Goal: Task Accomplishment & Management: Complete application form

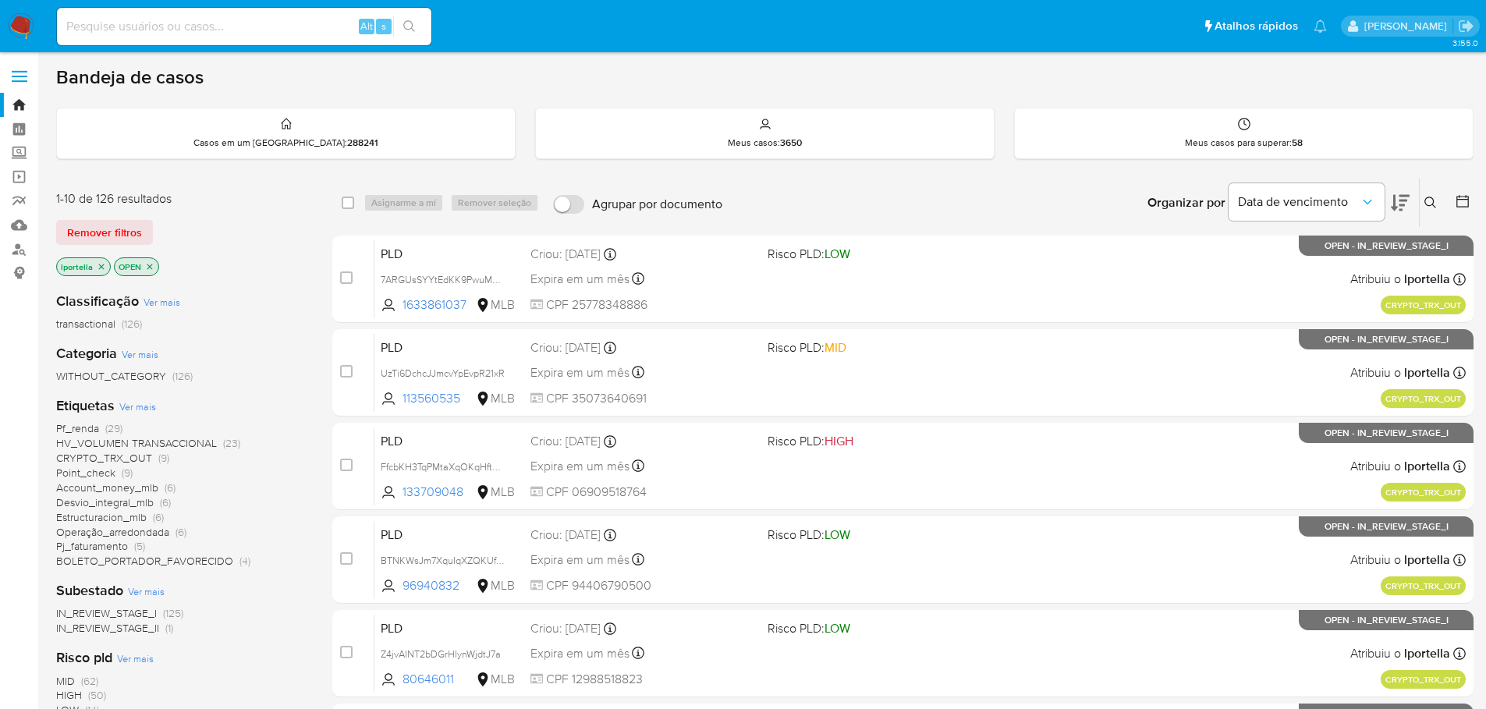
click at [137, 37] on div "Alt s" at bounding box center [244, 26] width 374 height 37
click at [136, 27] on input at bounding box center [244, 26] width 374 height 20
paste input "179646575"
type input "179646575"
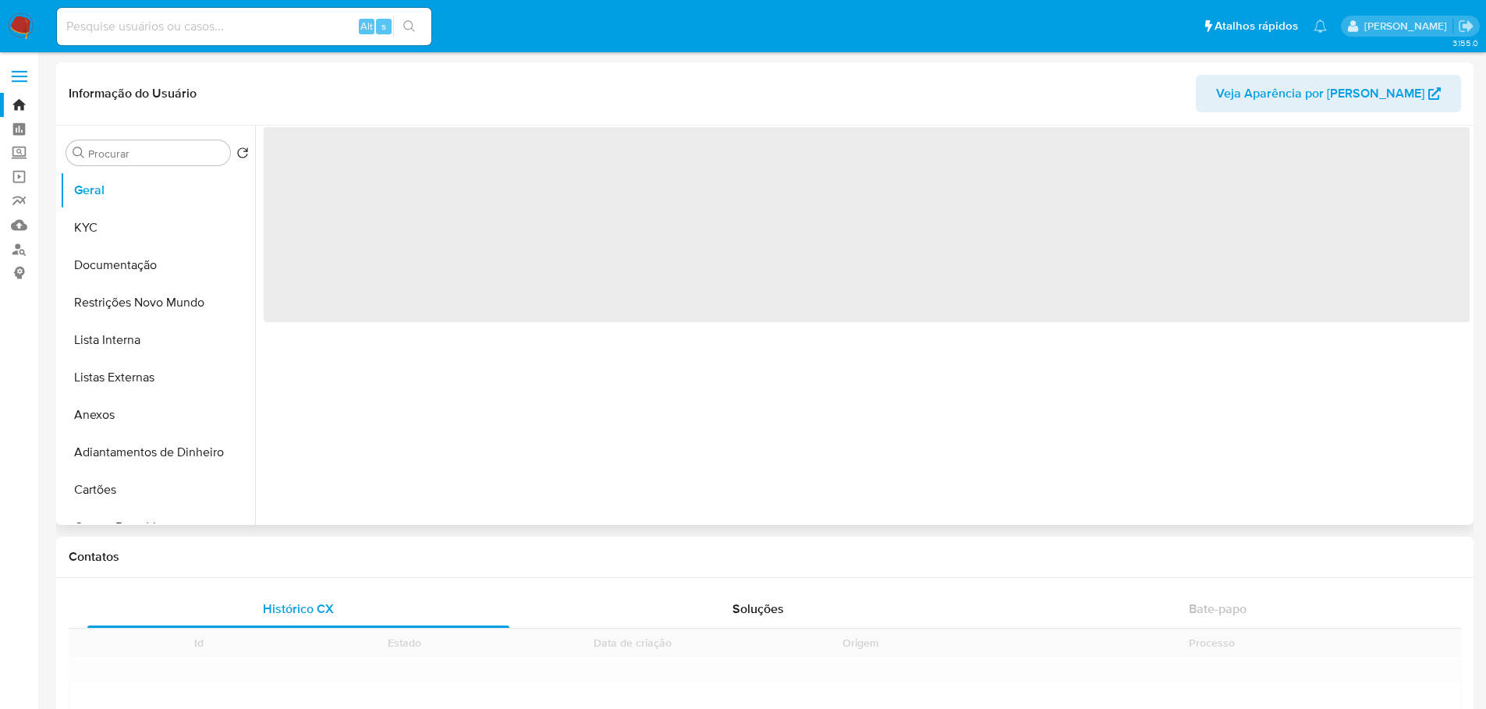
scroll to position [697, 0]
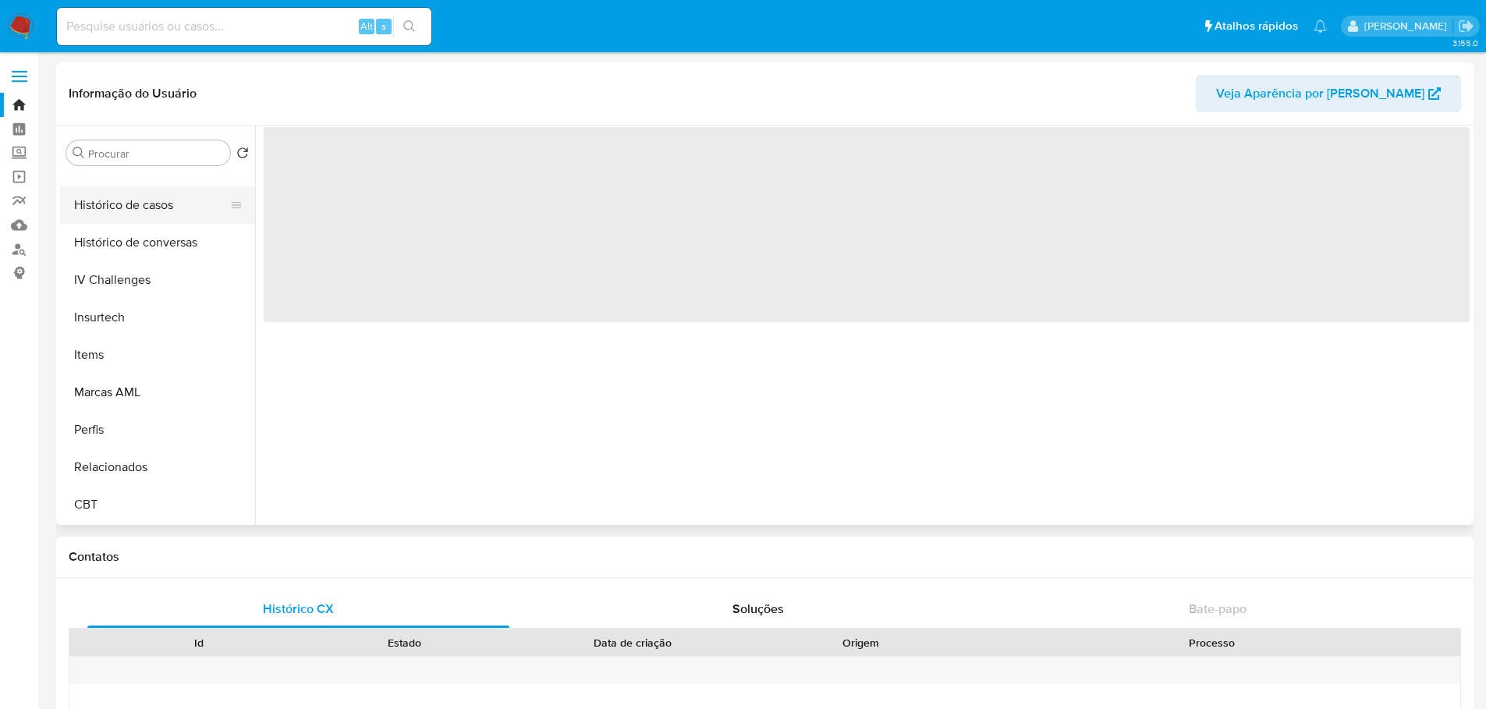
click at [140, 212] on button "Histórico de casos" at bounding box center [151, 204] width 183 height 37
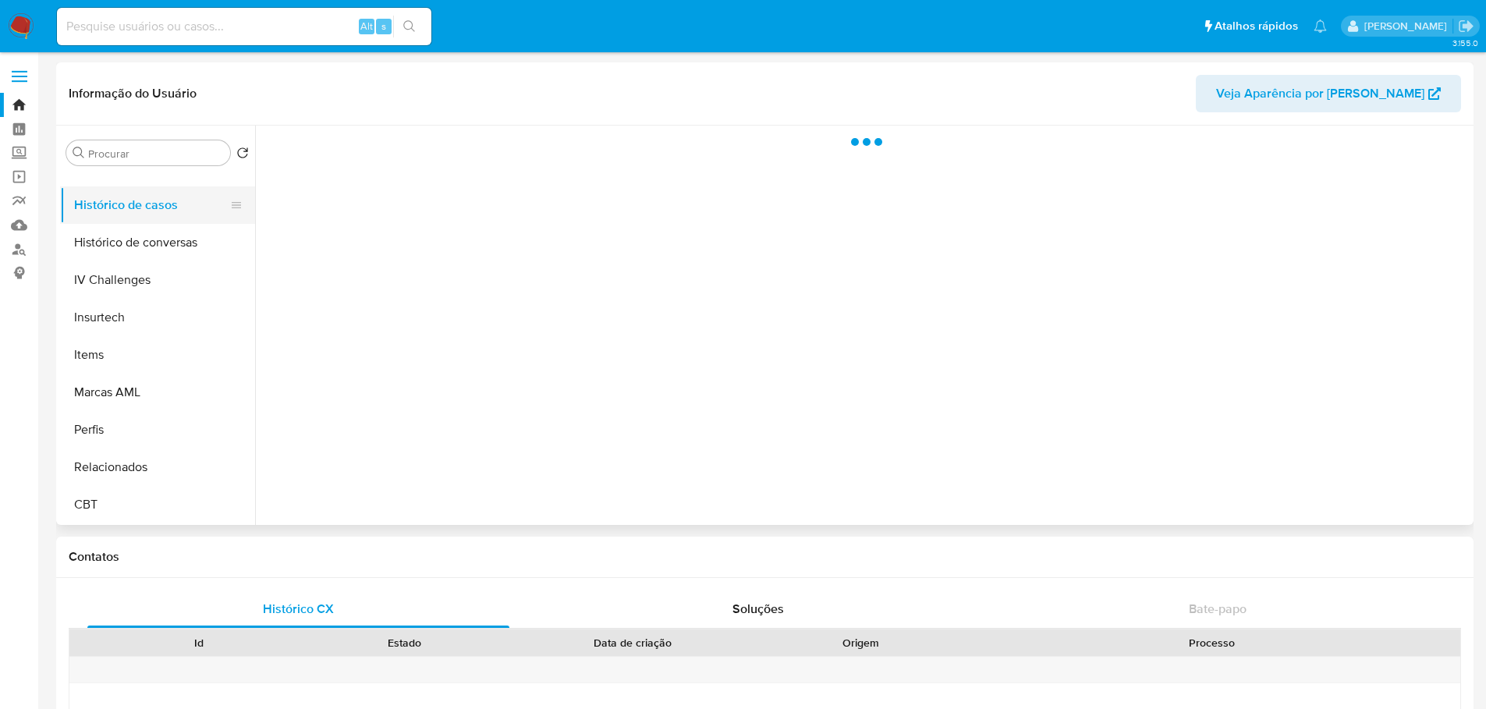
select select "10"
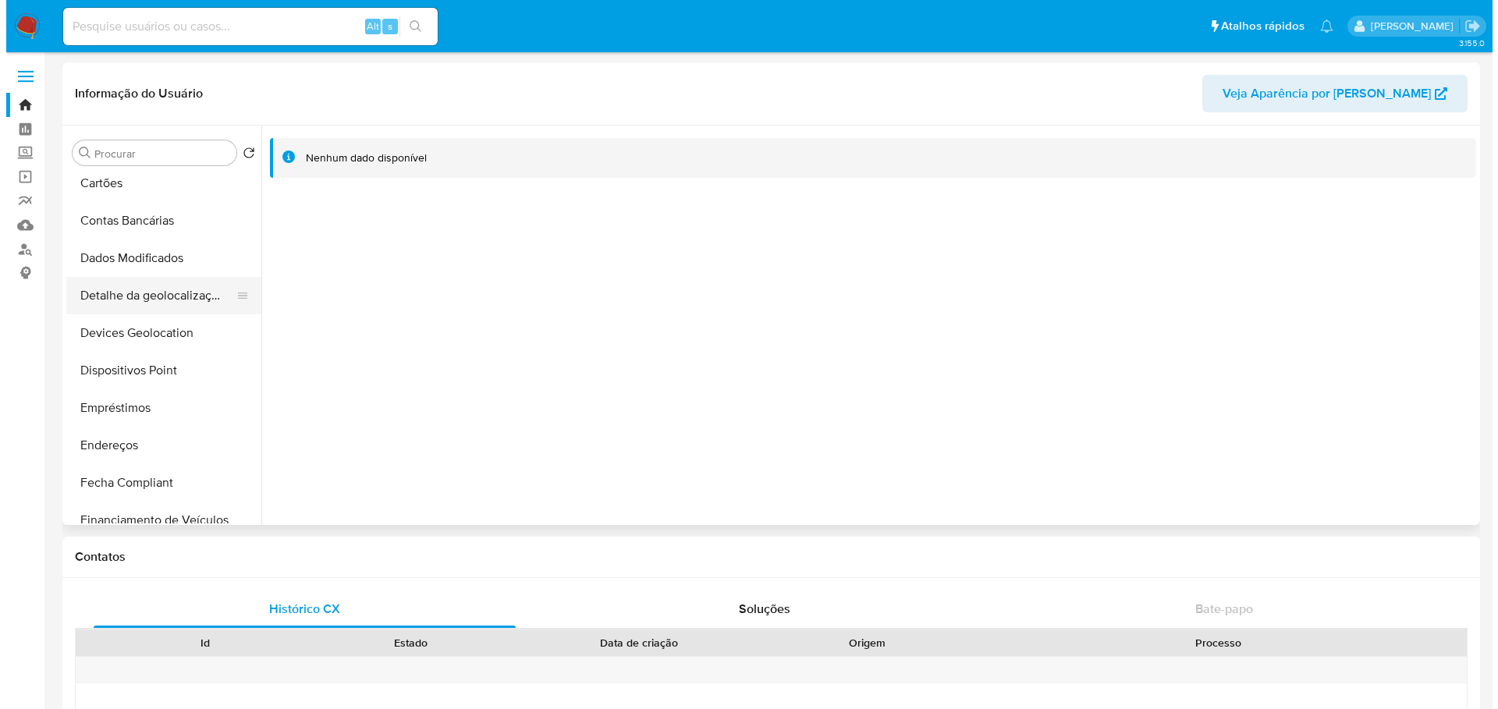
scroll to position [0, 0]
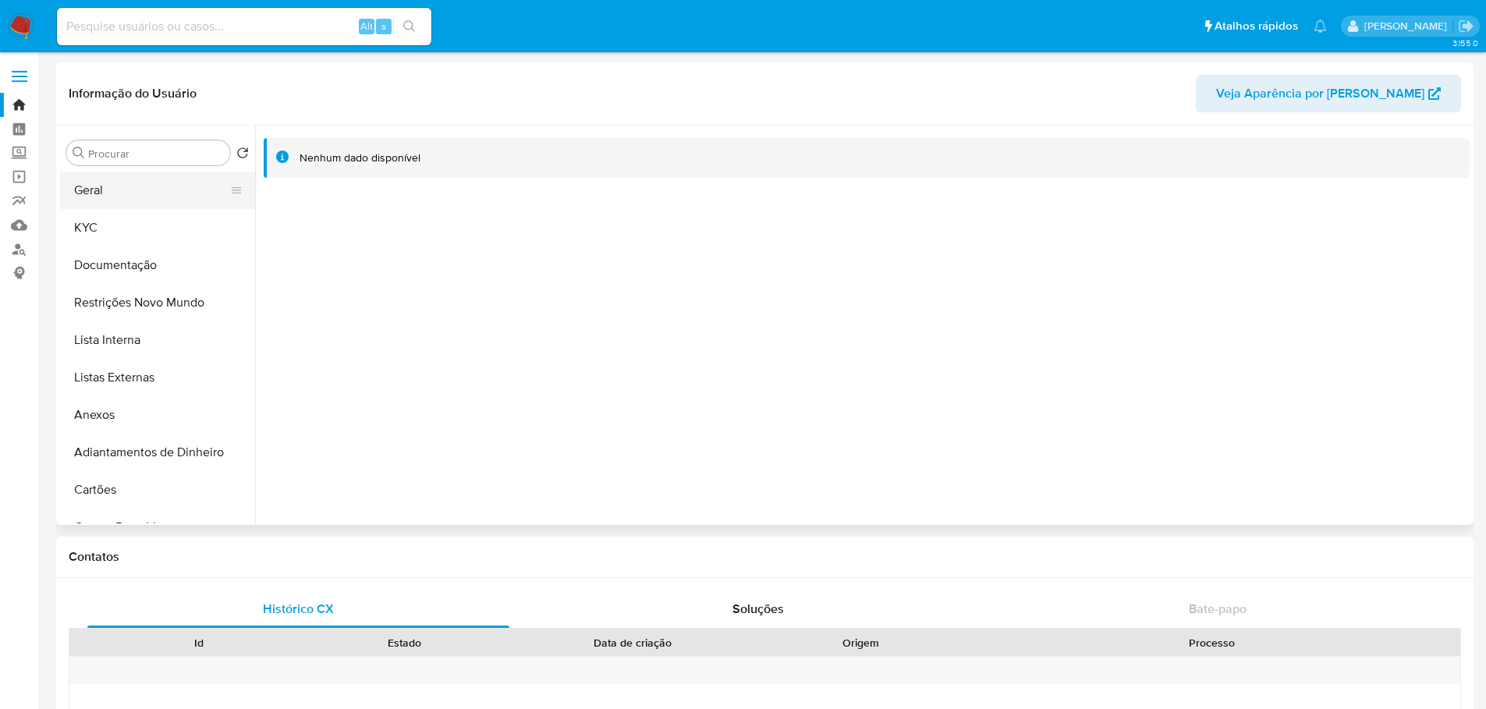
click at [94, 198] on button "Geral" at bounding box center [151, 190] width 183 height 37
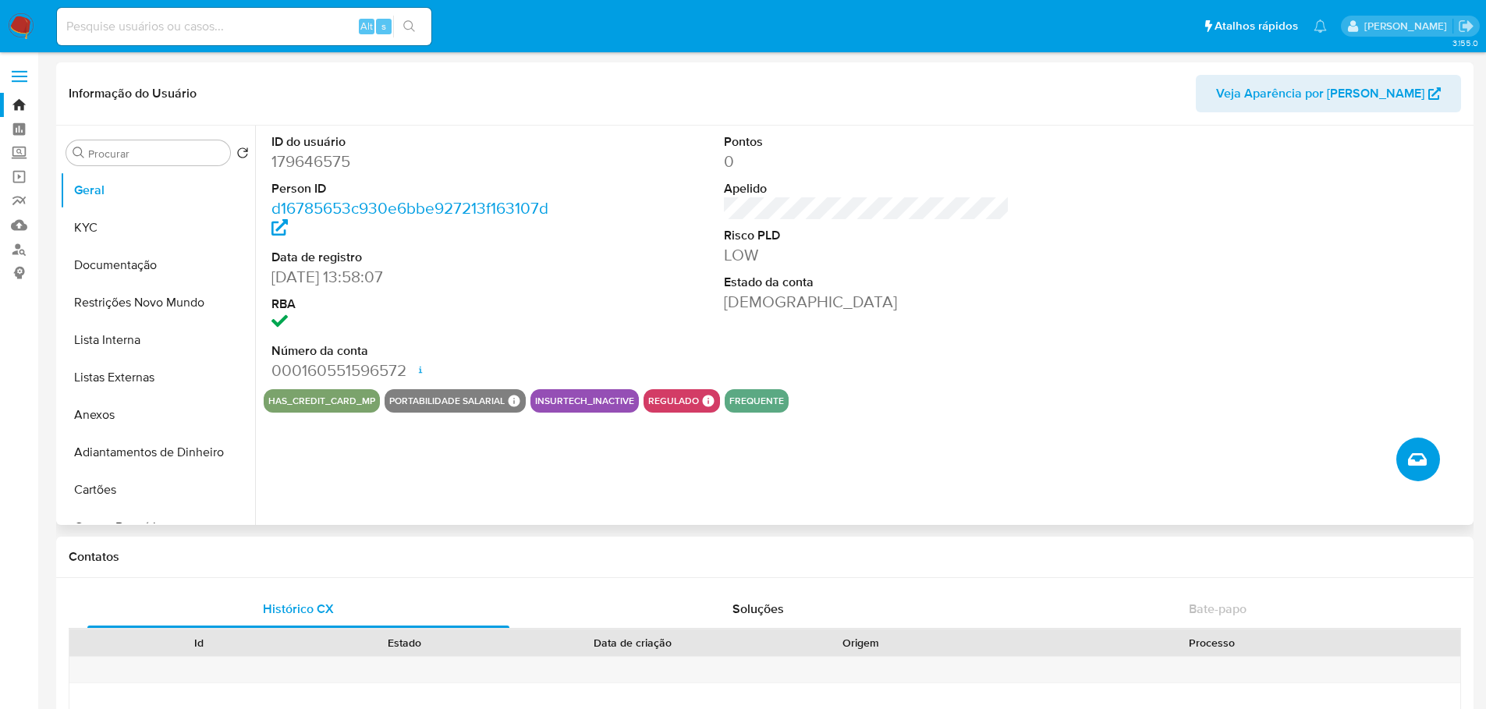
click at [1420, 463] on icon "Criar caso manual" at bounding box center [1417, 459] width 19 height 19
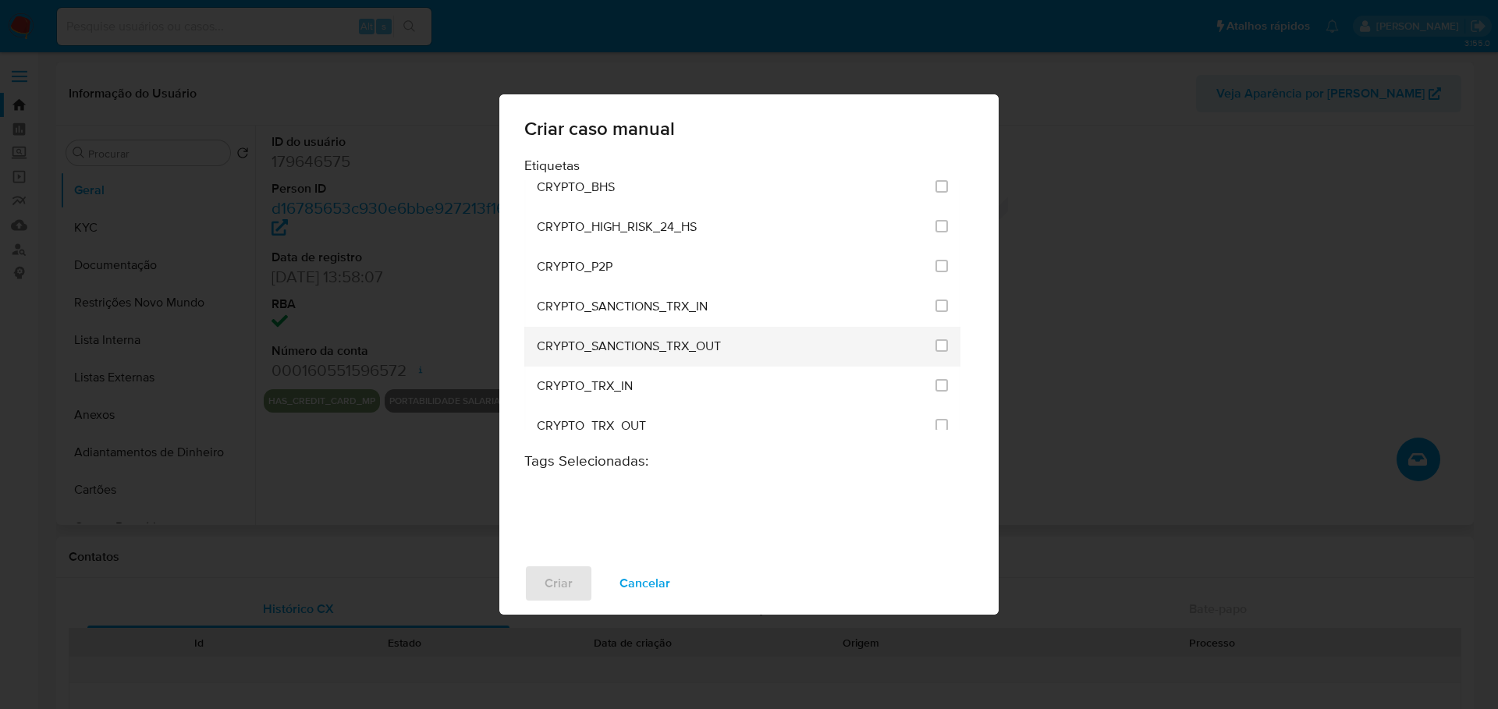
scroll to position [468, 0]
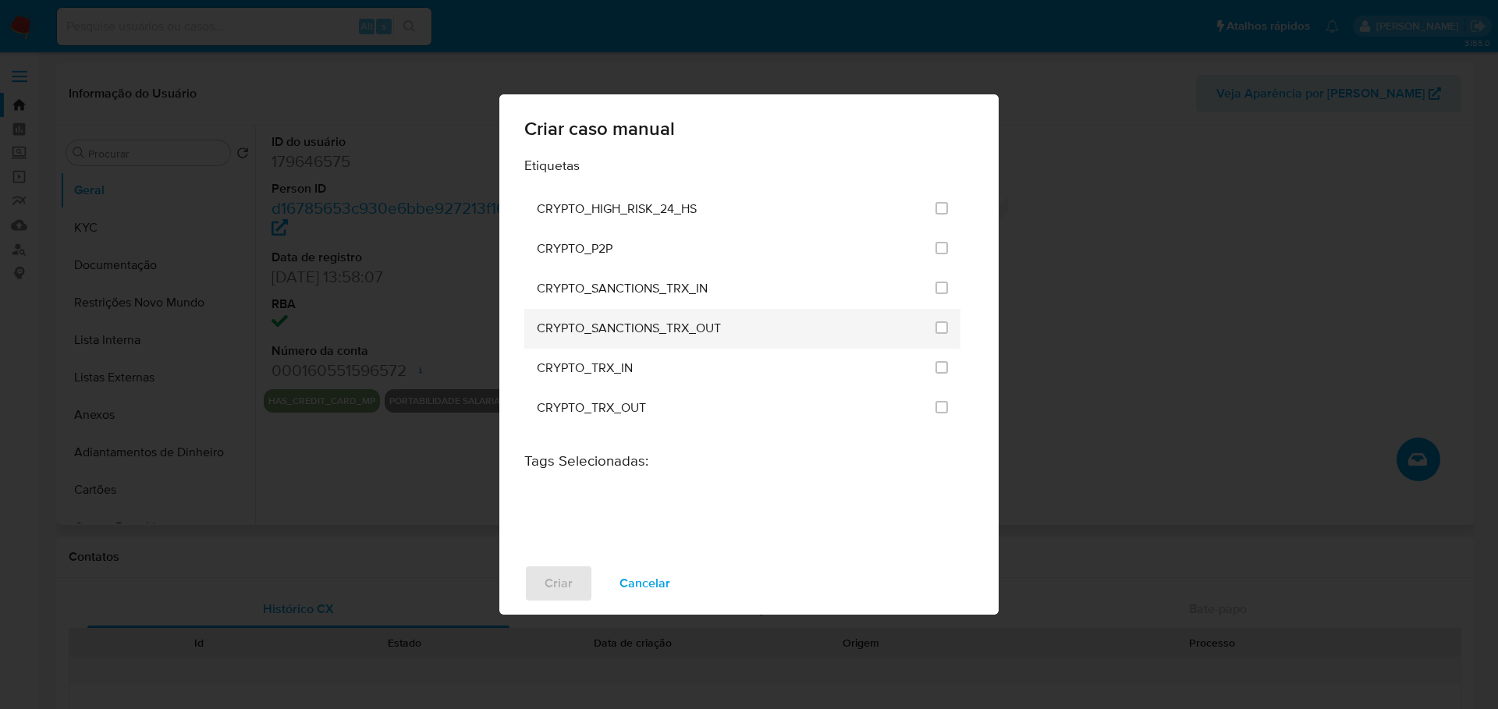
click at [949, 327] on li "CRYPTO_SANCTIONS_TRX_OUT" at bounding box center [742, 329] width 436 height 40
click at [940, 327] on input "1955" at bounding box center [941, 327] width 12 height 12
checkbox input "true"
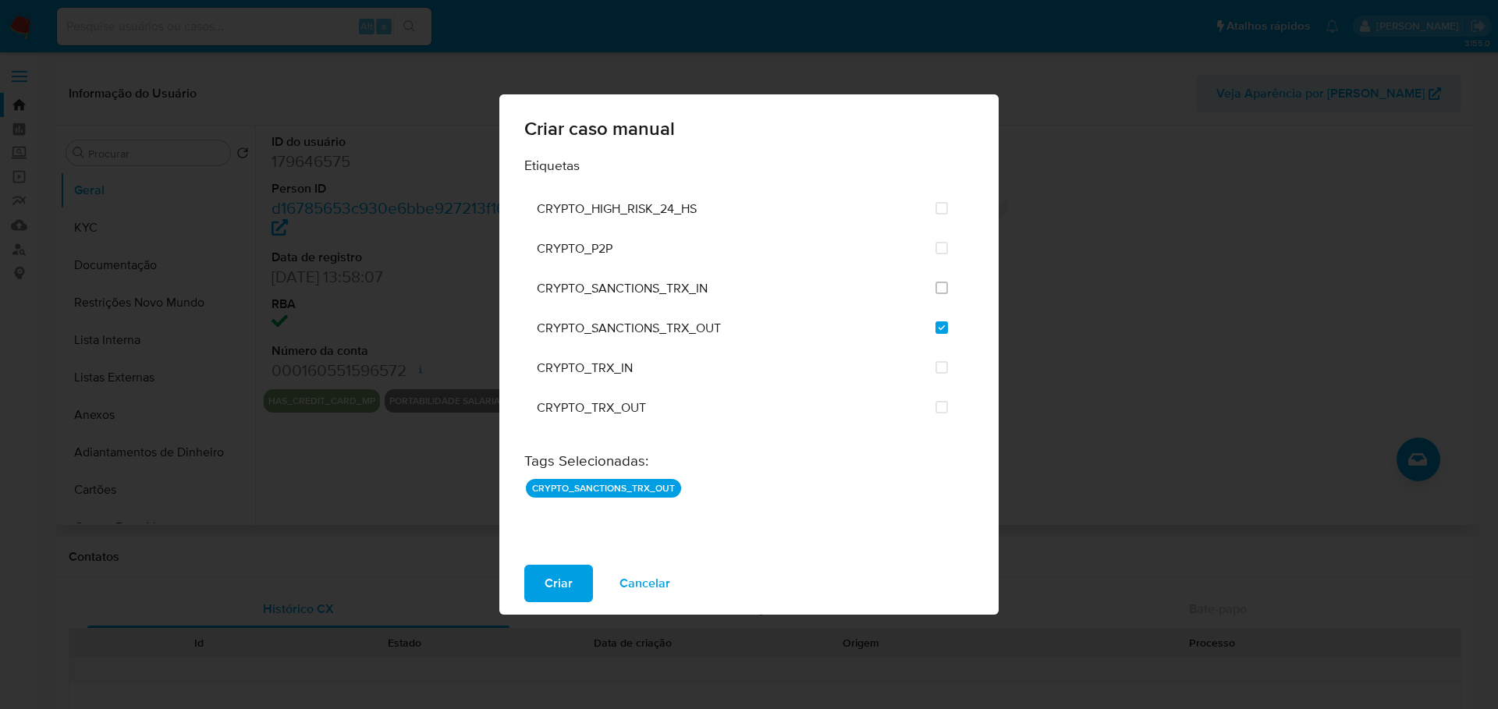
click at [568, 583] on span "Criar" at bounding box center [558, 583] width 28 height 34
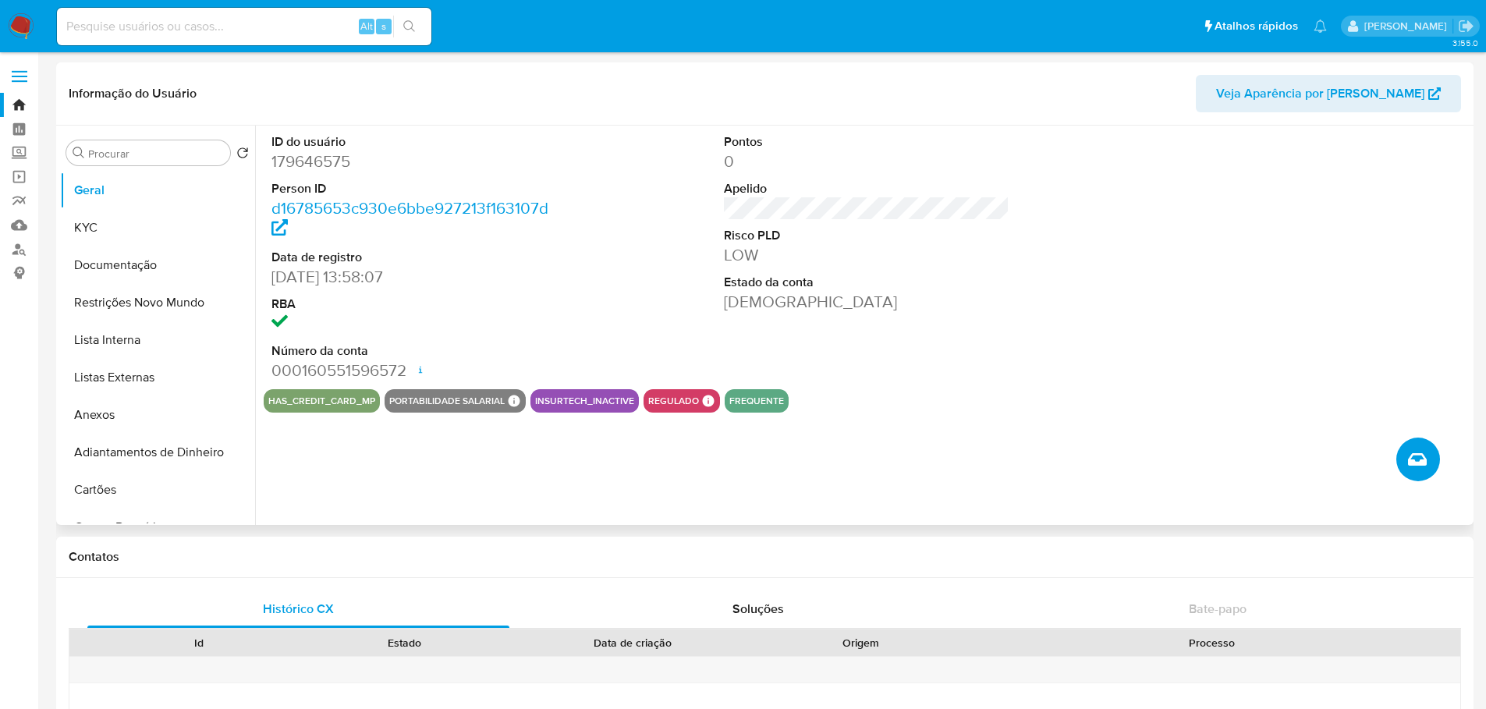
click at [1414, 456] on icon "Criar caso manual" at bounding box center [1417, 459] width 19 height 19
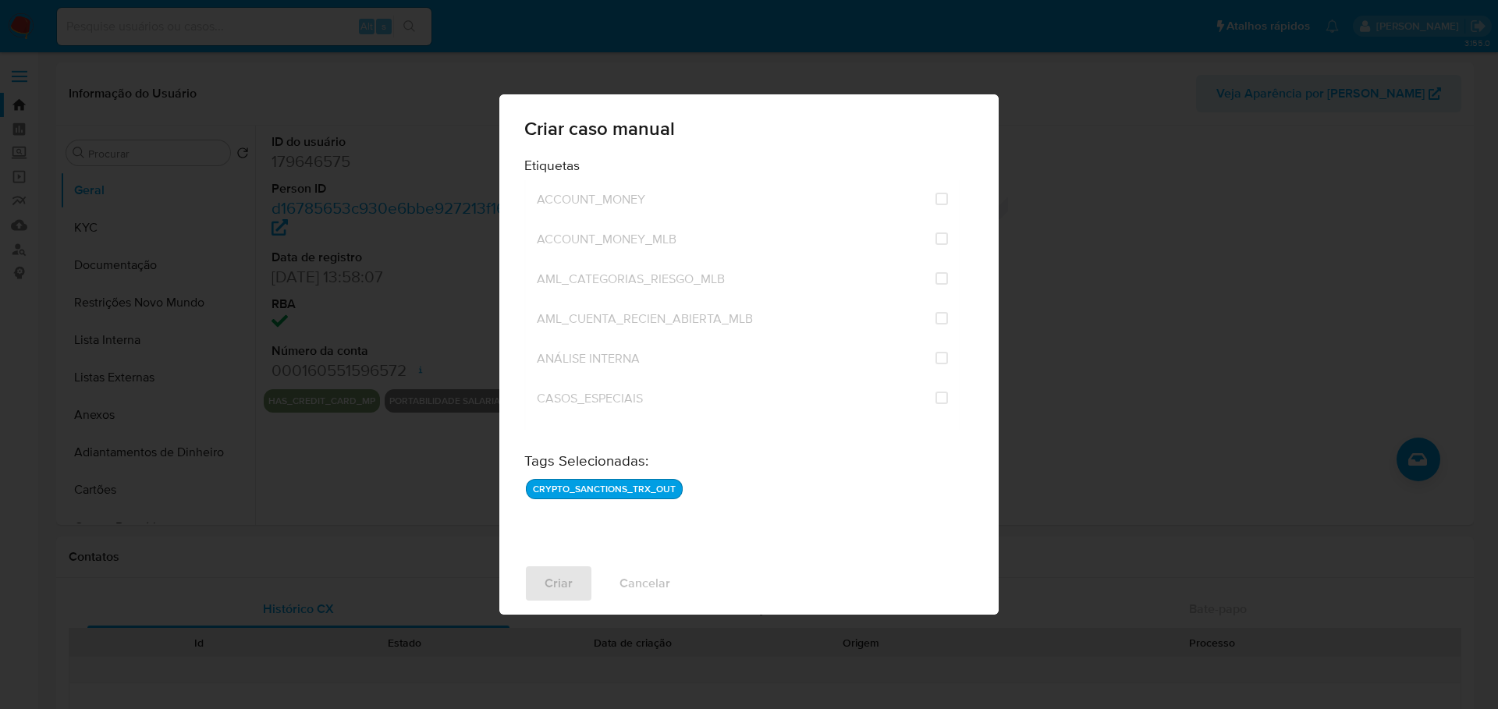
click at [1116, 424] on div "Criar caso manual Etiquetas ACCOUNT_MONEY ACCOUNT_MONEY_MLB AML_CATEGORIAS_RIES…" at bounding box center [749, 354] width 1498 height 709
click at [1121, 406] on div "Criar caso manual Etiquetas ACCOUNT_MONEY ACCOUNT_MONEY_MLB AML_CATEGORIAS_RIES…" at bounding box center [749, 354] width 1498 height 709
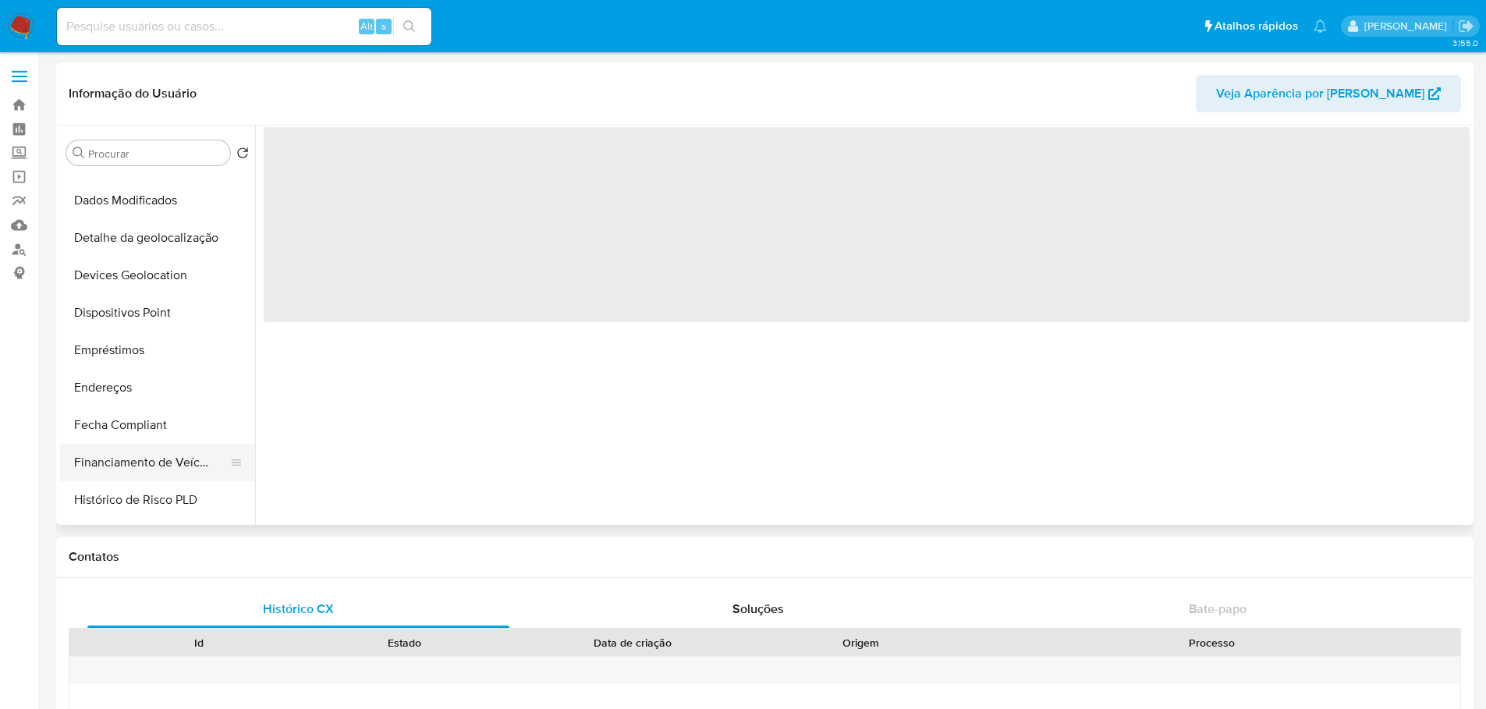
scroll to position [468, 0]
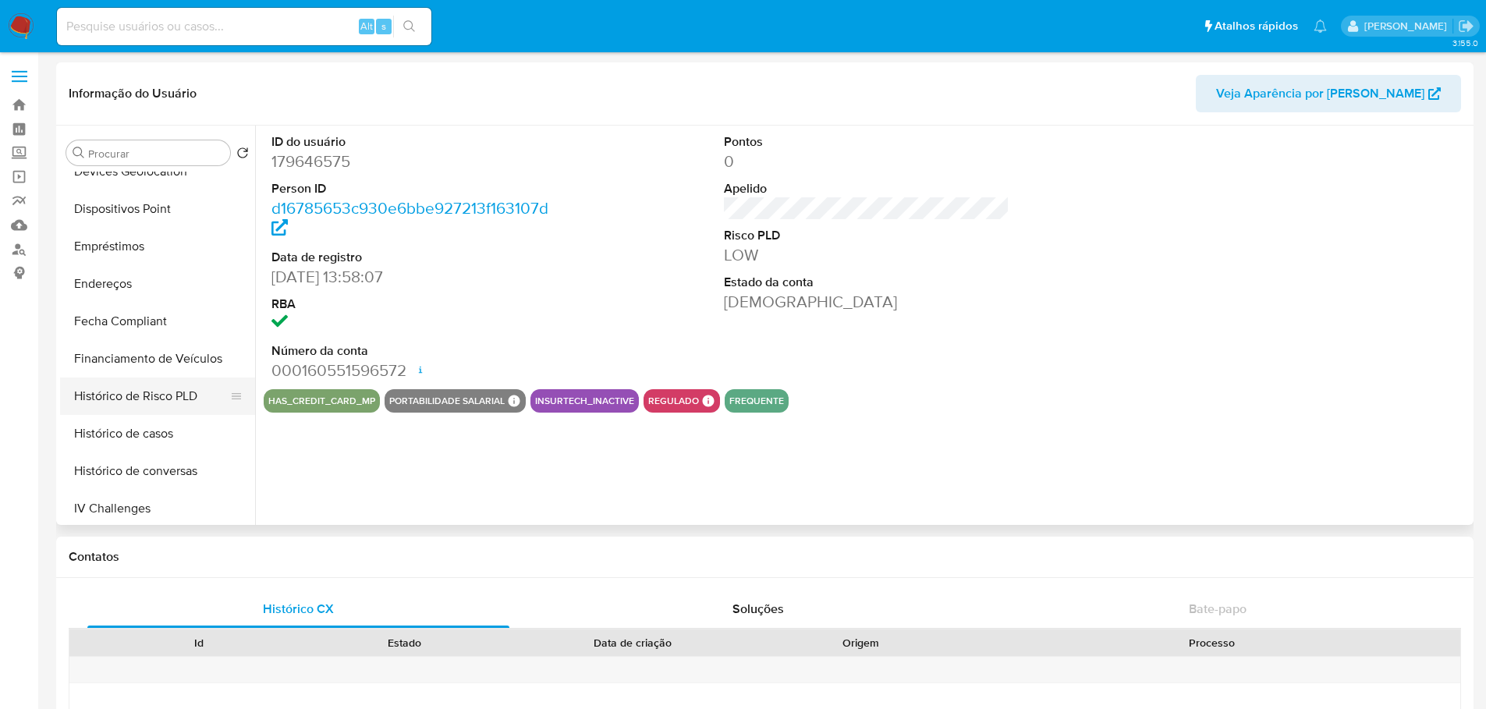
select select "10"
click at [152, 431] on button "Histórico de casos" at bounding box center [151, 433] width 183 height 37
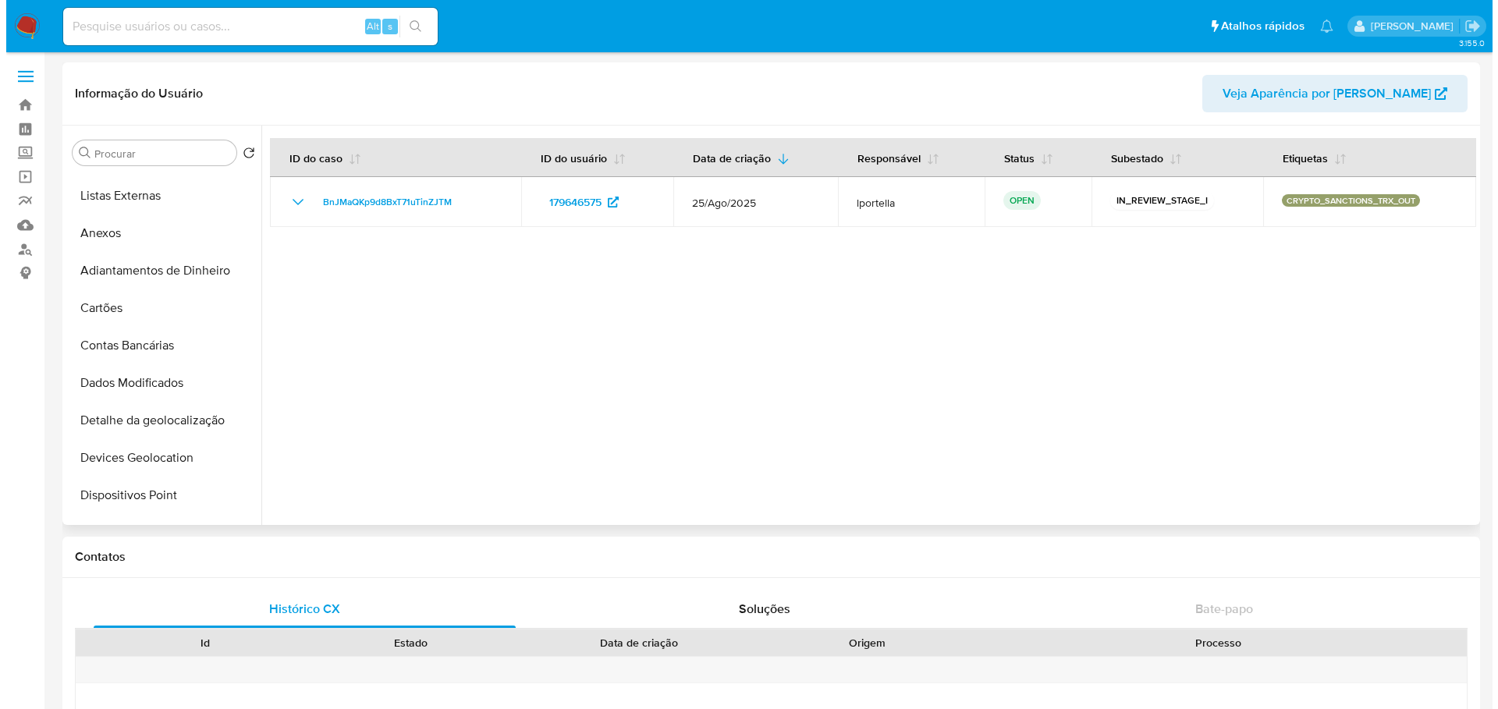
scroll to position [0, 0]
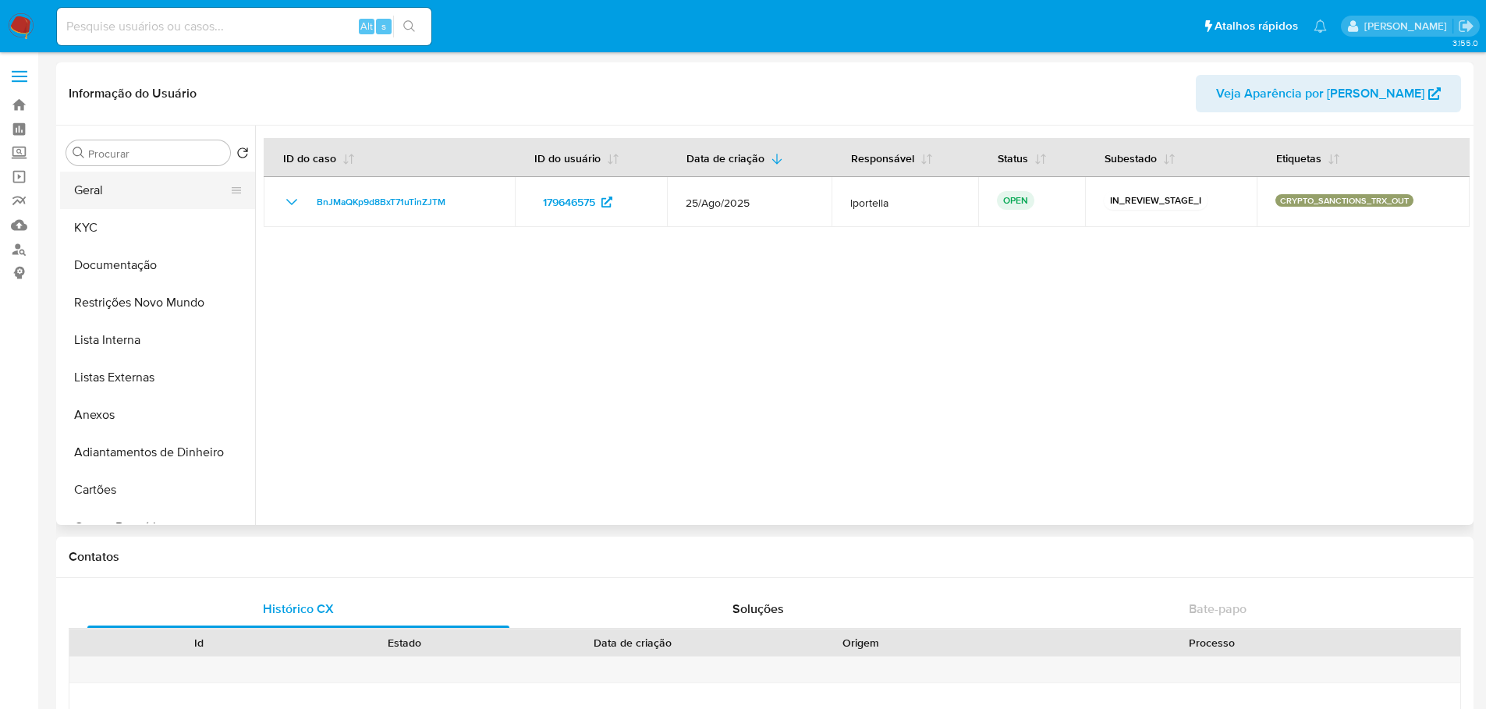
click at [117, 191] on button "Geral" at bounding box center [151, 190] width 183 height 37
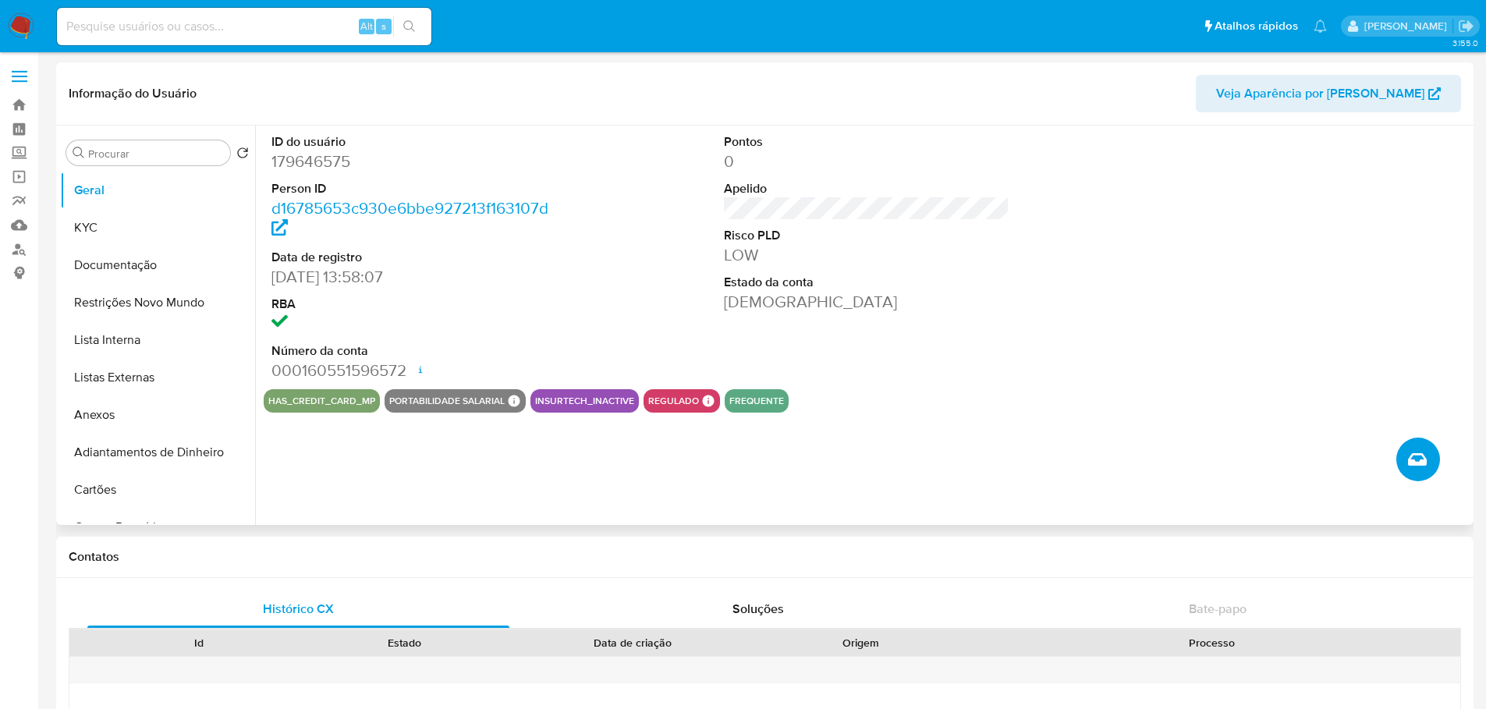
click at [1430, 453] on button "Criar caso manual" at bounding box center [1418, 460] width 44 height 44
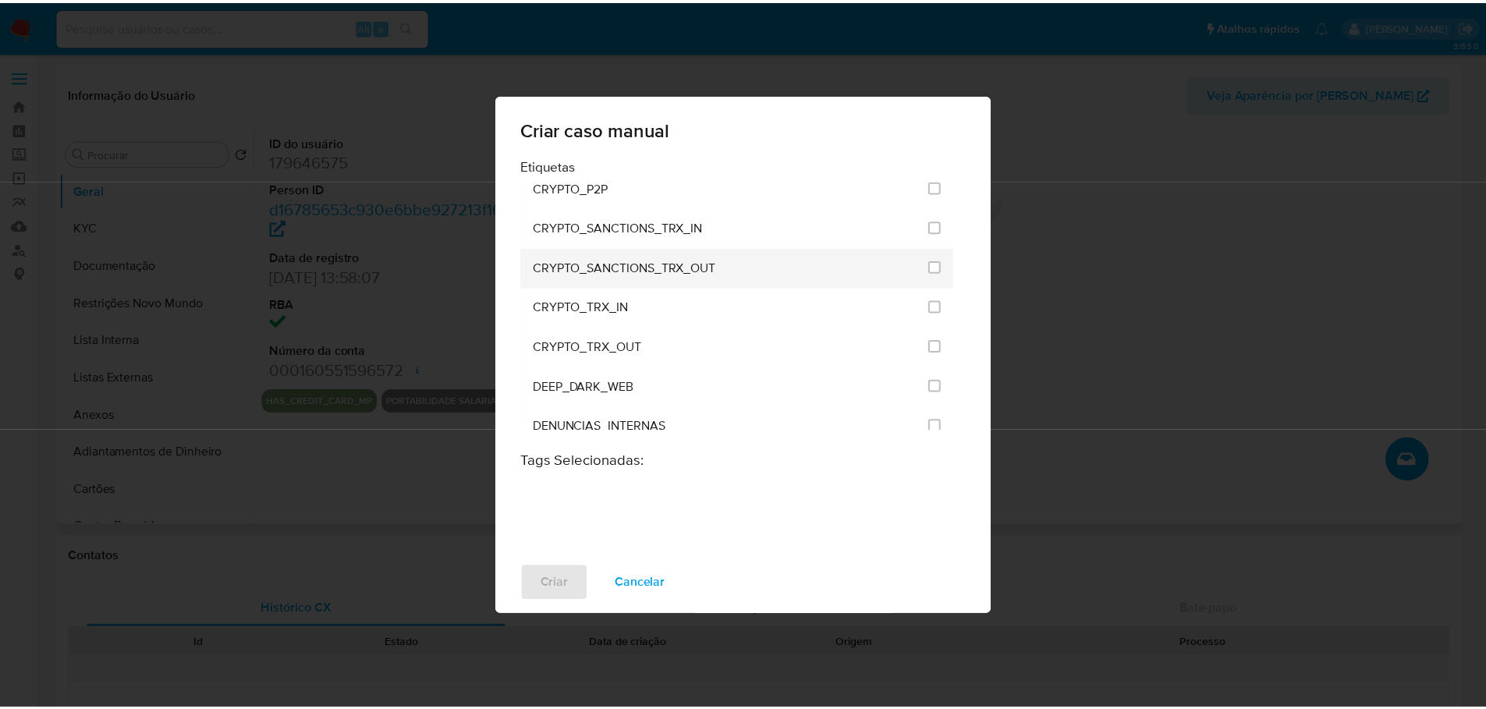
scroll to position [624, 0]
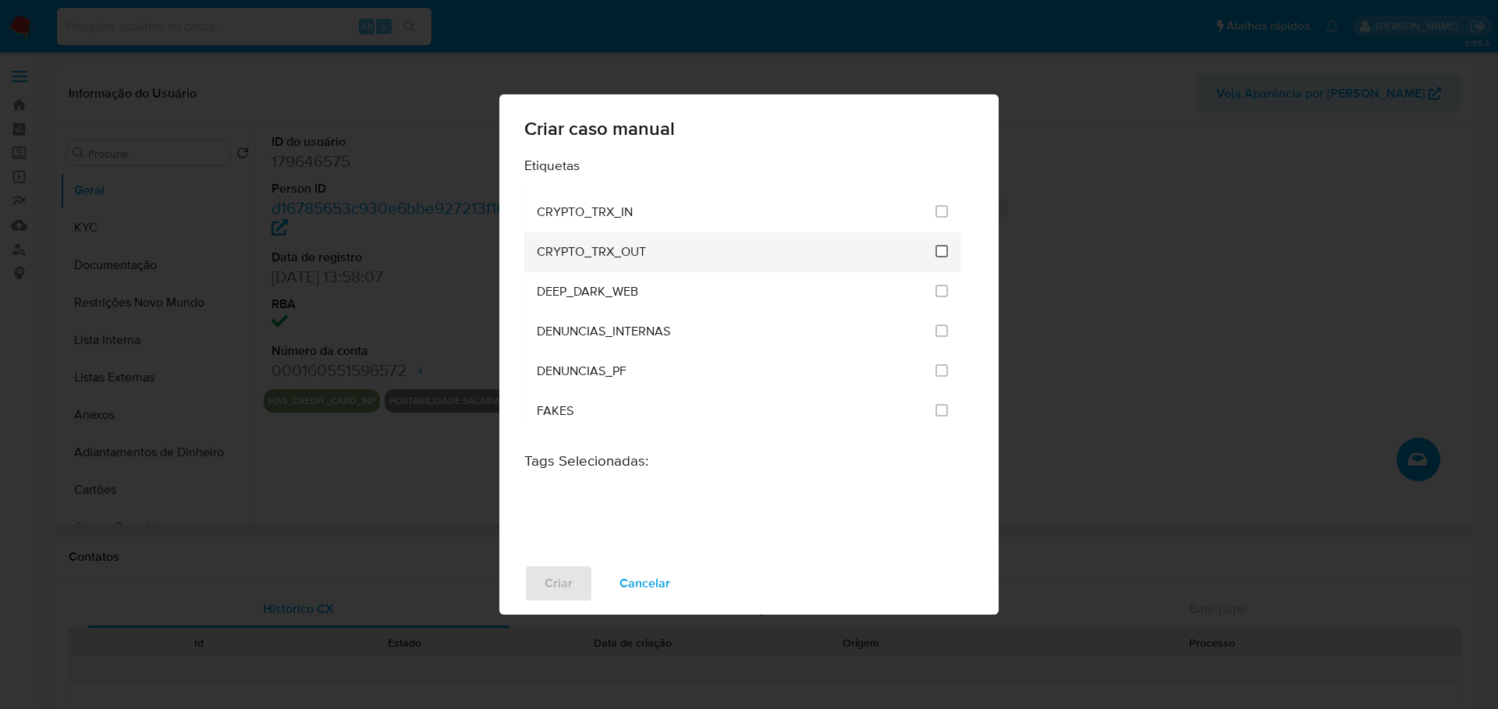
click at [936, 255] on input "1965" at bounding box center [941, 251] width 12 height 12
checkbox input "true"
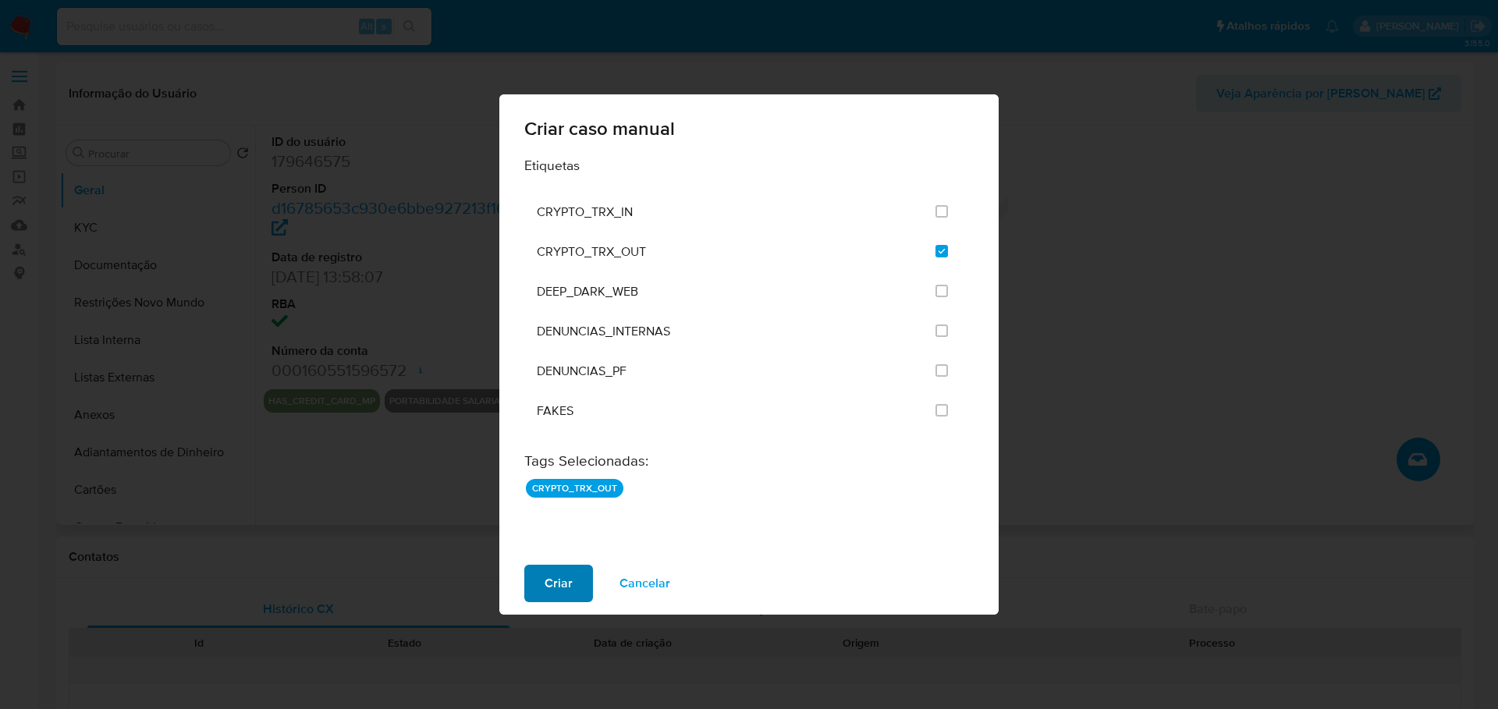
click at [573, 580] on button "Criar" at bounding box center [558, 583] width 69 height 37
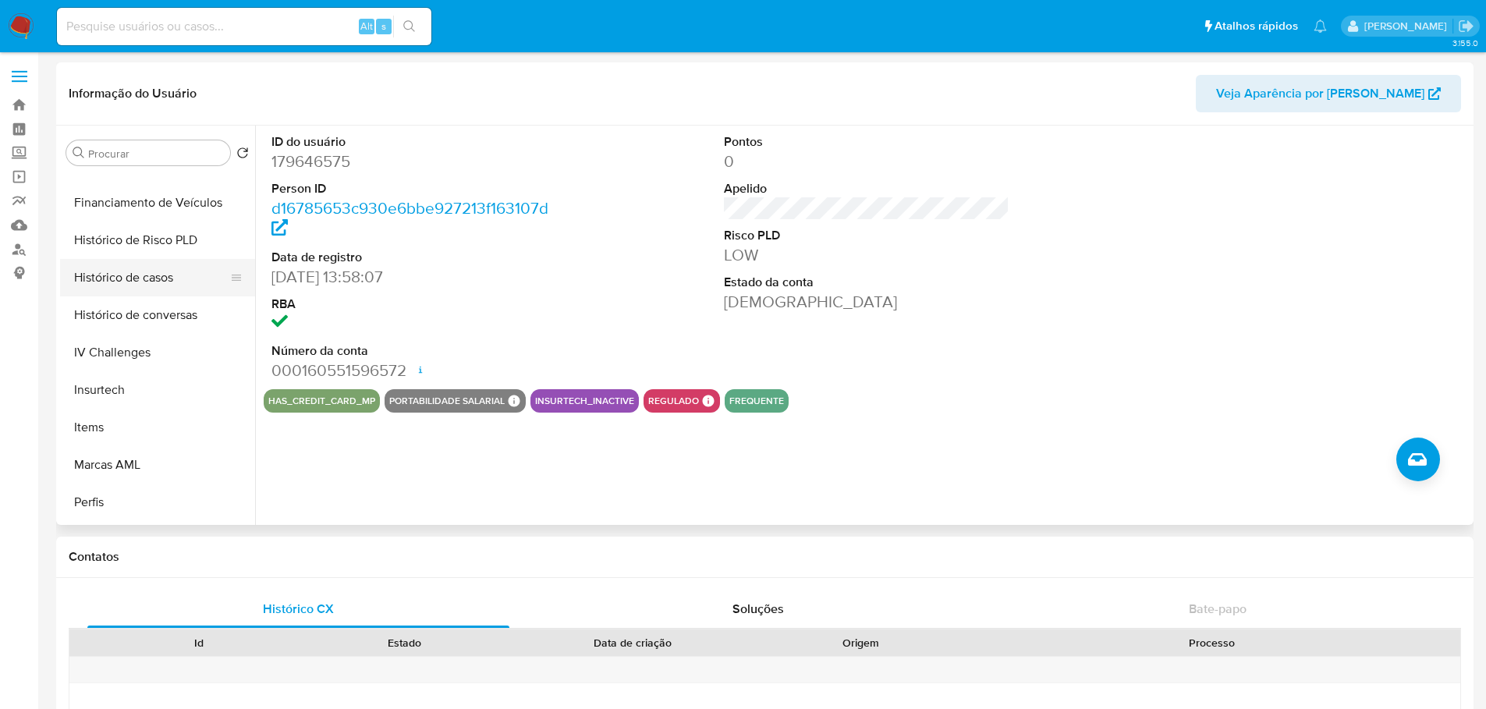
click at [133, 281] on button "Histórico de casos" at bounding box center [151, 277] width 183 height 37
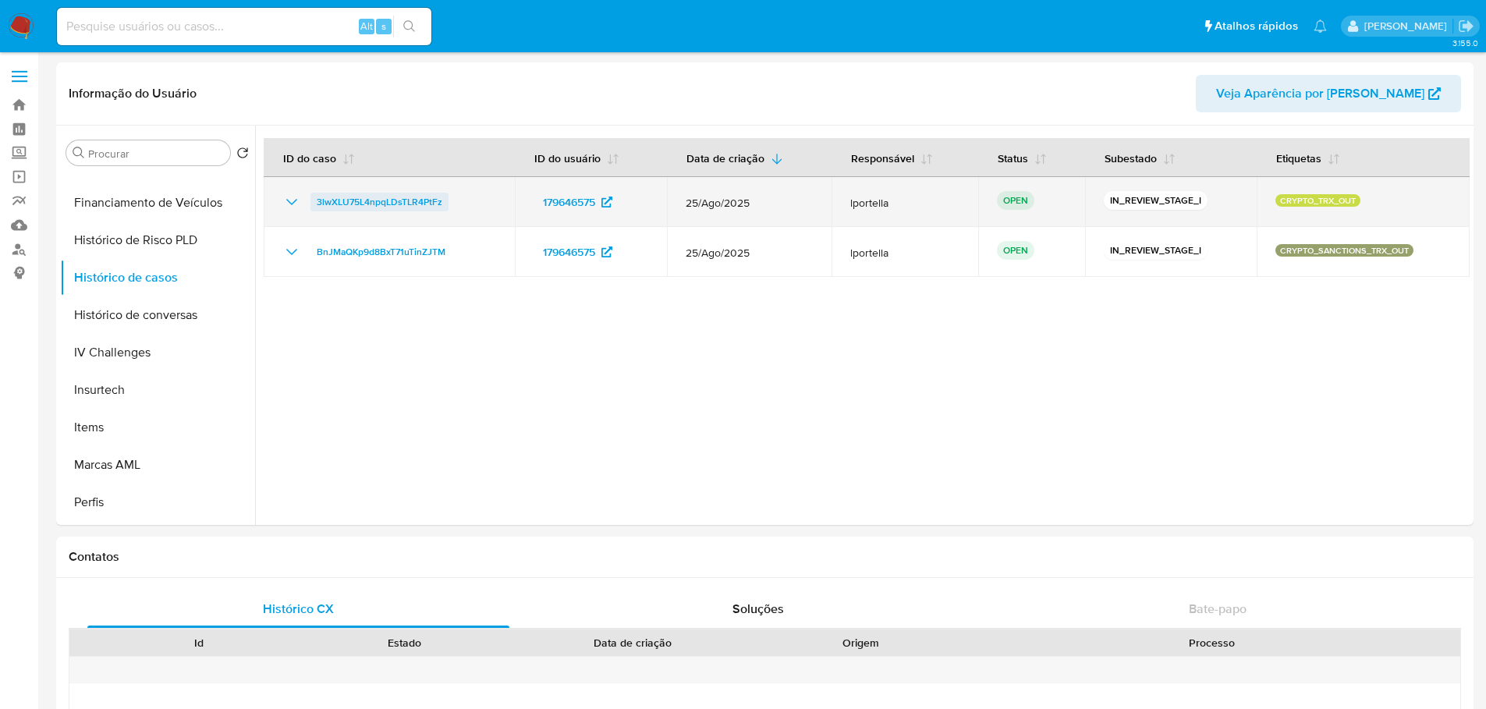
click at [379, 193] on span "3lwXLU75L4npqLDsTLR4PtFz" at bounding box center [380, 202] width 126 height 19
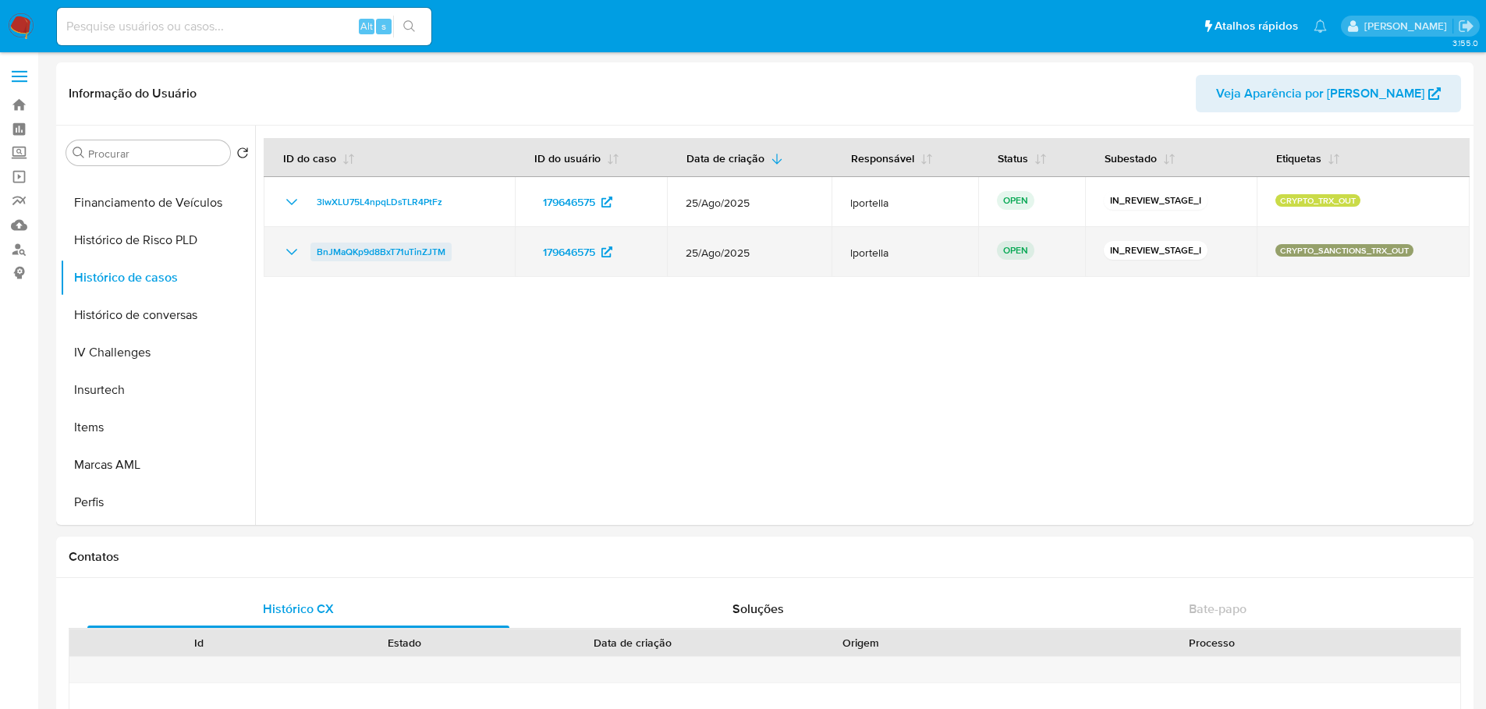
click at [388, 246] on span "BnJMaQKp9d8BxT71uTinZJTM" at bounding box center [381, 252] width 129 height 19
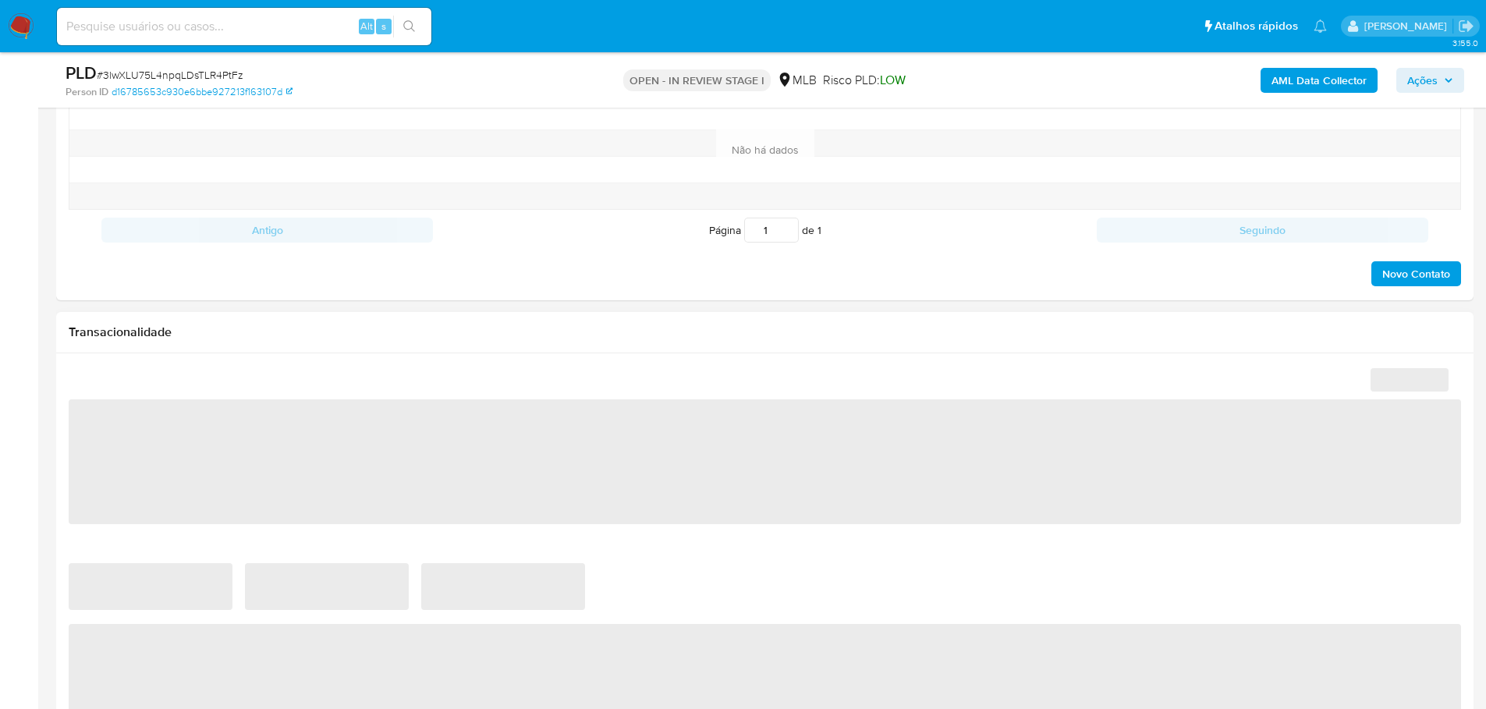
select select "10"
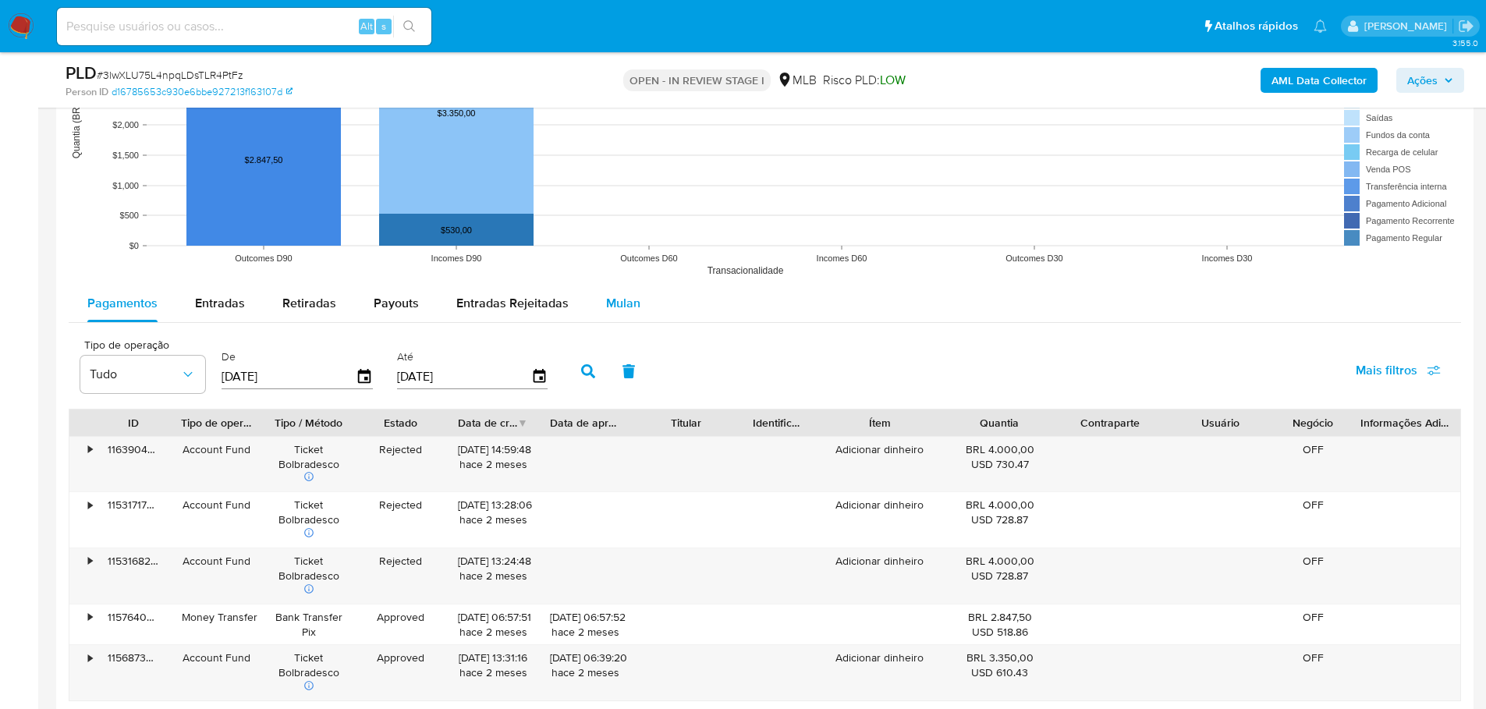
click at [628, 314] on div "Mulan" at bounding box center [623, 303] width 34 height 37
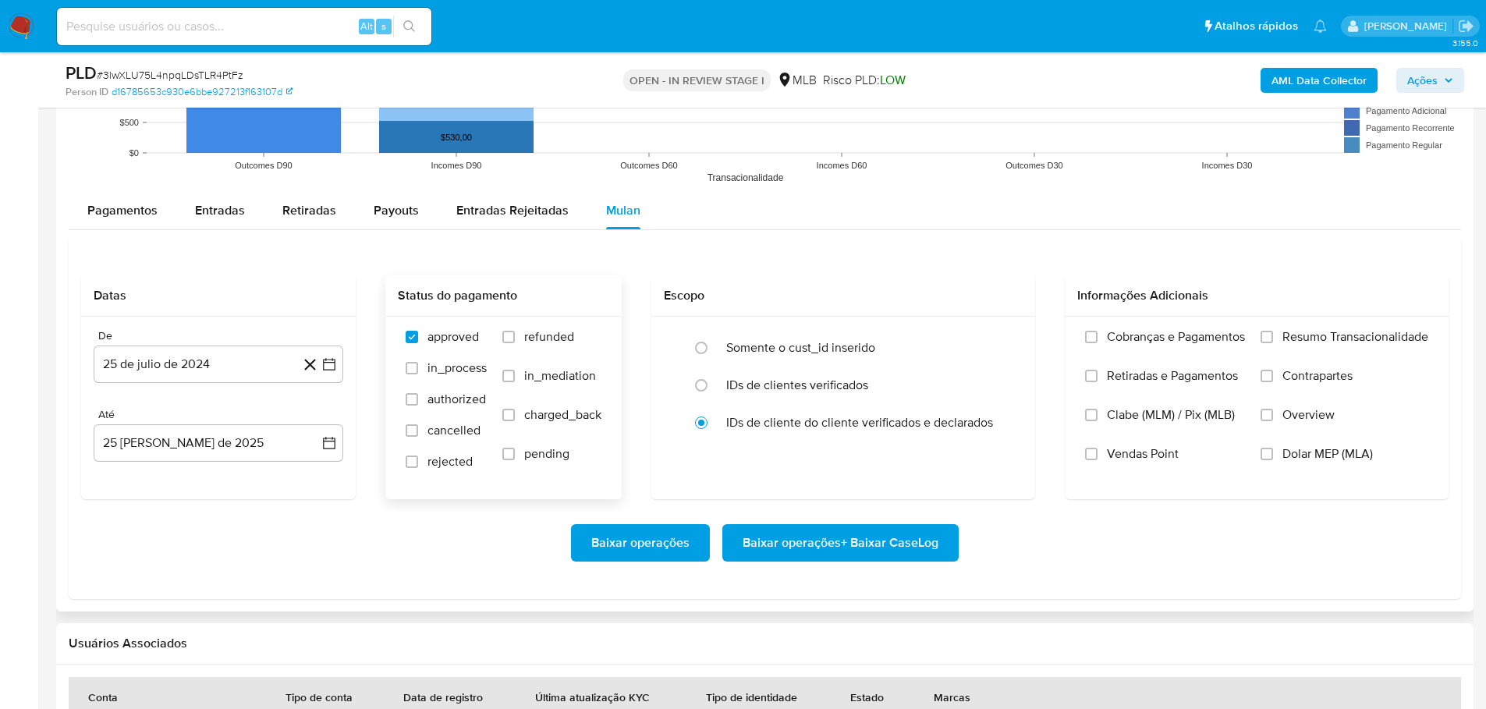
scroll to position [1794, 0]
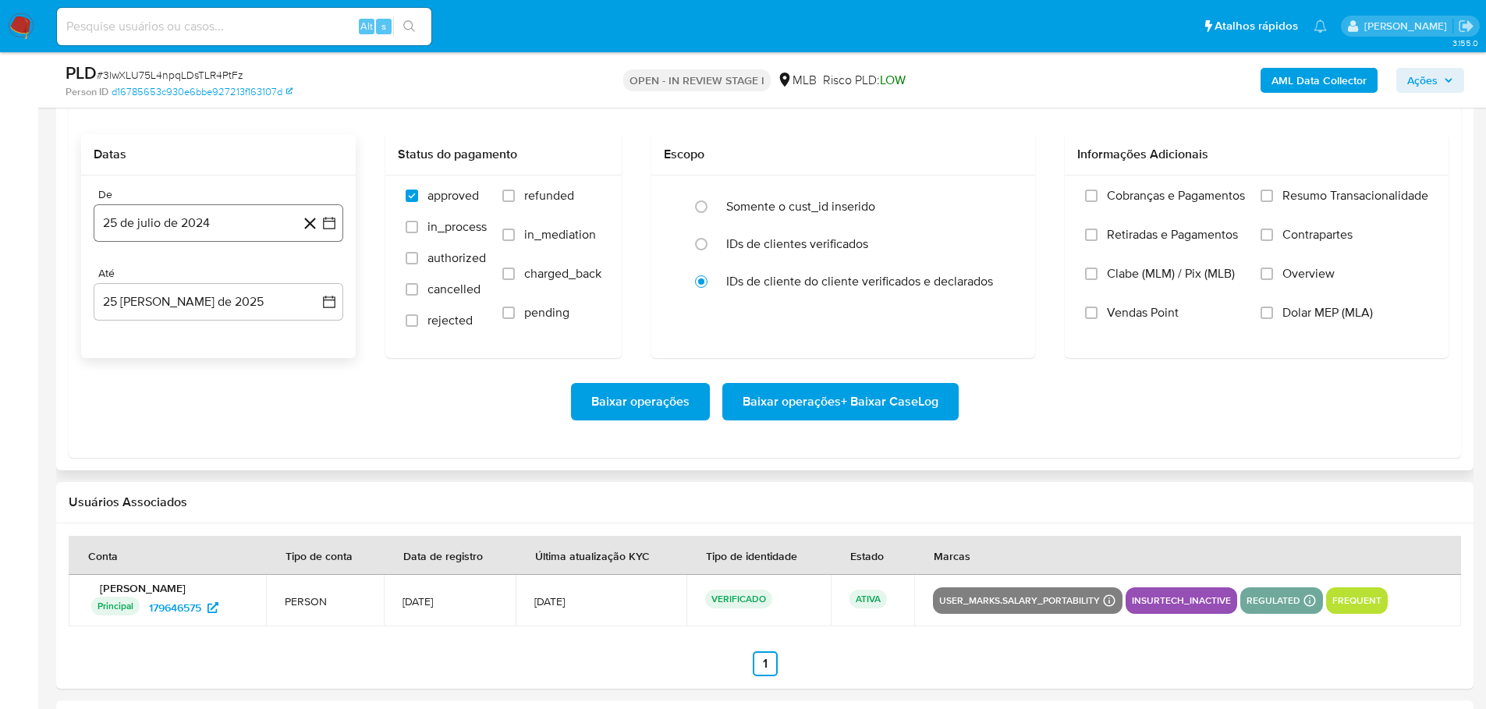
click at [162, 221] on button "25 de julio de 2024" at bounding box center [219, 222] width 250 height 37
click at [311, 272] on icon "Mes siguiente" at bounding box center [315, 279] width 19 height 19
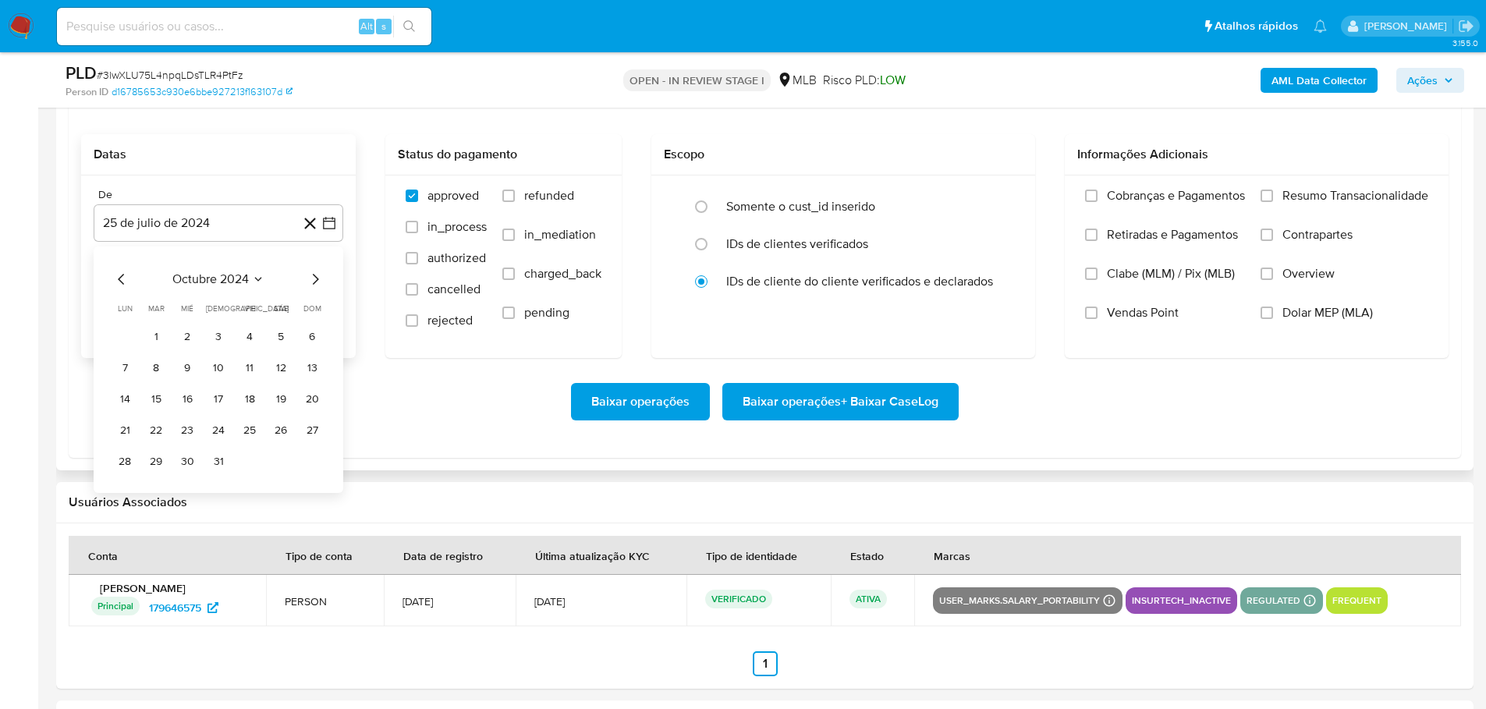
click at [311, 272] on icon "Mes siguiente" at bounding box center [315, 279] width 19 height 19
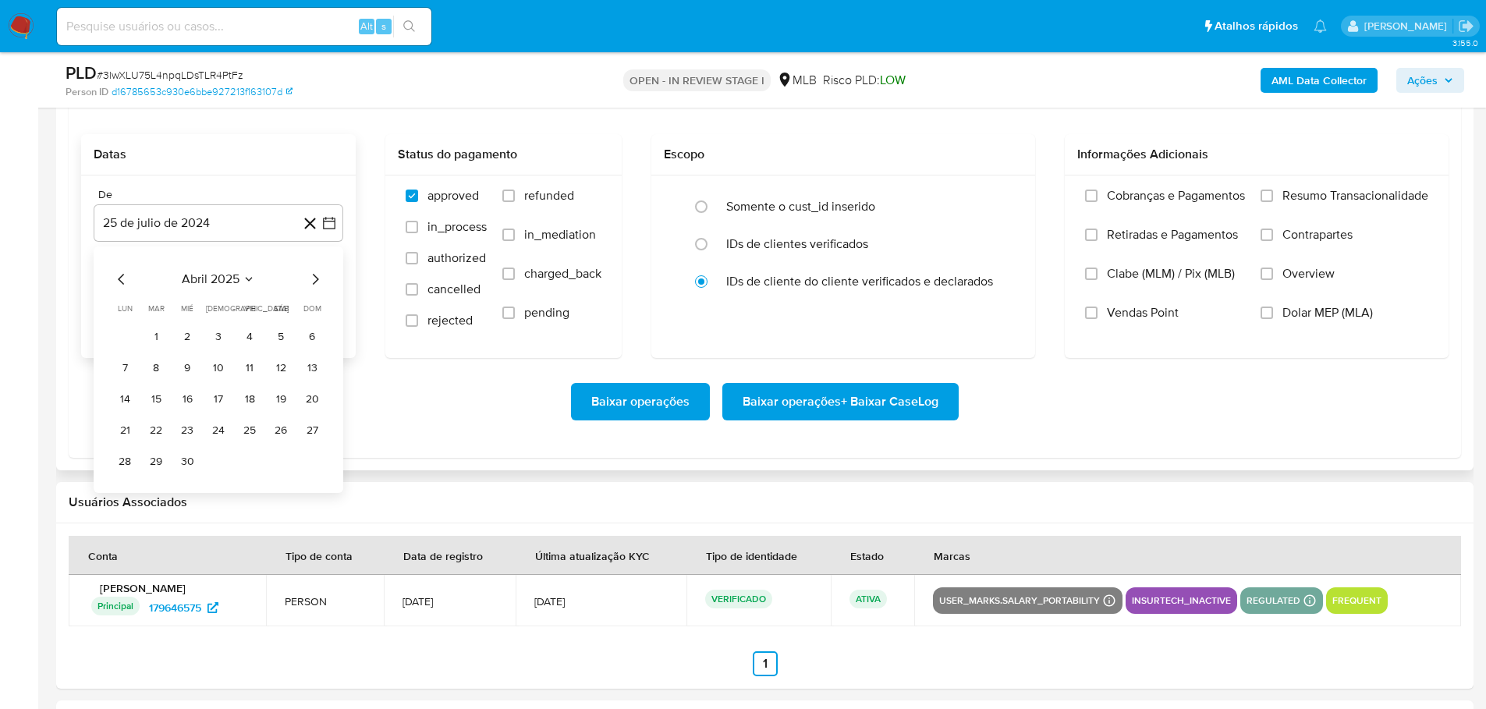
click at [314, 276] on icon "Mes siguiente" at bounding box center [315, 279] width 19 height 19
drag, startPoint x: 220, startPoint y: 333, endPoint x: 215, endPoint y: 325, distance: 10.2
click at [217, 333] on button "1" at bounding box center [218, 337] width 25 height 25
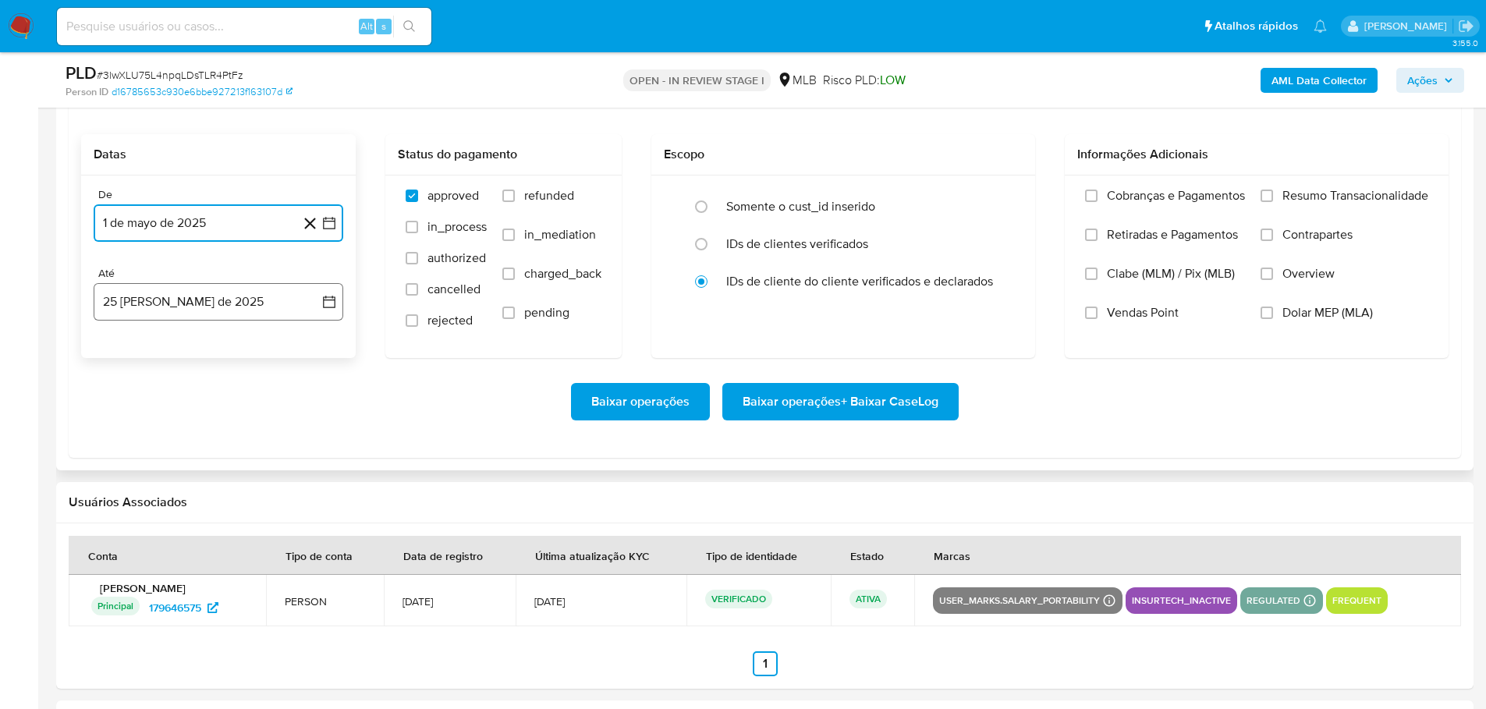
click at [213, 296] on button "25 de agosto de 2025" at bounding box center [219, 301] width 250 height 37
click at [286, 509] on button "23" at bounding box center [280, 509] width 25 height 25
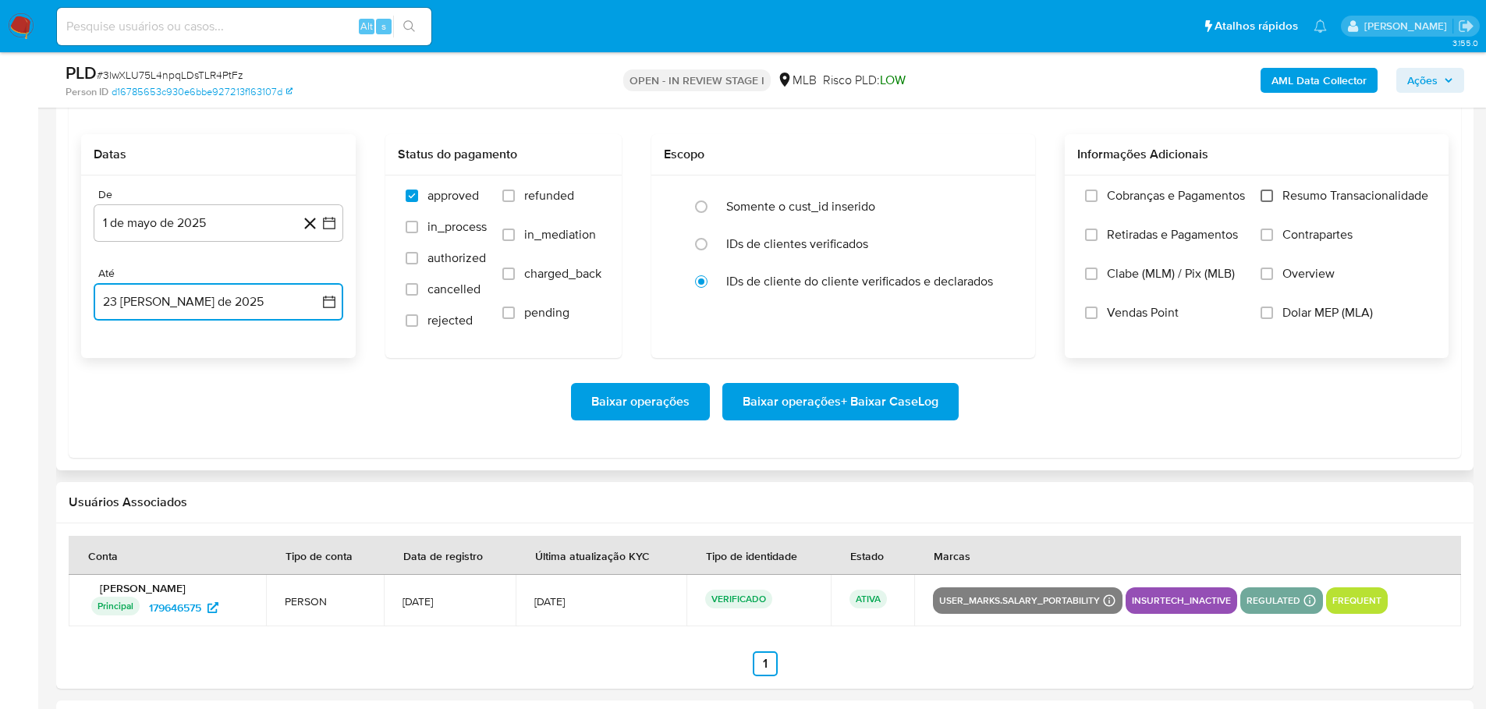
click at [1272, 194] on input "Resumo Transacionalidade" at bounding box center [1267, 196] width 12 height 12
click at [873, 419] on span "Baixar operações + Baixar CaseLog" at bounding box center [841, 402] width 196 height 34
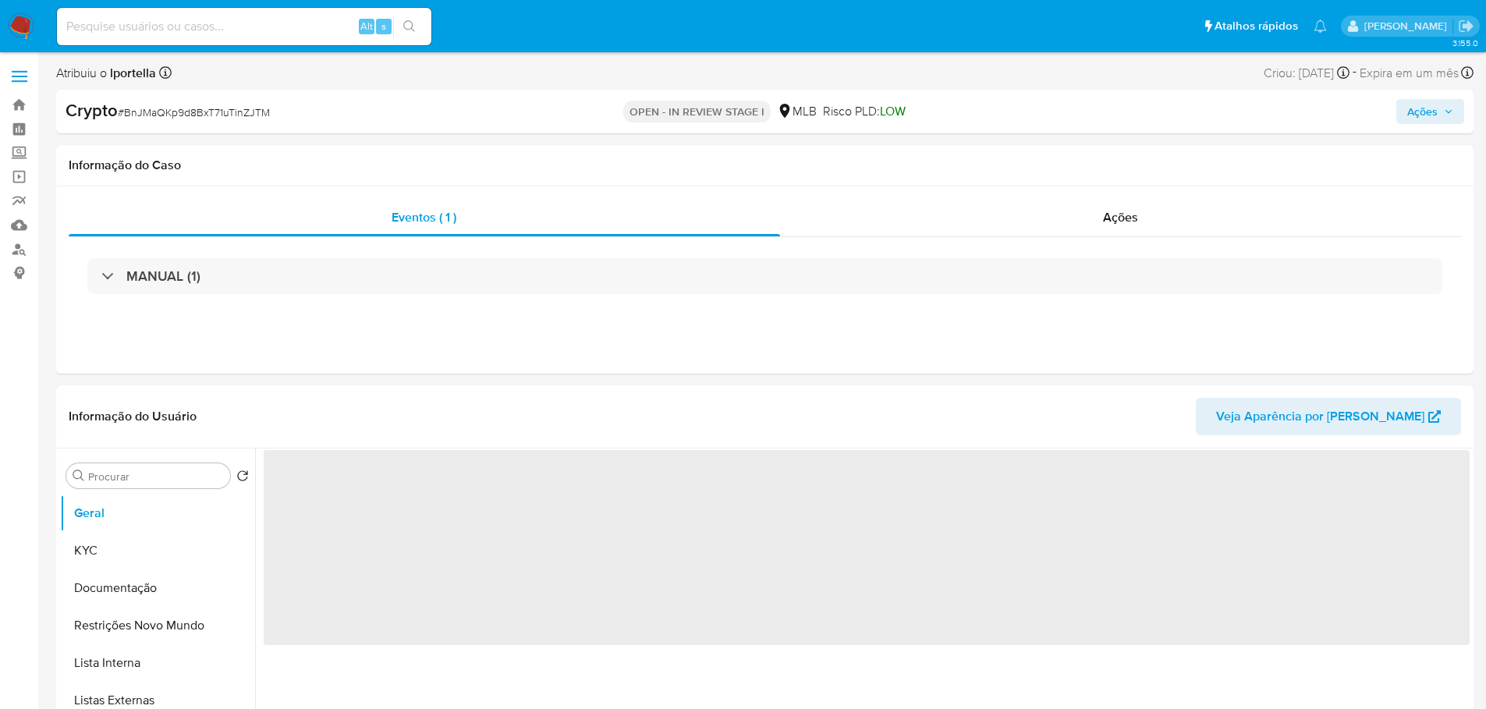
select select "10"
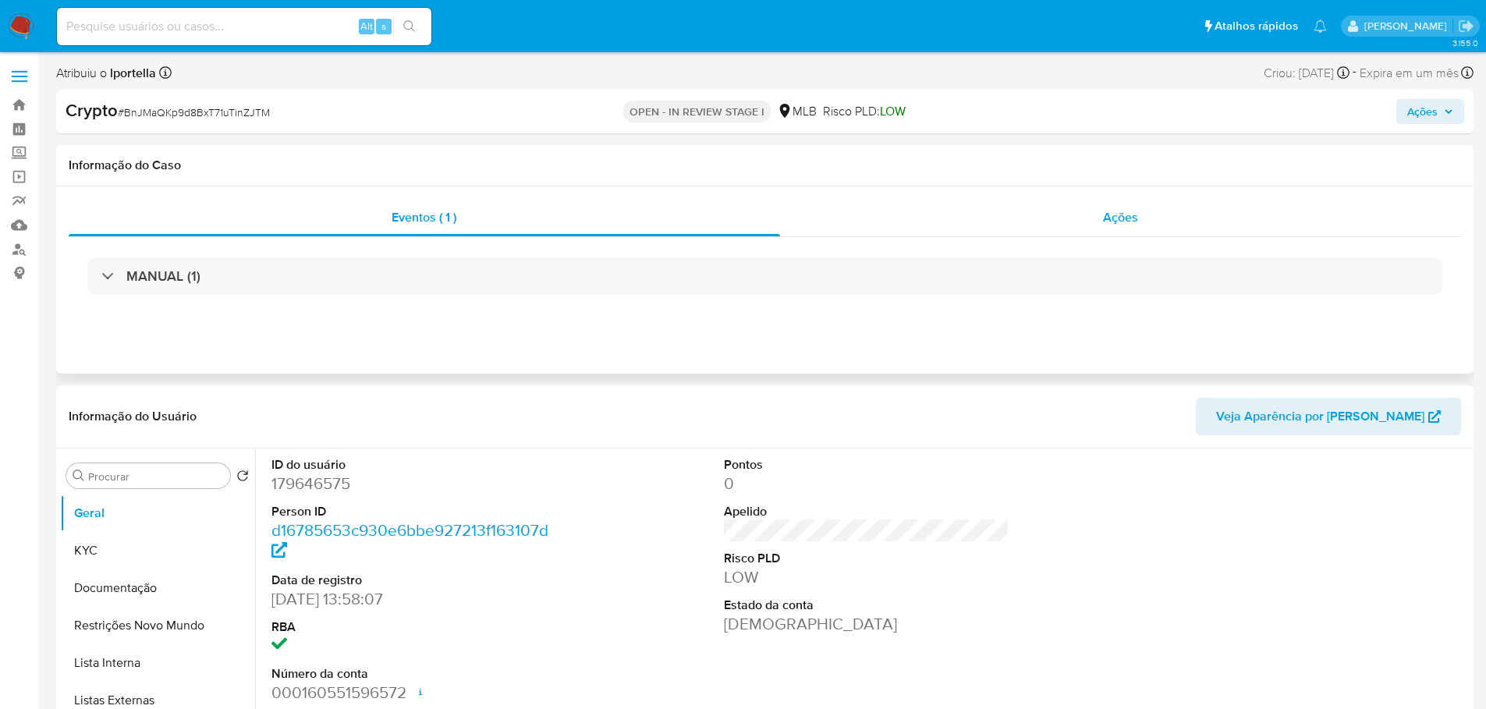
click at [1098, 217] on div "Ações" at bounding box center [1121, 217] width 682 height 37
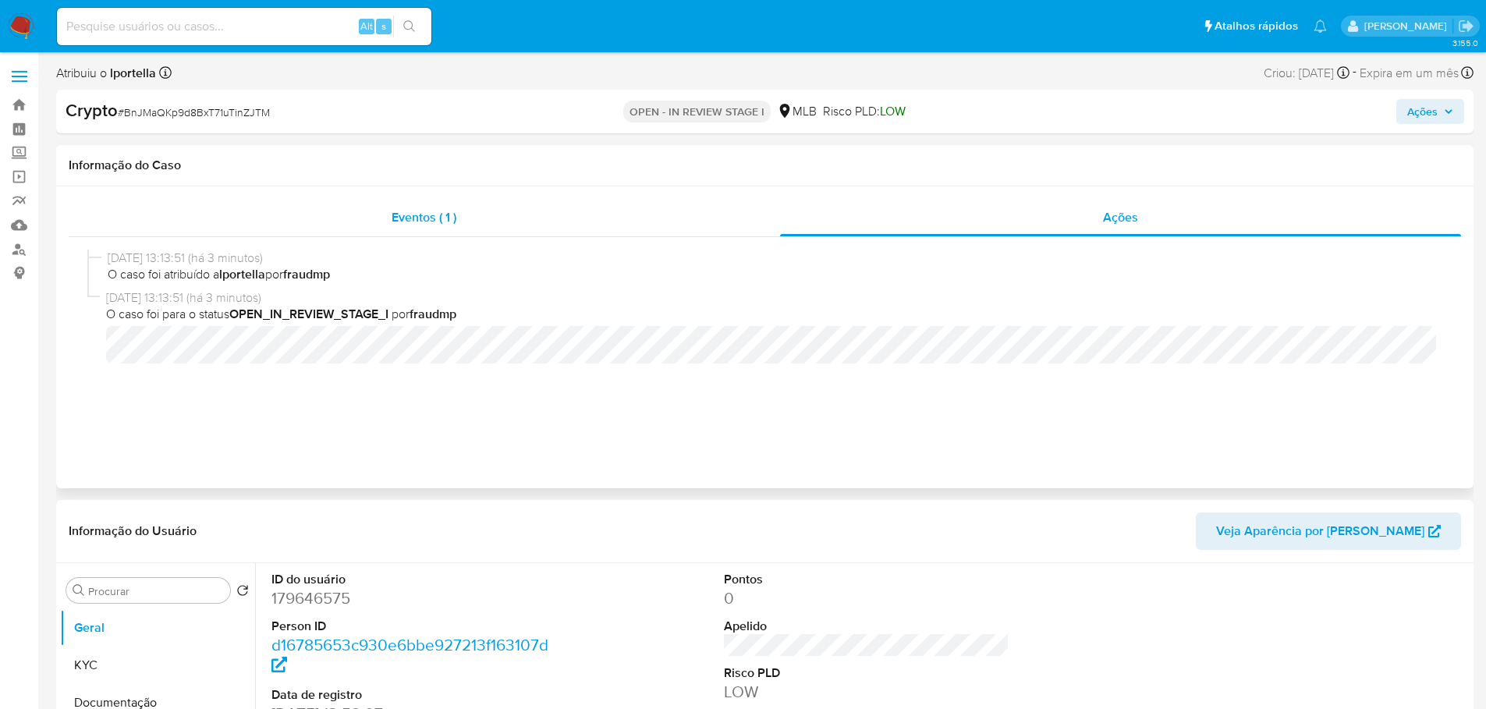
click at [479, 209] on div "Eventos ( 1 )" at bounding box center [424, 217] width 711 height 37
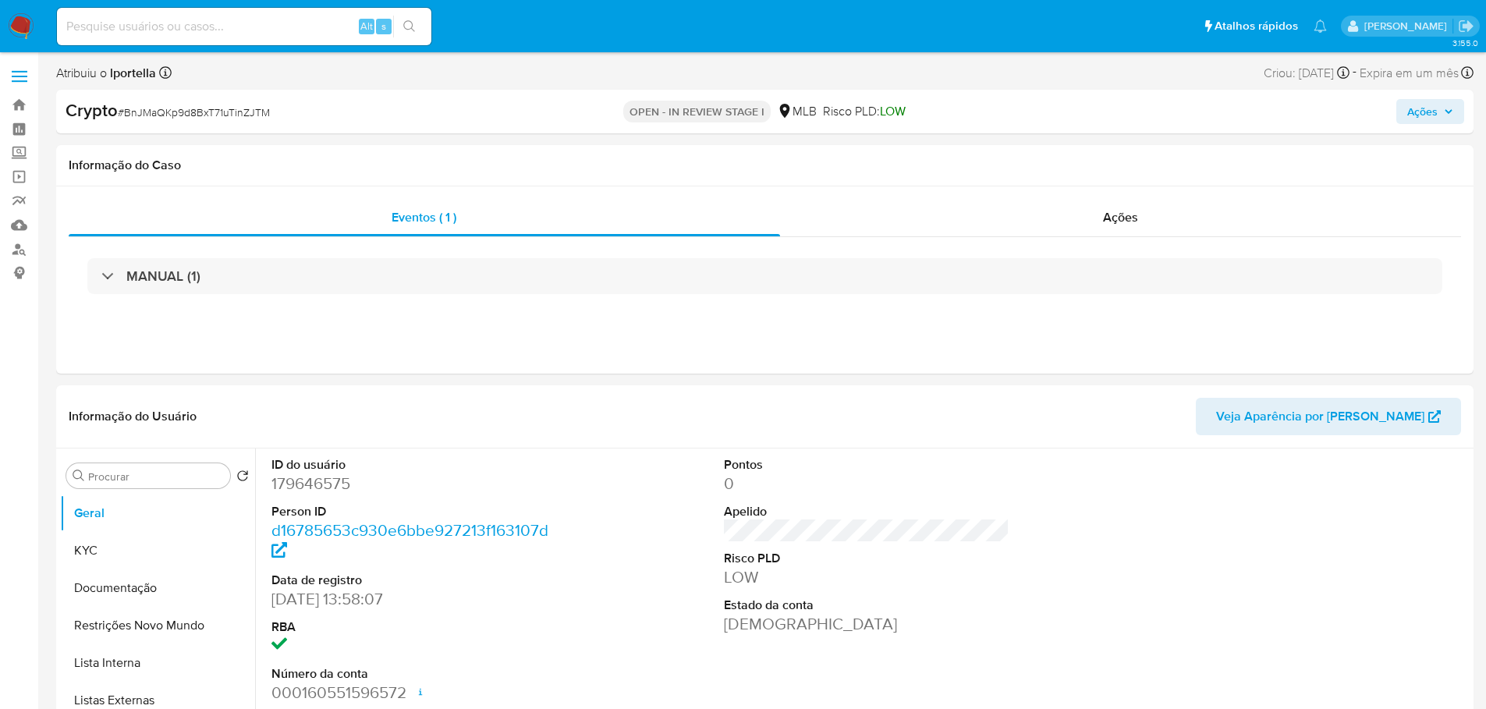
click at [324, 269] on div "MANUAL (1)" at bounding box center [764, 276] width 1355 height 36
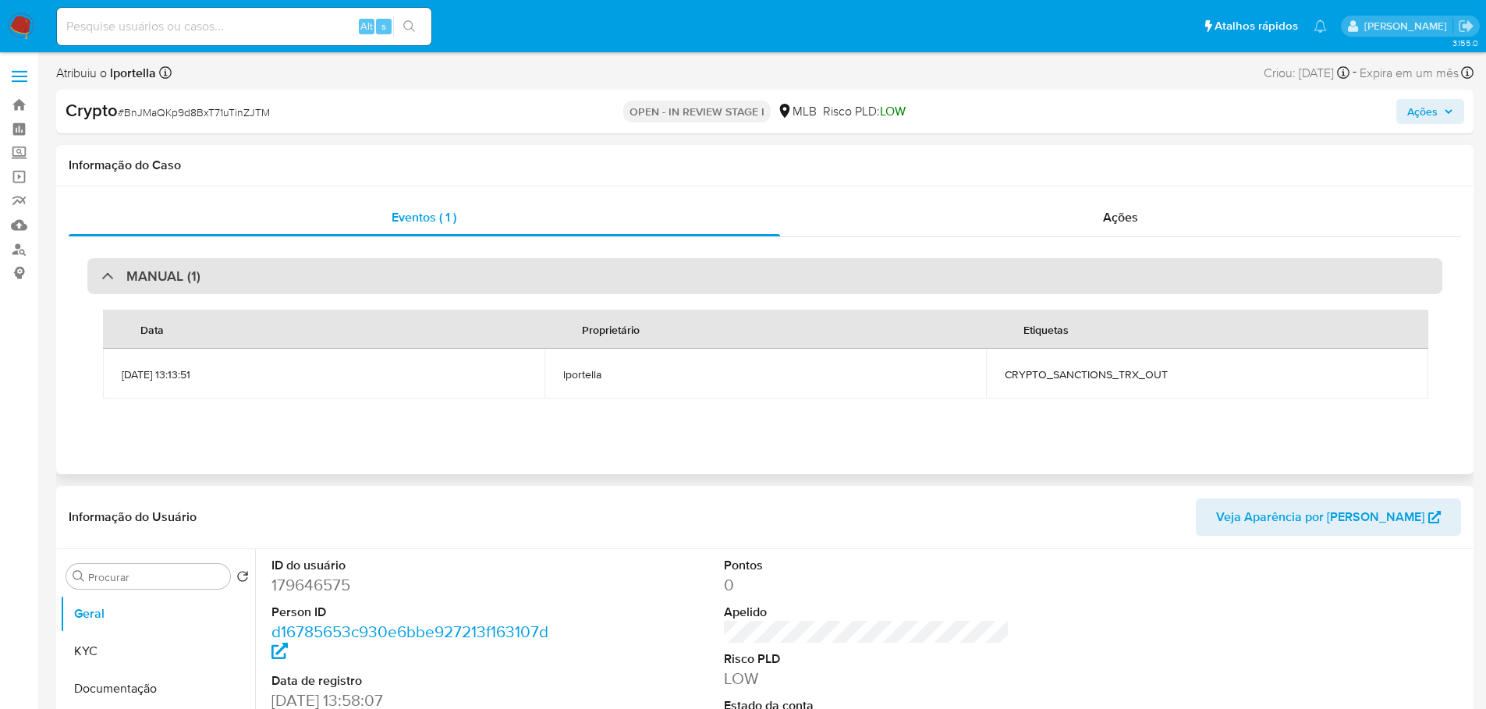
click at [321, 277] on div "MANUAL (1)" at bounding box center [764, 276] width 1355 height 36
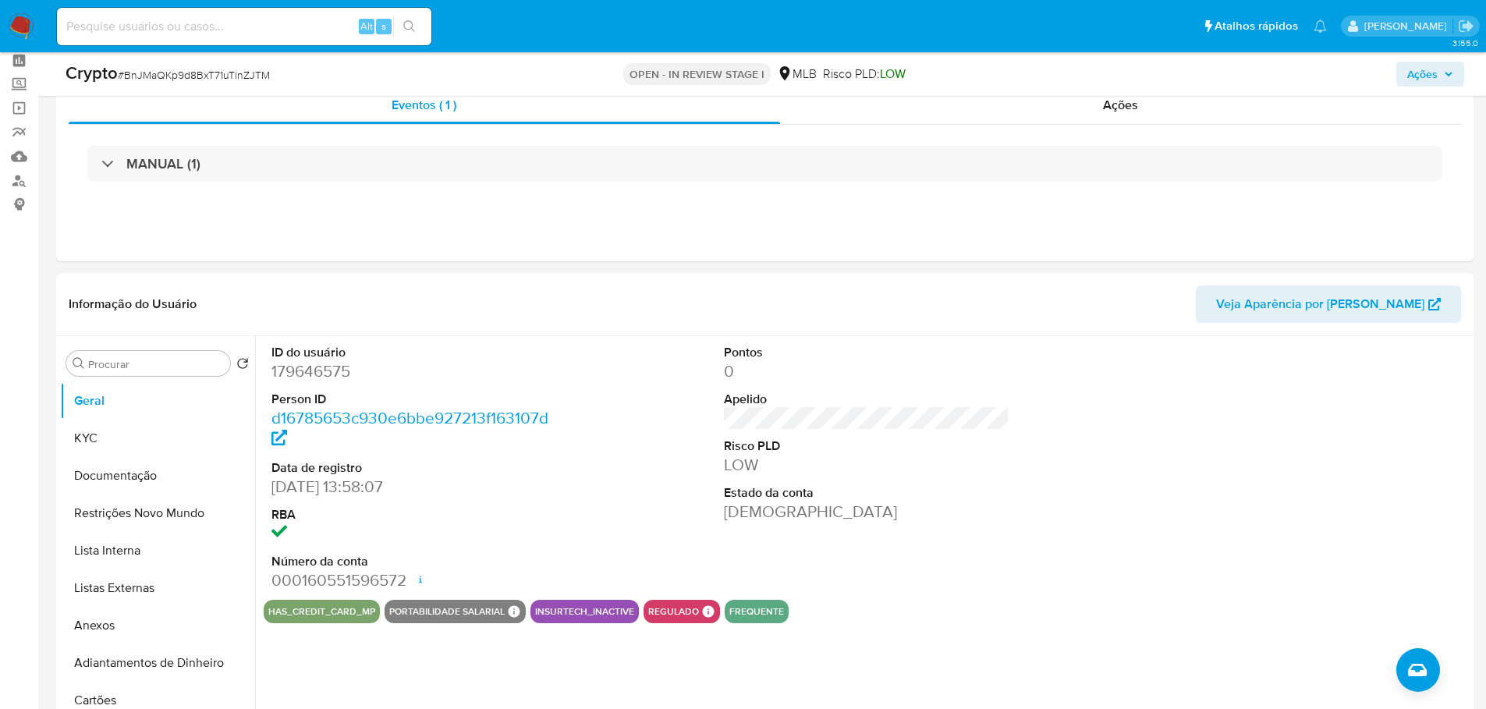
scroll to position [156, 0]
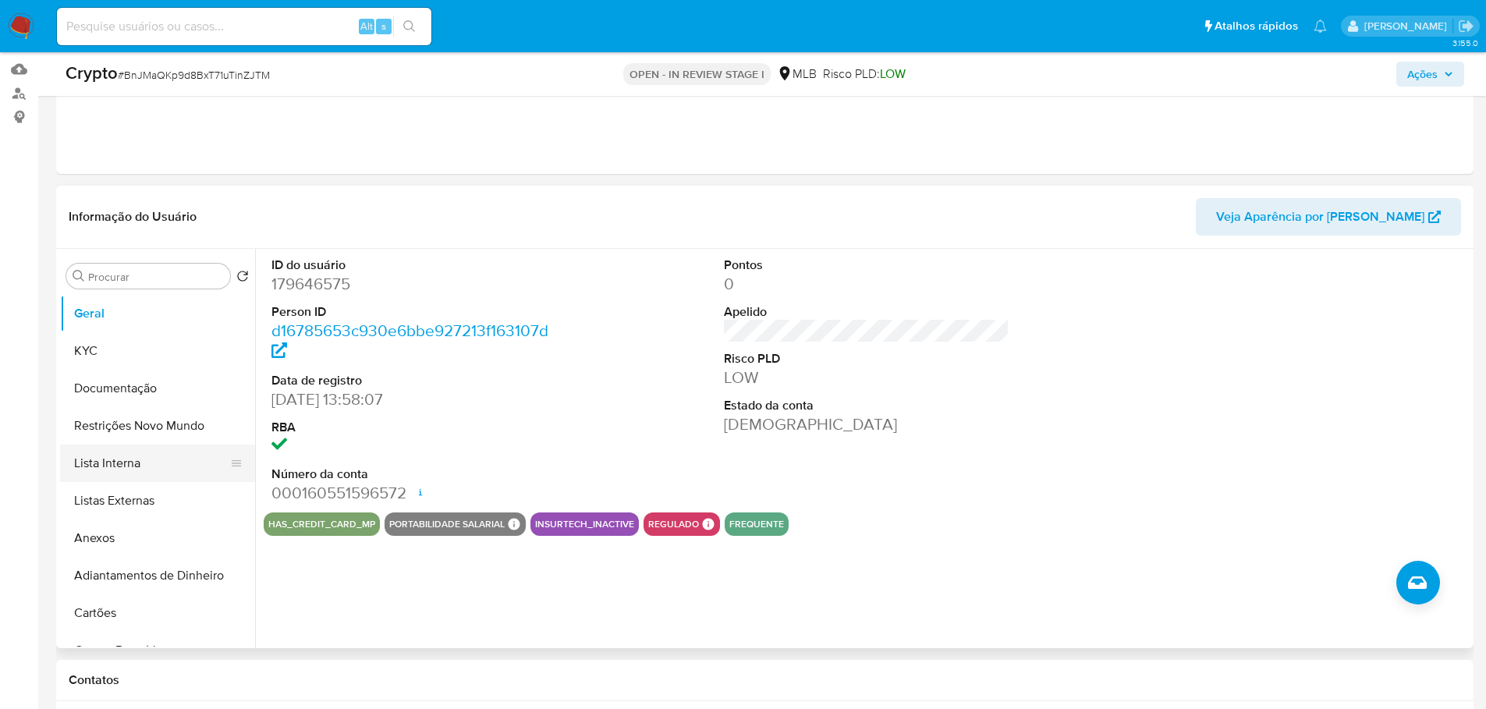
click at [119, 461] on button "Lista Interna" at bounding box center [151, 463] width 183 height 37
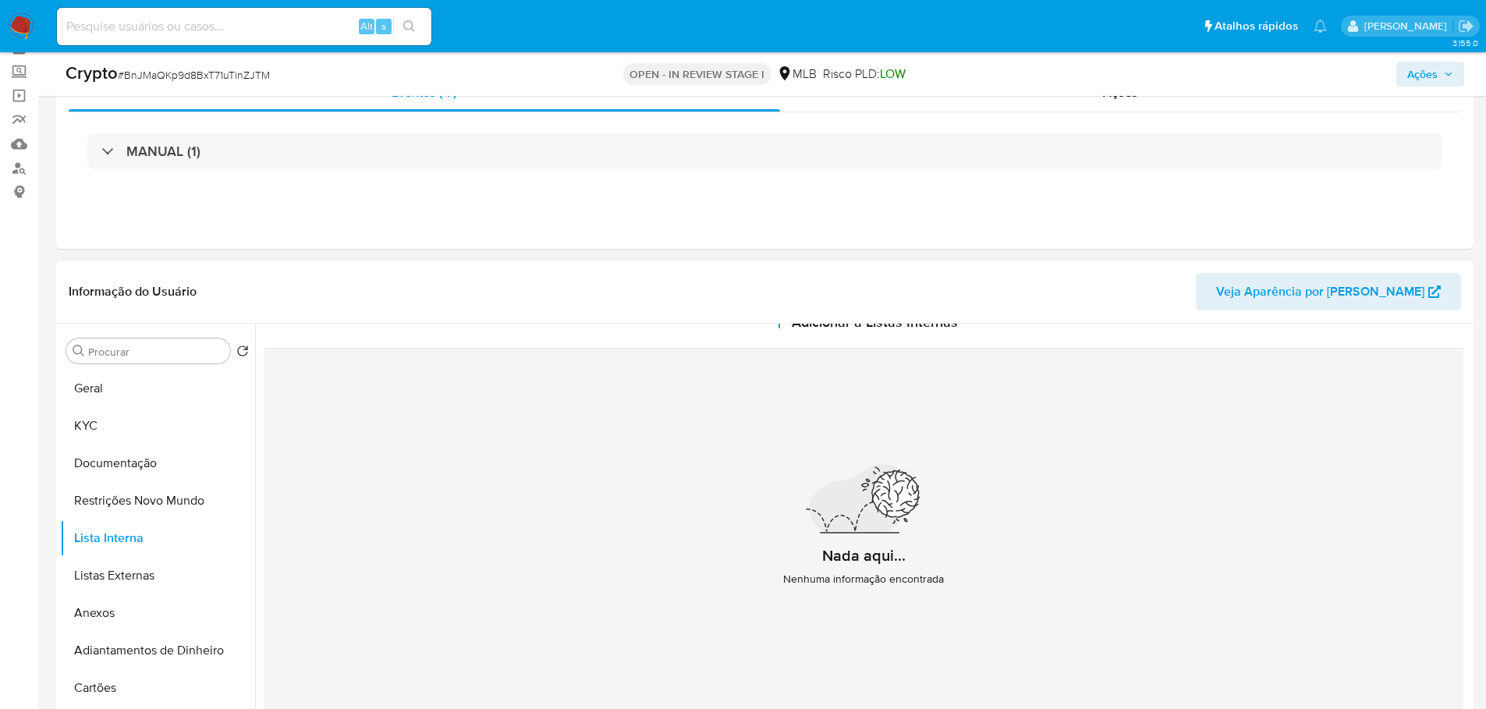
scroll to position [78, 0]
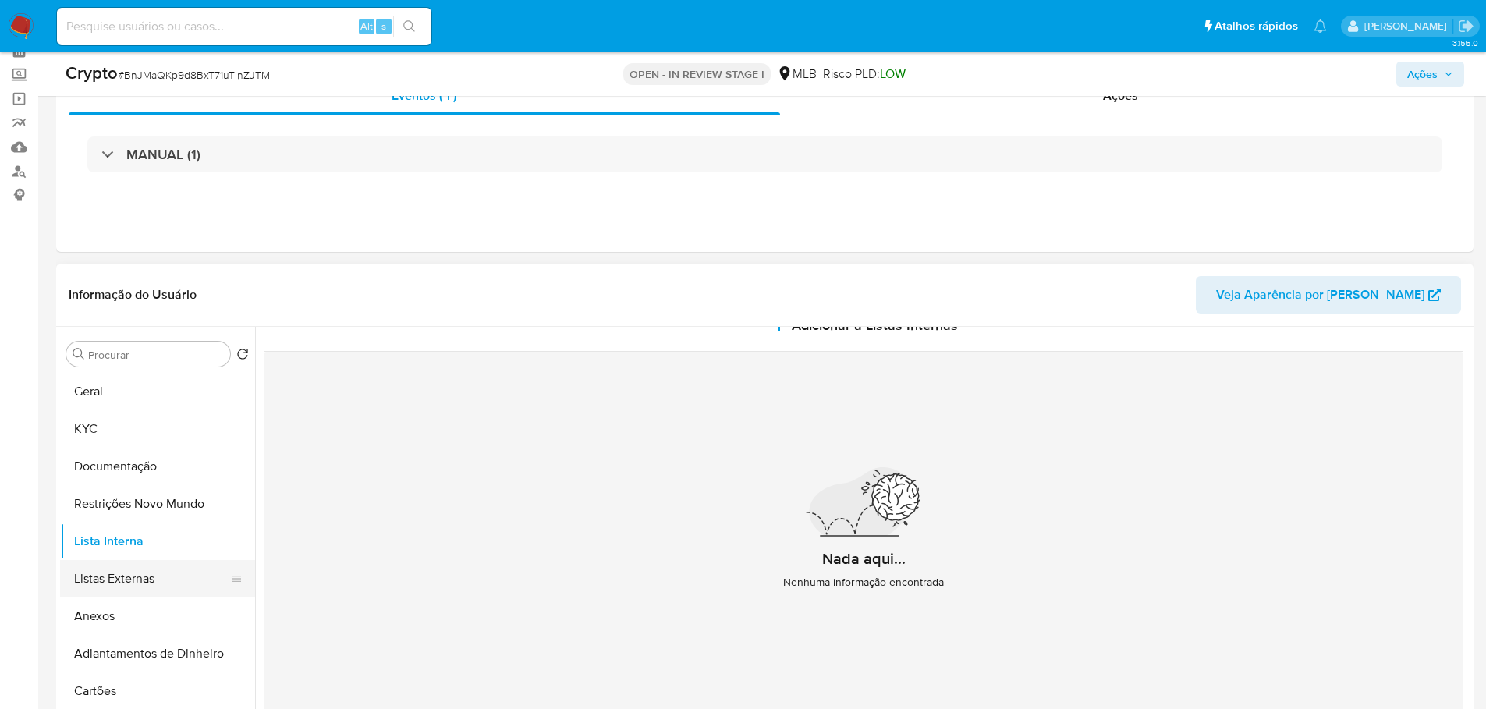
click at [168, 581] on button "Listas Externas" at bounding box center [151, 578] width 183 height 37
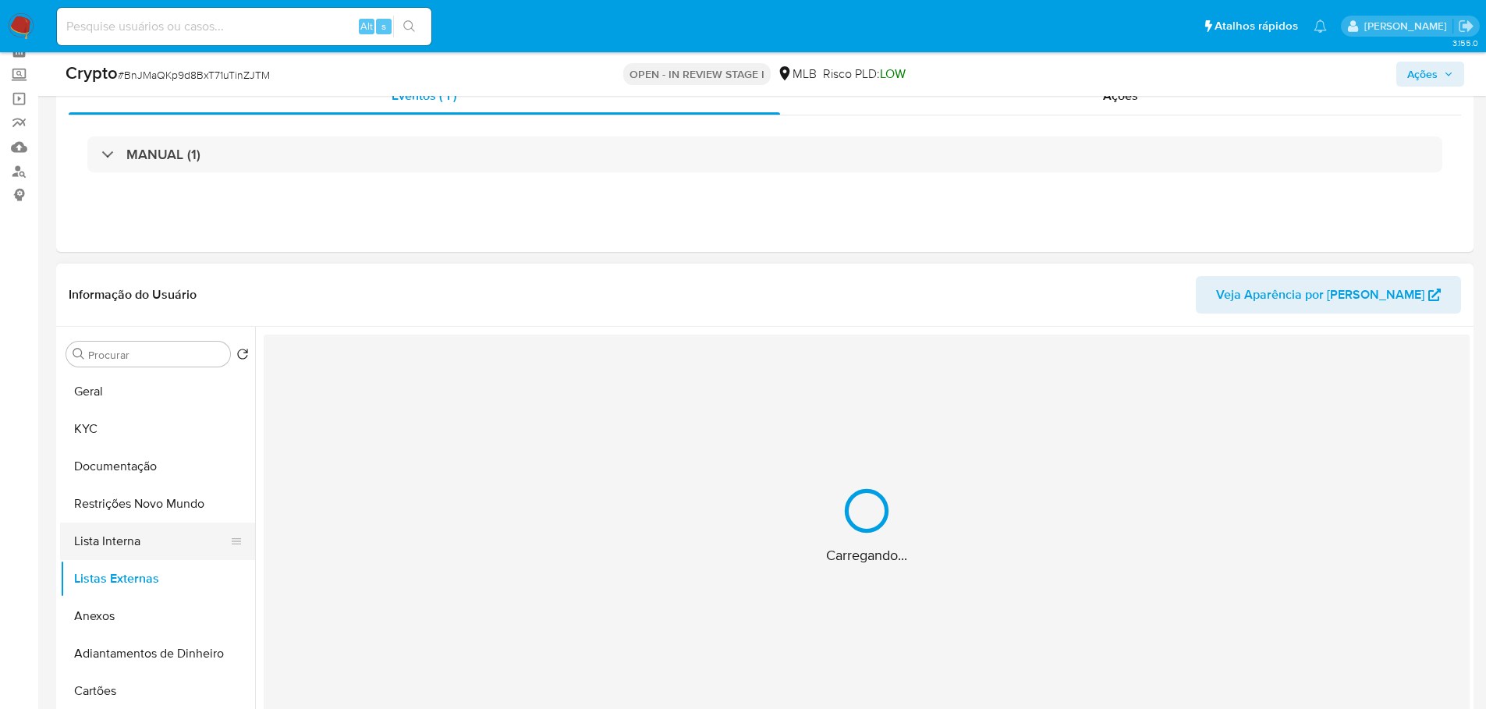
click at [172, 544] on button "Lista Interna" at bounding box center [151, 541] width 183 height 37
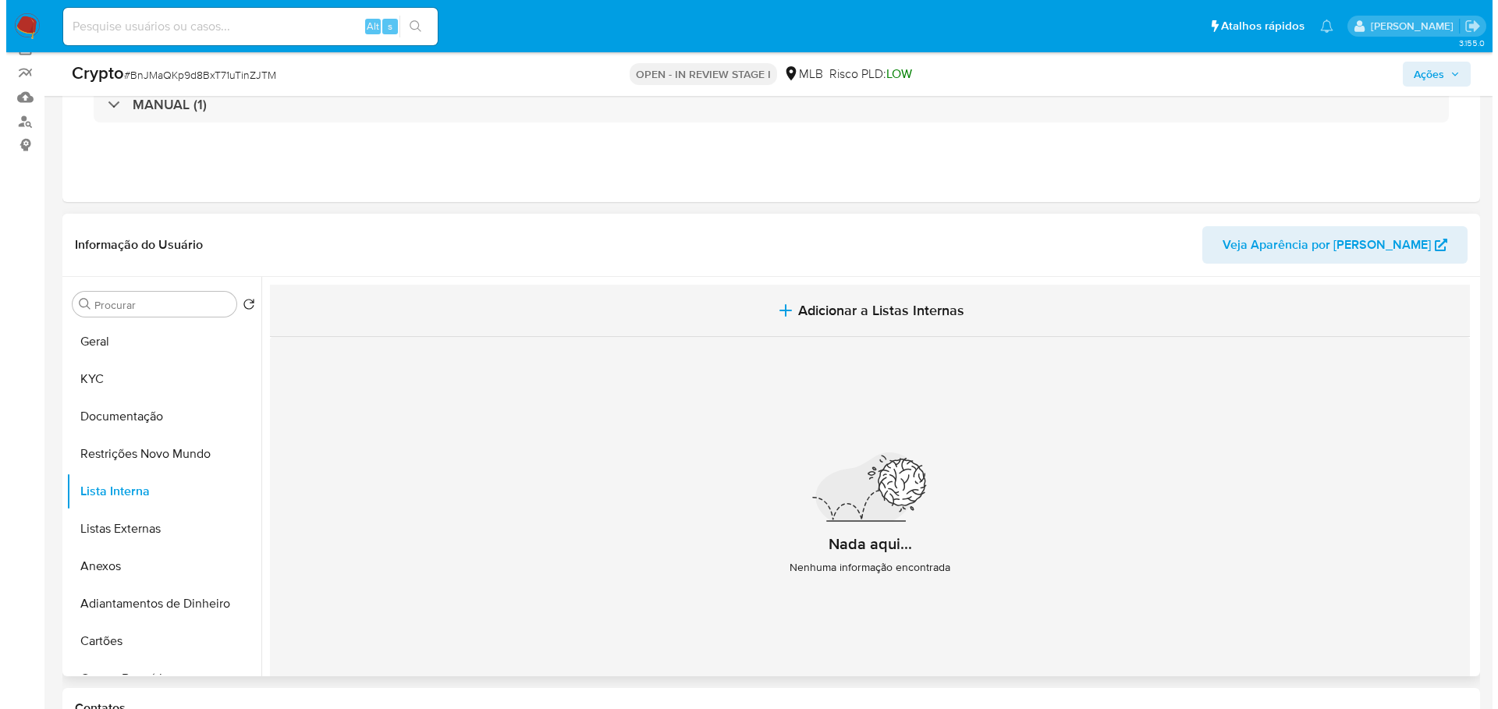
scroll to position [156, 0]
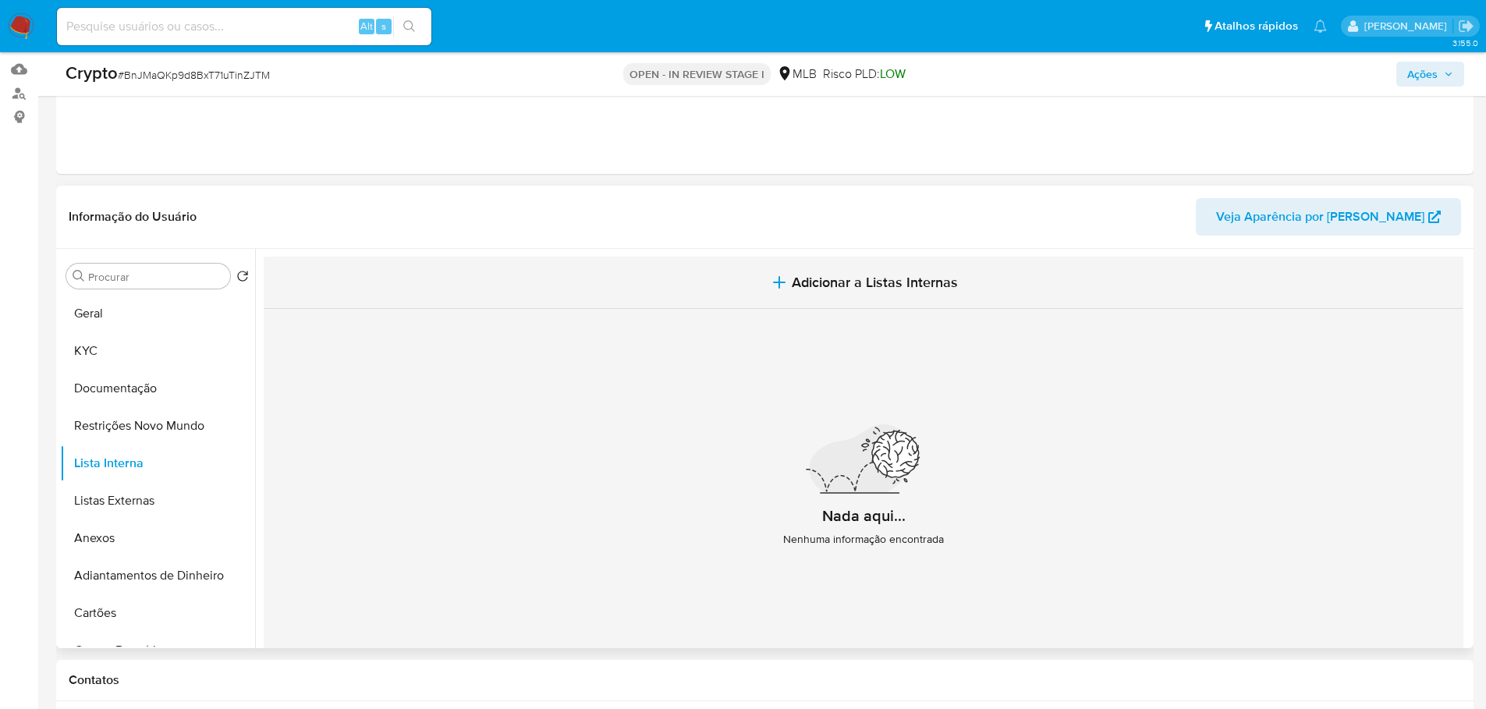
click at [860, 276] on span "Adicionar a Listas Internas" at bounding box center [875, 282] width 166 height 17
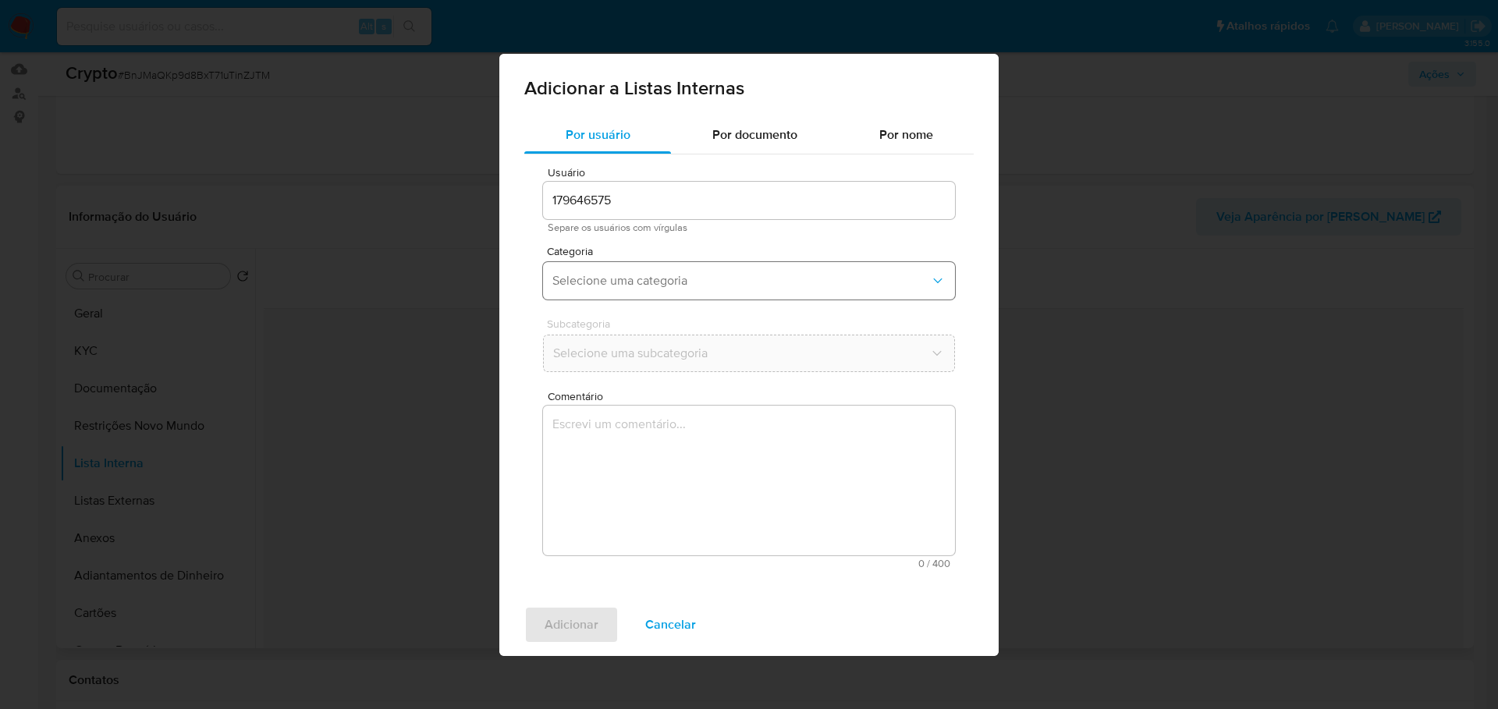
click at [648, 275] on span "Selecione uma categoria" at bounding box center [741, 281] width 378 height 16
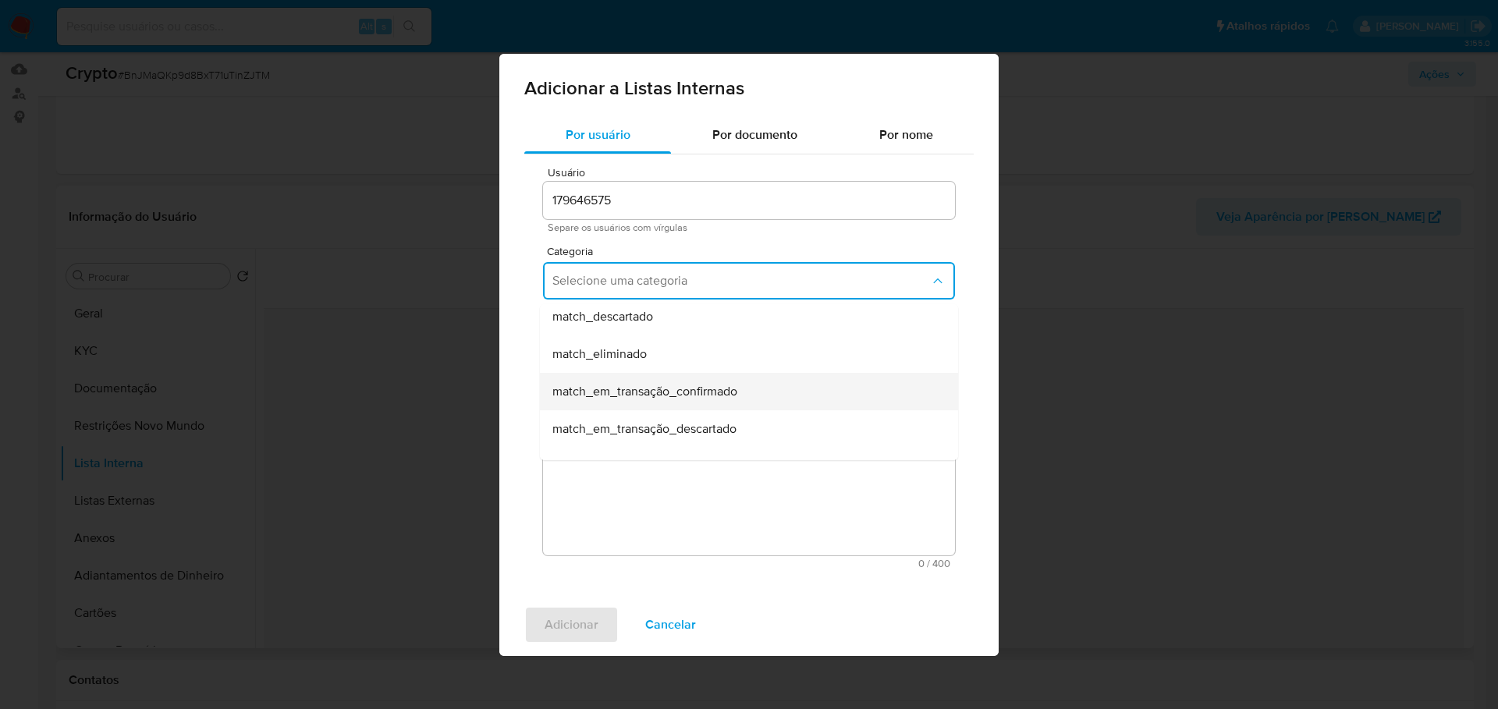
click at [765, 388] on div "match_em_transação_confirmado" at bounding box center [744, 391] width 384 height 37
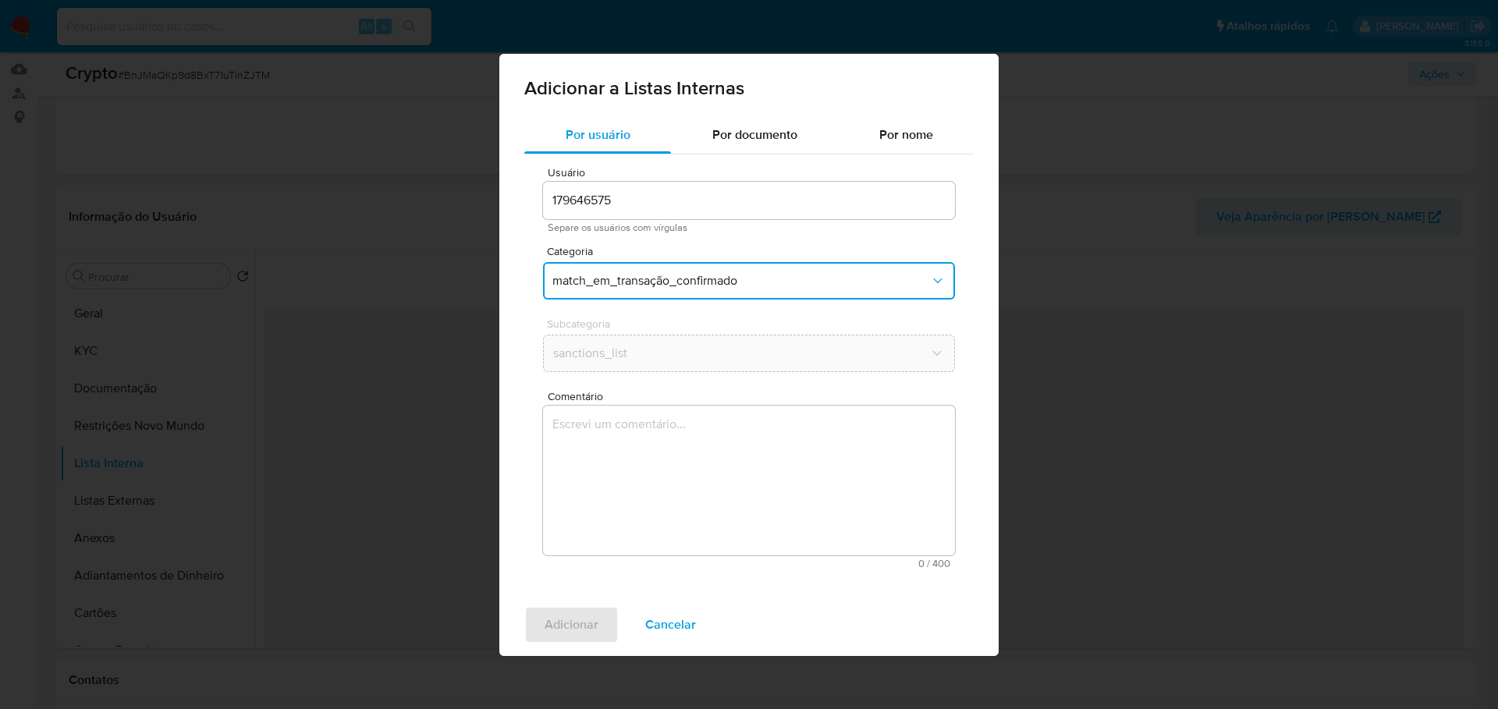
click at [572, 462] on textarea "Comentário" at bounding box center [749, 481] width 412 height 150
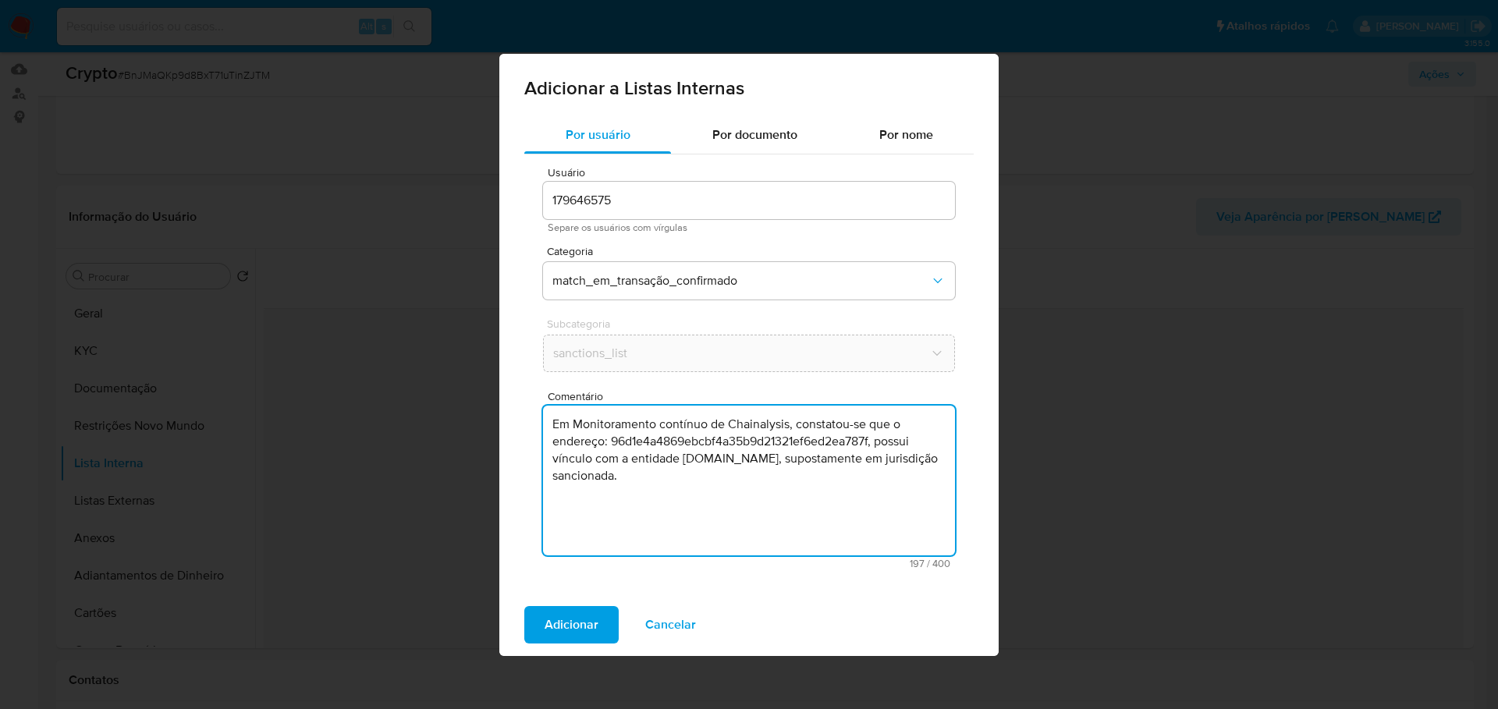
click at [689, 445] on textarea "Em Monitoramento contínuo de Chainalysis, constatou-se que o endereço: 96d1e4a4…" at bounding box center [749, 481] width 412 height 150
paste textarea "33cMqKkRTdeiygqwDpc5yUphLG1smDABND"
click at [664, 458] on textarea "Em Monitoramento contínuo de Chainalysis, constatou-se que o endereço: 33cMqKkR…" at bounding box center [749, 481] width 412 height 150
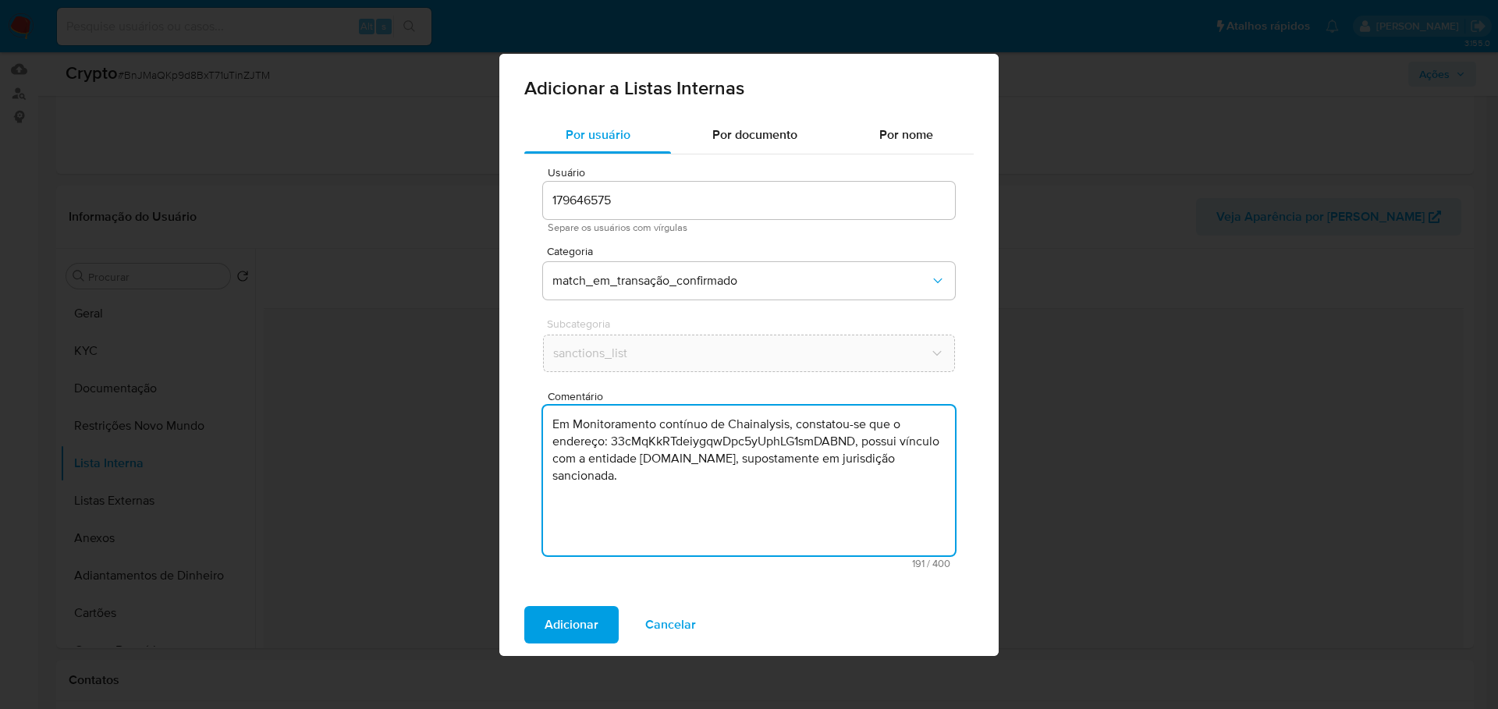
paste textarea "SANCIONADO J..."
click at [796, 482] on textarea "Em Monitoramento contínuo de Chainalysis, constatou-se que o endereço: 33cMqKkR…" at bounding box center [749, 481] width 412 height 150
click at [666, 462] on textarea "Em Monitoramento contínuo de Chainalysis, constatou-se que o endereço: 33cMqKkR…" at bounding box center [749, 481] width 412 height 150
drag, startPoint x: 725, startPoint y: 459, endPoint x: 644, endPoint y: 460, distance: 81.9
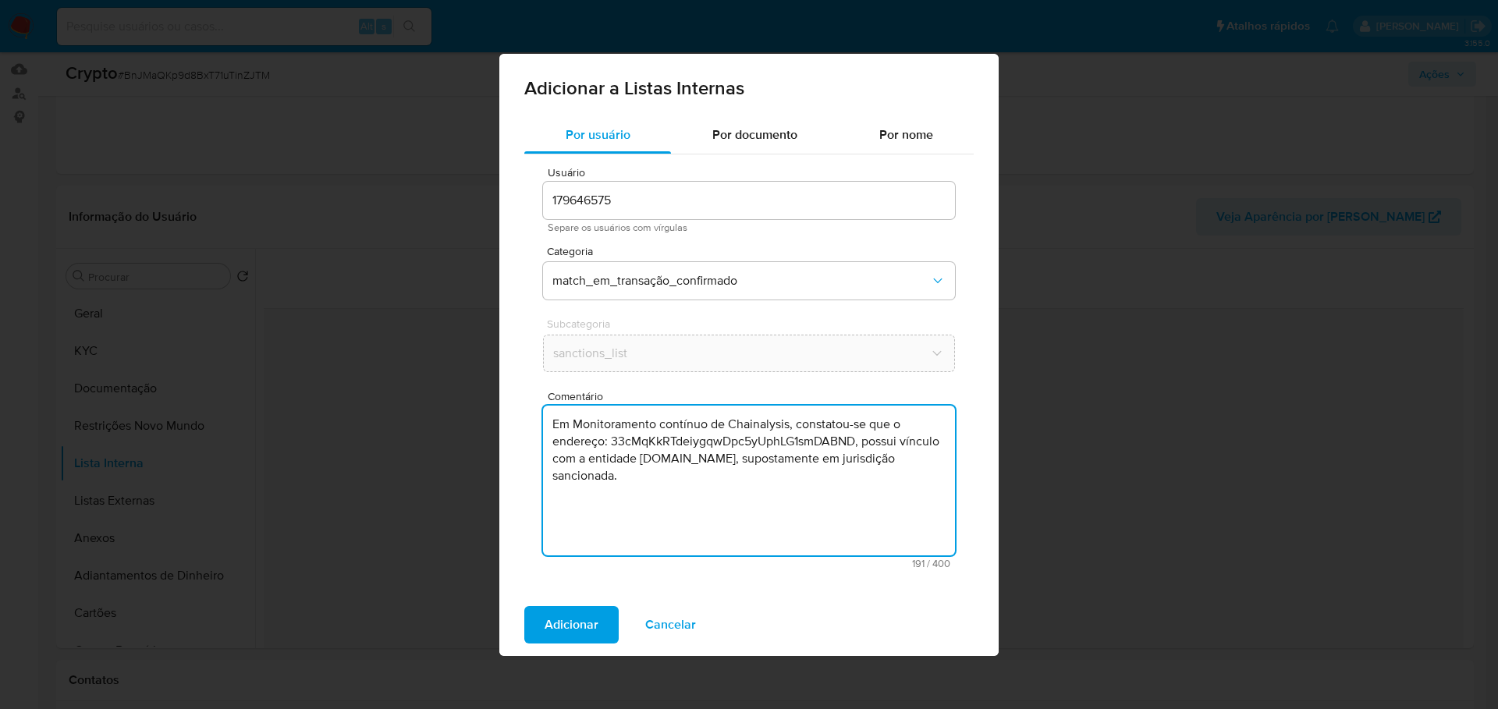
click at [644, 460] on textarea "Em Monitoramento contínuo de Chainalysis, constatou-se que o endereço: 33cMqKkR…" at bounding box center [749, 481] width 412 height 150
paste textarea "rz3"
type textarea "Em Monitoramento contínuo de Chainalysis, constatou-se que o endereço: 33cMqKkR…"
click at [1140, 314] on div "Adicionar a Listas Internas Por usuário Por documento Por nome Usuário 17964657…" at bounding box center [749, 354] width 1498 height 709
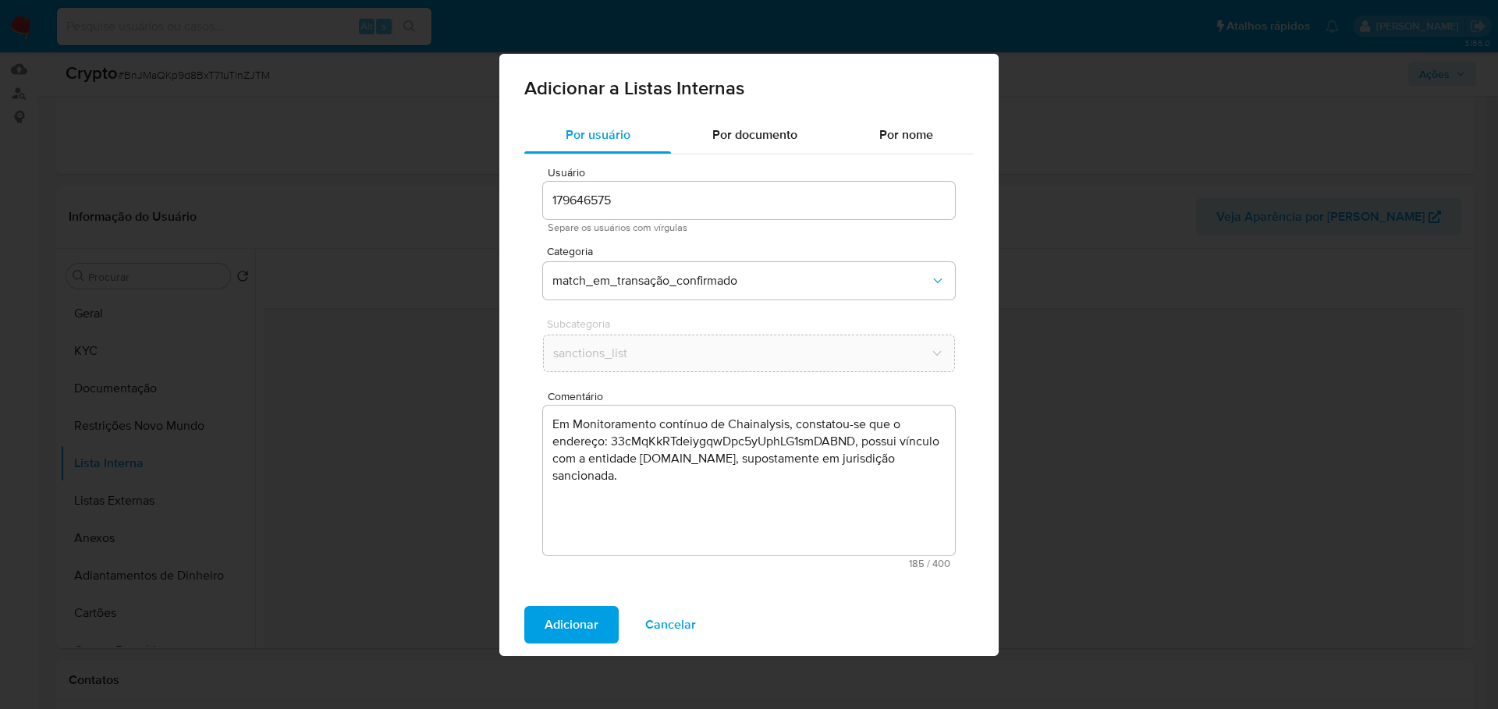
click at [566, 620] on span "Adicionar" at bounding box center [571, 625] width 54 height 34
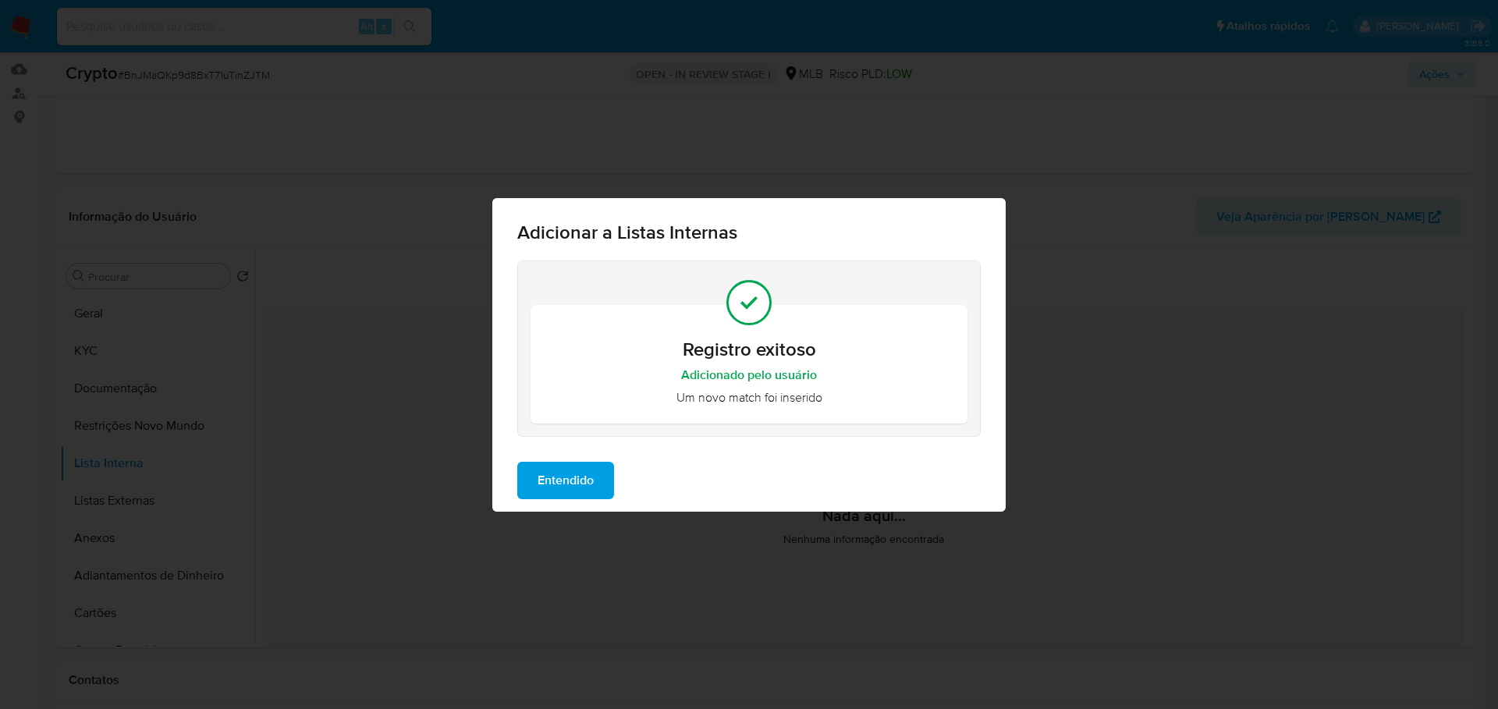
click at [562, 482] on span "Entendido" at bounding box center [565, 480] width 56 height 34
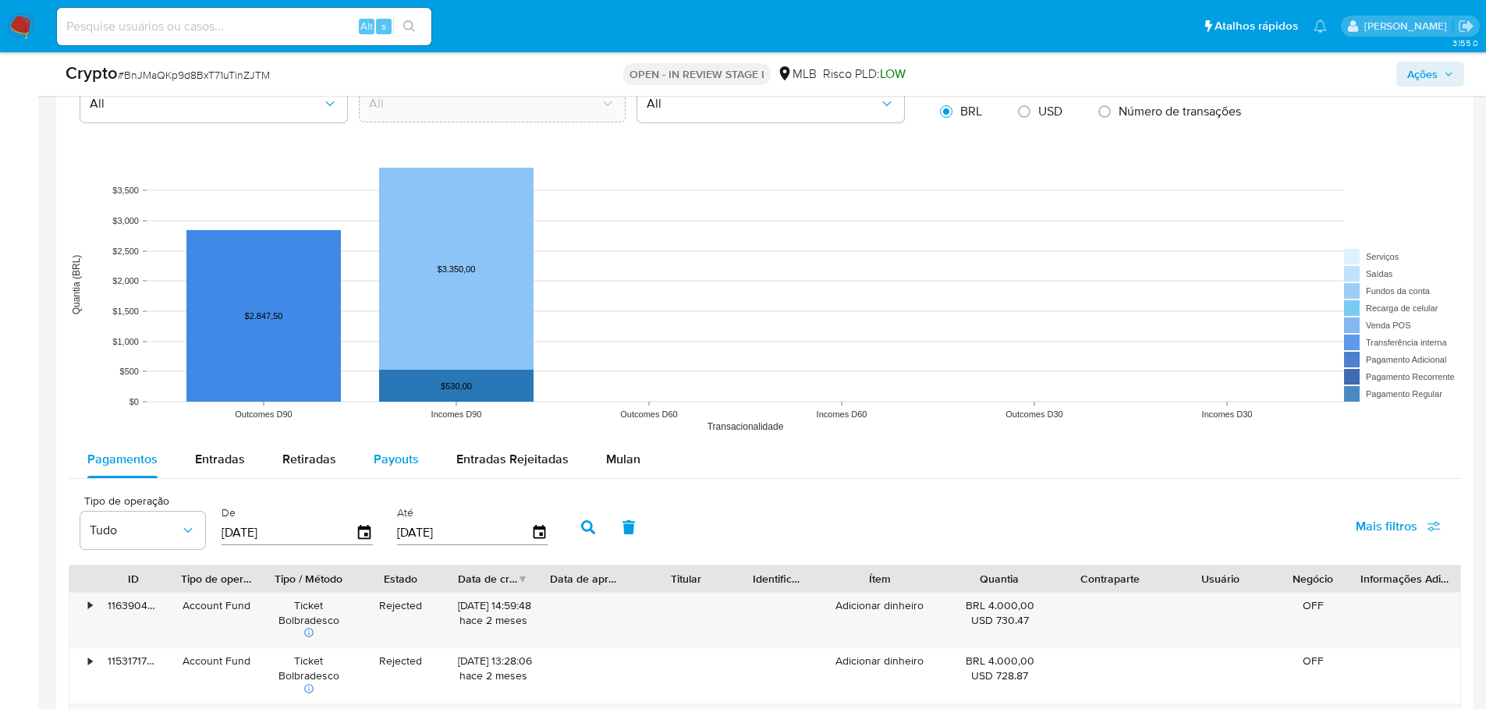
click at [419, 450] on button "Payouts" at bounding box center [396, 459] width 83 height 37
select select "10"
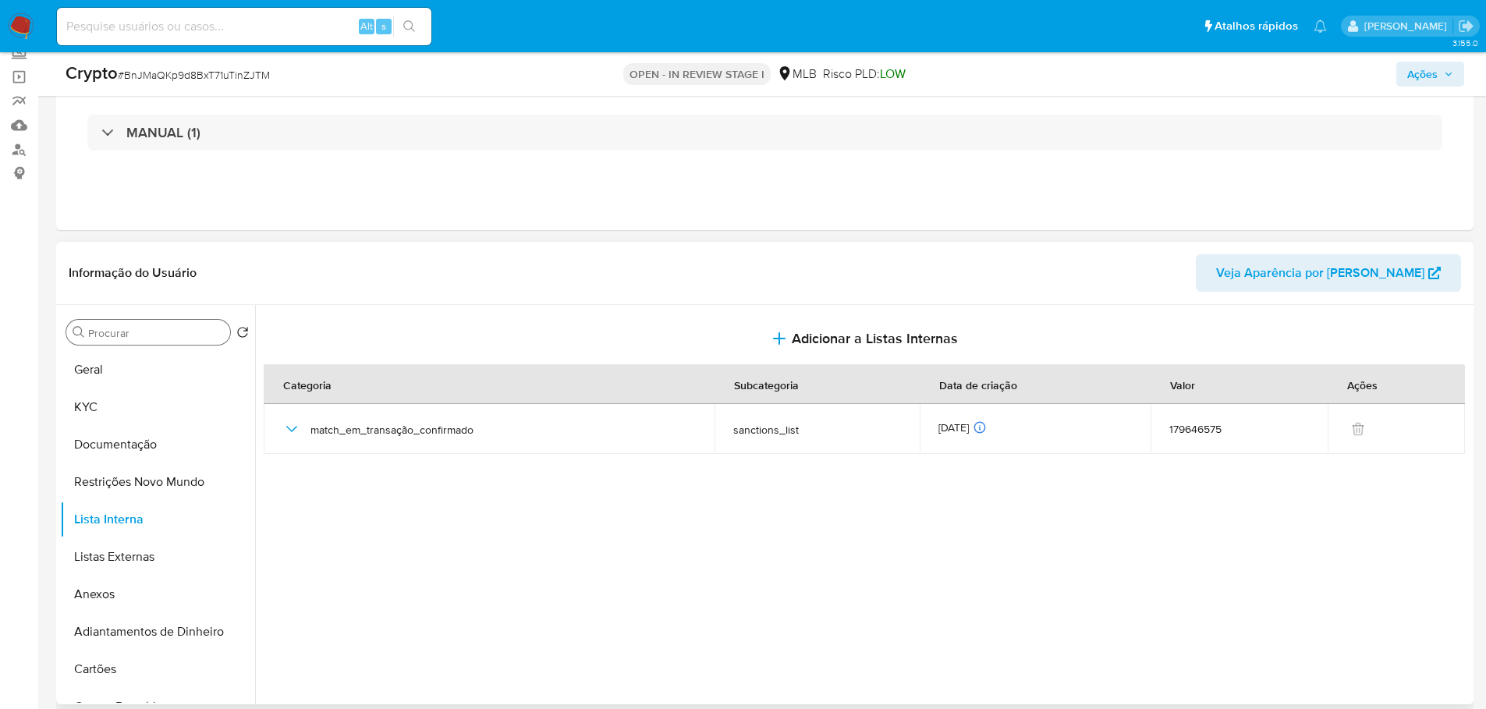
scroll to position [0, 0]
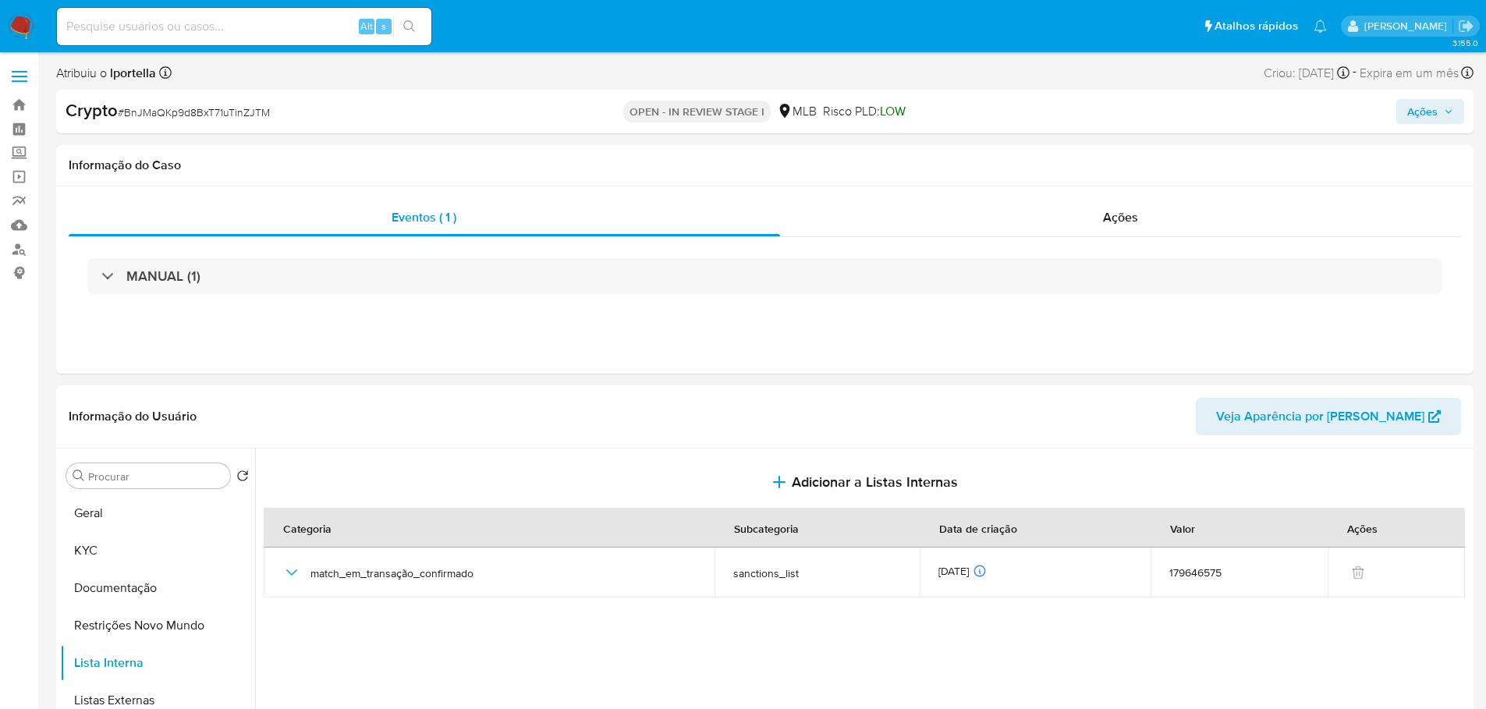
type button "3"
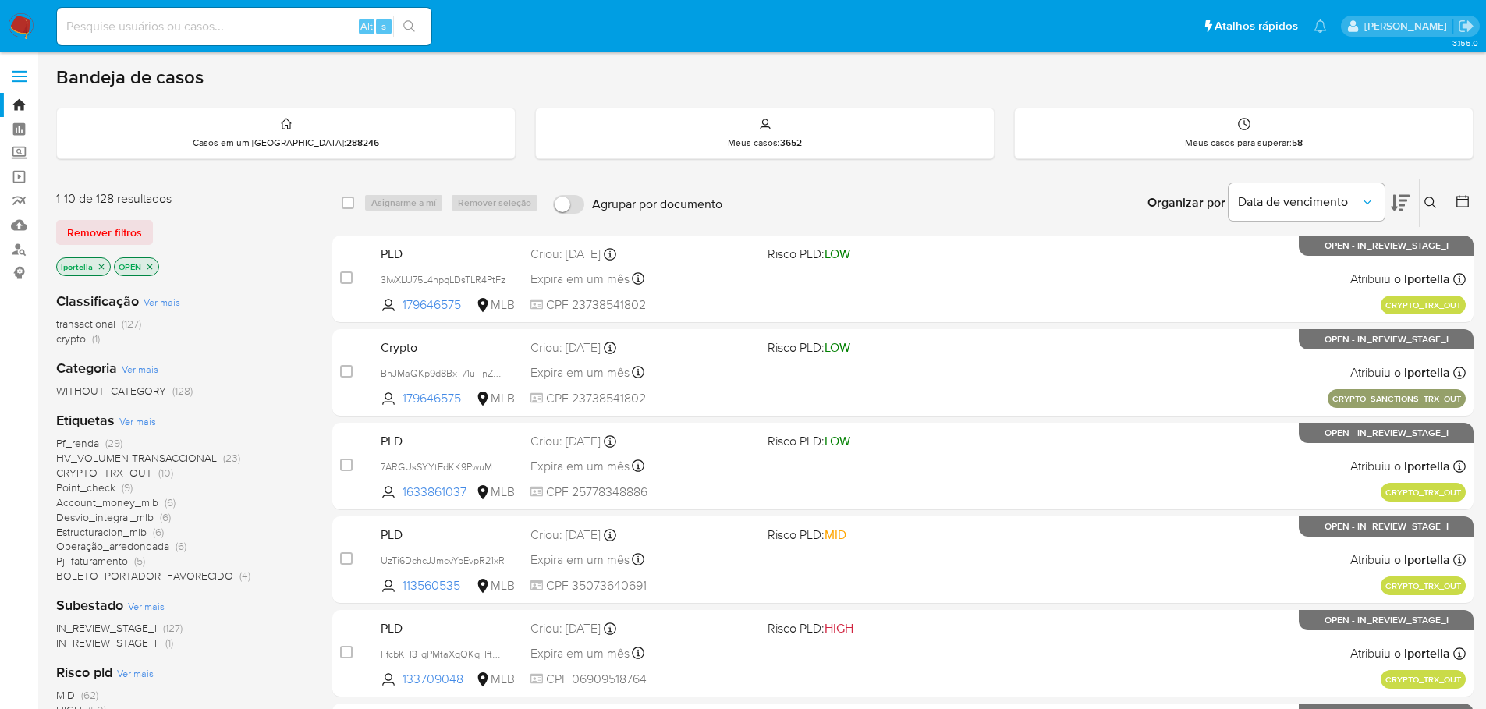
click at [180, 36] on input at bounding box center [244, 26] width 374 height 20
paste input "edarDTe6mw3ye5WjnQwNVVjk"
type input "edarDTe6mw3ye5WjnQwNVVjk"
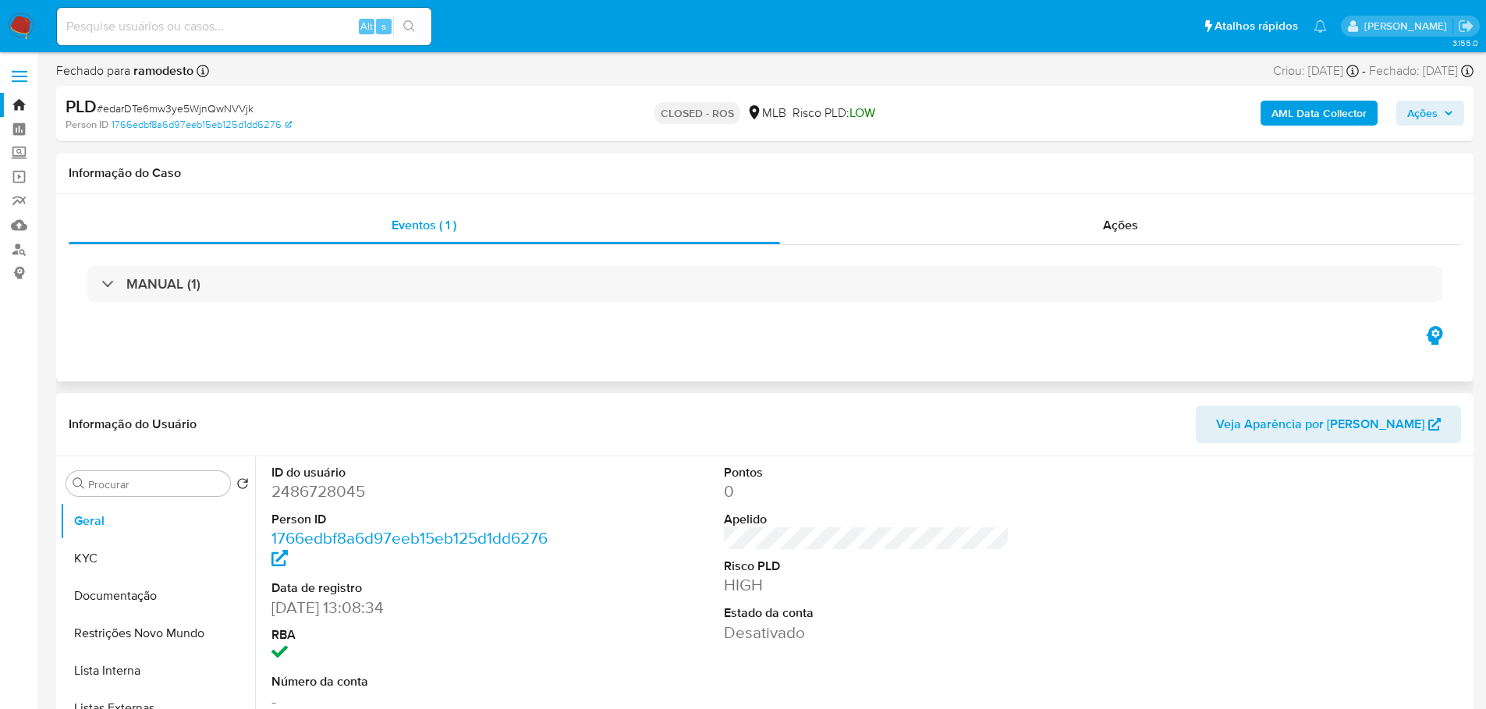
select select "10"
click at [1124, 230] on span "Ações" at bounding box center [1120, 225] width 35 height 18
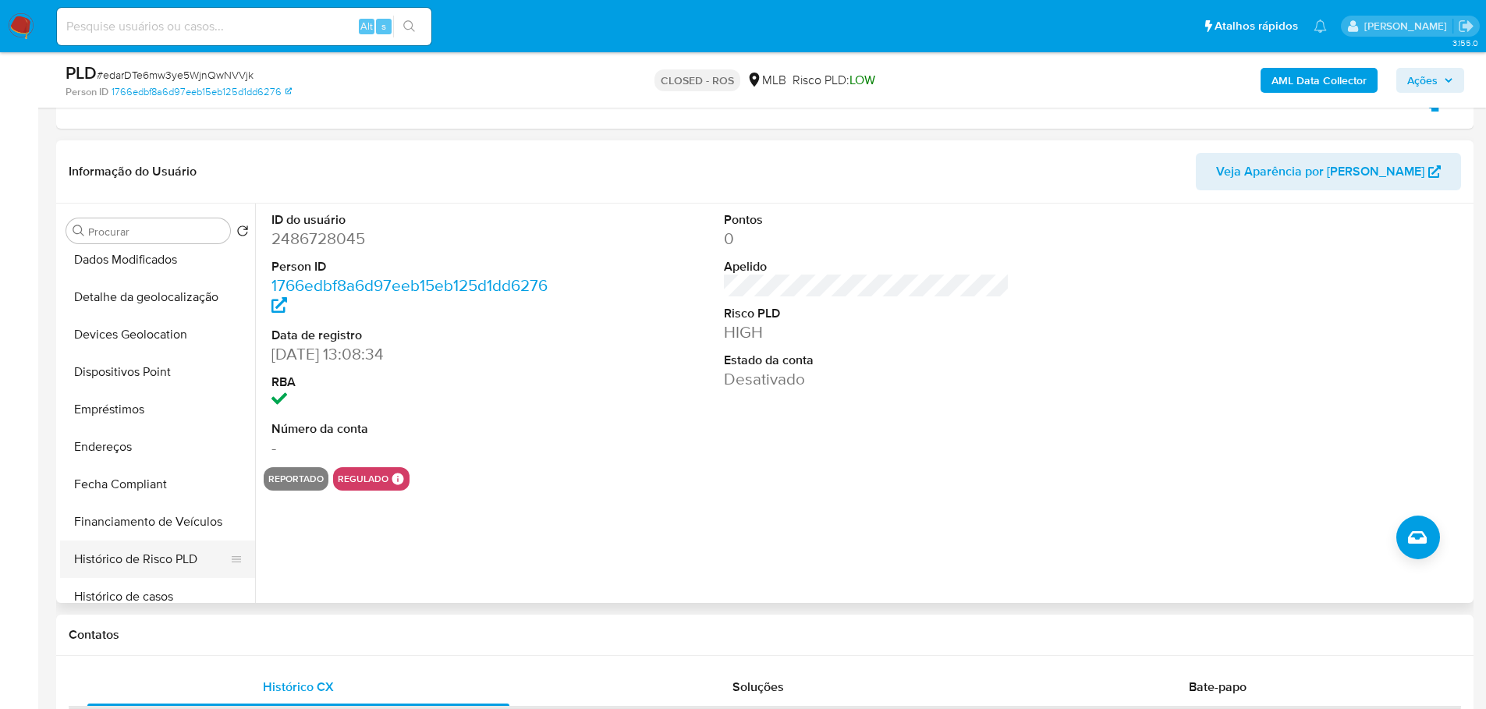
scroll to position [468, 0]
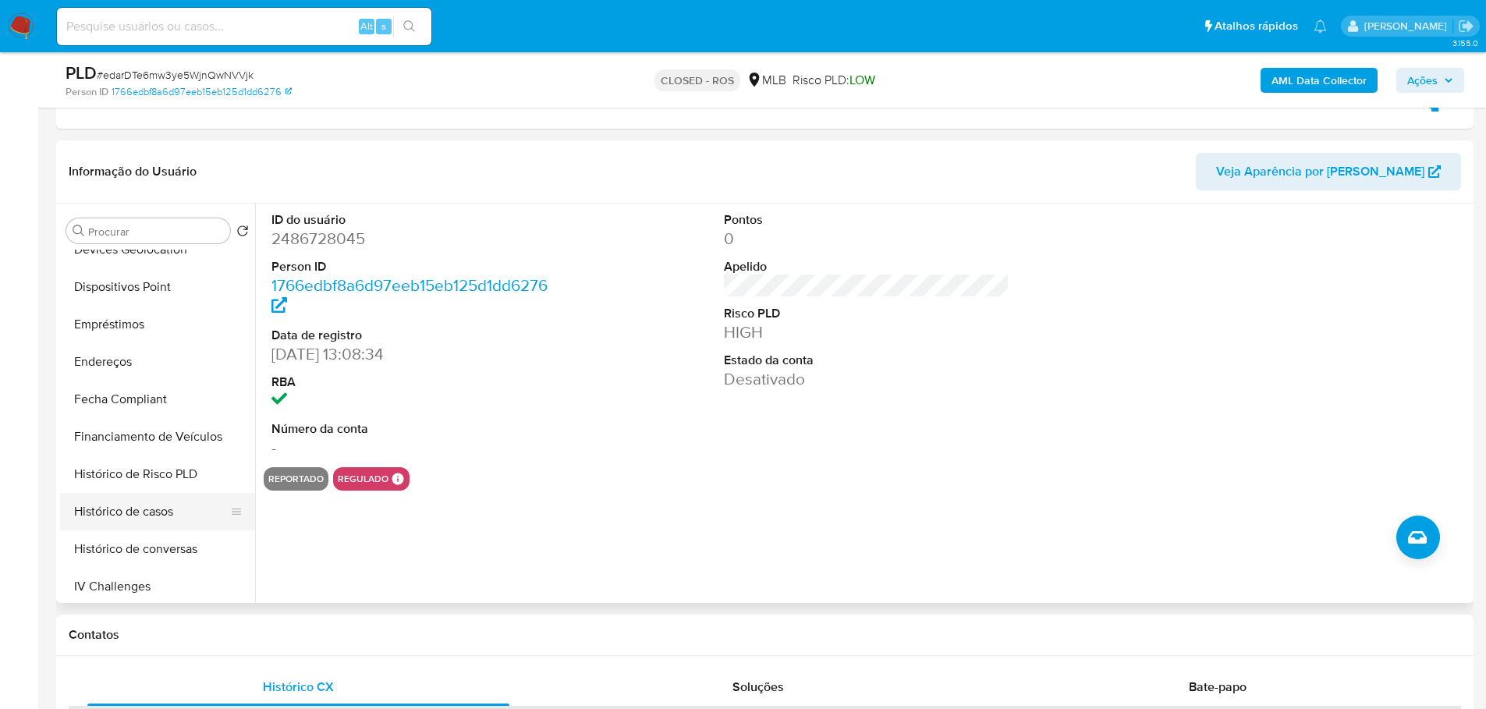
click at [158, 513] on button "Histórico de casos" at bounding box center [151, 511] width 183 height 37
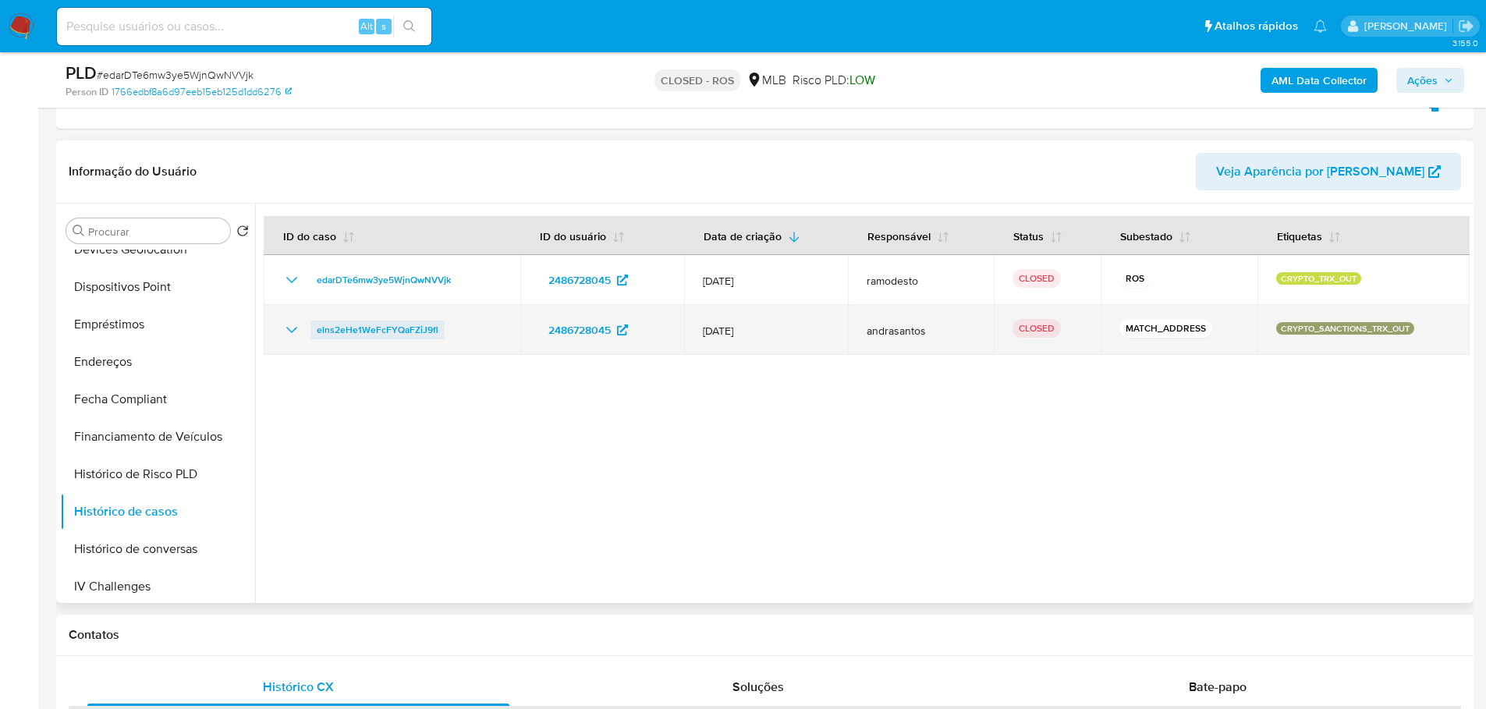
click at [385, 332] on span "elns2eHe1WeFcFYQaFZiJ9fl" at bounding box center [378, 330] width 122 height 19
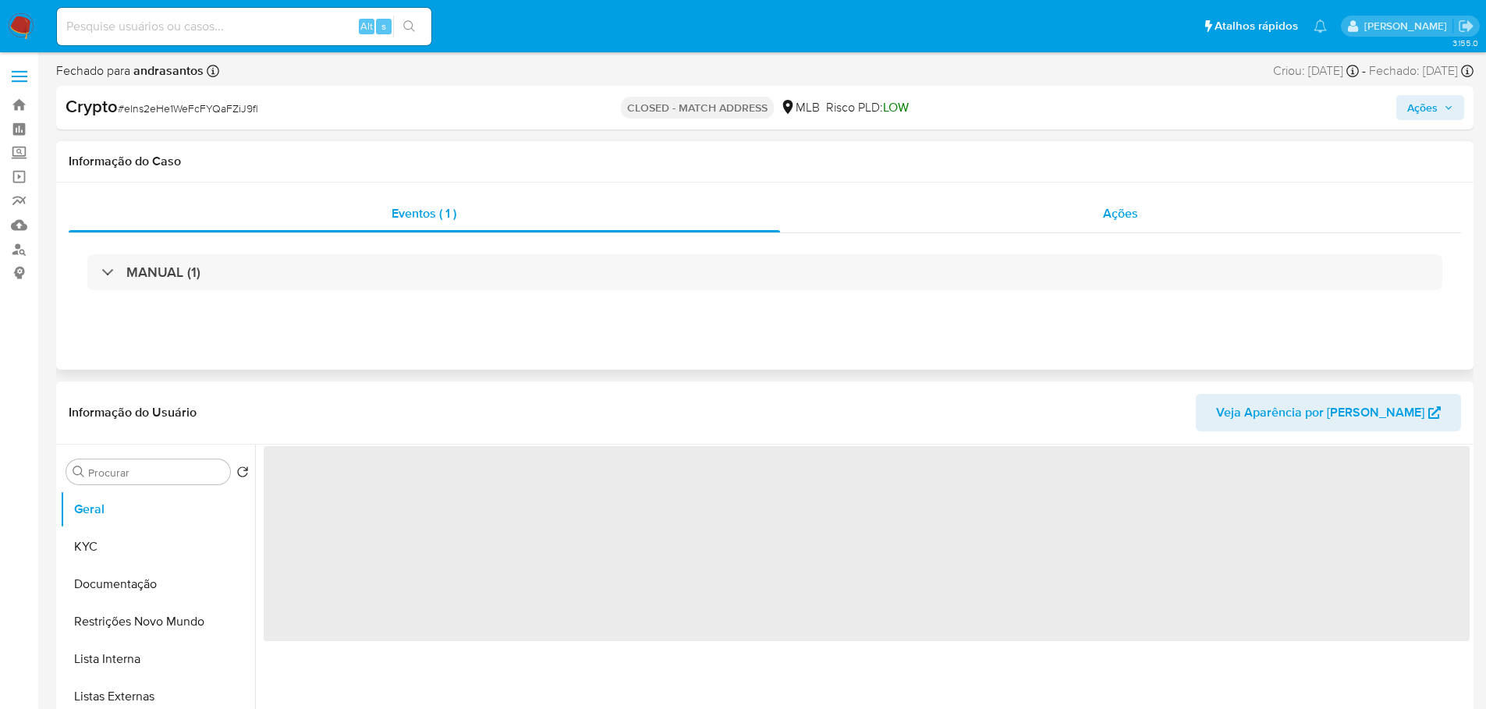
click at [1147, 218] on div "Ações" at bounding box center [1121, 213] width 682 height 37
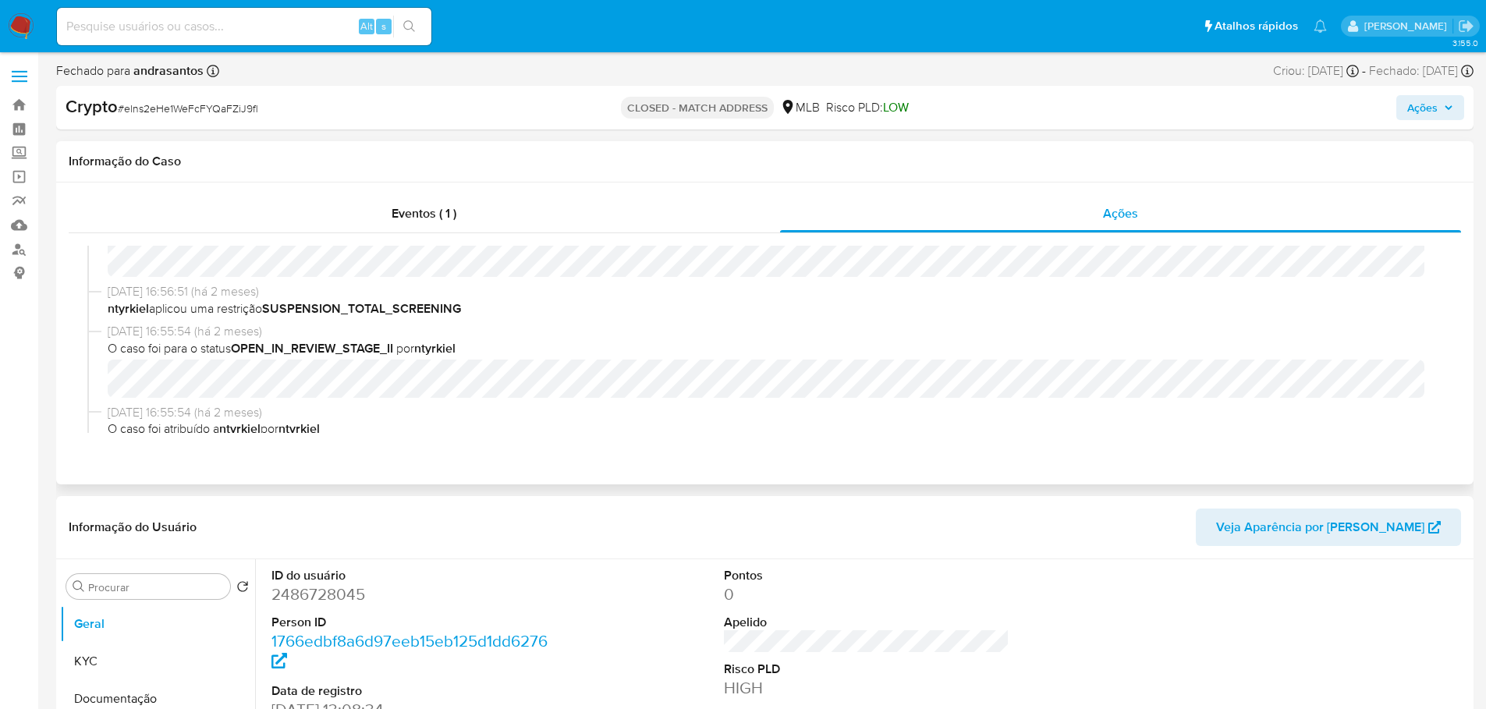
select select "10"
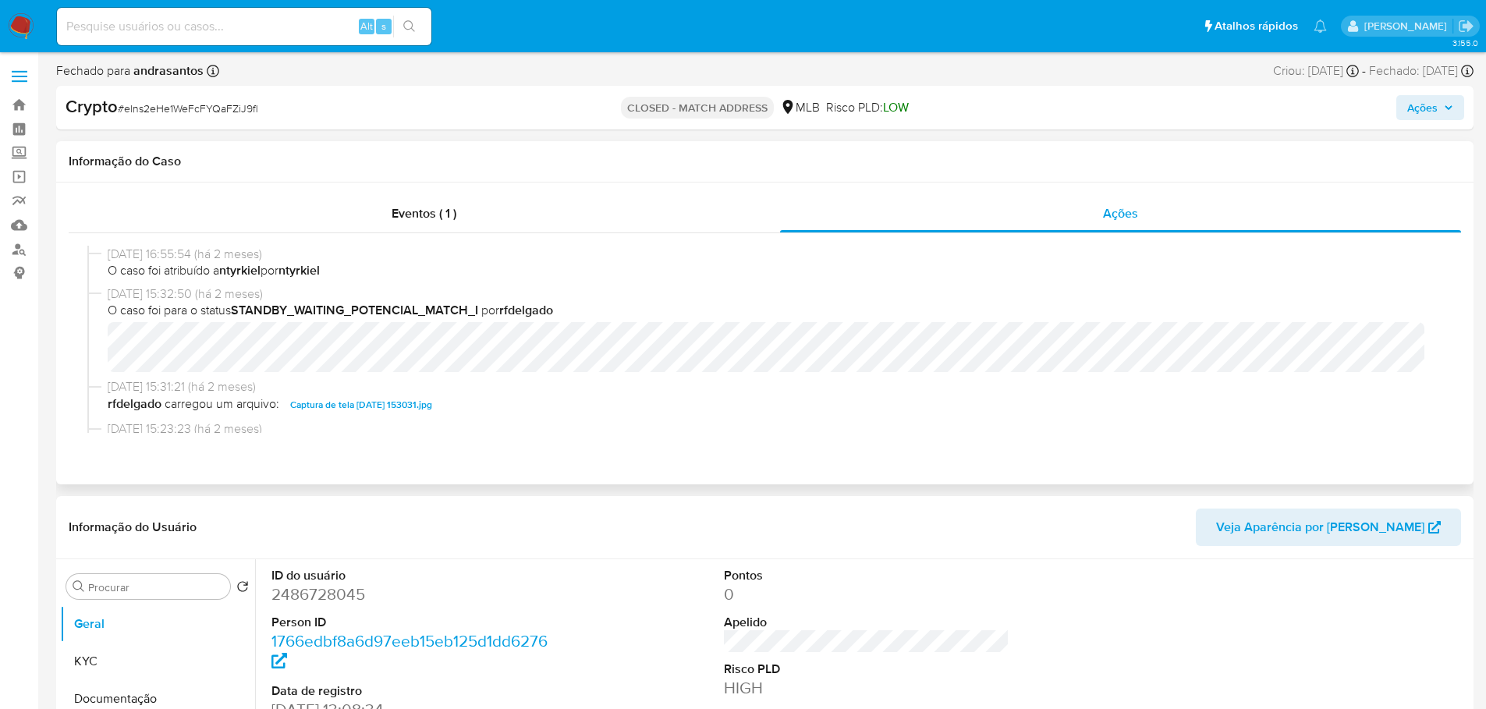
scroll to position [579, 0]
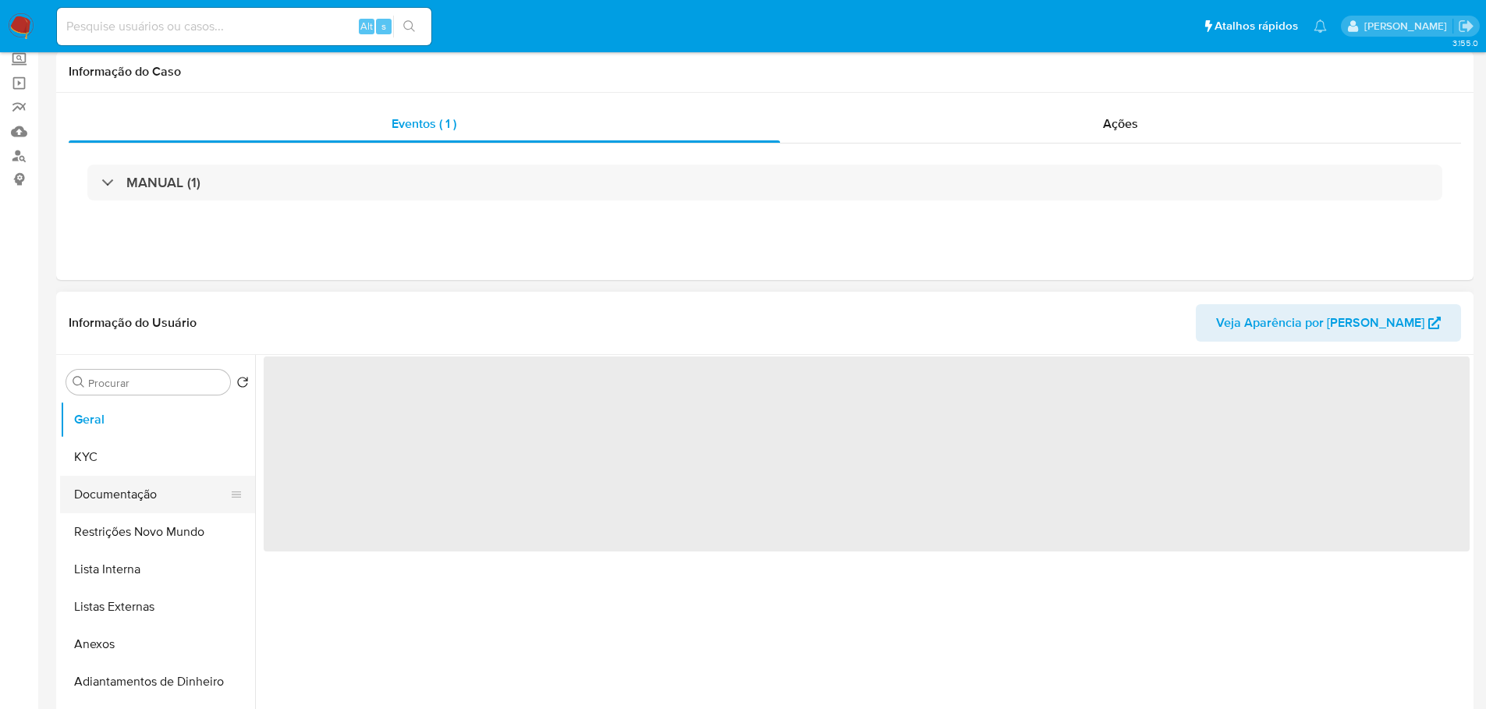
scroll to position [234, 0]
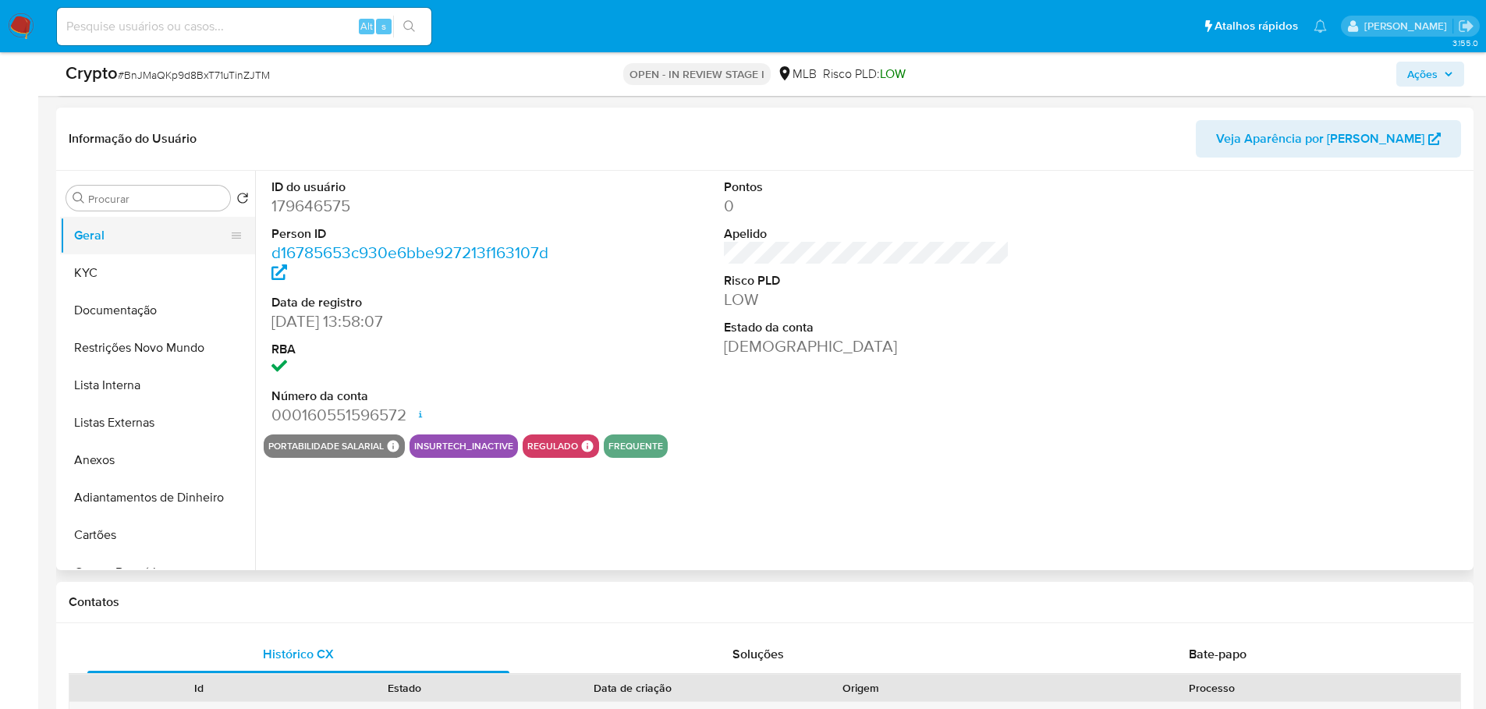
select select "10"
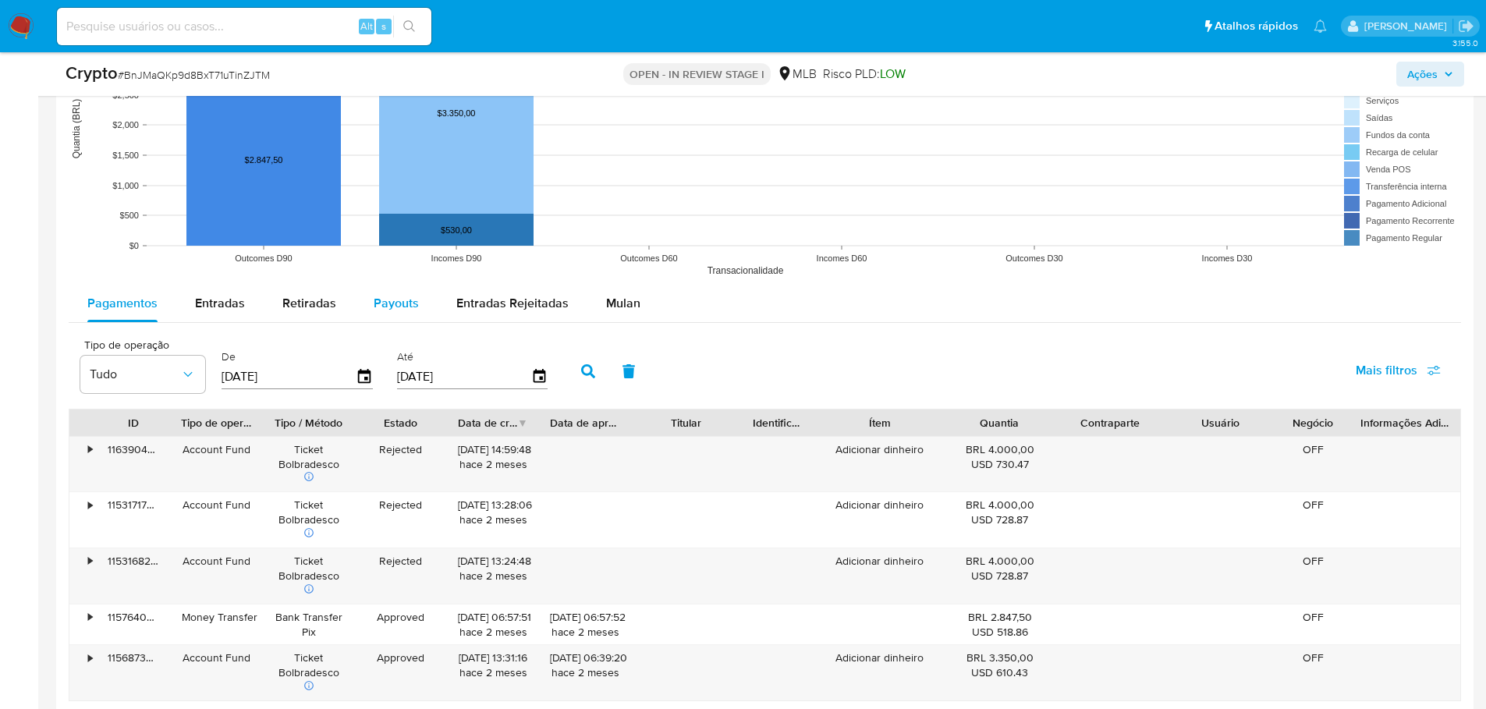
click at [383, 307] on span "Payouts" at bounding box center [396, 303] width 45 height 18
select select "10"
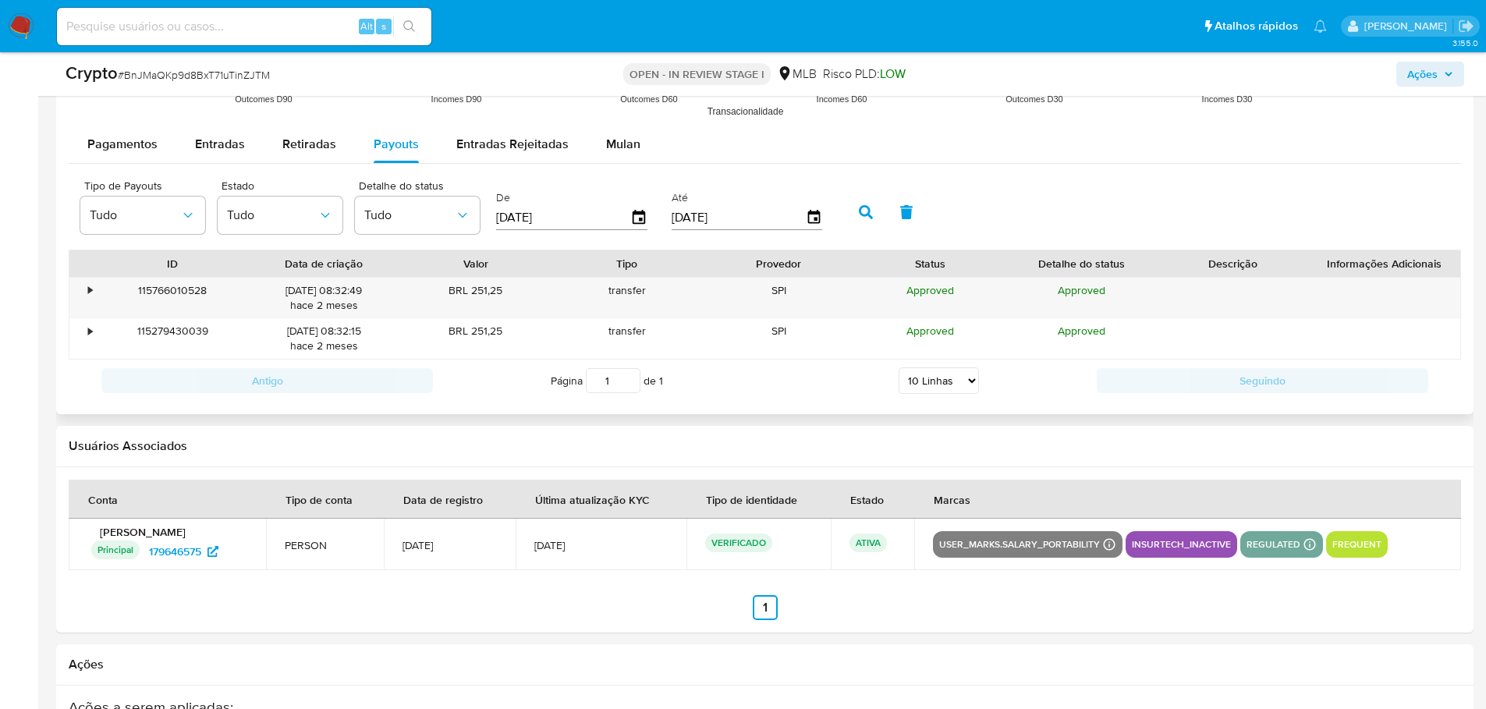
scroll to position [1638, 0]
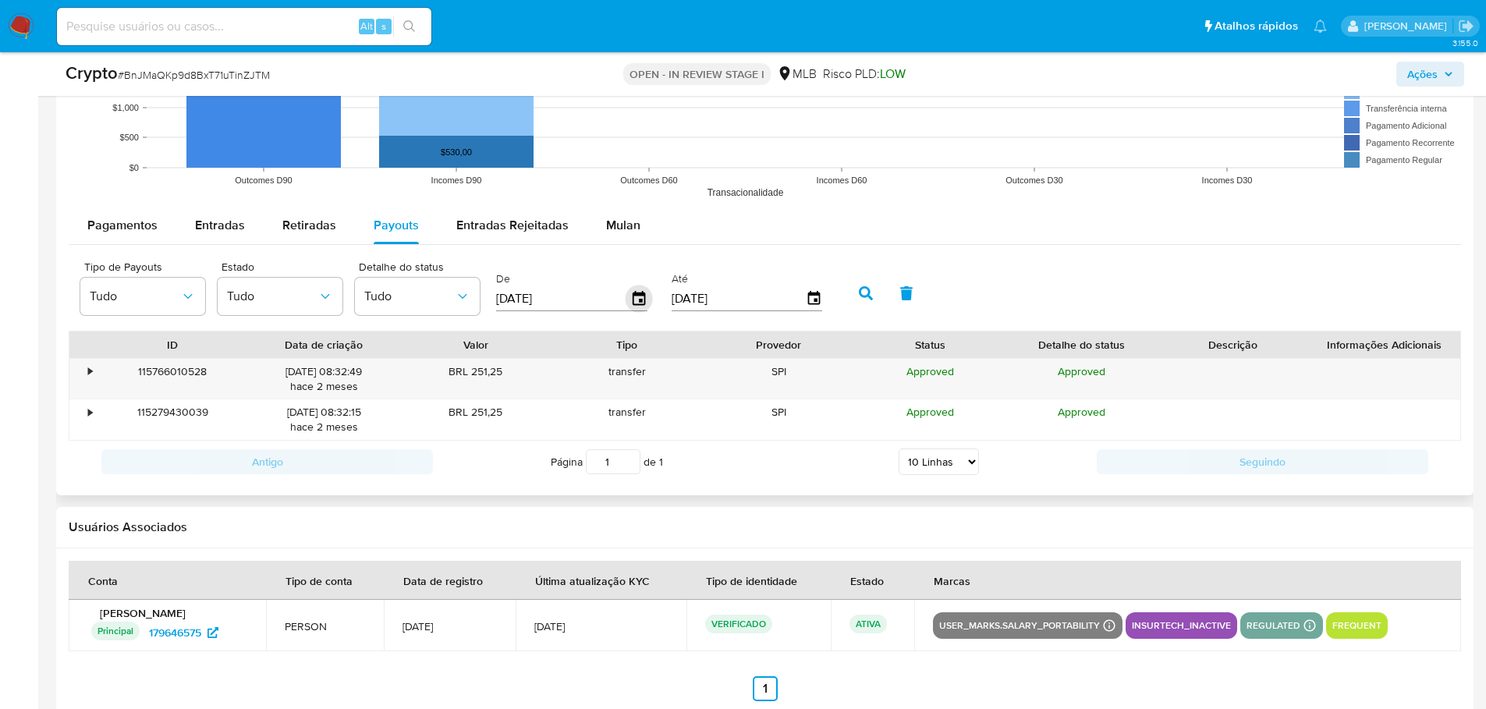
click at [639, 296] on icon "button" at bounding box center [639, 299] width 27 height 27
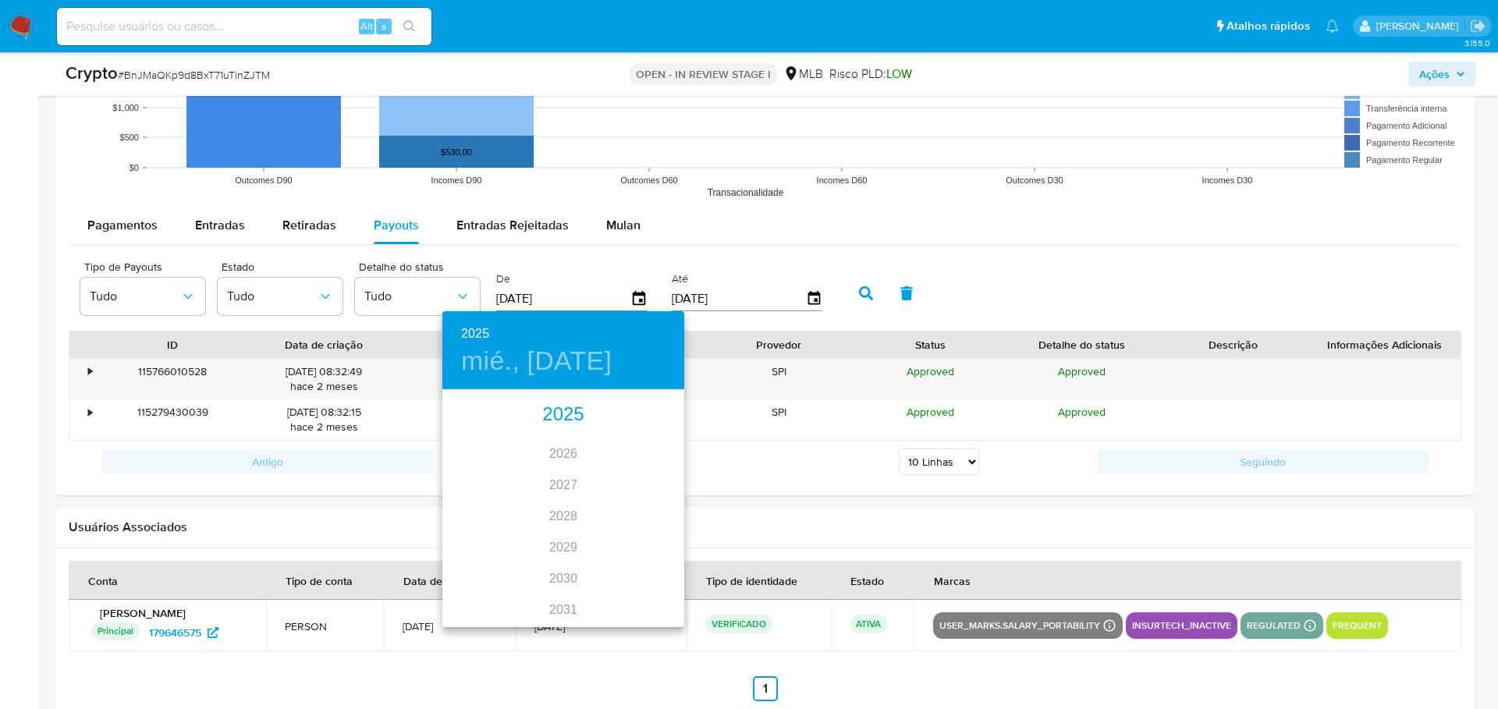
click at [562, 412] on div "2025" at bounding box center [563, 414] width 242 height 31
click at [564, 477] on div "may." at bounding box center [563, 479] width 80 height 59
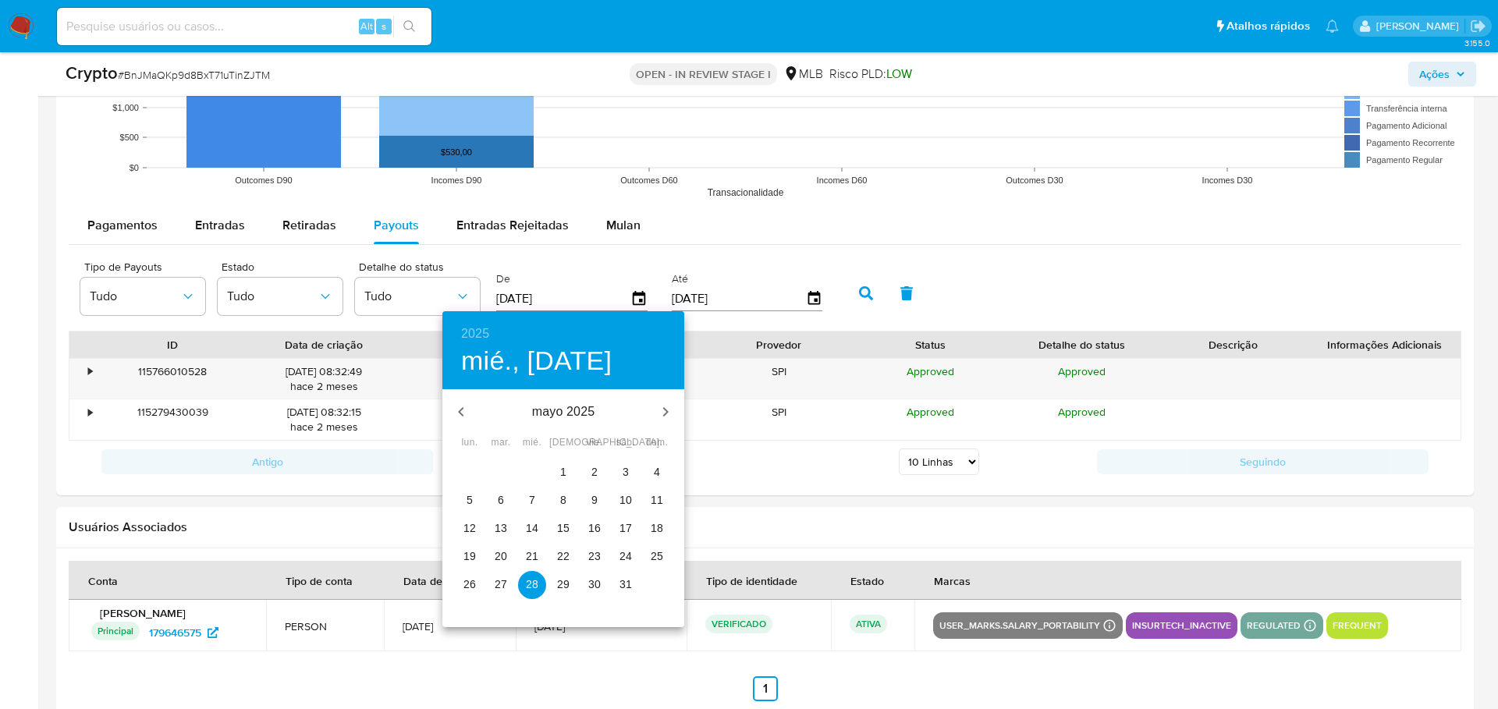
click at [560, 470] on p "1" at bounding box center [563, 472] width 6 height 16
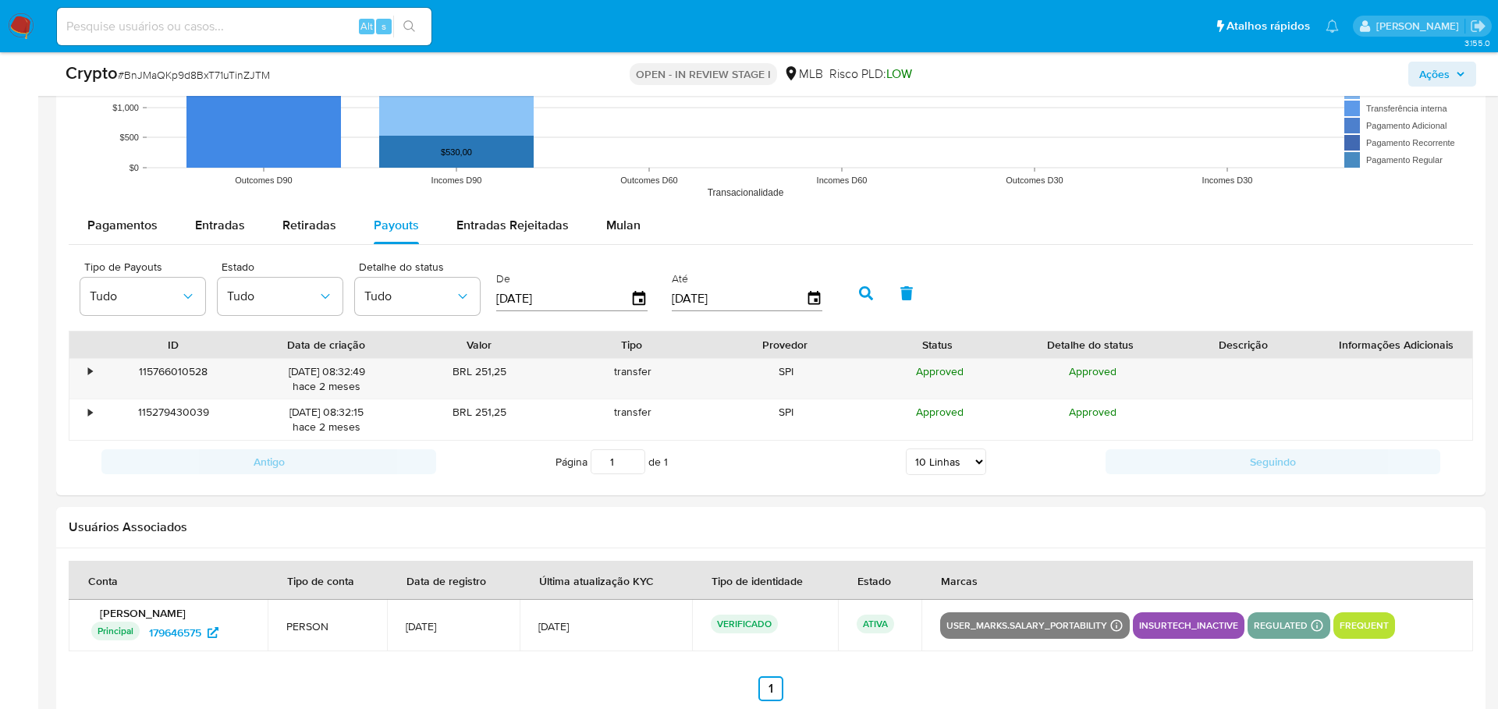
type input "01/05/2025"
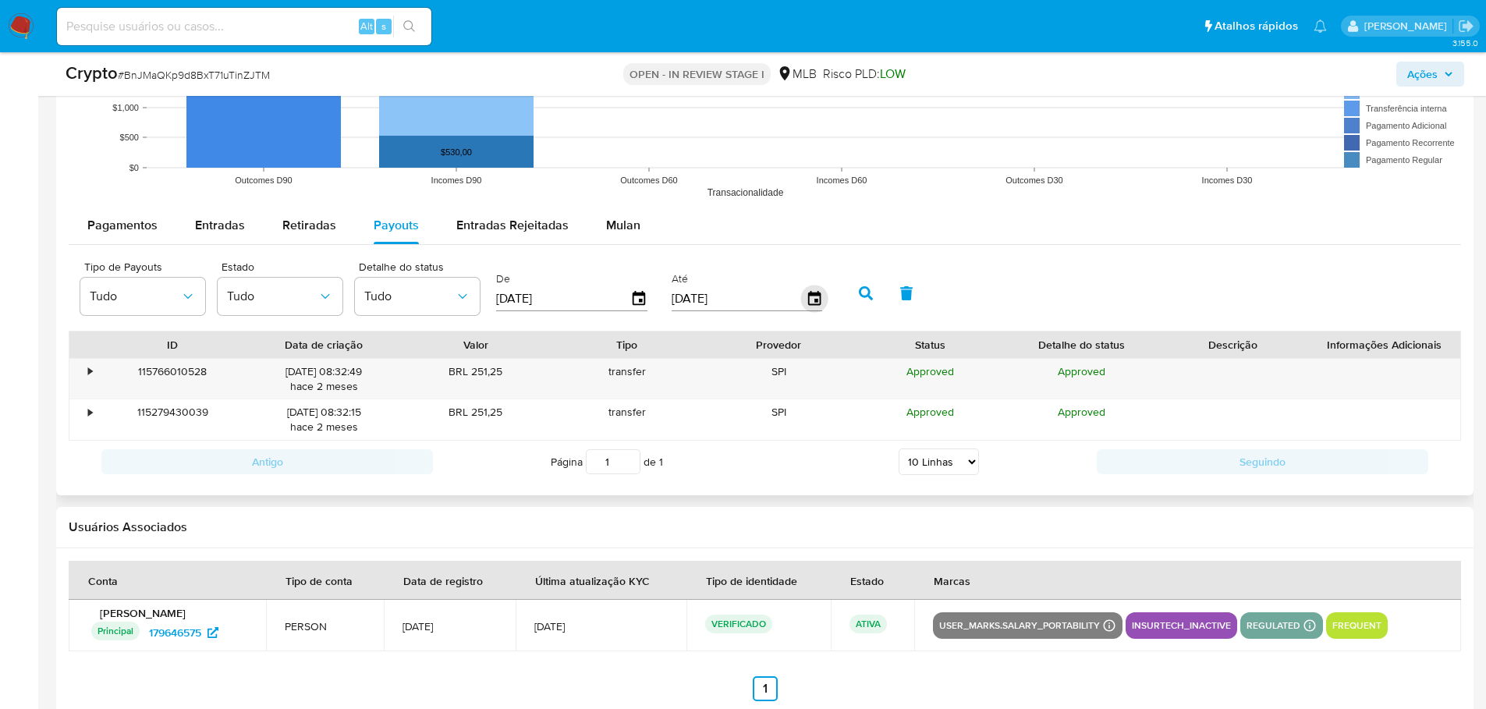
click at [821, 303] on icon "button" at bounding box center [813, 299] width 27 height 27
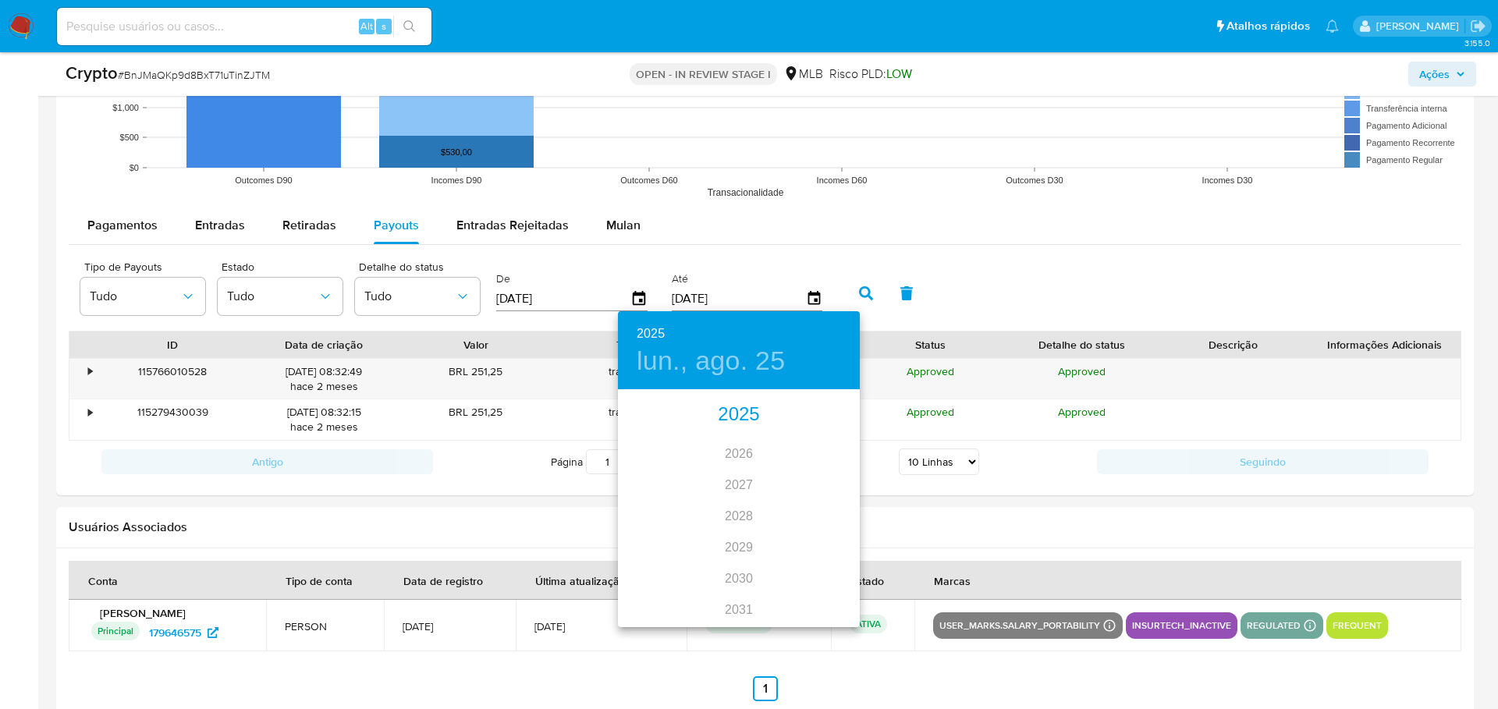
click at [724, 416] on div "2025" at bounding box center [739, 414] width 242 height 31
click at [745, 481] on div "may." at bounding box center [738, 479] width 80 height 59
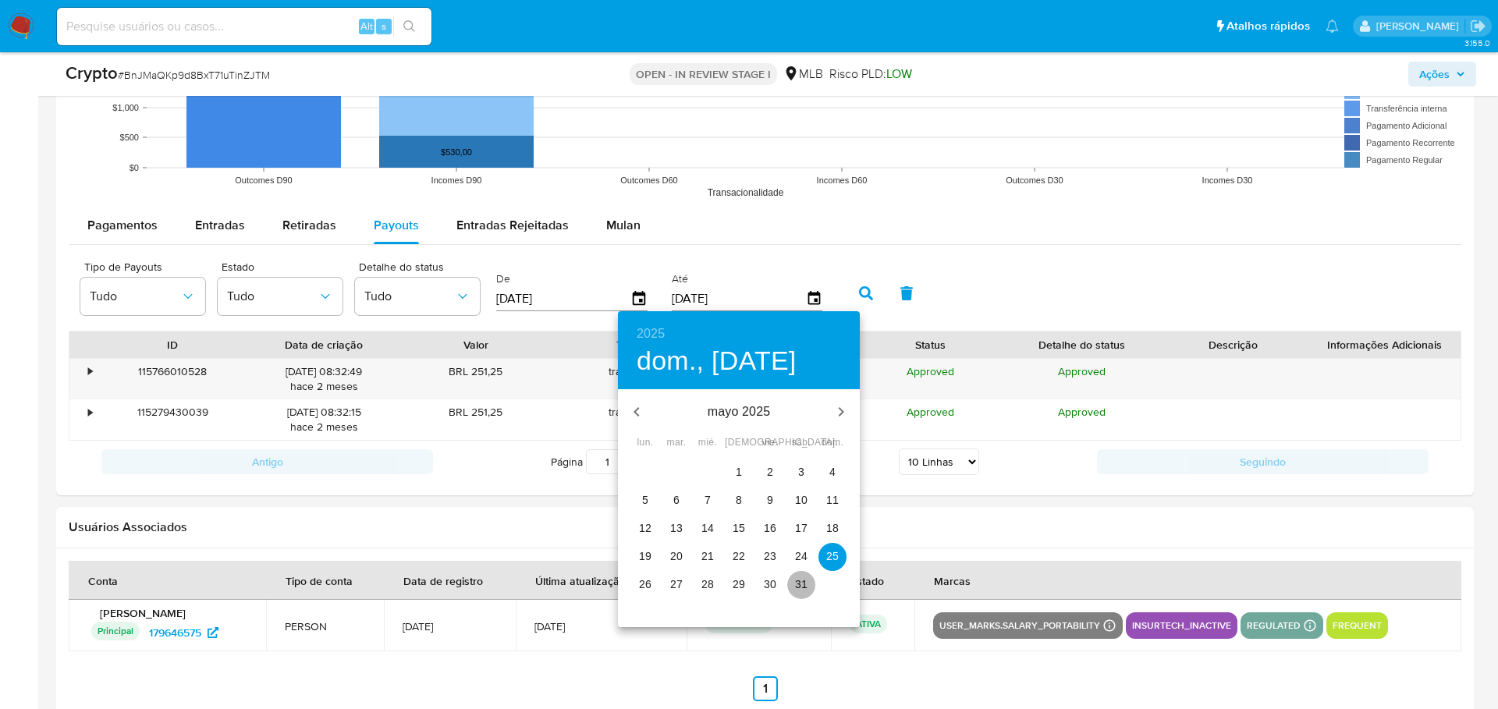
click at [806, 592] on p "31" at bounding box center [801, 584] width 12 height 16
type input "31/05/2025"
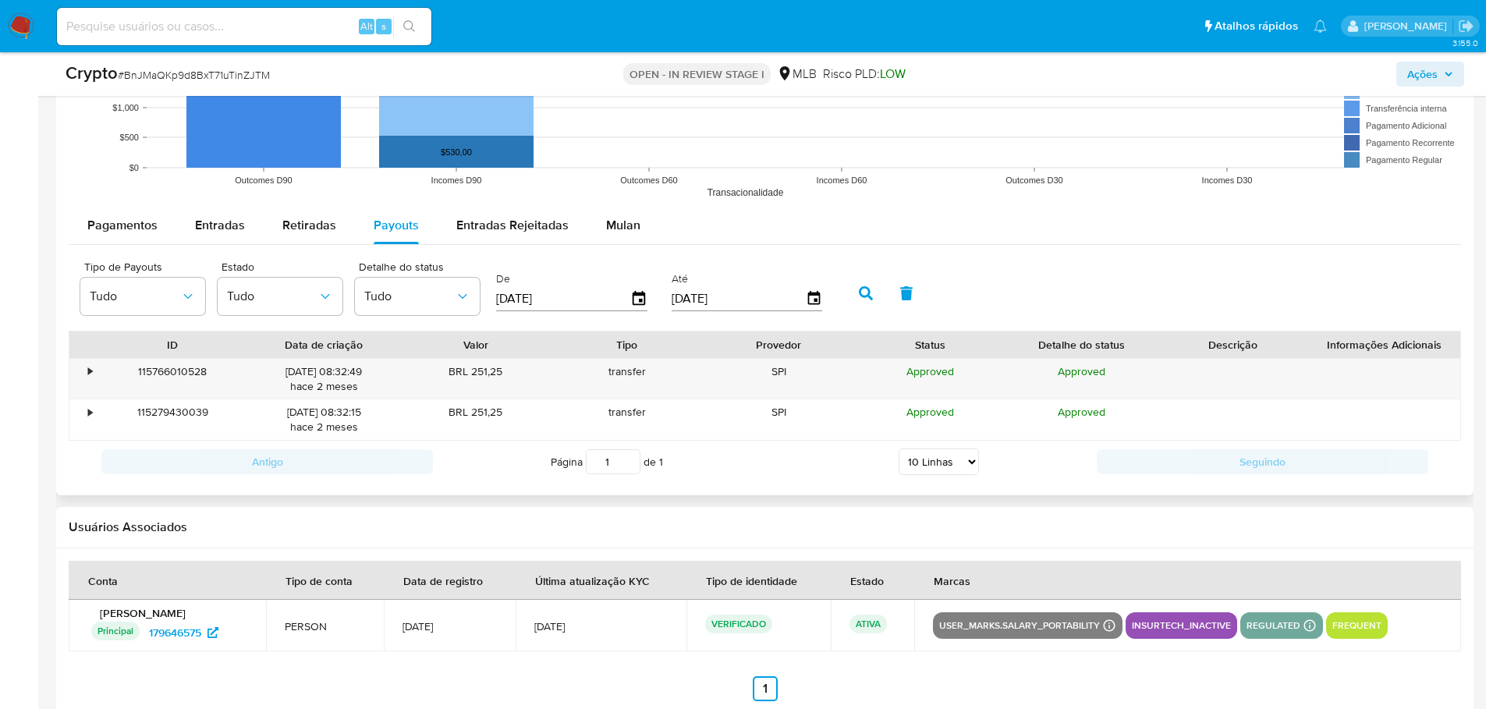
click at [862, 278] on button "button" at bounding box center [866, 293] width 41 height 37
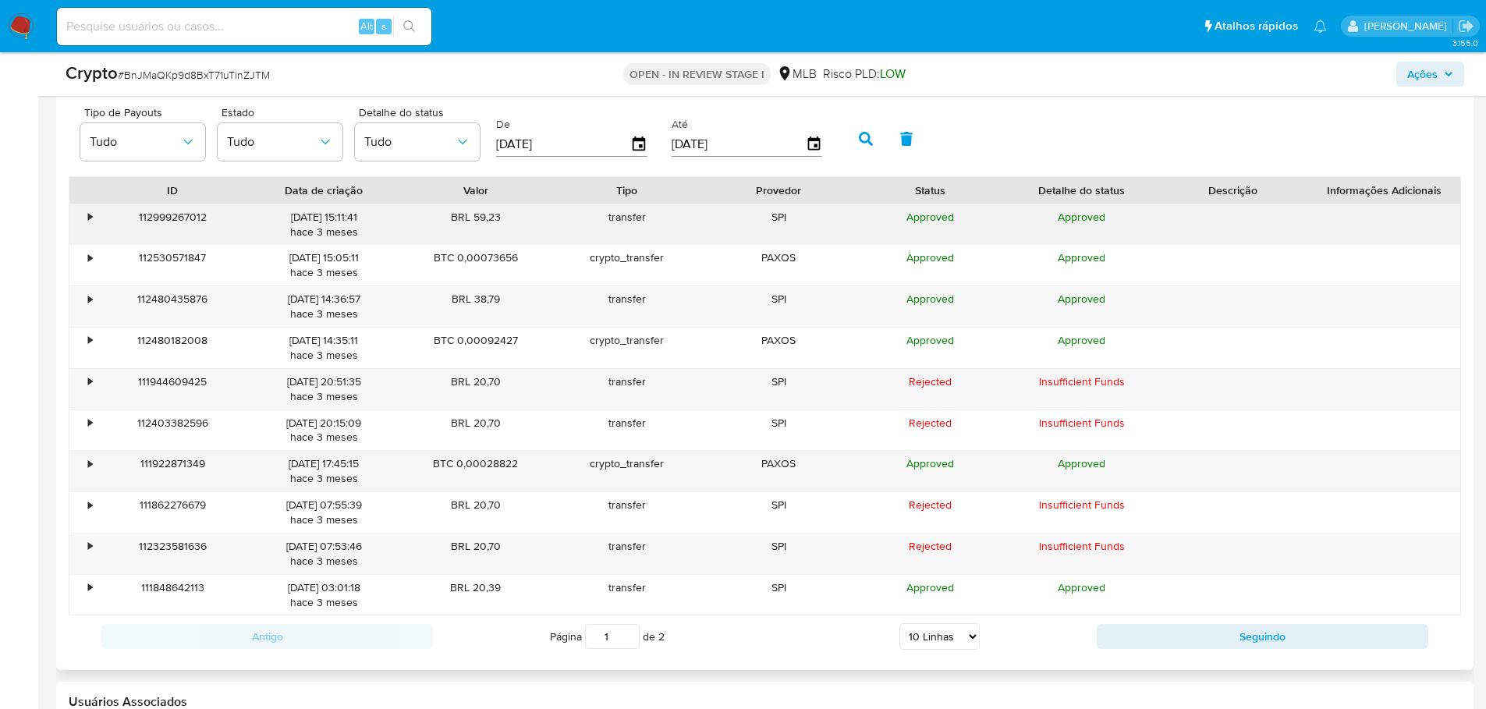
scroll to position [1794, 0]
click at [971, 640] on select "5 Linhas 10 Linhas 20 Linhas 25 Linhas 50 Linhas 100 Linhas" at bounding box center [939, 635] width 80 height 27
select select "100"
click at [899, 622] on select "5 Linhas 10 Linhas 20 Linhas 25 Linhas 50 Linhas 100 Linhas" at bounding box center [939, 635] width 80 height 27
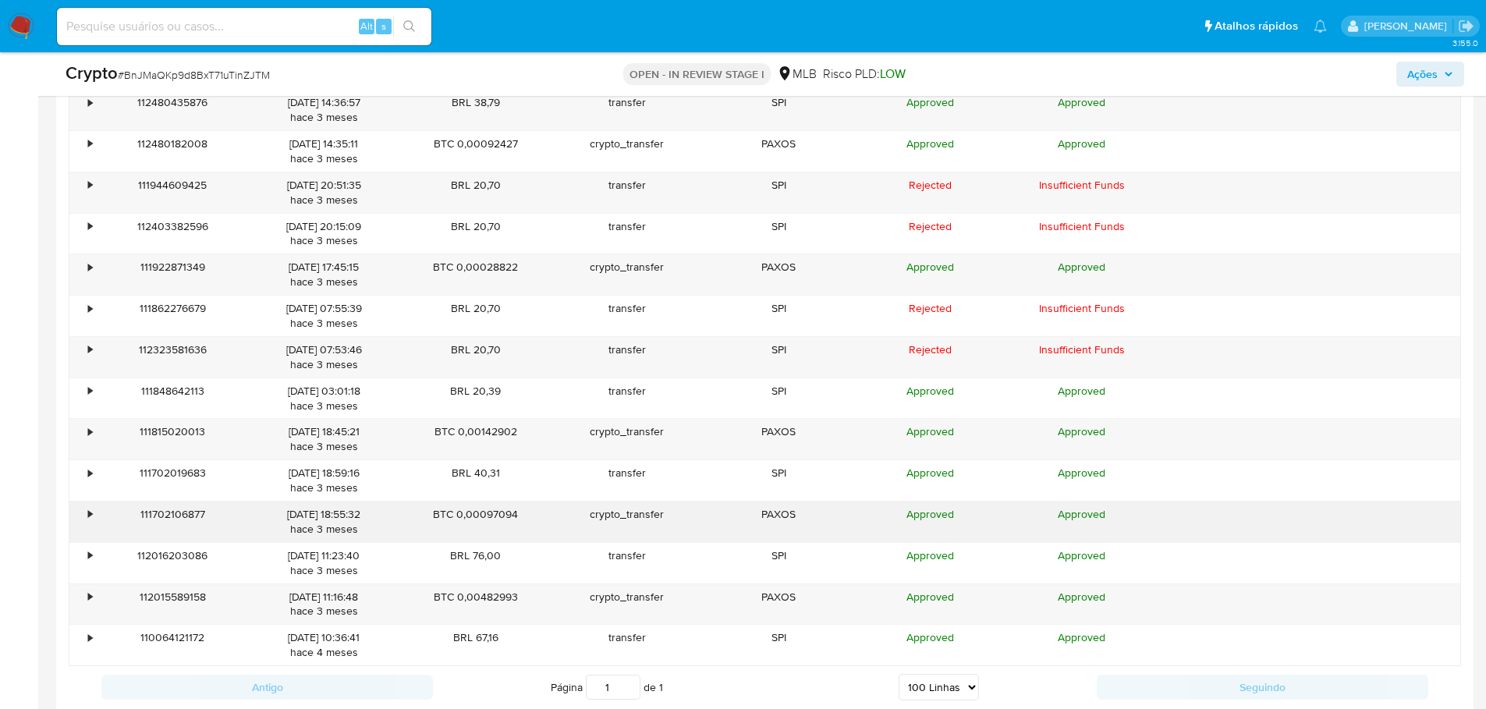
scroll to position [2028, 0]
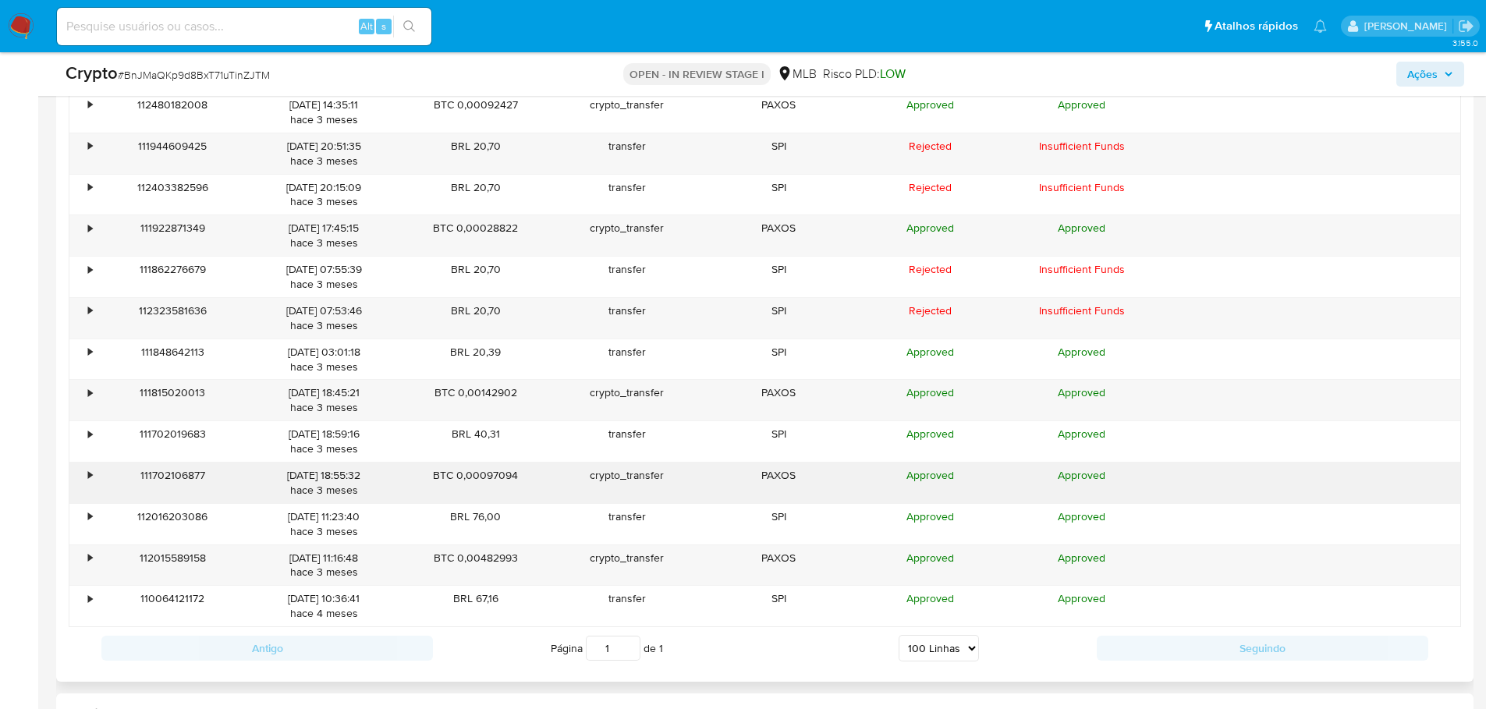
click at [88, 473] on div "•" at bounding box center [90, 475] width 4 height 15
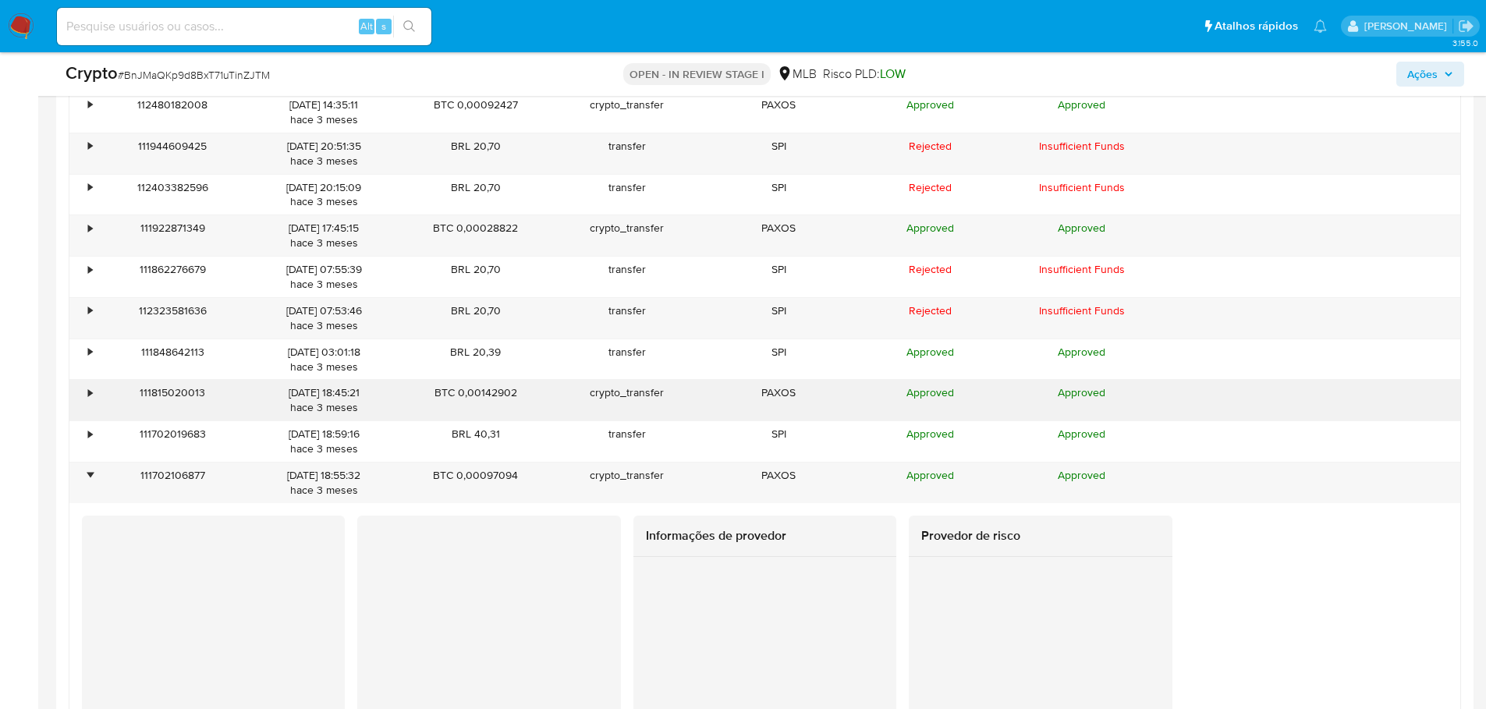
click at [91, 390] on div "•" at bounding box center [90, 392] width 4 height 15
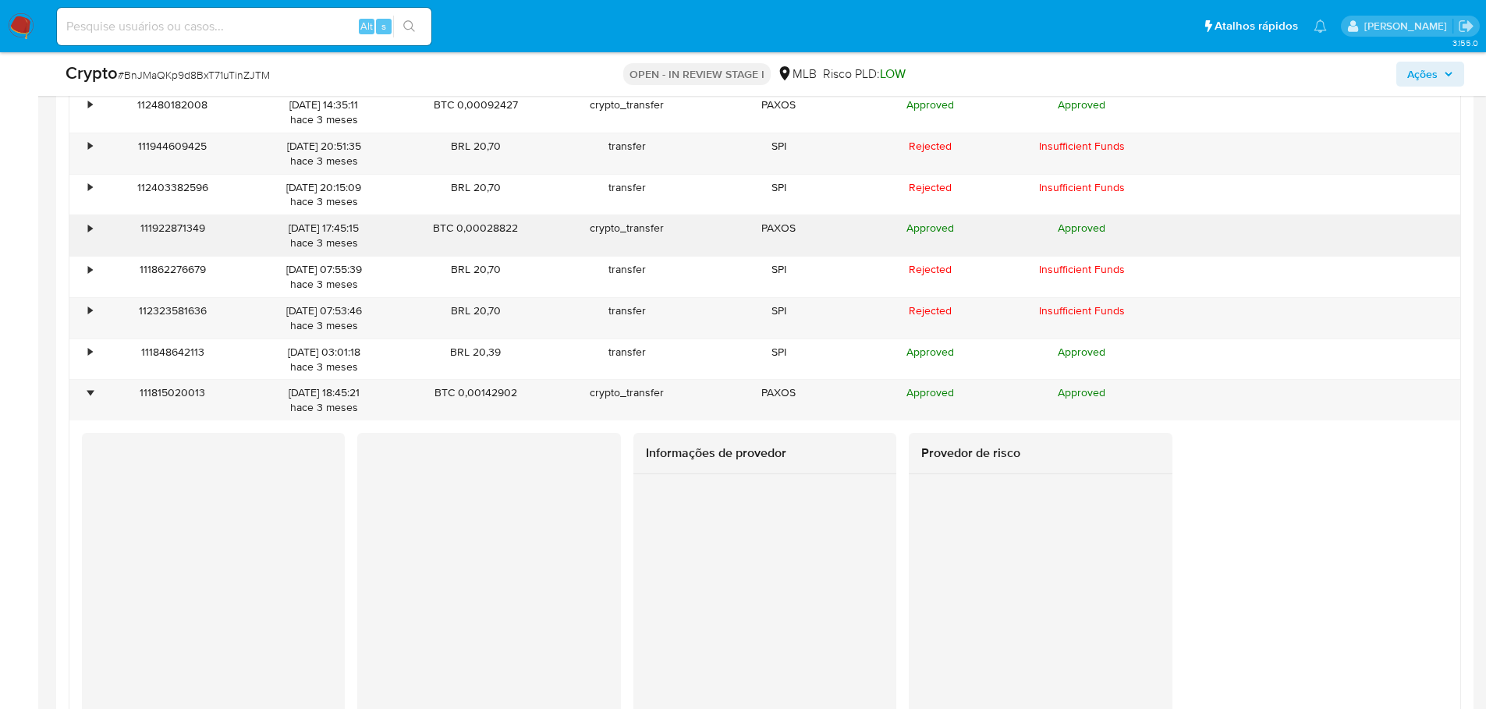
click at [87, 224] on div "•" at bounding box center [82, 235] width 27 height 41
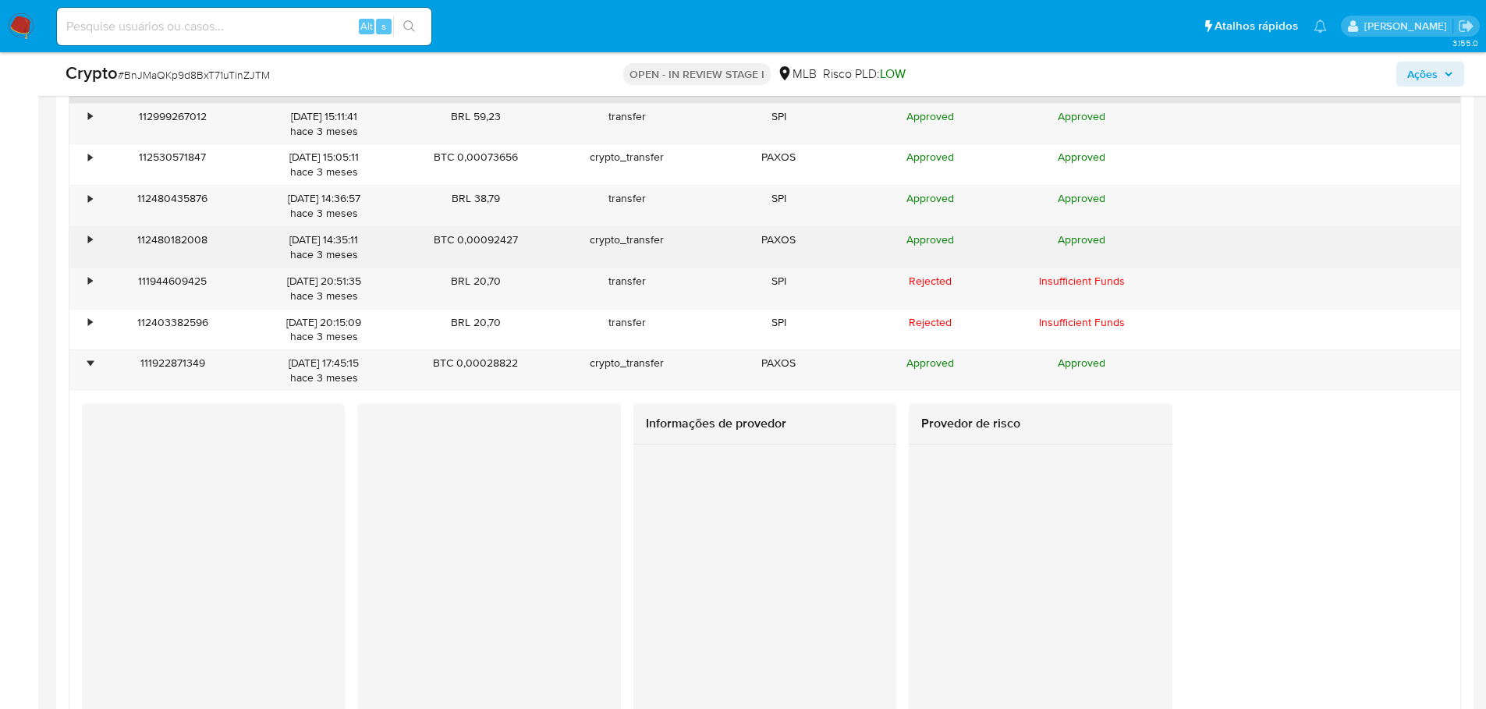
scroll to position [1872, 0]
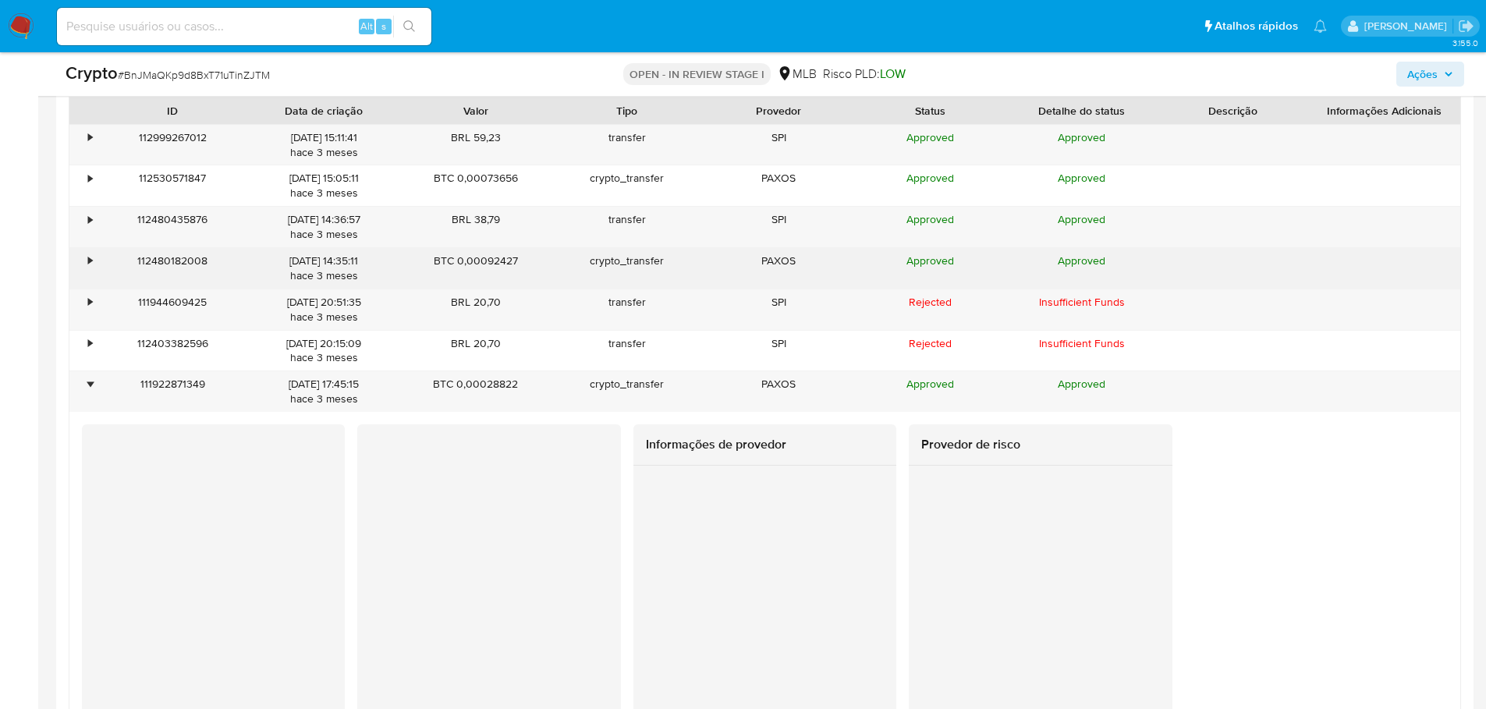
click at [92, 262] on div "•" at bounding box center [90, 261] width 4 height 15
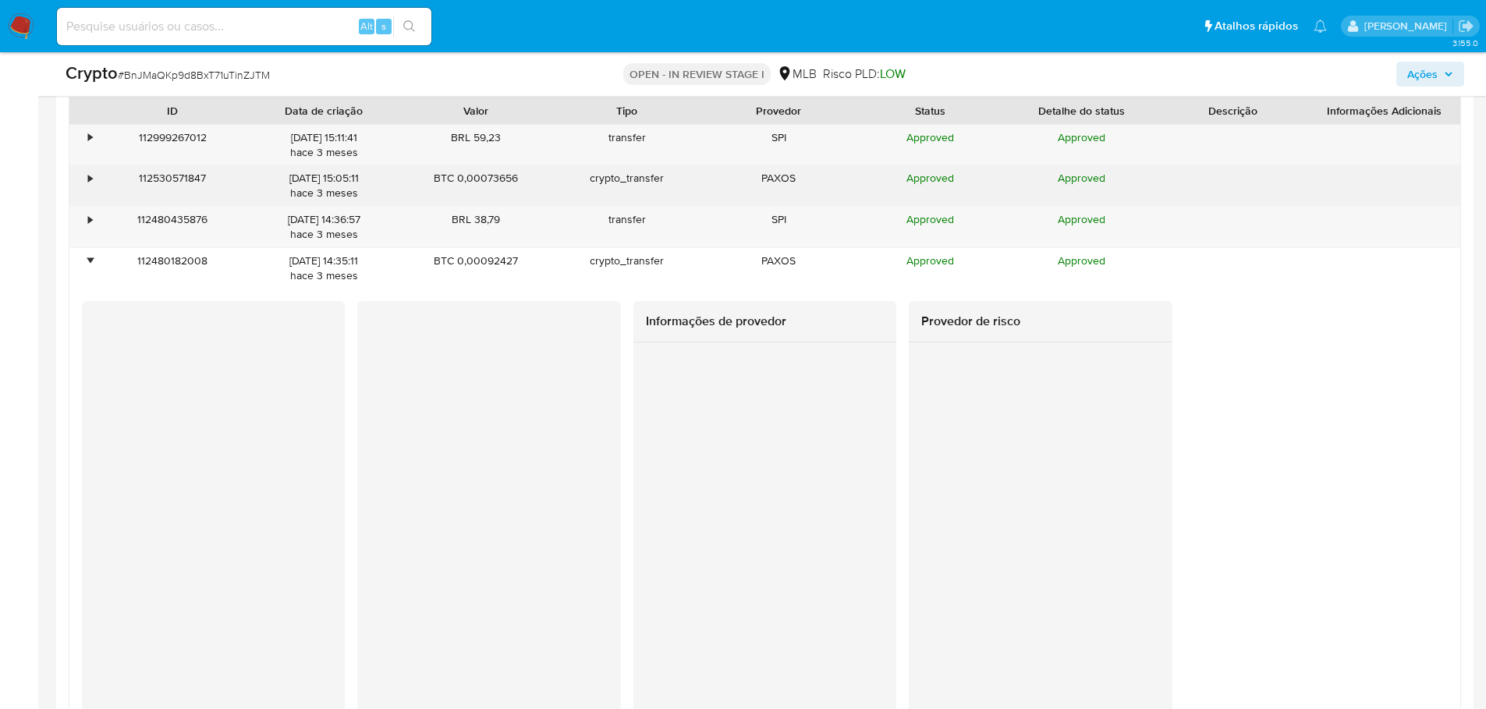
click at [85, 175] on div "•" at bounding box center [82, 185] width 27 height 41
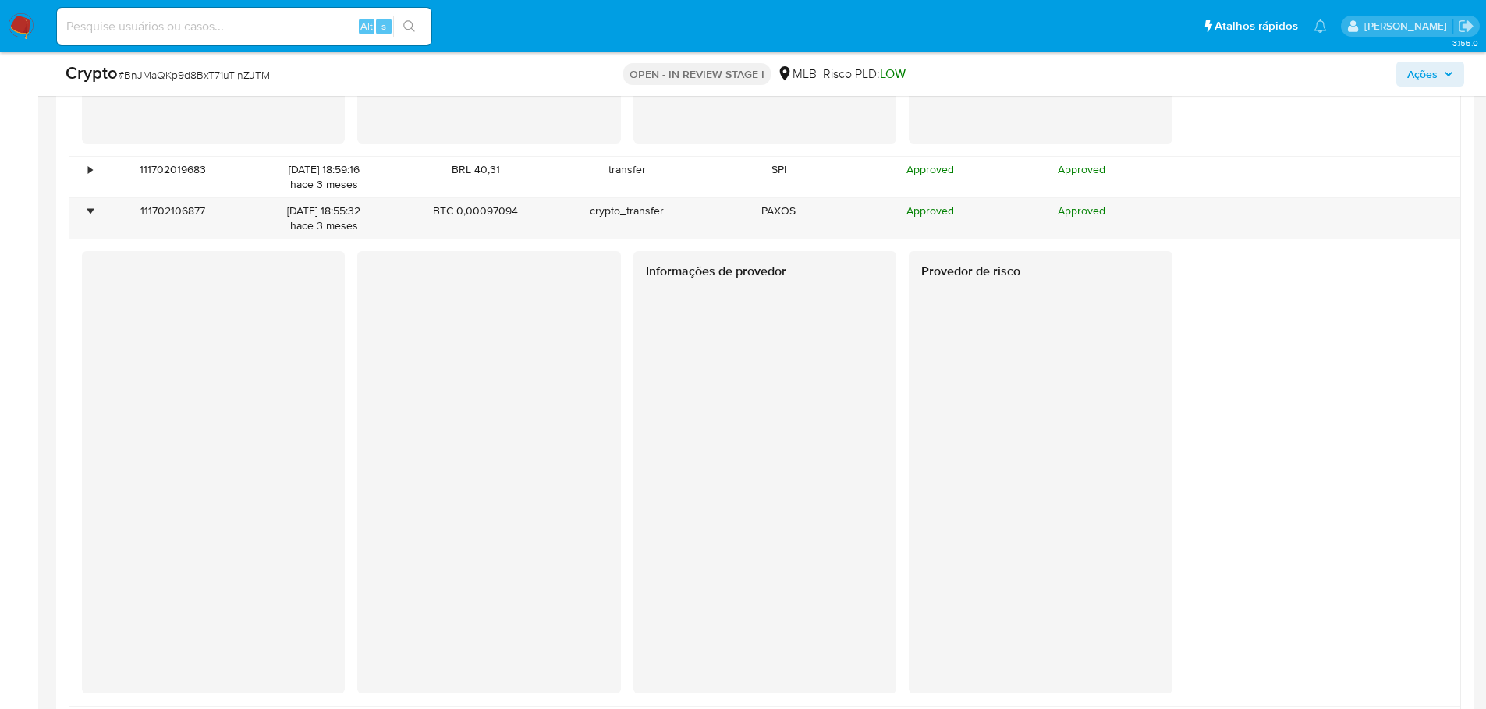
scroll to position [4134, 0]
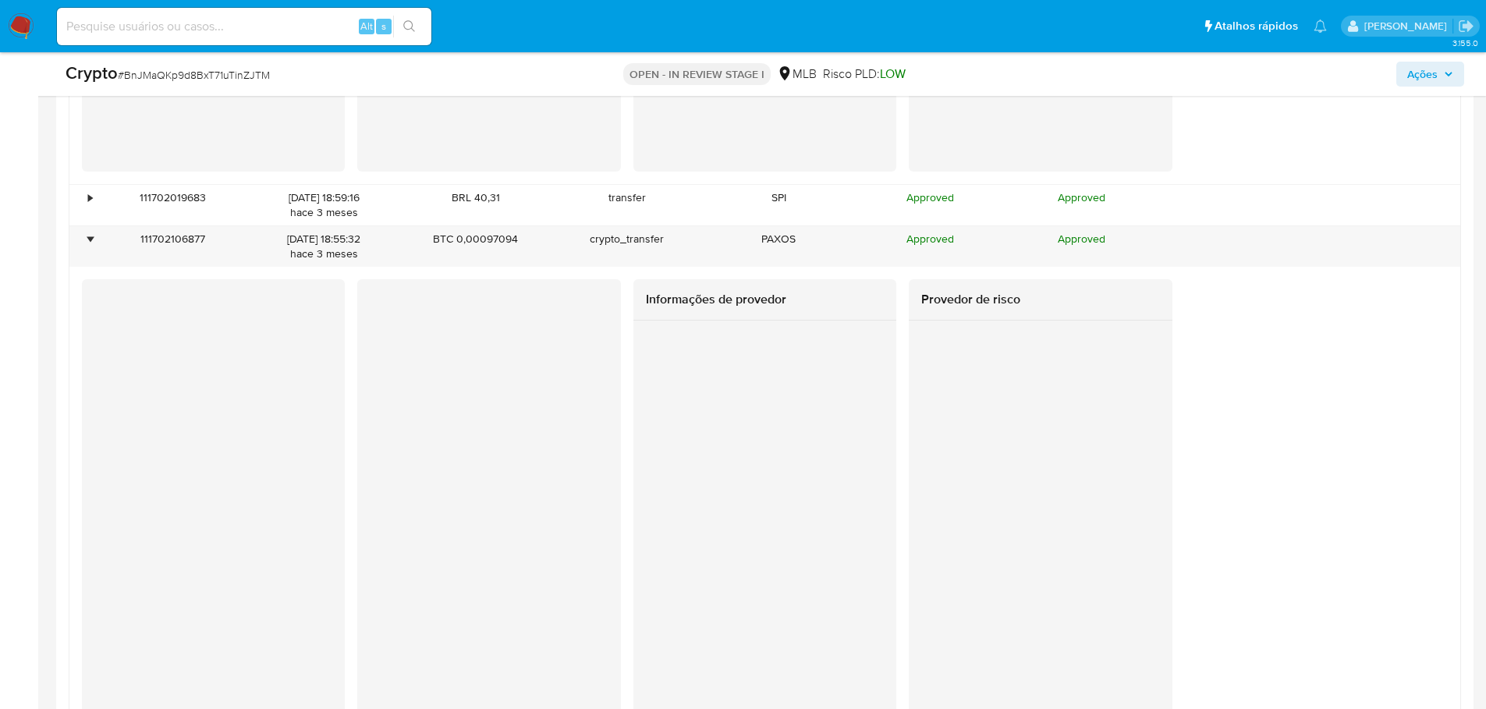
click at [367, 350] on div at bounding box center [488, 391] width 263 height 225
click at [364, 358] on div at bounding box center [488, 391] width 263 height 225
drag, startPoint x: 87, startPoint y: 573, endPoint x: 344, endPoint y: 576, distance: 256.6
click at [344, 576] on div at bounding box center [213, 480] width 263 height 403
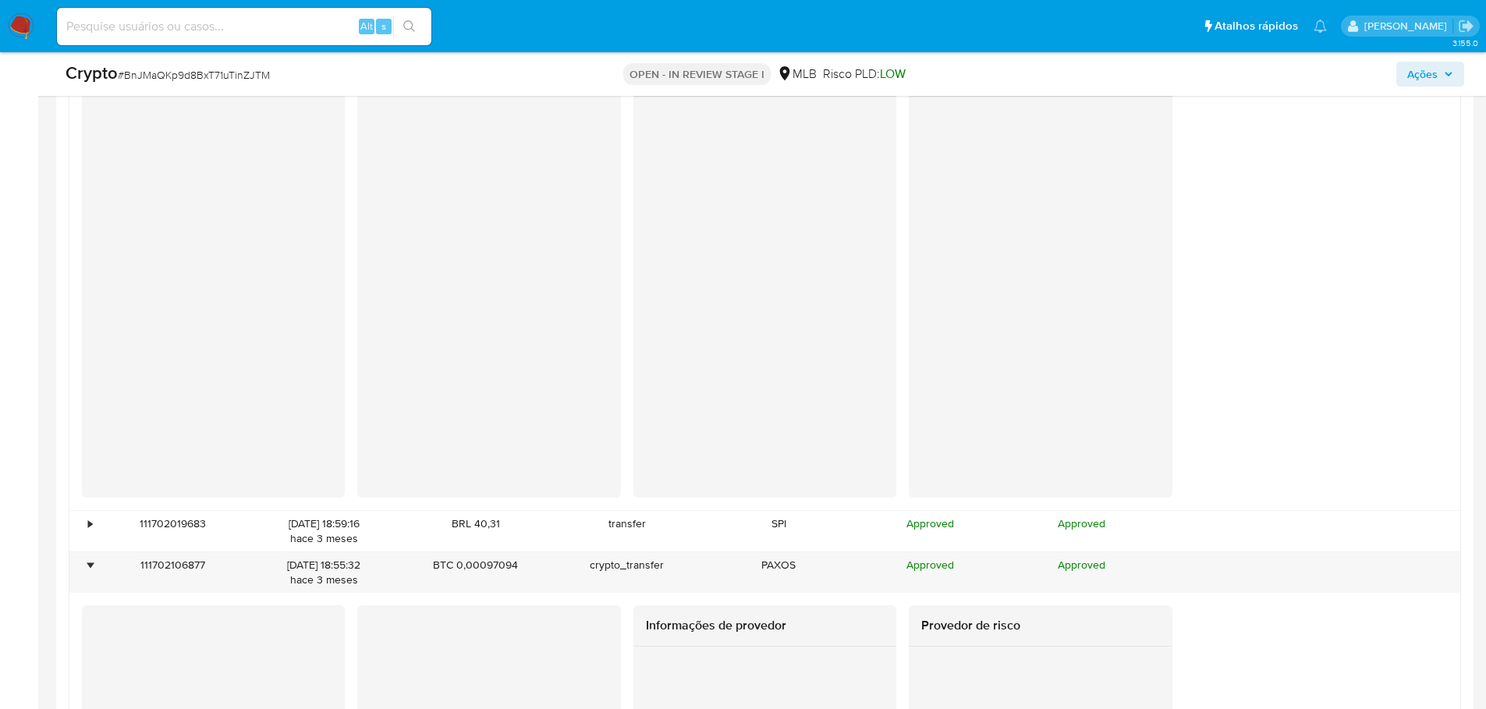
scroll to position [3666, 0]
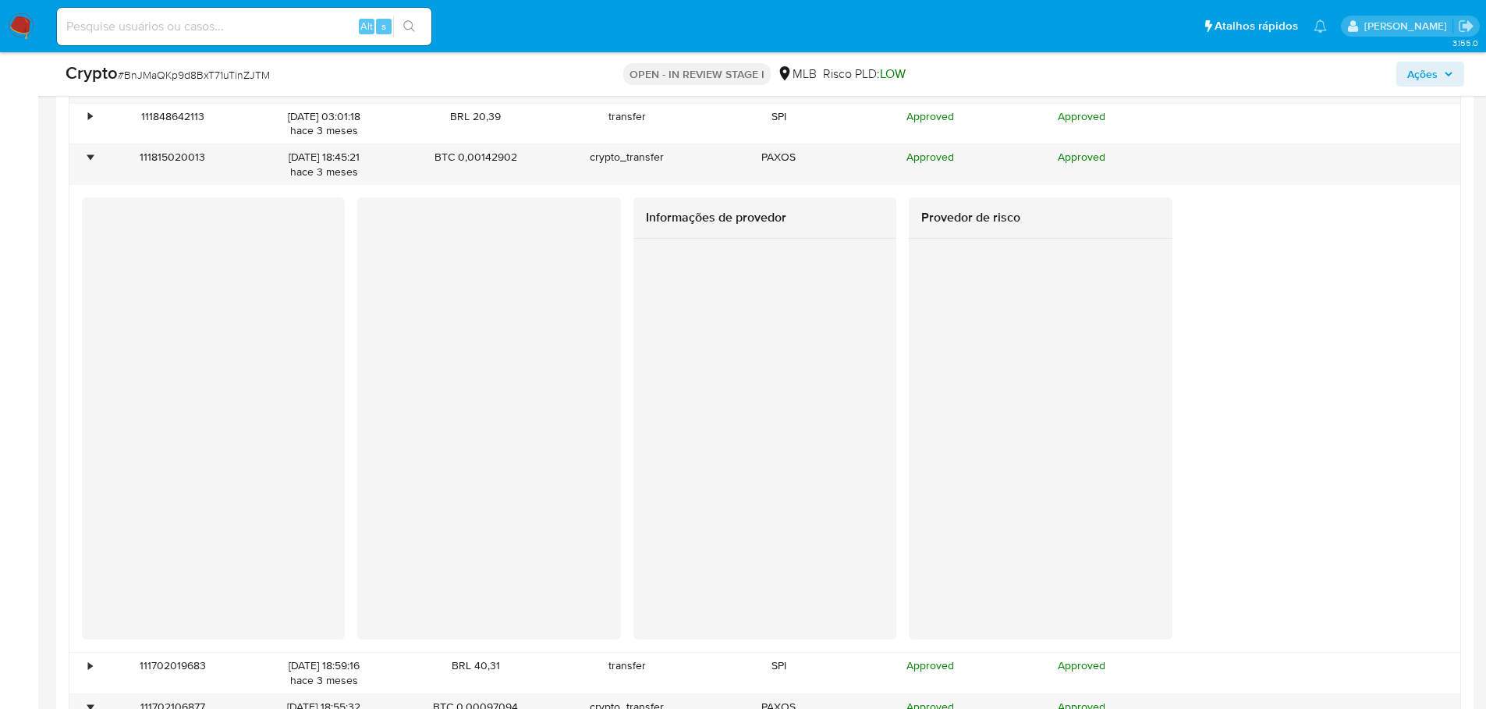
click at [369, 357] on div at bounding box center [488, 309] width 263 height 225
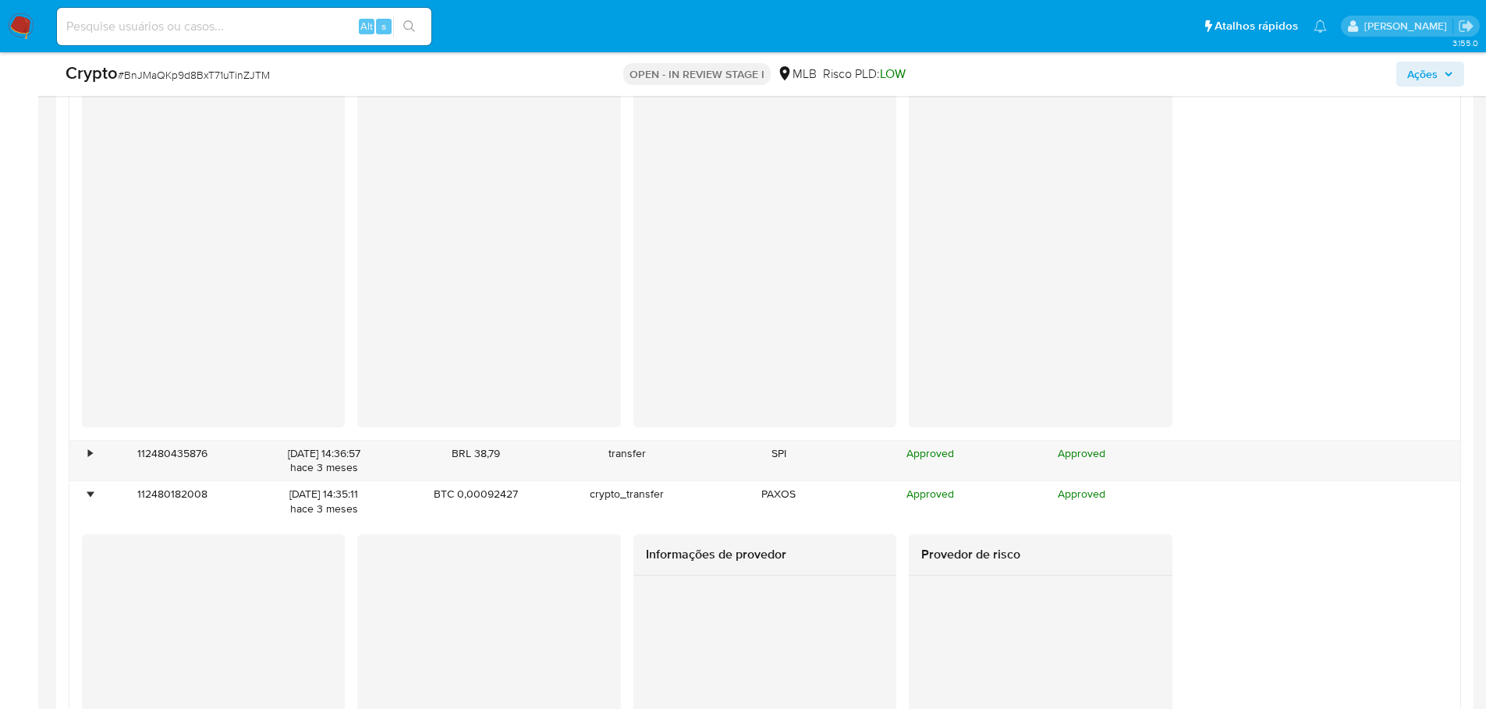
scroll to position [1872, 0]
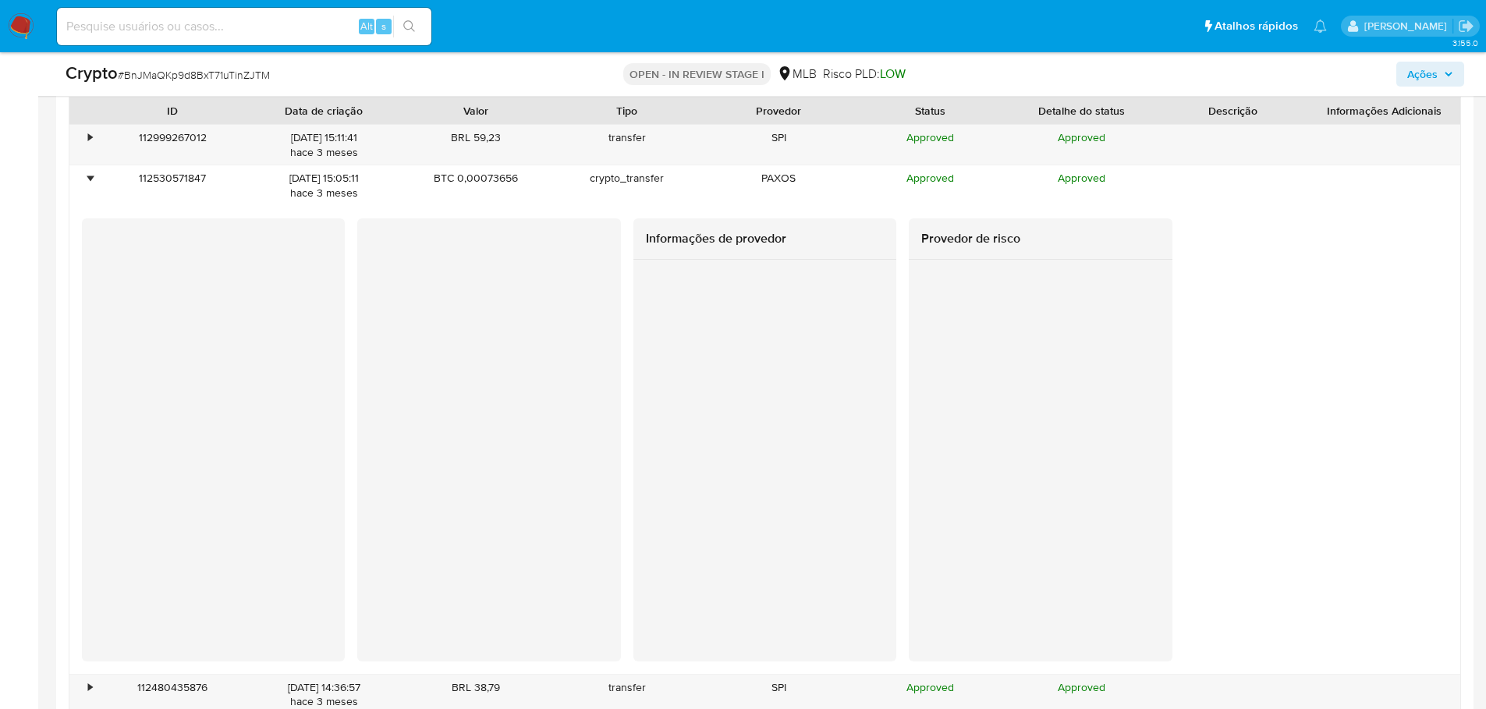
click at [1420, 80] on span "Ações" at bounding box center [1422, 74] width 30 height 25
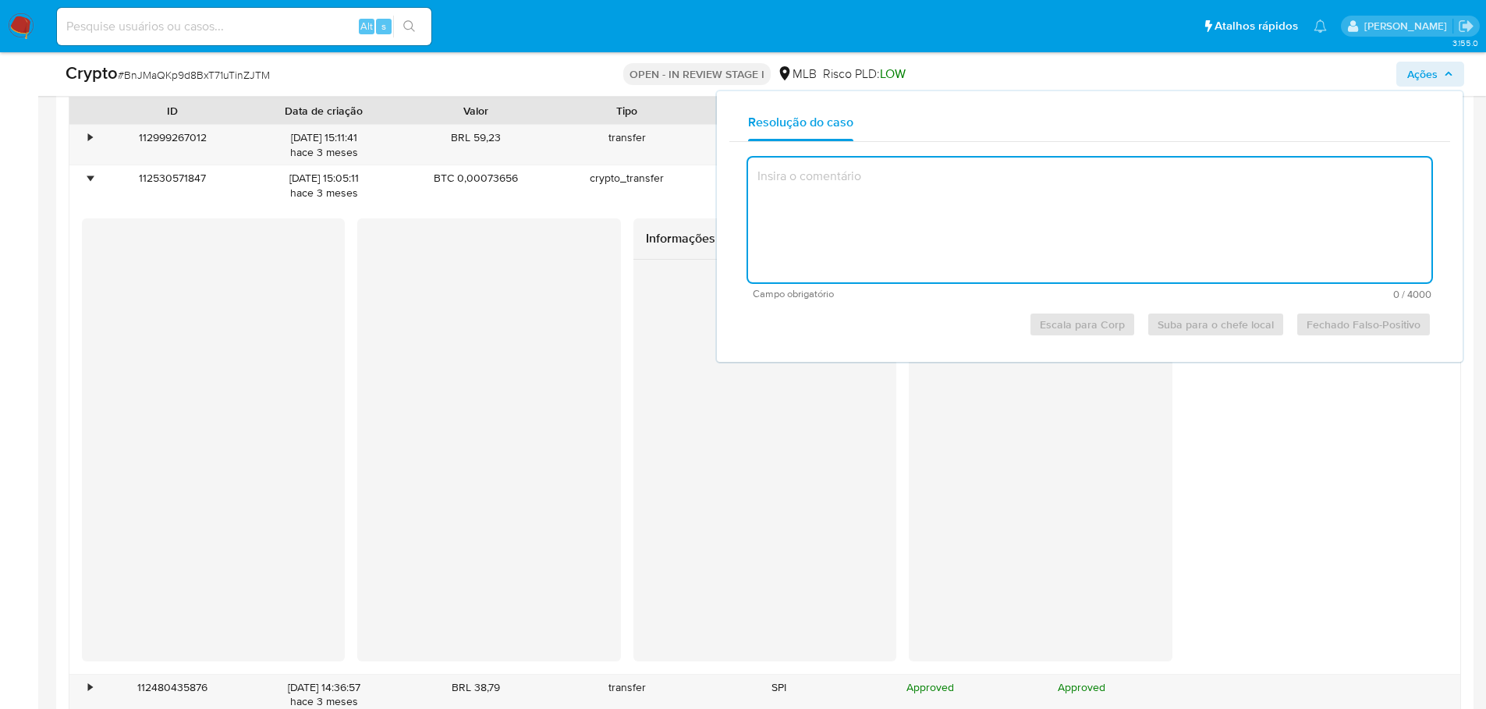
click at [917, 186] on textarea at bounding box center [1089, 220] width 683 height 125
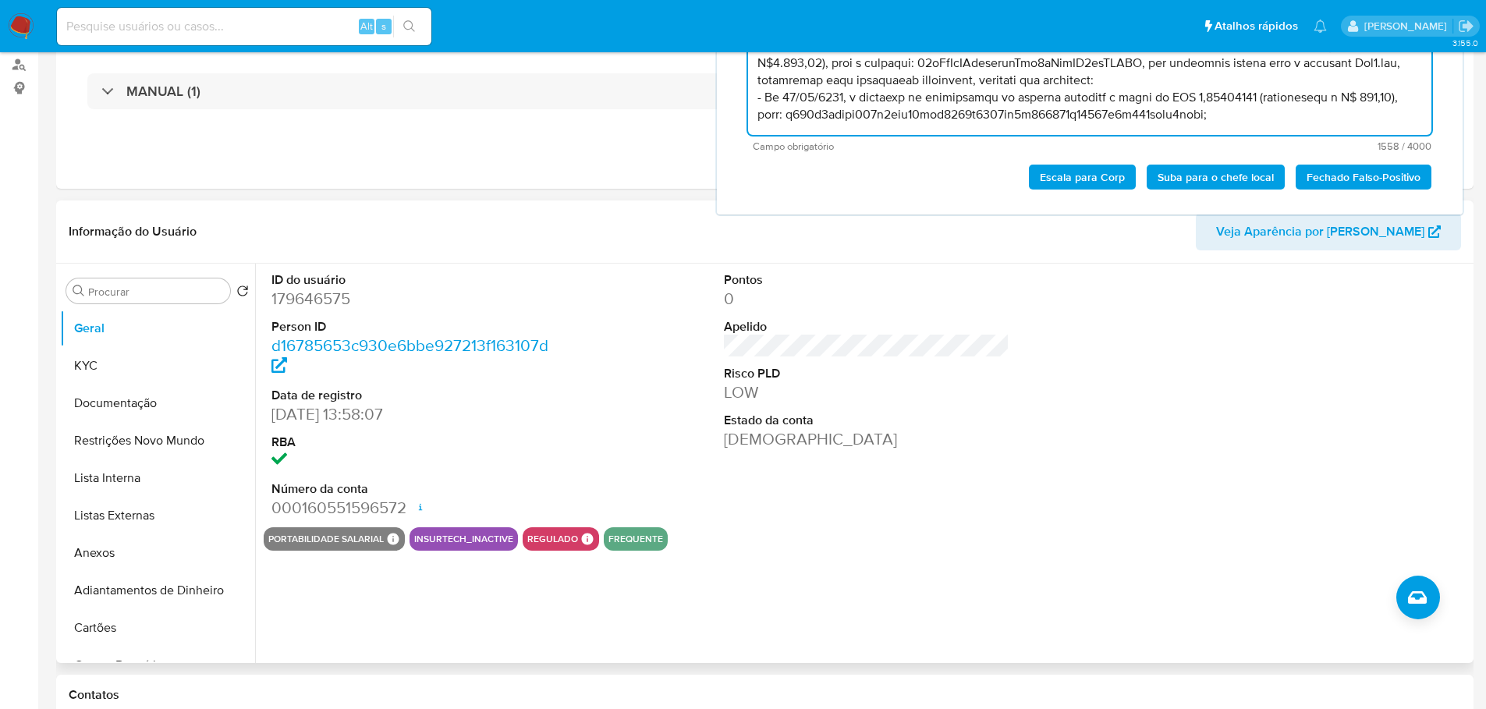
scroll to position [0, 0]
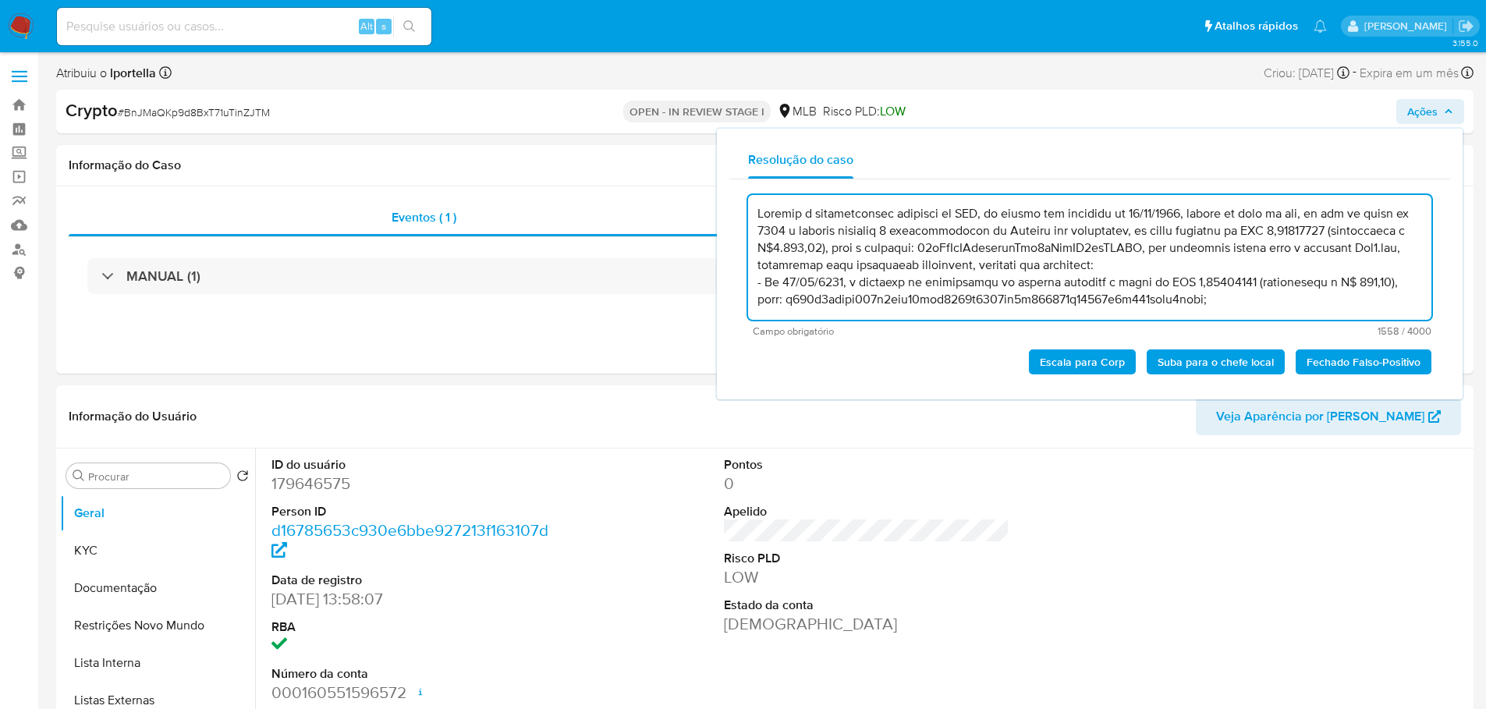
type textarea "Durante o monitoramento contínuo do KYT, um alerta foi acionado em 22/08/2025, …"
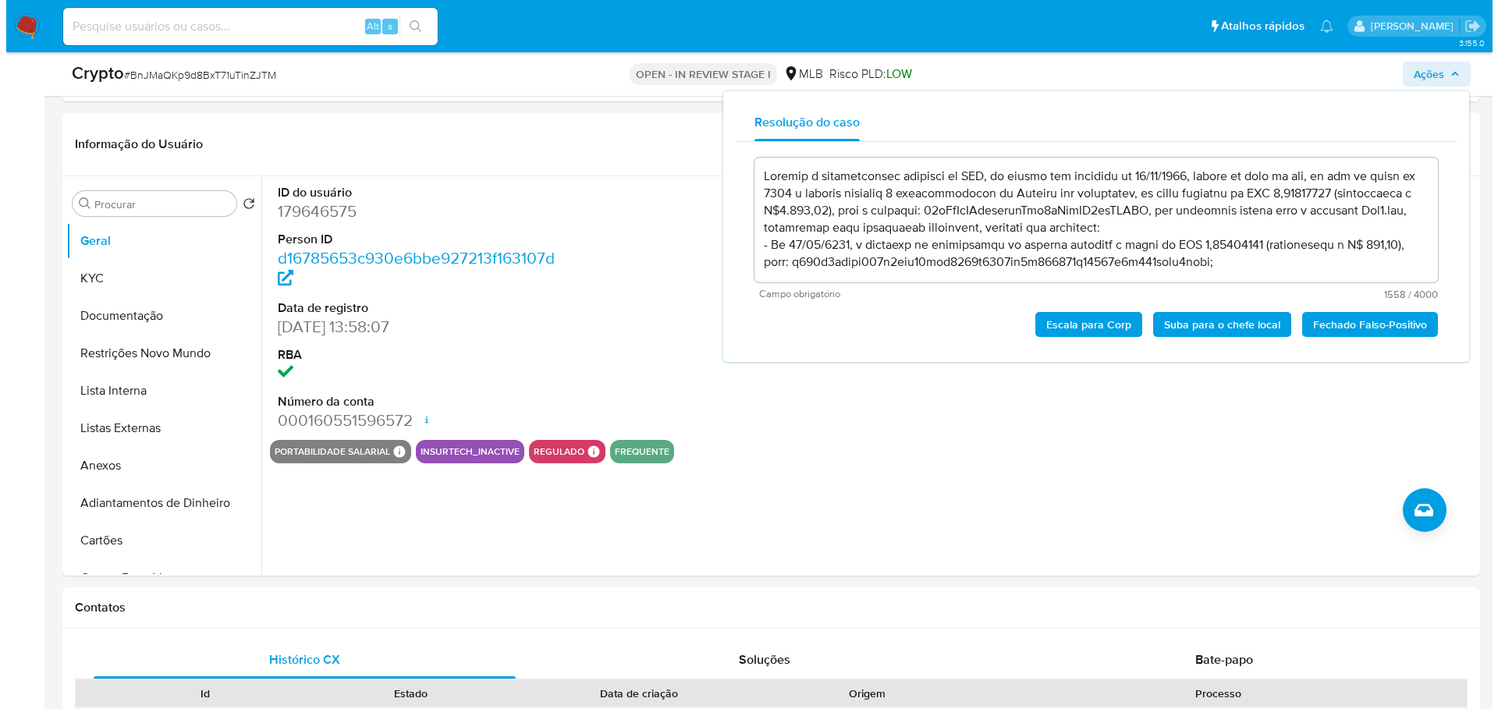
scroll to position [234, 0]
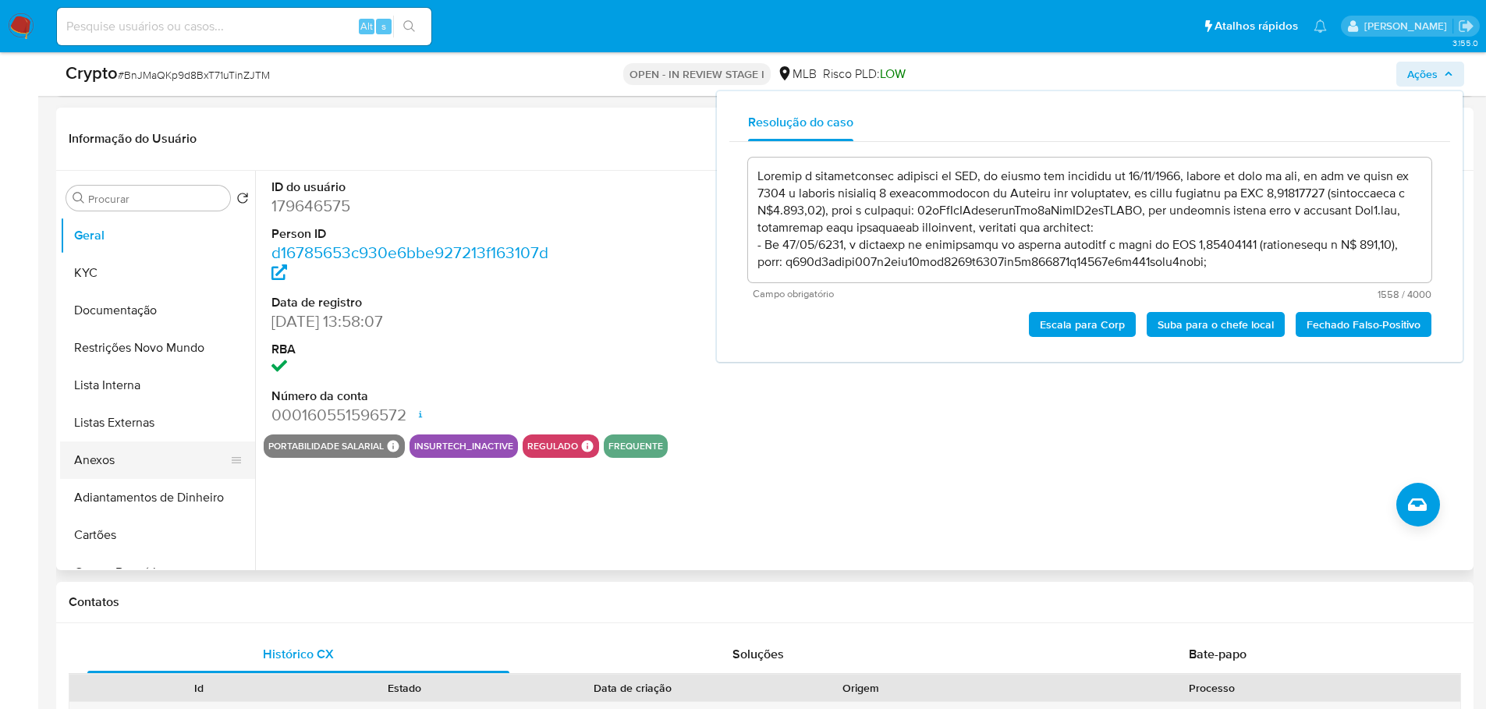
click at [88, 464] on button "Anexos" at bounding box center [151, 460] width 183 height 37
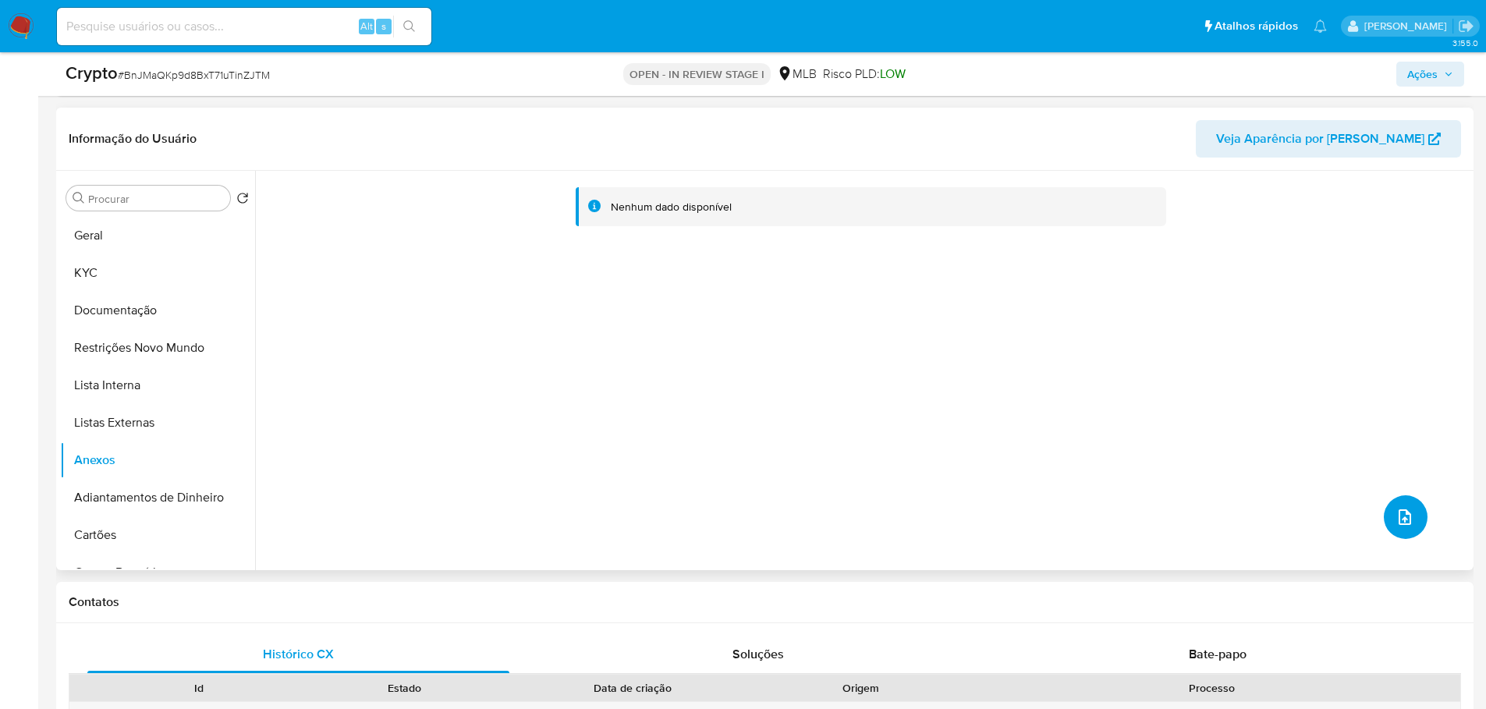
click at [1408, 520] on icon "upload-file" at bounding box center [1405, 517] width 19 height 19
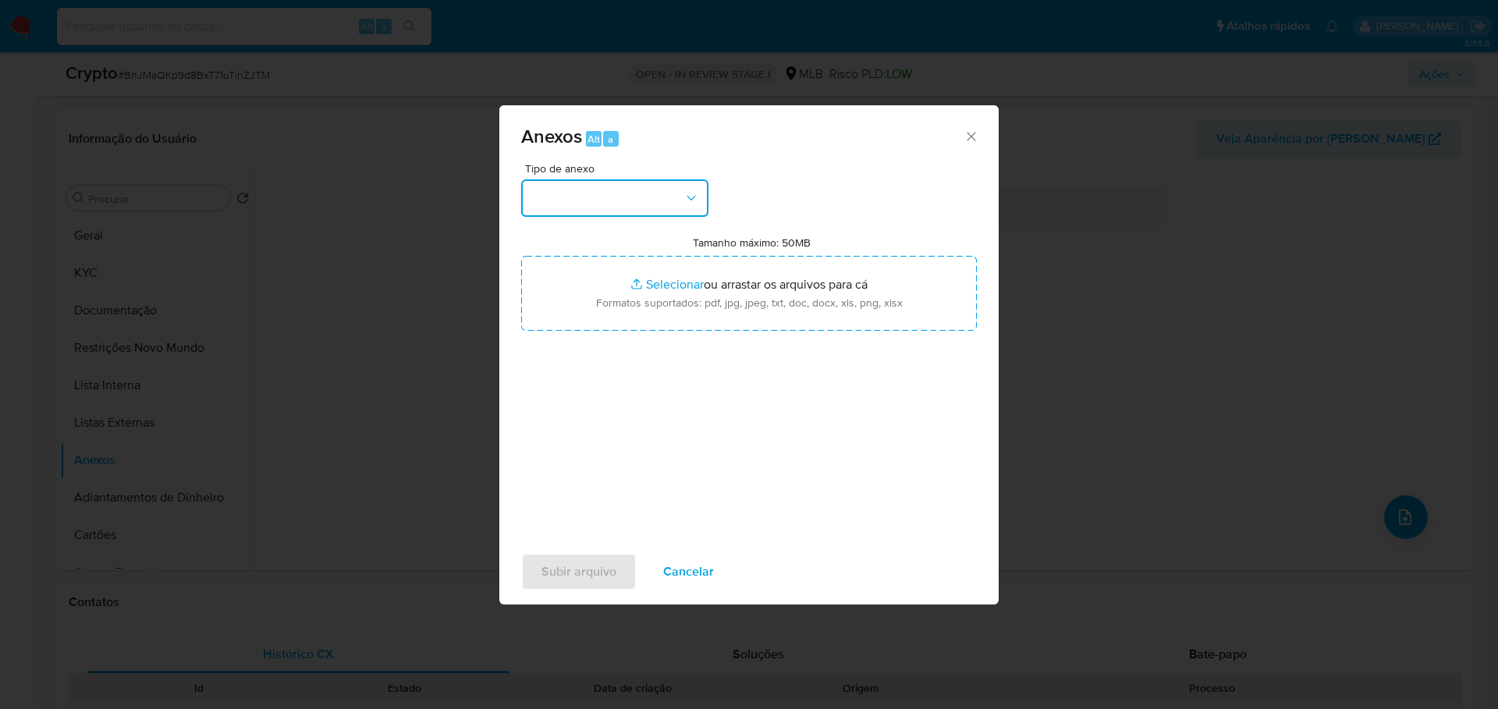
click at [646, 207] on button "button" at bounding box center [614, 197] width 187 height 37
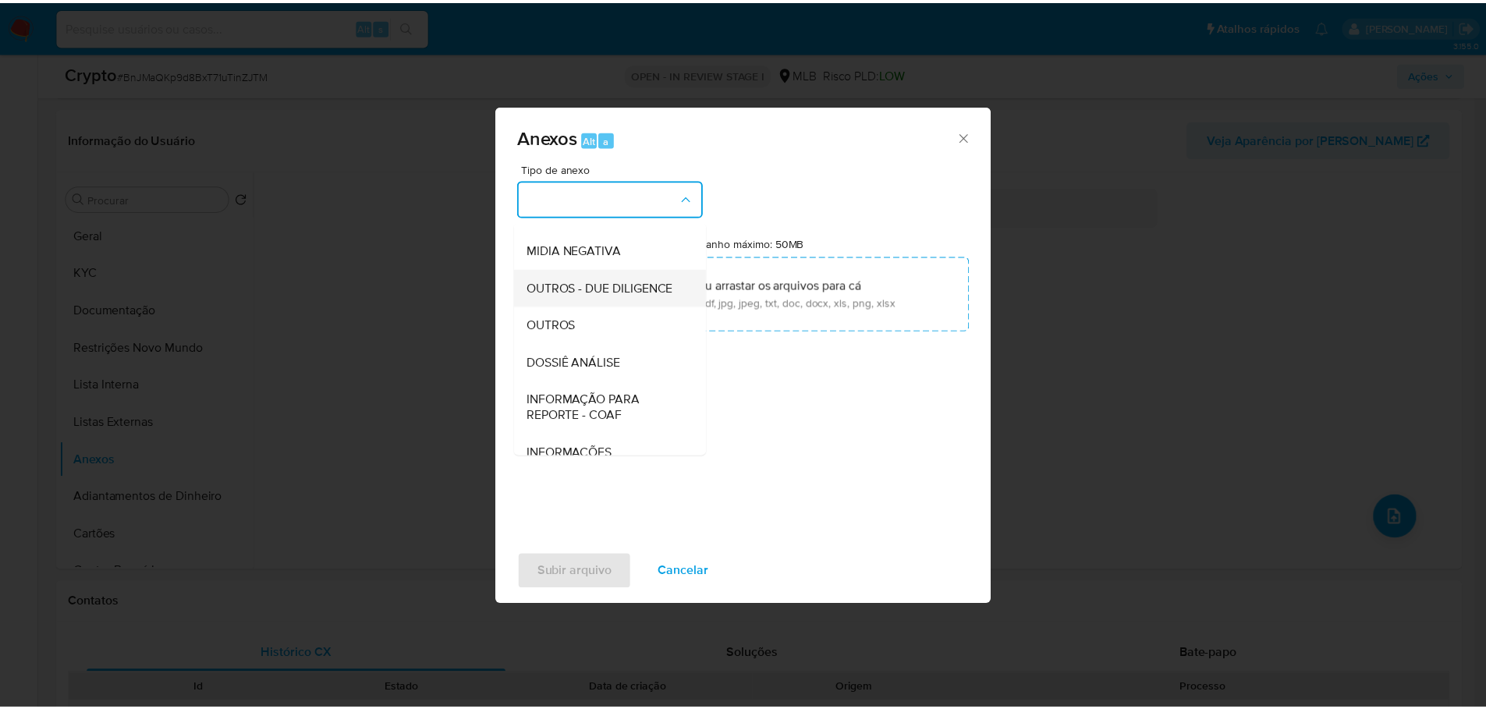
scroll to position [240, 0]
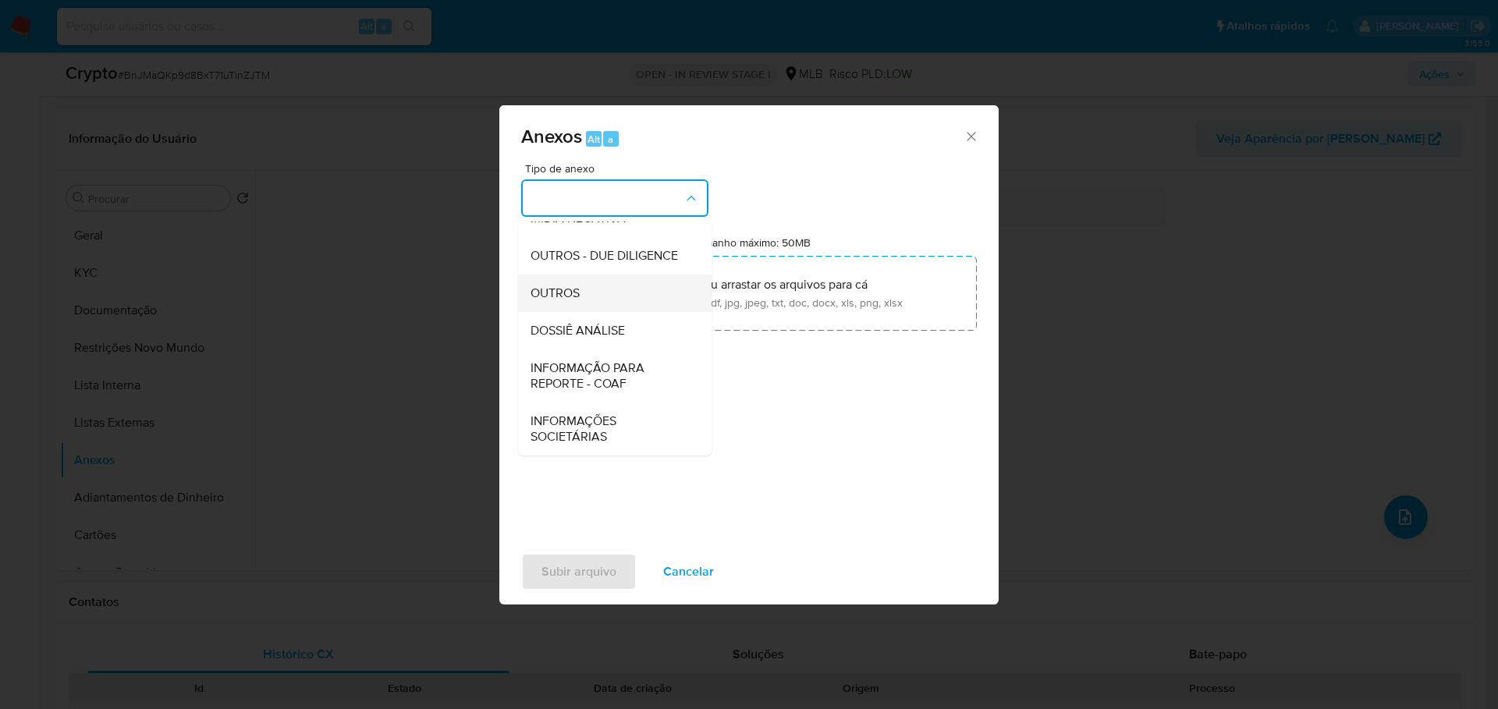
click at [581, 293] on div "OUTROS" at bounding box center [609, 293] width 159 height 37
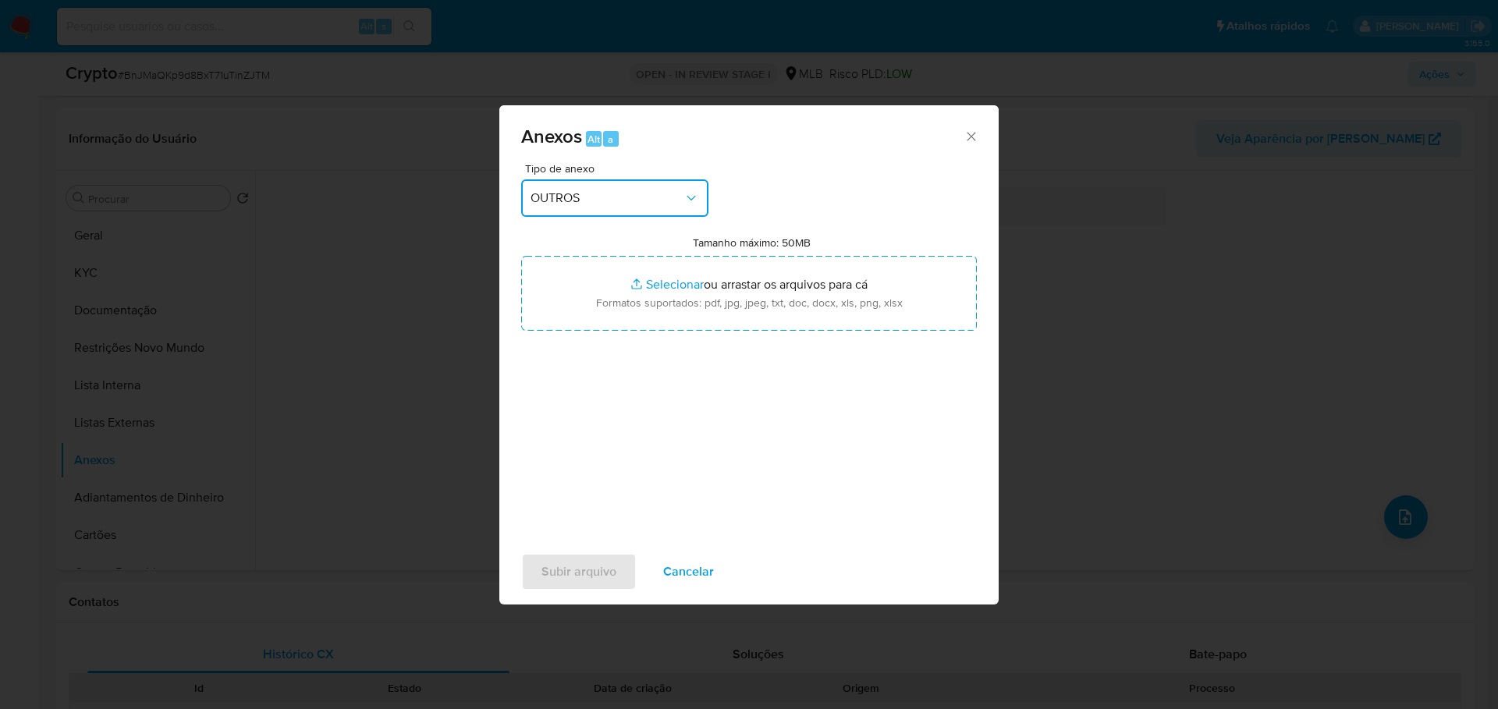
click at [544, 84] on div "Anexos Alt a Tipo de anexo OUTROS Tamanho máximo: 50MB Selecionar arquivos Sele…" at bounding box center [749, 354] width 1498 height 709
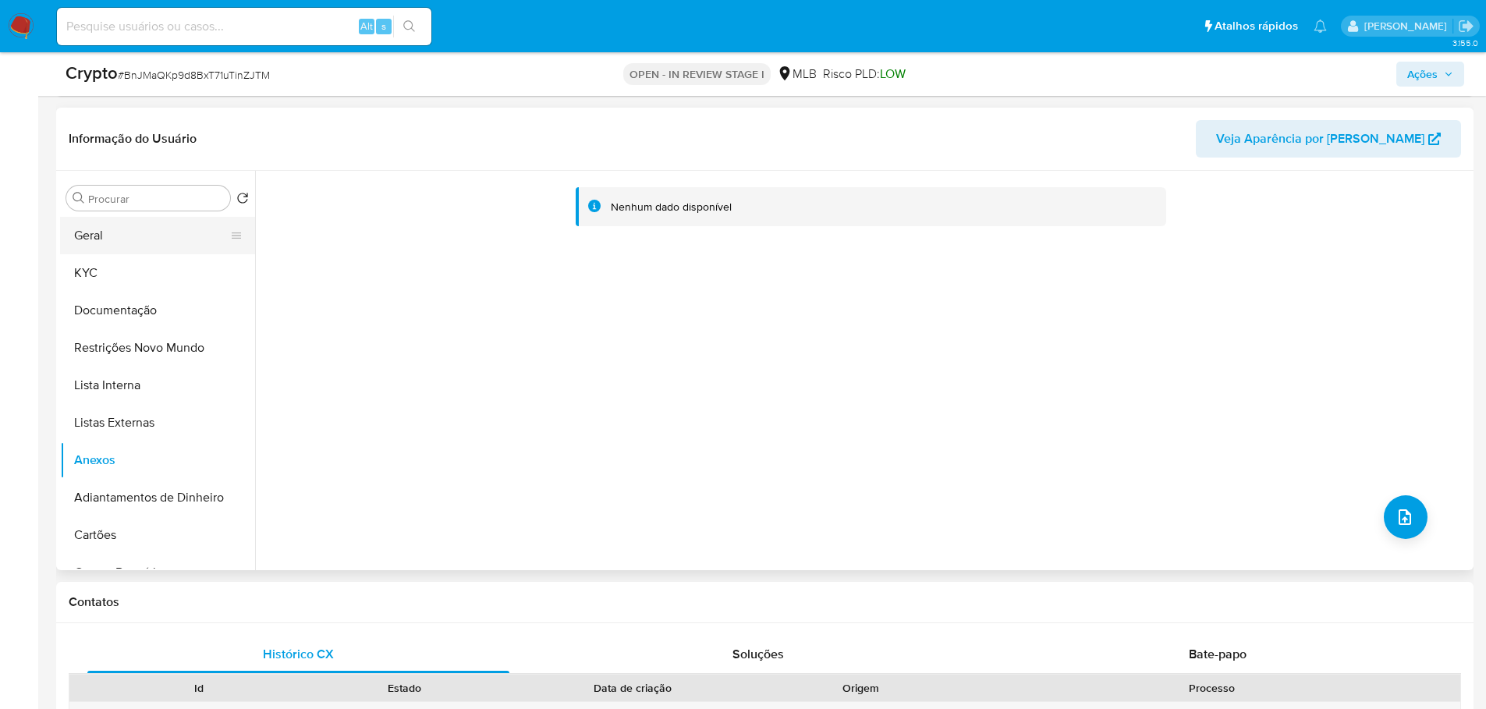
click at [100, 246] on button "Geral" at bounding box center [151, 235] width 183 height 37
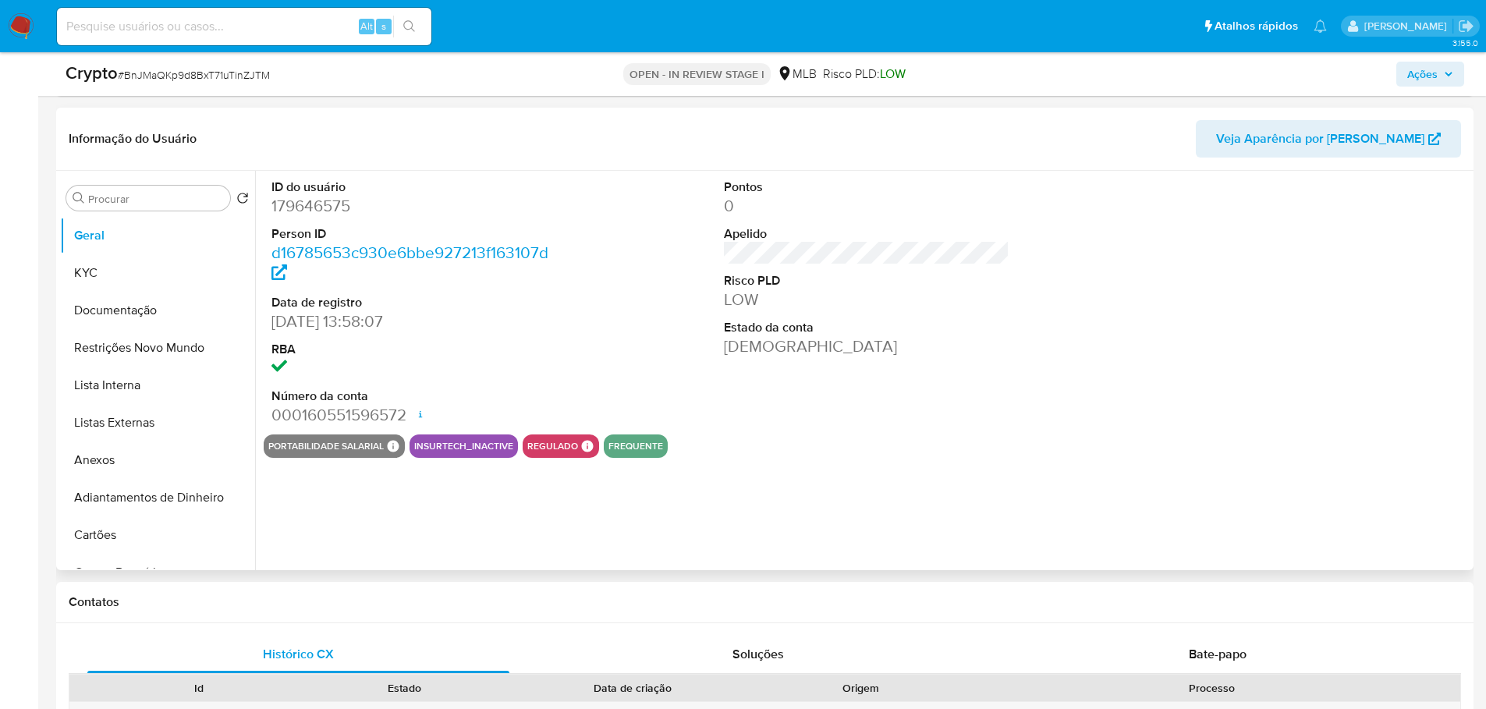
click at [321, 207] on dd "179646575" at bounding box center [414, 206] width 286 height 22
copy dd "179646575"
click at [18, 25] on img at bounding box center [21, 26] width 27 height 27
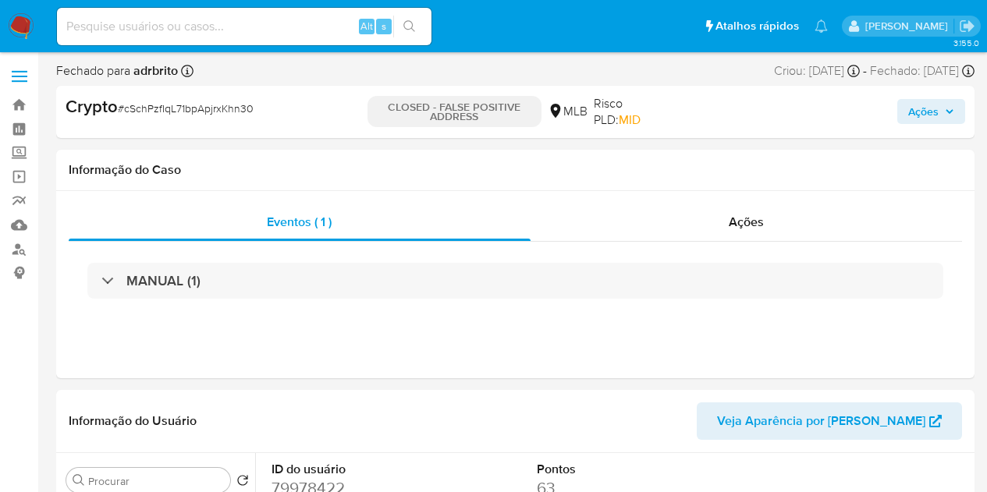
select select "10"
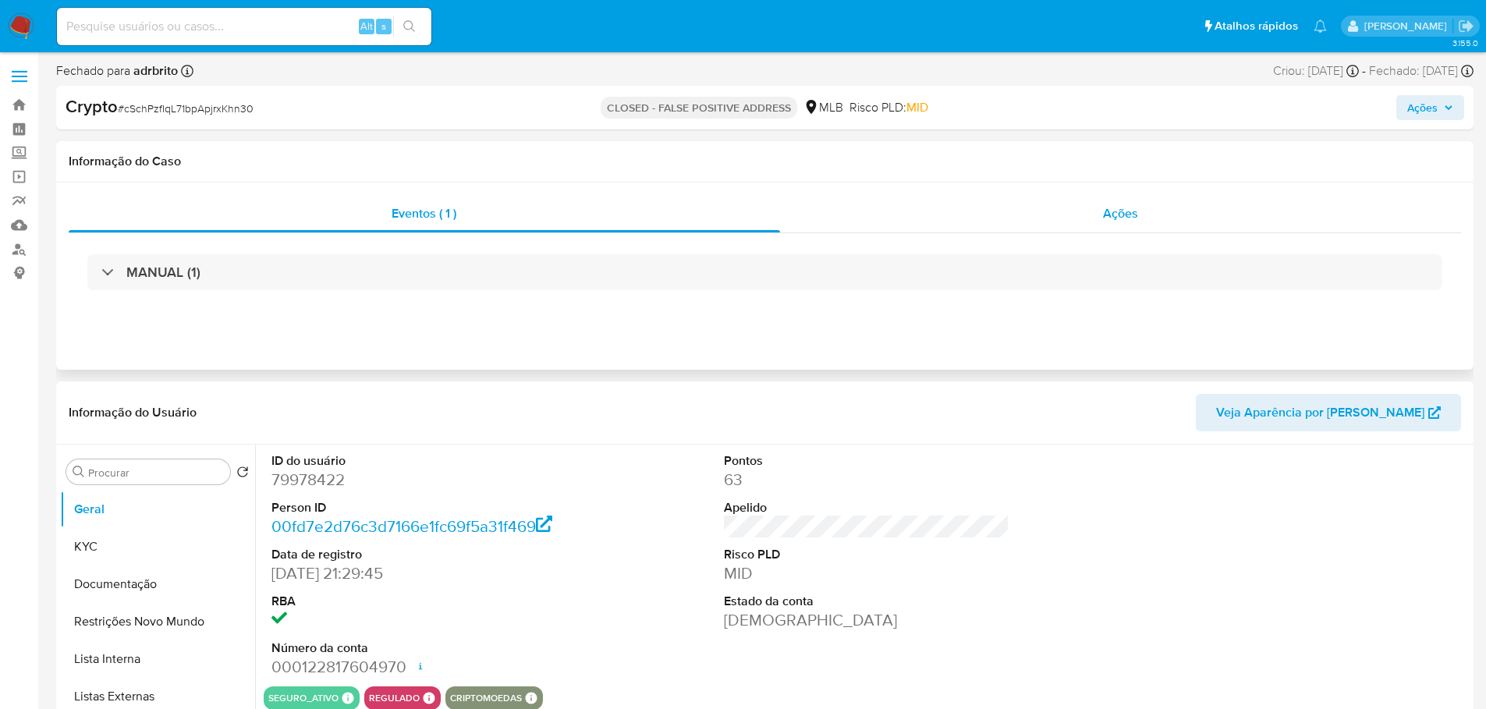
click at [998, 217] on div "Ações" at bounding box center [1121, 213] width 682 height 37
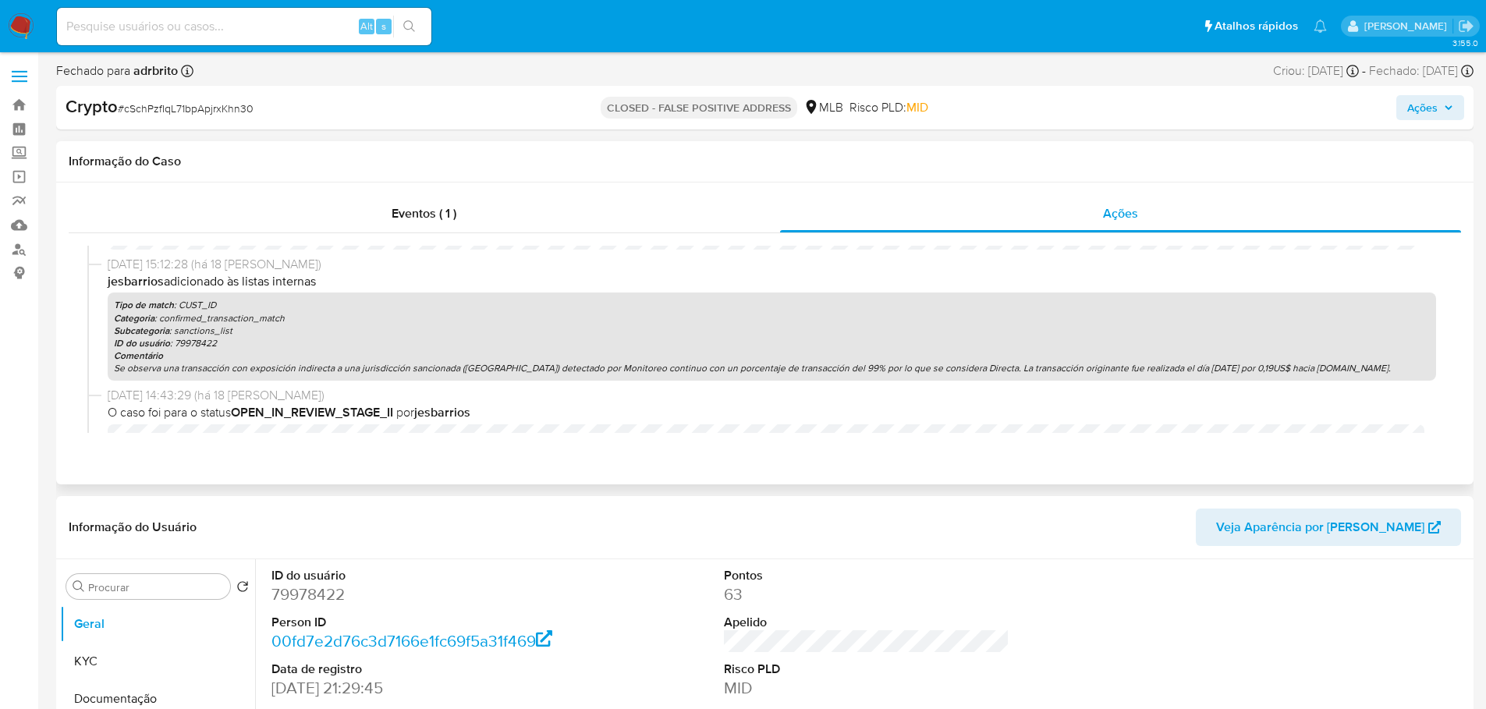
scroll to position [749, 0]
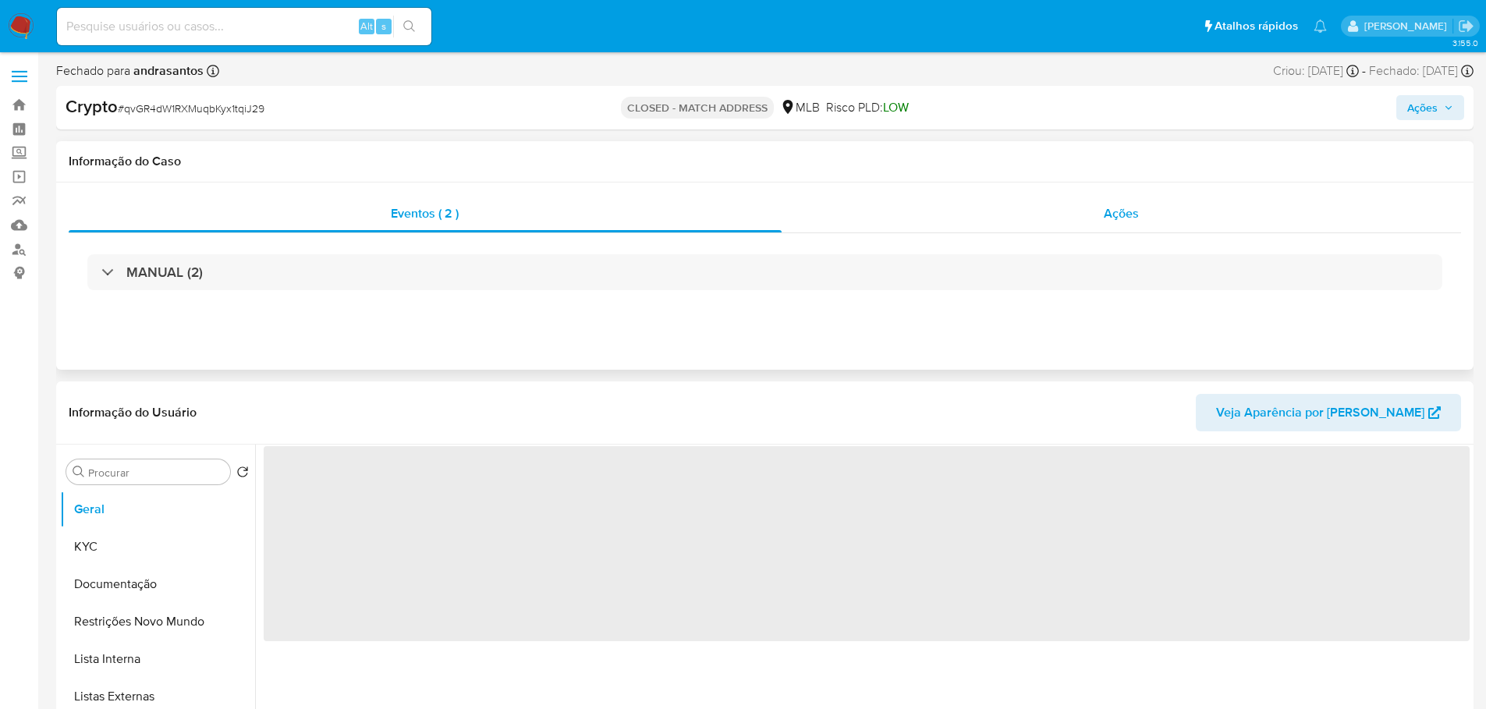
click at [1113, 211] on span "Ações" at bounding box center [1121, 213] width 35 height 18
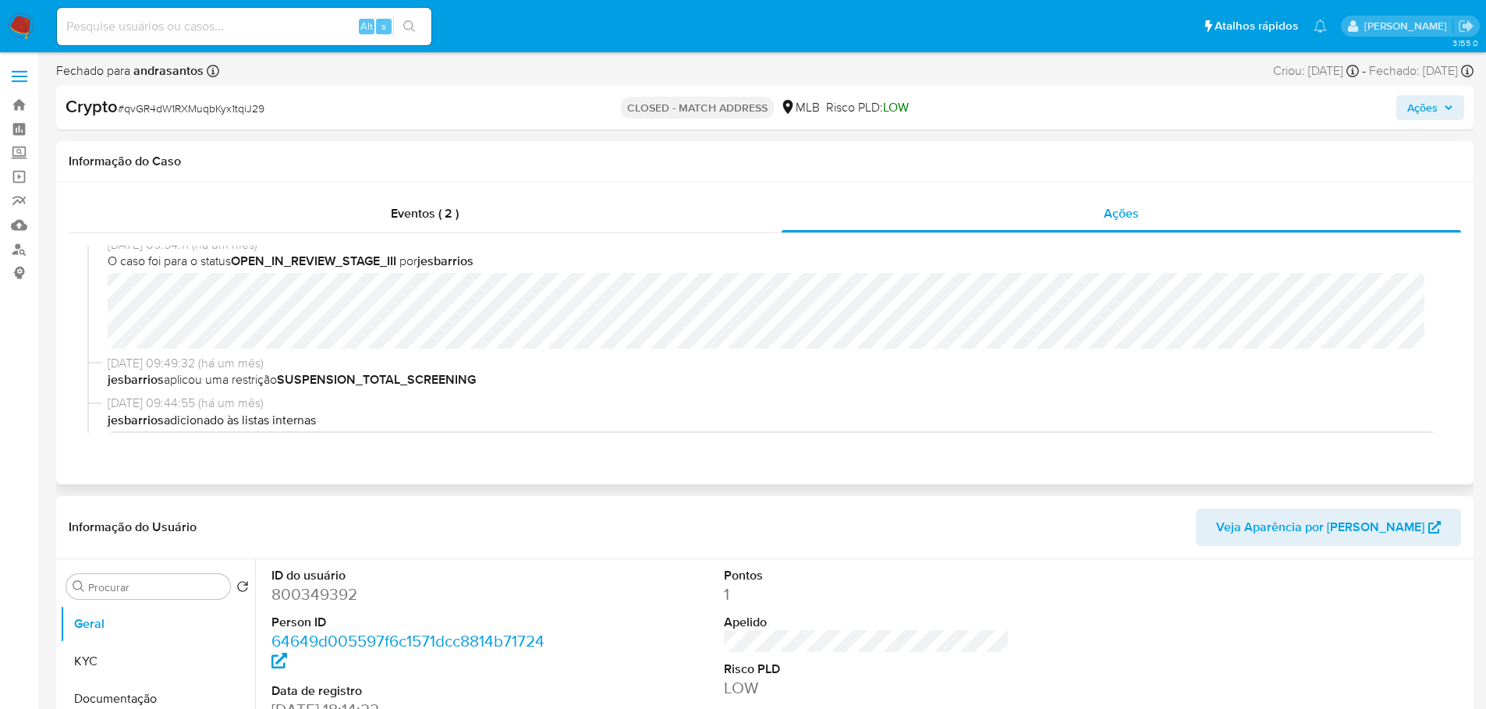
select select "10"
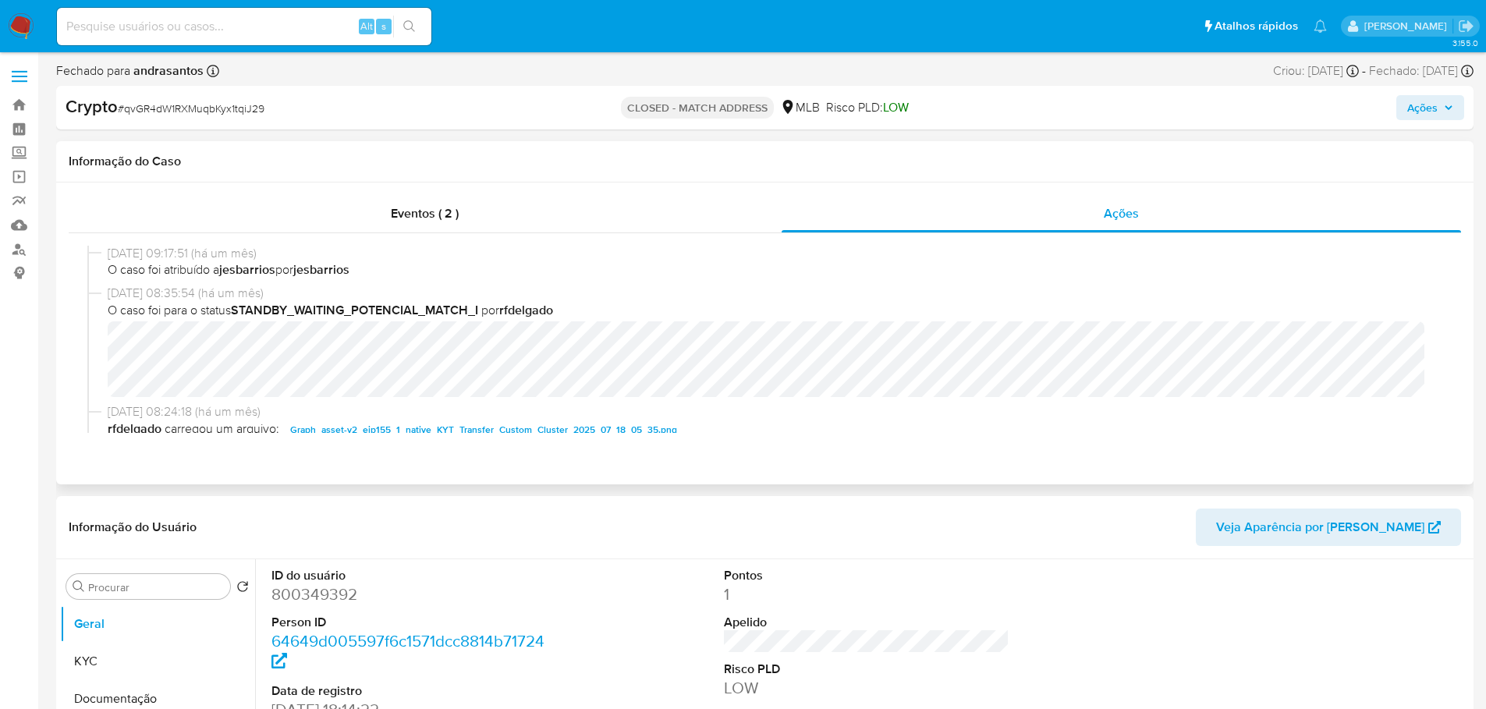
scroll to position [743, 0]
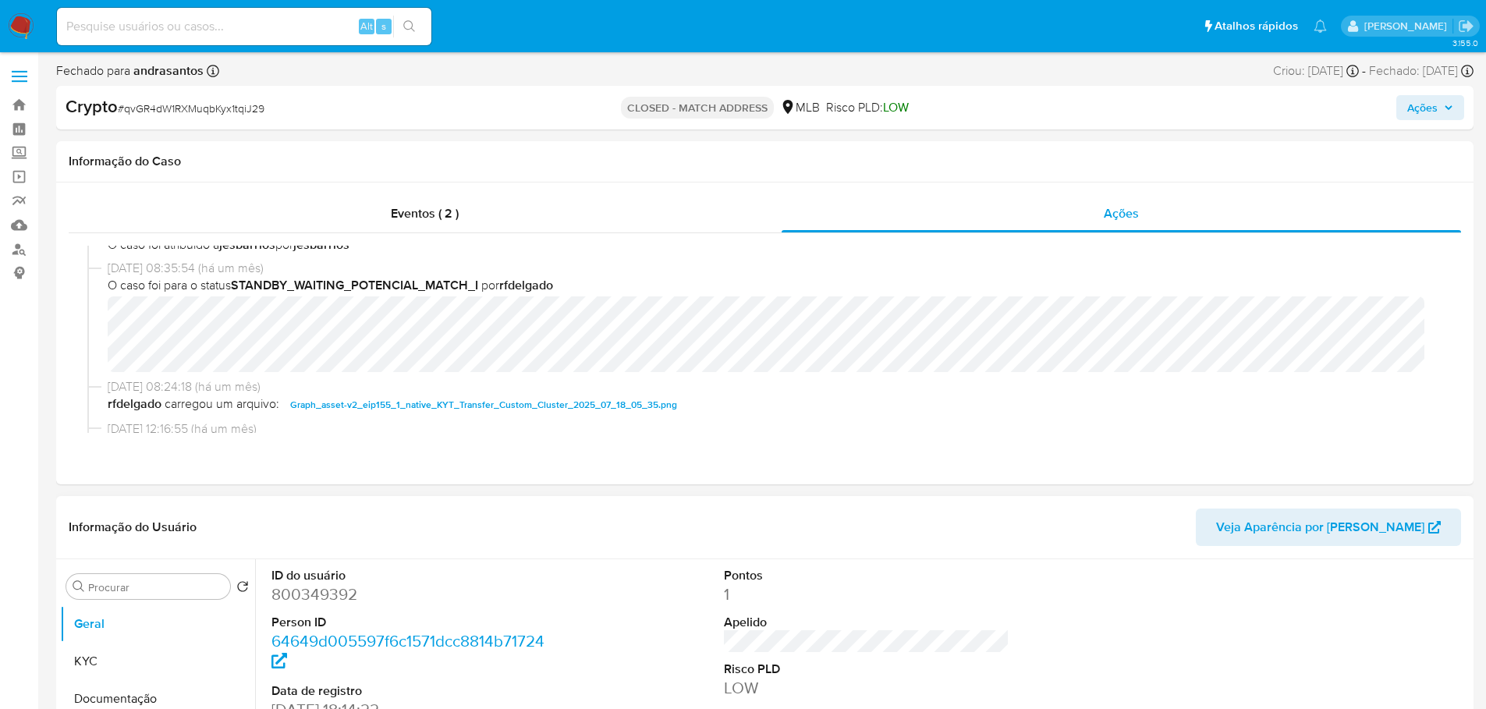
click at [284, 602] on dd "800349392" at bounding box center [414, 594] width 286 height 22
copy dd "800349392"
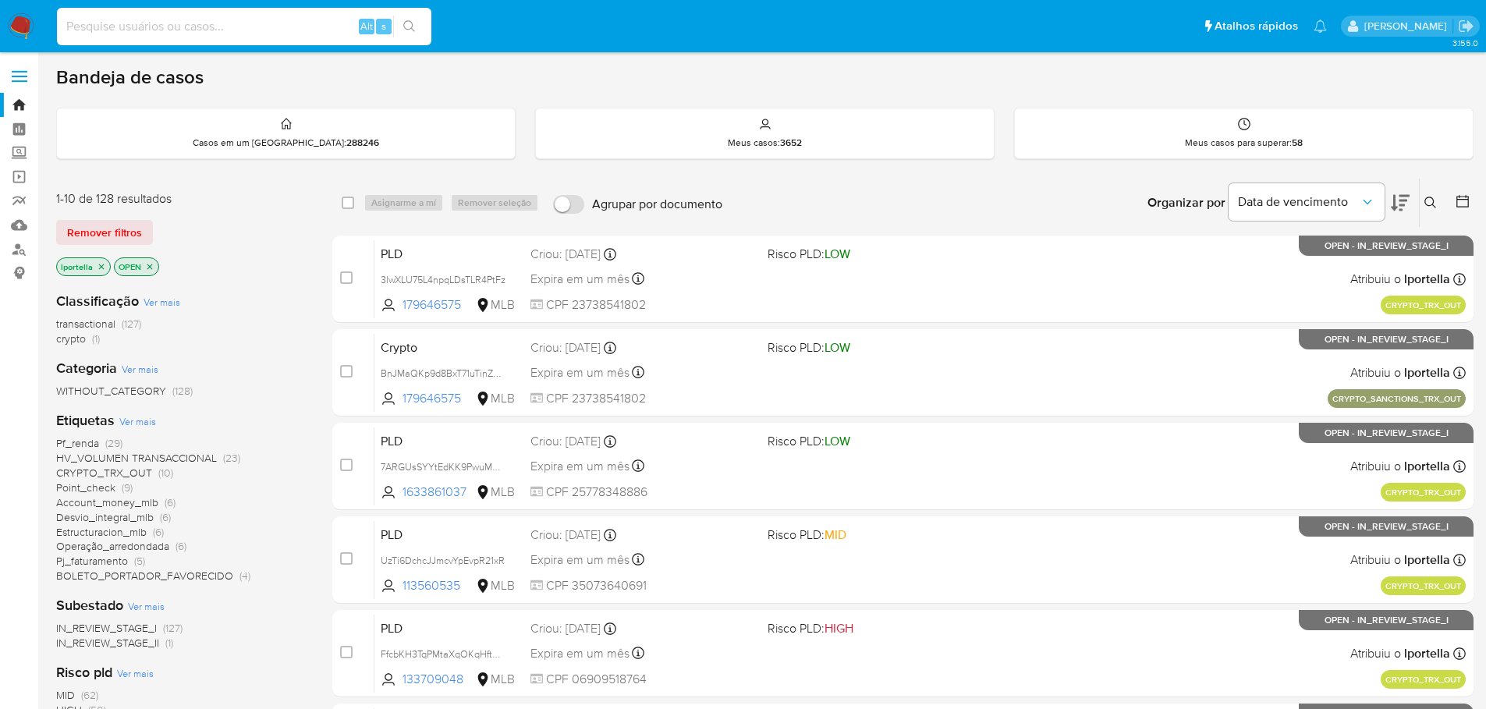
click at [295, 23] on input at bounding box center [244, 26] width 374 height 20
paste input "TizDC6fKKUQKswpA1aCpXpXX"
type input "TizDC6fKKUQKswpA1aCpXpXX"
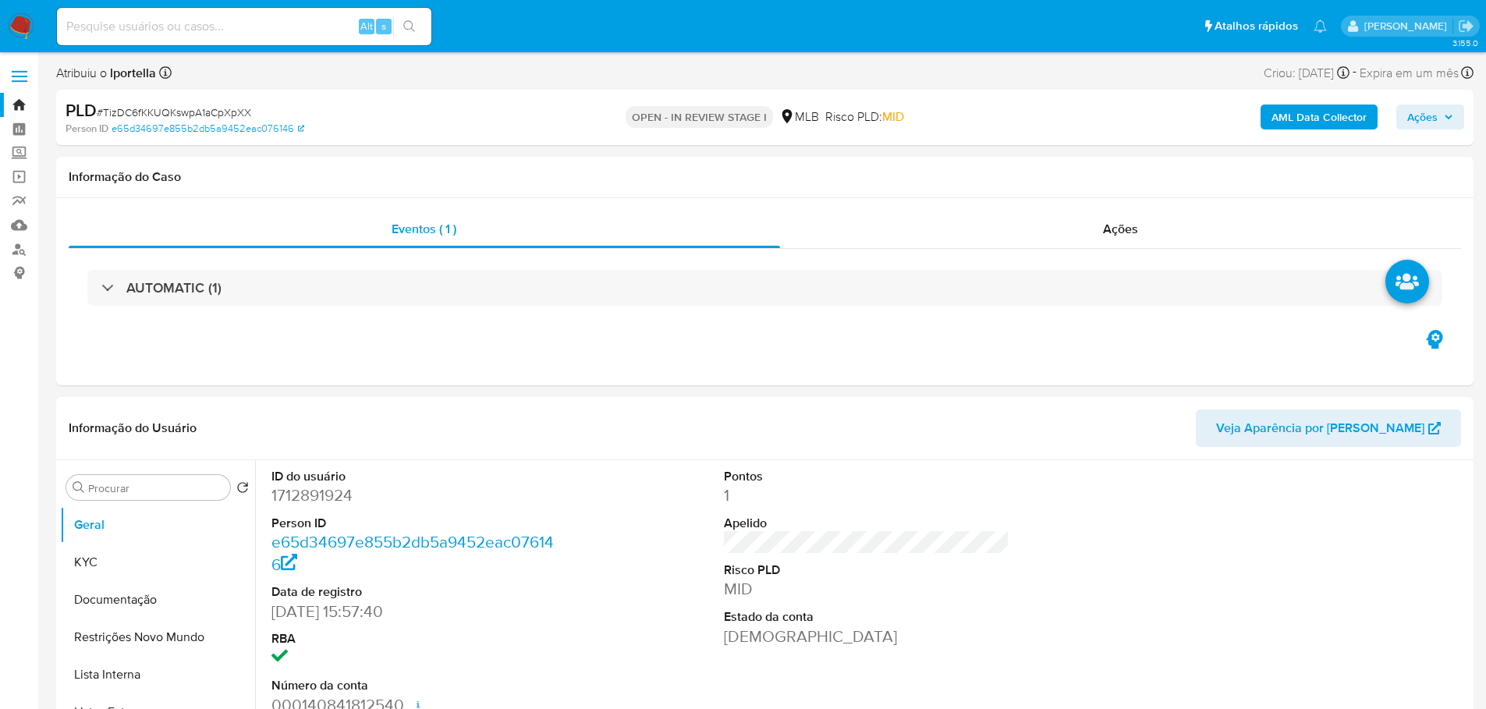
select select "10"
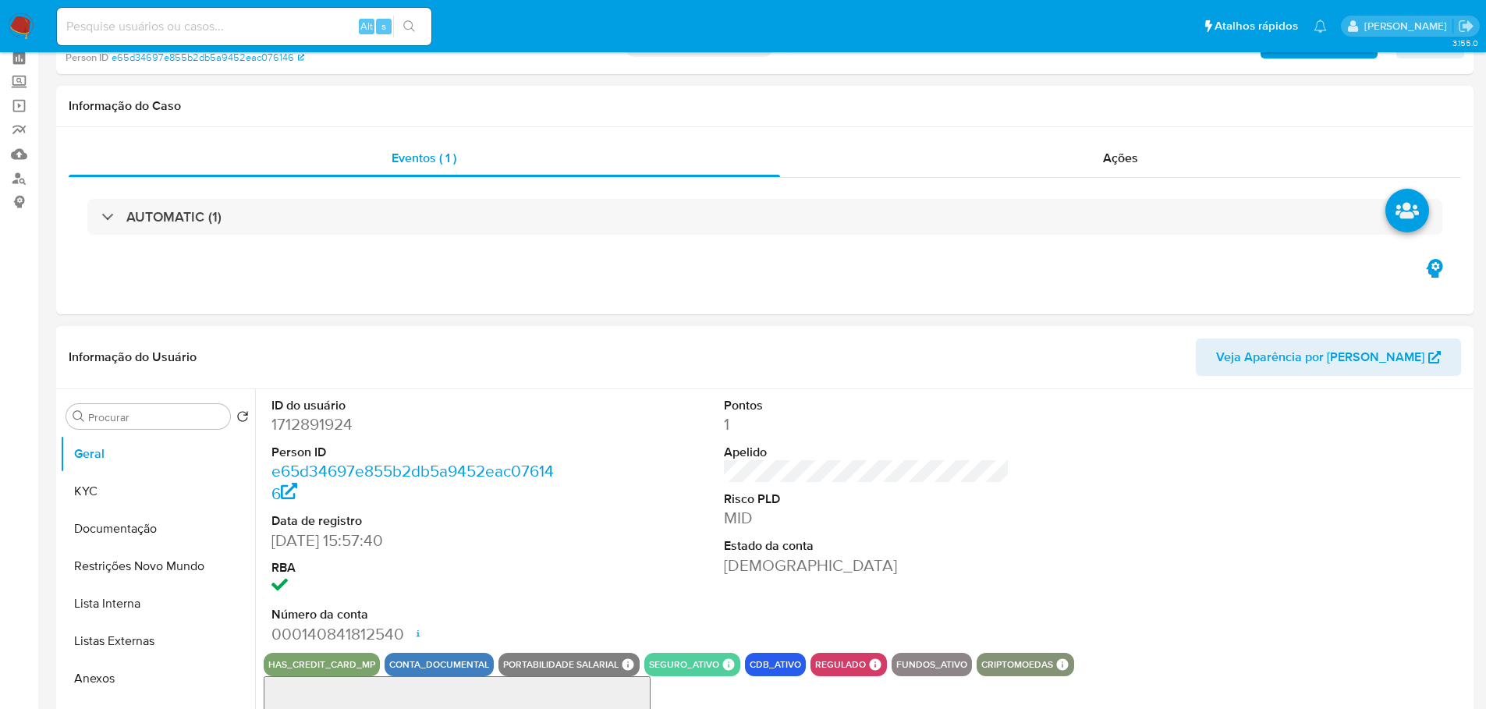
scroll to position [156, 0]
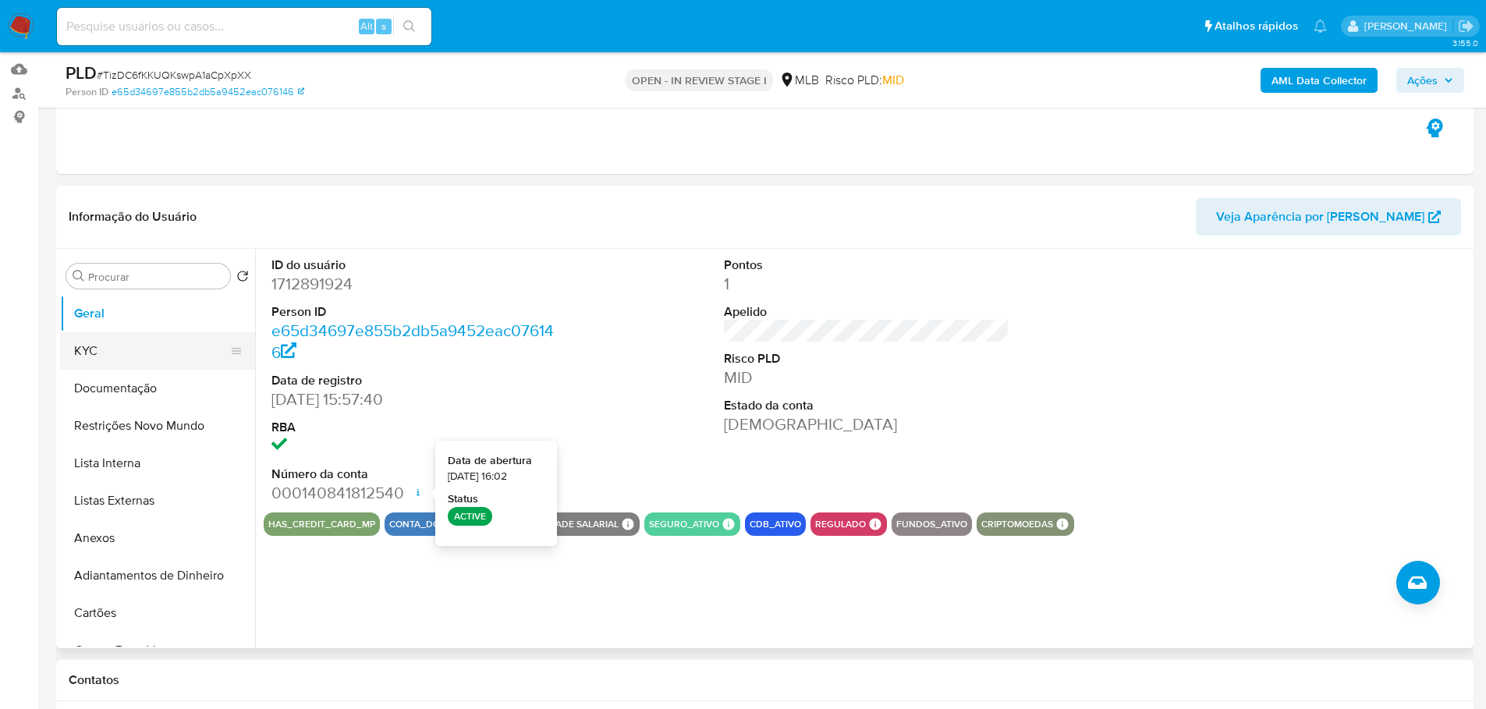
click at [166, 353] on button "KYC" at bounding box center [151, 350] width 183 height 37
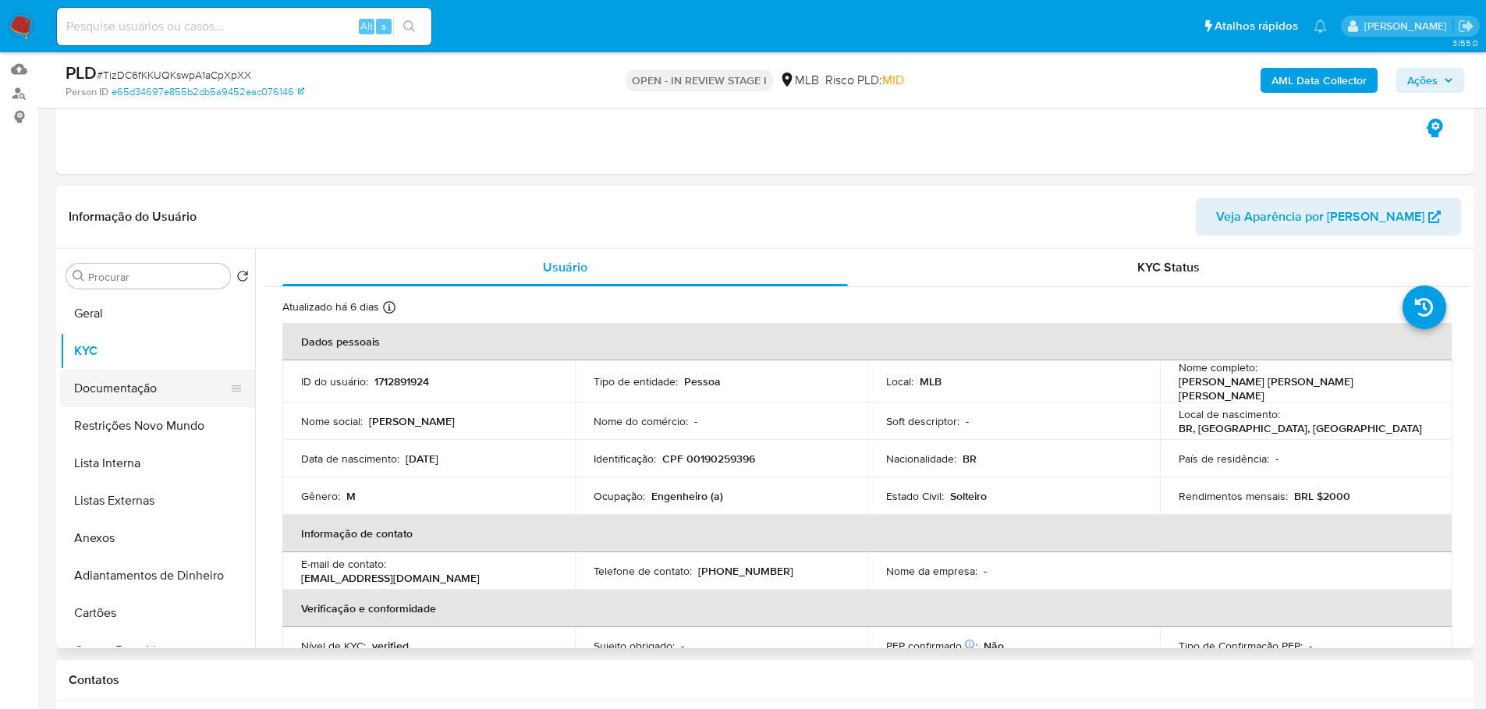
drag, startPoint x: 114, startPoint y: 386, endPoint x: 203, endPoint y: 388, distance: 89.0
click at [114, 386] on button "Documentação" at bounding box center [151, 388] width 183 height 37
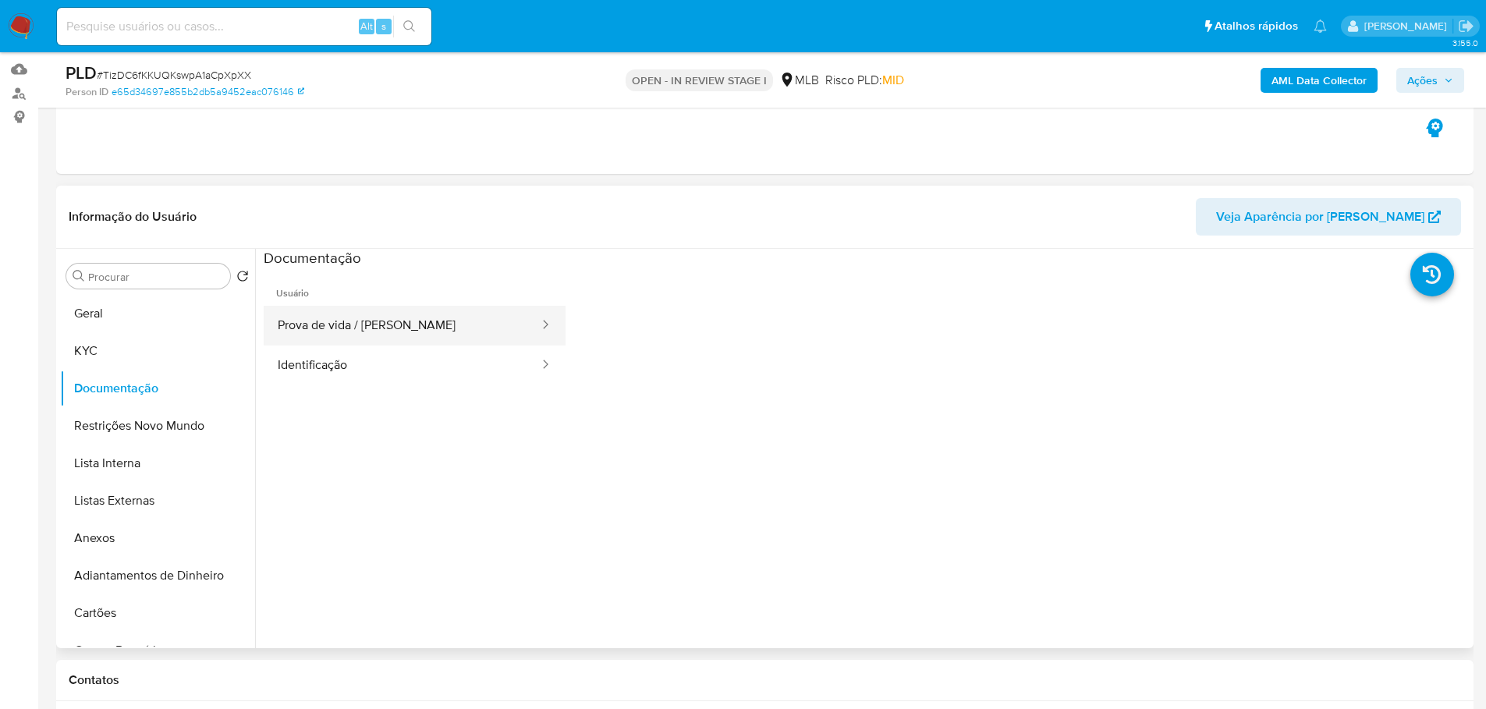
click at [388, 337] on button "Prova de vida / Selfie" at bounding box center [402, 326] width 277 height 40
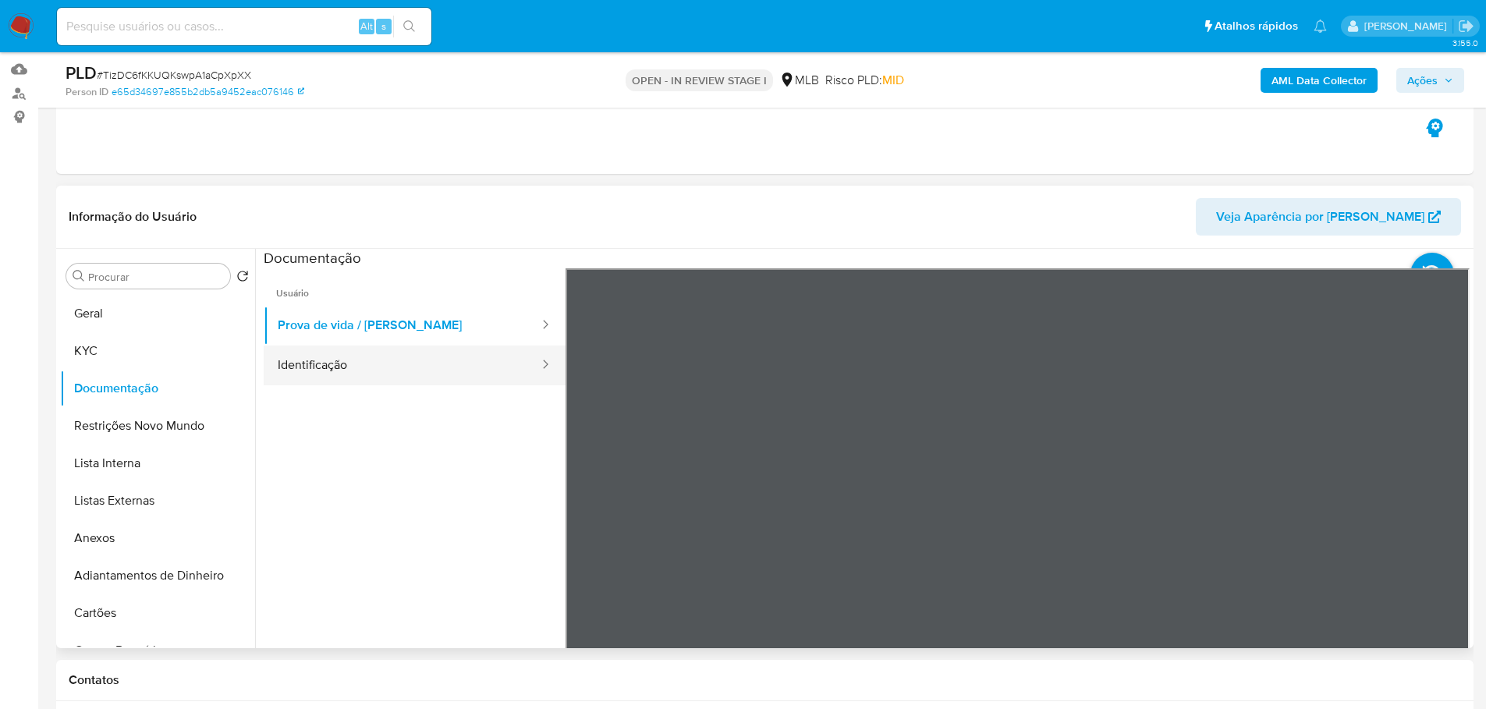
click at [469, 368] on button "Identificação" at bounding box center [402, 366] width 277 height 40
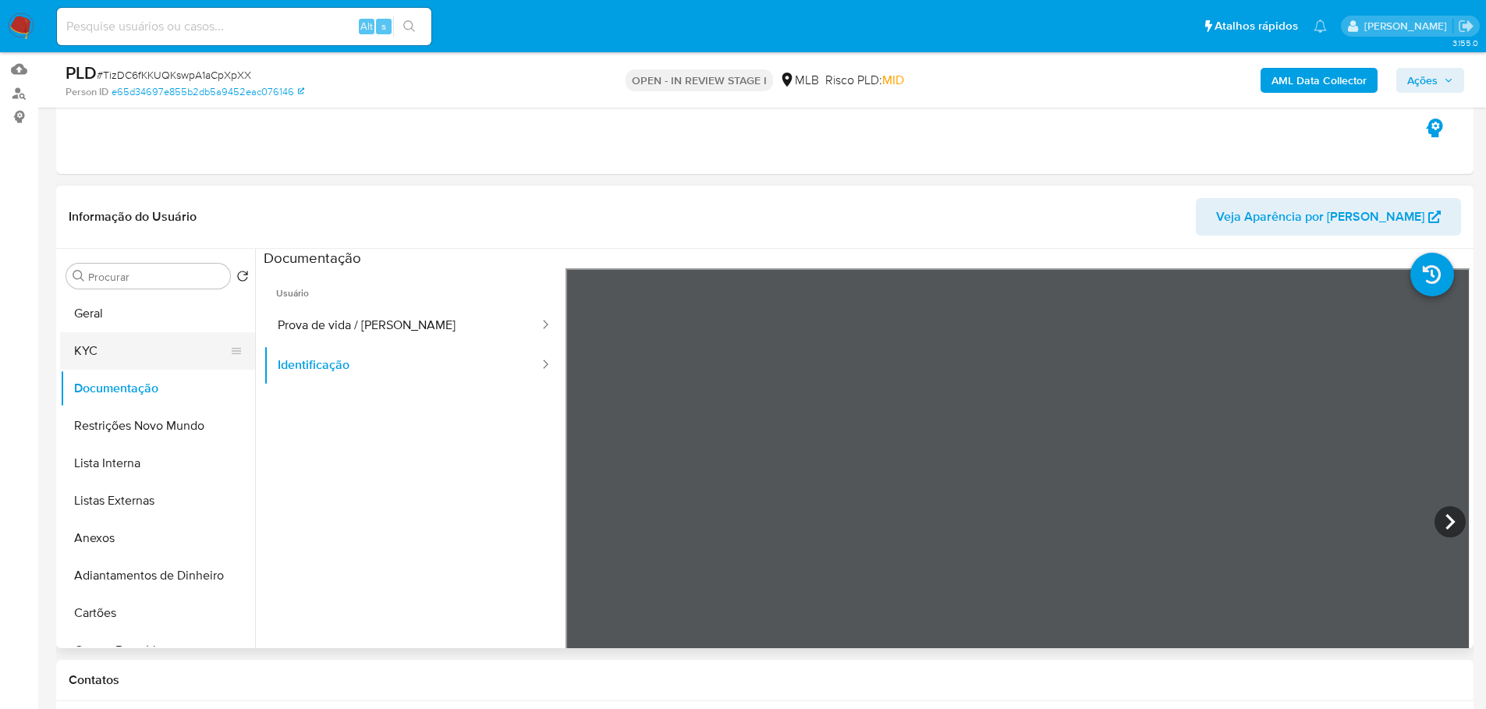
click at [151, 341] on button "KYC" at bounding box center [151, 350] width 183 height 37
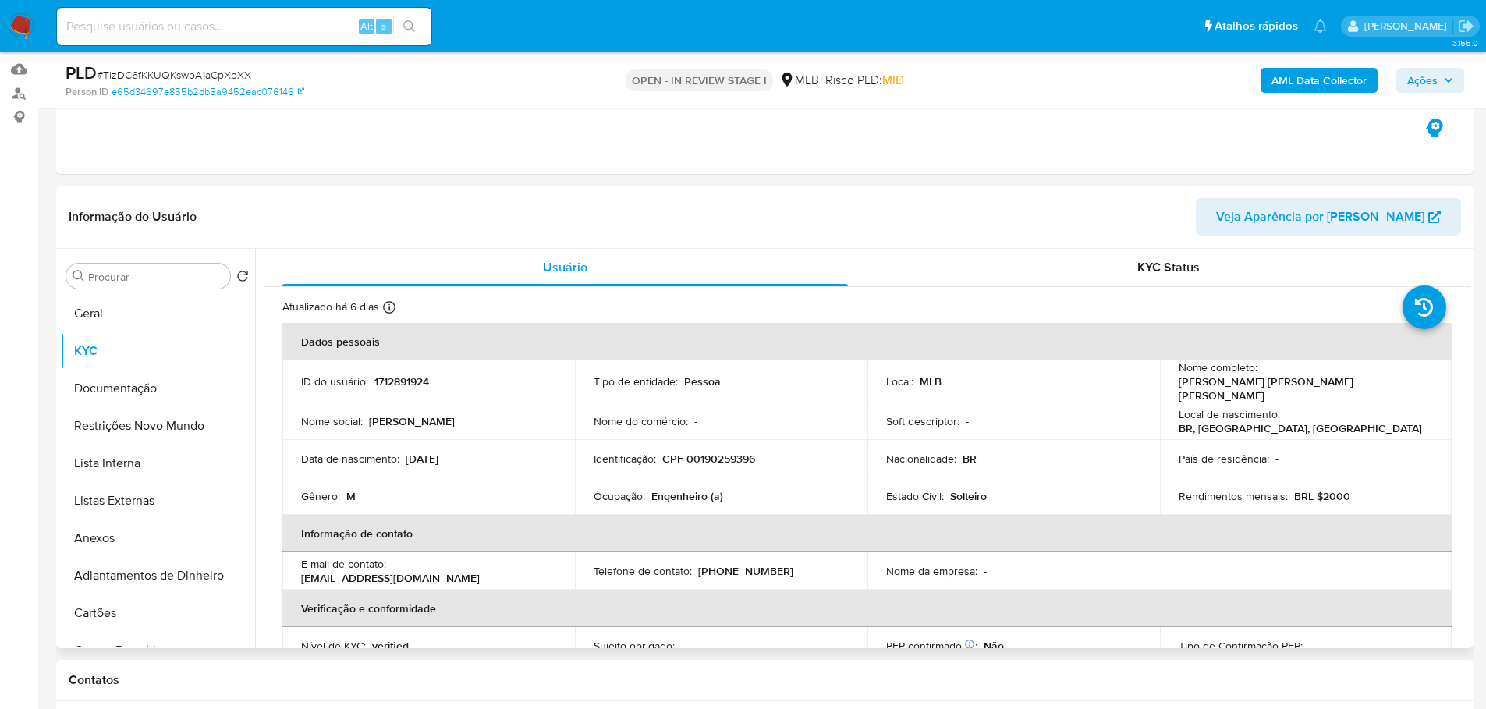
click at [679, 491] on p "Engenheiro (a)" at bounding box center [687, 496] width 72 height 14
copy p "Engenheiro"
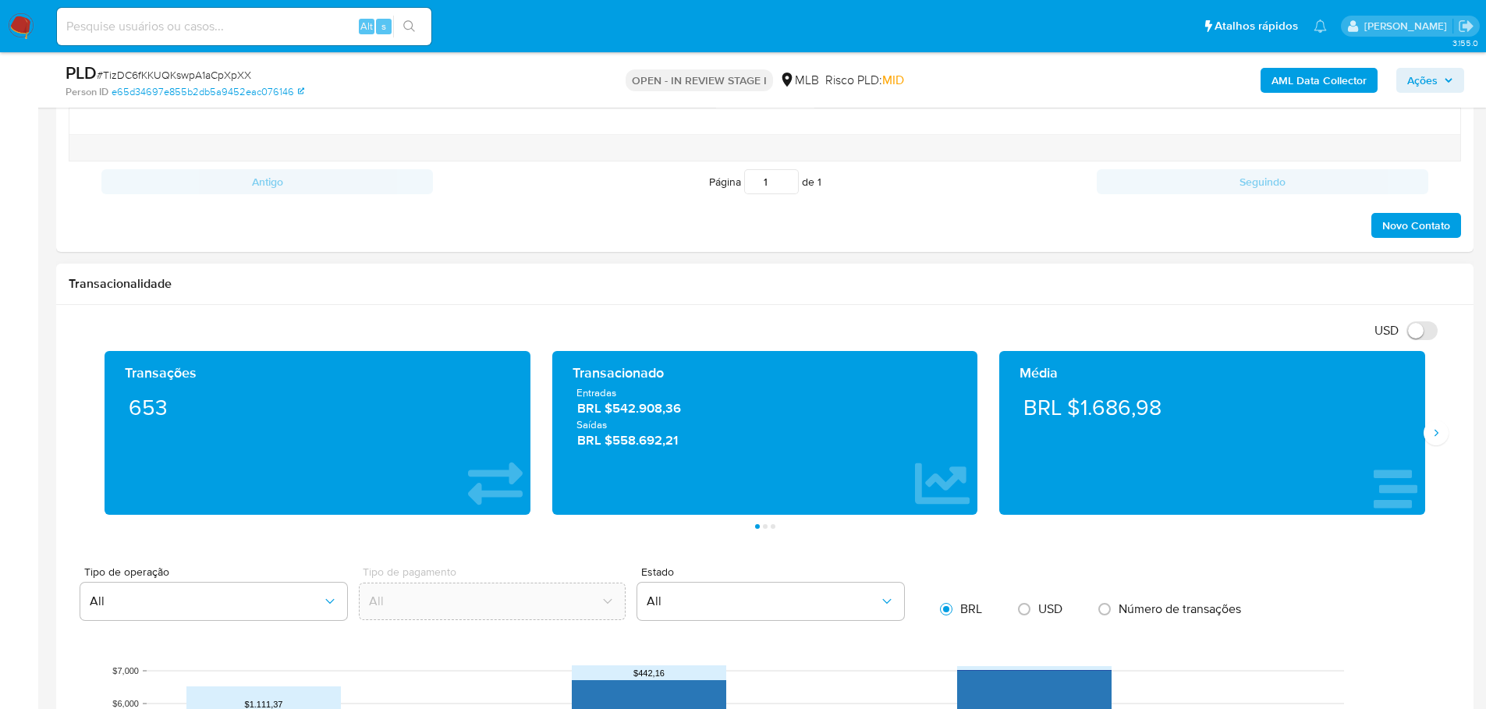
scroll to position [1014, 0]
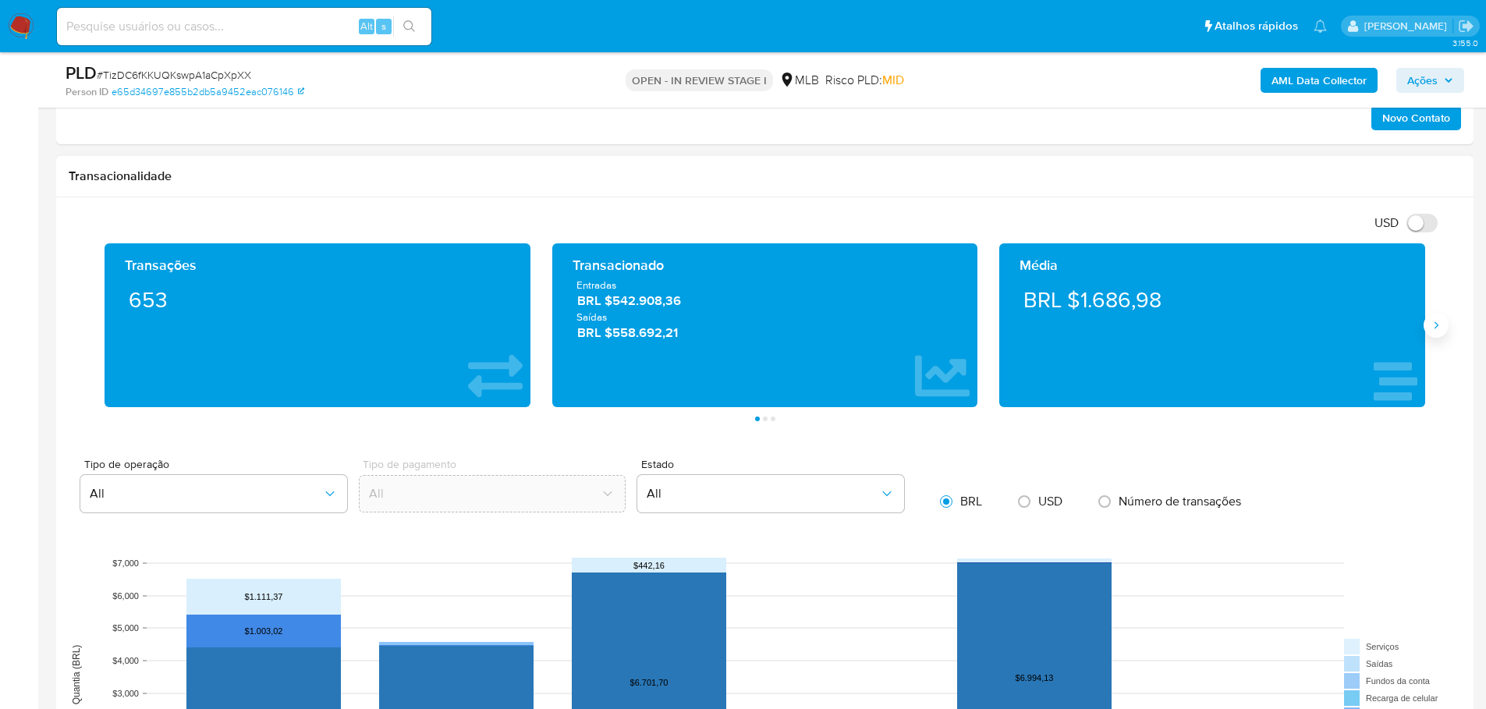
click at [1438, 330] on icon "Siguiente" at bounding box center [1436, 325] width 12 height 12
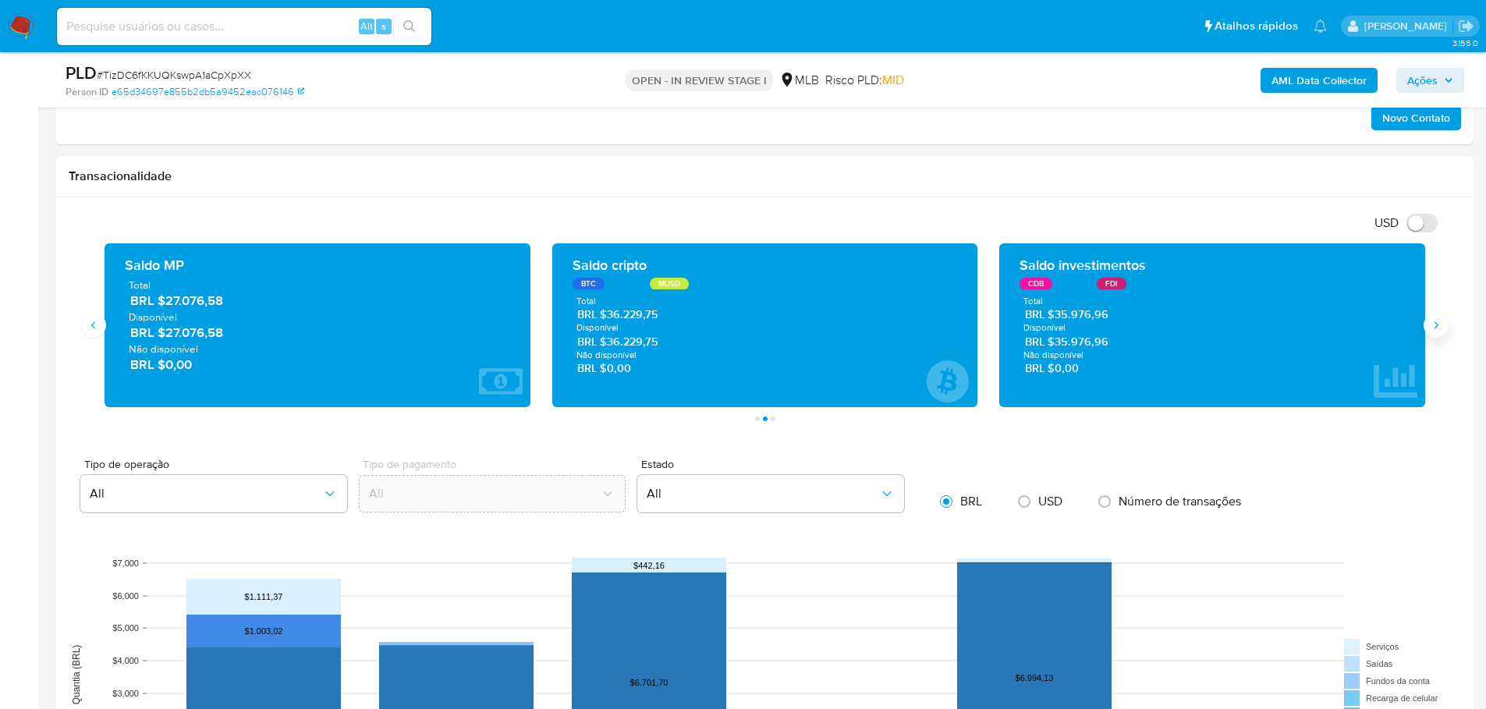
click at [1438, 323] on icon "Siguiente" at bounding box center [1436, 325] width 12 height 12
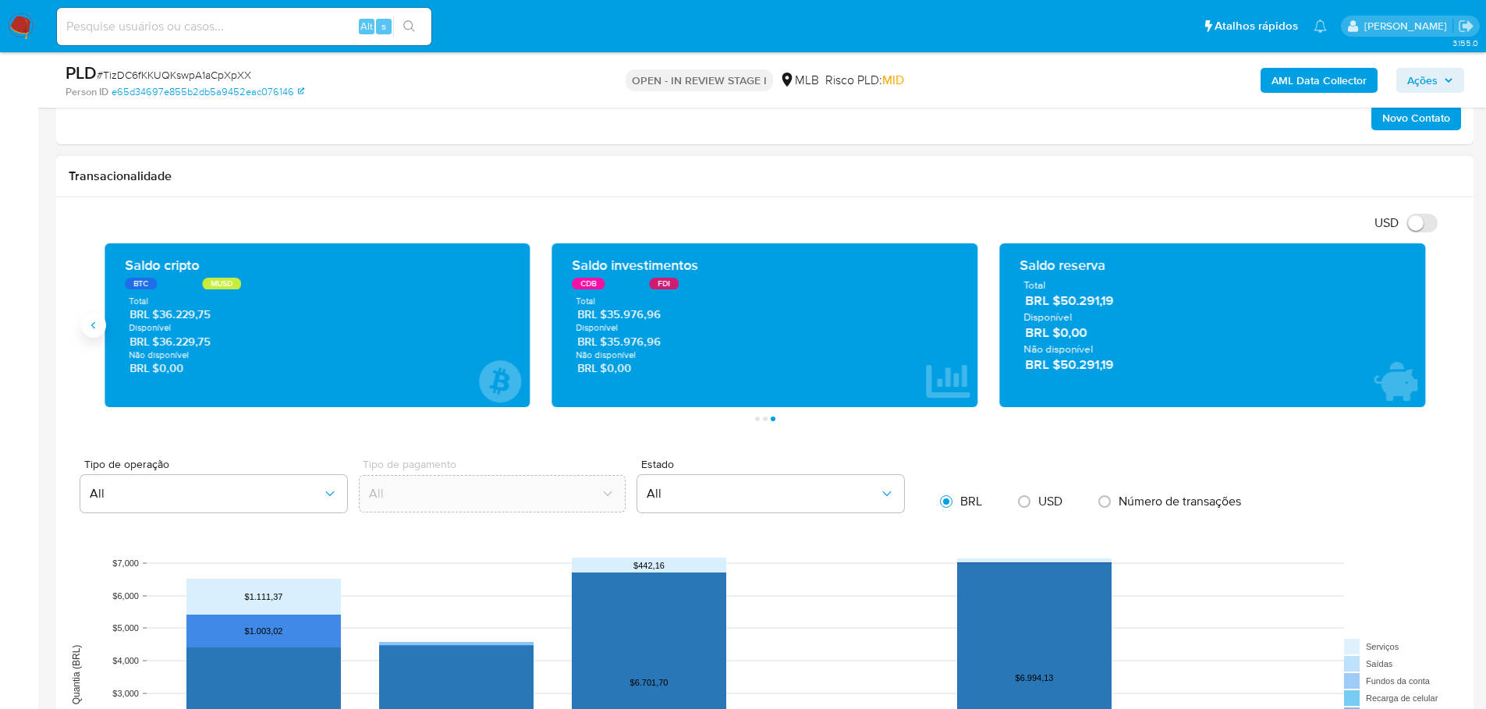
click at [99, 332] on button "Anterior" at bounding box center [93, 325] width 25 height 25
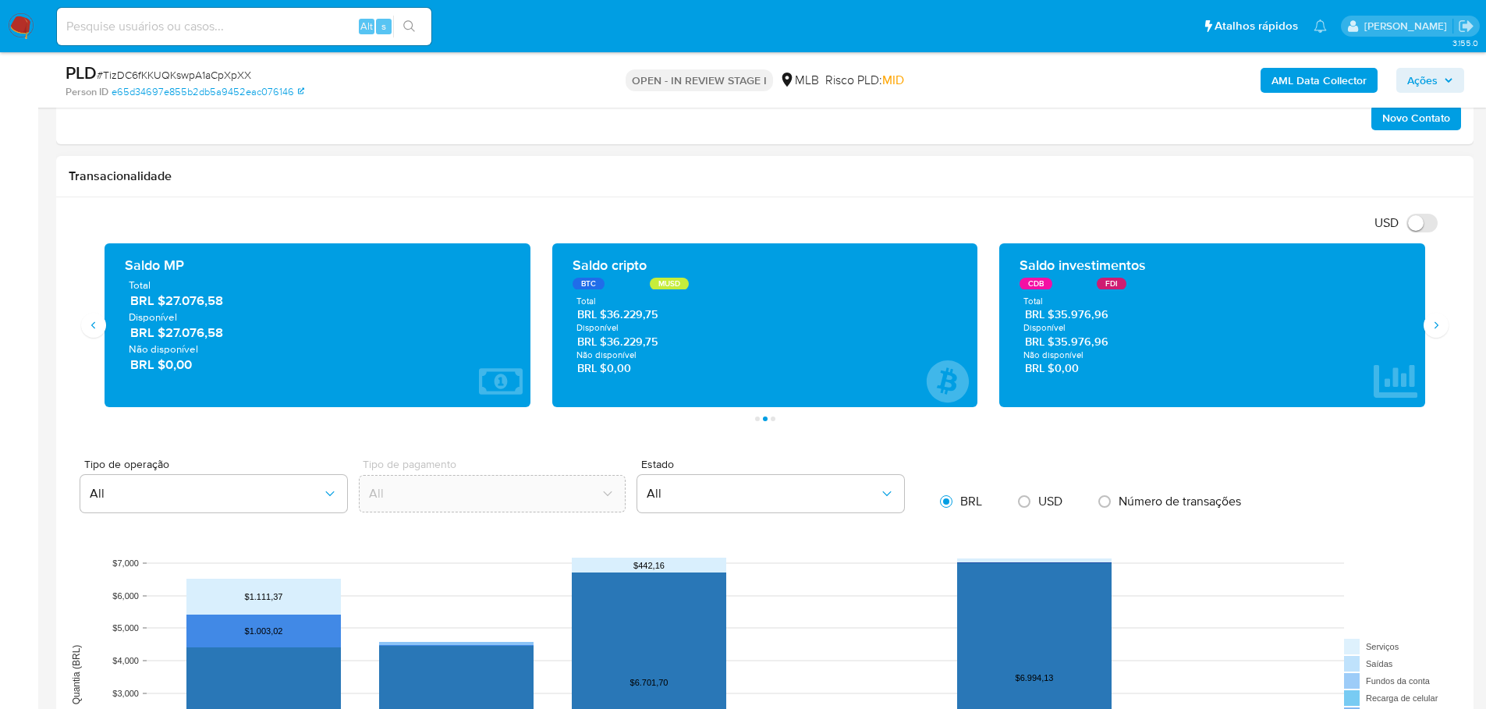
click at [1437, 319] on icon "Siguiente" at bounding box center [1436, 325] width 12 height 12
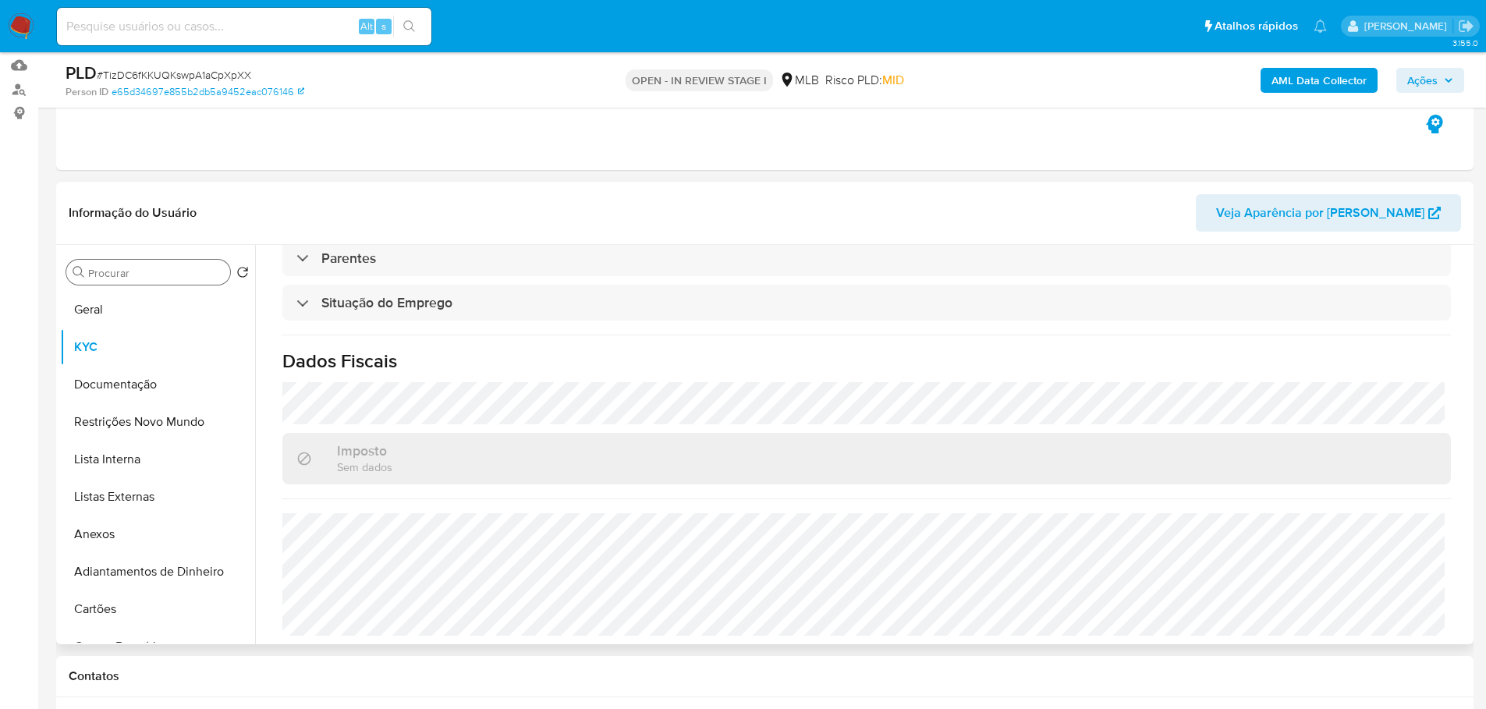
scroll to position [156, 0]
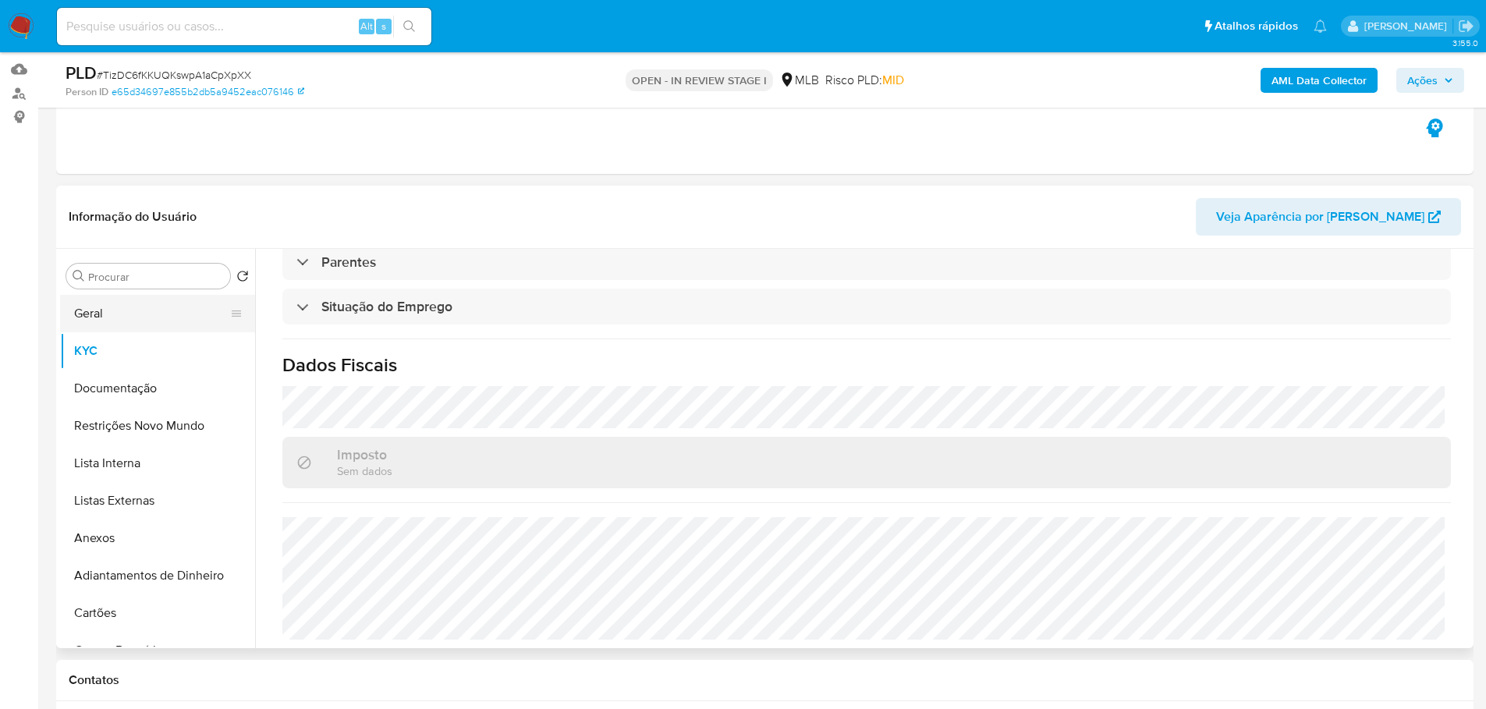
click at [69, 315] on button "Geral" at bounding box center [151, 313] width 183 height 37
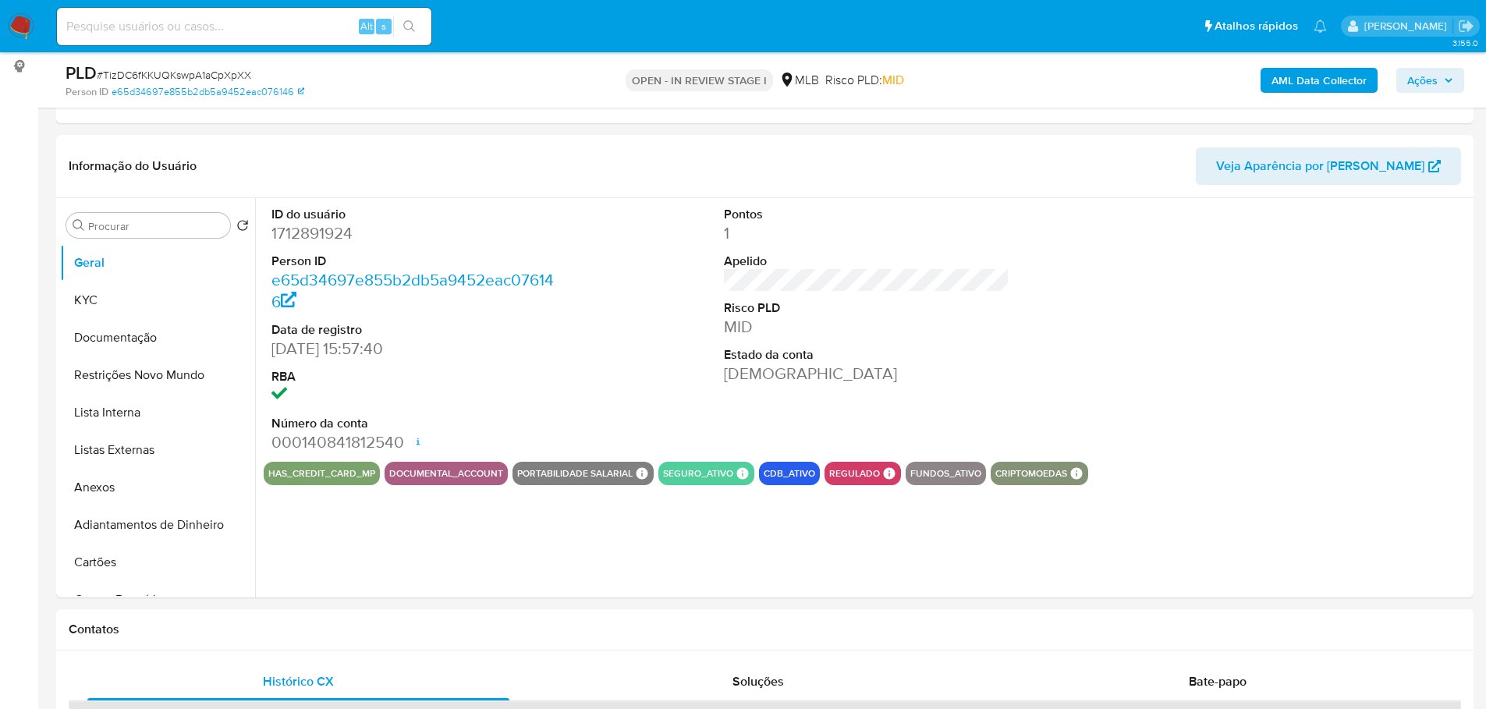
scroll to position [196, 0]
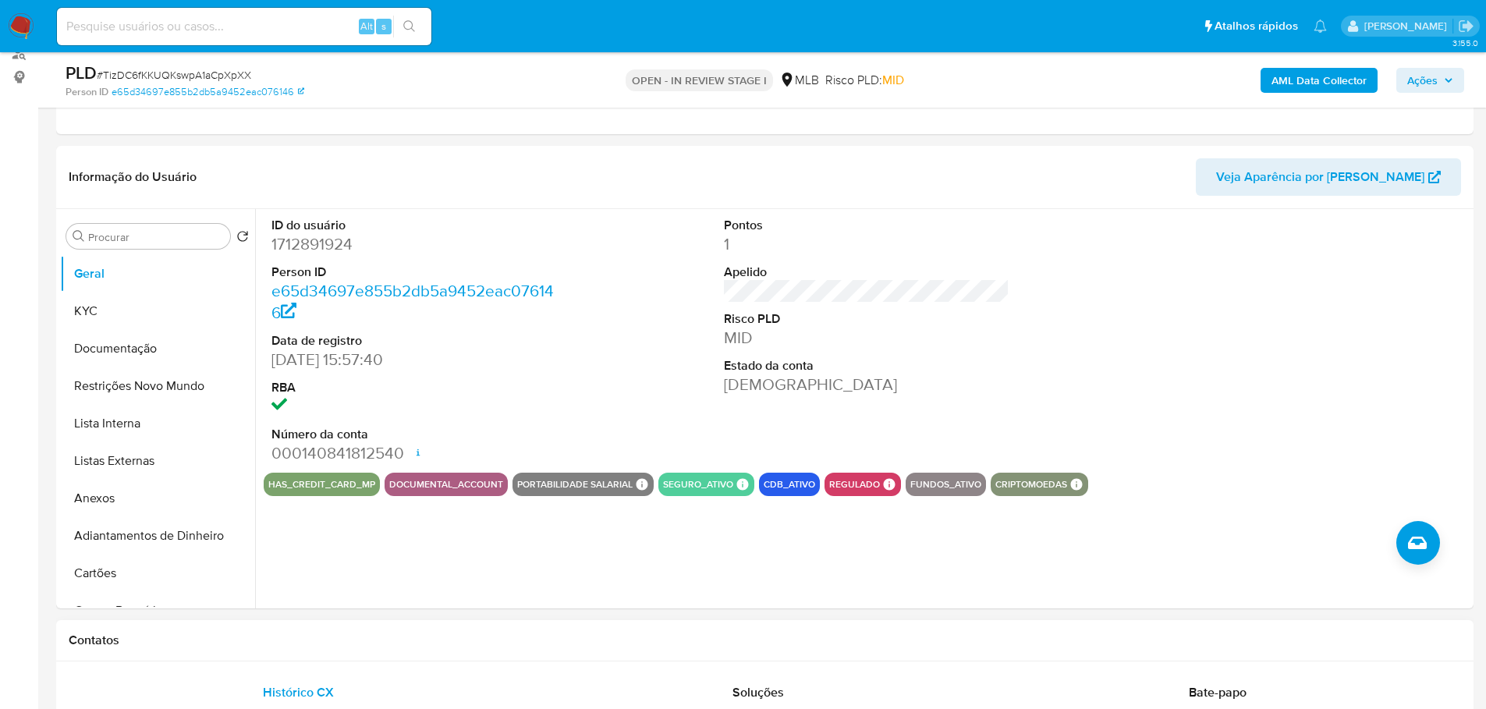
click at [108, 322] on button "KYC" at bounding box center [151, 311] width 183 height 37
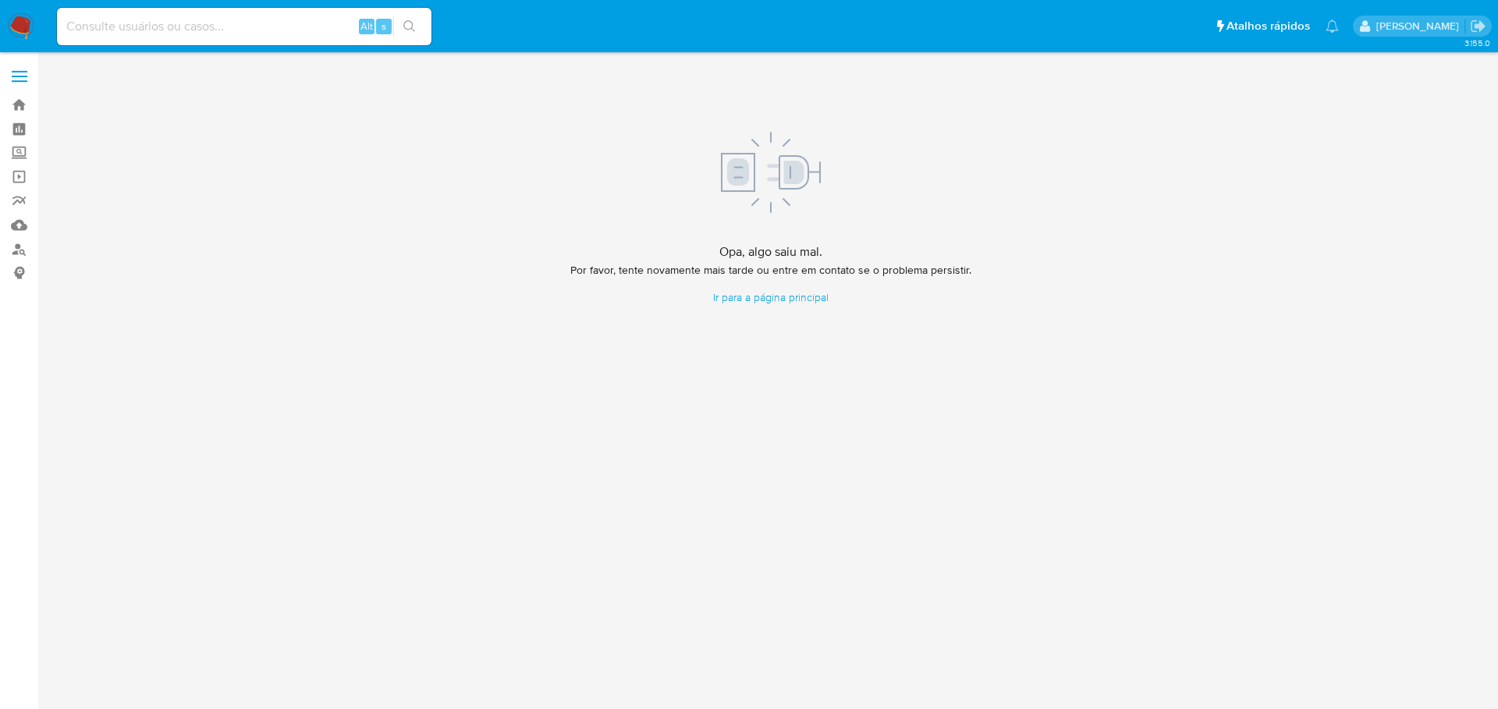
click at [206, 424] on div "3.155.0 Opa, algo saiu mal. Por favor, tente novamente mais tarde ou entre em c…" at bounding box center [770, 380] width 1429 height 637
click at [23, 29] on img at bounding box center [21, 26] width 27 height 27
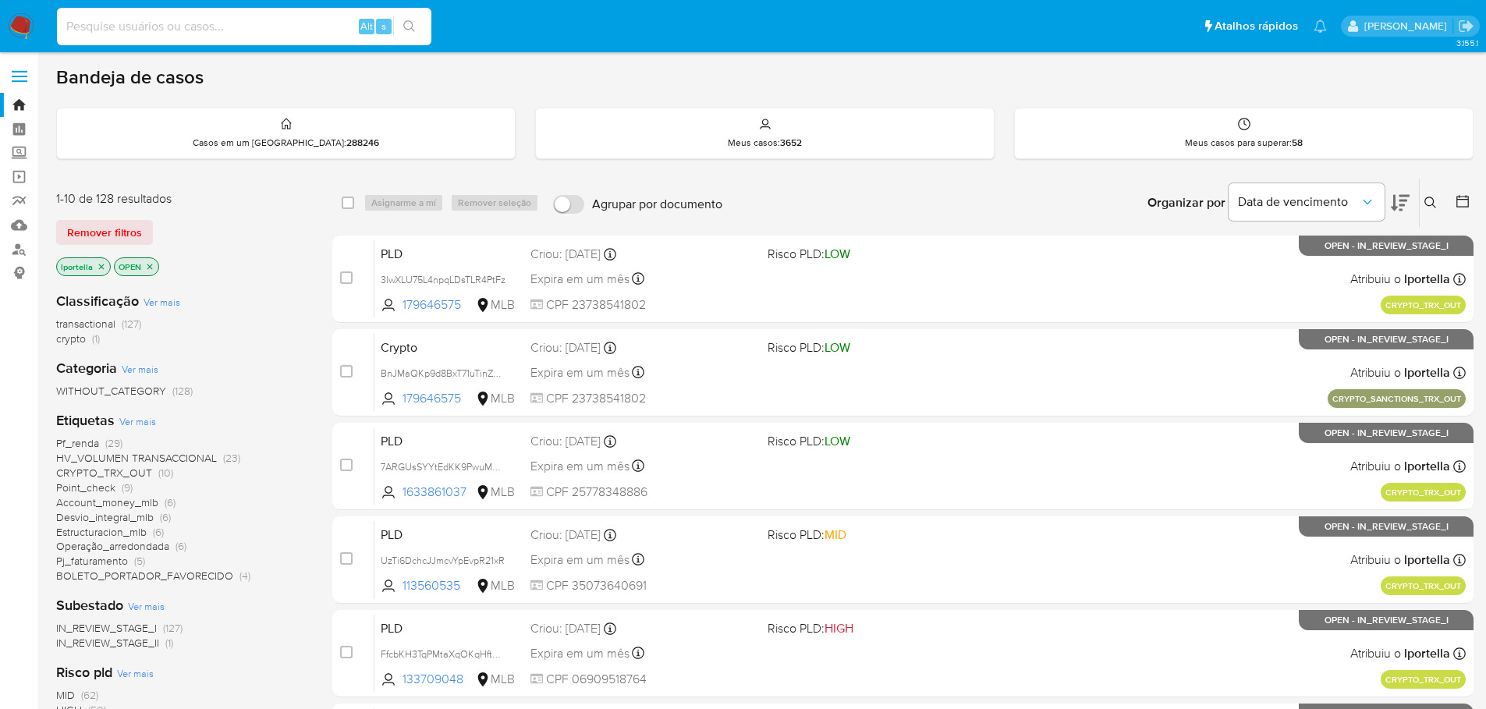
click at [148, 24] on input at bounding box center [244, 26] width 374 height 20
paste input "TizDC6fKKUQKswpA1aCpXpXX"
type input "TizDC6fKKUQKswpA1aCpXpXX"
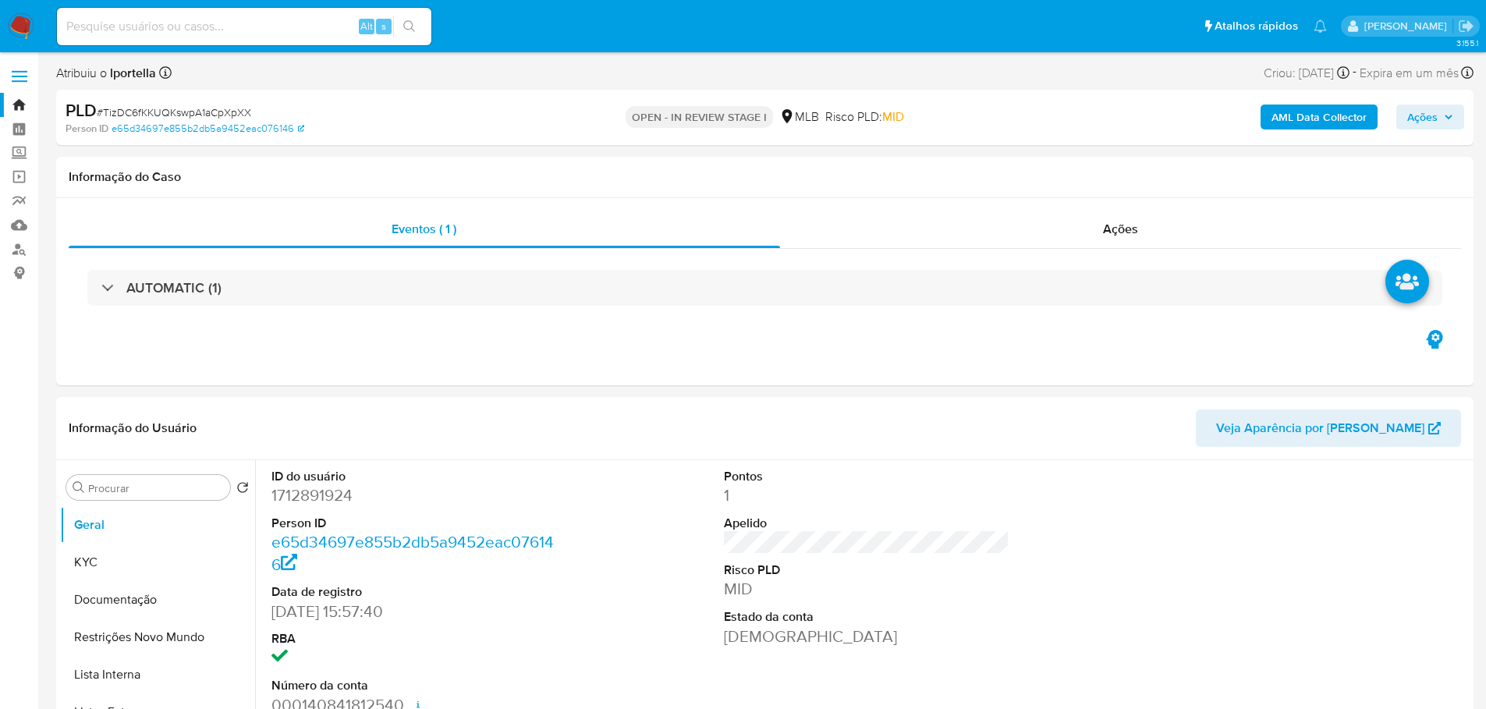
select select "10"
click at [108, 548] on button "KYC" at bounding box center [151, 562] width 183 height 37
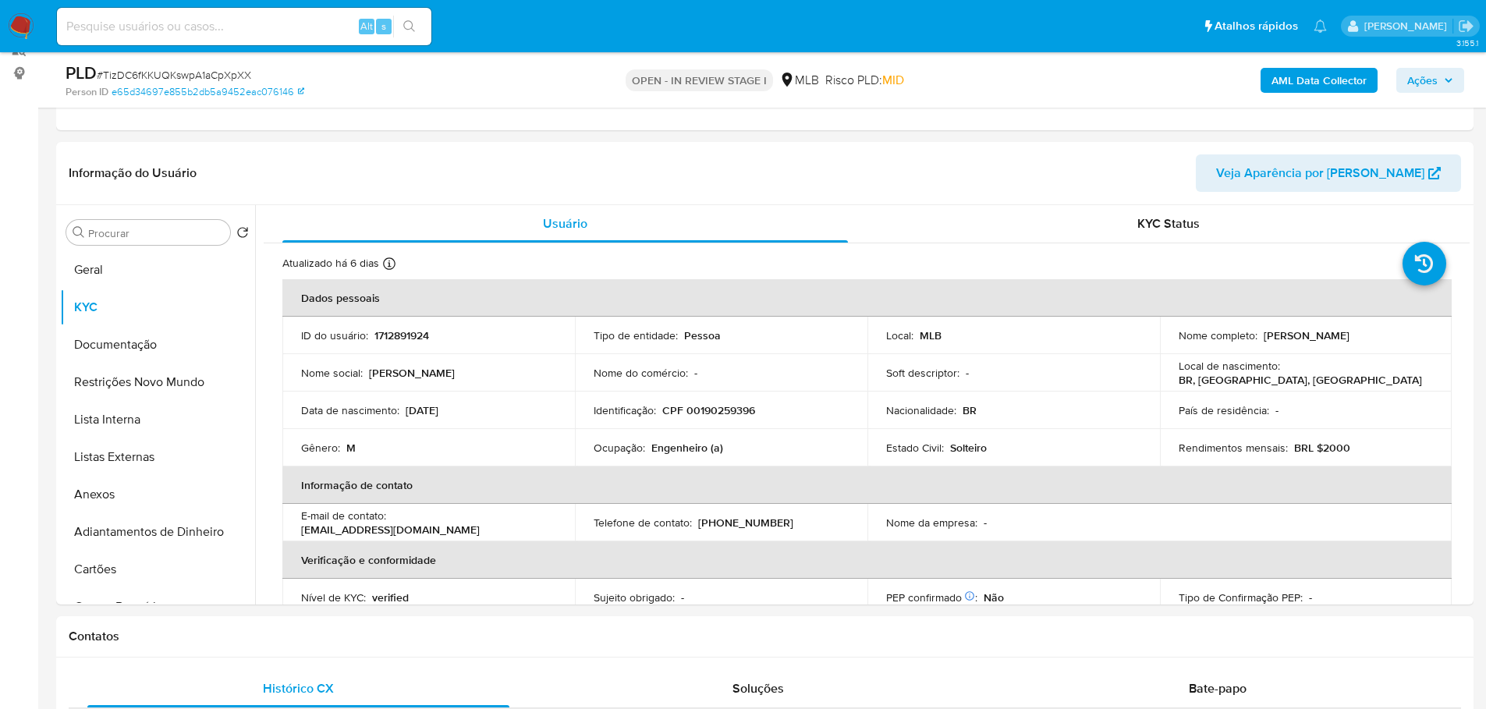
scroll to position [196, 0]
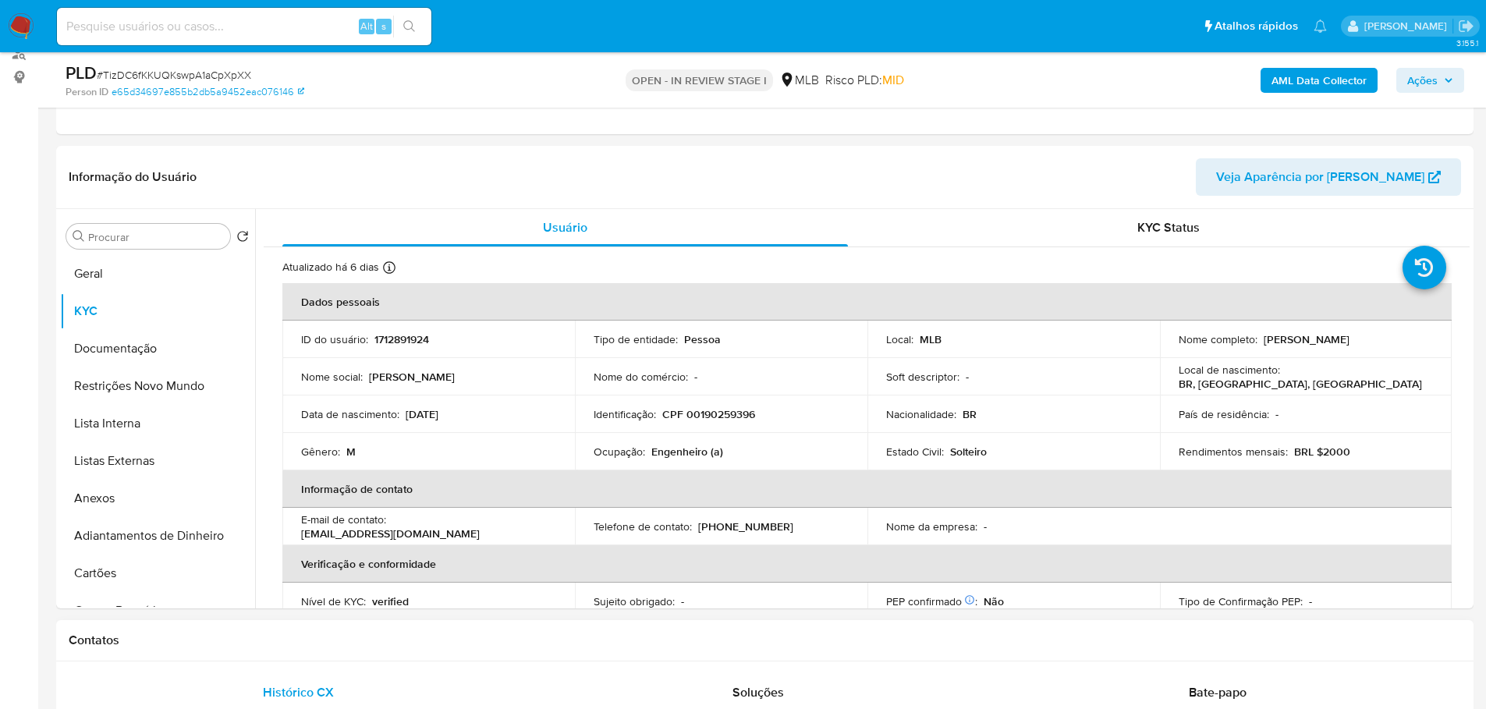
click at [182, 625] on div "Contatos" at bounding box center [764, 640] width 1417 height 41
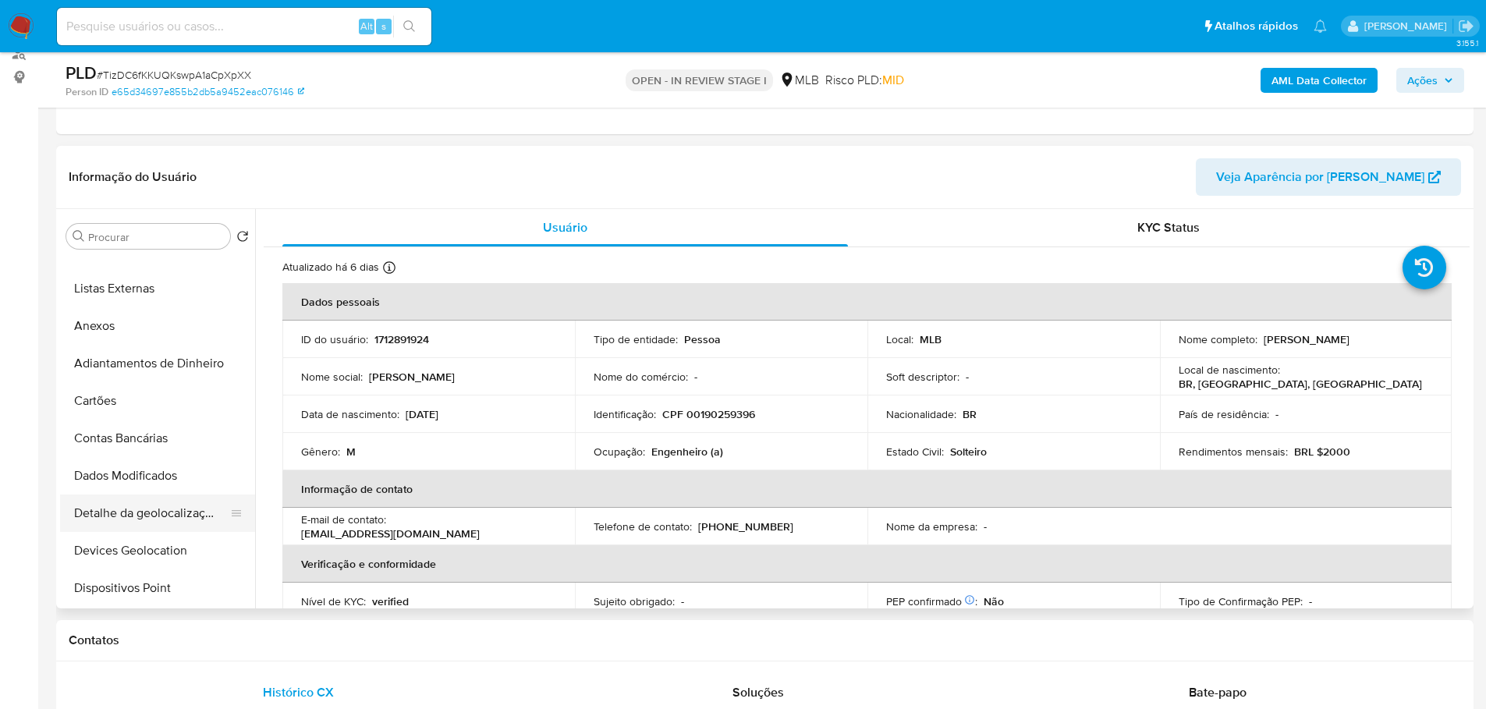
scroll to position [312, 0]
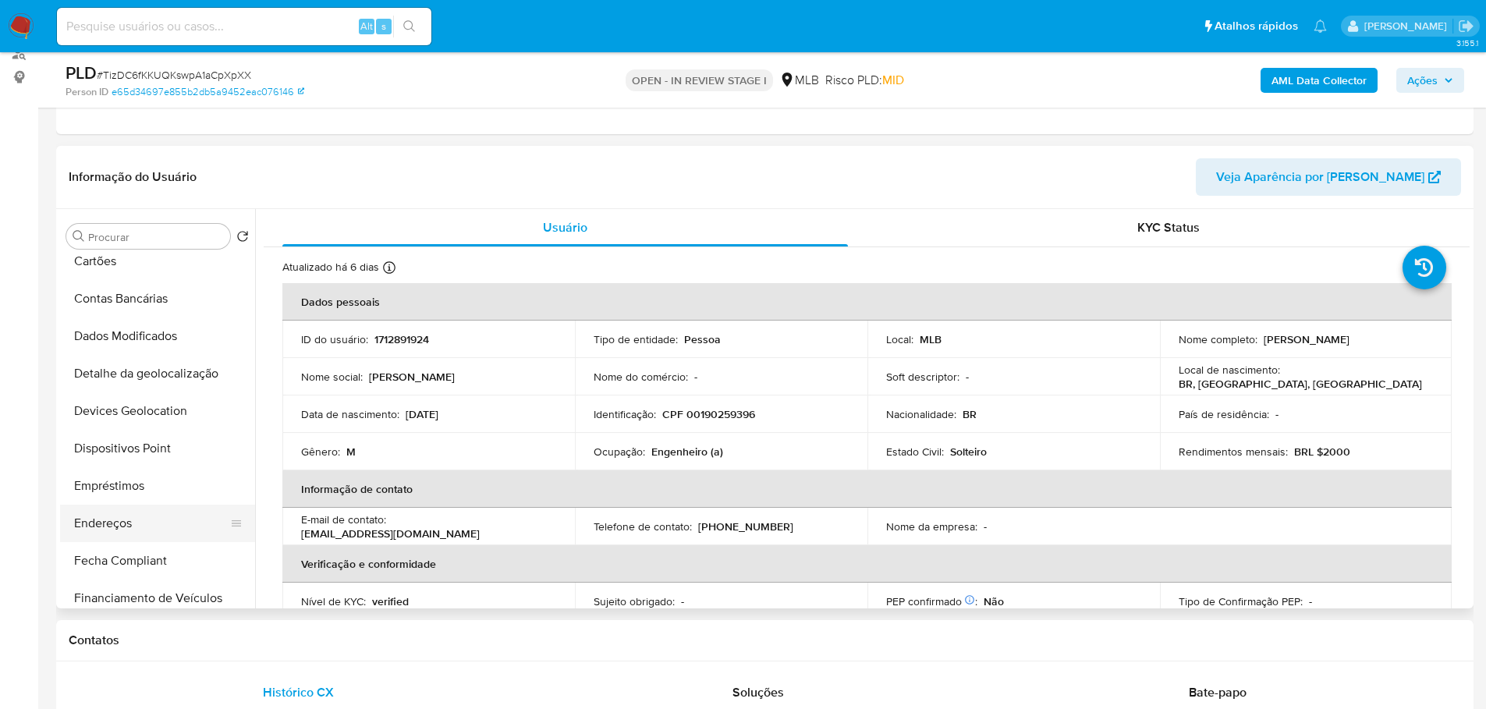
click at [119, 512] on button "Endereços" at bounding box center [151, 523] width 183 height 37
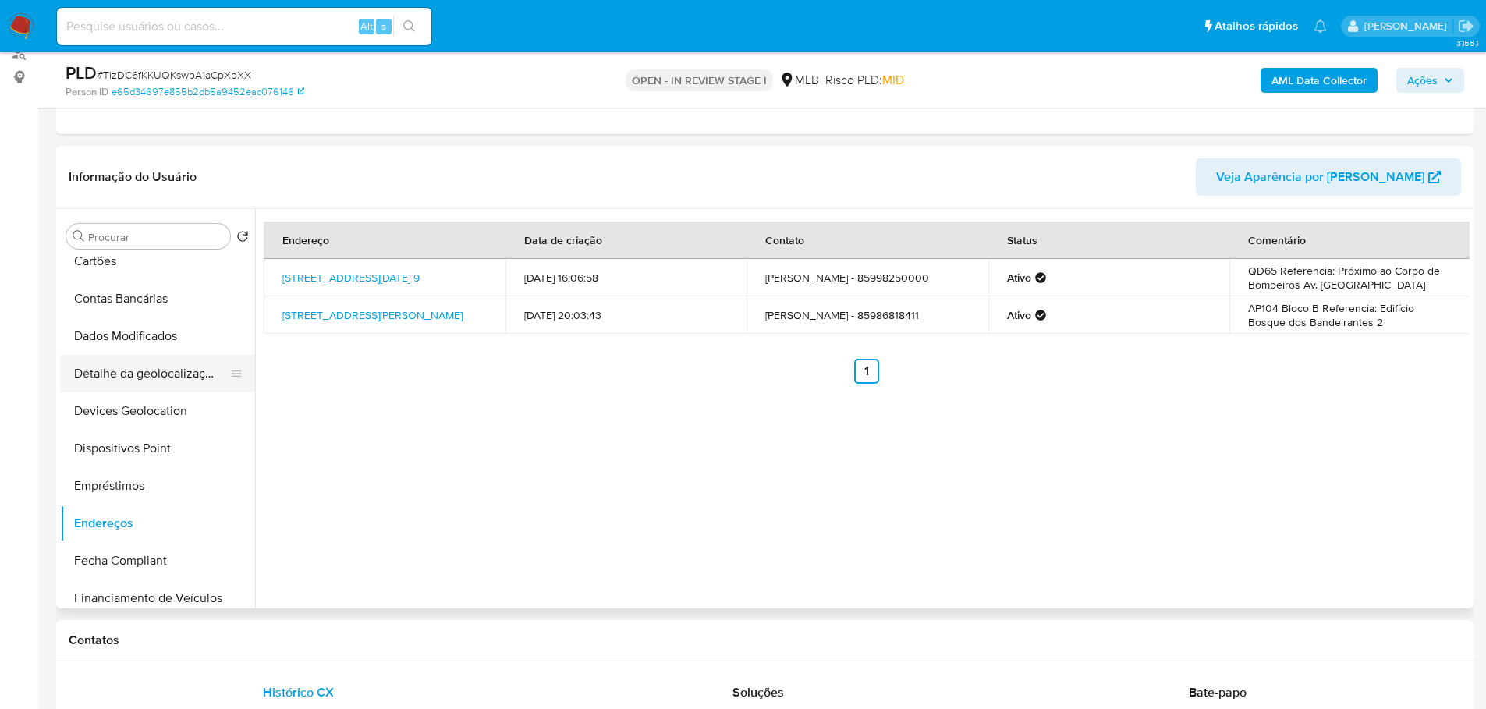
click at [158, 372] on button "Detalhe da geolocalização" at bounding box center [151, 373] width 183 height 37
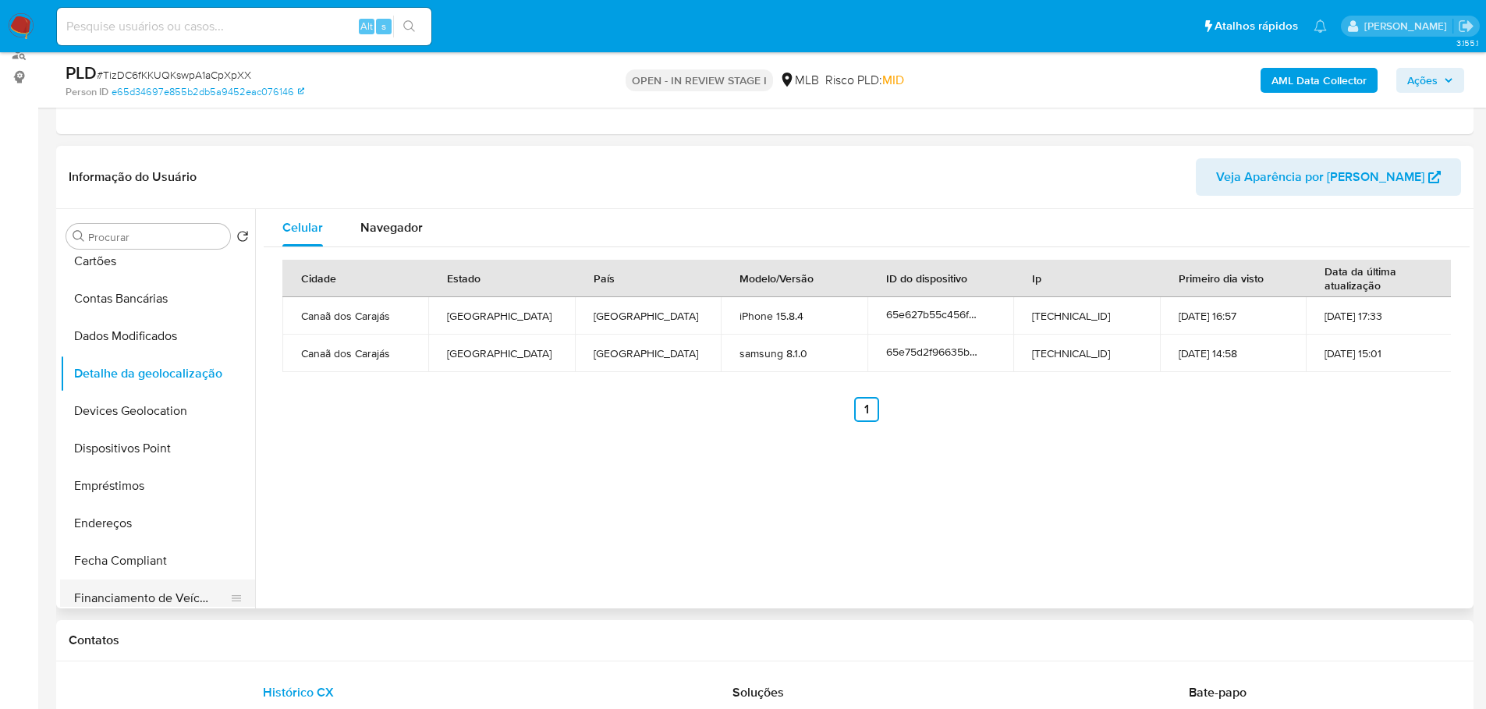
drag, startPoint x: 215, startPoint y: 641, endPoint x: 196, endPoint y: 592, distance: 52.6
click at [215, 641] on h1 "Contatos" at bounding box center [765, 641] width 1392 height 16
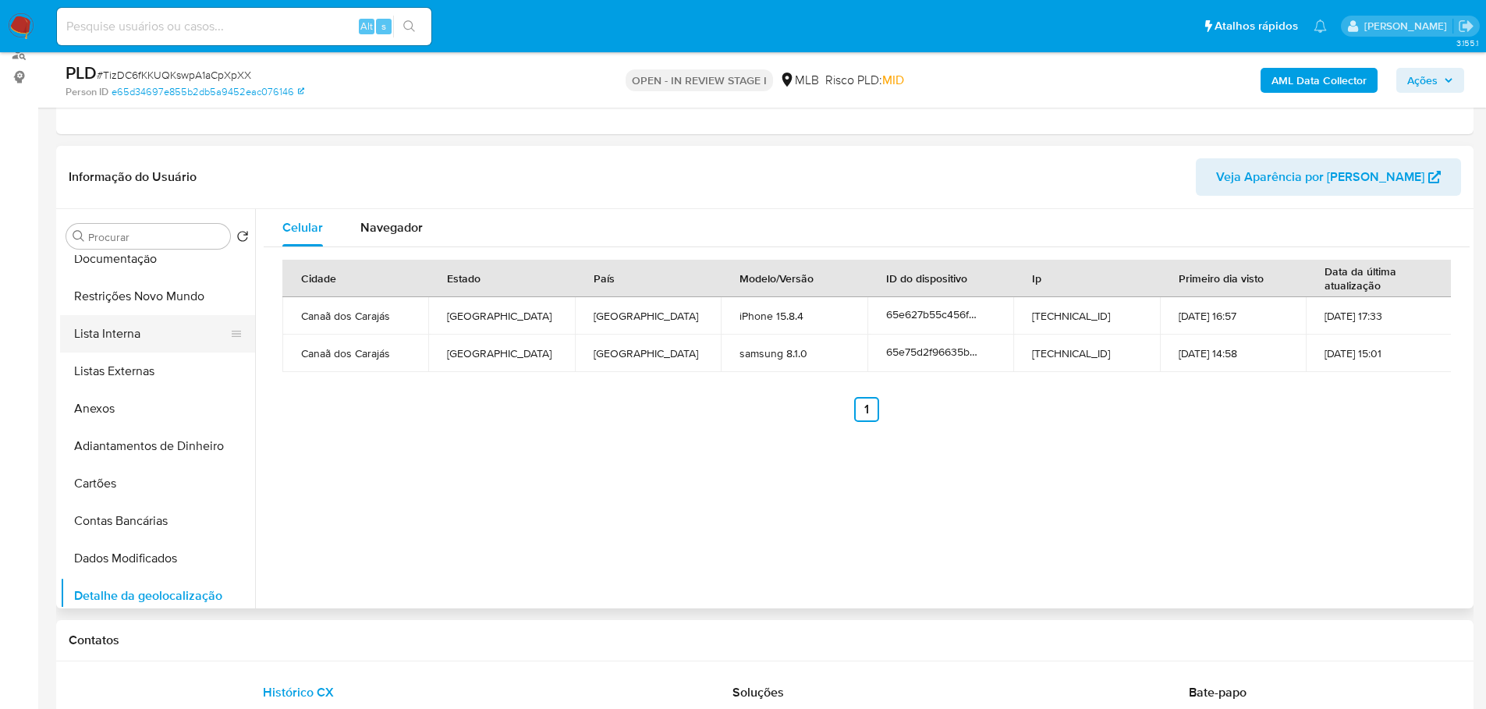
scroll to position [0, 0]
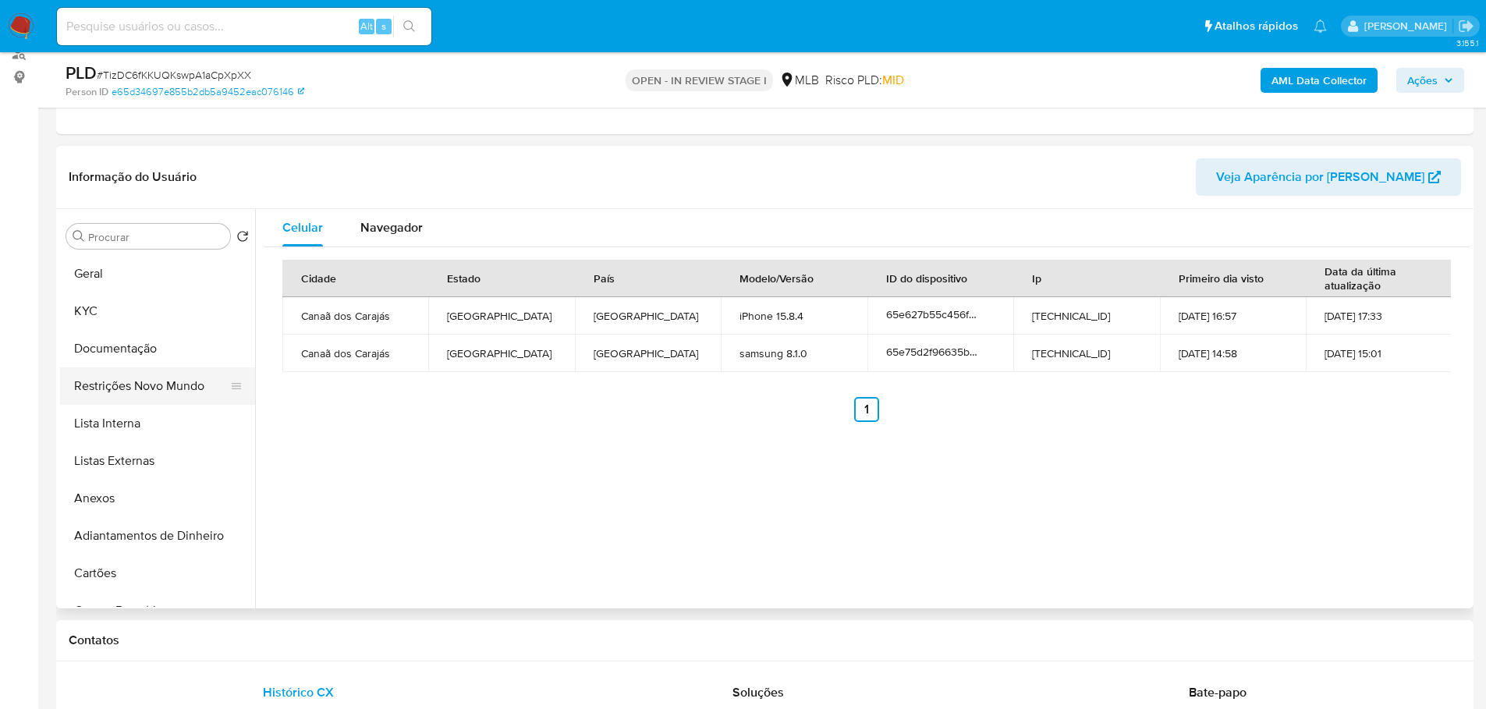
click at [140, 384] on button "Restrições Novo Mundo" at bounding box center [151, 385] width 183 height 37
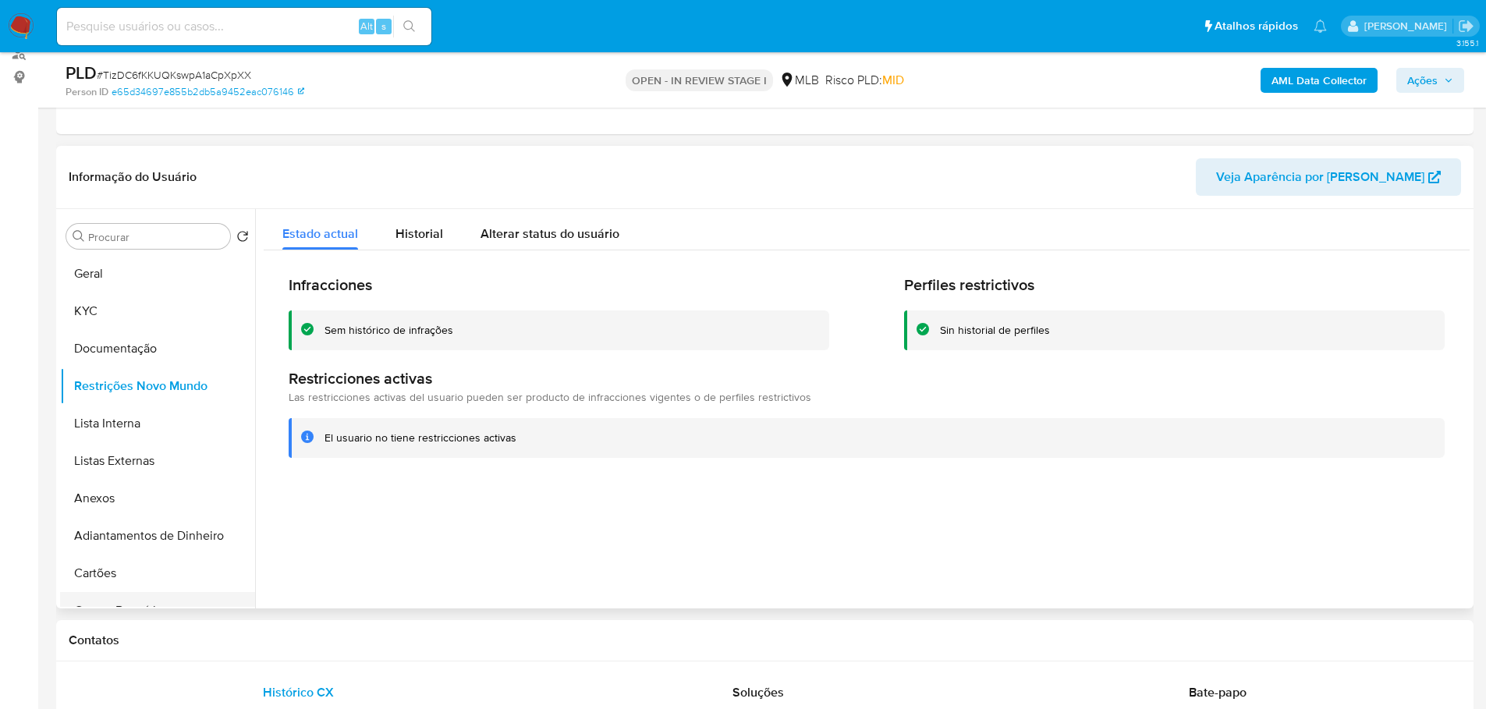
drag, startPoint x: 357, startPoint y: 647, endPoint x: 176, endPoint y: 600, distance: 186.9
click at [357, 647] on h1 "Contatos" at bounding box center [765, 641] width 1392 height 16
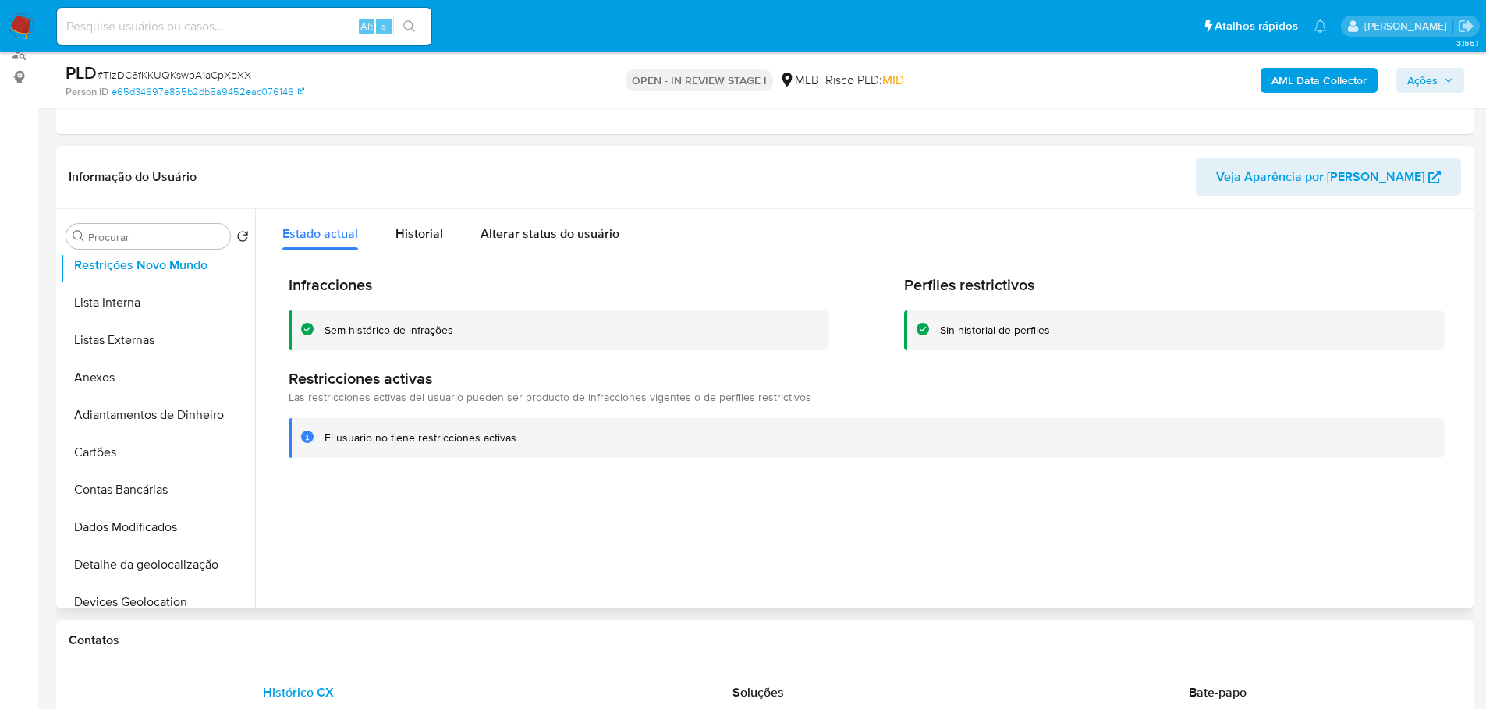
scroll to position [234, 0]
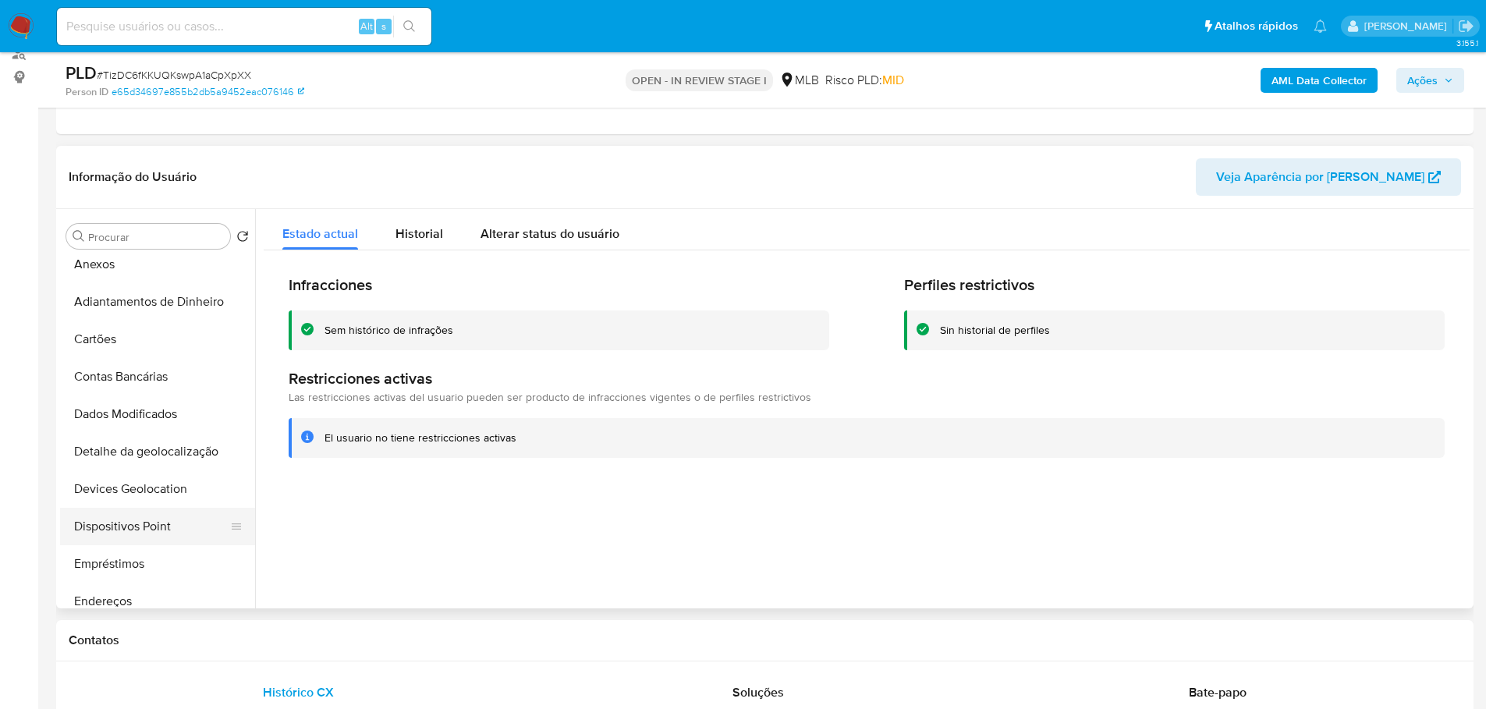
click at [162, 531] on button "Dispositivos Point" at bounding box center [151, 526] width 183 height 37
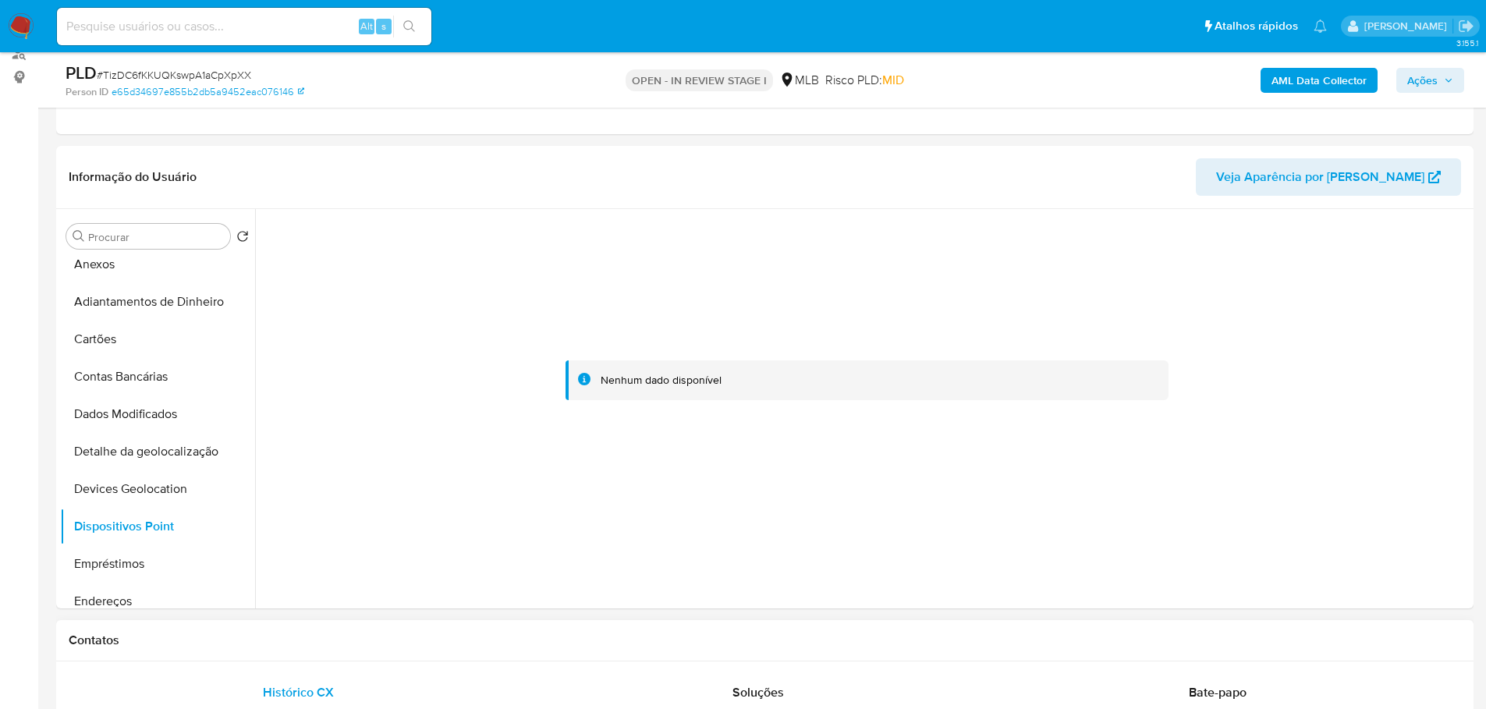
click at [566, 642] on h1 "Contatos" at bounding box center [765, 641] width 1392 height 16
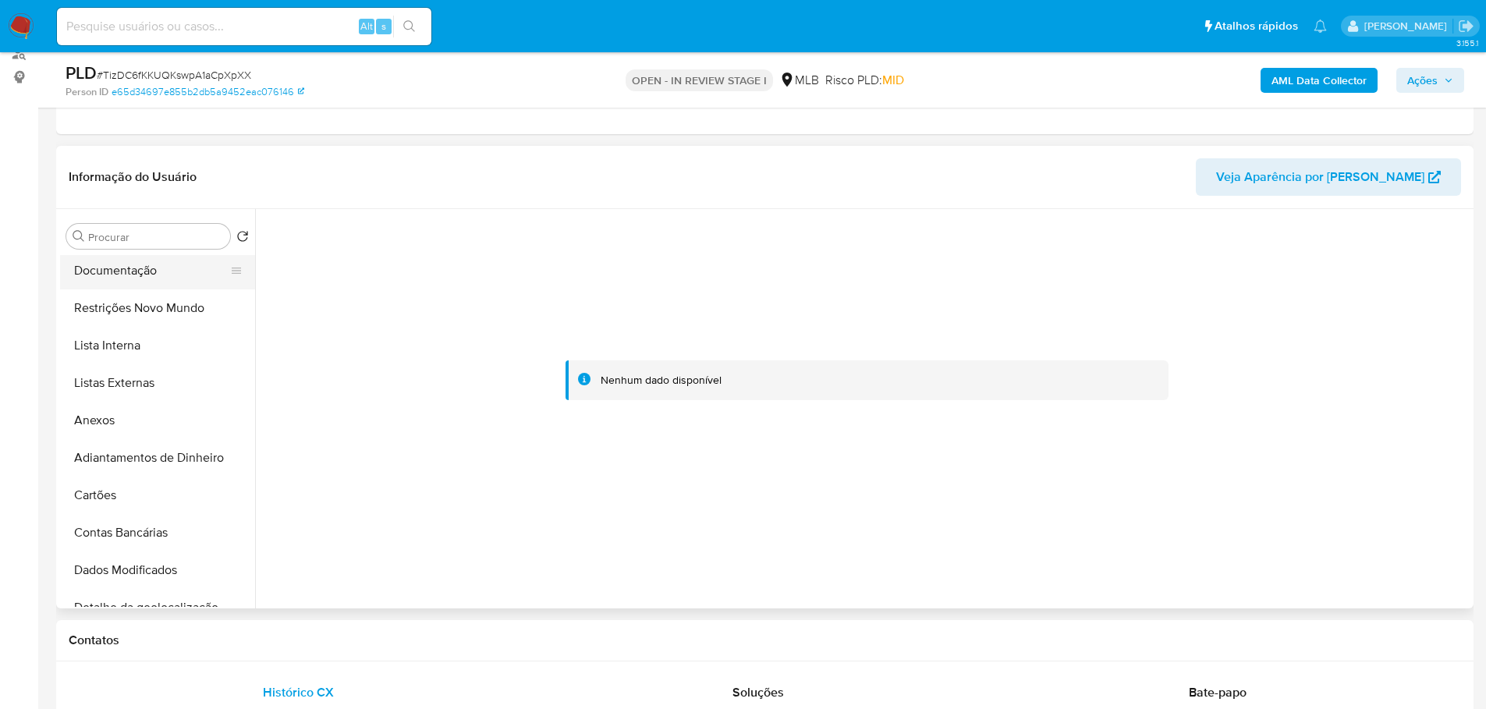
scroll to position [0, 0]
click at [98, 300] on button "KYC" at bounding box center [151, 311] width 183 height 37
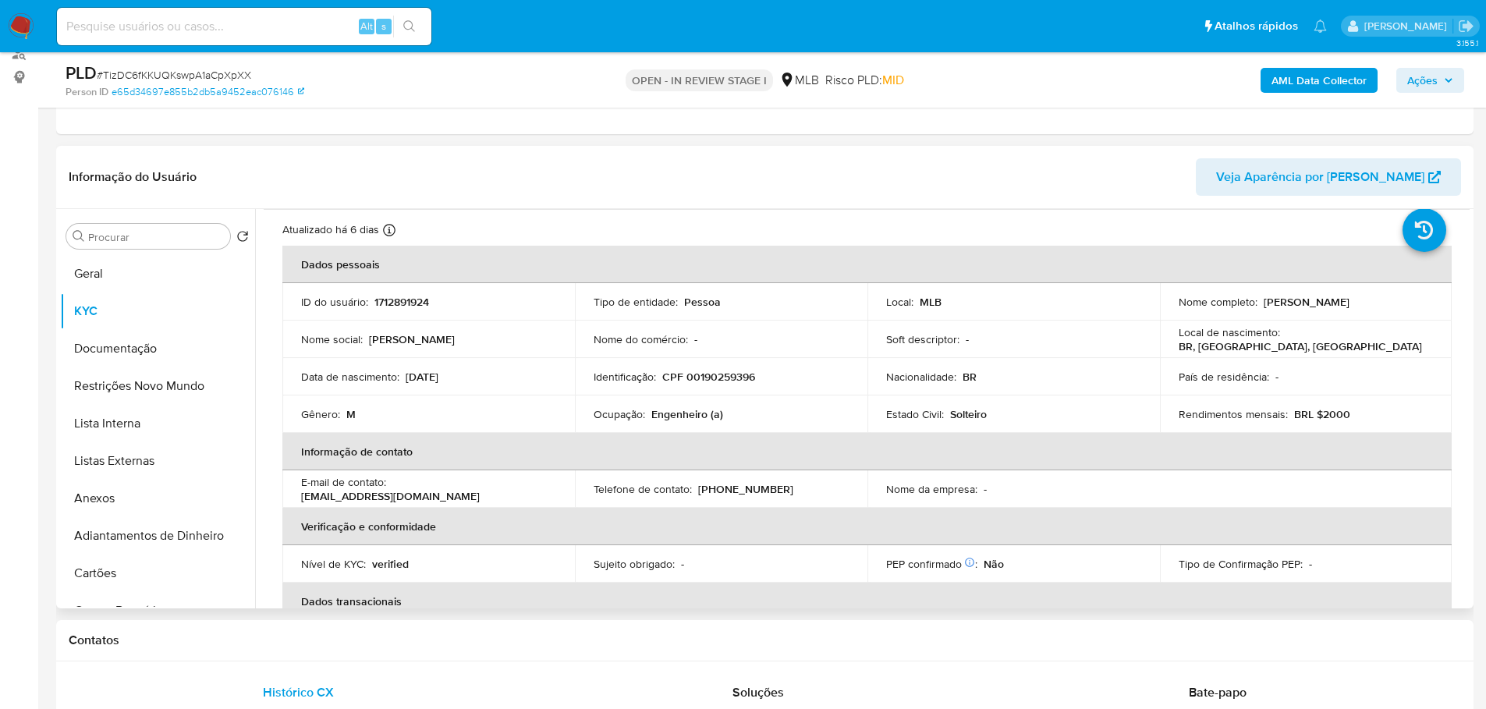
scroll to position [26, 0]
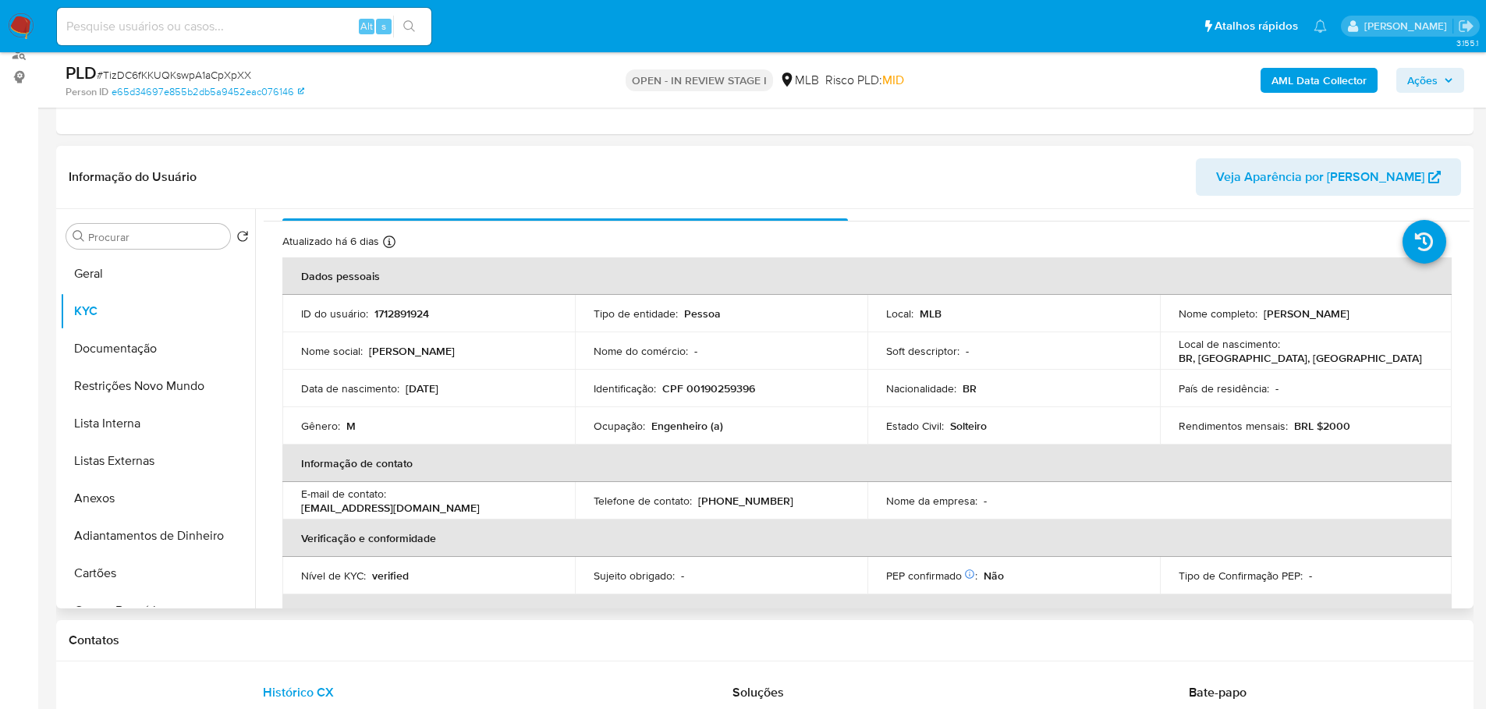
click at [741, 397] on td "Identificação : CPF 00190259396" at bounding box center [721, 388] width 293 height 37
click at [725, 392] on p "CPF 00190259396" at bounding box center [708, 388] width 93 height 14
copy p "00190259396"
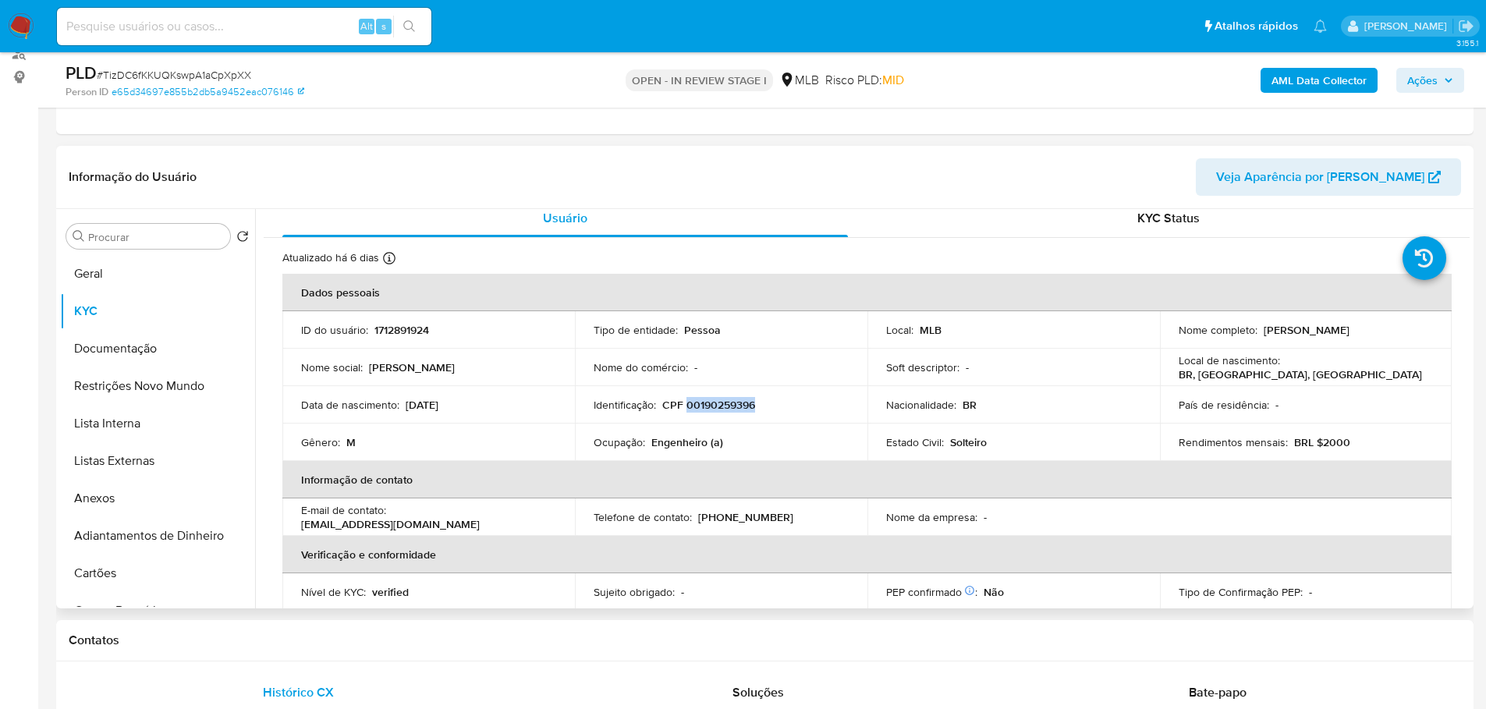
scroll to position [0, 0]
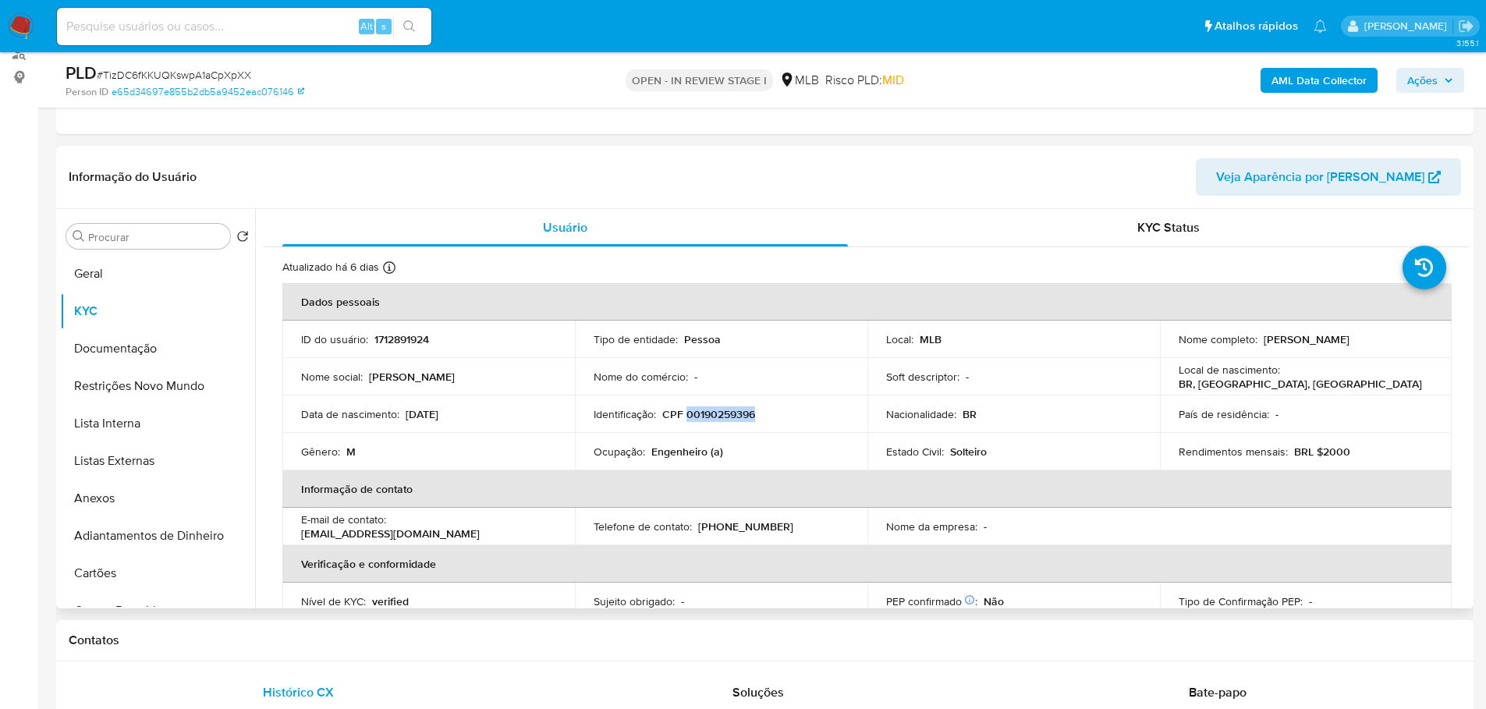
drag, startPoint x: 1416, startPoint y: 341, endPoint x: 1259, endPoint y: 335, distance: 156.9
click at [1259, 335] on div "Nome completo : Joao Alberto Leite Barbosa Neto" at bounding box center [1306, 339] width 255 height 14
copy p "Joao Alberto Leite Barbosa Neto"
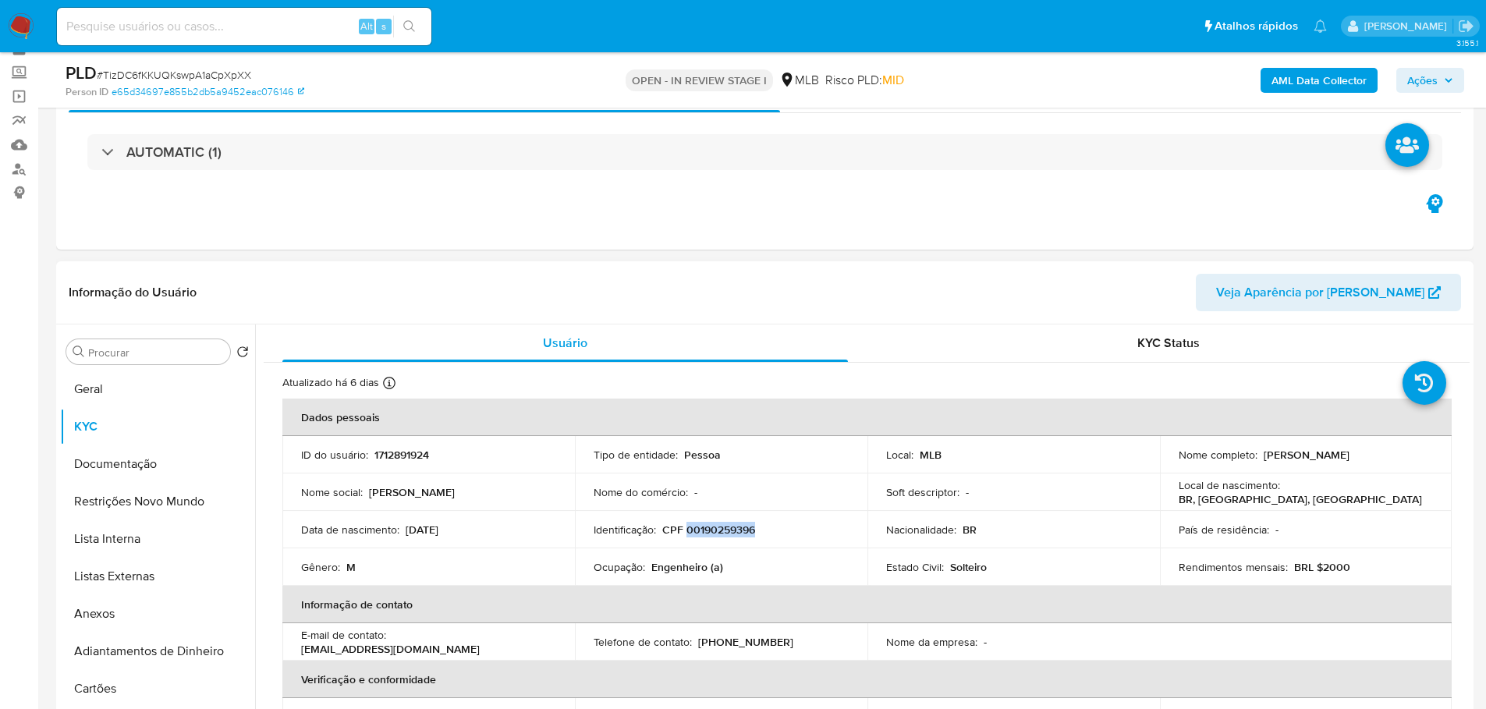
scroll to position [156, 0]
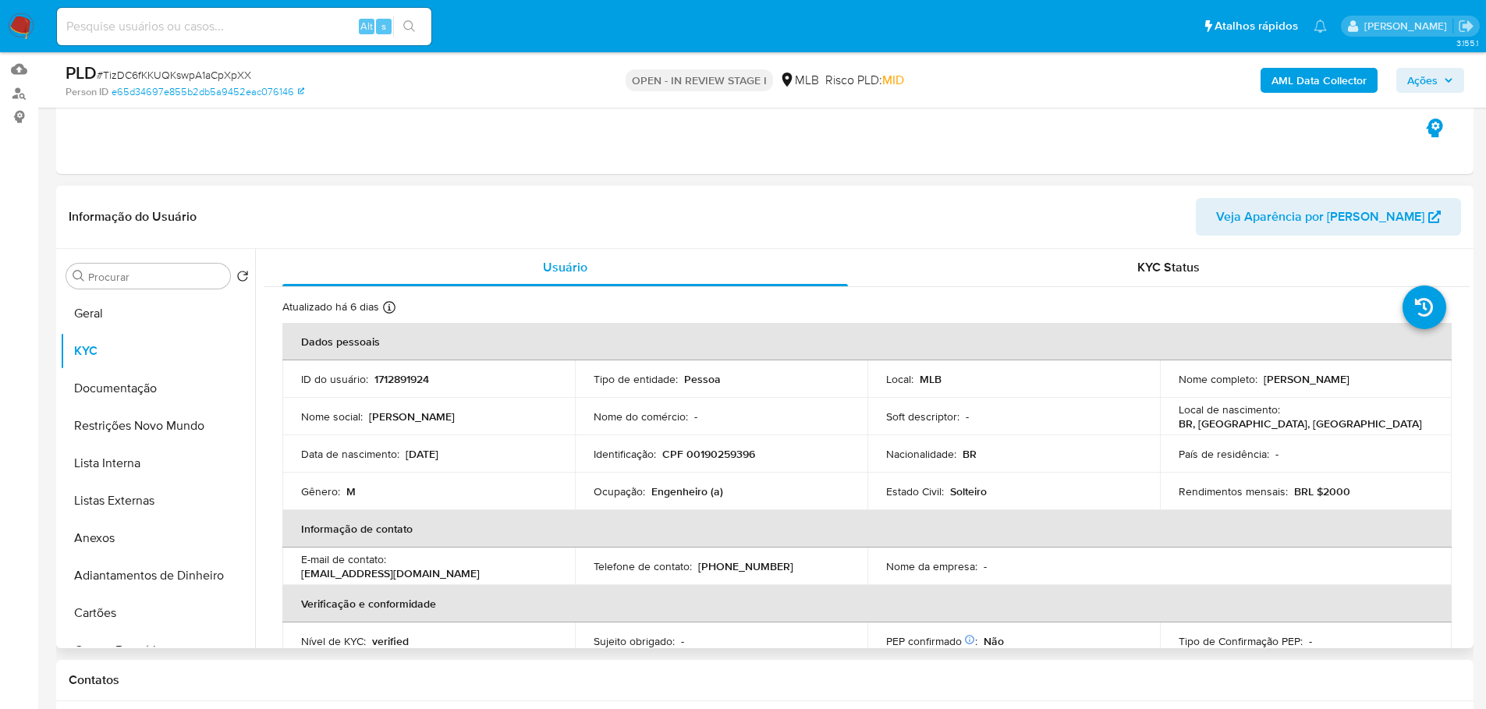
click at [737, 455] on p "CPF 00190259396" at bounding box center [708, 454] width 93 height 14
copy p "00190259396"
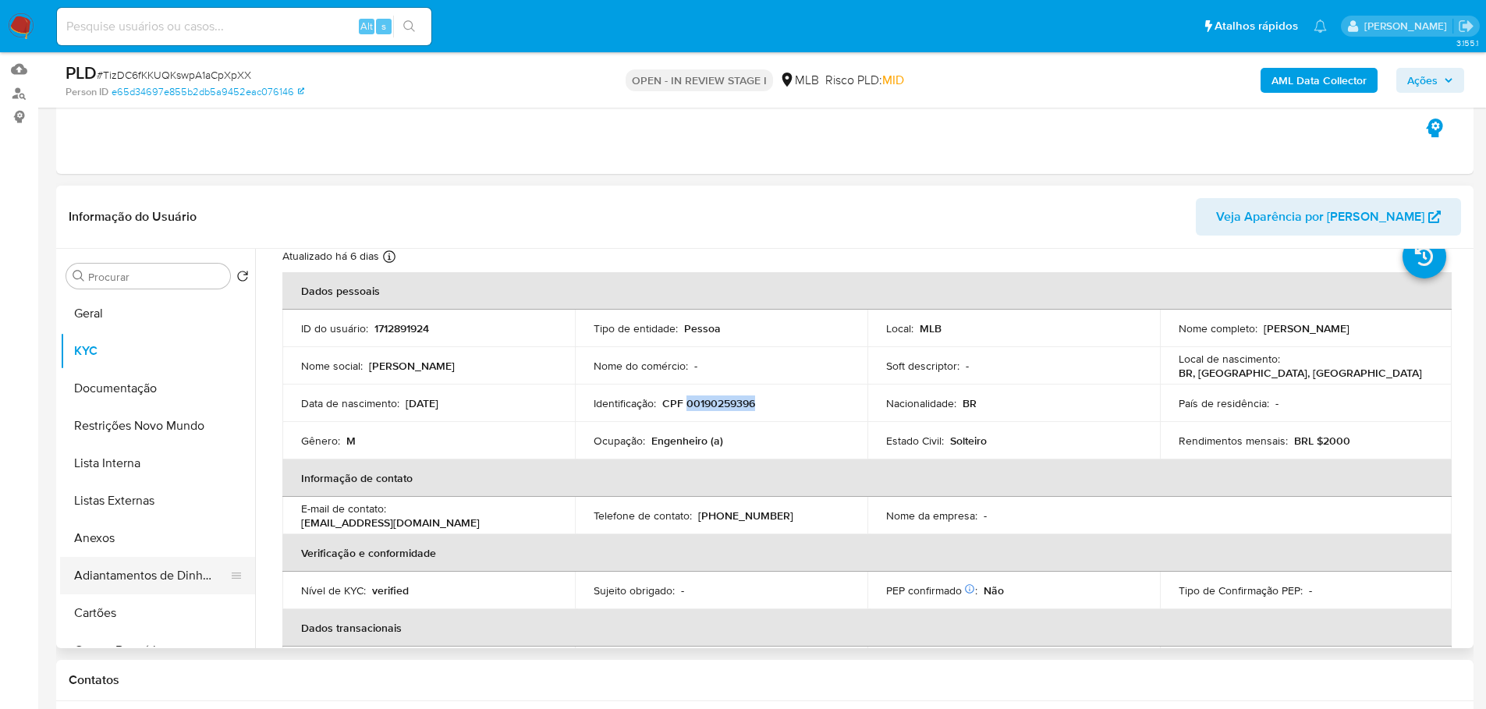
scroll to position [78, 0]
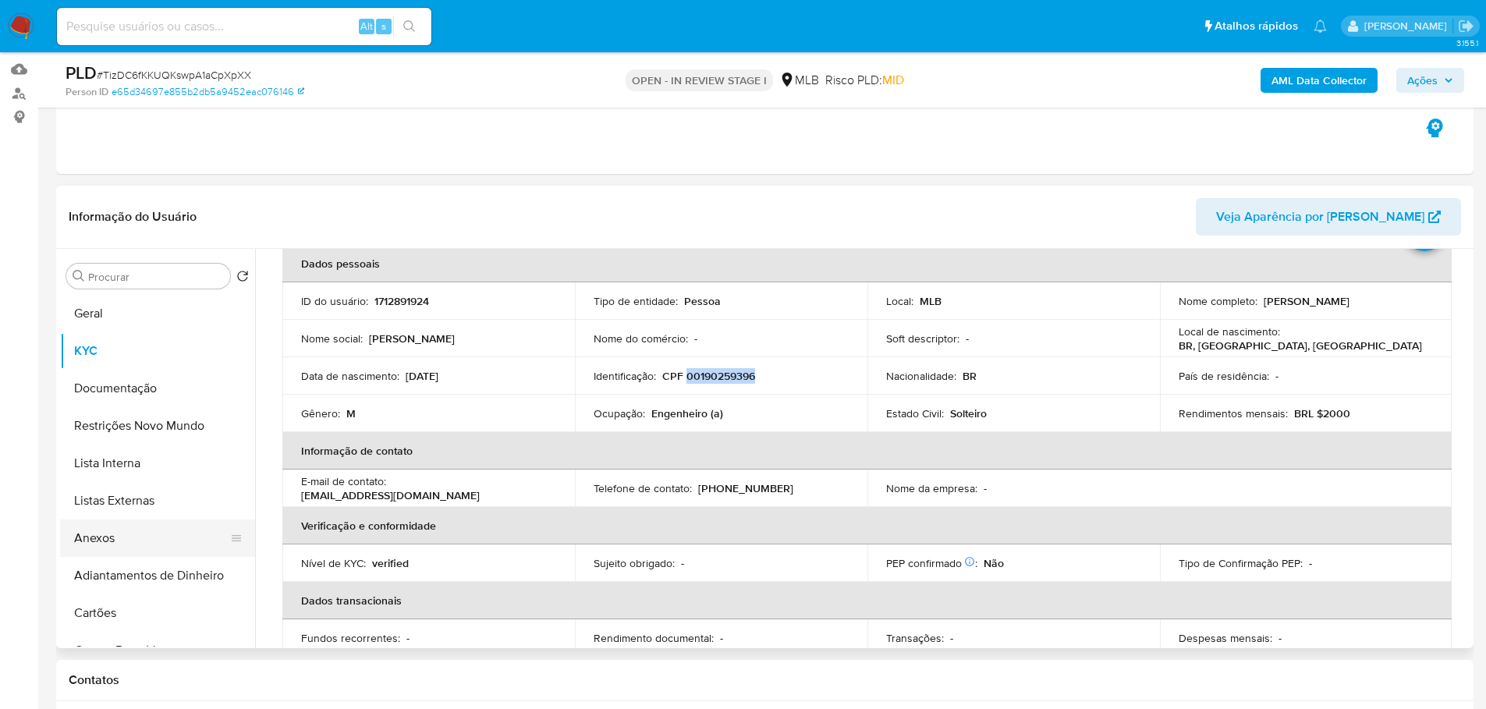
click at [110, 532] on button "Anexos" at bounding box center [151, 538] width 183 height 37
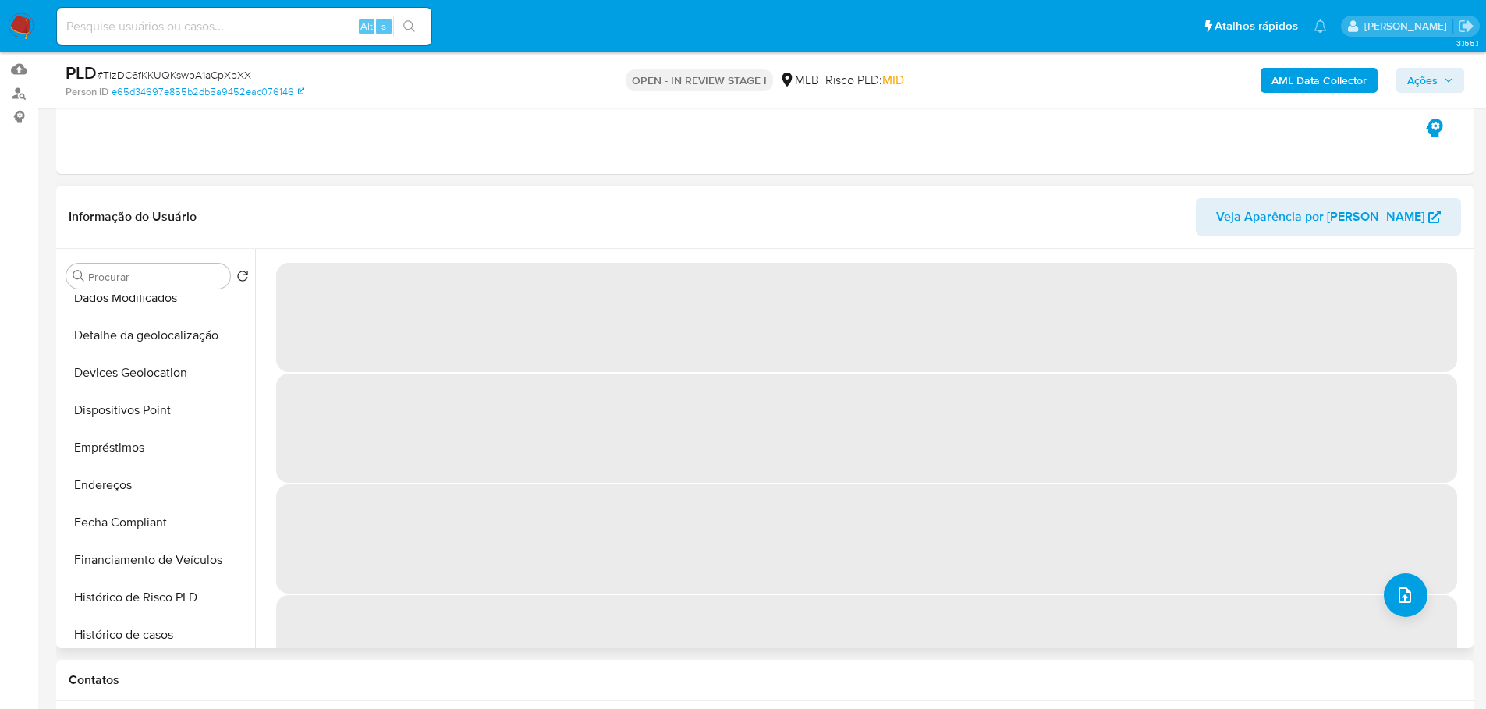
scroll to position [546, 0]
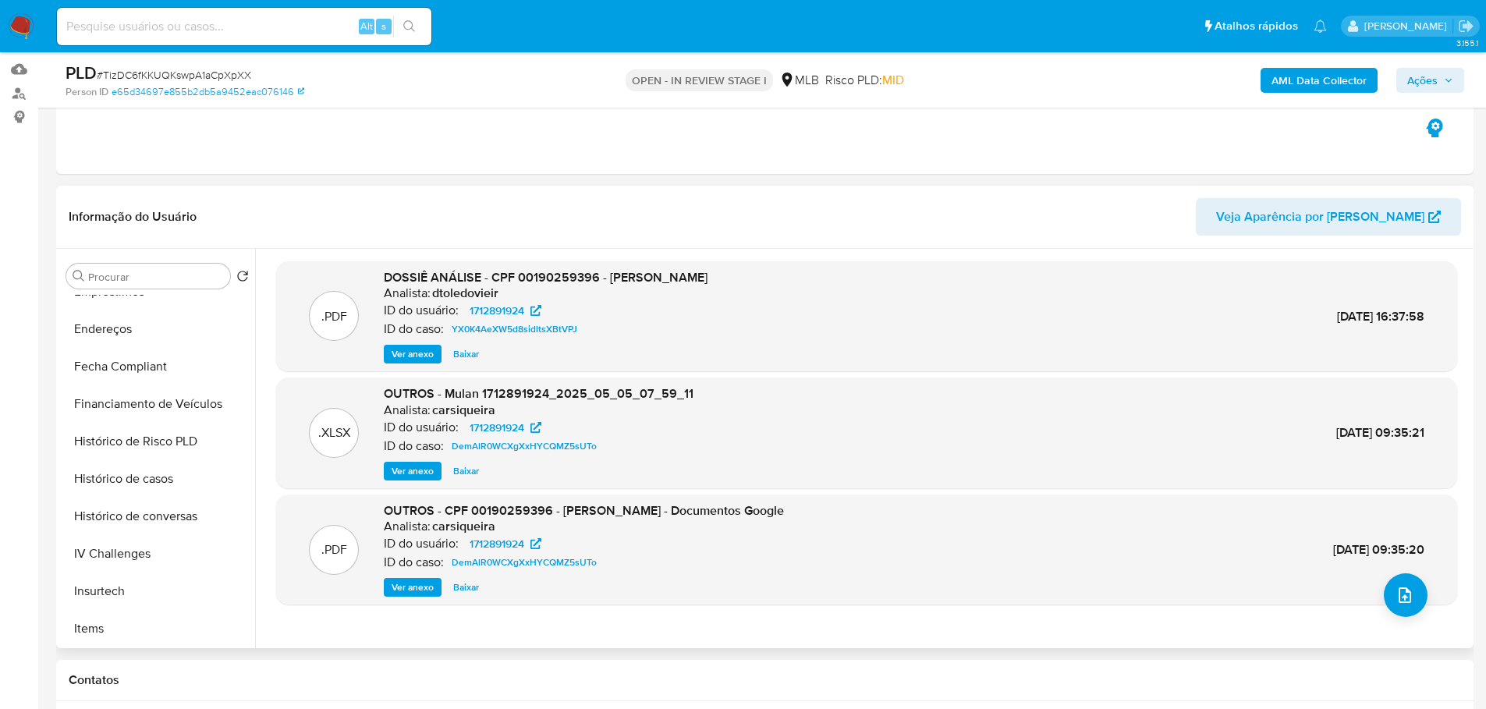
click at [424, 356] on span "Ver anexo" at bounding box center [413, 354] width 42 height 16
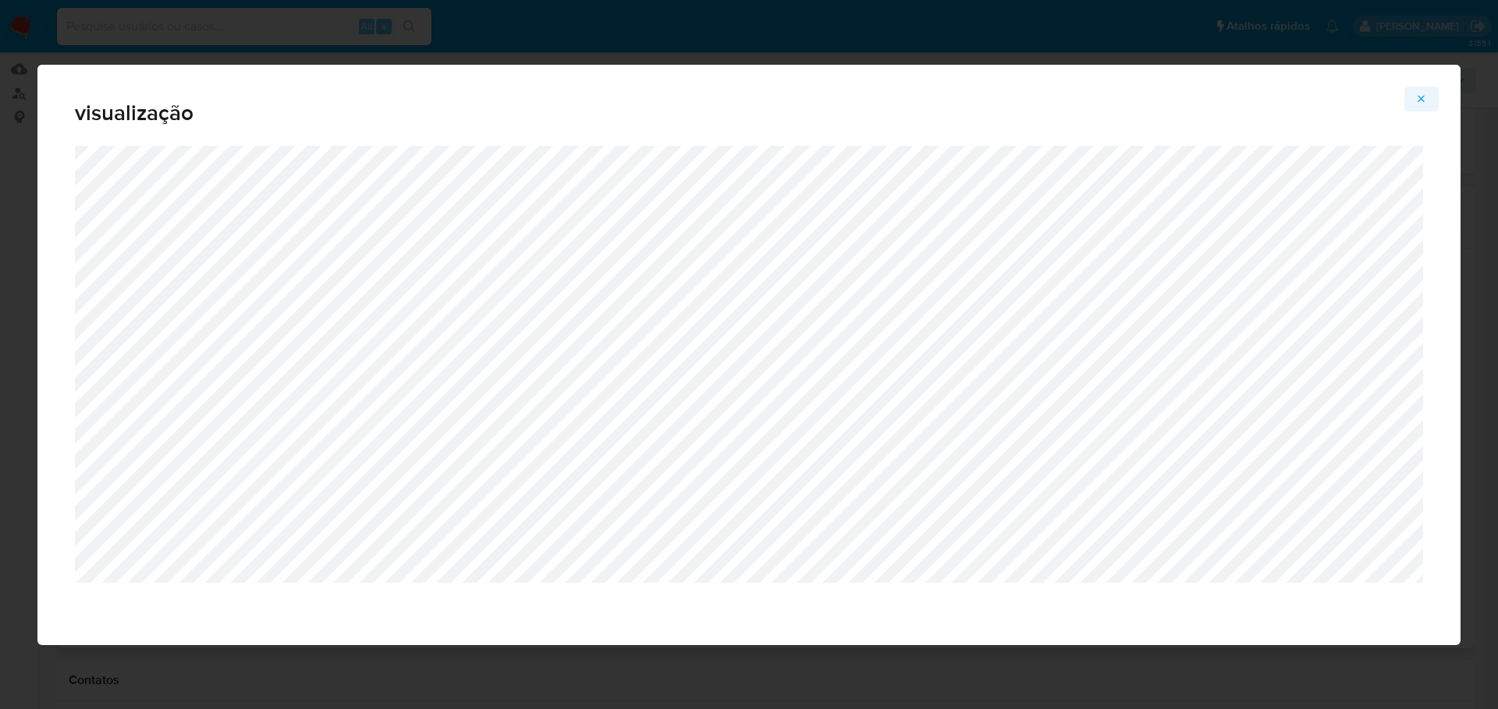
click at [1424, 96] on icon "Attachment preview" at bounding box center [1421, 98] width 7 height 7
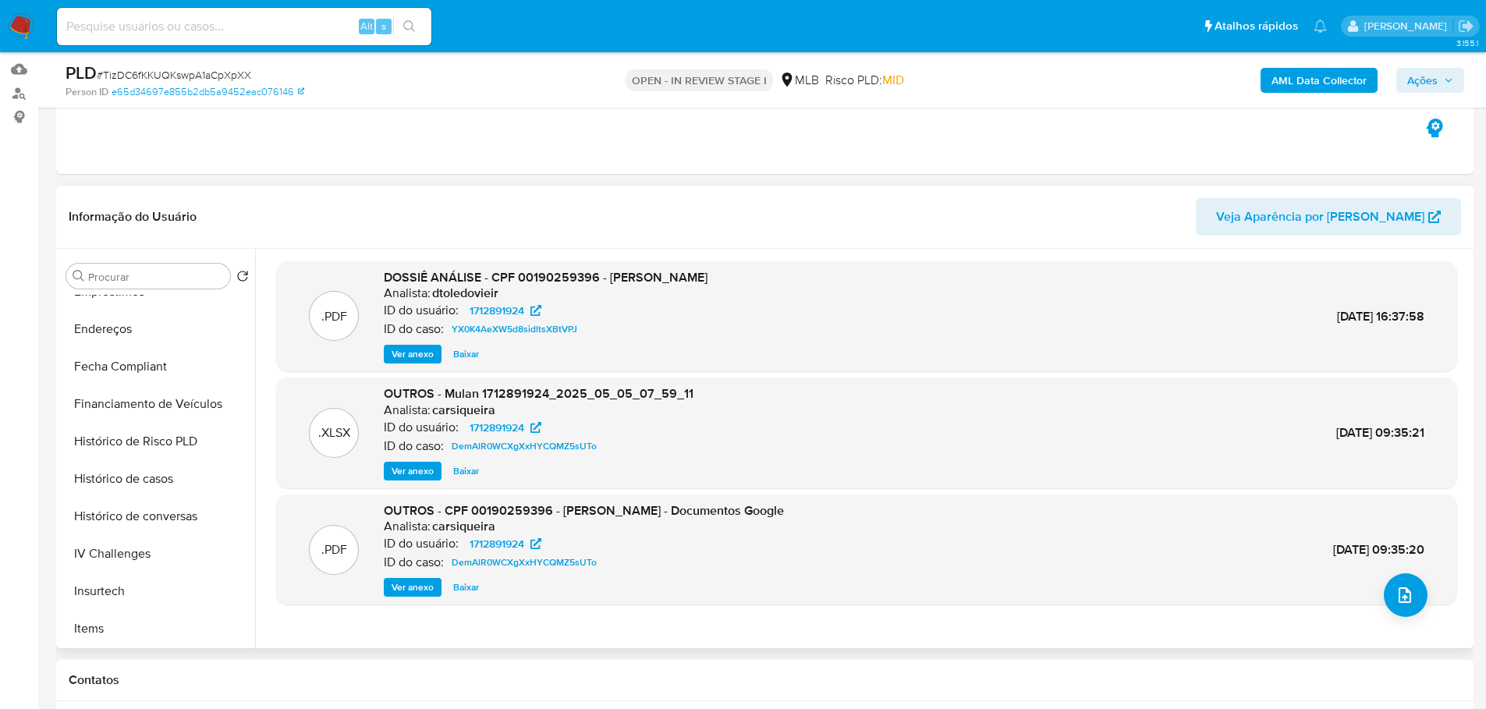
click at [420, 587] on span "Ver anexo" at bounding box center [413, 588] width 42 height 16
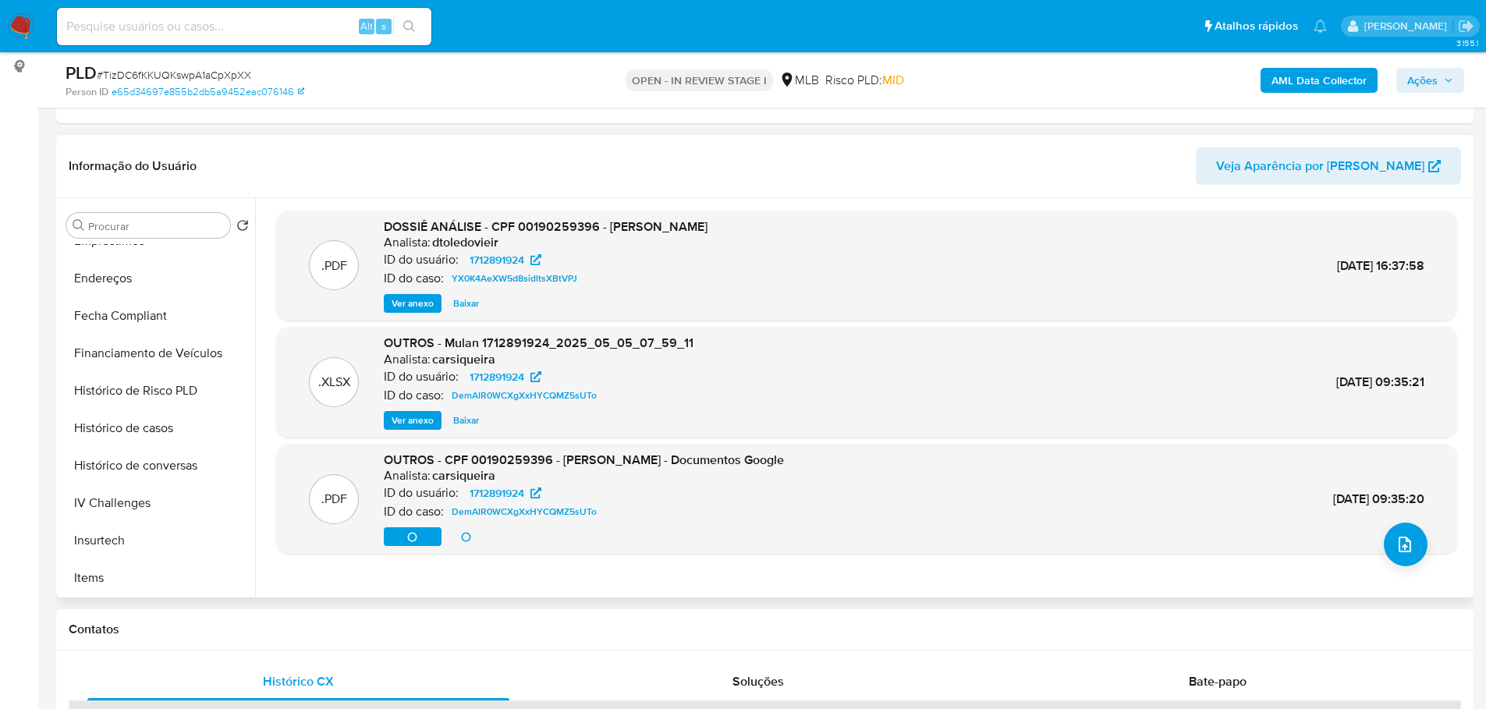
scroll to position [234, 0]
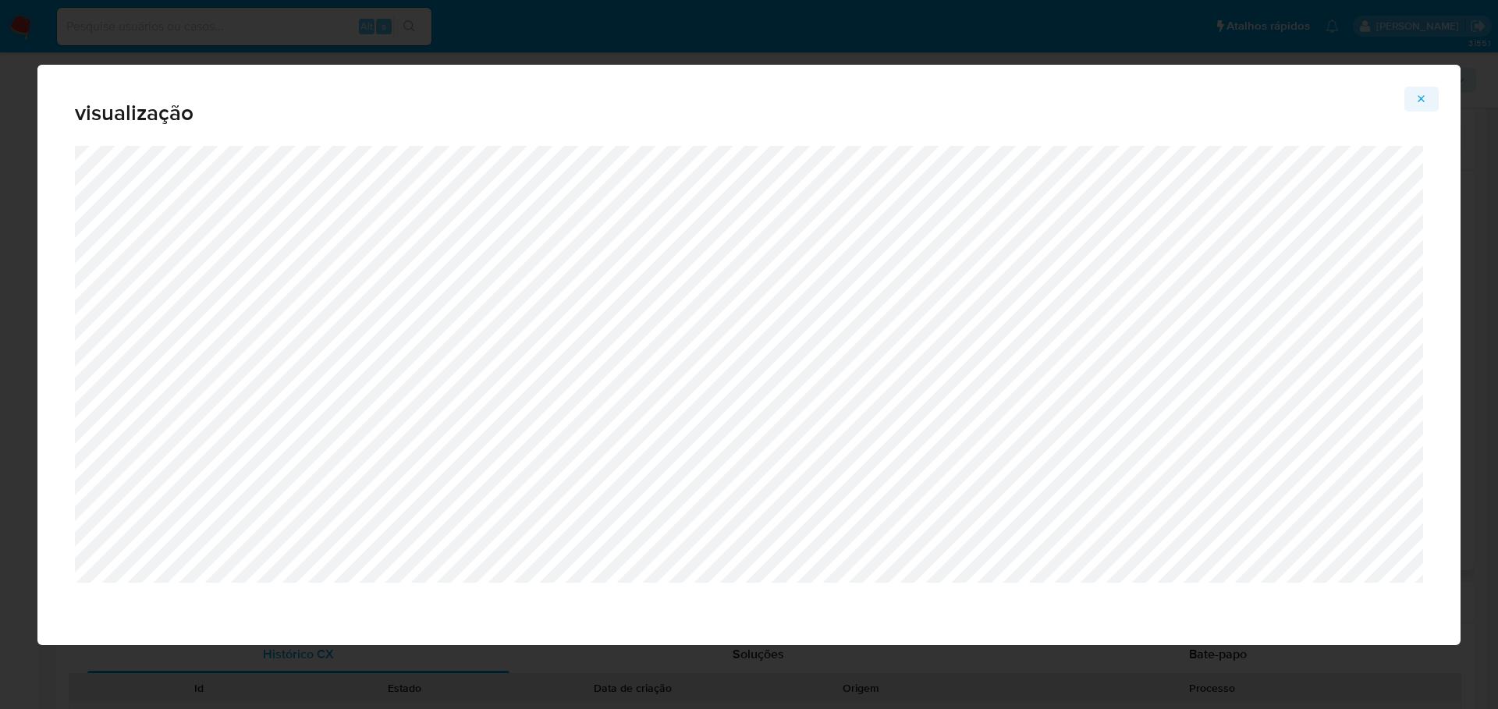
click at [1417, 99] on icon "Attachment preview" at bounding box center [1421, 99] width 12 height 12
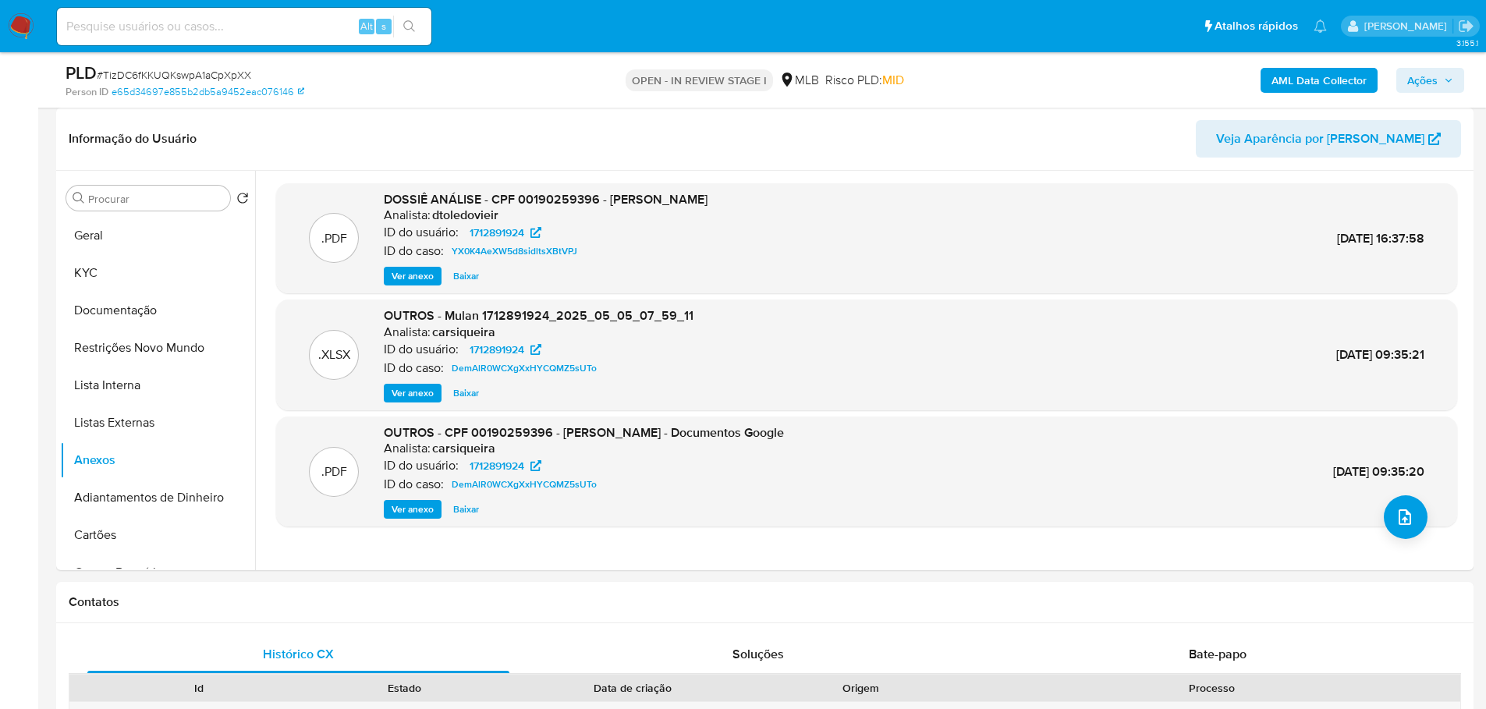
scroll to position [0, 0]
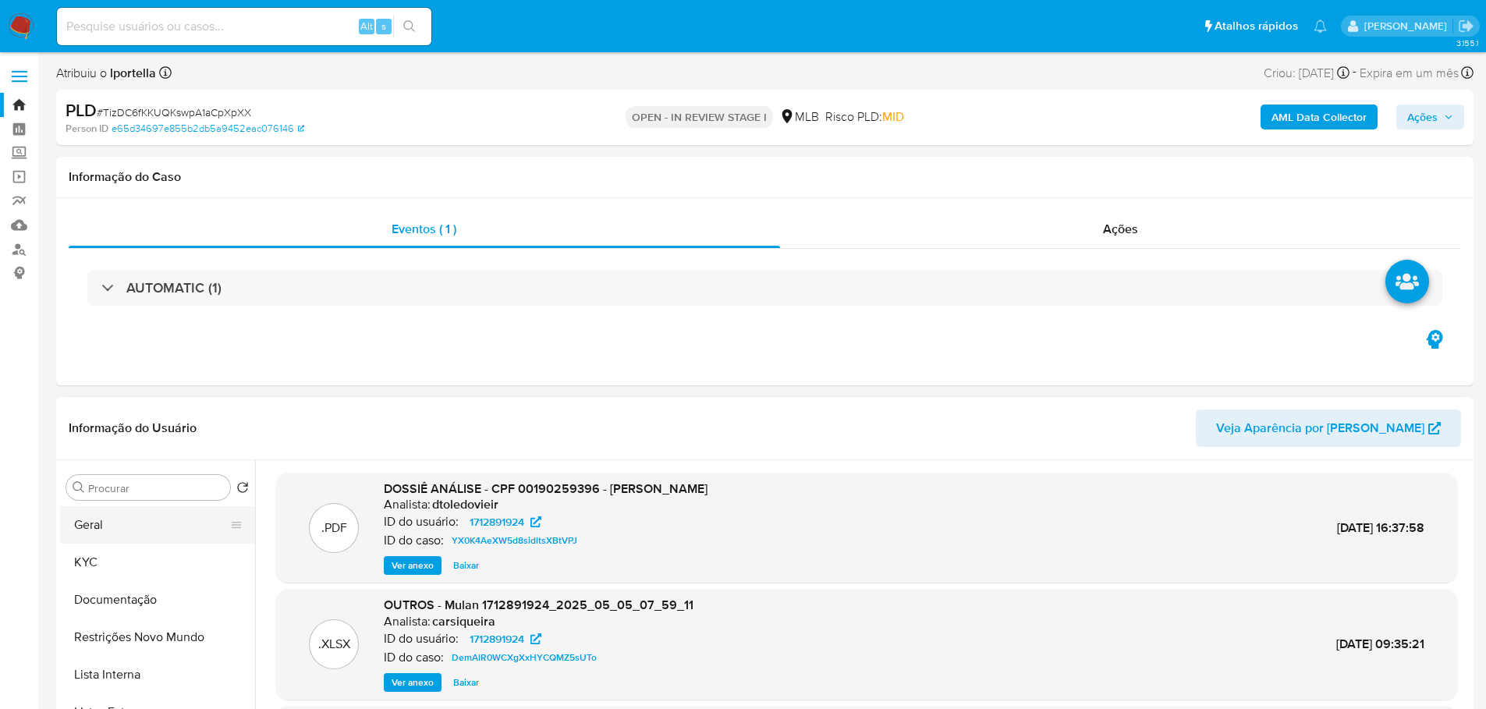
click at [85, 529] on button "Geral" at bounding box center [151, 524] width 183 height 37
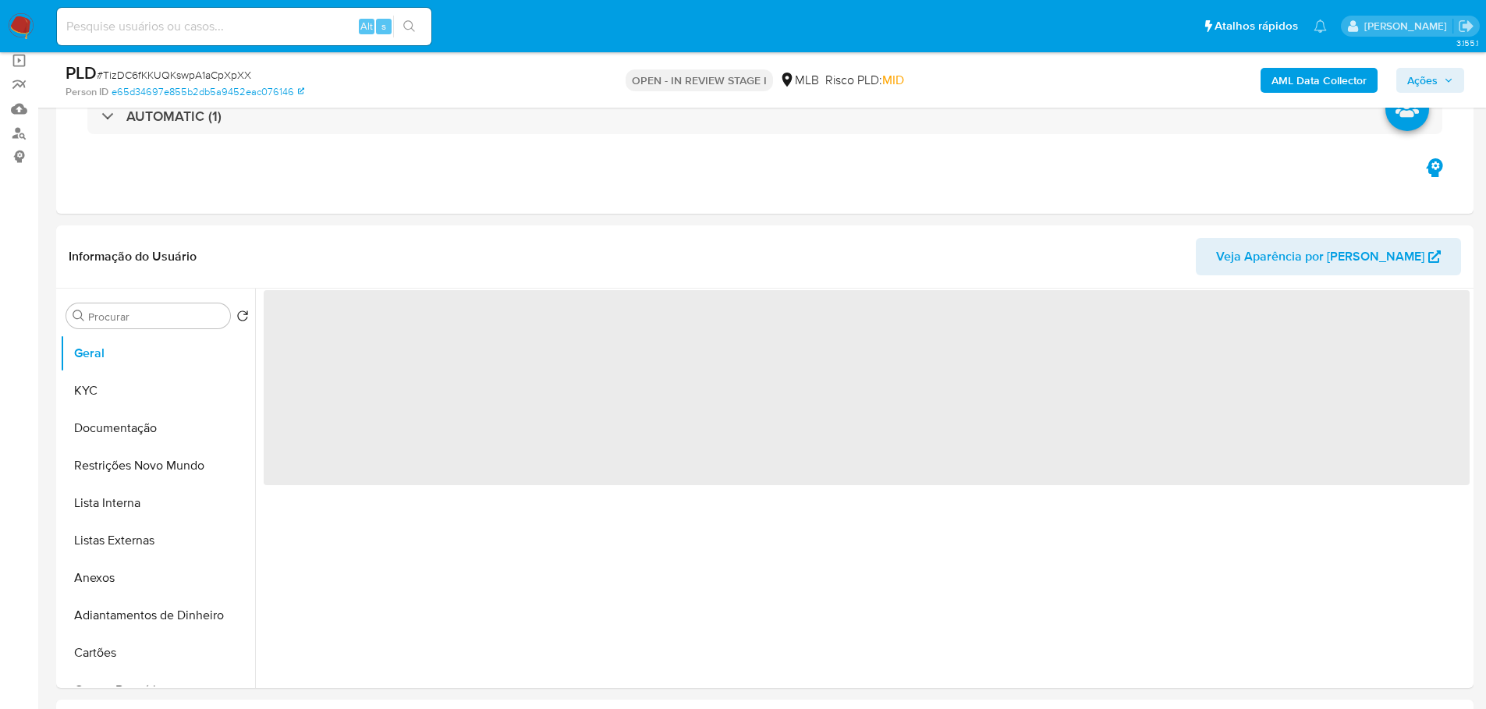
scroll to position [234, 0]
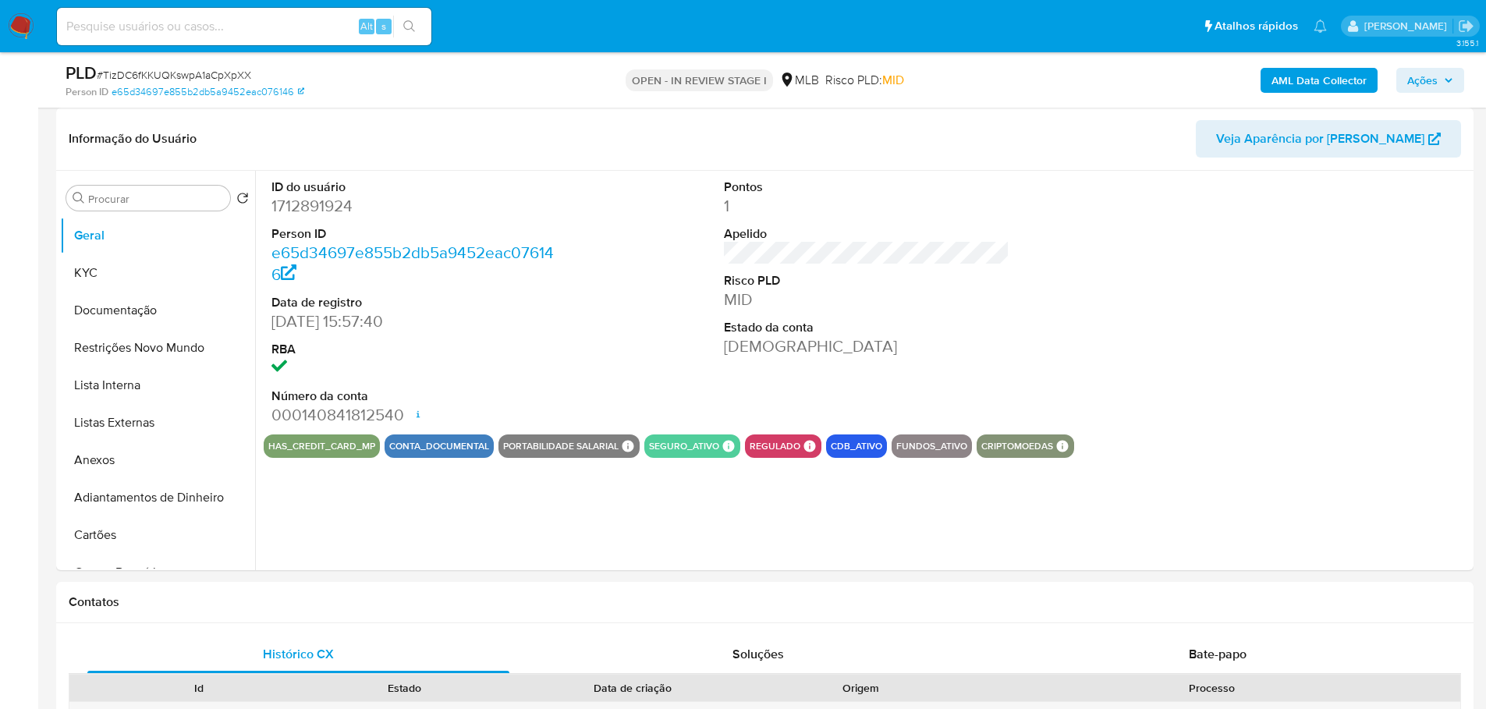
click at [326, 215] on dd "1712891924" at bounding box center [414, 206] width 286 height 22
copy dd "1712891924"
click at [107, 475] on ul "Geral KYC Documentação Restrições Novo Mundo Lista Interna Listas Externas Anex…" at bounding box center [157, 393] width 195 height 352
click at [115, 459] on button "Anexos" at bounding box center [151, 460] width 183 height 37
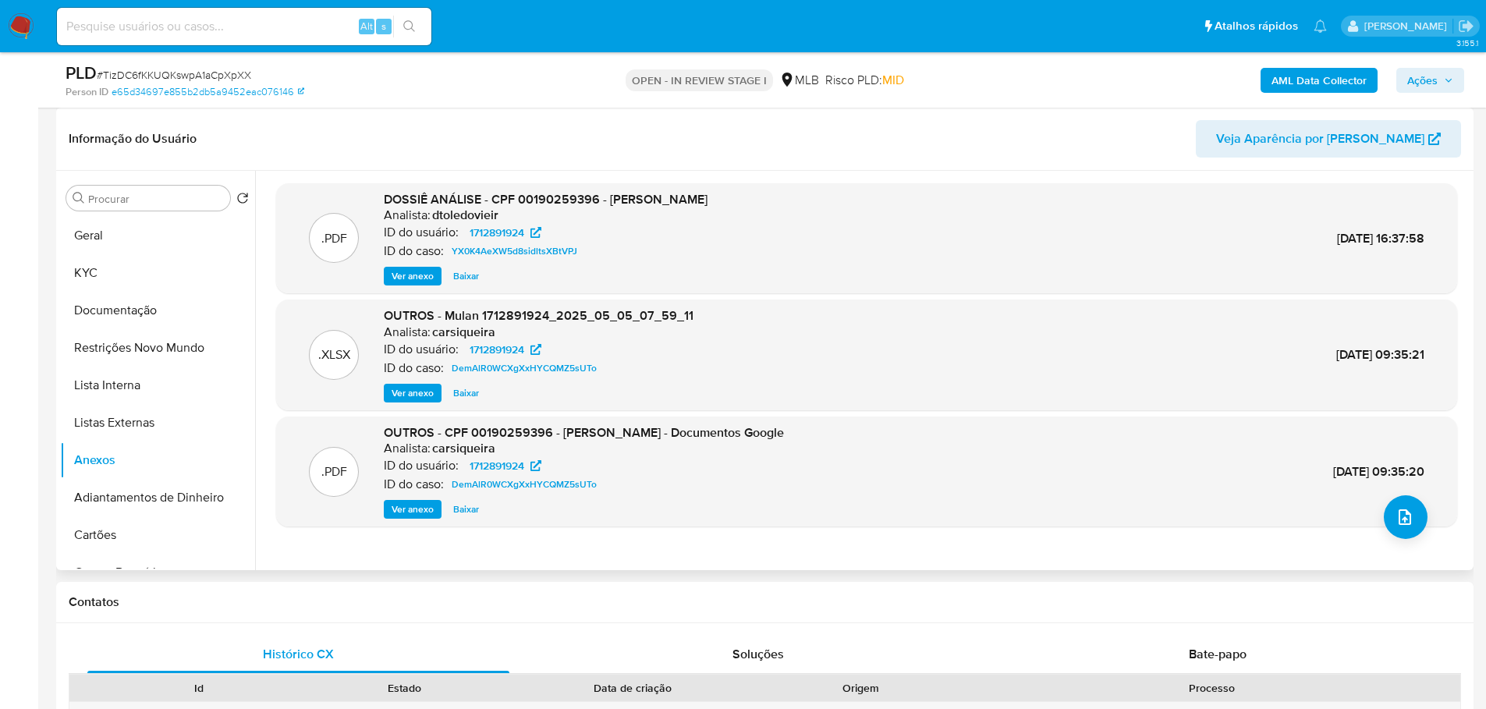
click at [403, 271] on span "Ver anexo" at bounding box center [413, 276] width 42 height 16
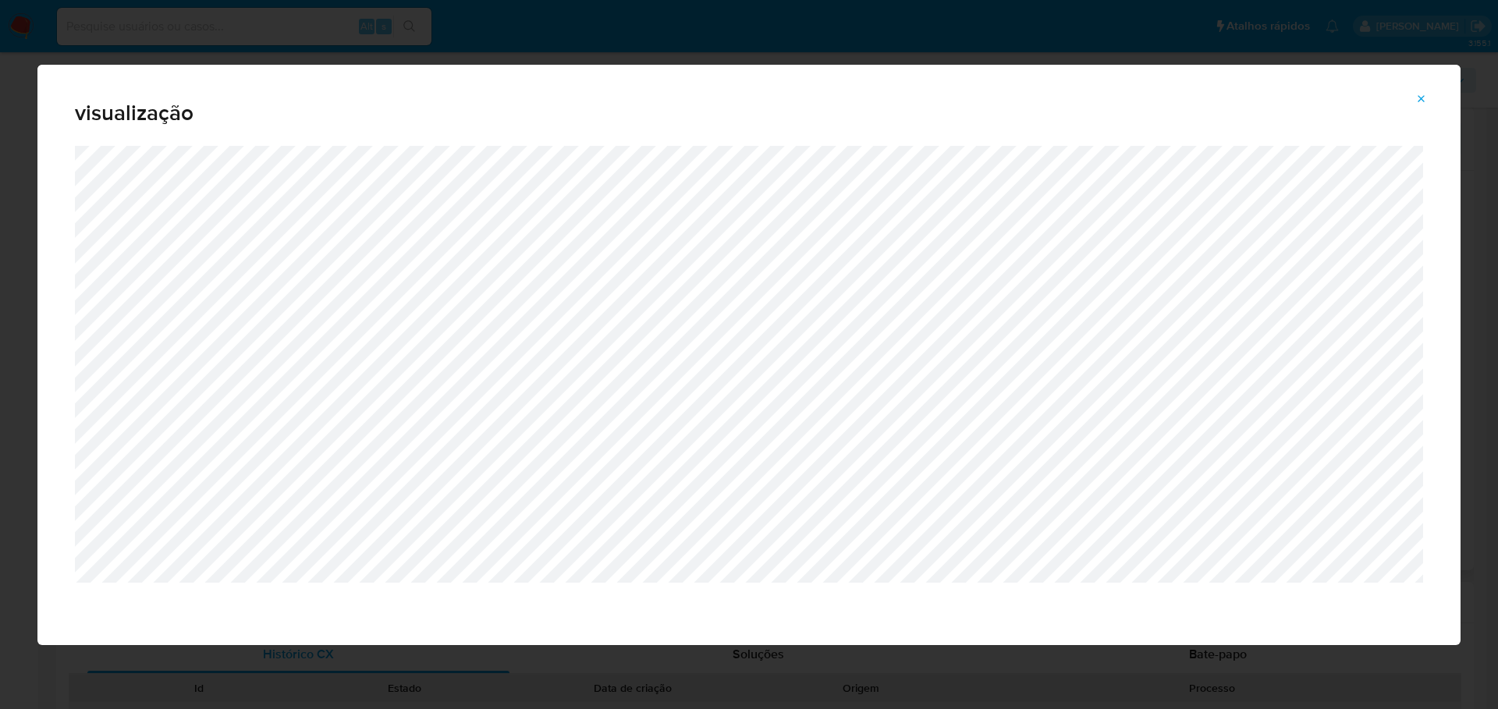
click at [1428, 94] on button "Attachment preview" at bounding box center [1421, 99] width 34 height 25
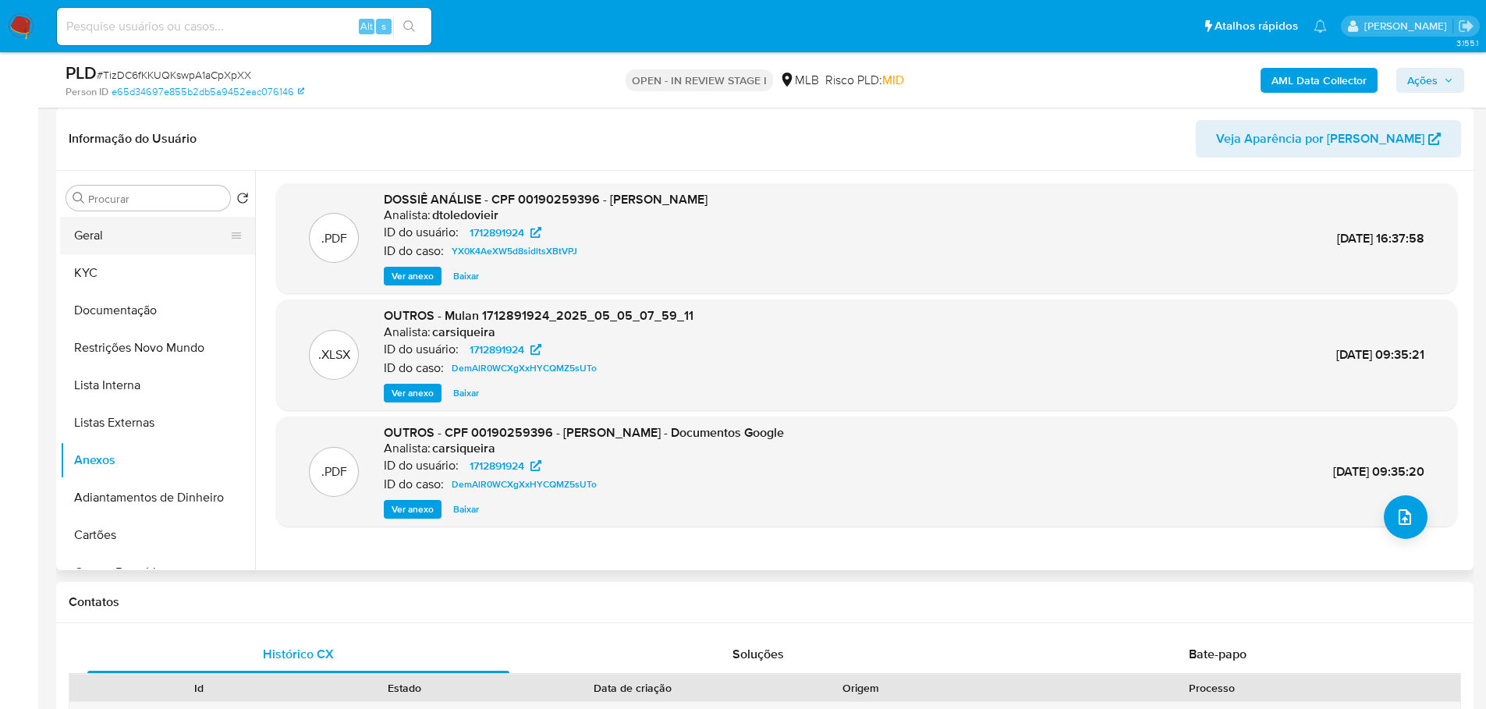
click at [108, 246] on button "Geral" at bounding box center [151, 235] width 183 height 37
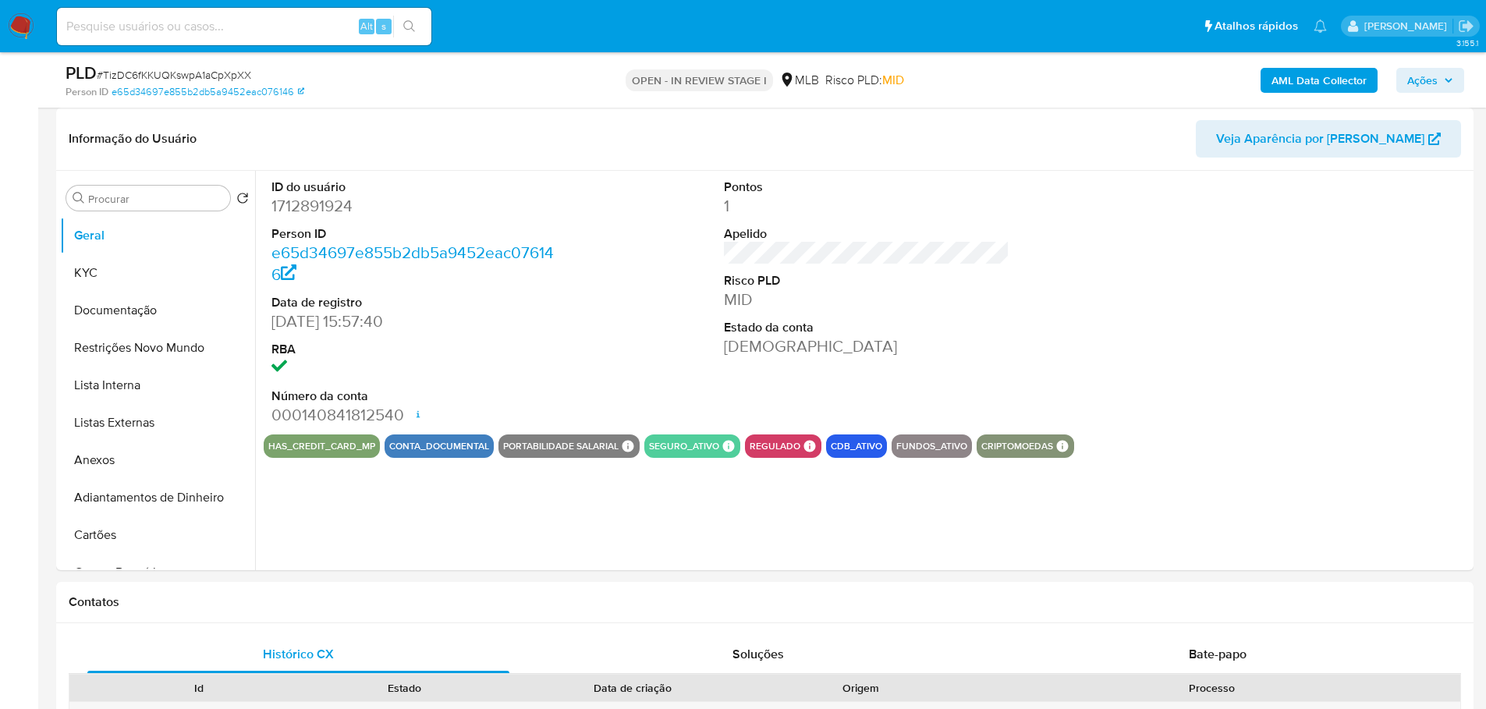
click at [310, 214] on dd "1712891924" at bounding box center [414, 206] width 286 height 22
copy dd "1712891924"
drag, startPoint x: 354, startPoint y: 320, endPoint x: 268, endPoint y: 326, distance: 86.8
click at [268, 326] on div "ID do usuário 1712891924 Person ID e65d34697e855b2db5a9452eac076146 Data de reg…" at bounding box center [415, 303] width 302 height 264
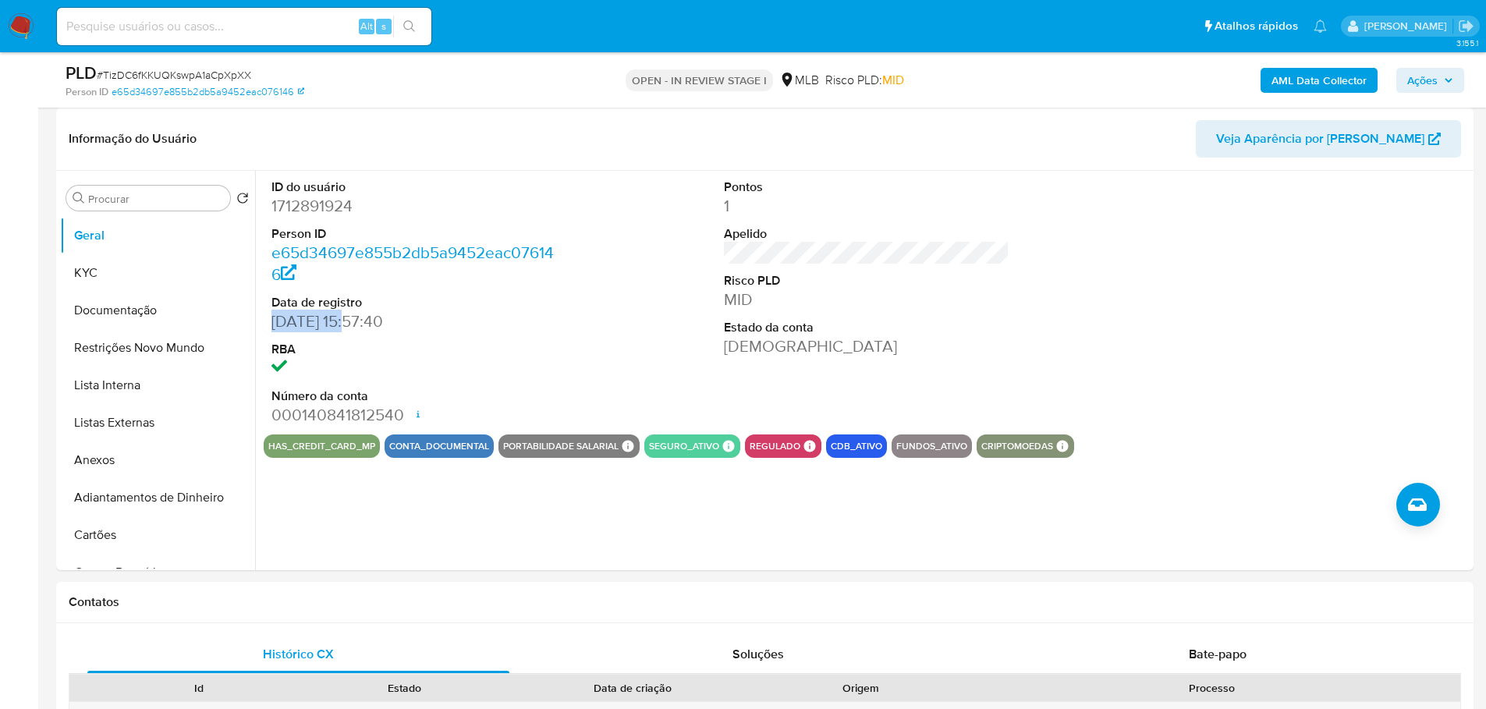
copy dd "04/03/2024"
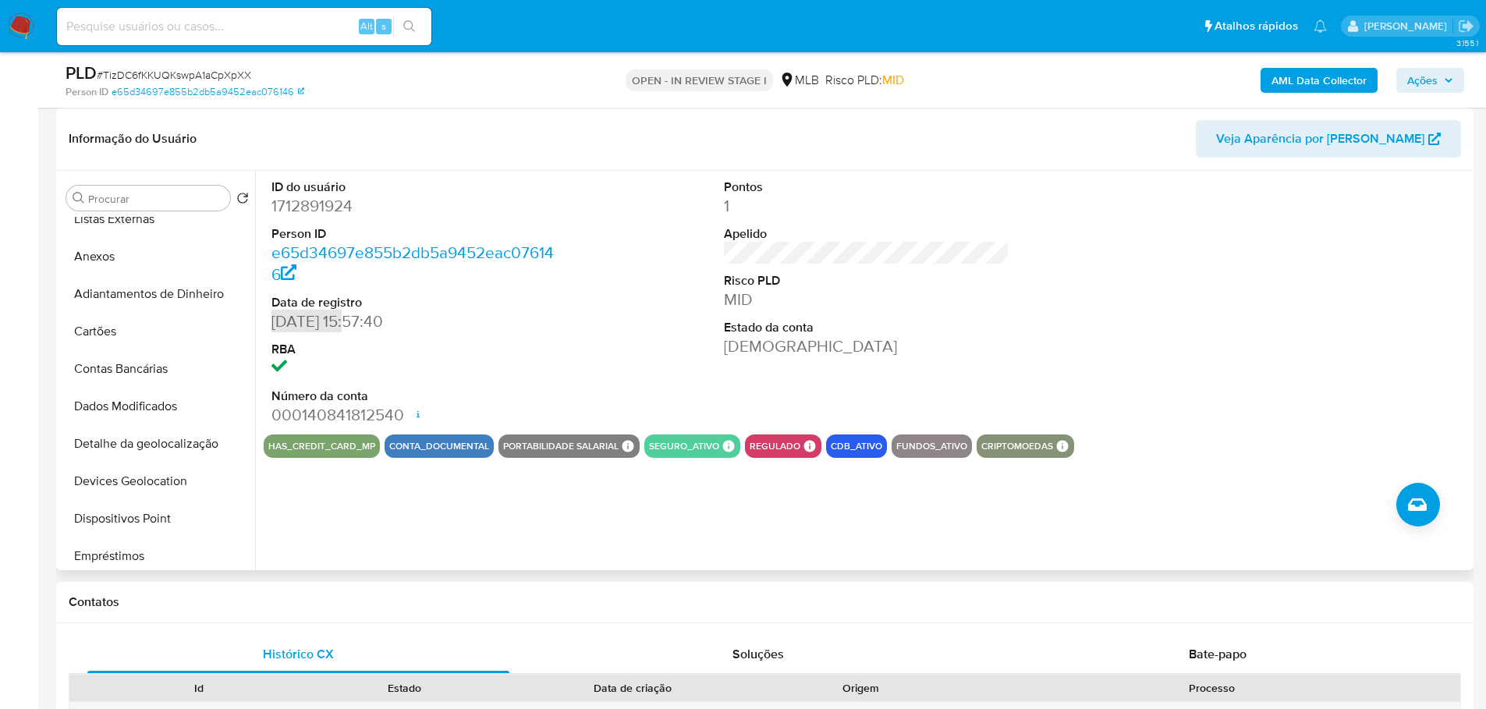
scroll to position [468, 0]
click at [180, 479] on button "Histórico de casos" at bounding box center [151, 478] width 183 height 37
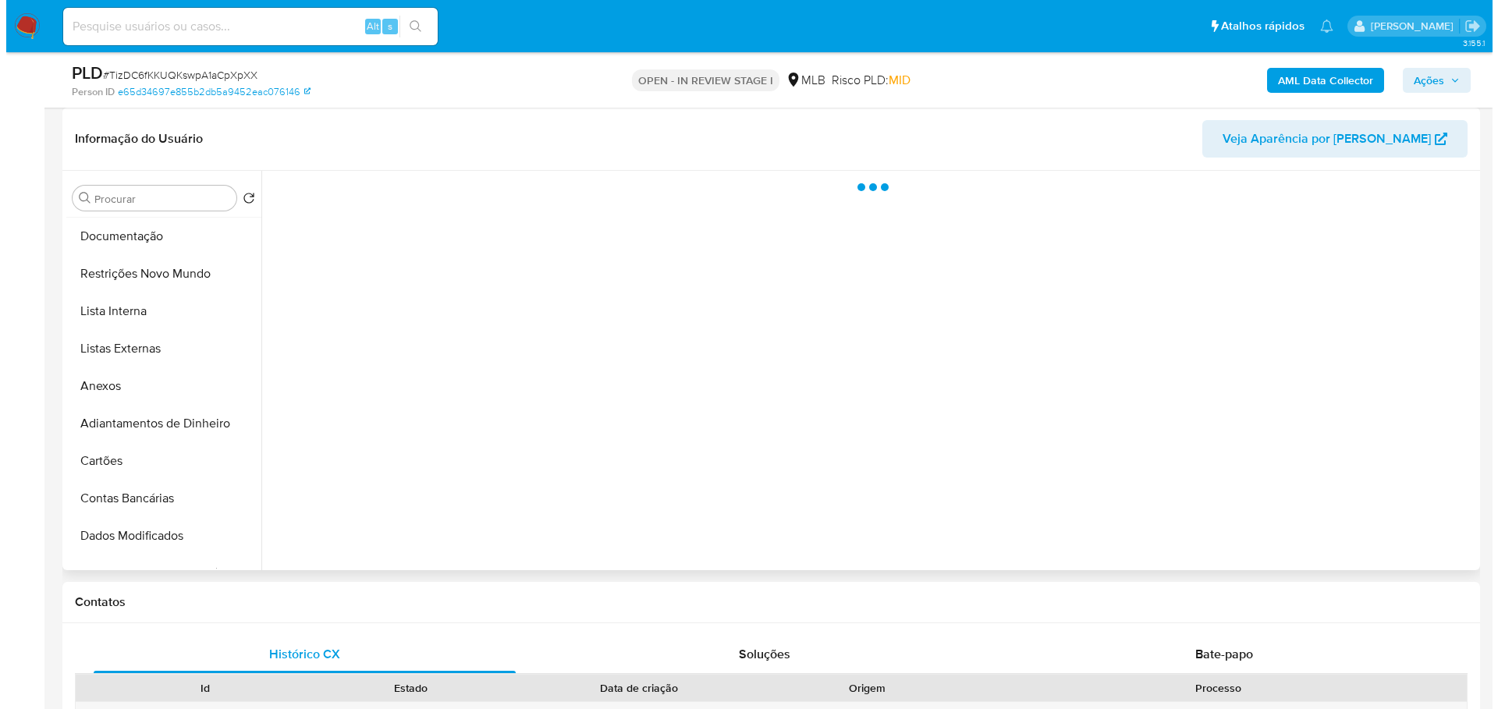
scroll to position [0, 0]
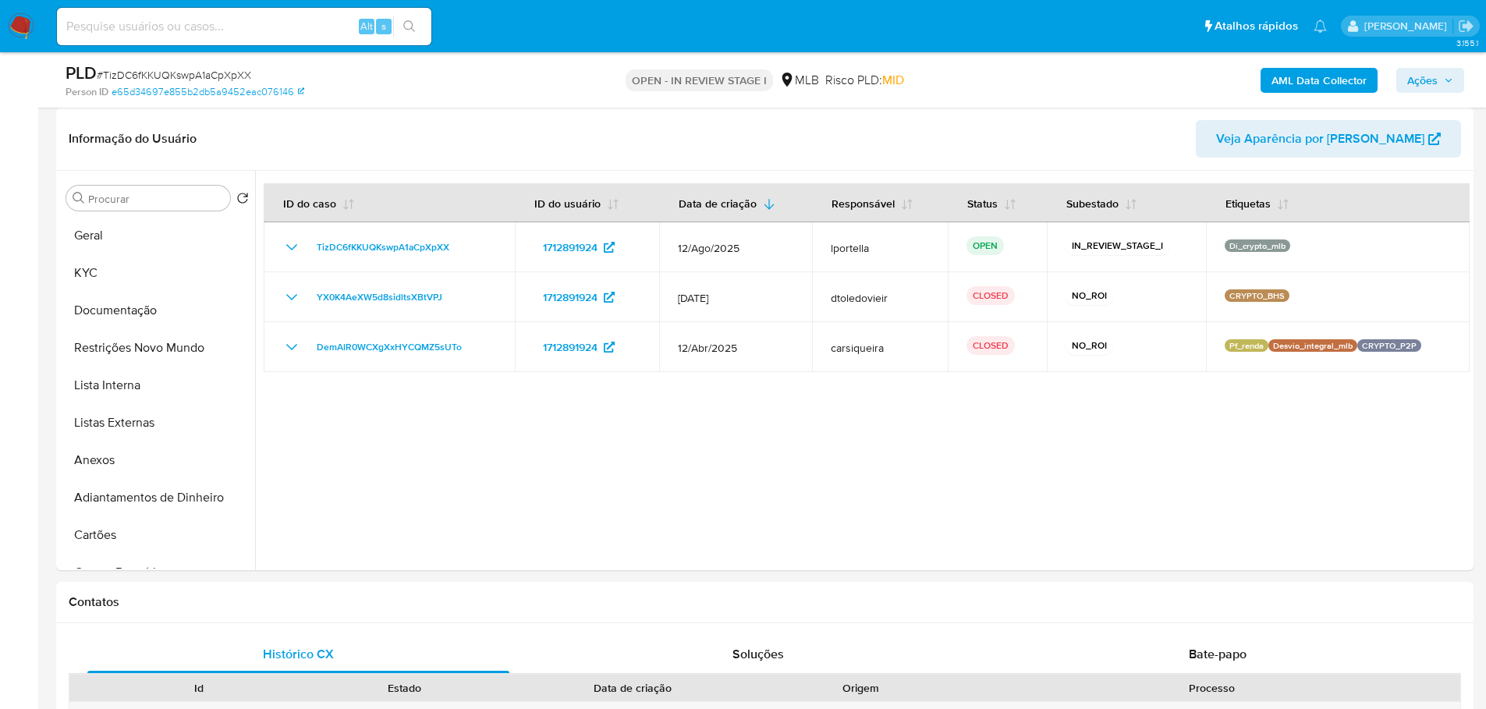
click at [1435, 82] on span "Ações" at bounding box center [1422, 80] width 30 height 25
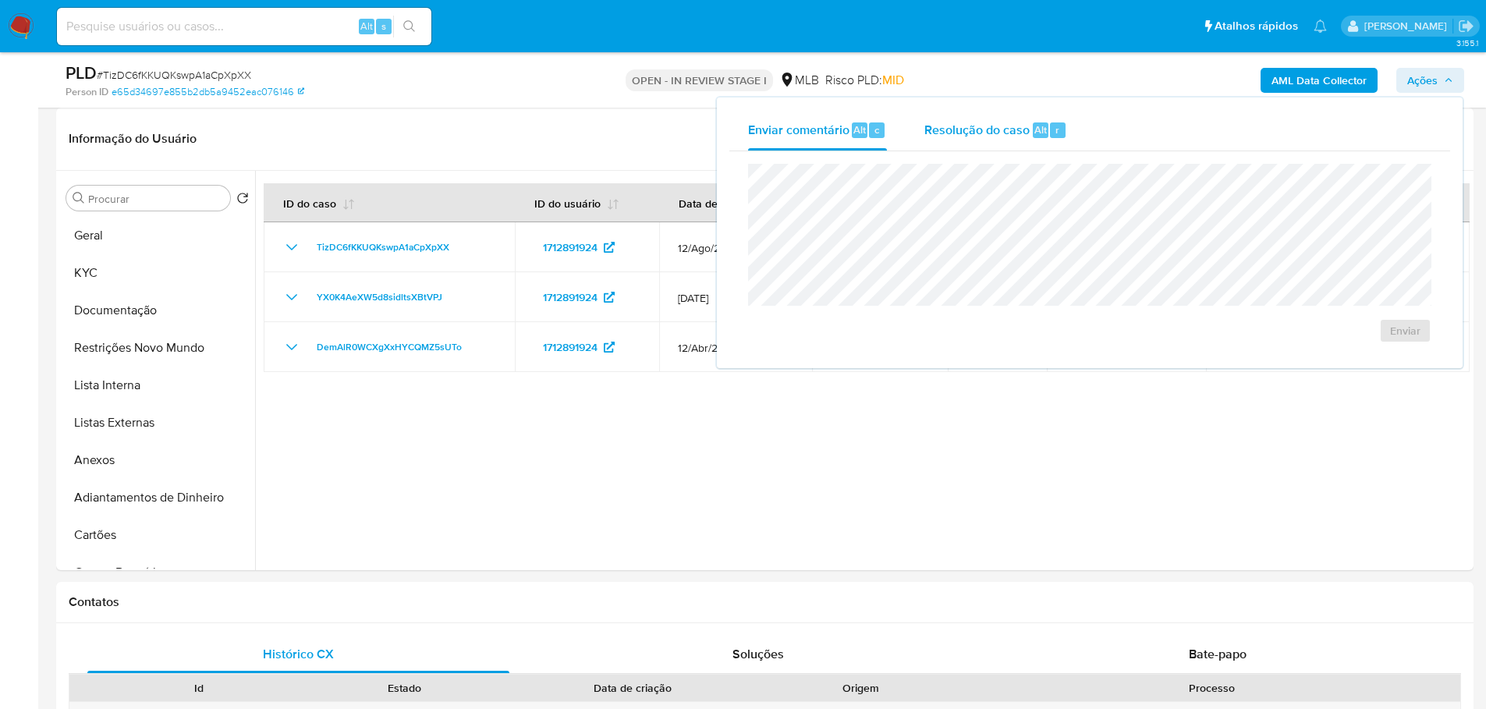
click at [951, 130] on span "Resolução do caso" at bounding box center [976, 129] width 105 height 18
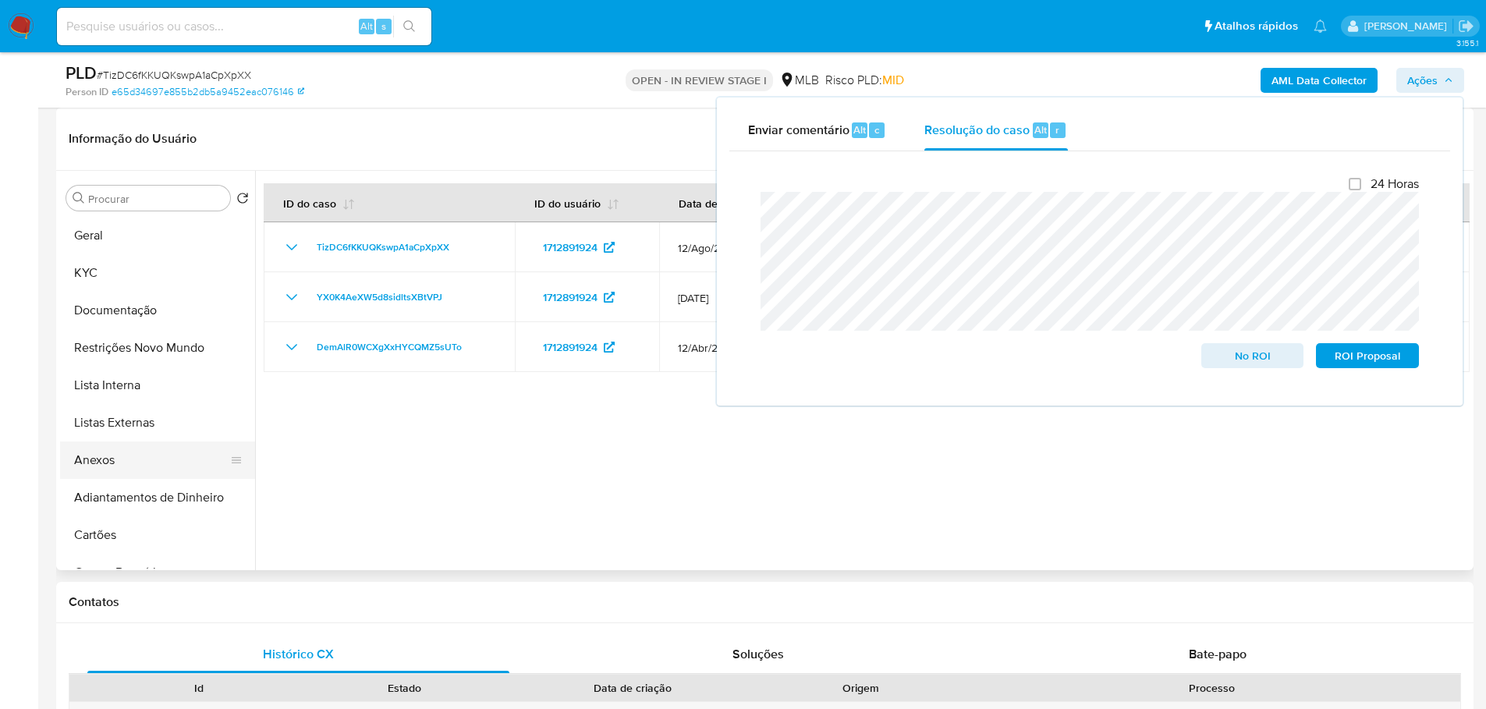
click at [172, 466] on button "Anexos" at bounding box center [151, 460] width 183 height 37
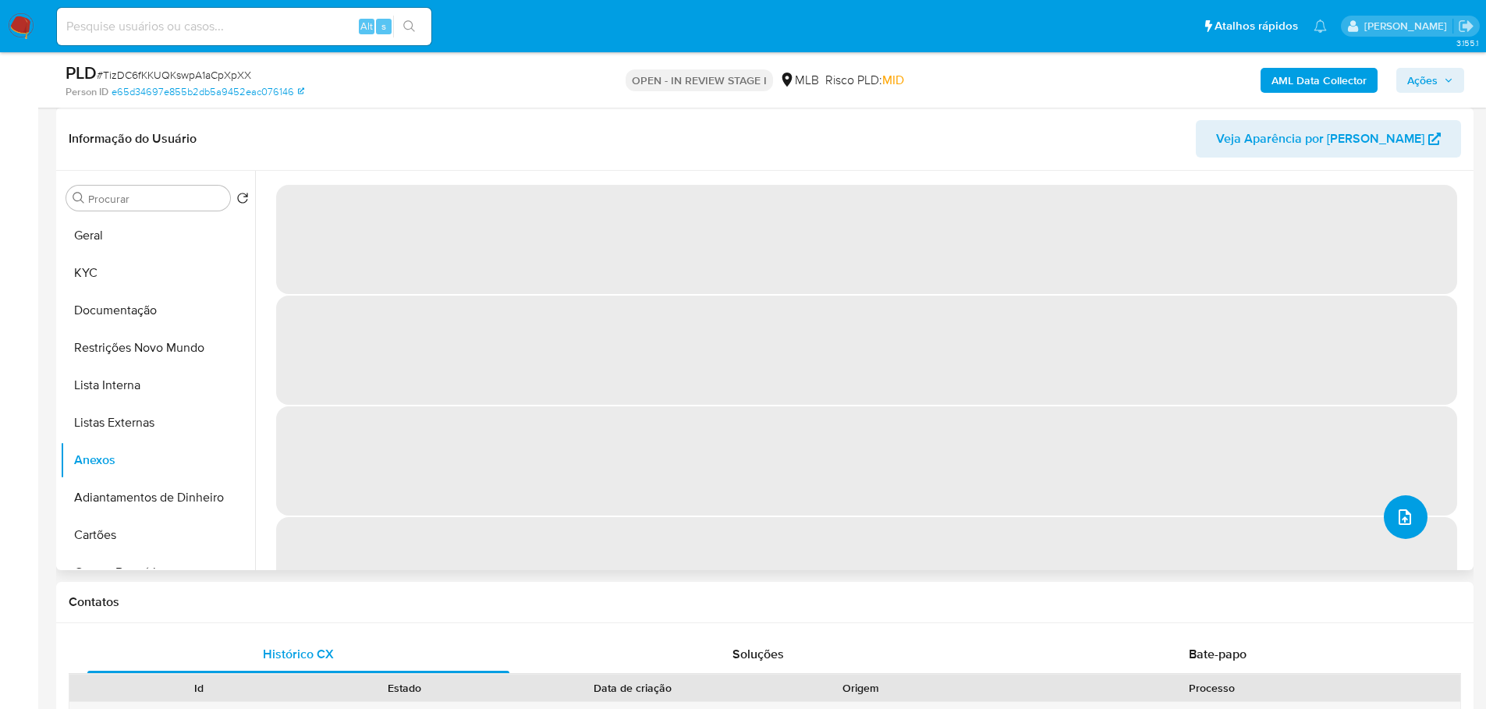
click at [1413, 518] on button "upload-file" at bounding box center [1406, 517] width 44 height 44
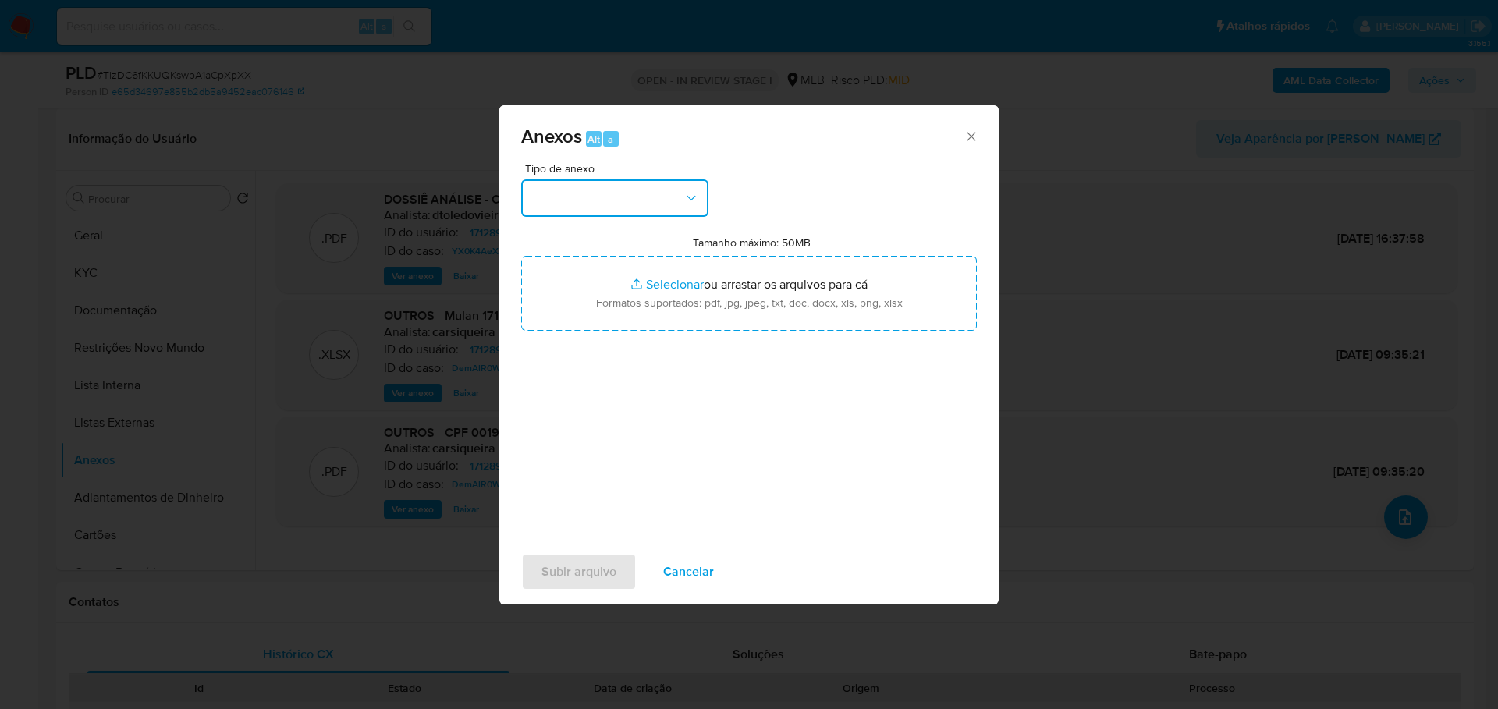
click at [582, 206] on button "button" at bounding box center [614, 197] width 187 height 37
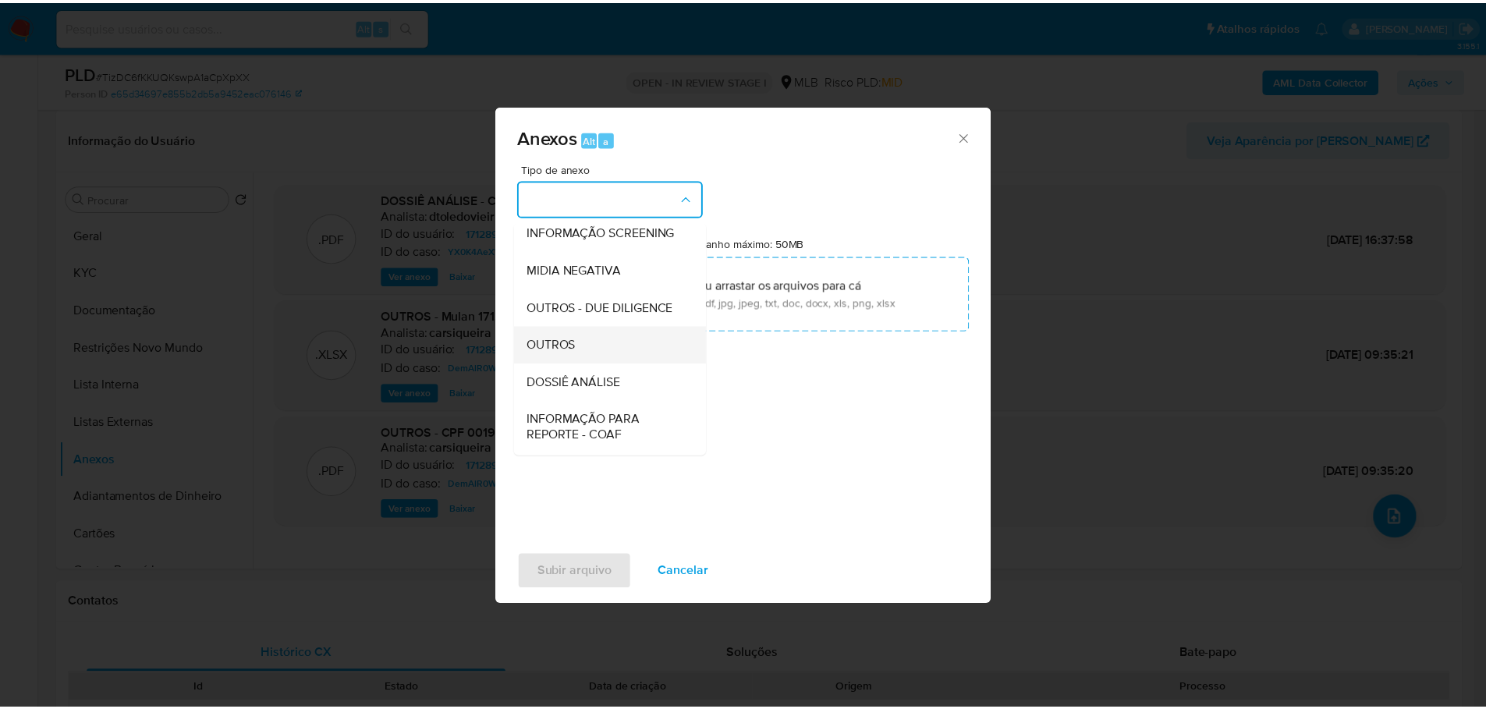
scroll to position [240, 0]
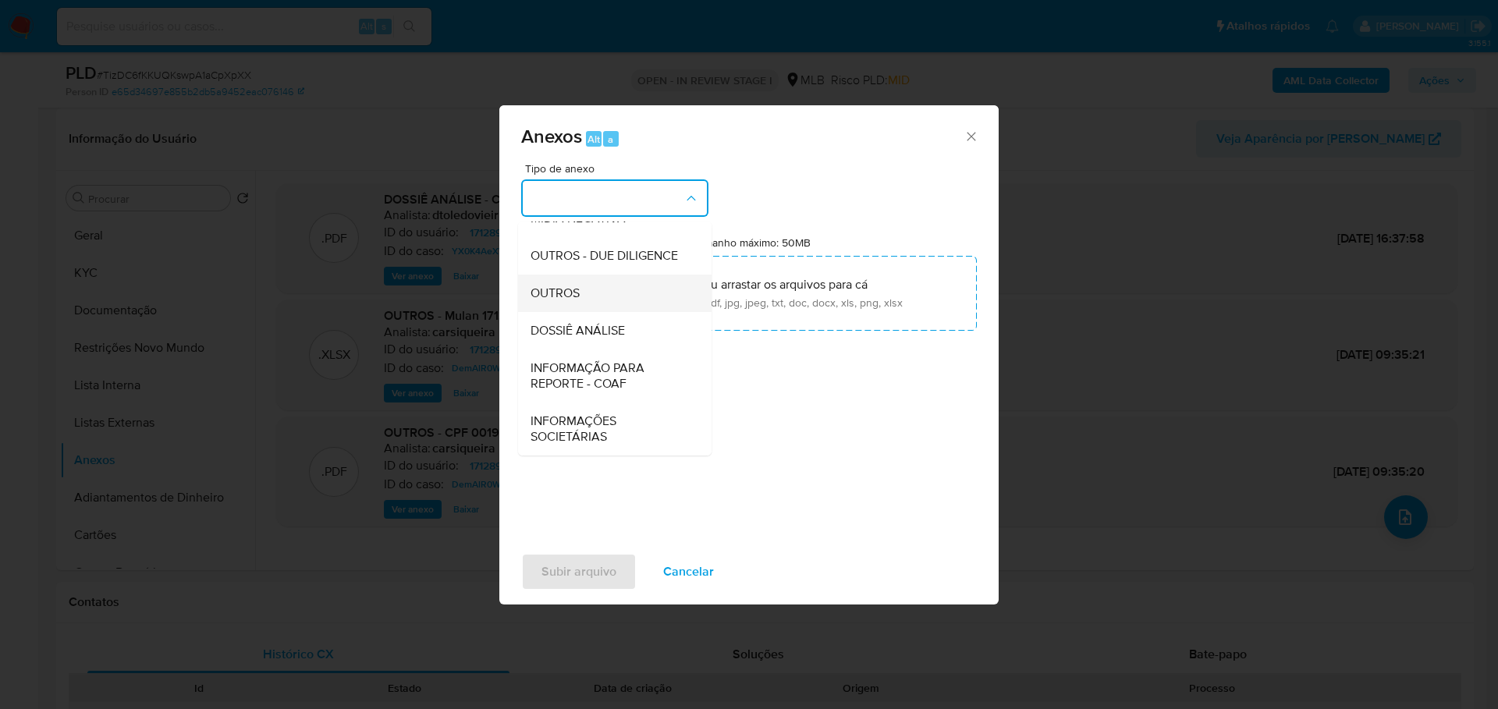
click at [579, 287] on span "OUTROS" at bounding box center [554, 294] width 49 height 16
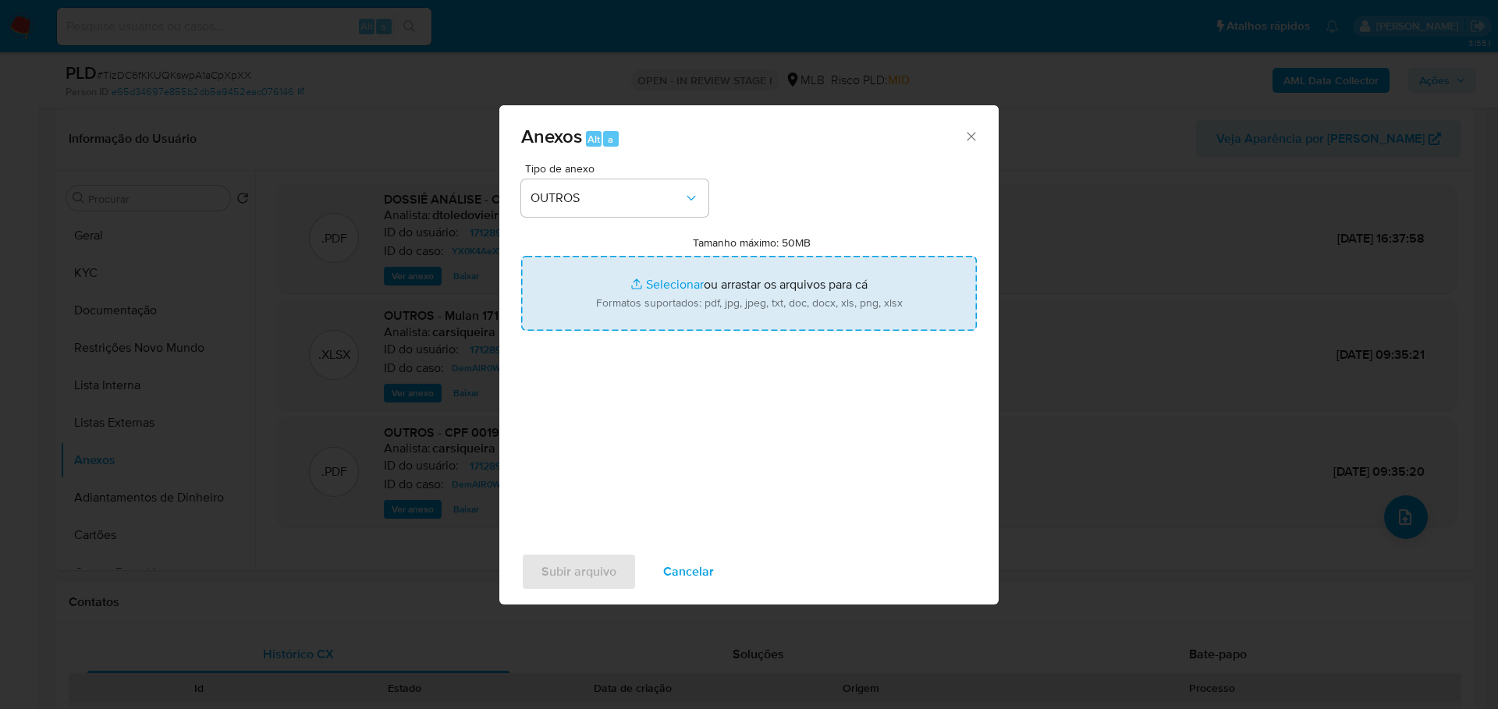
type input "C:\fakepath\ID_ 1712891924 - CPF 00190259396 - JOAO ALBERTO LEITE BARBOSA NETO.…"
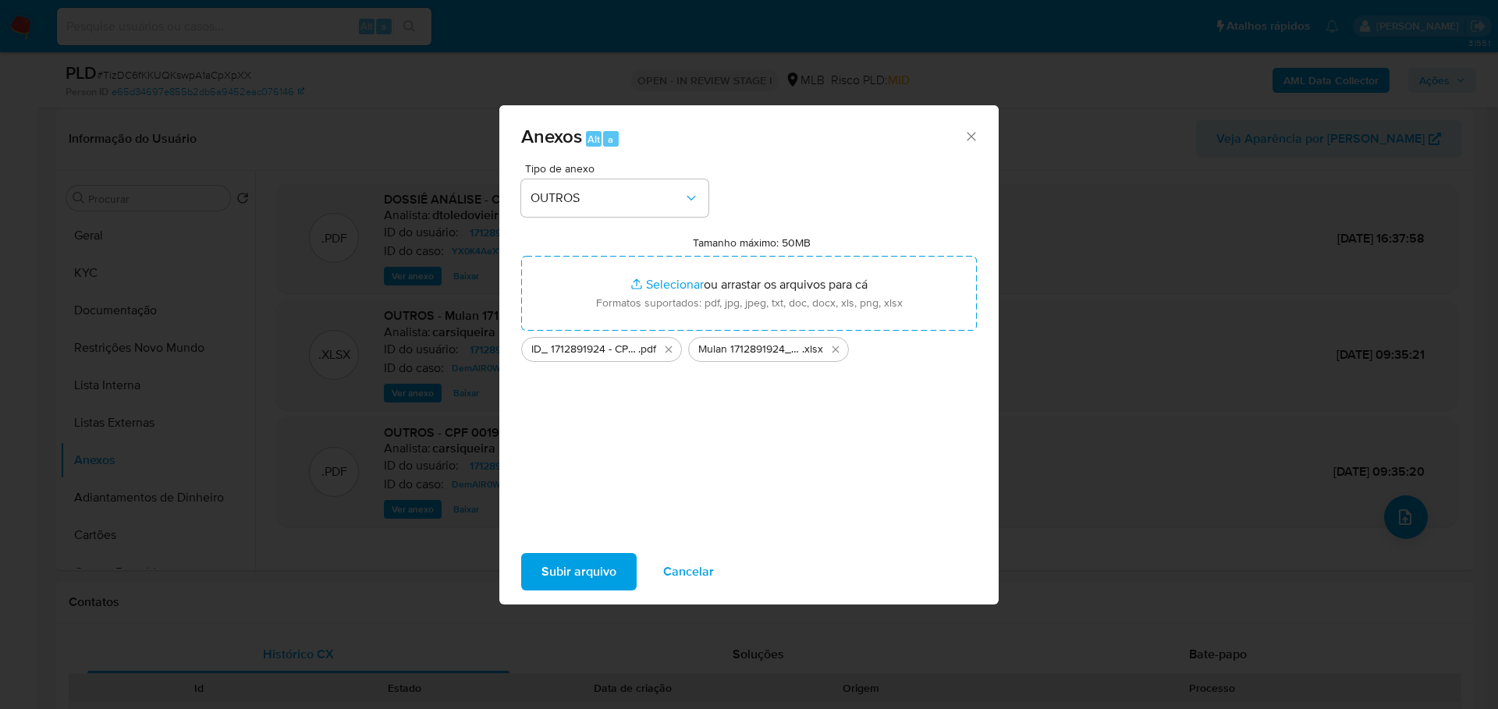
click at [594, 569] on span "Subir arquivo" at bounding box center [578, 572] width 75 height 34
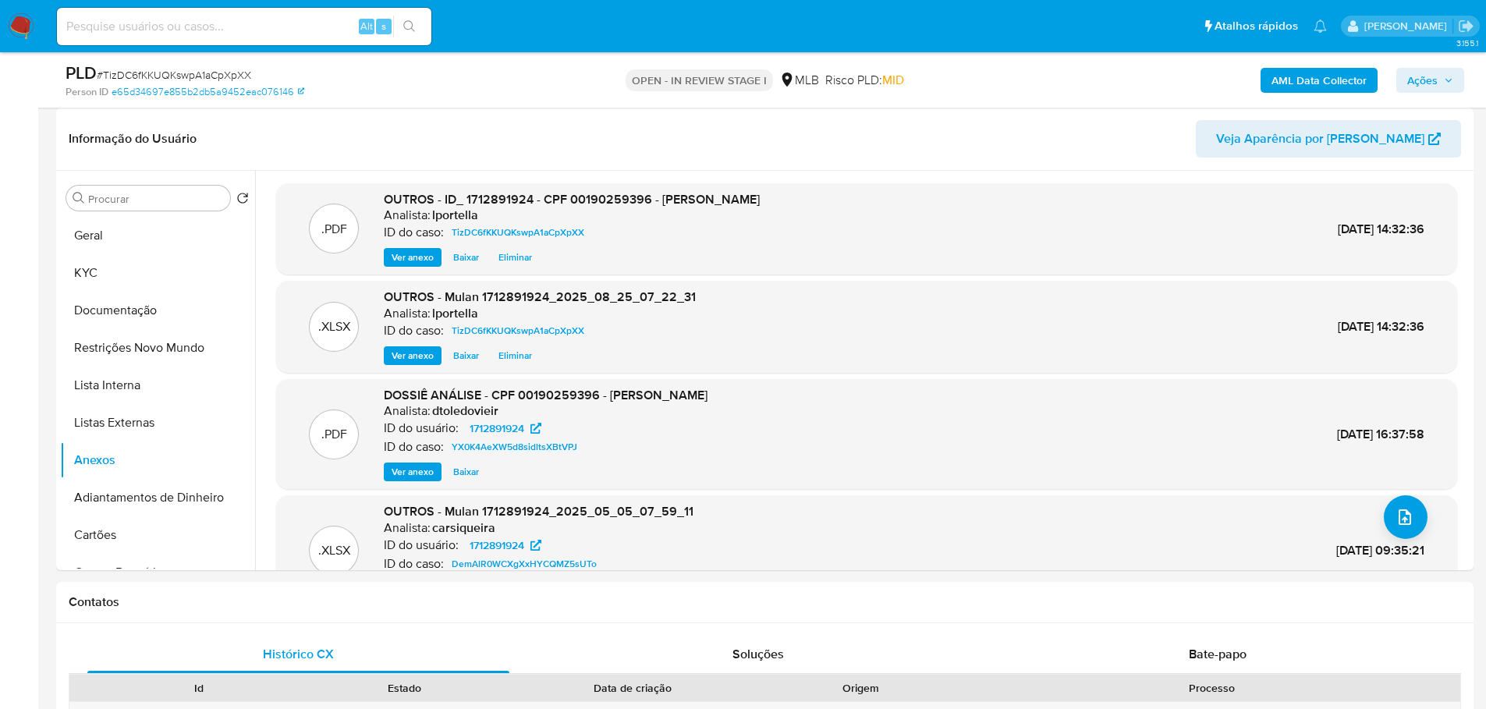
click at [1440, 81] on span "Ações" at bounding box center [1430, 80] width 46 height 22
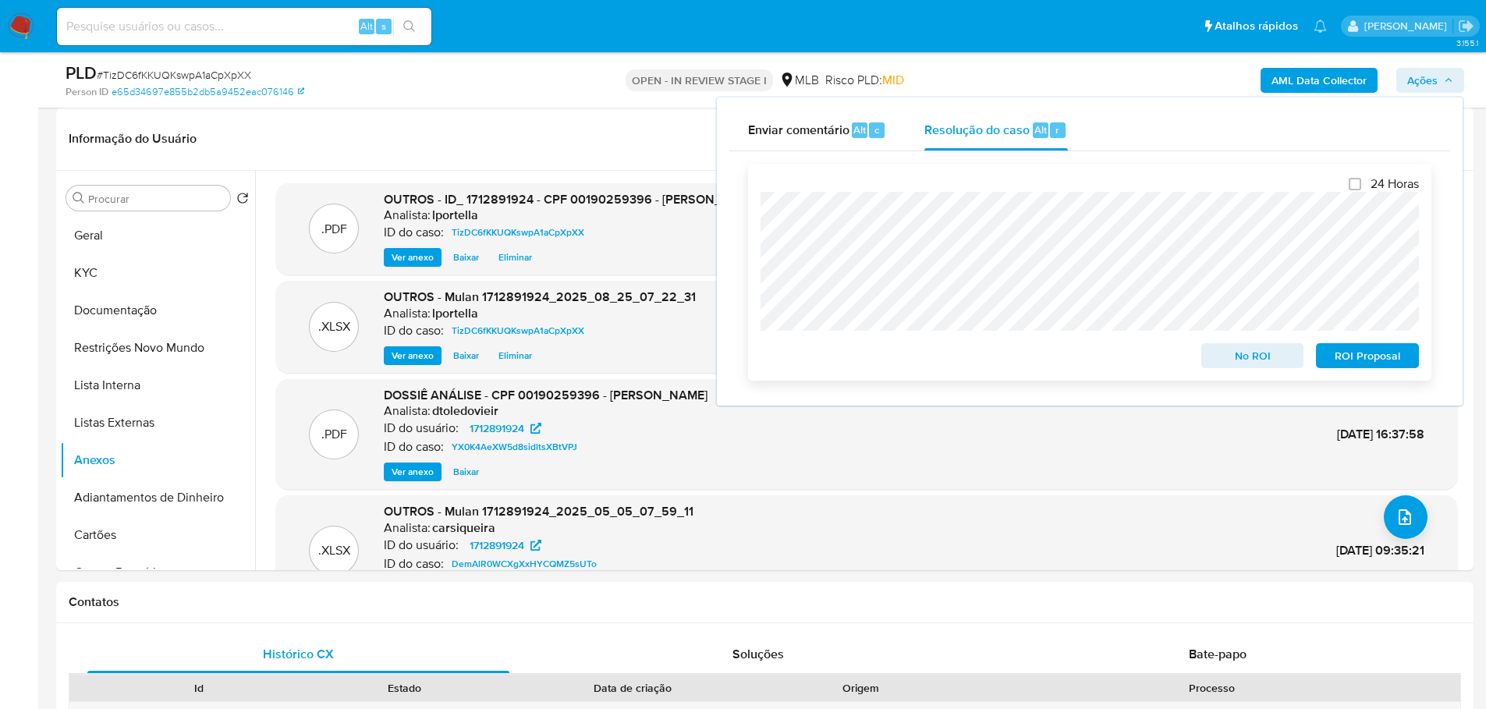
click at [1243, 356] on span "No ROI" at bounding box center [1252, 356] width 81 height 22
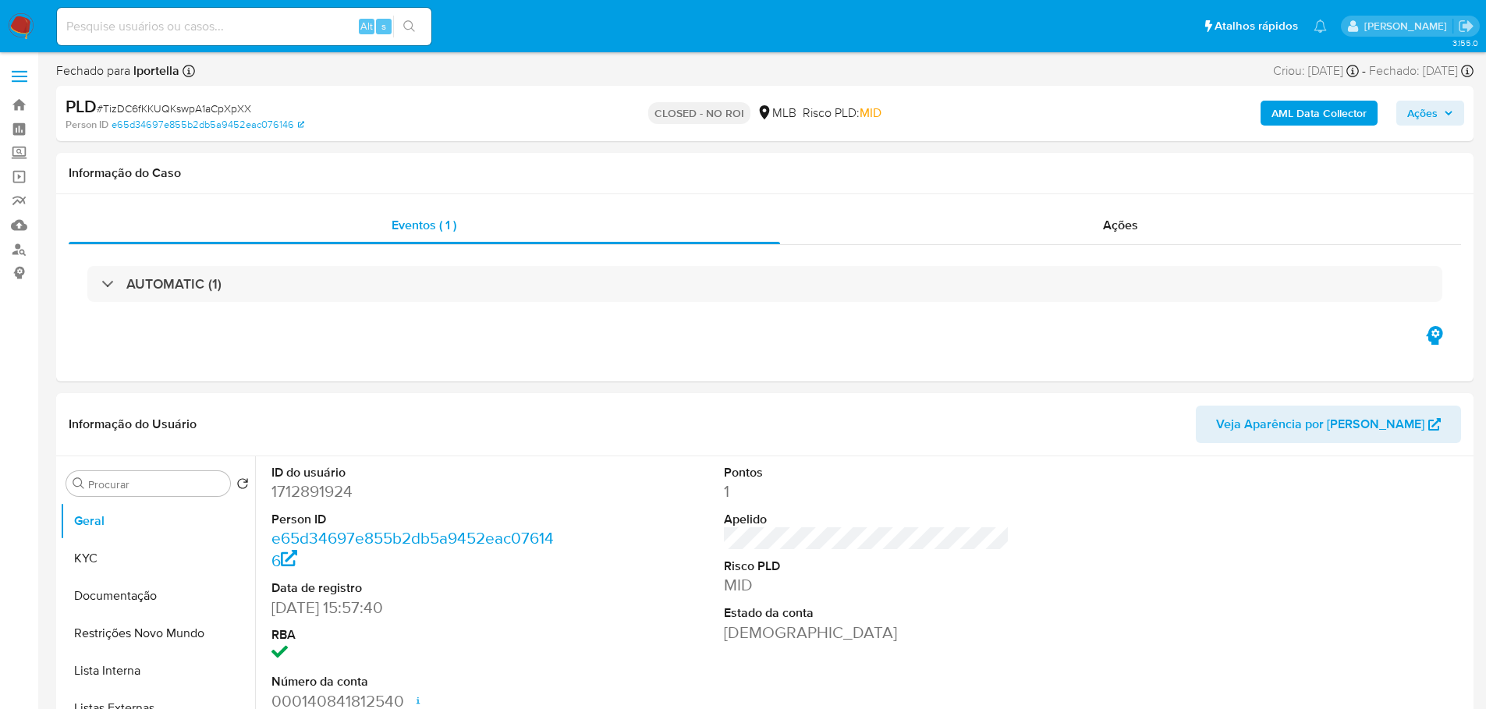
select select "10"
drag, startPoint x: 26, startPoint y: 28, endPoint x: 6, endPoint y: 27, distance: 19.6
click at [26, 28] on img at bounding box center [21, 26] width 27 height 27
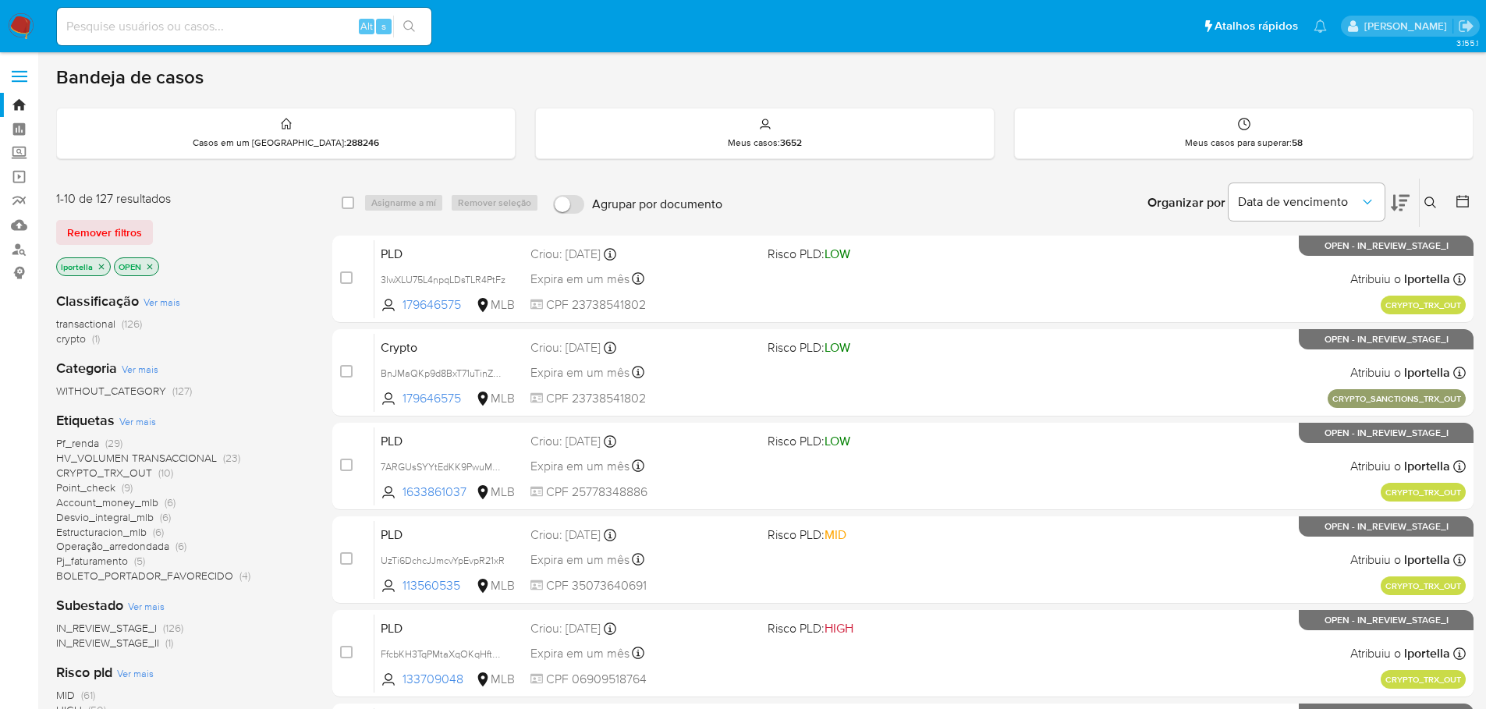
click at [216, 19] on input at bounding box center [244, 26] width 374 height 20
paste input "TizDC6fKKUQKswpA1aCpXpXX"
type input "TizDC6fKKUQKswpA1aCpXpXX"
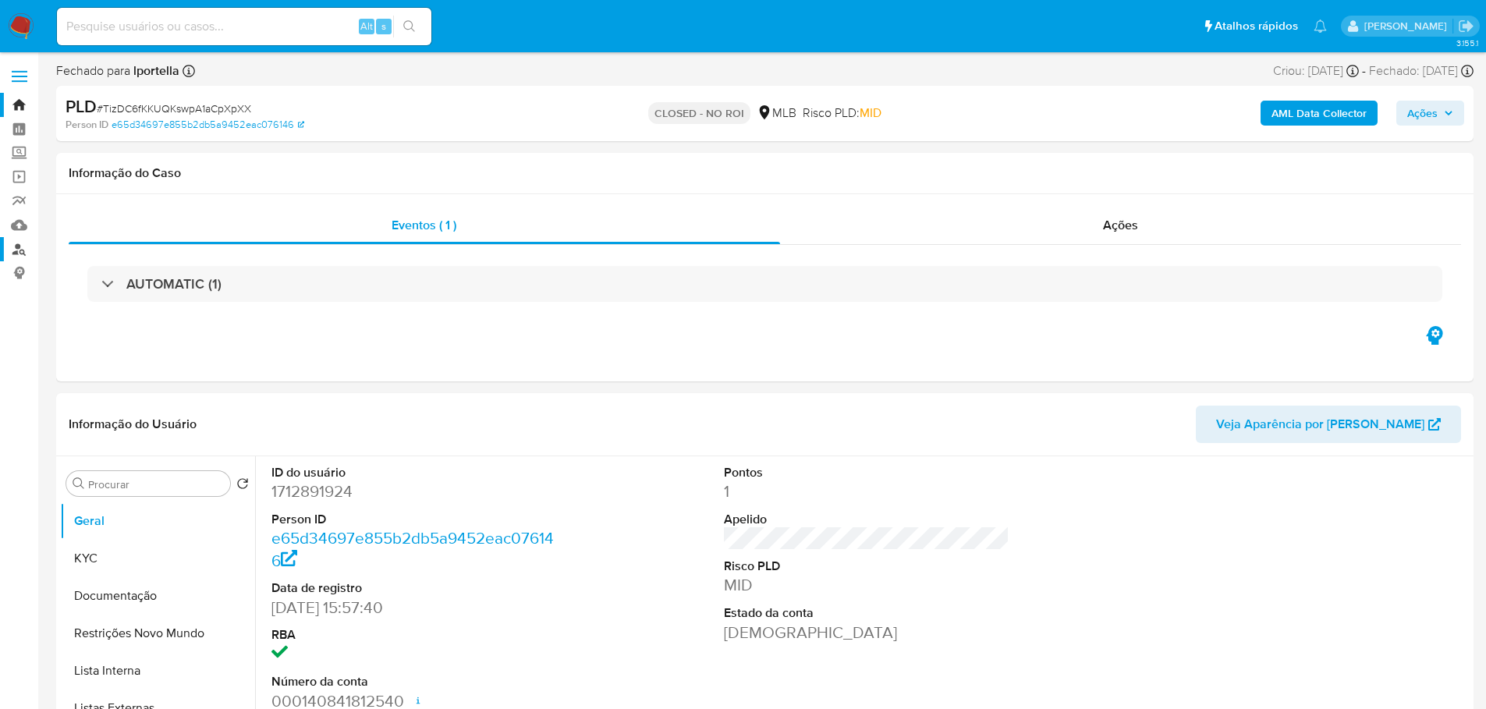
select select "10"
click at [23, 23] on img at bounding box center [21, 26] width 27 height 27
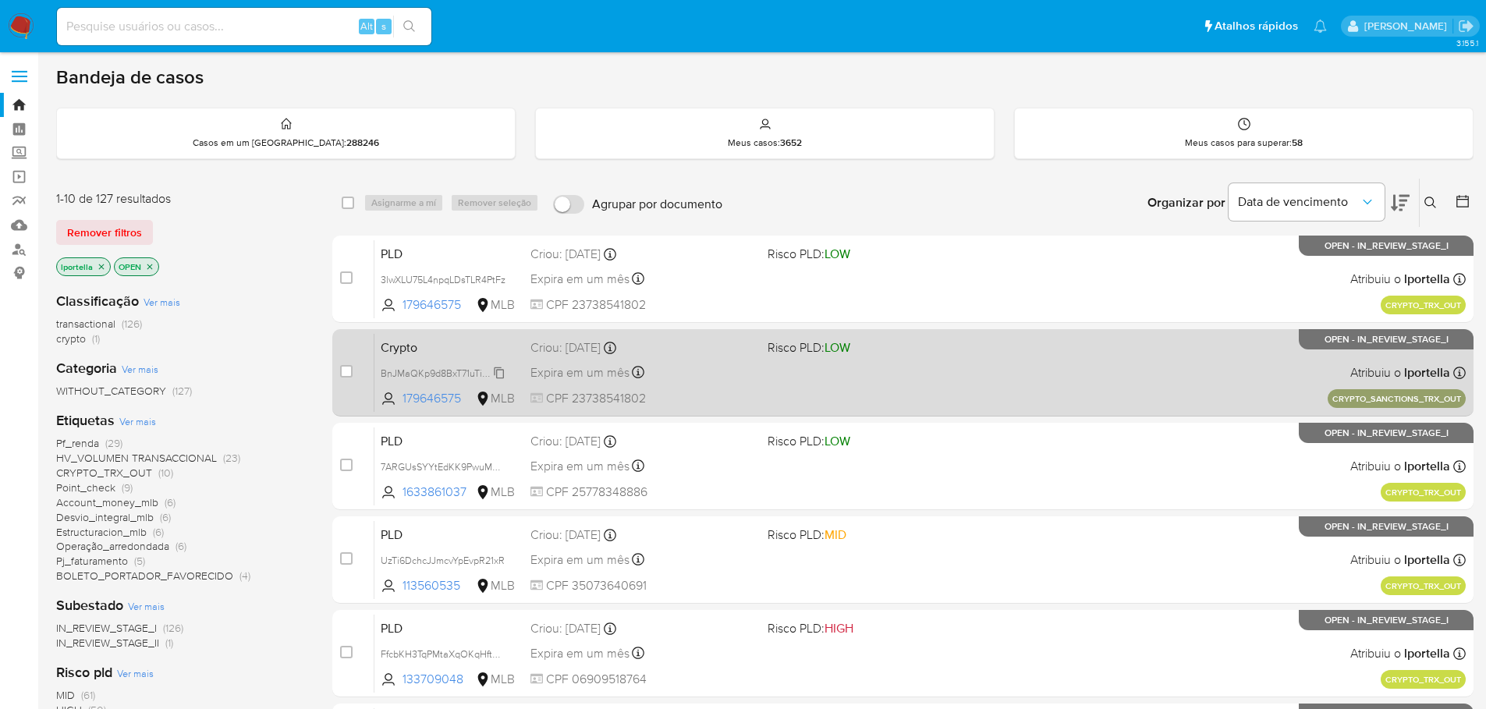
click at [436, 374] on span "BnJMaQKp9d8BxT71uTinZJTM" at bounding box center [446, 372] width 130 height 17
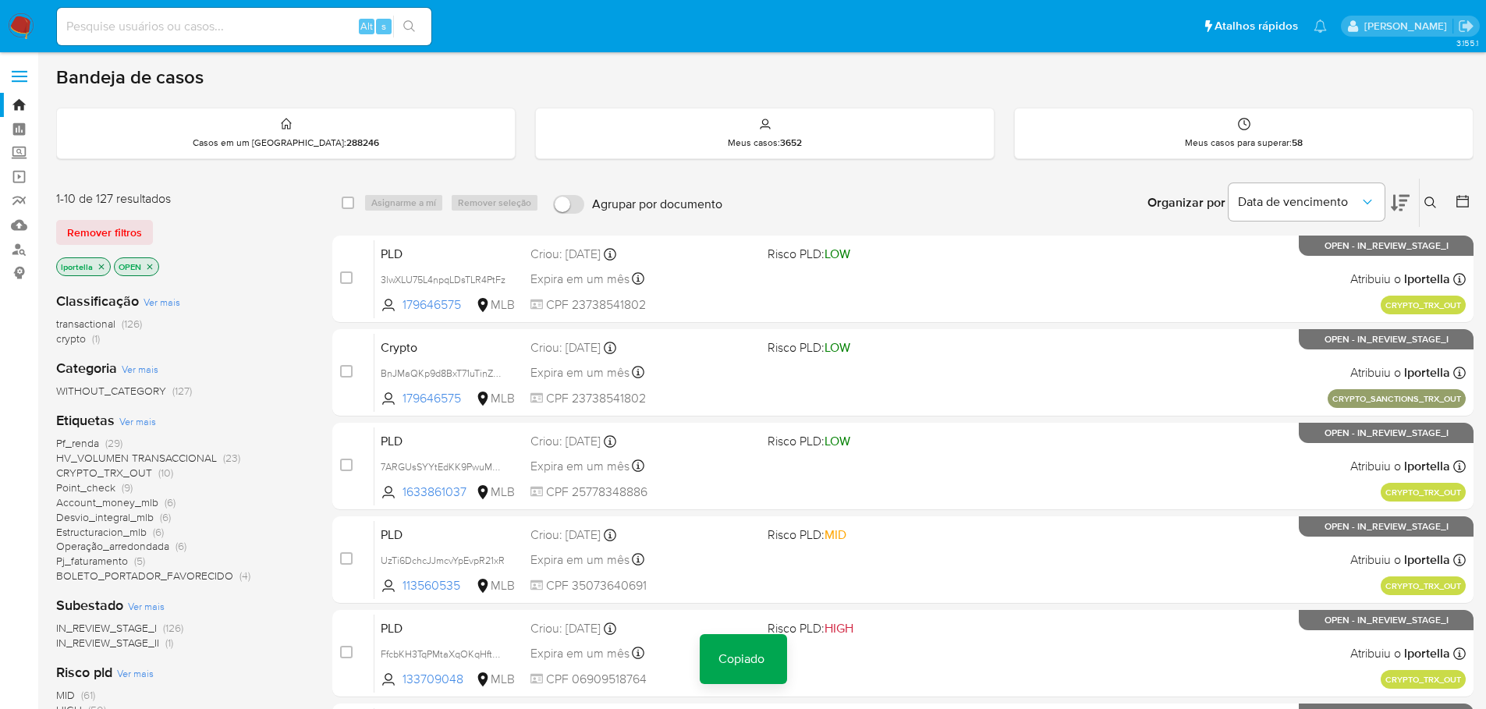
click at [278, 14] on div "Alt s" at bounding box center [244, 26] width 374 height 37
click at [259, 26] on input at bounding box center [244, 26] width 374 height 20
paste input "BnJMaQKp9d8BxT71uTinZJTM"
type input "BnJMaQKp9d8BxT71uTinZJTM"
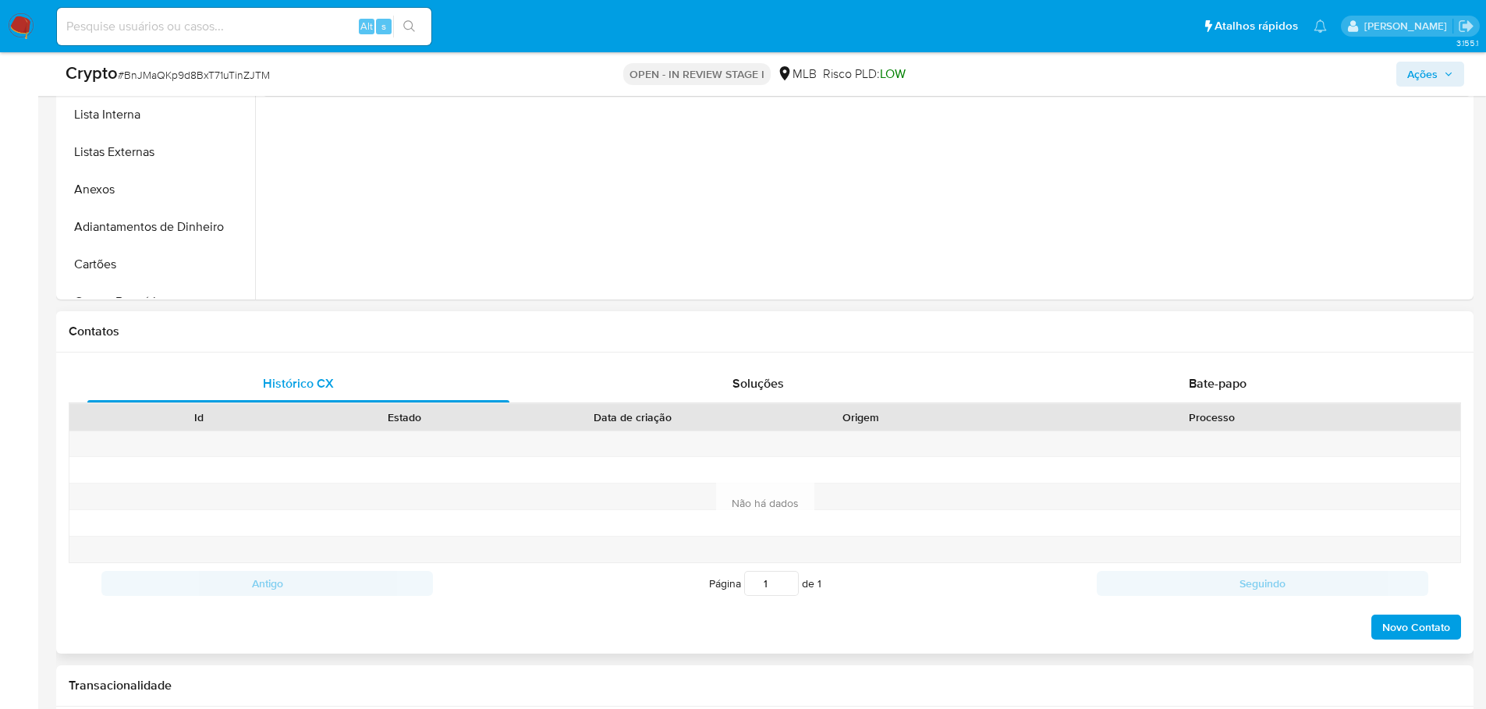
scroll to position [624, 0]
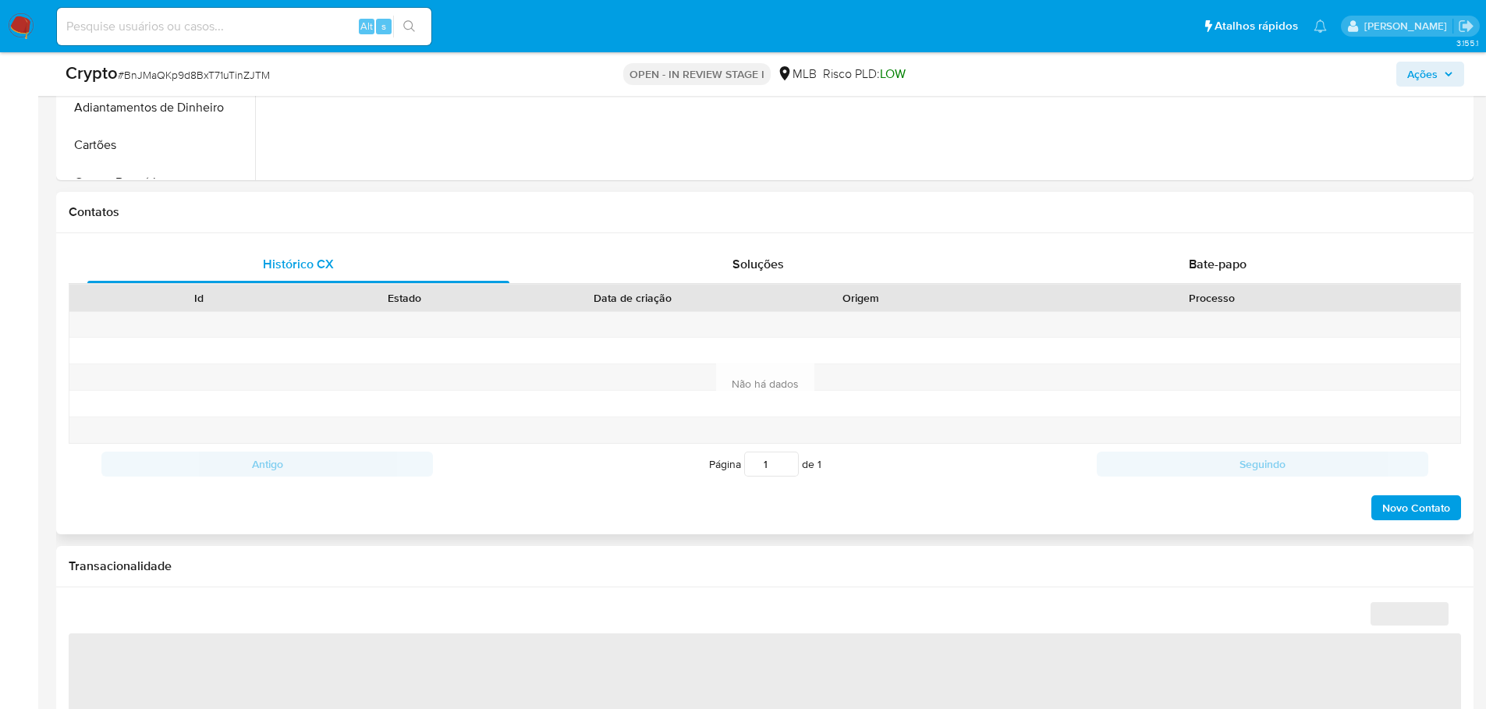
select select "10"
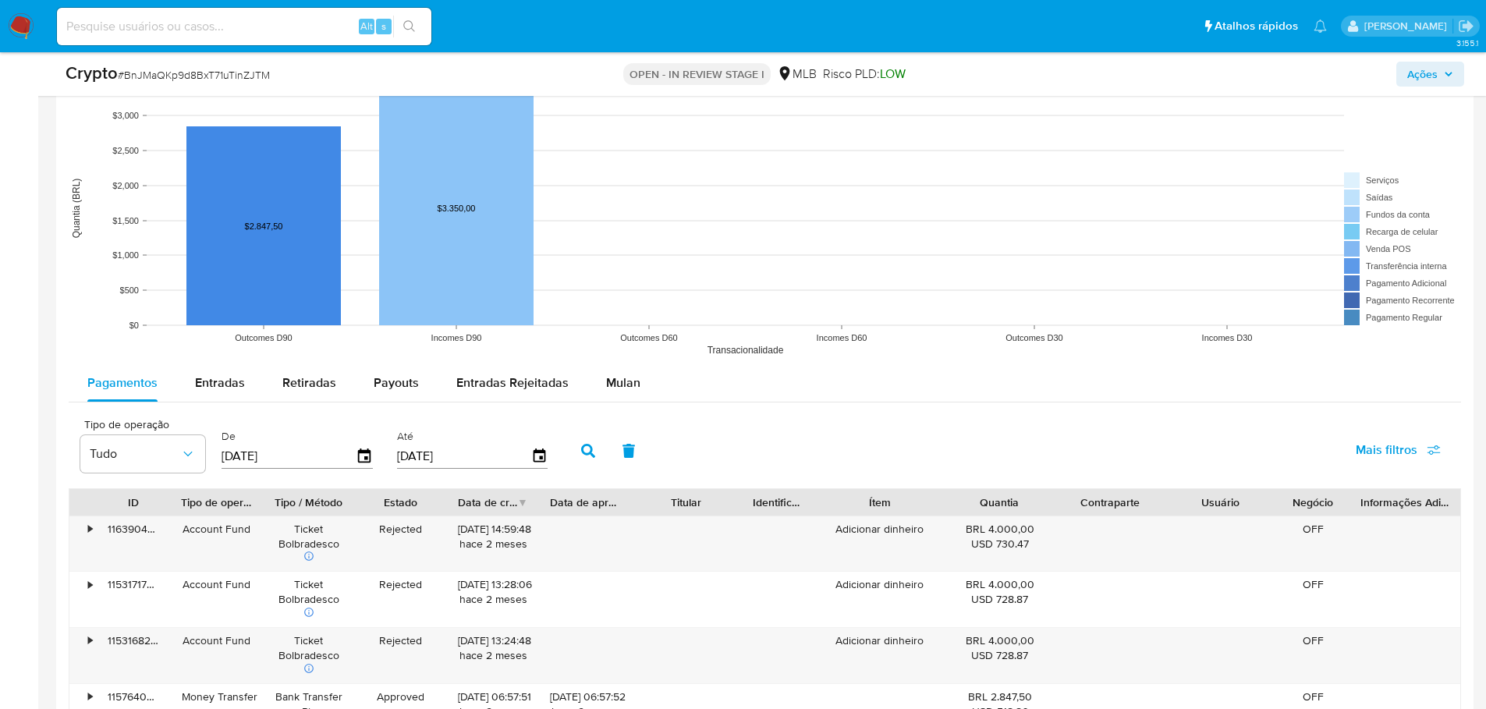
scroll to position [1482, 0]
click at [406, 383] on span "Payouts" at bounding box center [396, 381] width 45 height 18
select select "10"
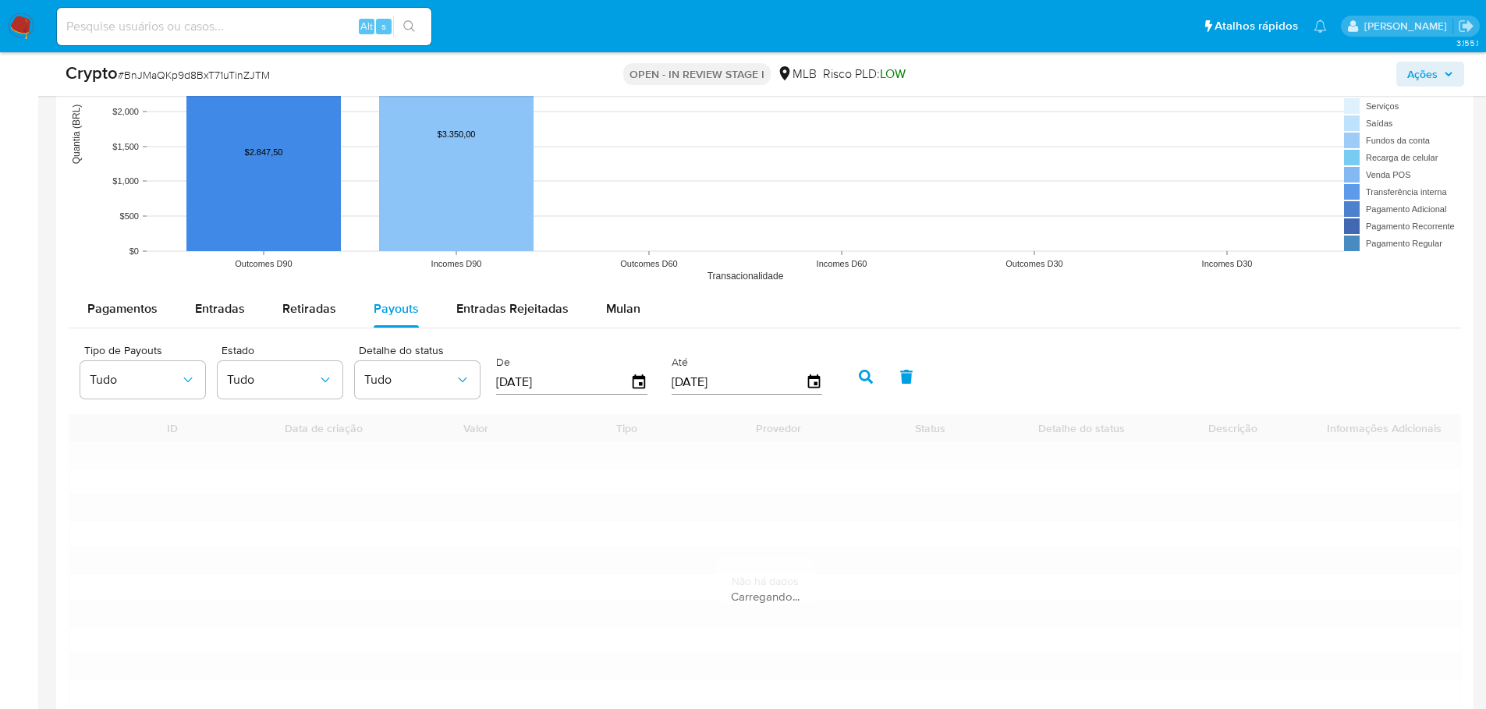
scroll to position [1638, 0]
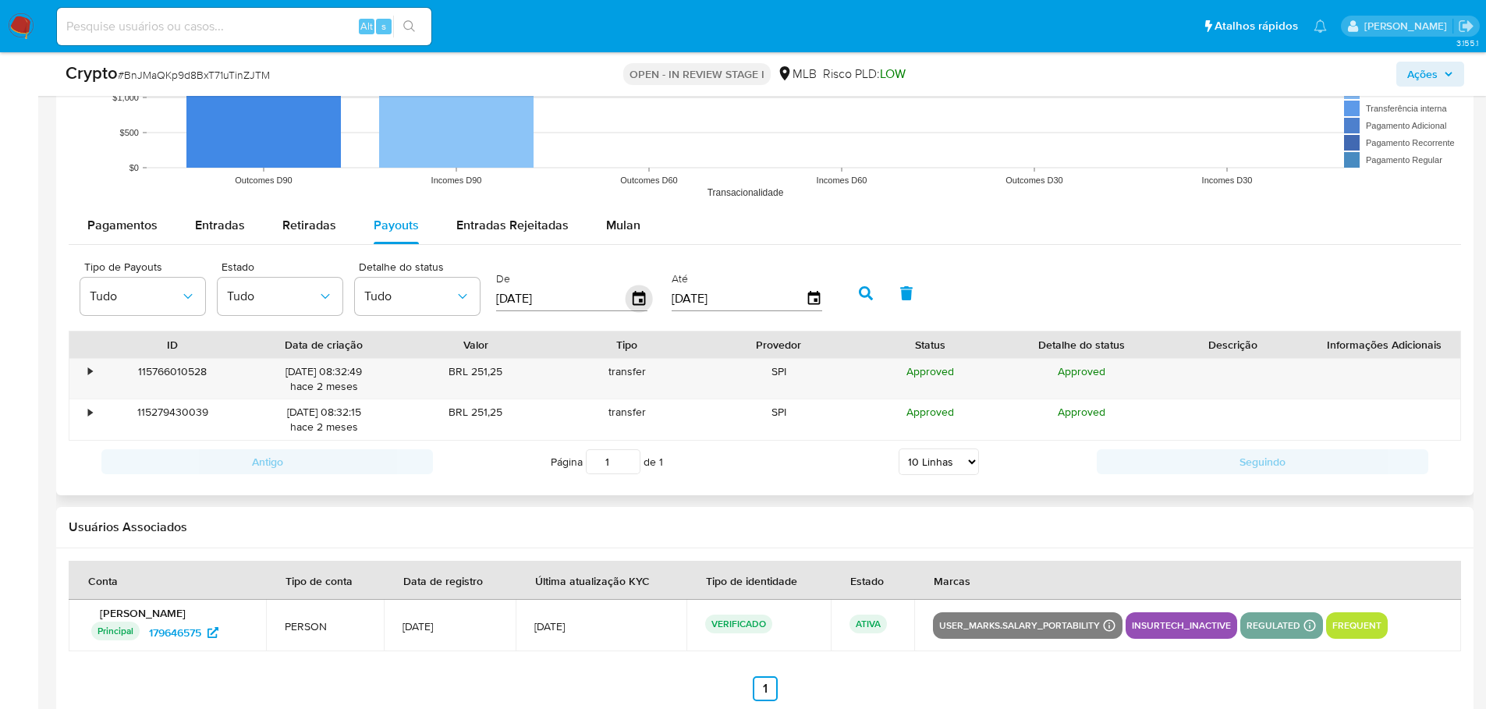
click at [646, 297] on icon "button" at bounding box center [639, 299] width 27 height 27
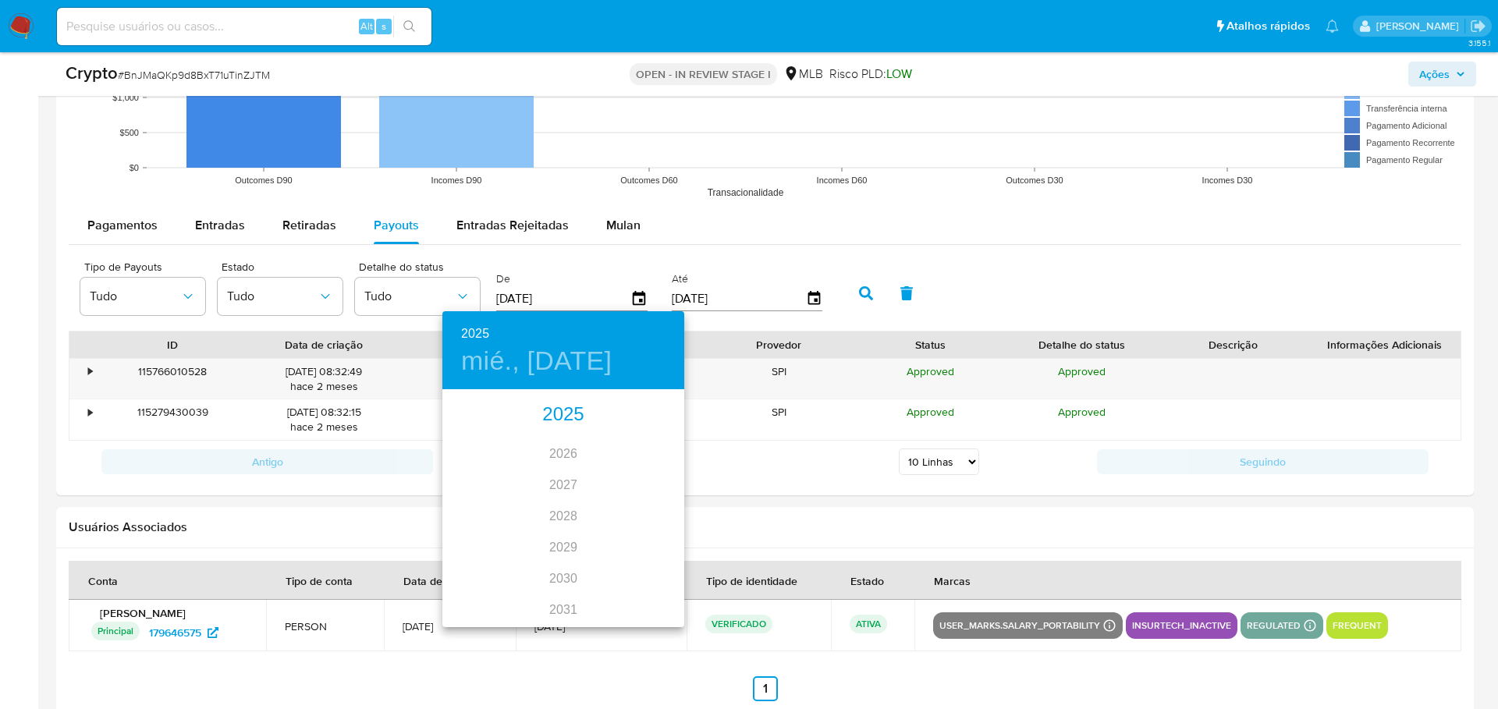
click at [566, 418] on div "2025" at bounding box center [563, 414] width 242 height 31
click at [573, 484] on div "may." at bounding box center [563, 479] width 80 height 59
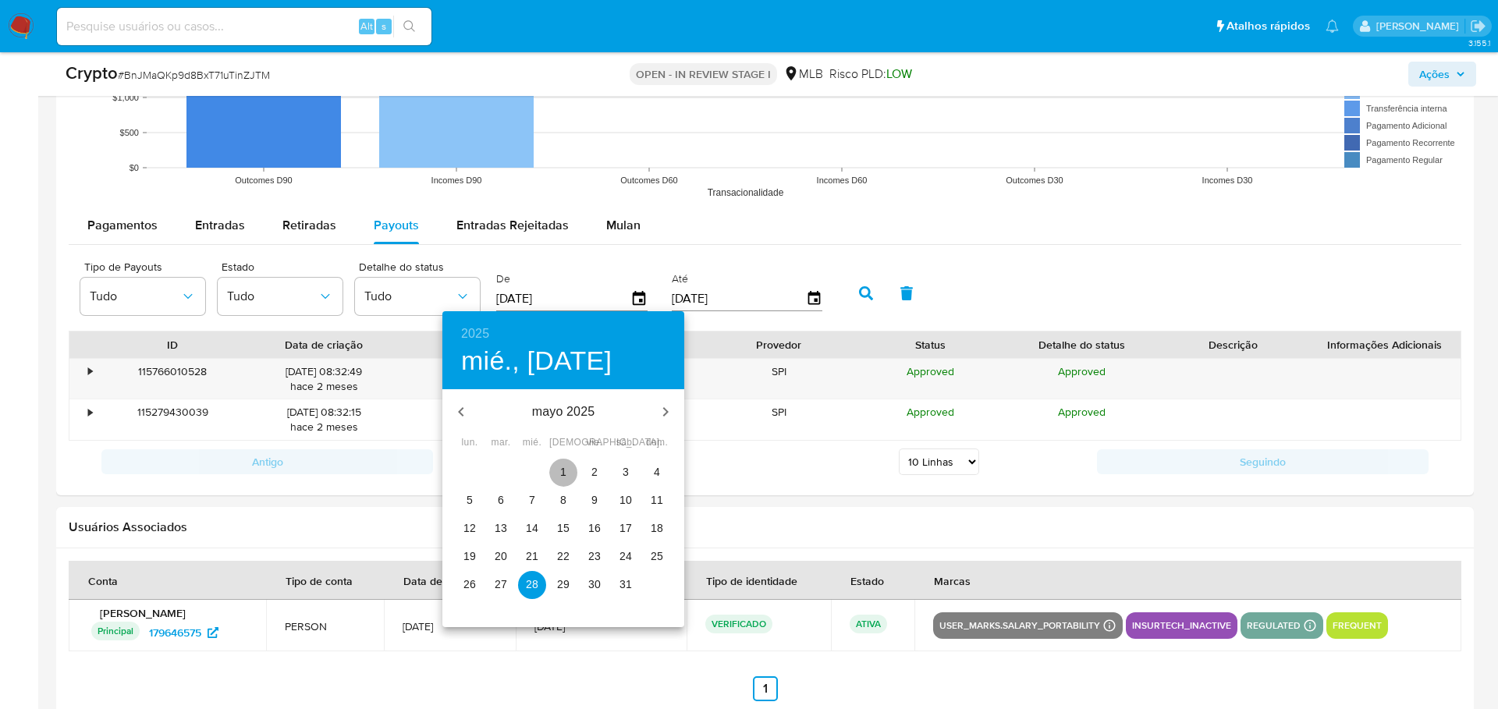
click at [559, 465] on span "1" at bounding box center [563, 472] width 28 height 16
type input "01/05/2025"
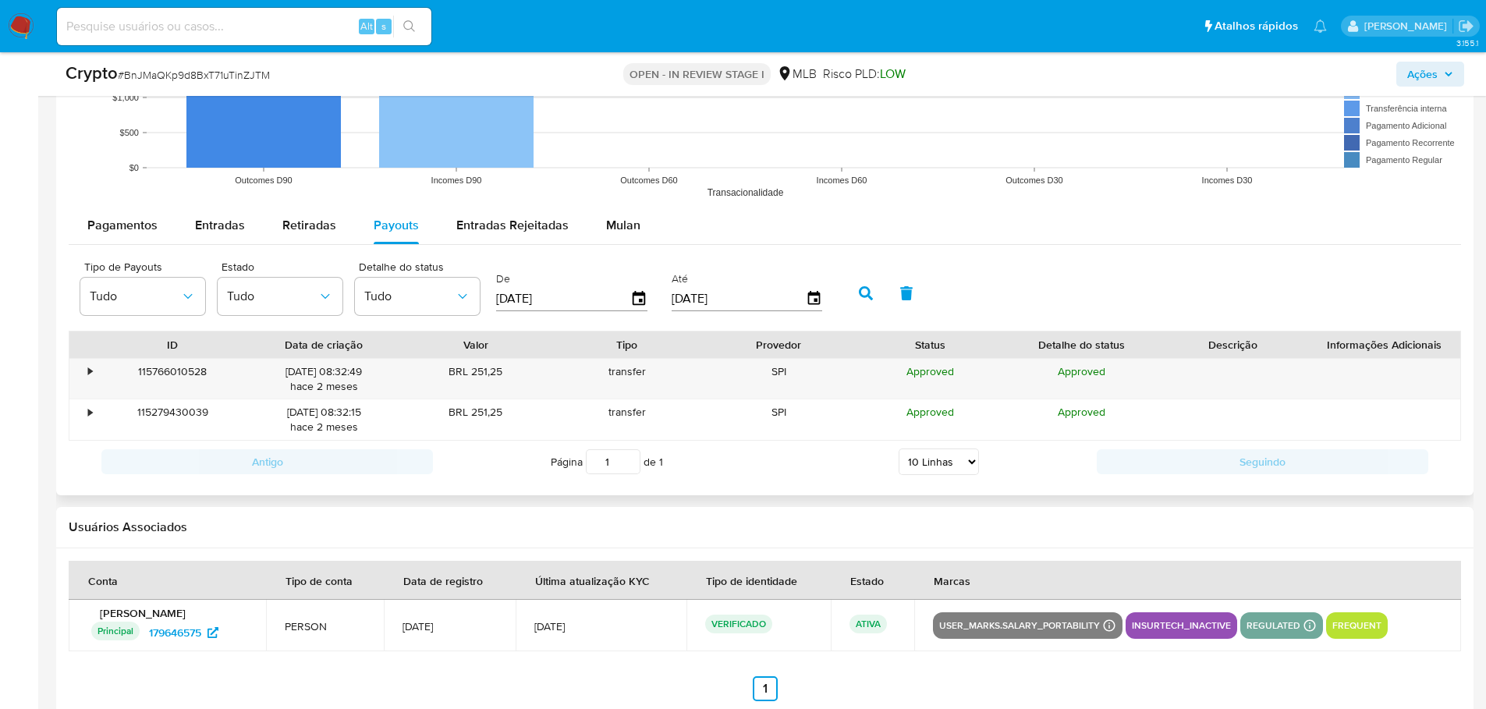
drag, startPoint x: 732, startPoint y: 308, endPoint x: 741, endPoint y: 295, distance: 16.2
click at [735, 305] on input "[DATE]" at bounding box center [739, 298] width 134 height 25
click at [814, 289] on div "[DATE]" at bounding box center [747, 298] width 151 height 25
click at [818, 294] on icon "button" at bounding box center [813, 298] width 12 height 14
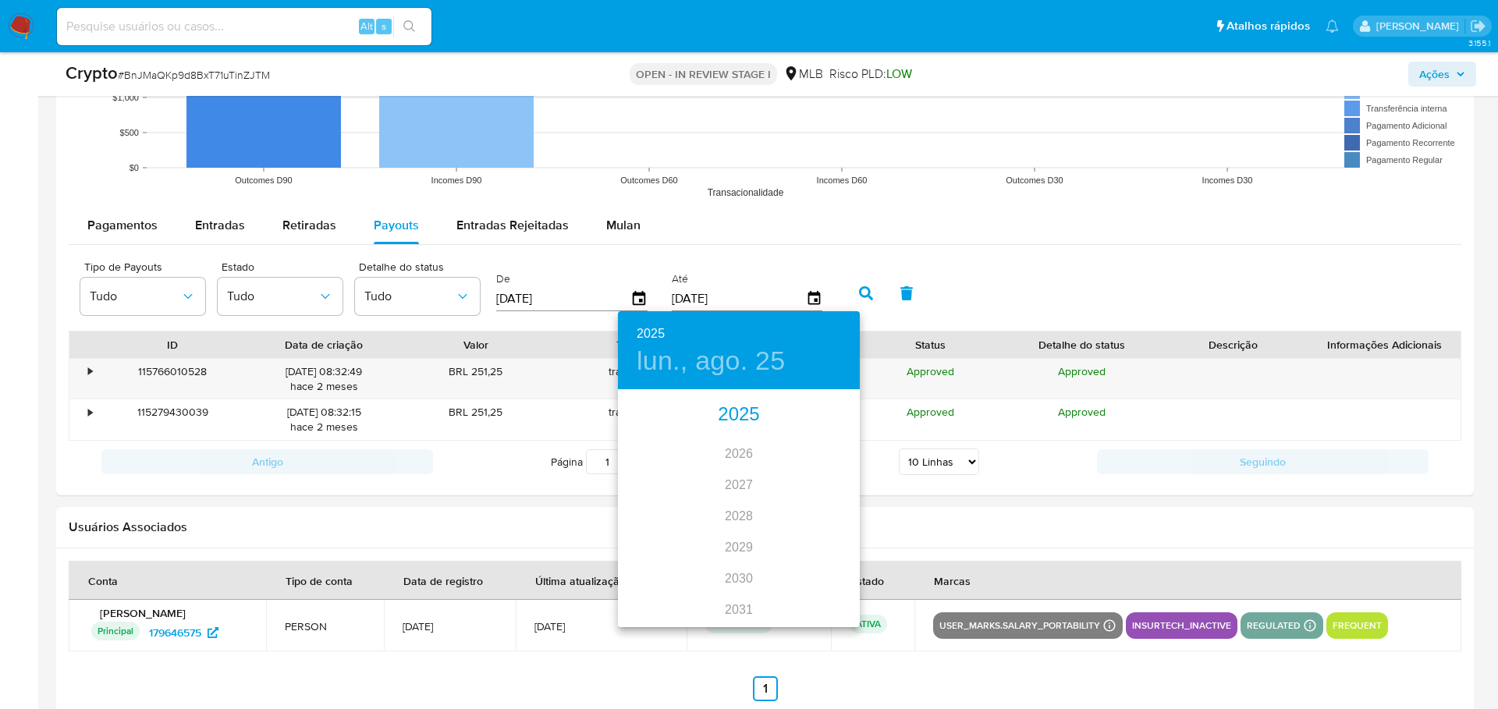
click at [735, 415] on div "2025" at bounding box center [739, 414] width 242 height 31
click at [735, 482] on div "may." at bounding box center [738, 479] width 80 height 59
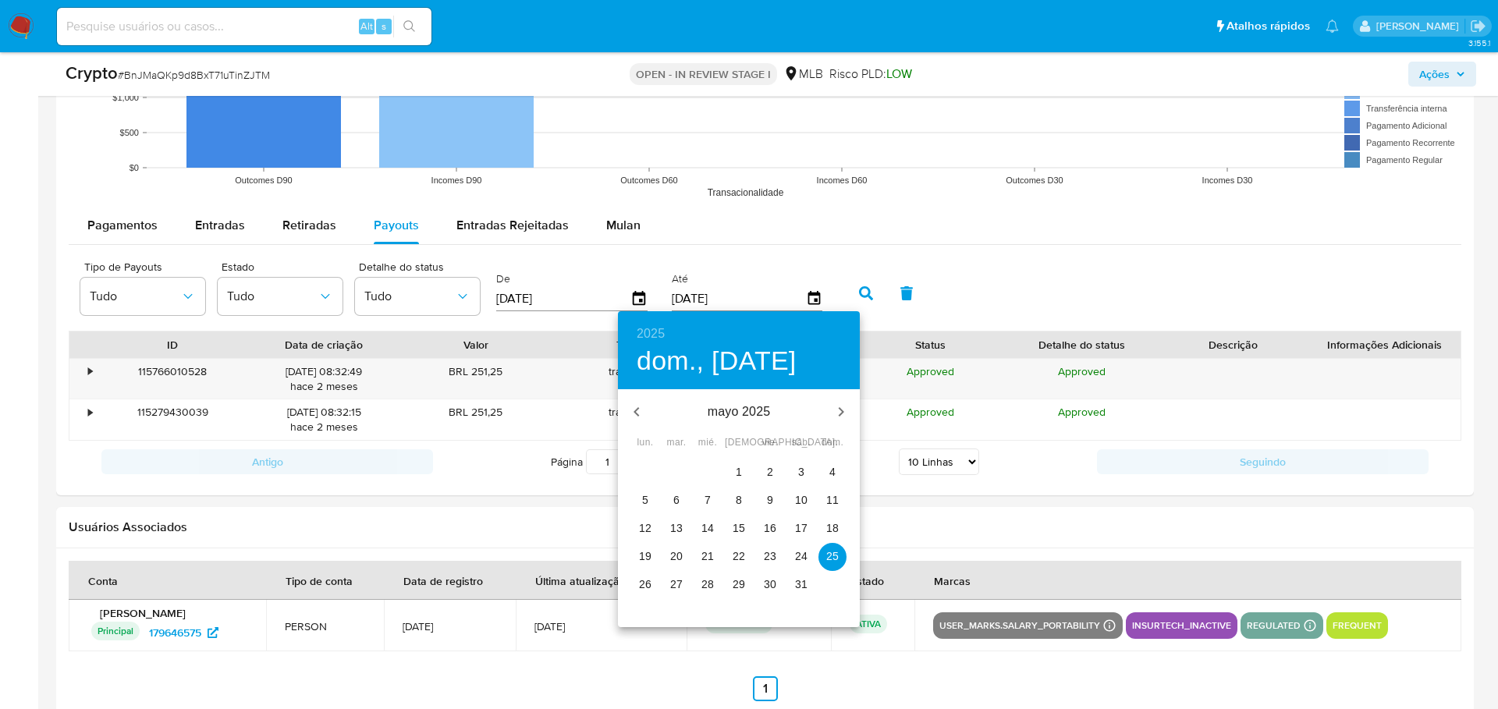
click at [796, 587] on p "31" at bounding box center [801, 584] width 12 height 16
type input "31/05/2025"
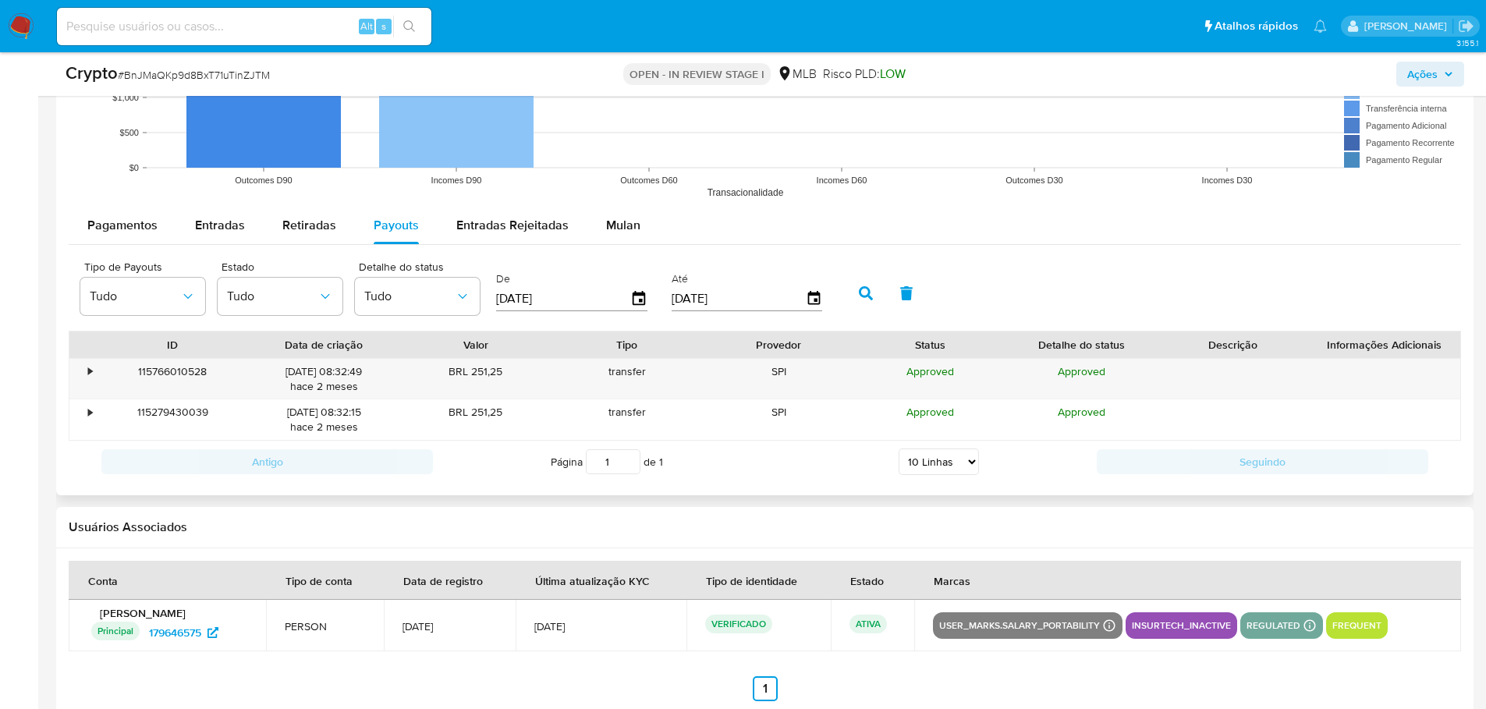
click at [865, 296] on icon "button" at bounding box center [866, 293] width 14 height 14
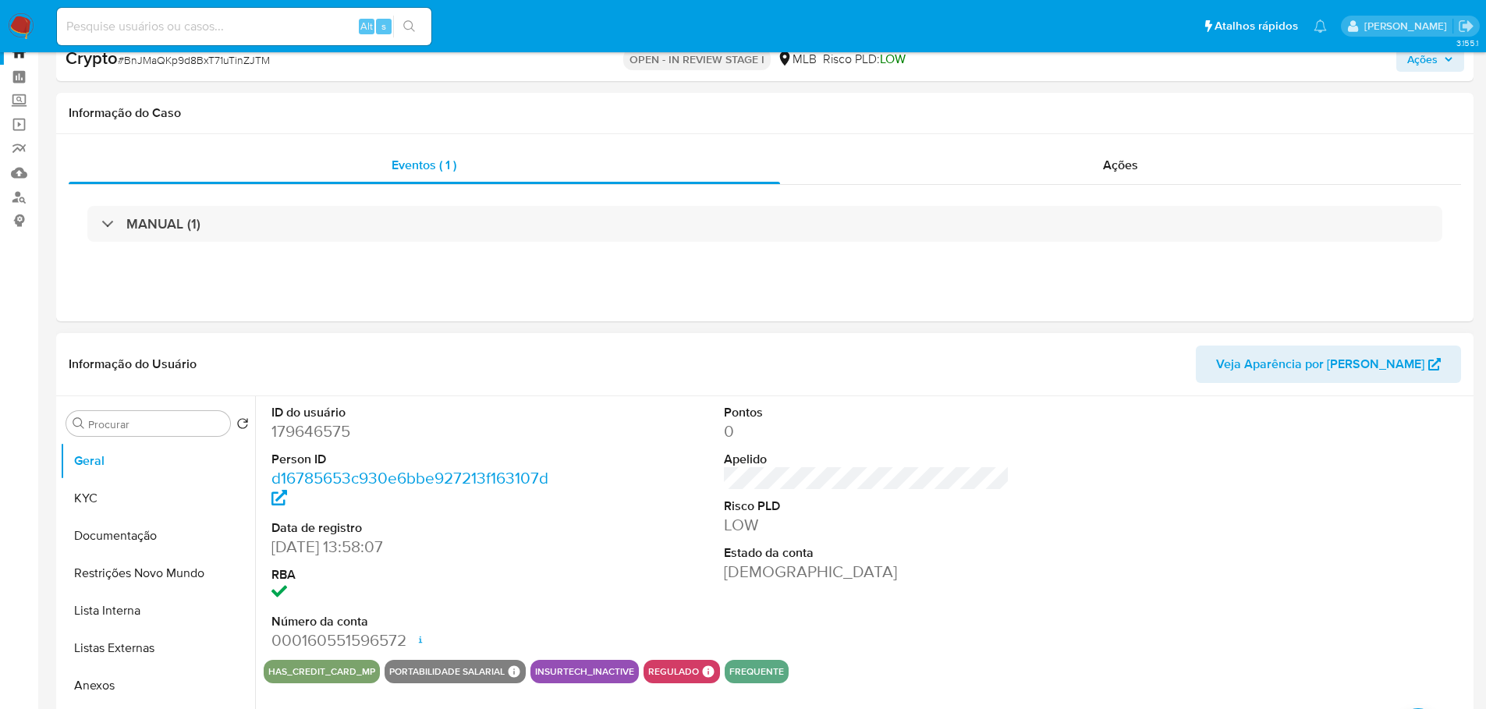
scroll to position [0, 0]
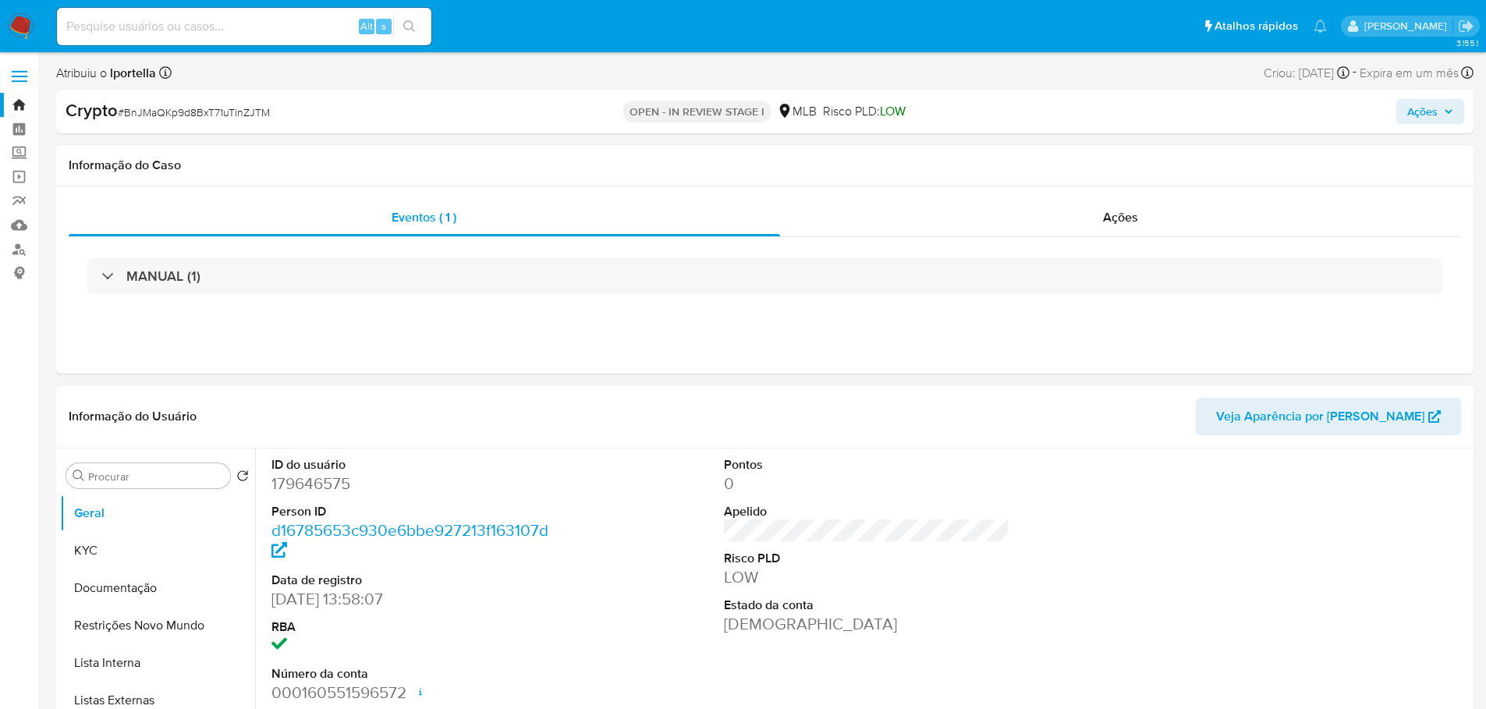
click at [277, 487] on dd "179646575" at bounding box center [414, 484] width 286 height 22
copy dd "179646575"
click at [27, 21] on img at bounding box center [21, 26] width 27 height 27
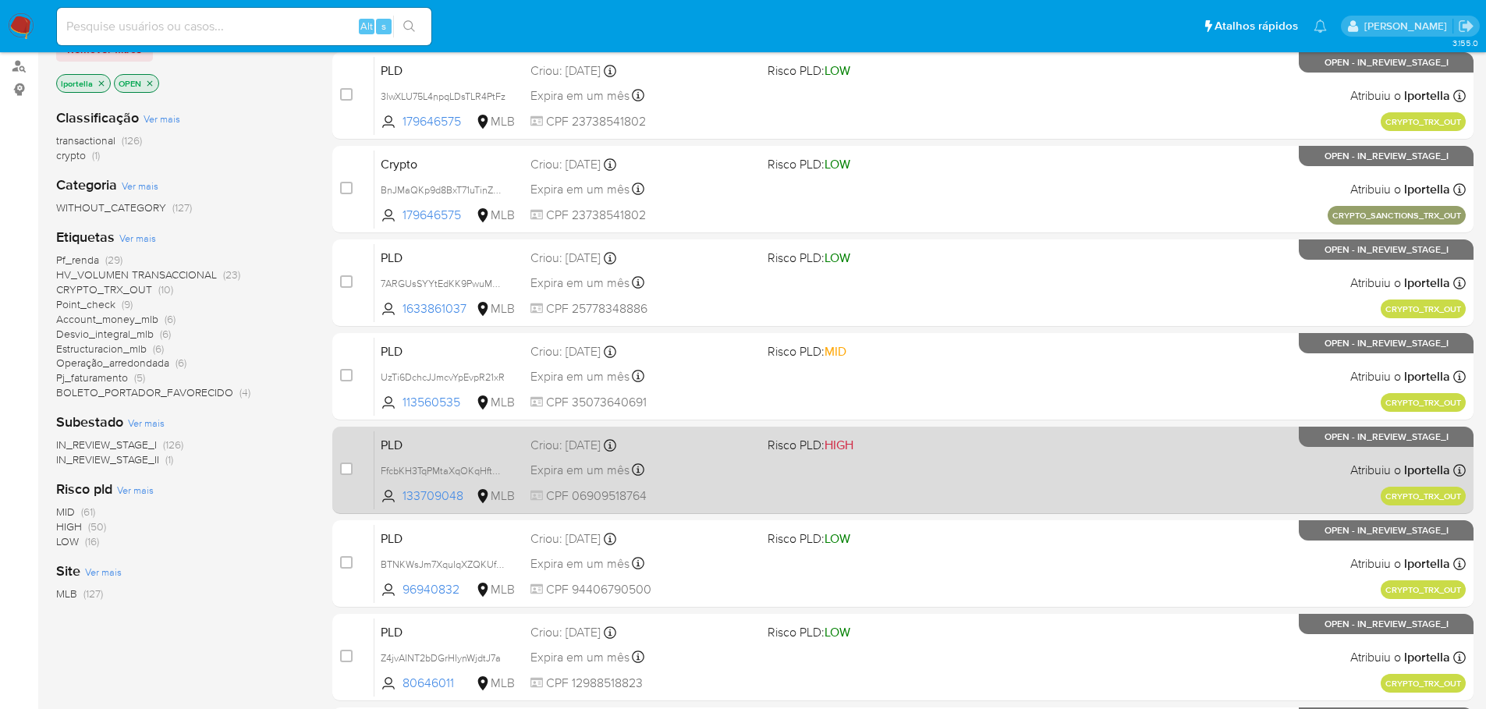
scroll to position [156, 0]
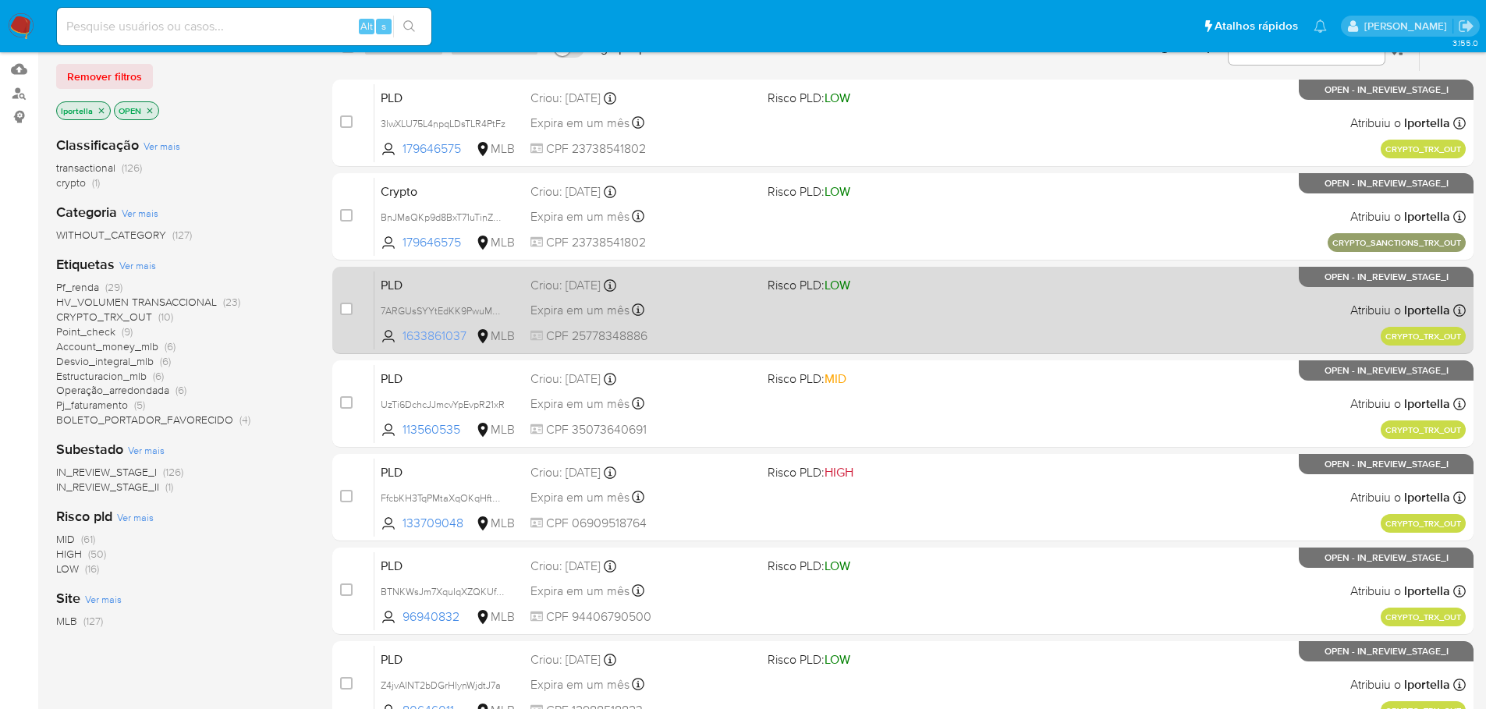
click at [422, 336] on span "1633861037" at bounding box center [438, 336] width 70 height 17
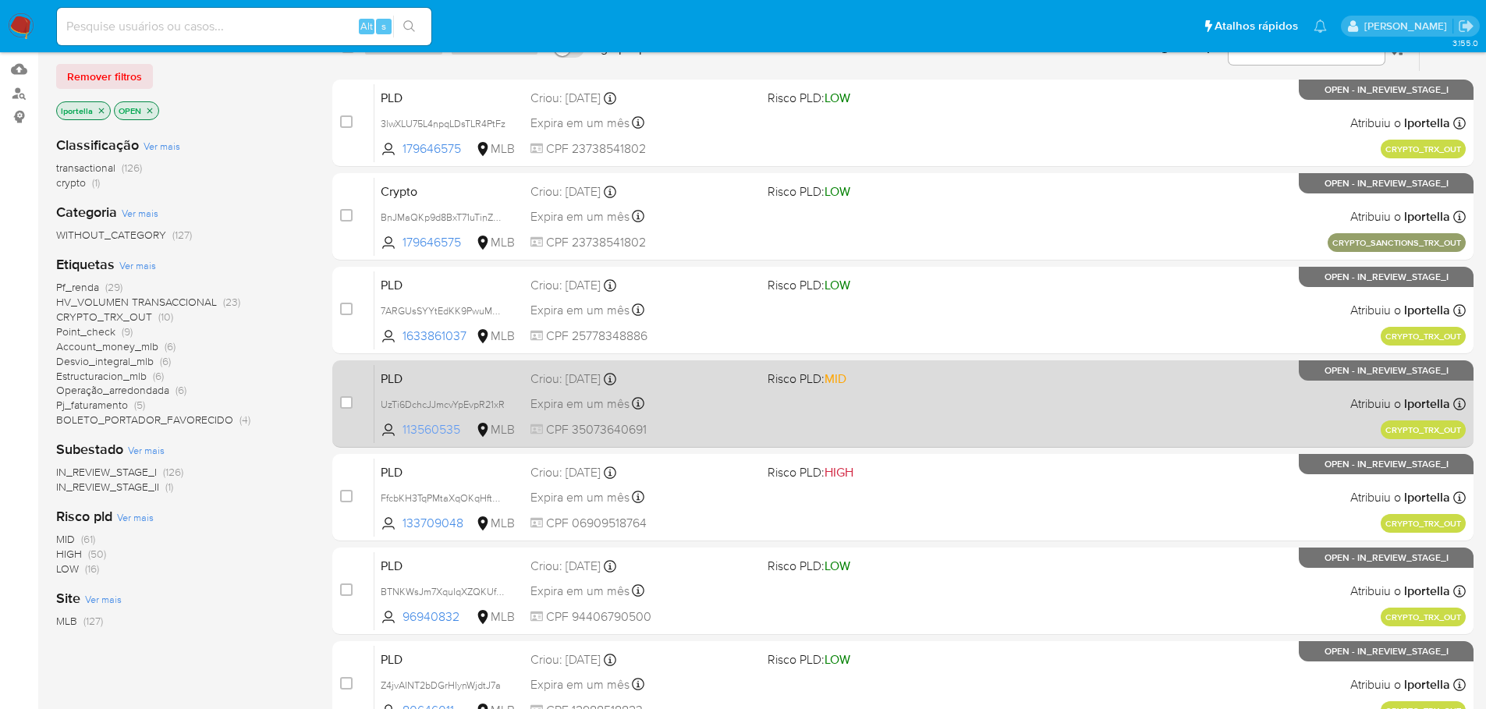
click at [441, 421] on span "113560535" at bounding box center [438, 429] width 70 height 17
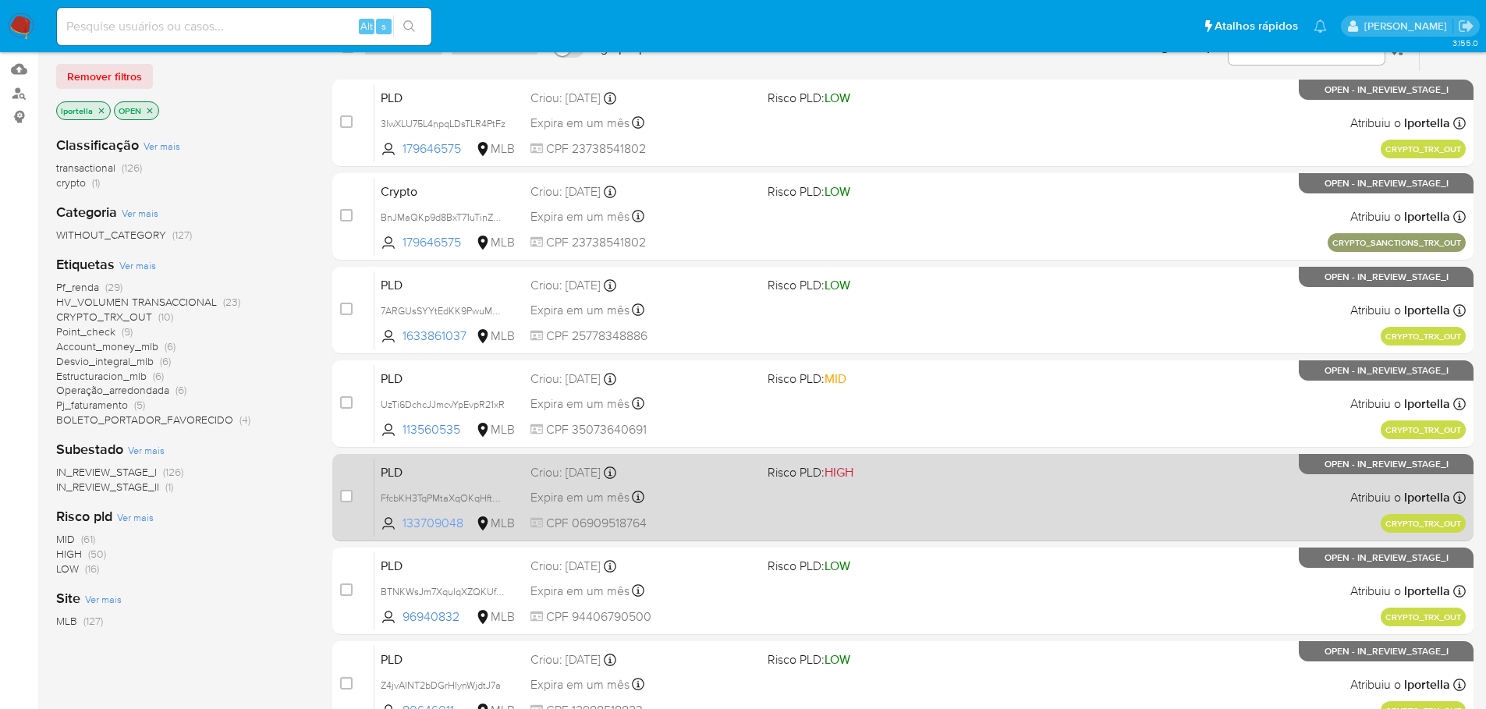
click at [436, 521] on span "133709048" at bounding box center [438, 523] width 70 height 17
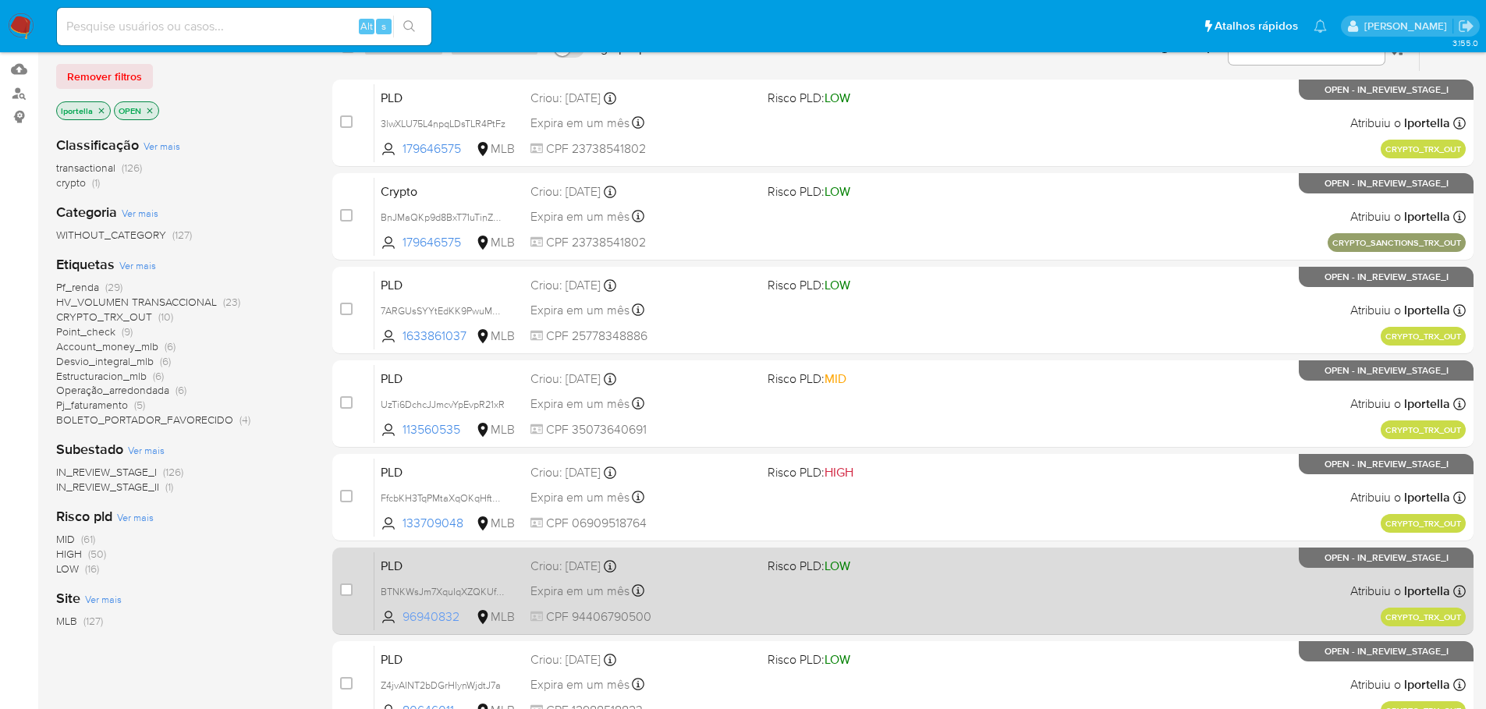
click at [431, 617] on span "96940832" at bounding box center [438, 616] width 70 height 17
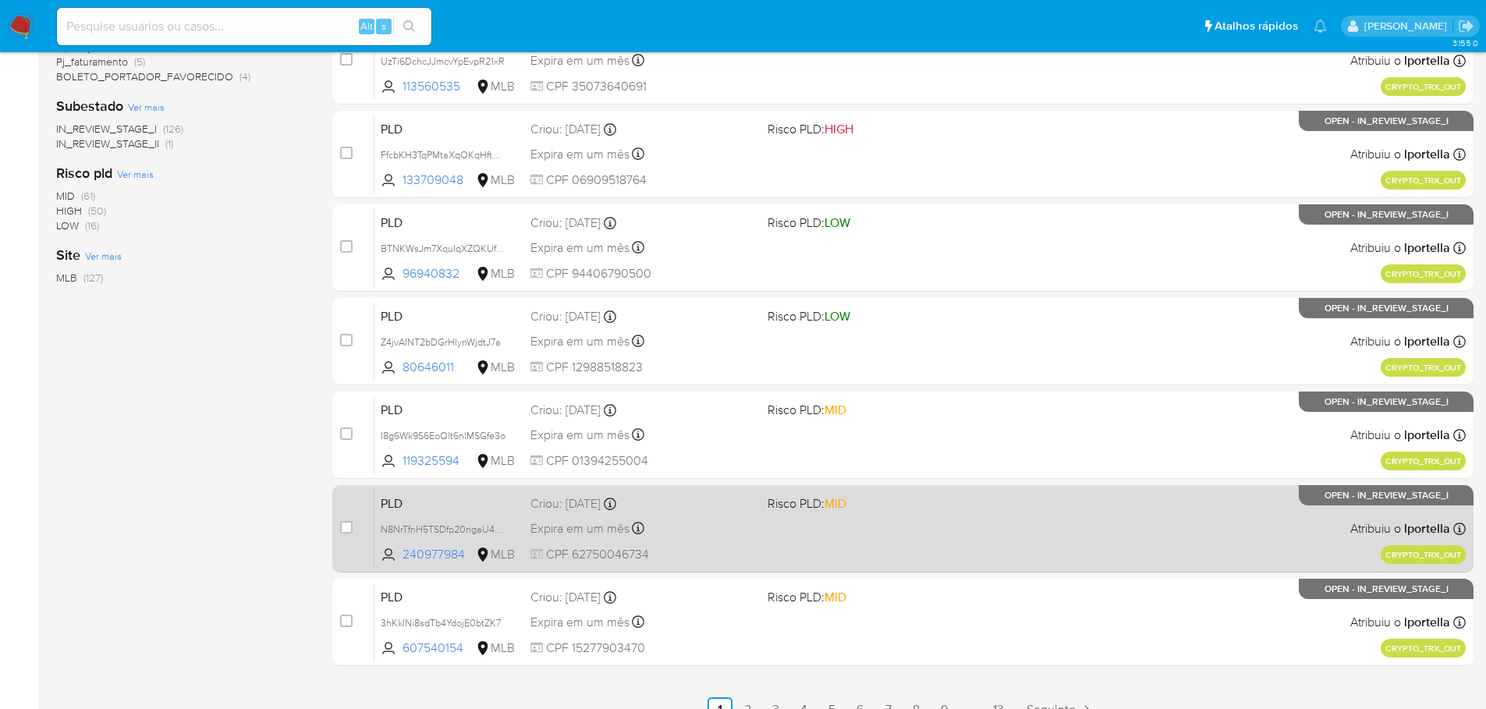
scroll to position [523, 0]
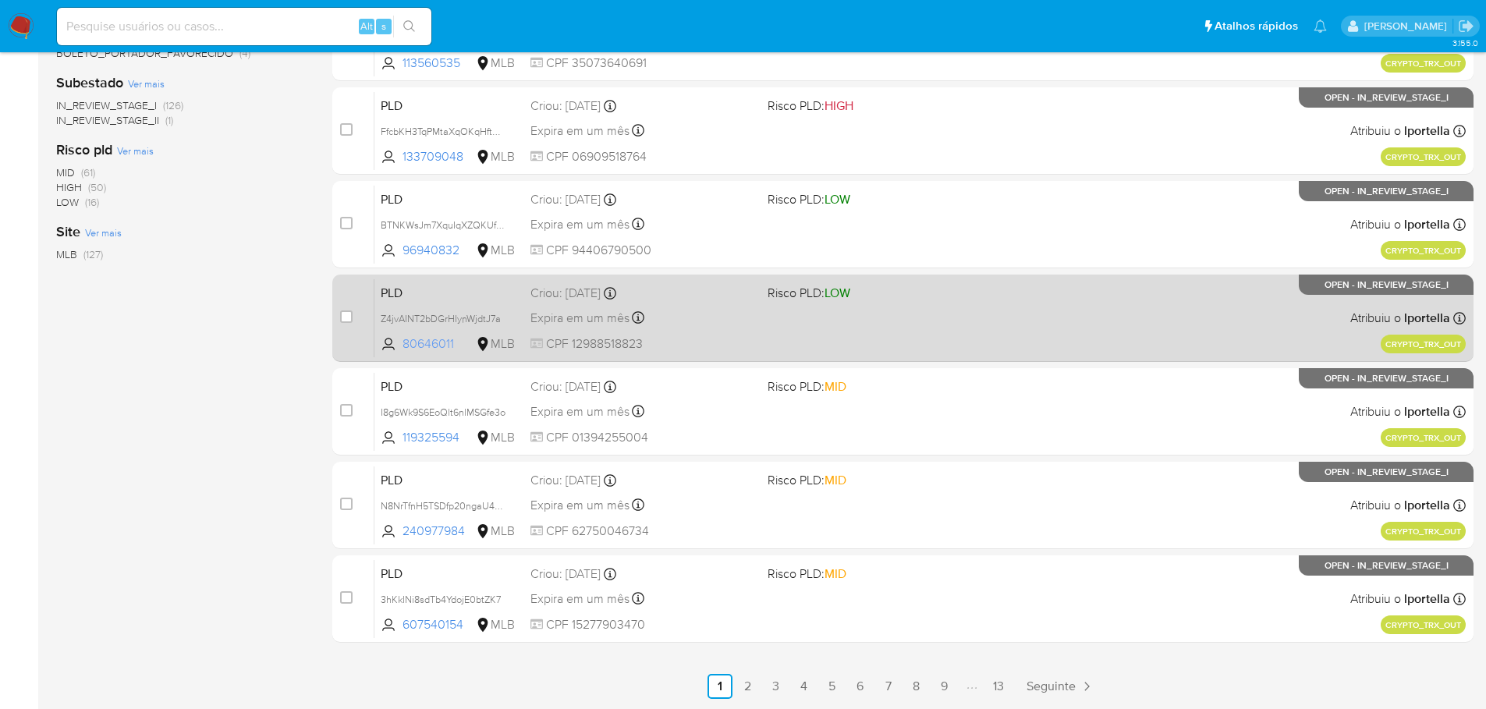
click at [442, 346] on span "80646011" at bounding box center [438, 343] width 70 height 17
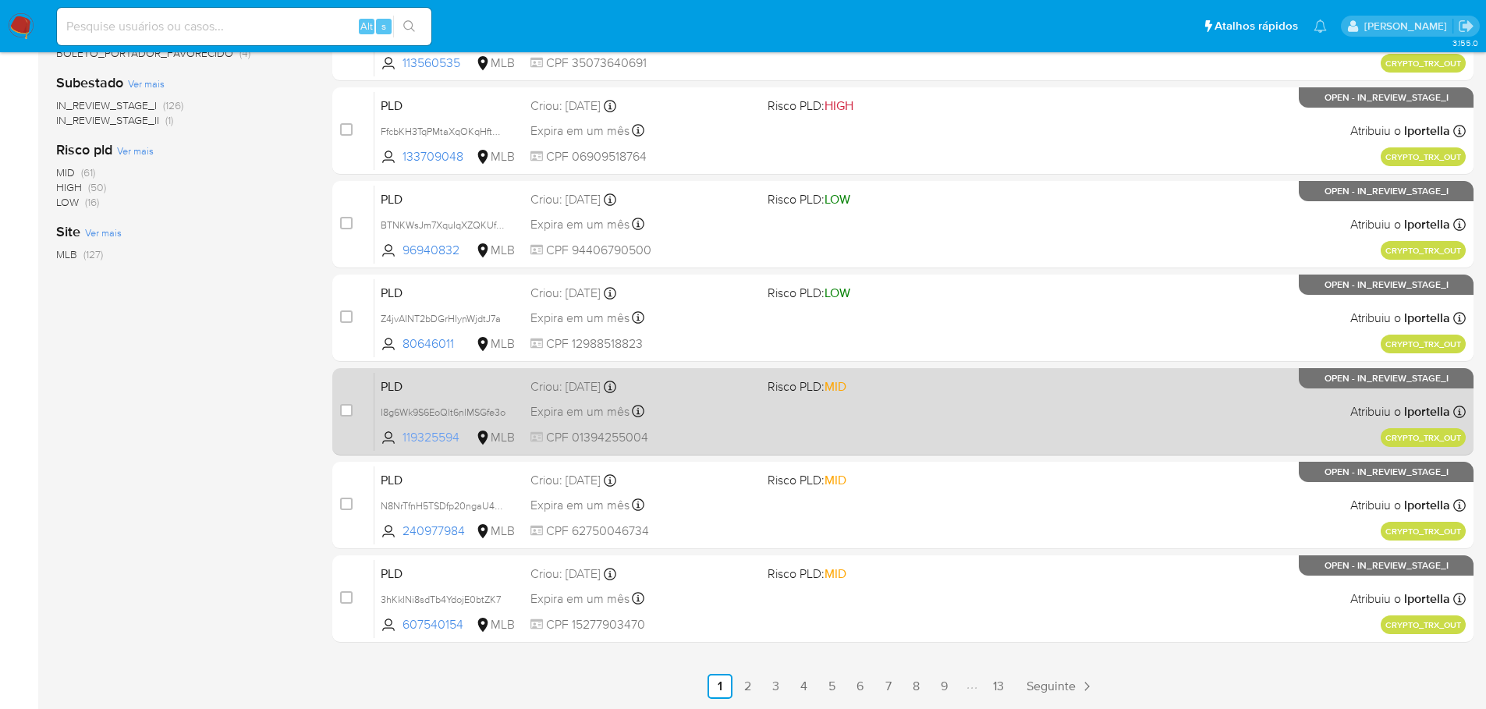
click at [433, 438] on span "119325594" at bounding box center [438, 437] width 70 height 17
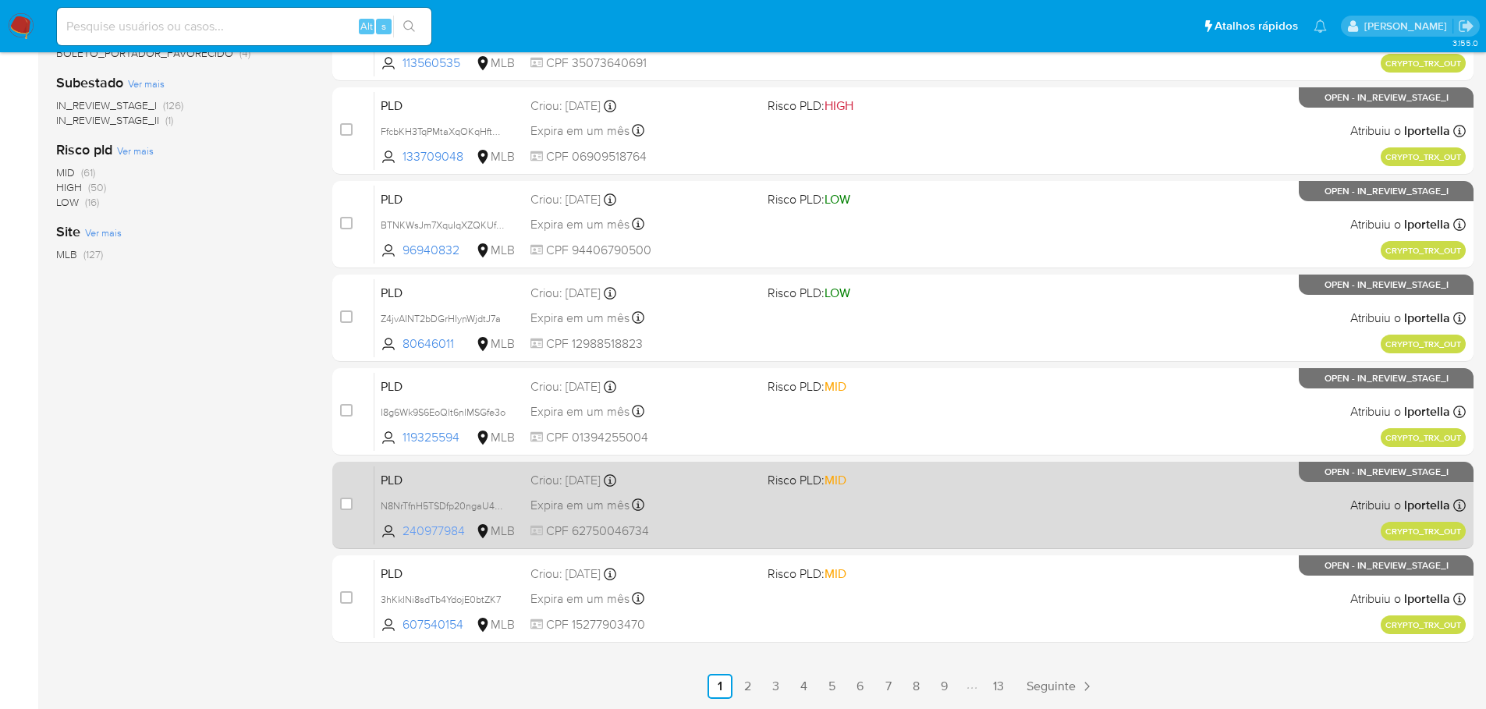
click at [427, 534] on span "240977984" at bounding box center [438, 531] width 70 height 17
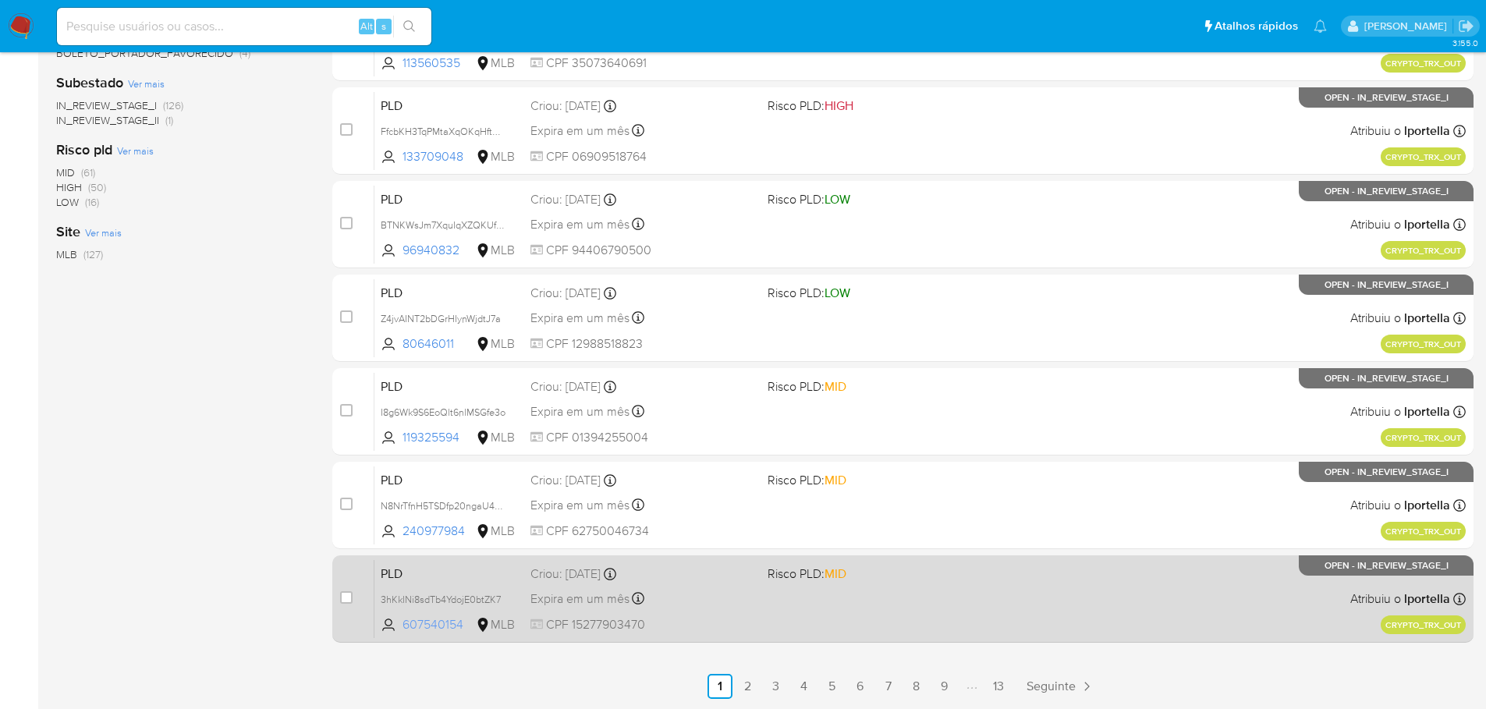
click at [416, 623] on span "607540154" at bounding box center [438, 624] width 70 height 17
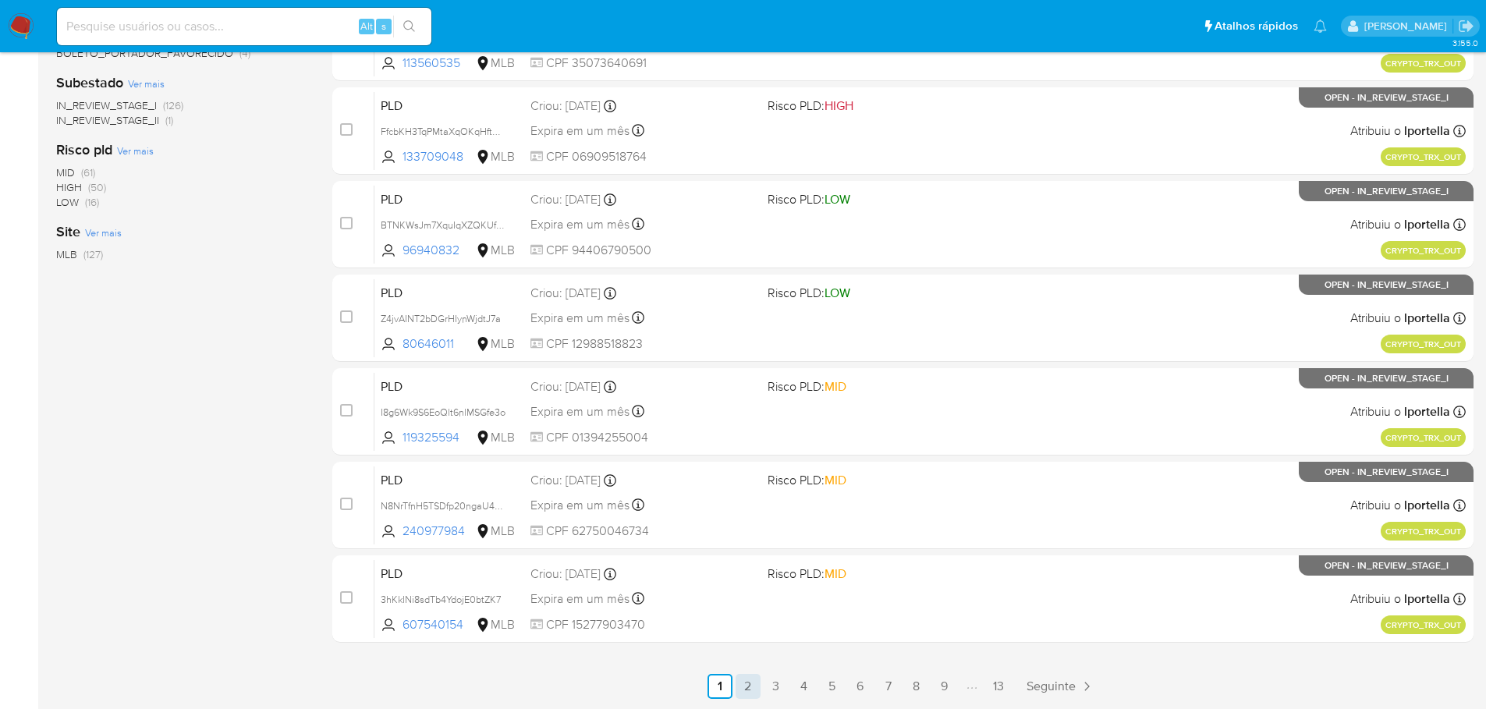
click at [747, 689] on link "2" at bounding box center [748, 686] width 25 height 25
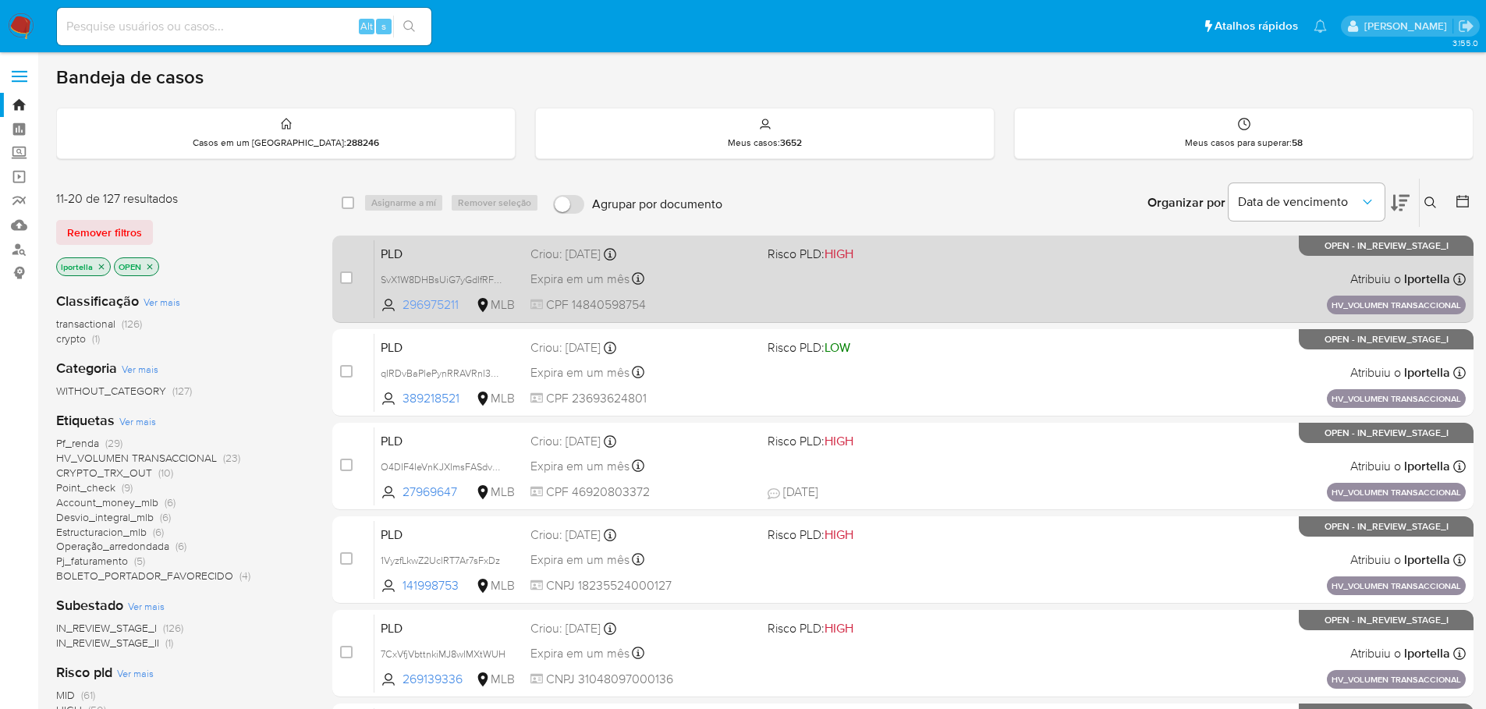
click at [434, 304] on span "296975211" at bounding box center [438, 304] width 70 height 17
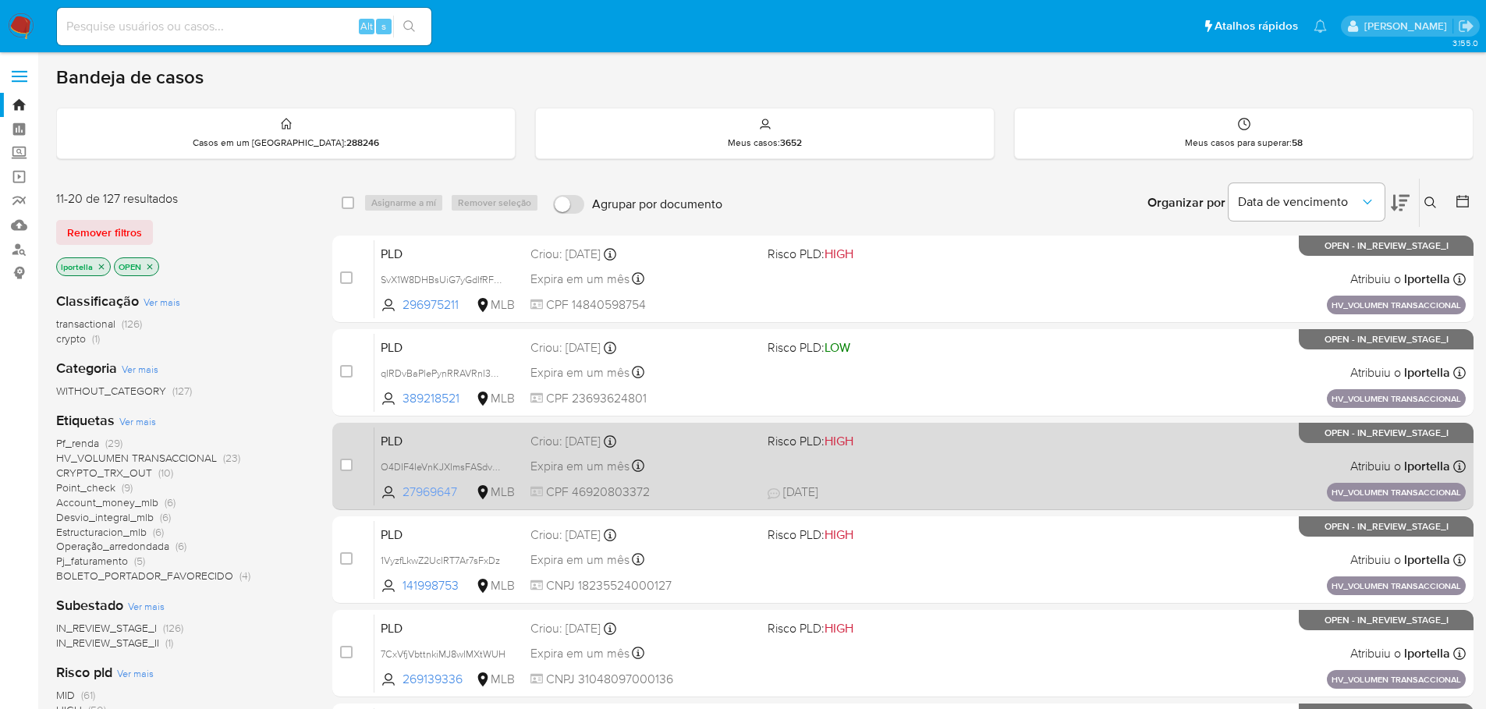
click at [427, 494] on span "27969647" at bounding box center [438, 492] width 70 height 17
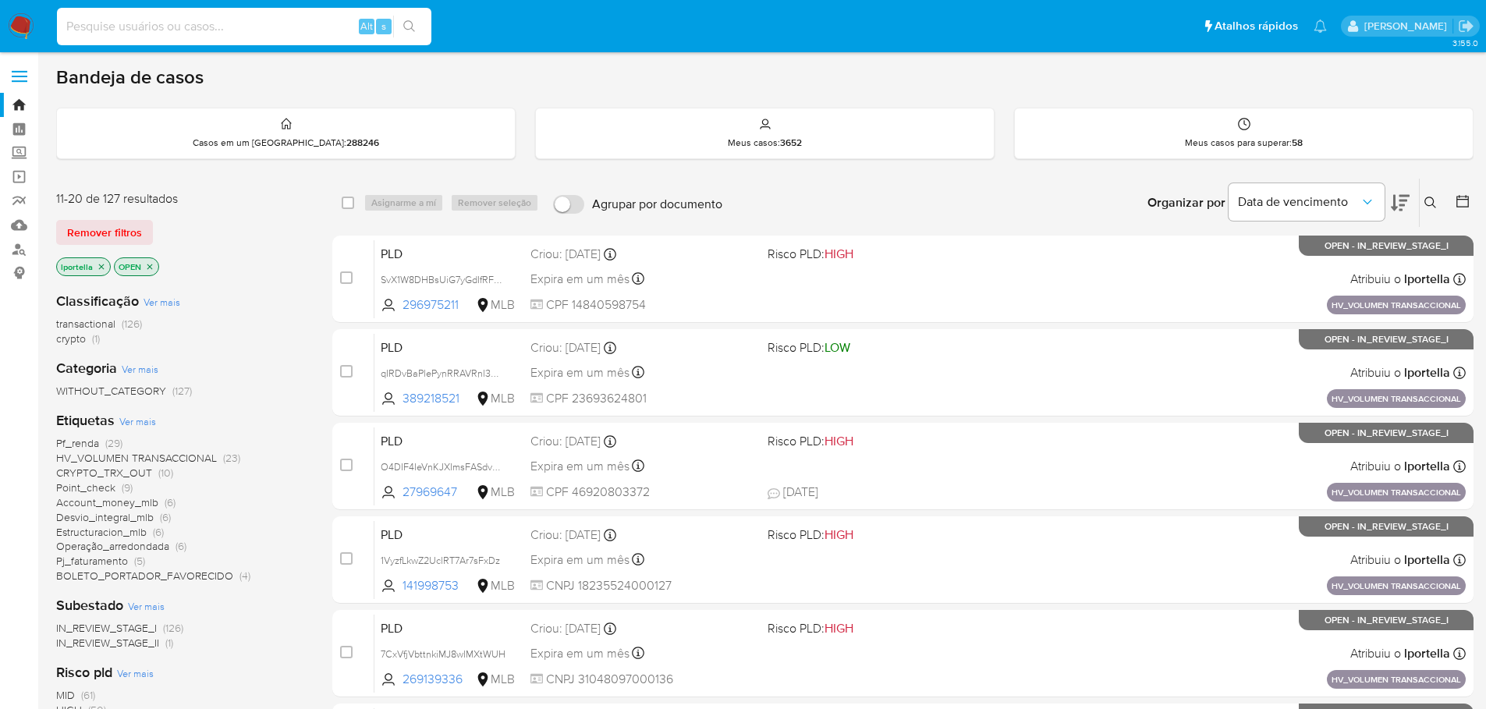
click at [211, 28] on input at bounding box center [244, 26] width 374 height 20
paste input "je4AVhXbl0HysV9Lpb5TXYSm"
type input "je4AVhXbl0HysV9Lpb5TXYSm"
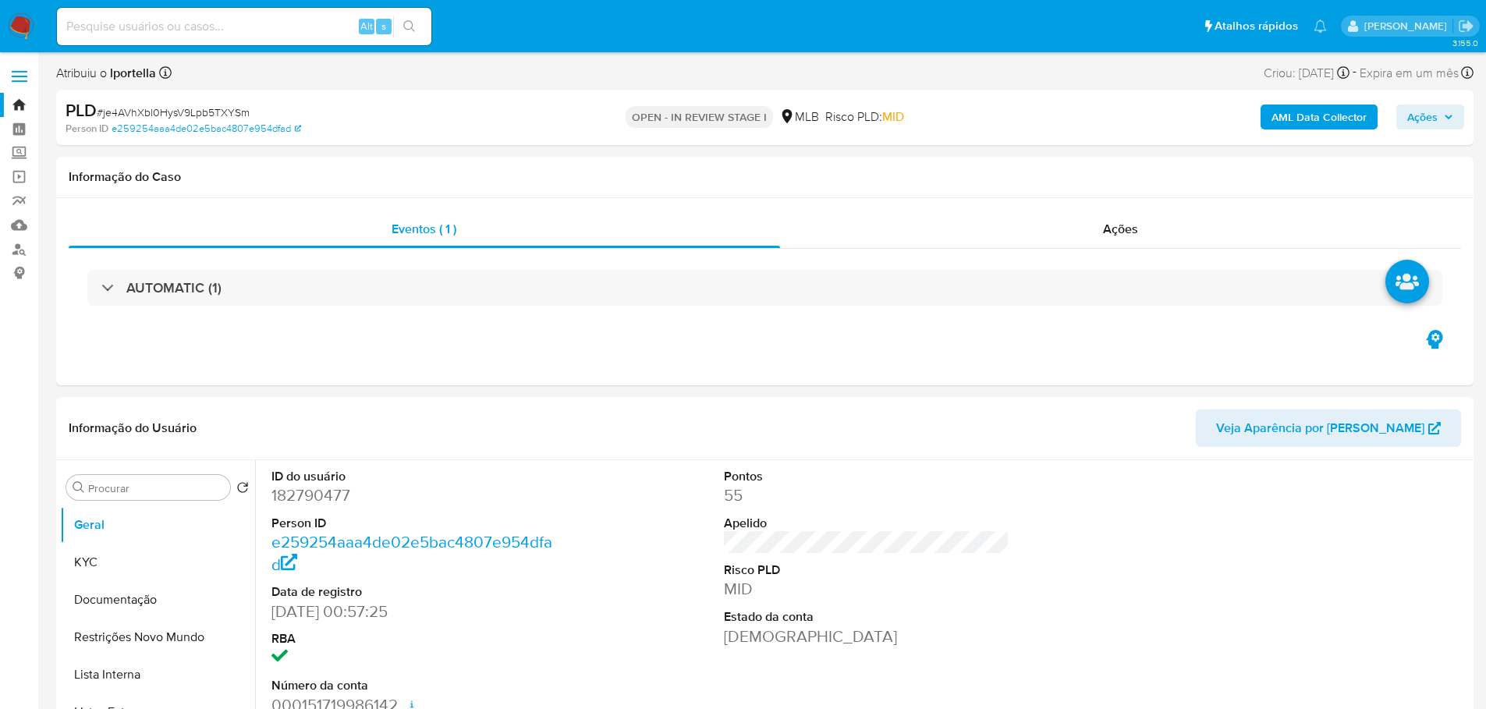
select select "10"
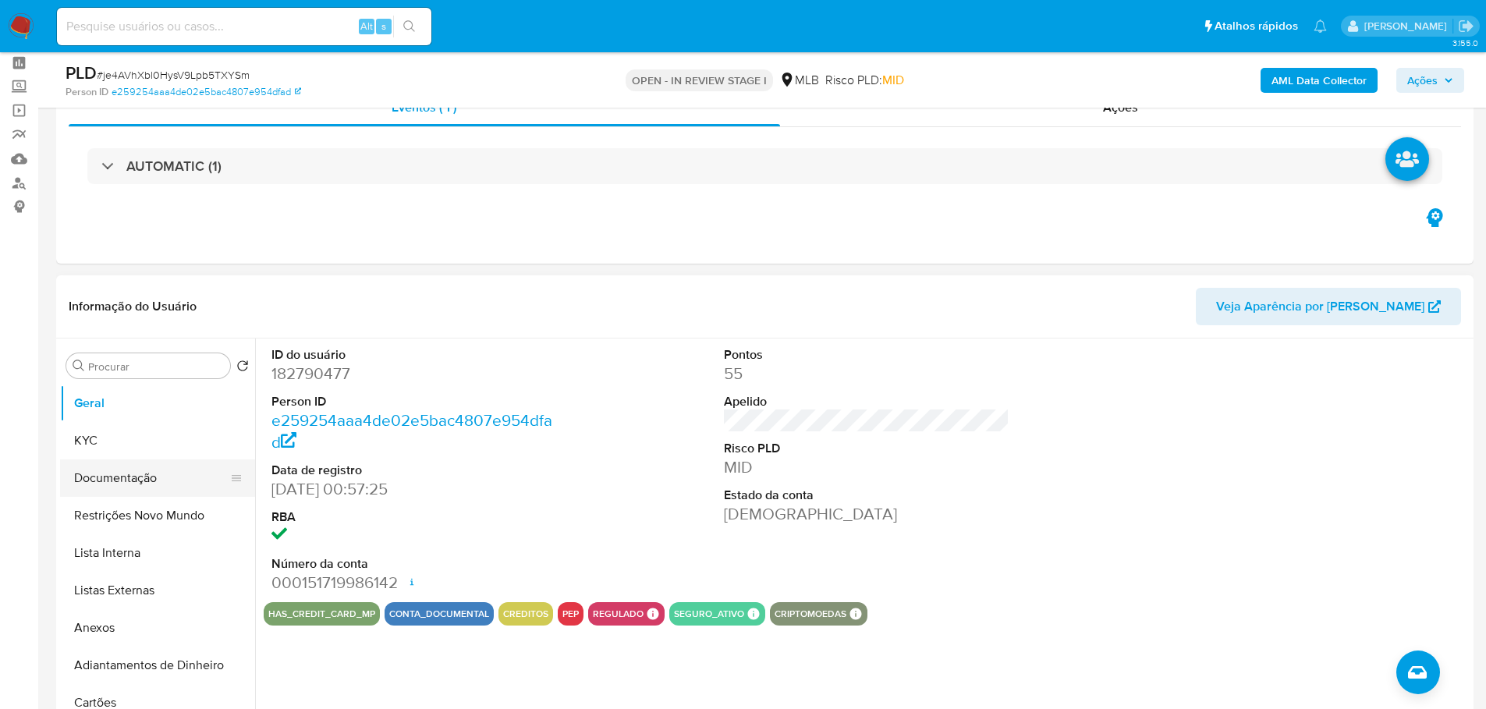
scroll to position [156, 0]
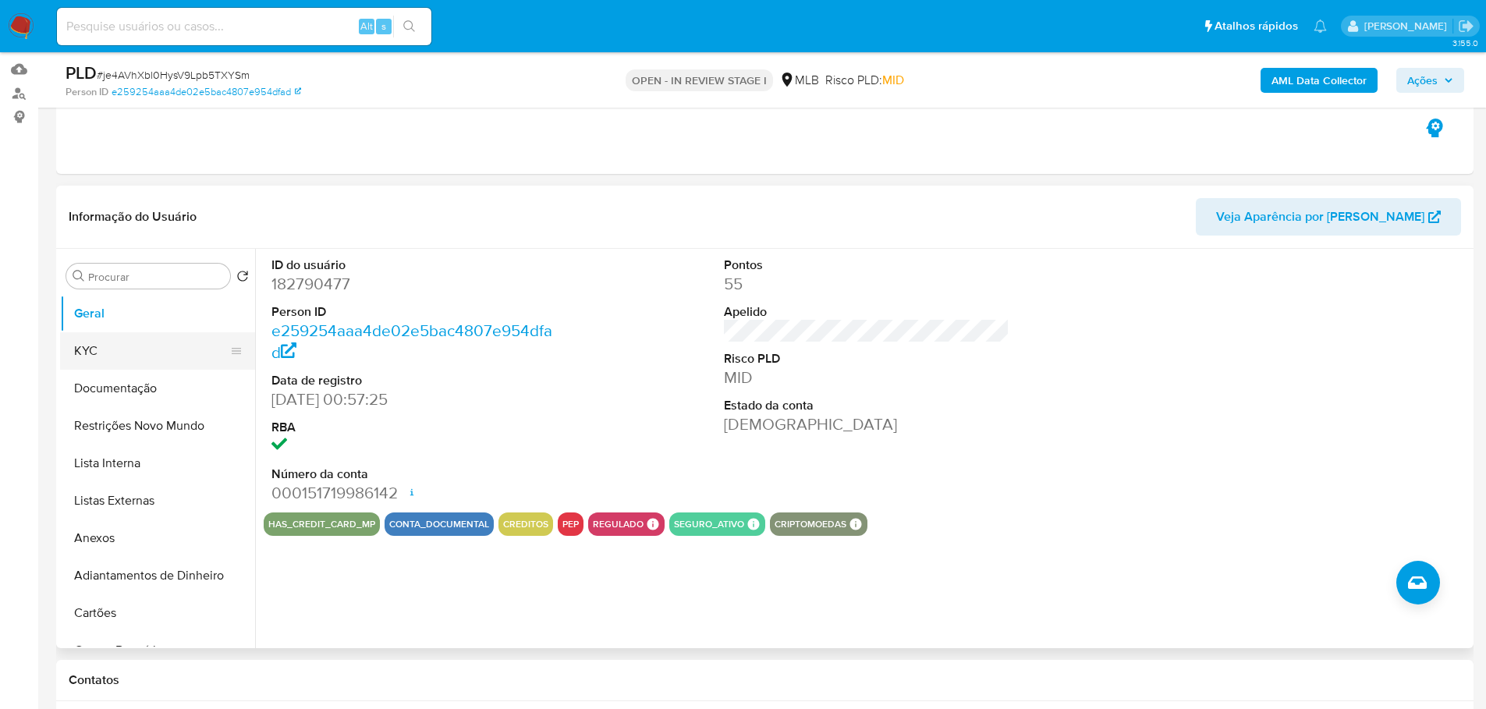
click at [153, 343] on button "KYC" at bounding box center [151, 350] width 183 height 37
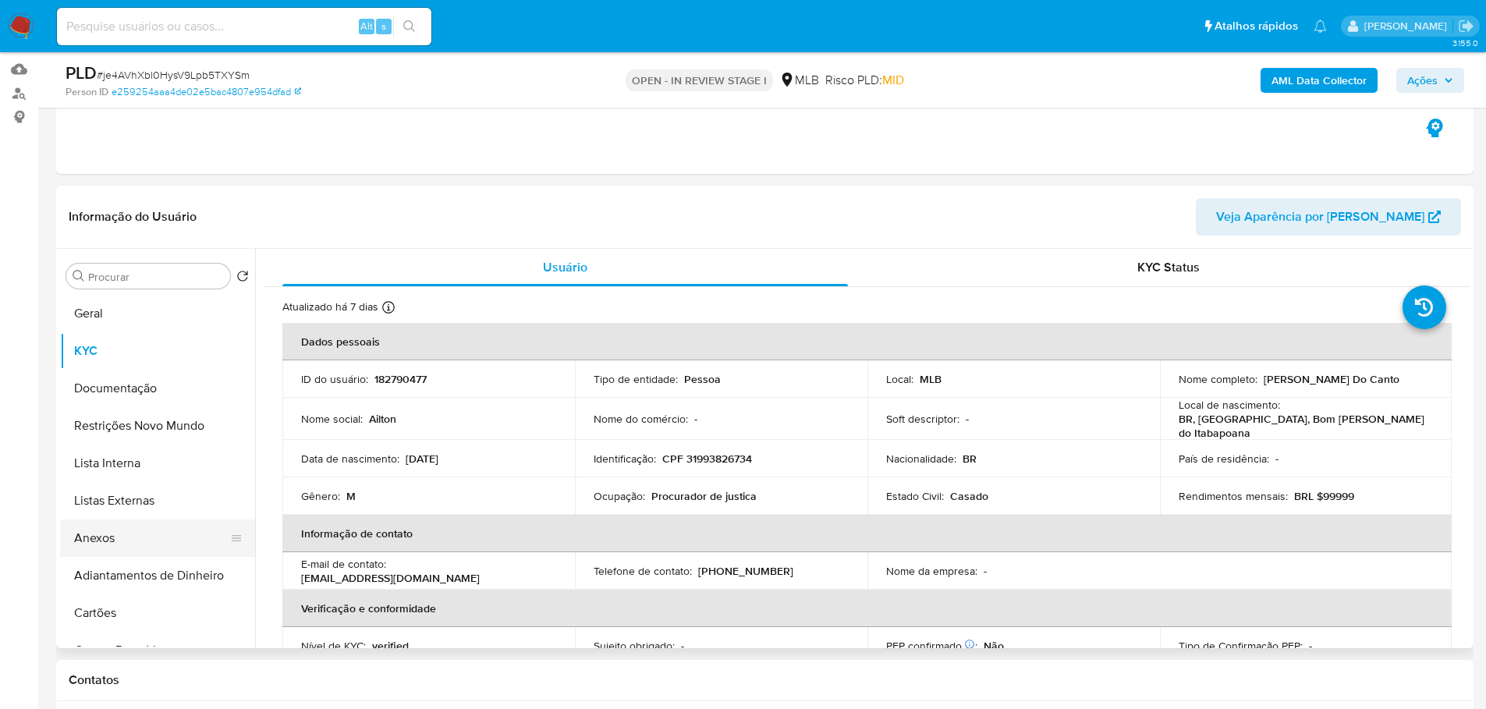
click at [129, 546] on button "Anexos" at bounding box center [151, 538] width 183 height 37
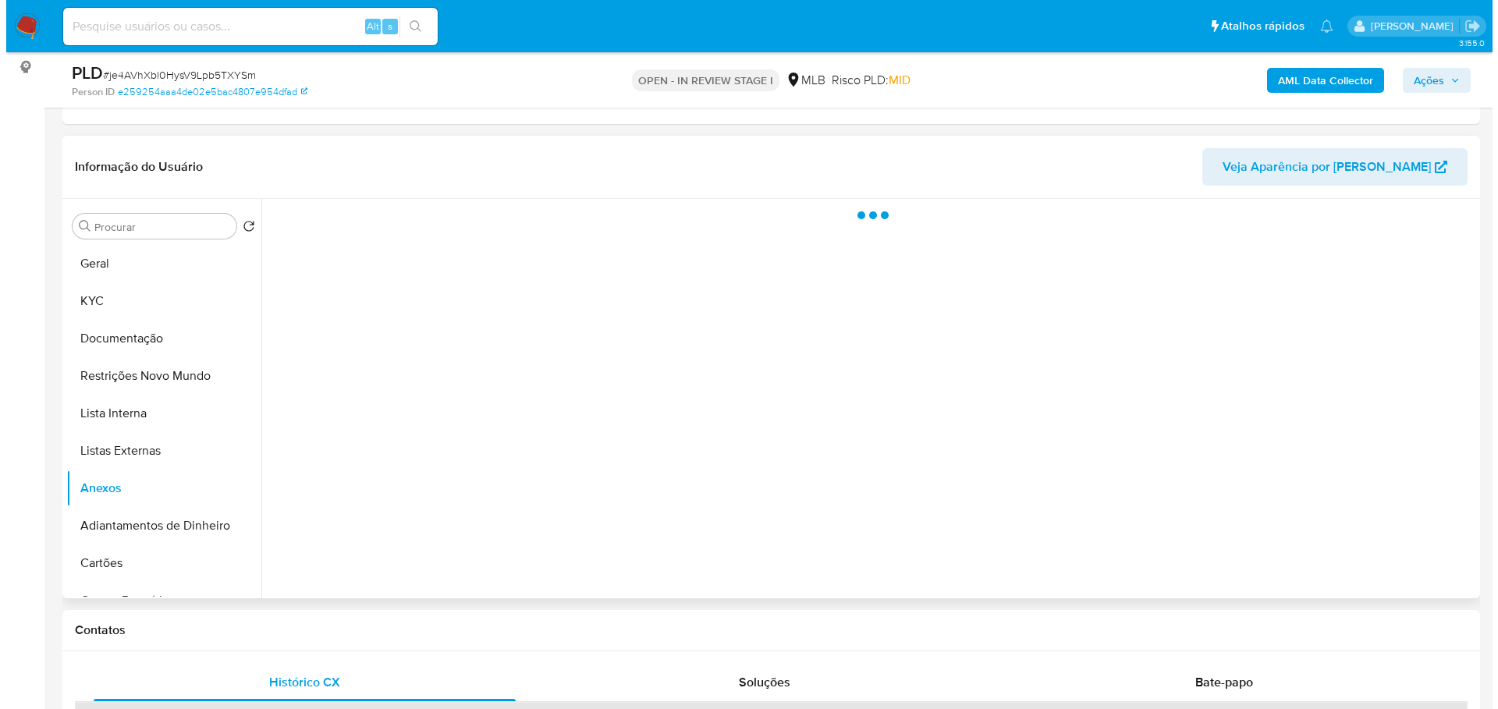
scroll to position [234, 0]
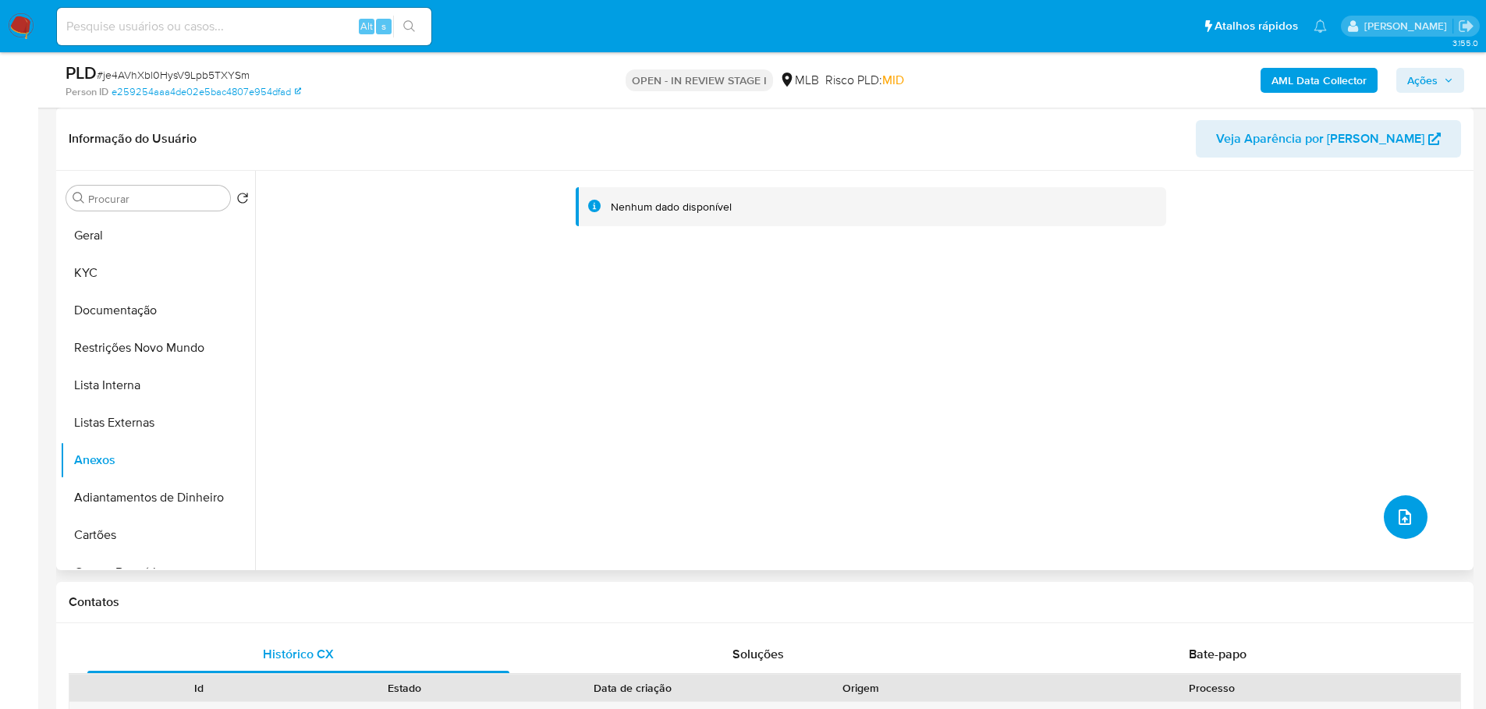
click at [1396, 522] on icon "upload-file" at bounding box center [1405, 517] width 19 height 19
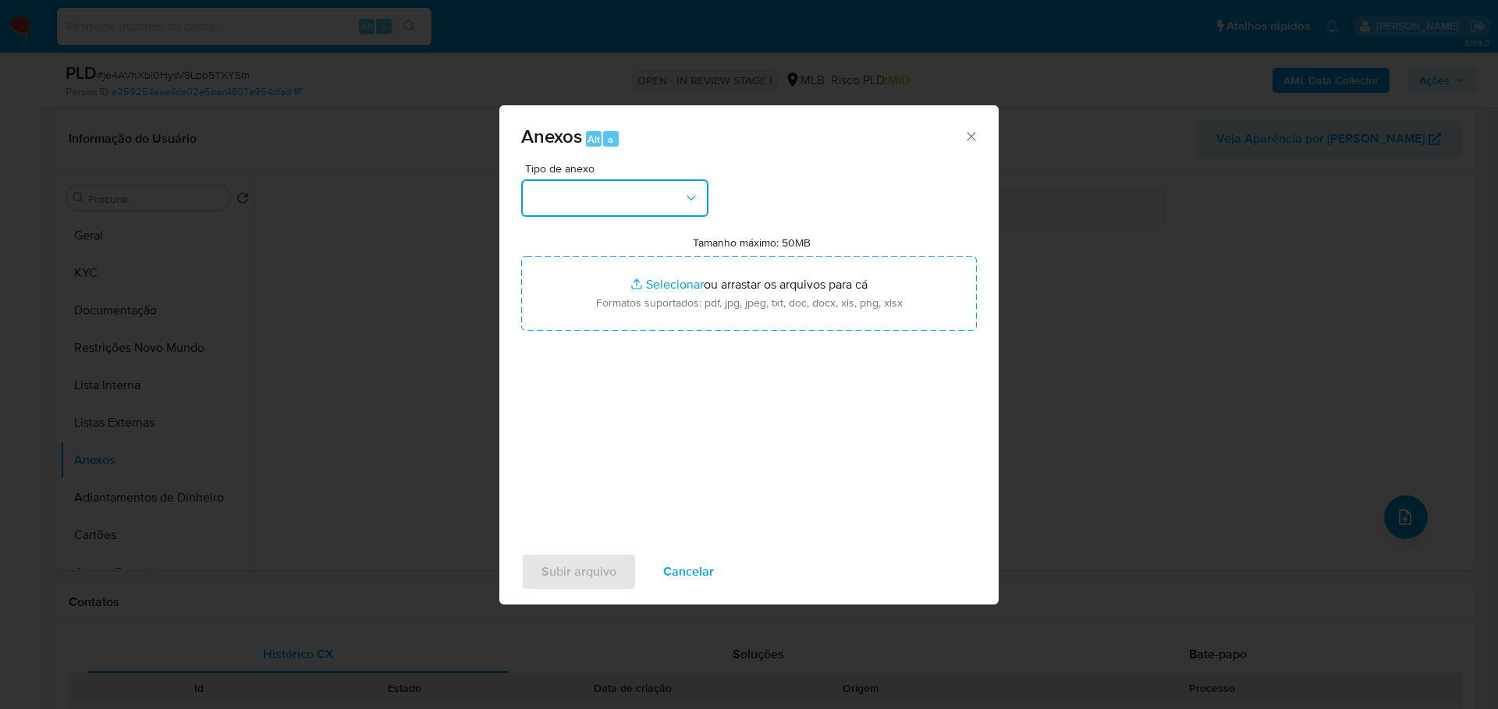
click at [672, 202] on button "button" at bounding box center [614, 197] width 187 height 37
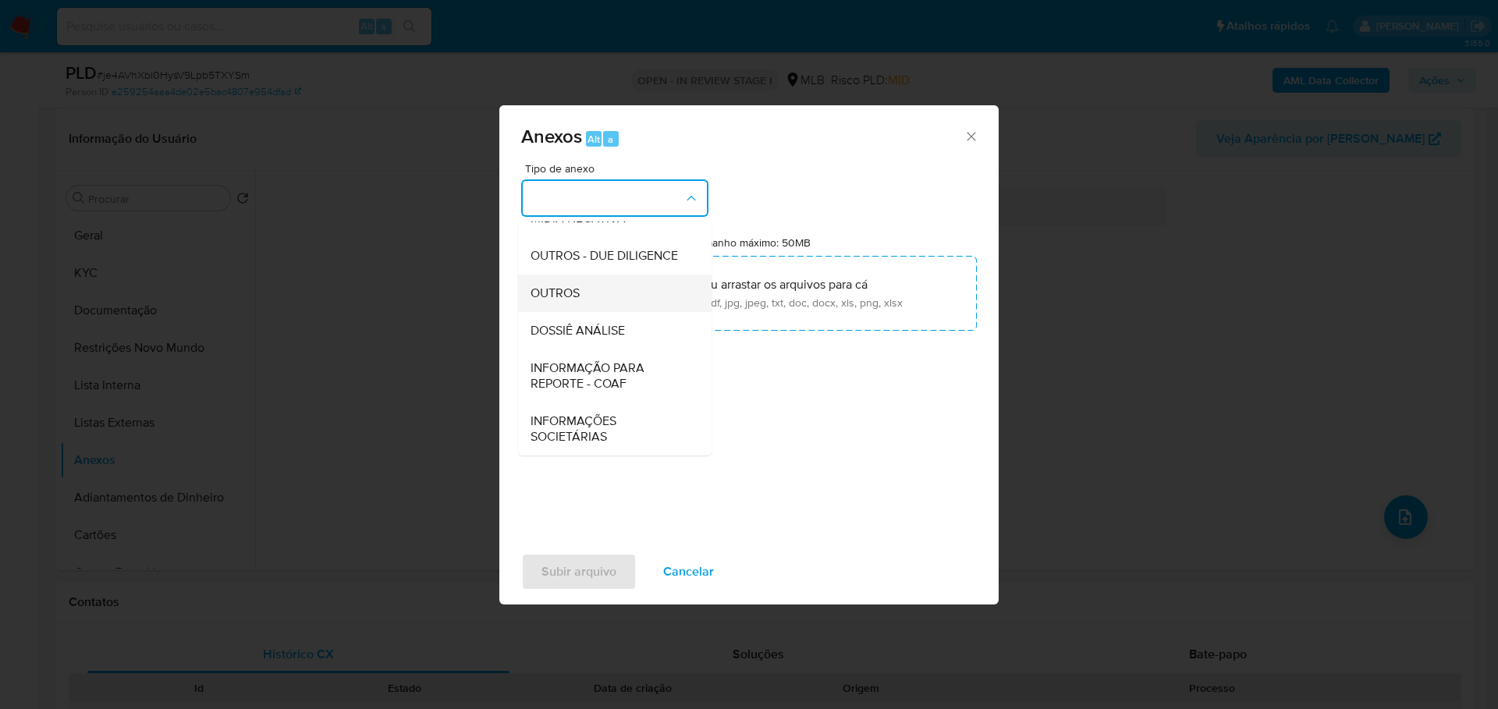
click at [533, 286] on div "OUTROS" at bounding box center [609, 293] width 159 height 37
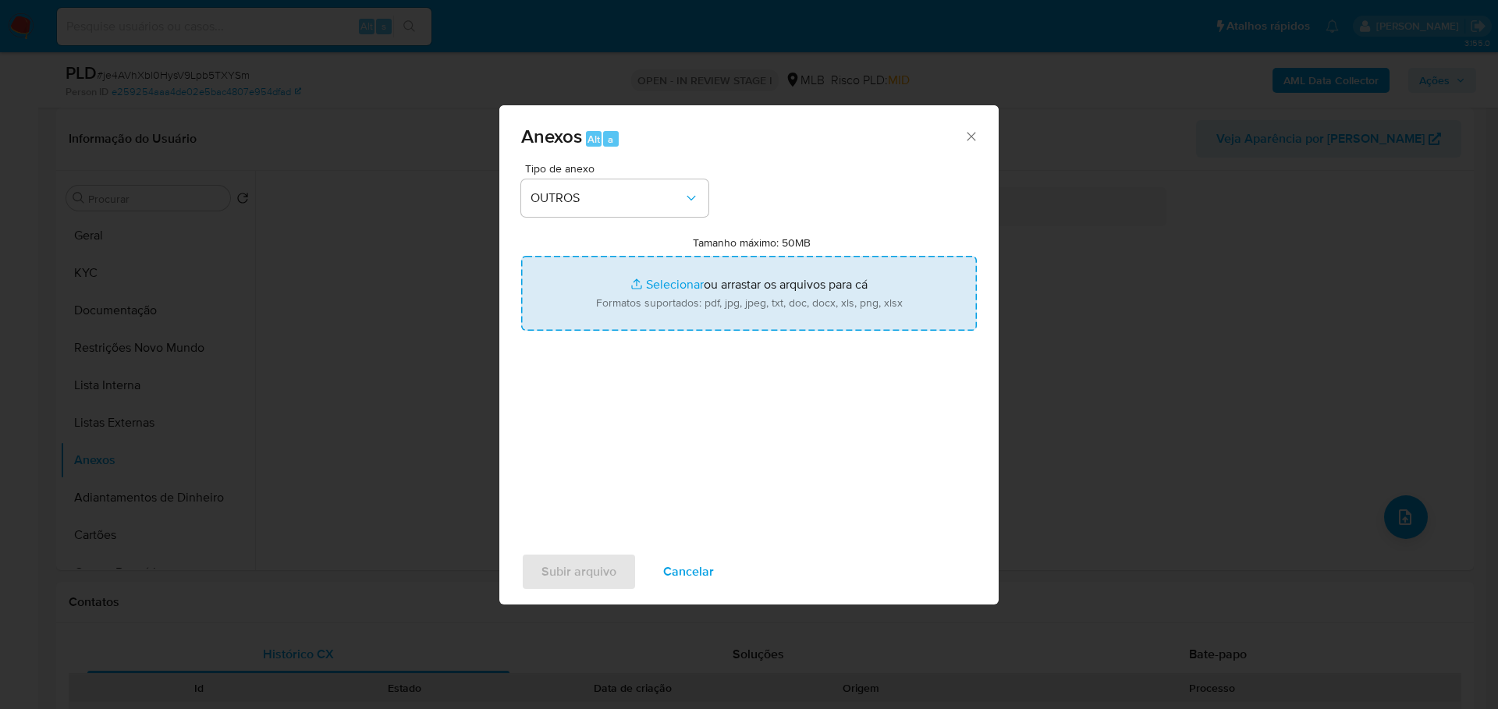
type input "C:\fakepath\ID_ 182790477 - CPF 31993826734 - AILTON BARBOSA DO CANTO.pdf"
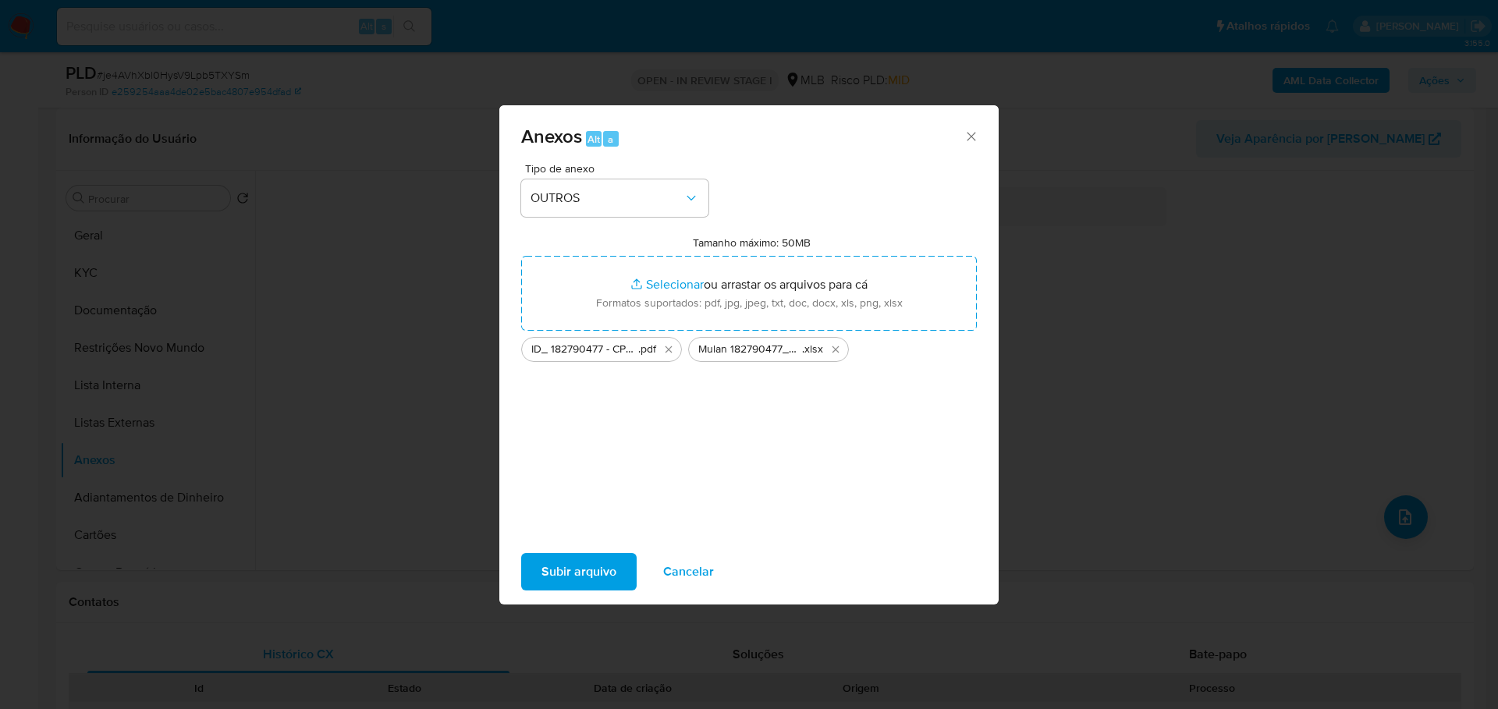
click at [598, 570] on span "Subir arquivo" at bounding box center [578, 572] width 75 height 34
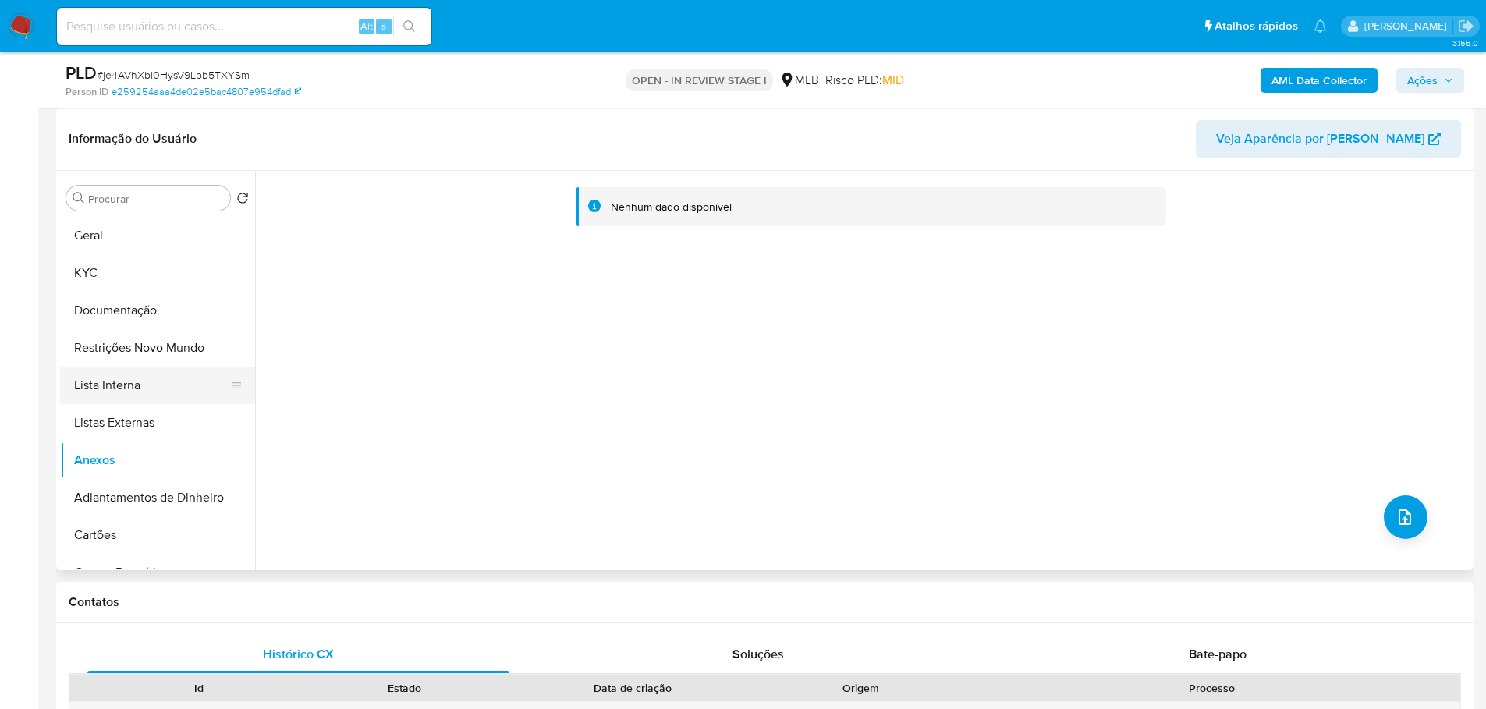
click at [121, 370] on button "Lista Interna" at bounding box center [151, 385] width 183 height 37
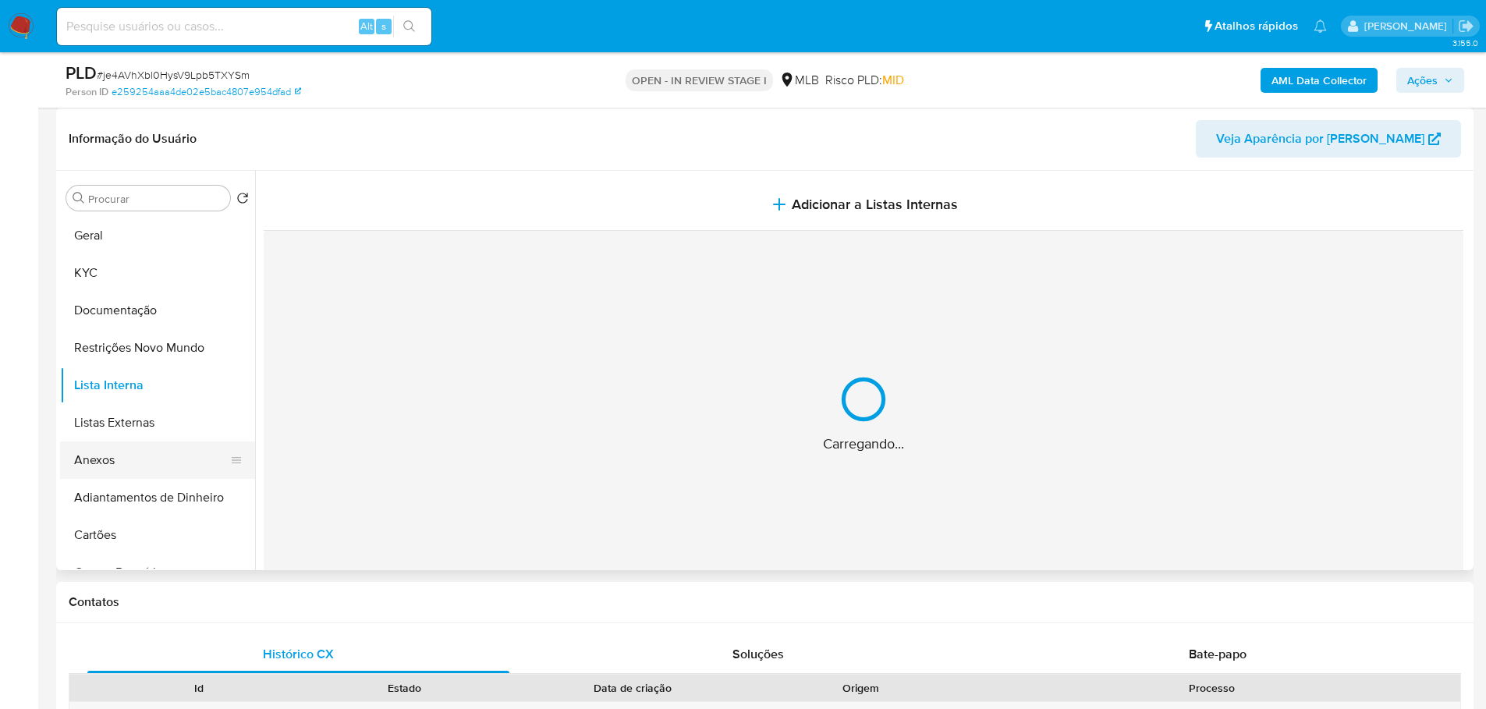
click at [125, 460] on button "Anexos" at bounding box center [151, 460] width 183 height 37
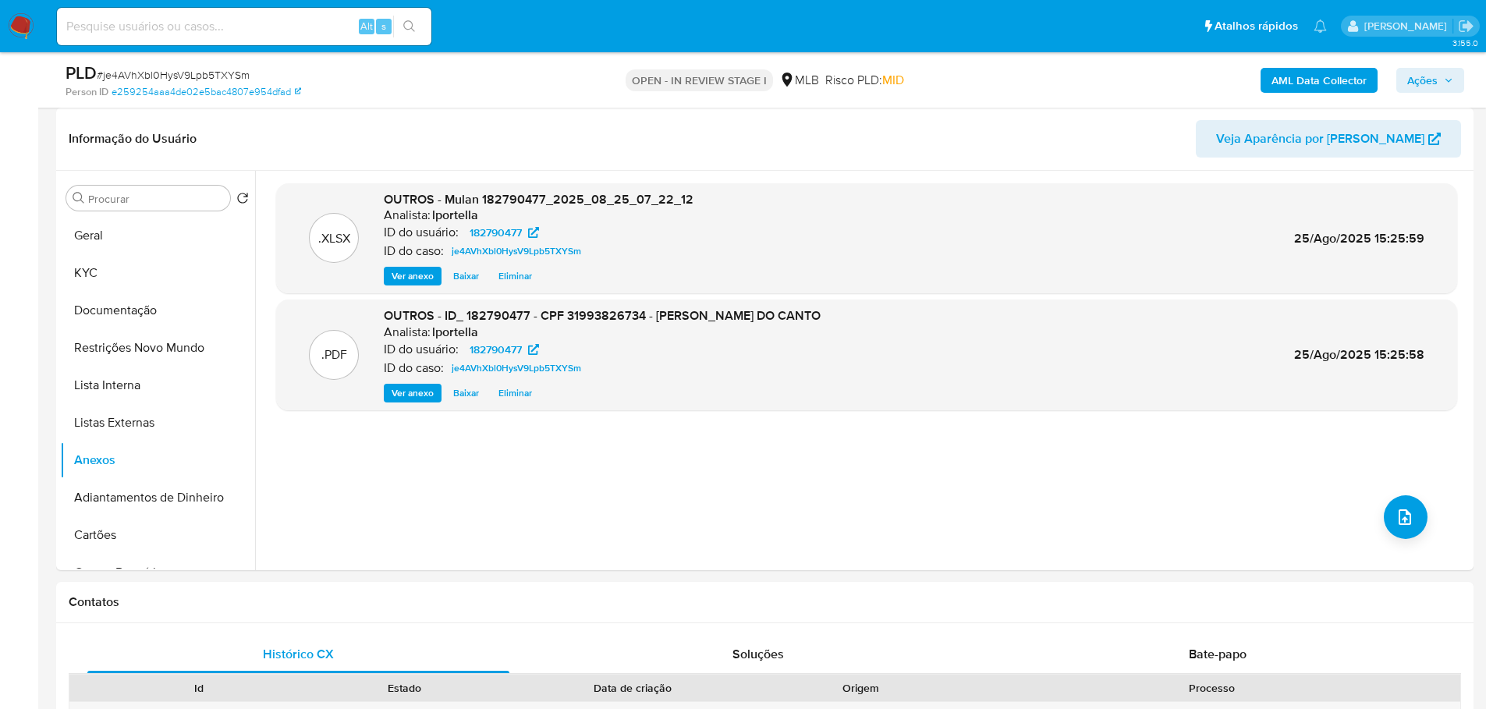
click at [1410, 80] on span "Ações" at bounding box center [1422, 80] width 30 height 25
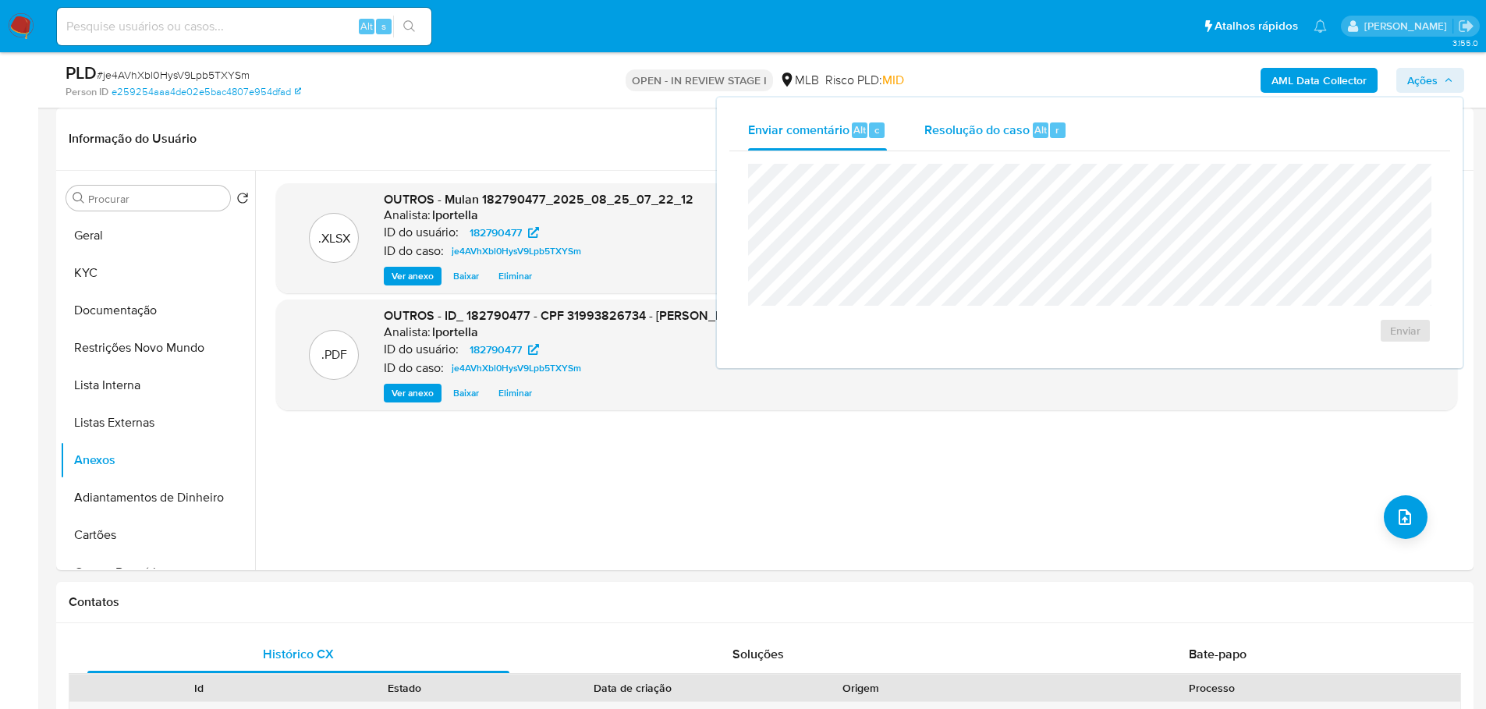
click at [939, 126] on span "Resolução do caso" at bounding box center [976, 129] width 105 height 18
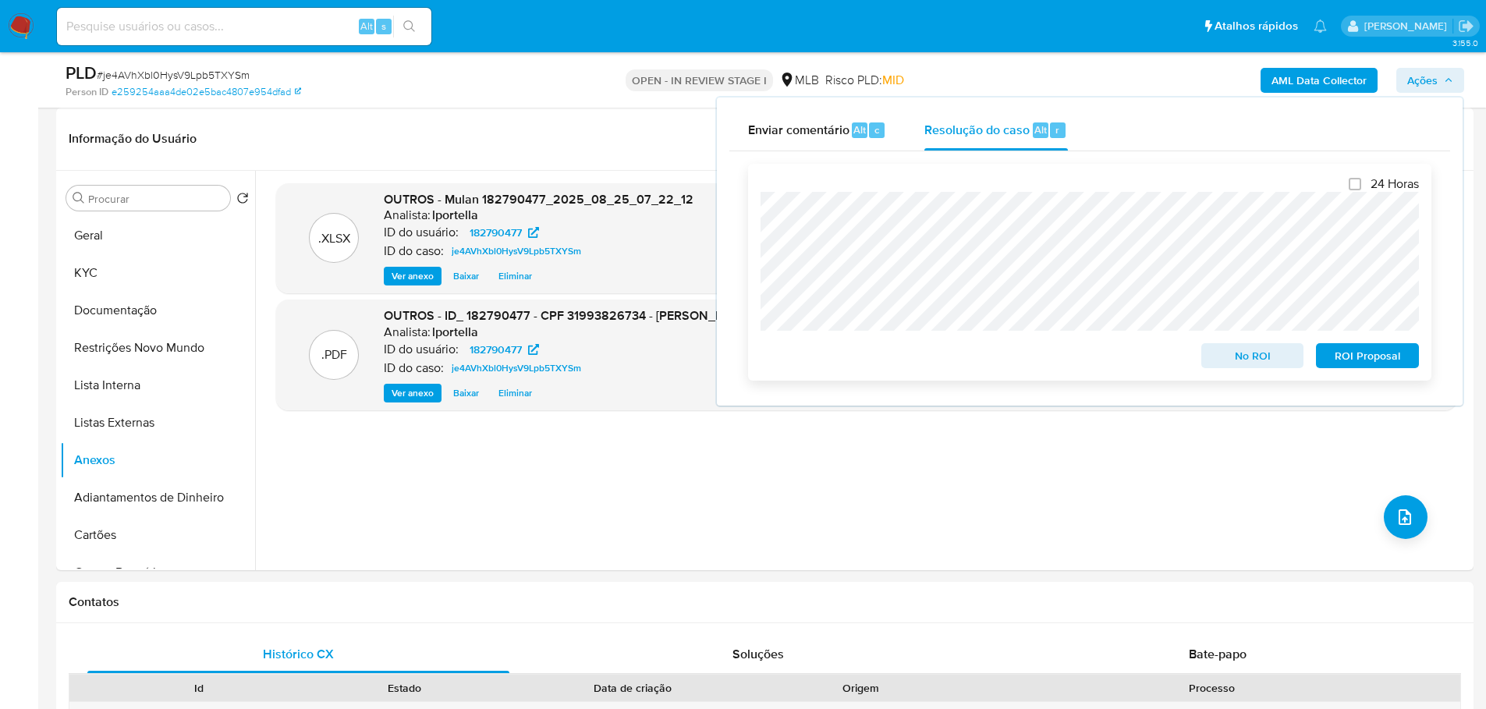
click at [1247, 352] on span "No ROI" at bounding box center [1252, 356] width 81 height 22
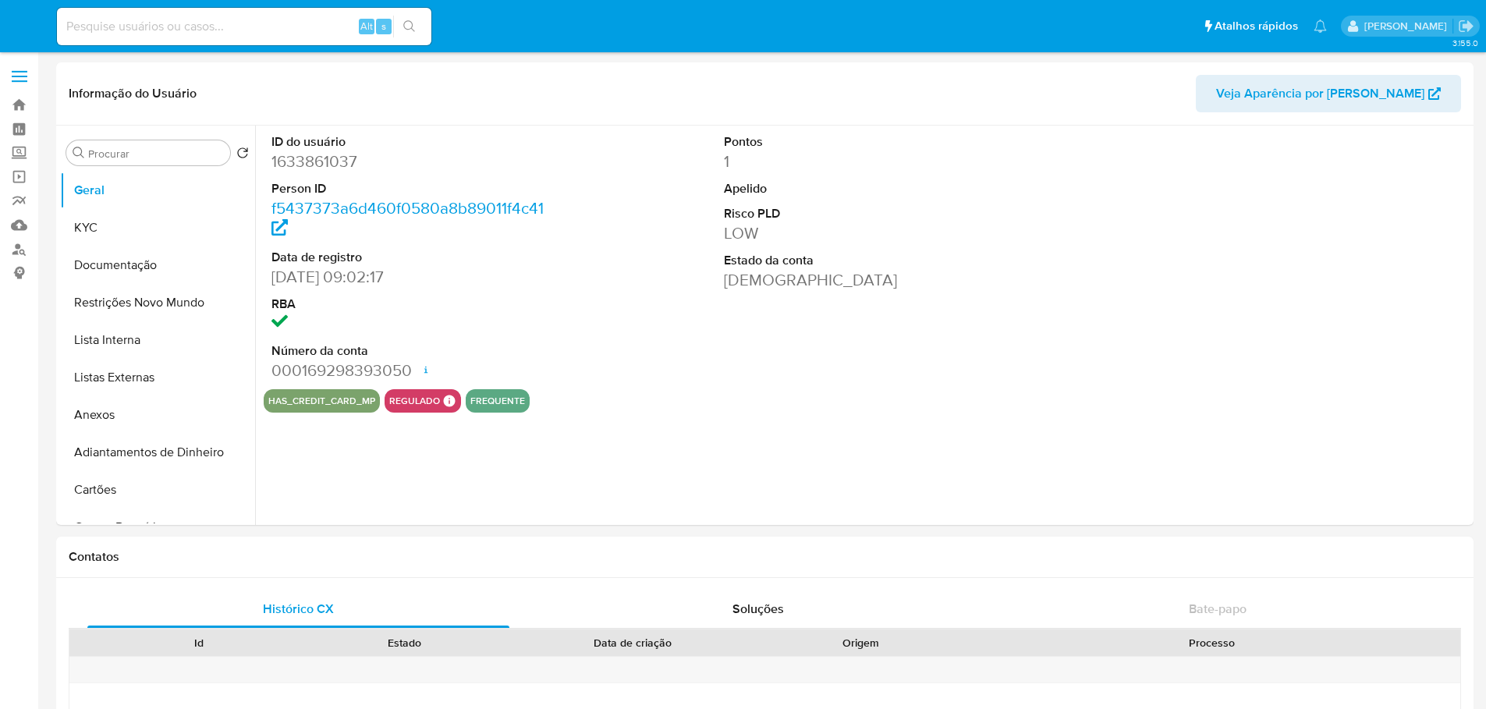
select select "10"
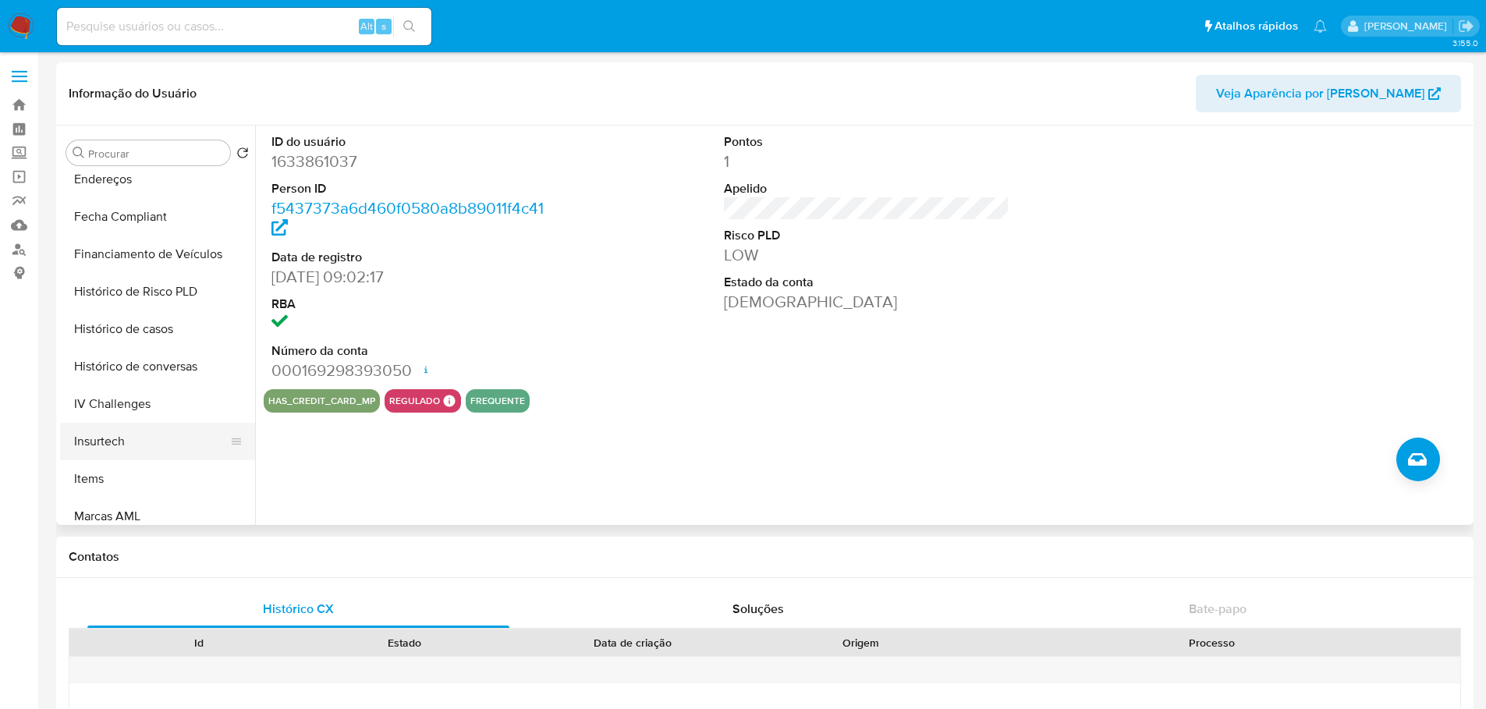
scroll to position [697, 0]
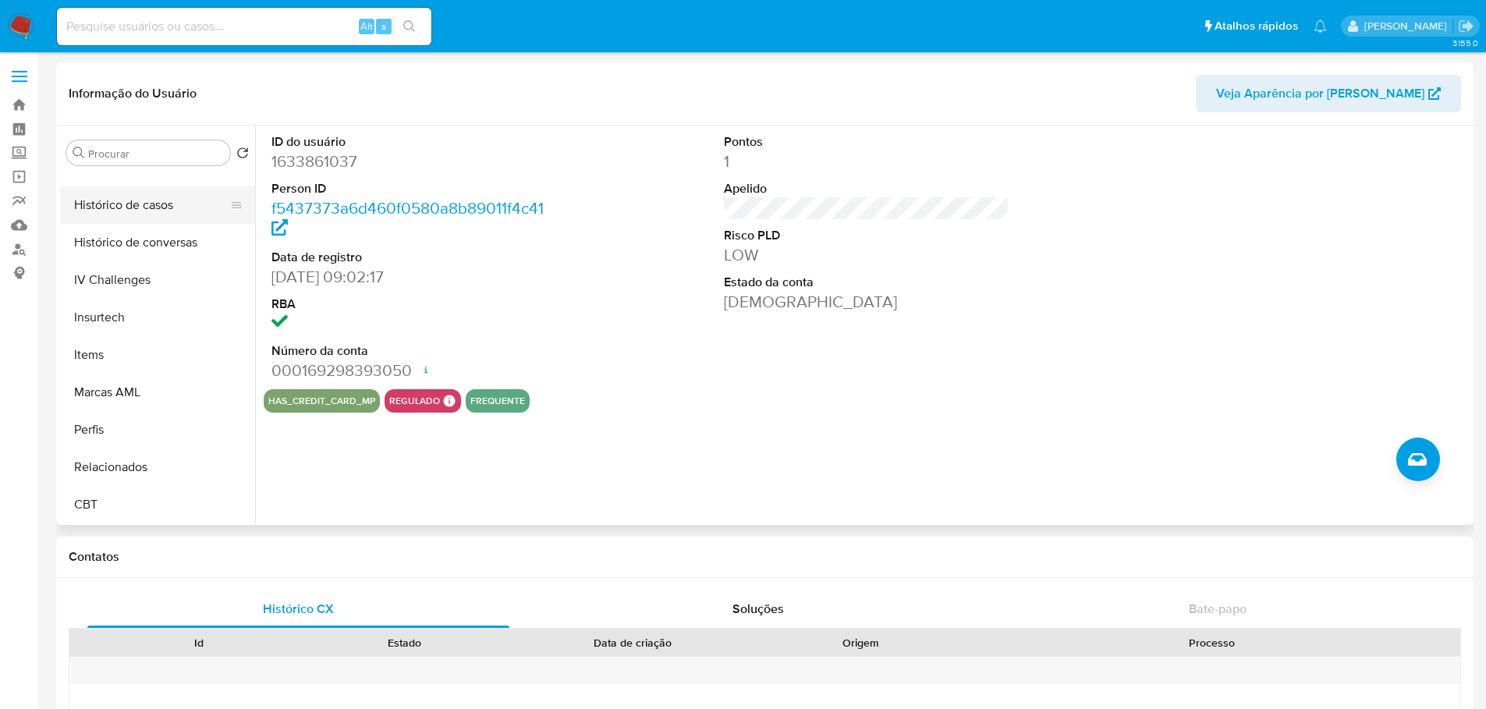
click at [120, 214] on button "Histórico de casos" at bounding box center [151, 204] width 183 height 37
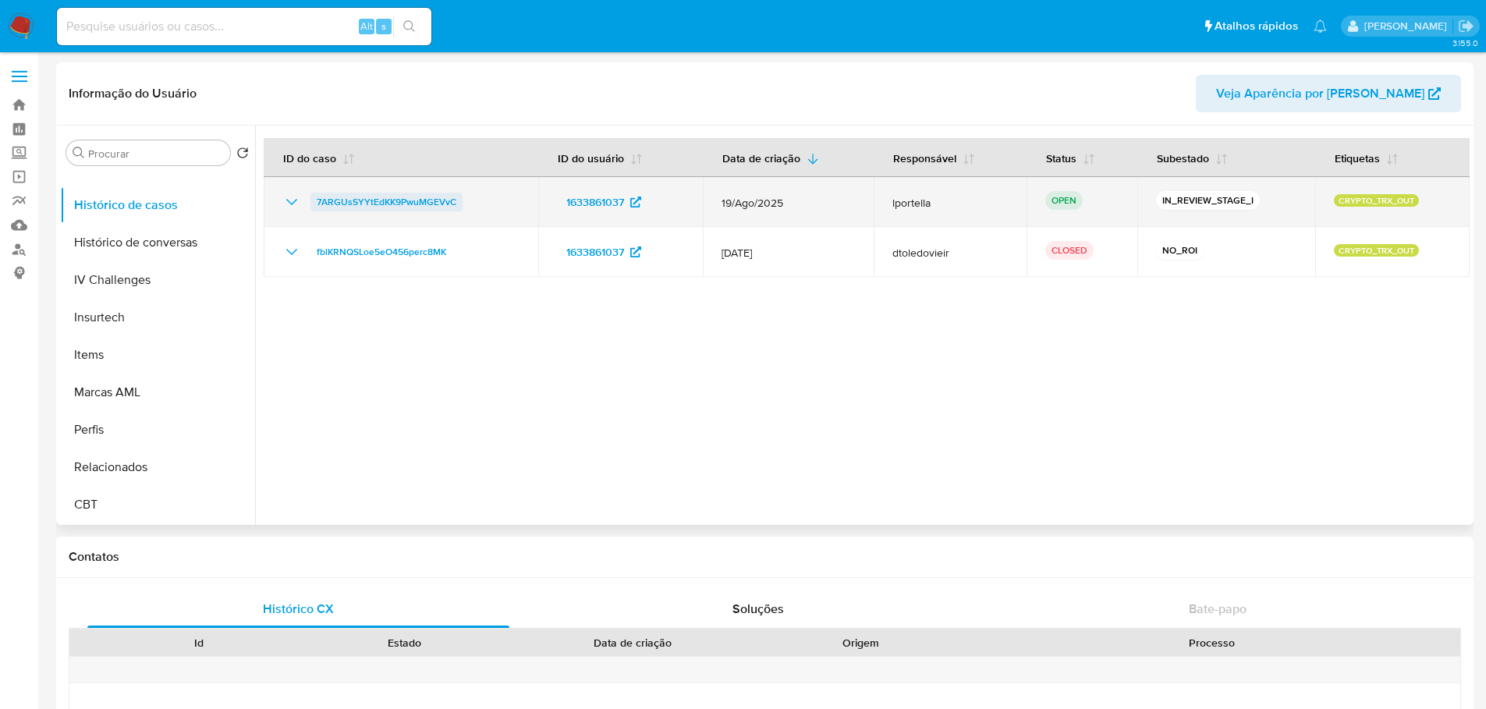
click at [379, 200] on span "7ARGUsSYYtEdKK9PwuMGEVvC" at bounding box center [387, 202] width 140 height 19
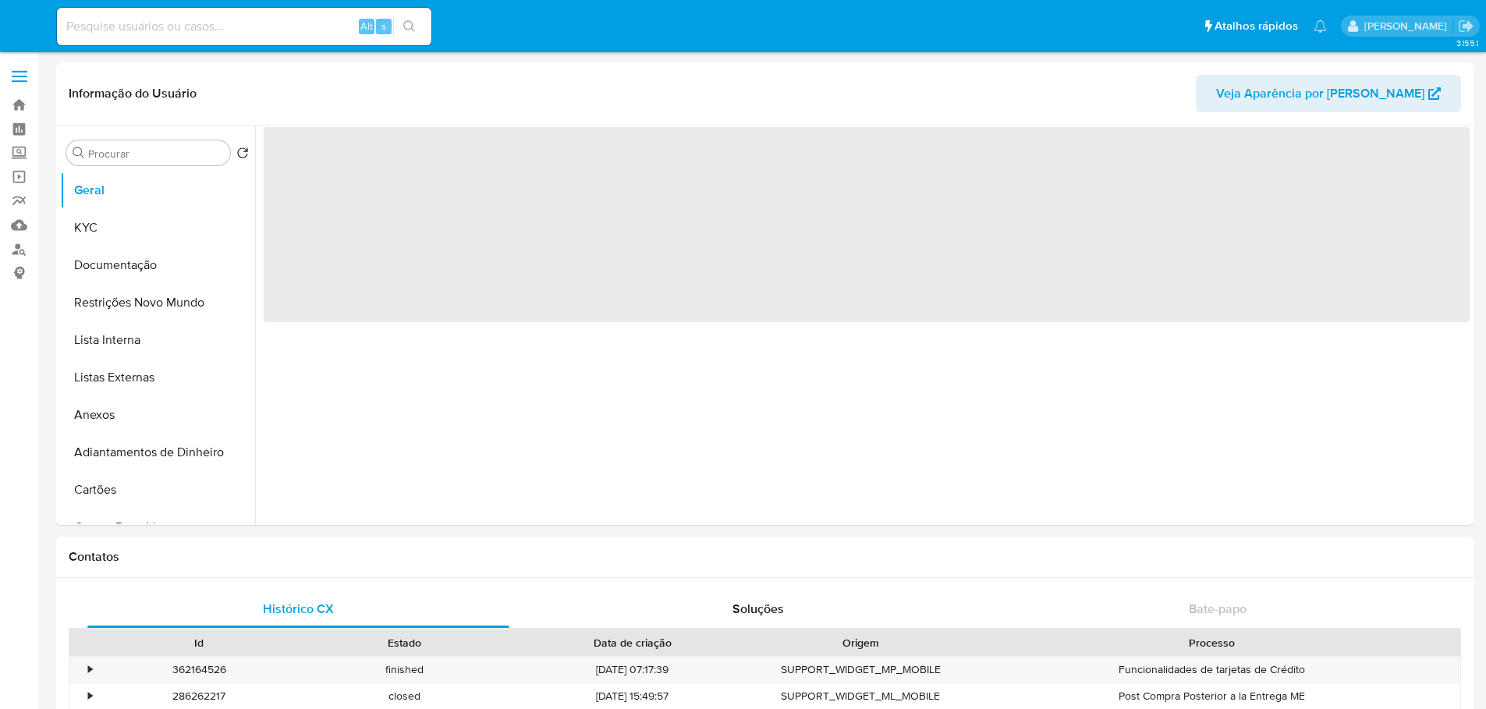
select select "10"
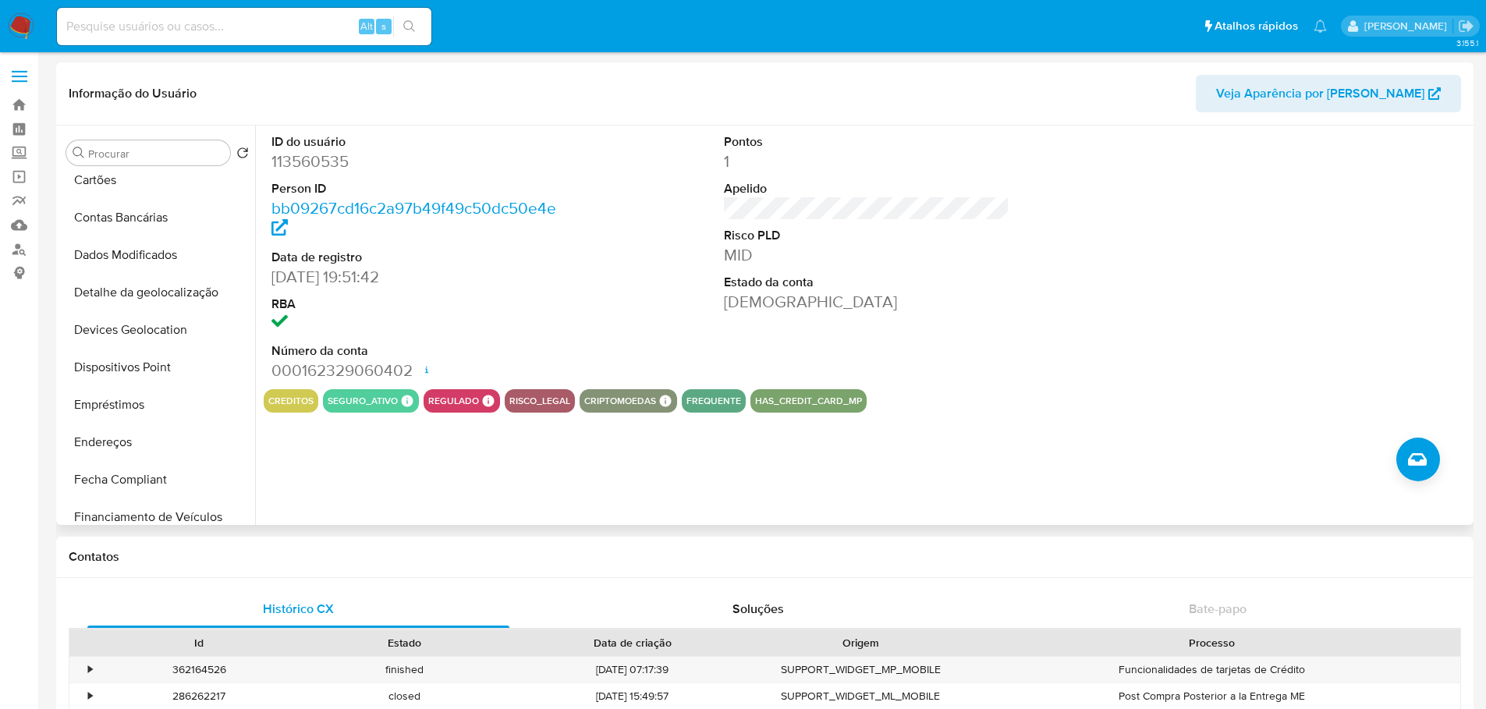
scroll to position [546, 0]
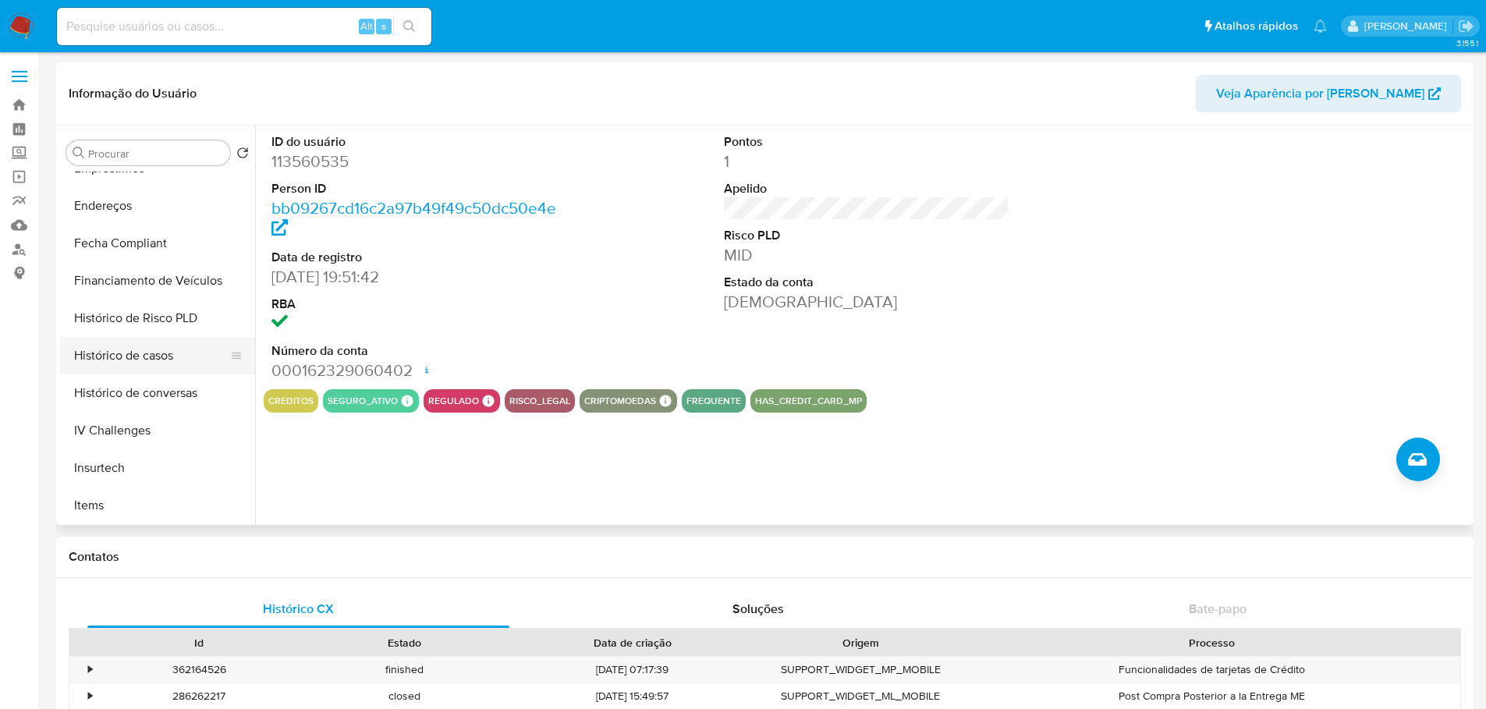
click at [151, 360] on button "Histórico de casos" at bounding box center [151, 355] width 183 height 37
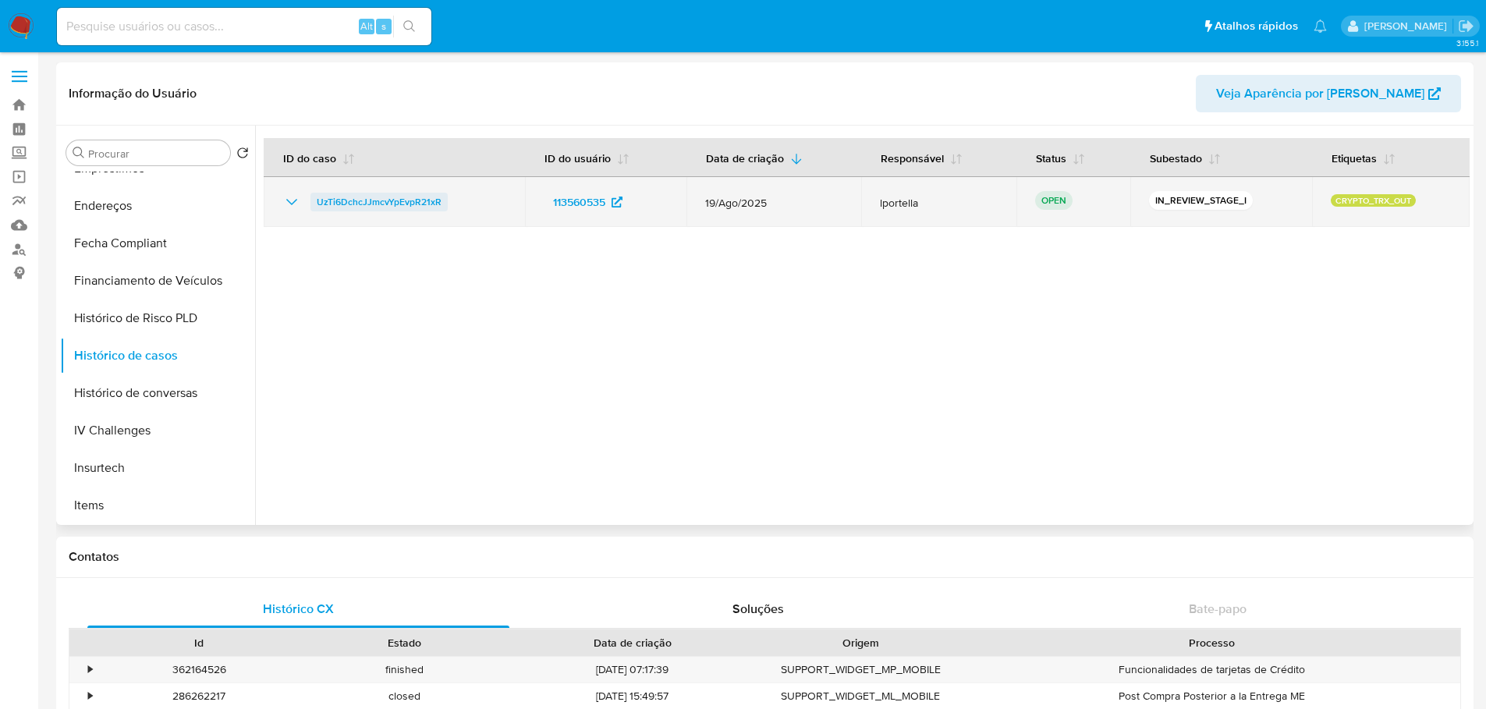
click at [375, 200] on span "UzTi6DchcJJmcvYpEvpR21xR" at bounding box center [379, 202] width 125 height 19
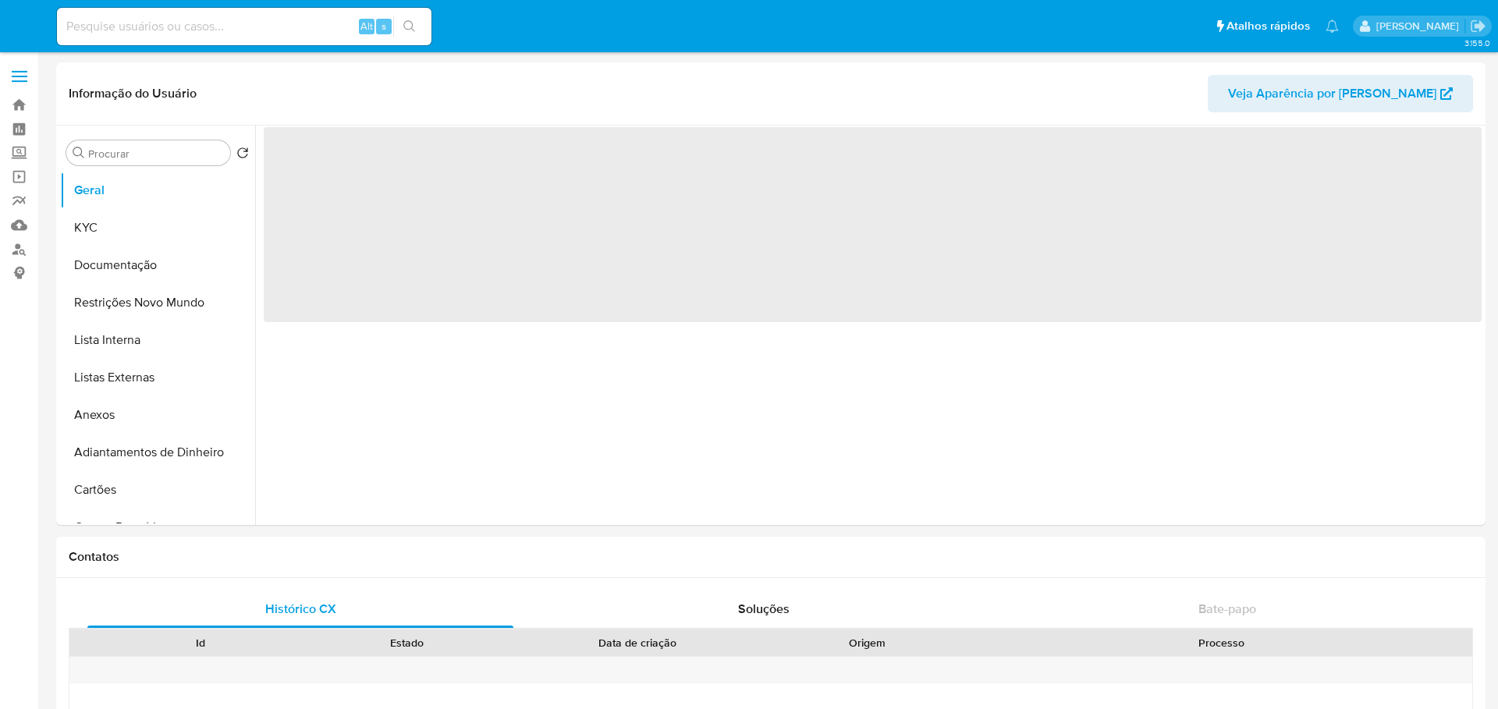
select select "10"
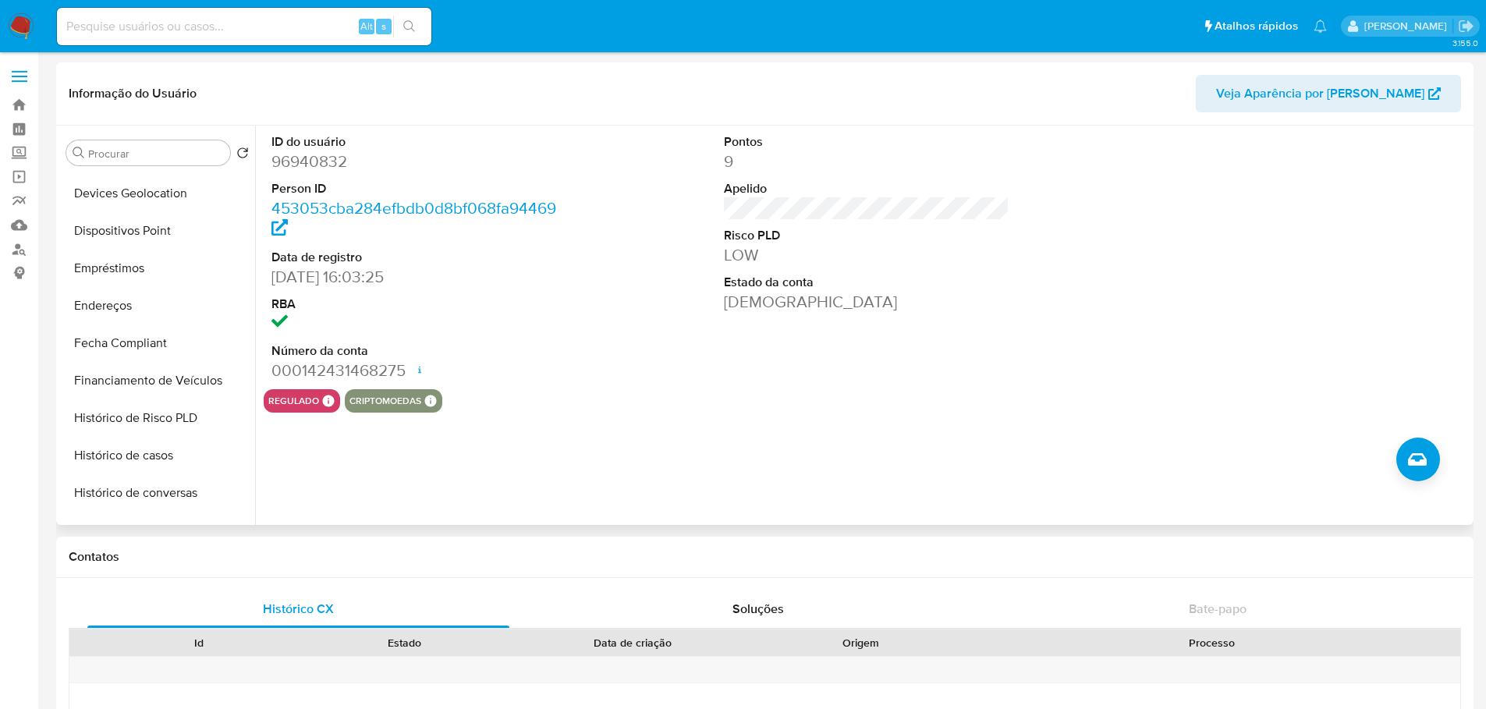
scroll to position [697, 0]
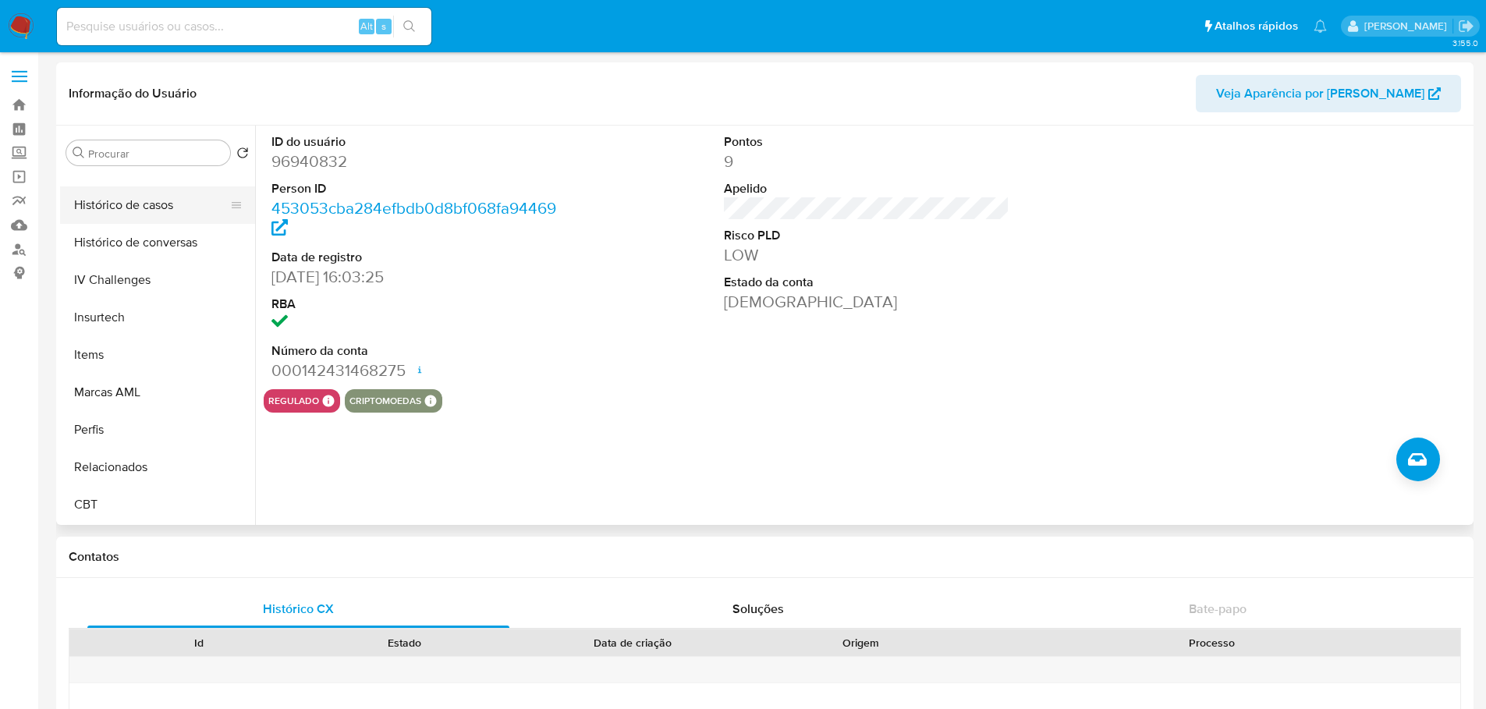
click at [101, 205] on button "Histórico de casos" at bounding box center [151, 204] width 183 height 37
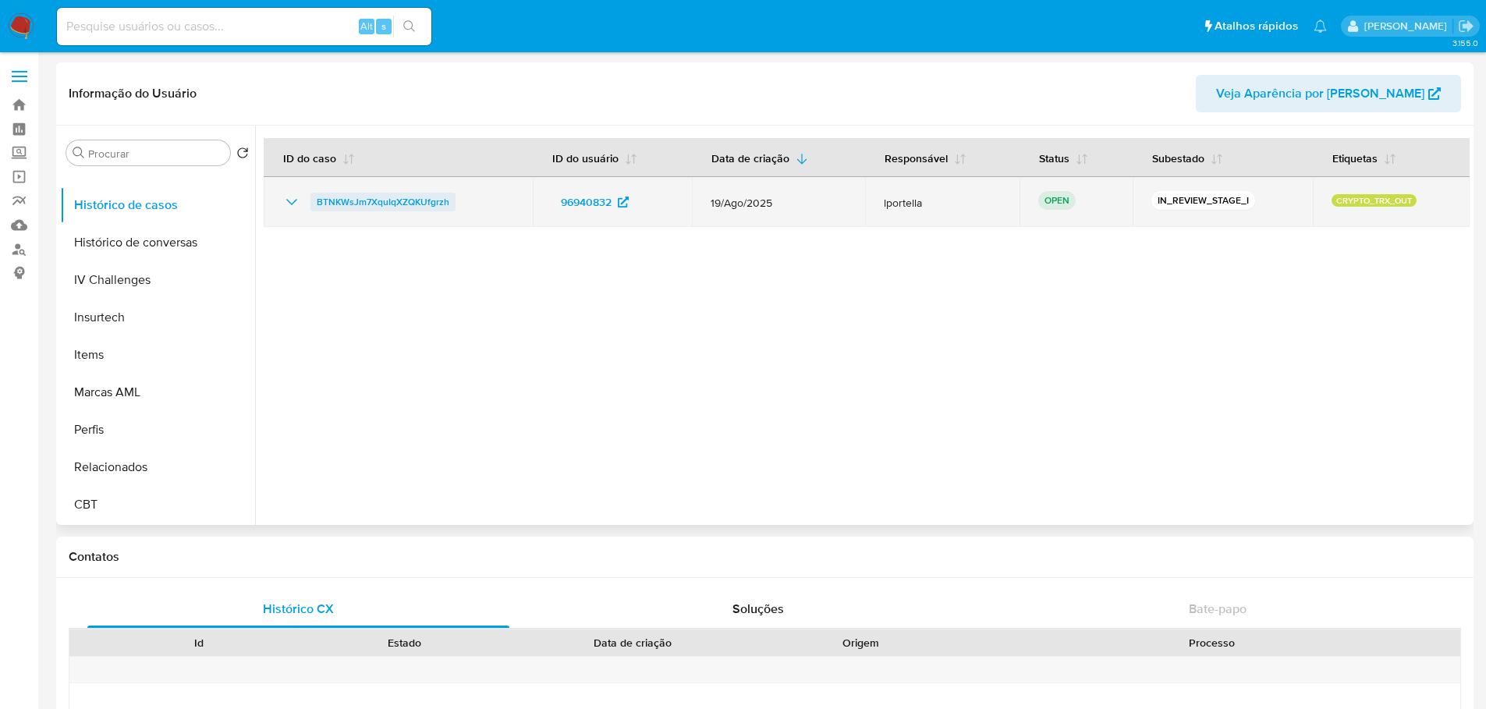
click at [346, 196] on span "BTNKWsJm7XquIqXZQKUfgrzh" at bounding box center [383, 202] width 133 height 19
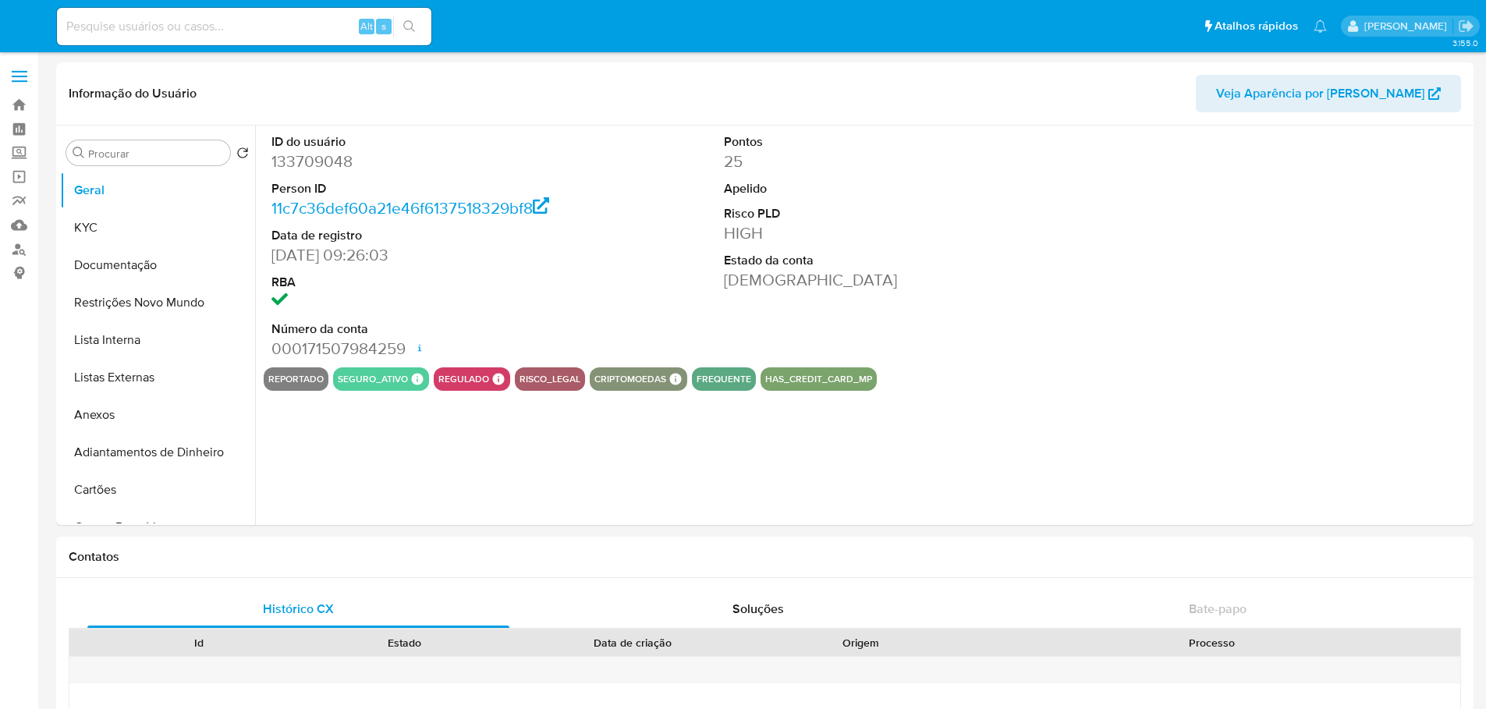
select select "10"
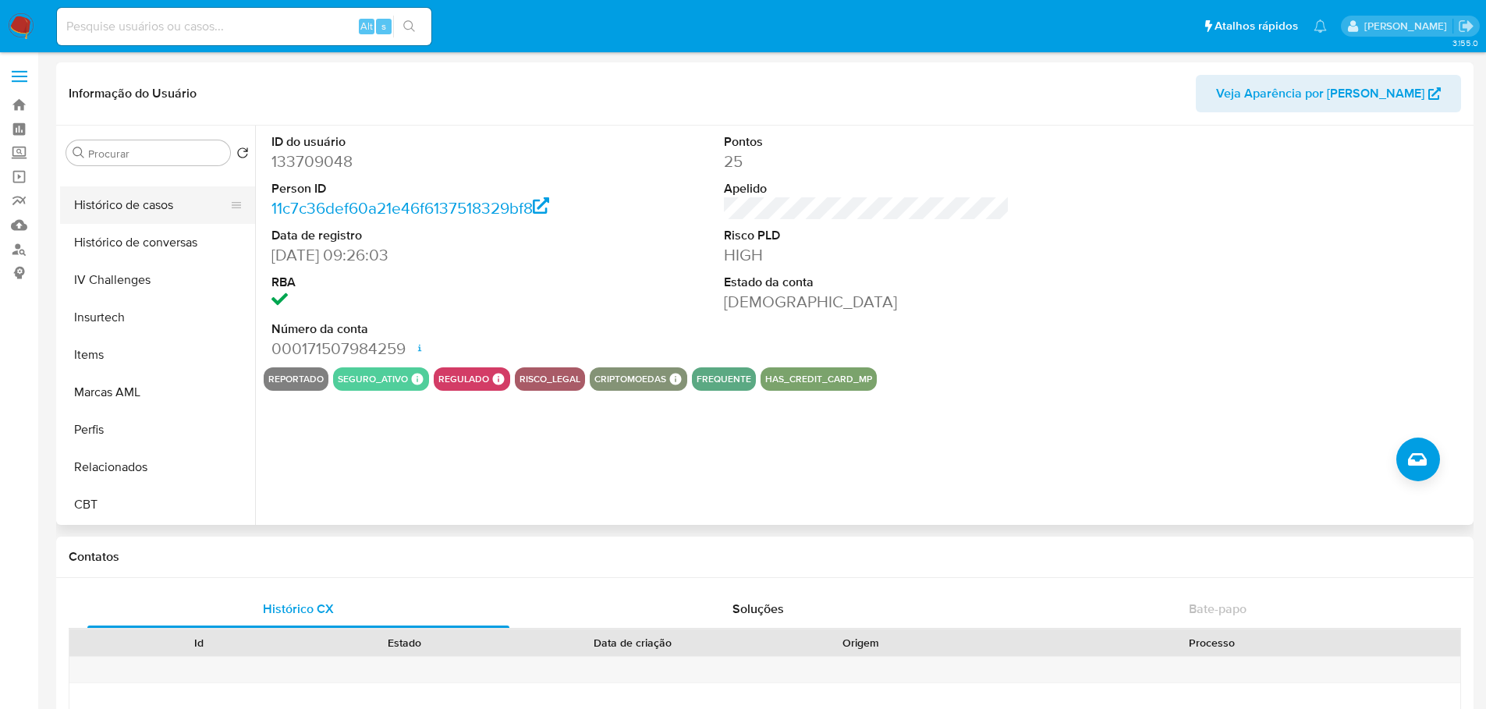
click at [142, 204] on button "Histórico de casos" at bounding box center [151, 204] width 183 height 37
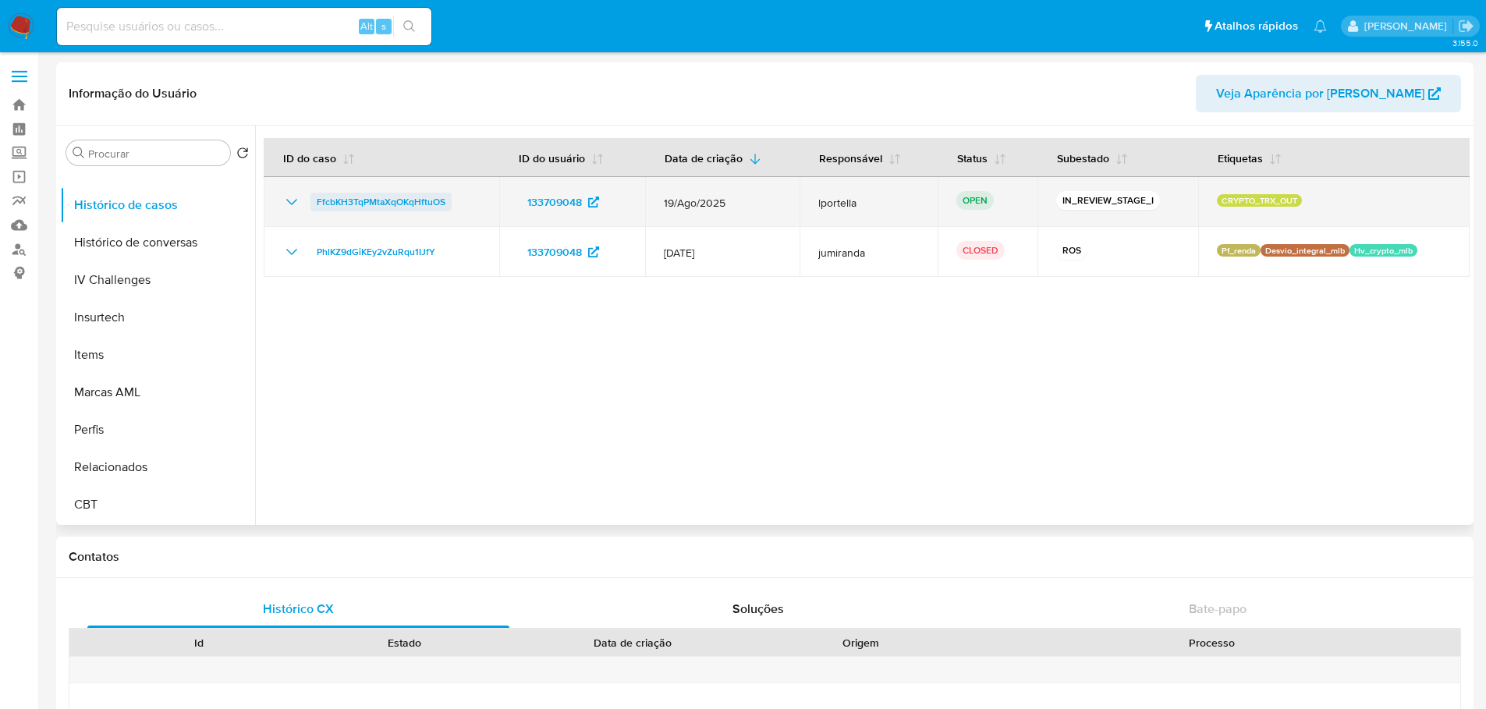
click at [355, 197] on span "FfcbKH3TqPMtaXqOKqHftuOS" at bounding box center [381, 202] width 129 height 19
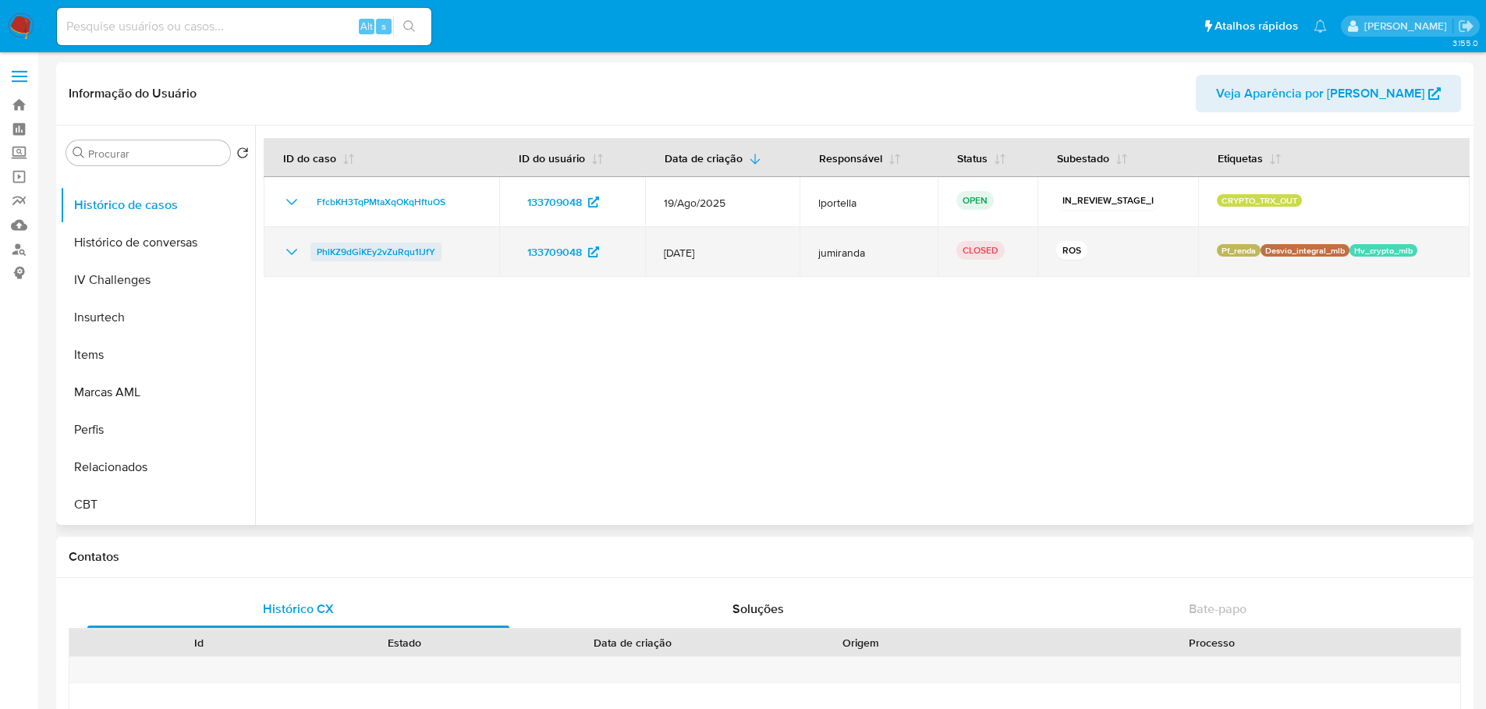
click at [386, 250] on span "PhlKZ9dGiKEy2vZuRqu1IJfY" at bounding box center [376, 252] width 119 height 19
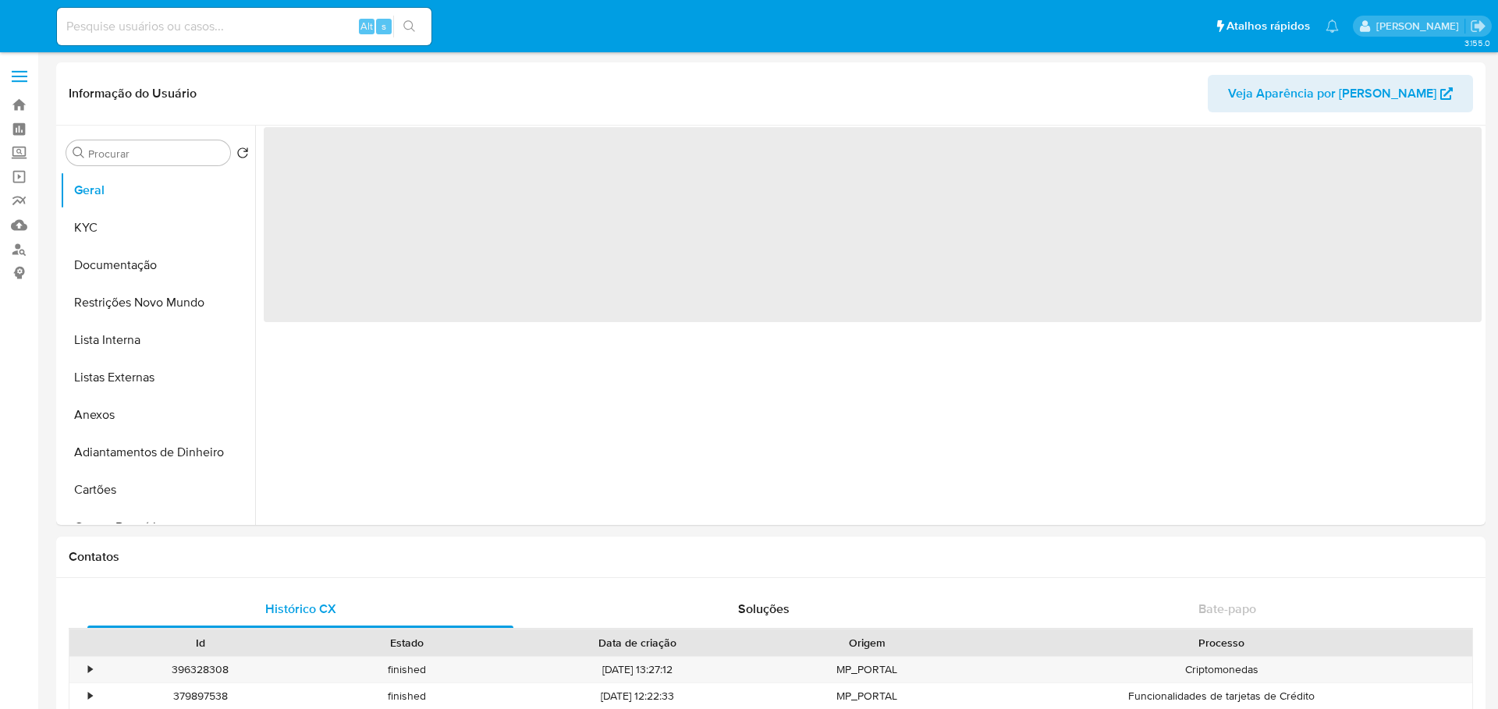
select select "10"
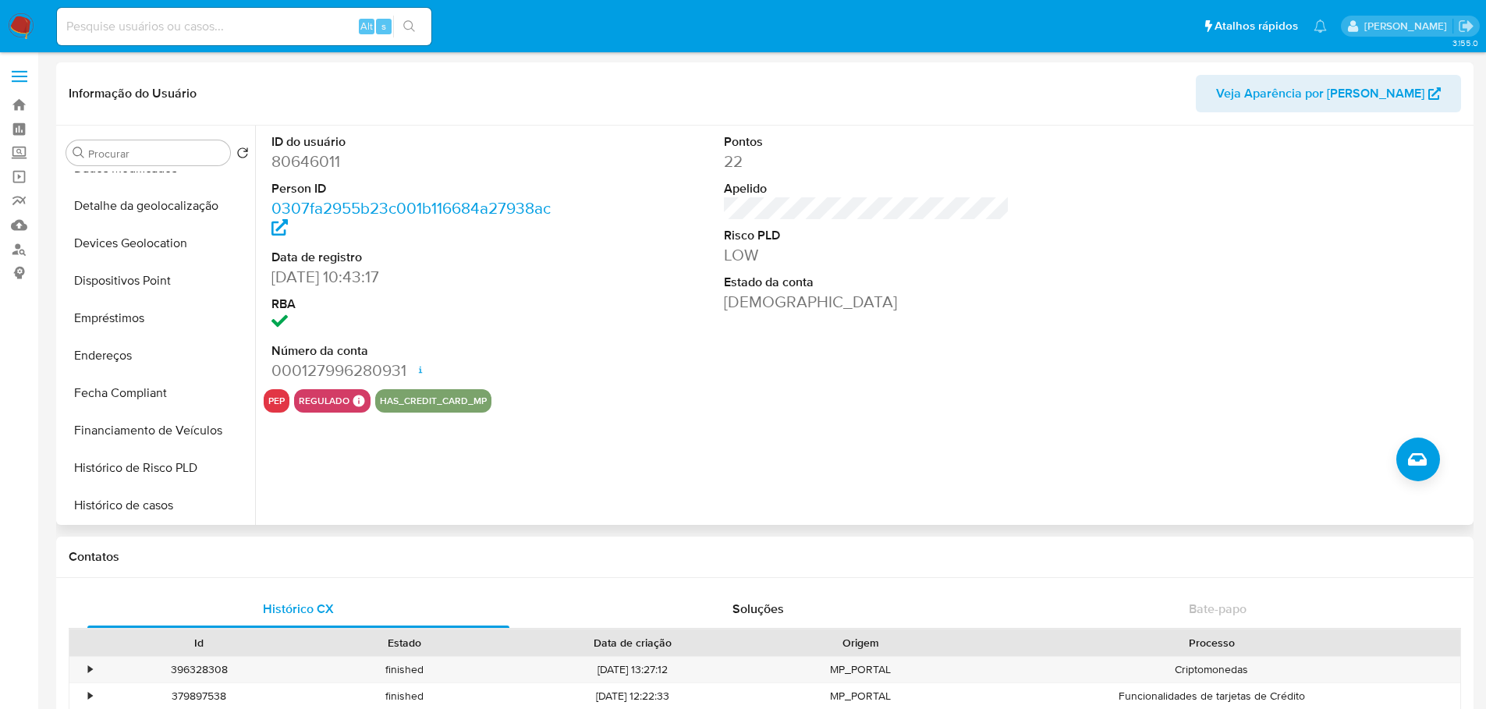
scroll to position [624, 0]
click at [142, 273] on button "Histórico de casos" at bounding box center [151, 277] width 183 height 37
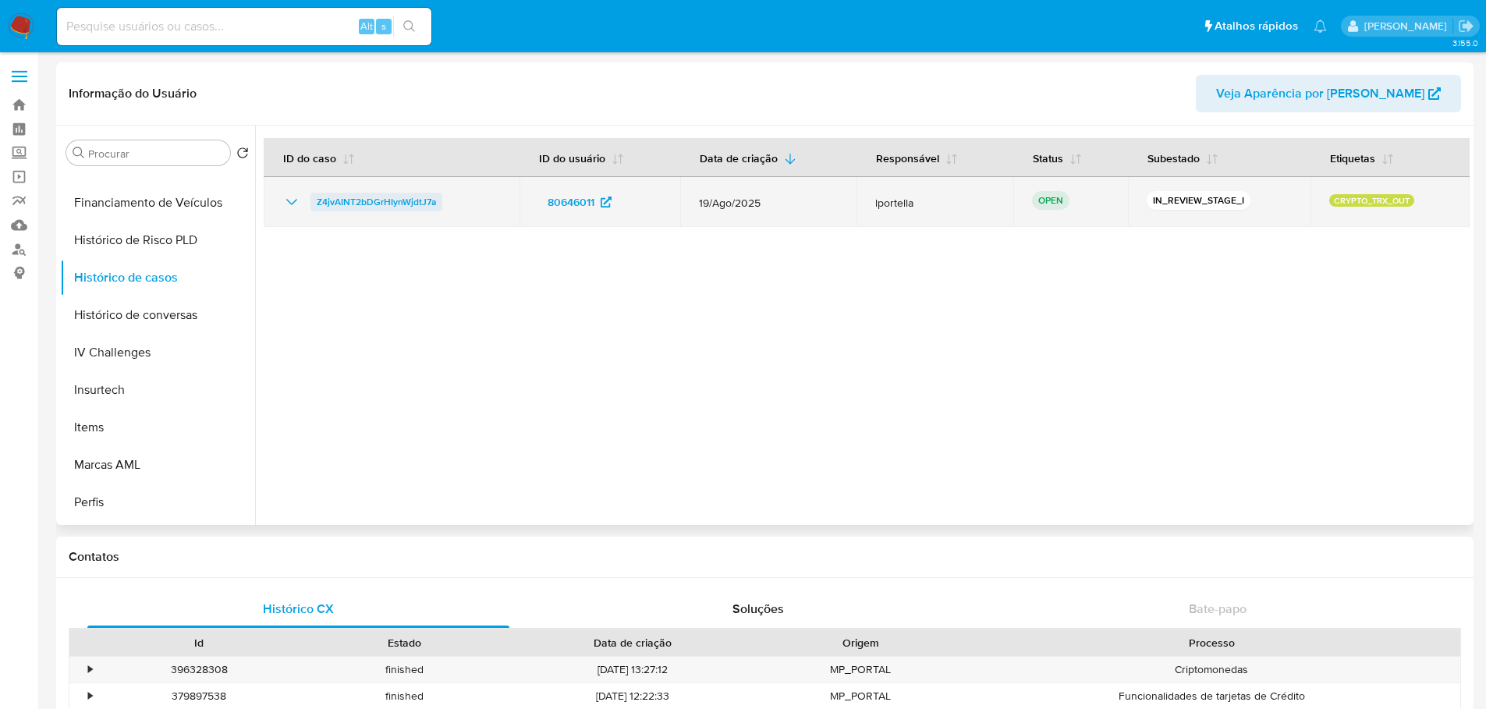
click at [364, 194] on span "Z4jvAINT2bDGrHIynWjdtJ7a" at bounding box center [376, 202] width 119 height 19
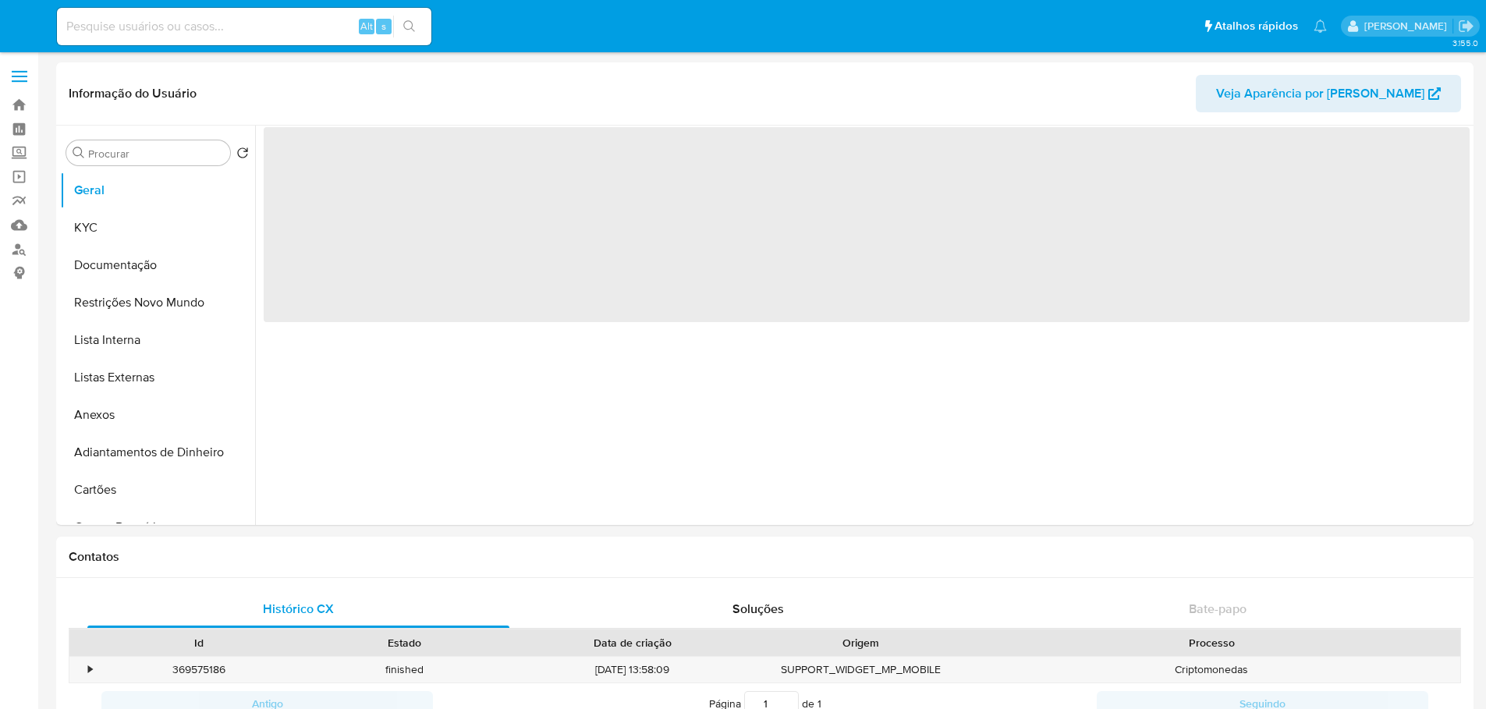
select select "10"
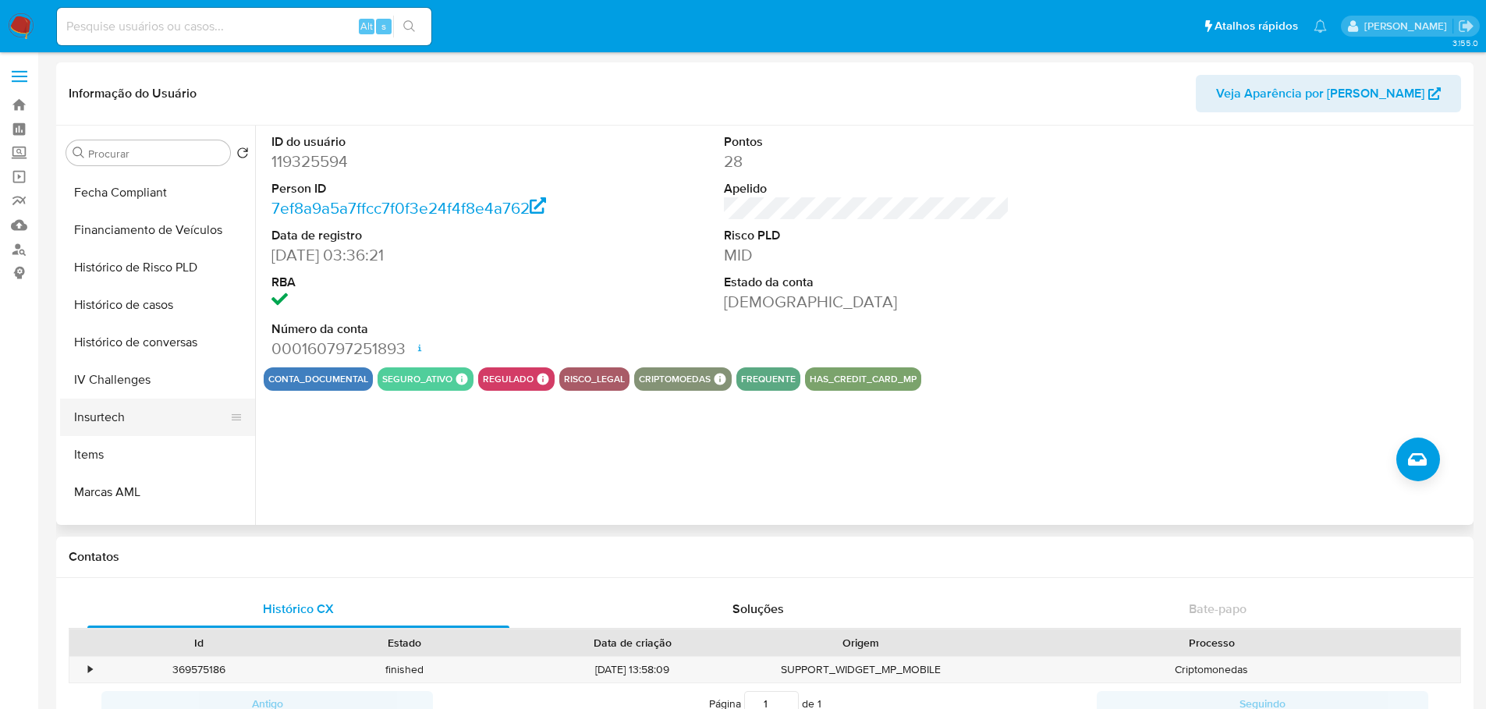
scroll to position [697, 0]
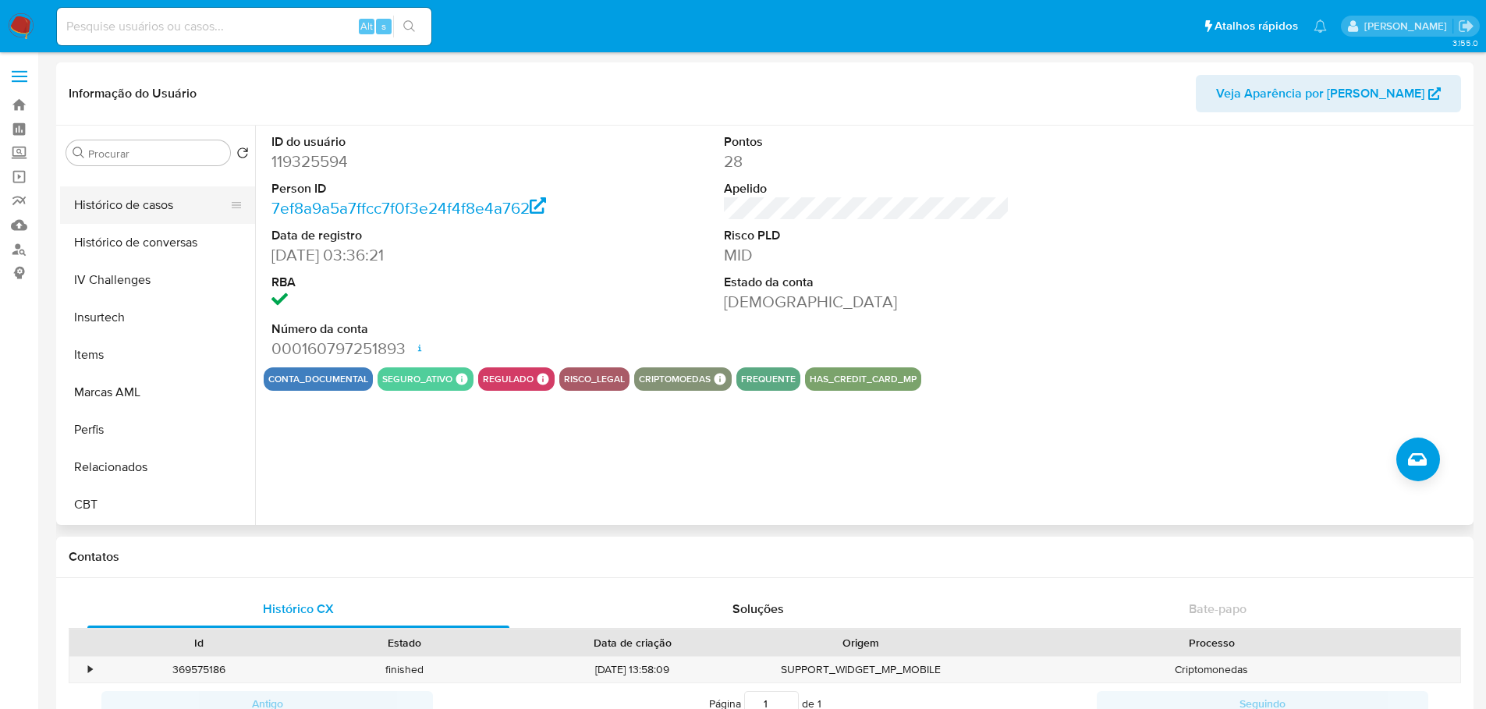
click at [145, 204] on button "Histórico de casos" at bounding box center [151, 204] width 183 height 37
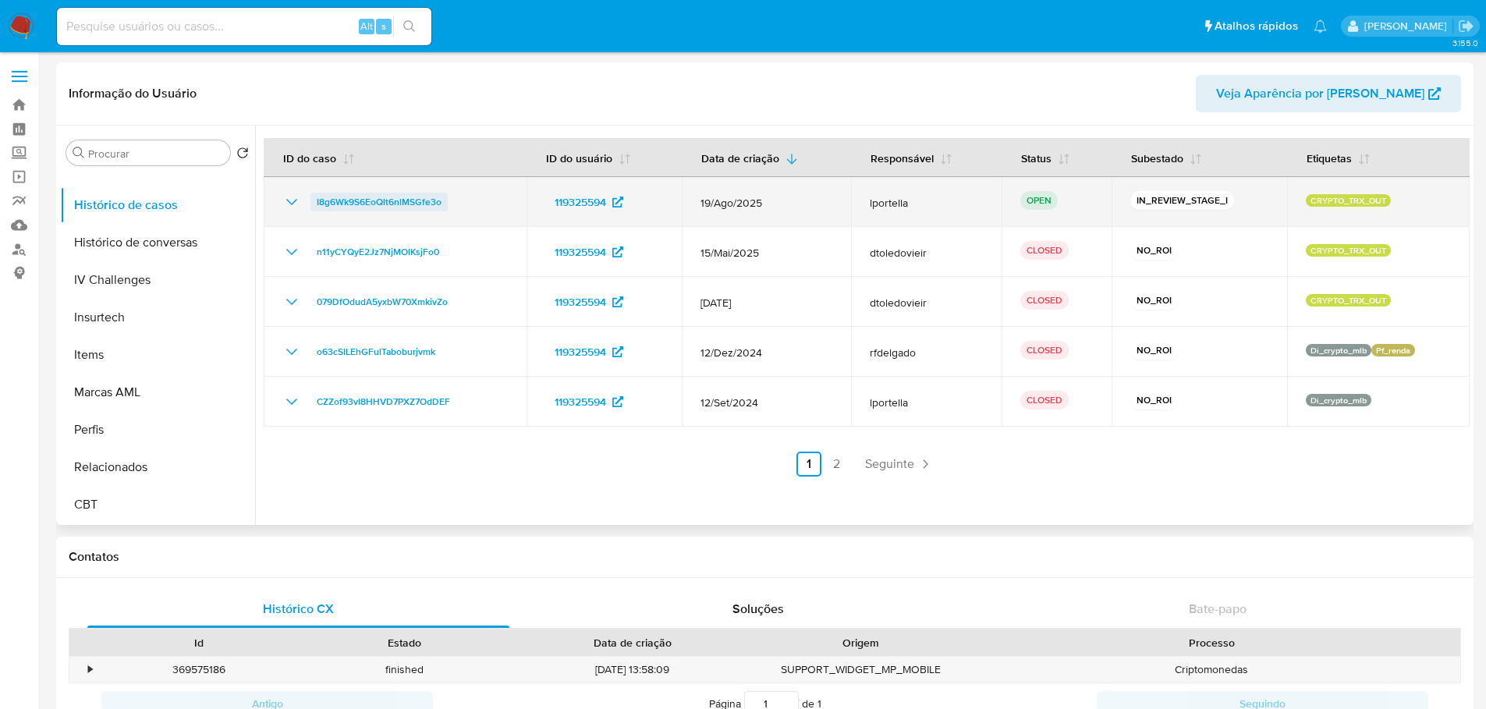
click at [383, 203] on span "I8g6Wk9S6EoQlt6nlMSGfe3o" at bounding box center [379, 202] width 125 height 19
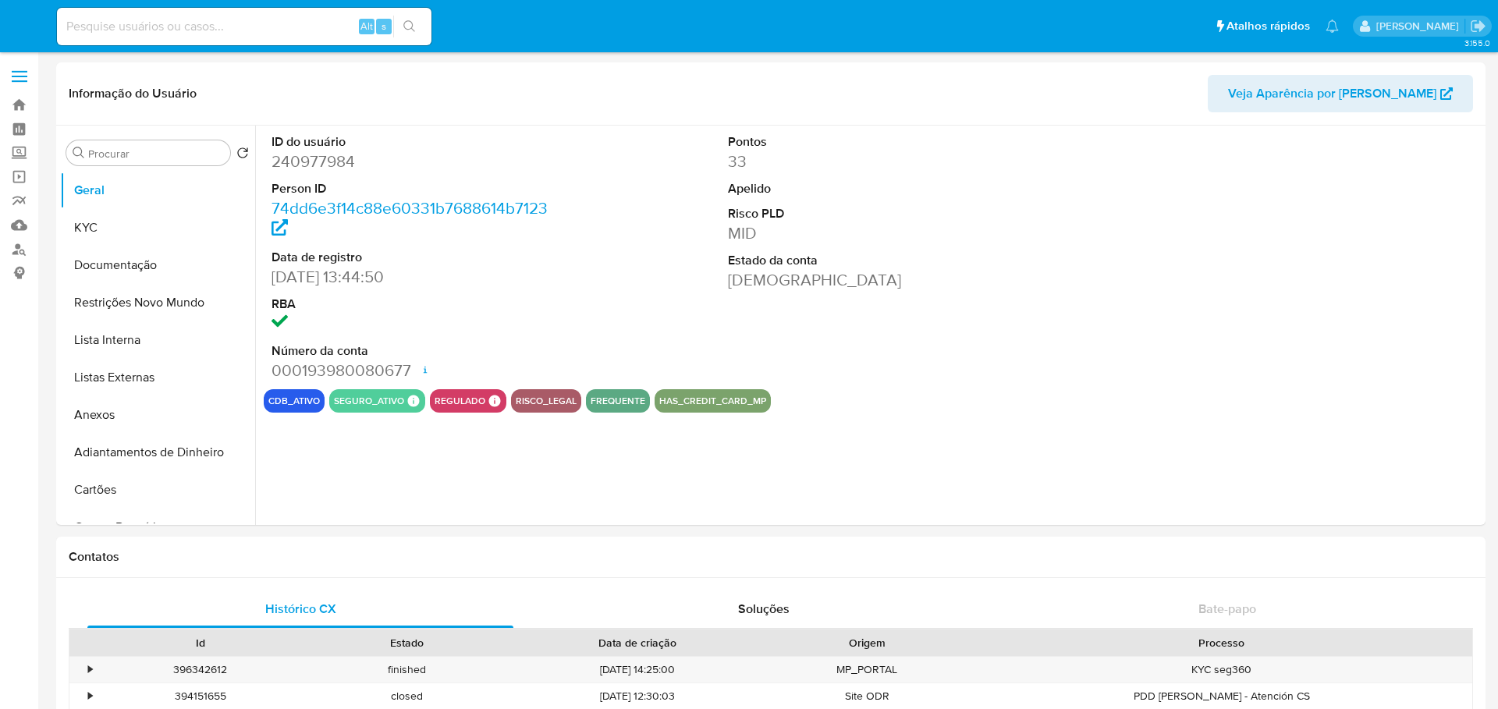
select select "10"
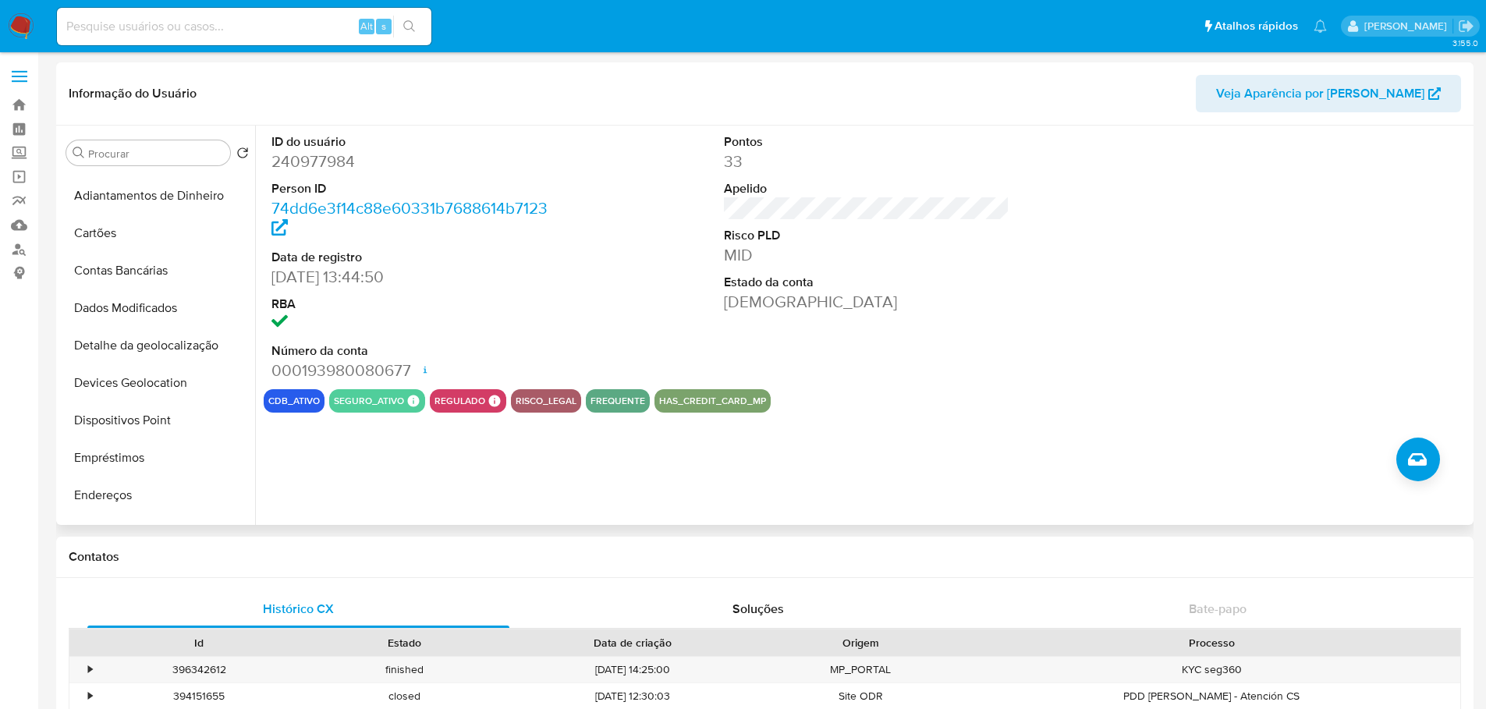
scroll to position [624, 0]
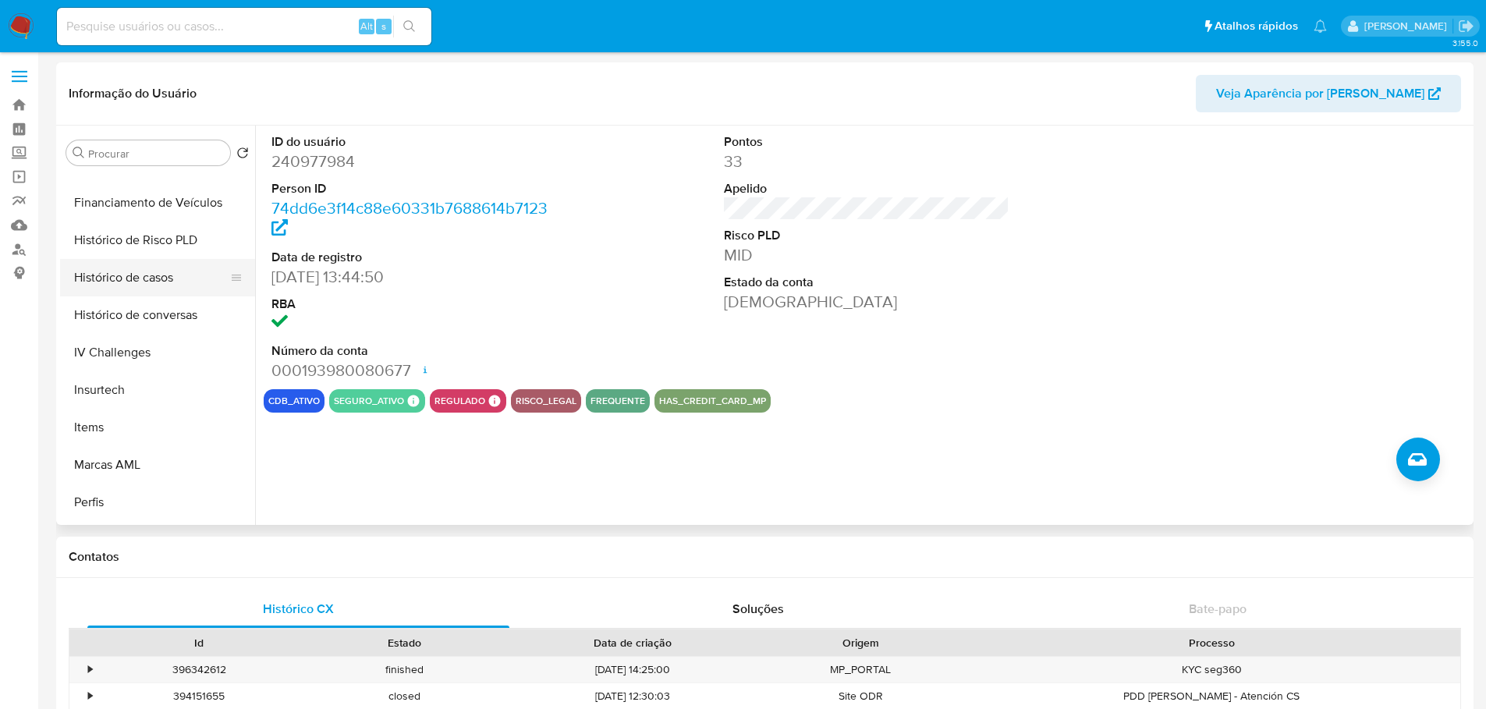
click at [129, 296] on button "Histórico de casos" at bounding box center [151, 277] width 183 height 37
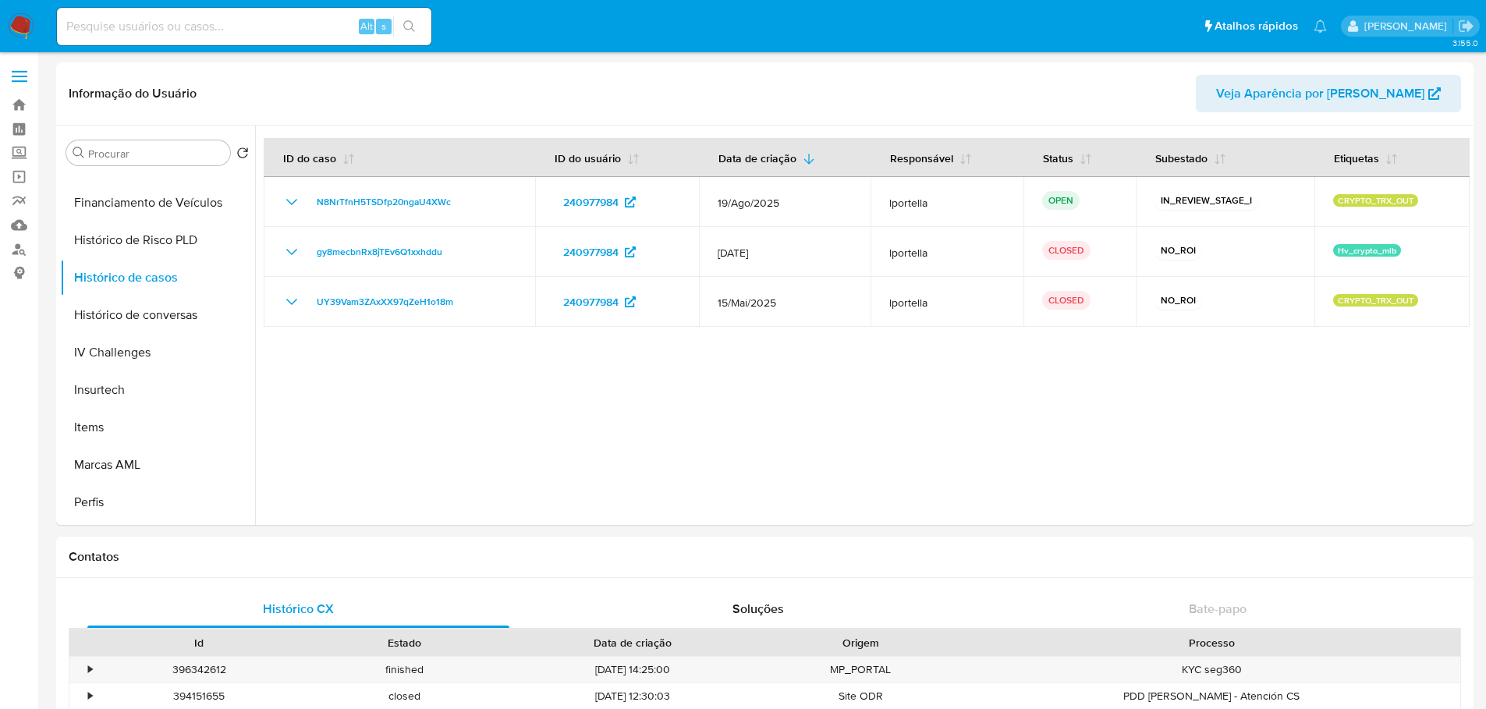
click at [343, 198] on span "N8NrTfnH5TSDfp20ngaU4XWc" at bounding box center [384, 202] width 134 height 19
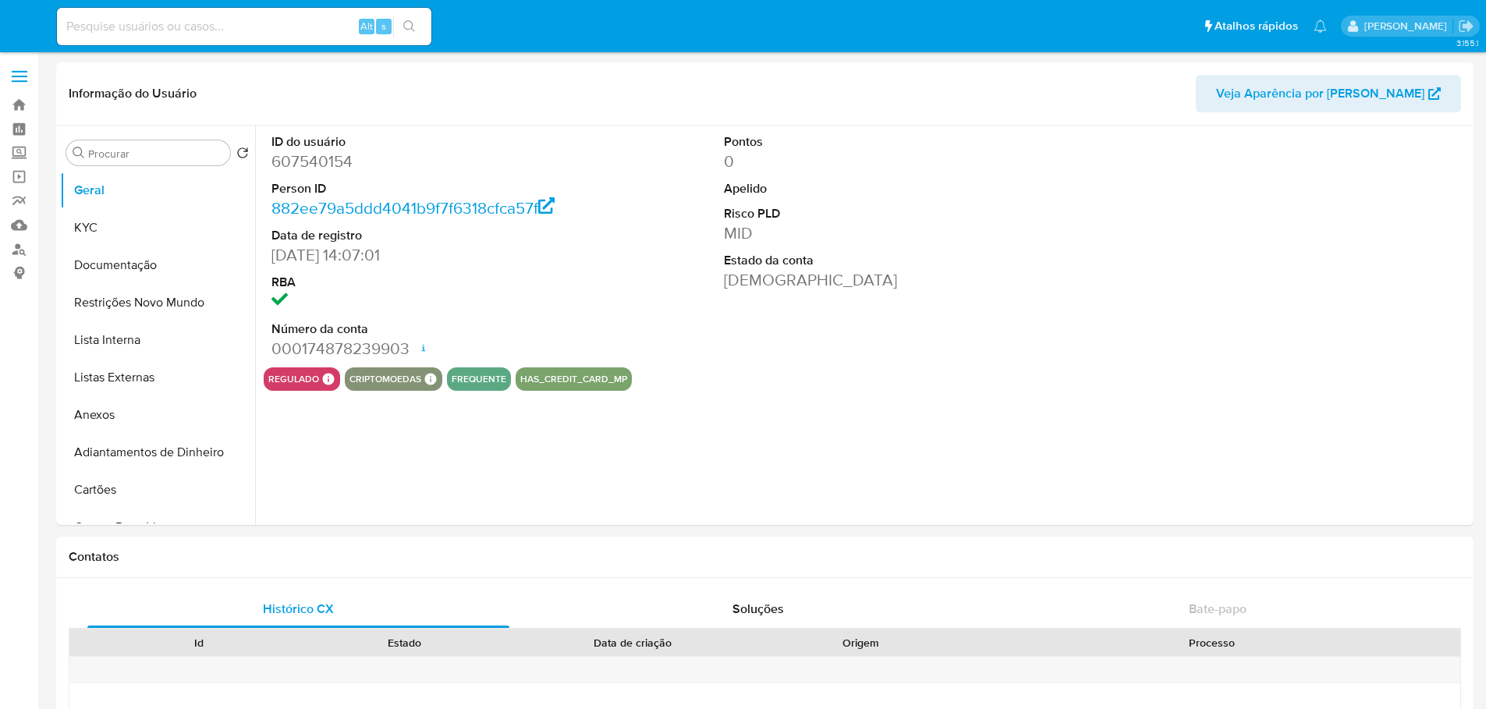
select select "10"
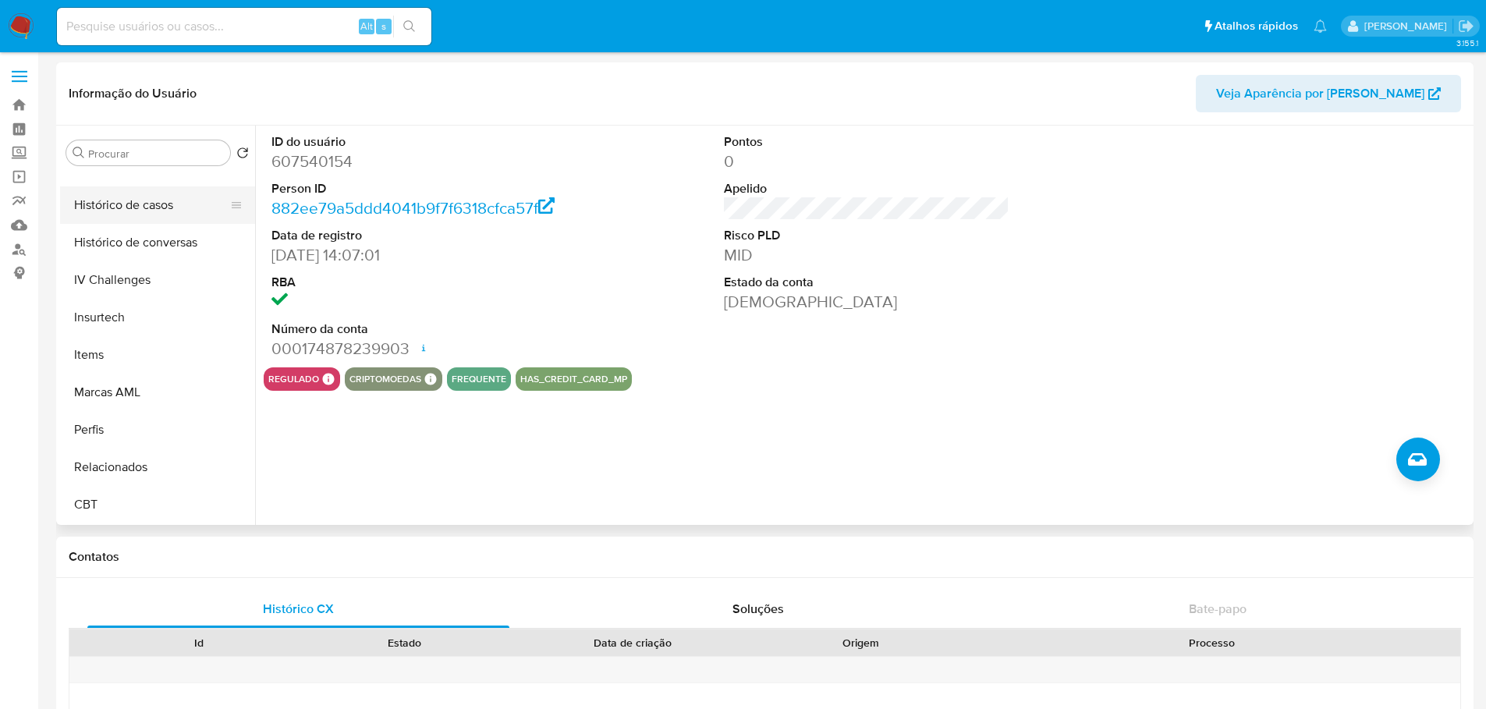
click at [136, 208] on button "Histórico de casos" at bounding box center [151, 204] width 183 height 37
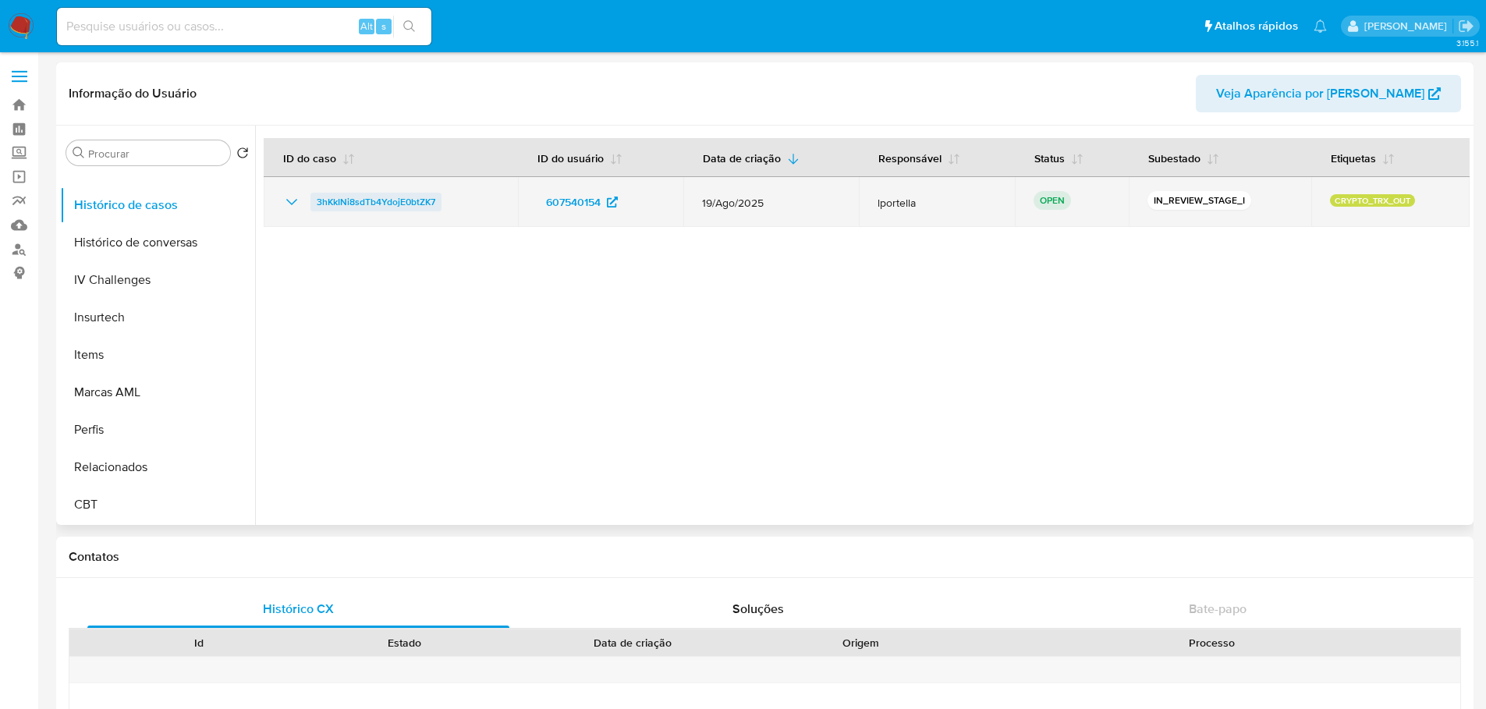
click at [390, 198] on span "3hKkINi8sdTb4YdojE0btZK7" at bounding box center [376, 202] width 119 height 19
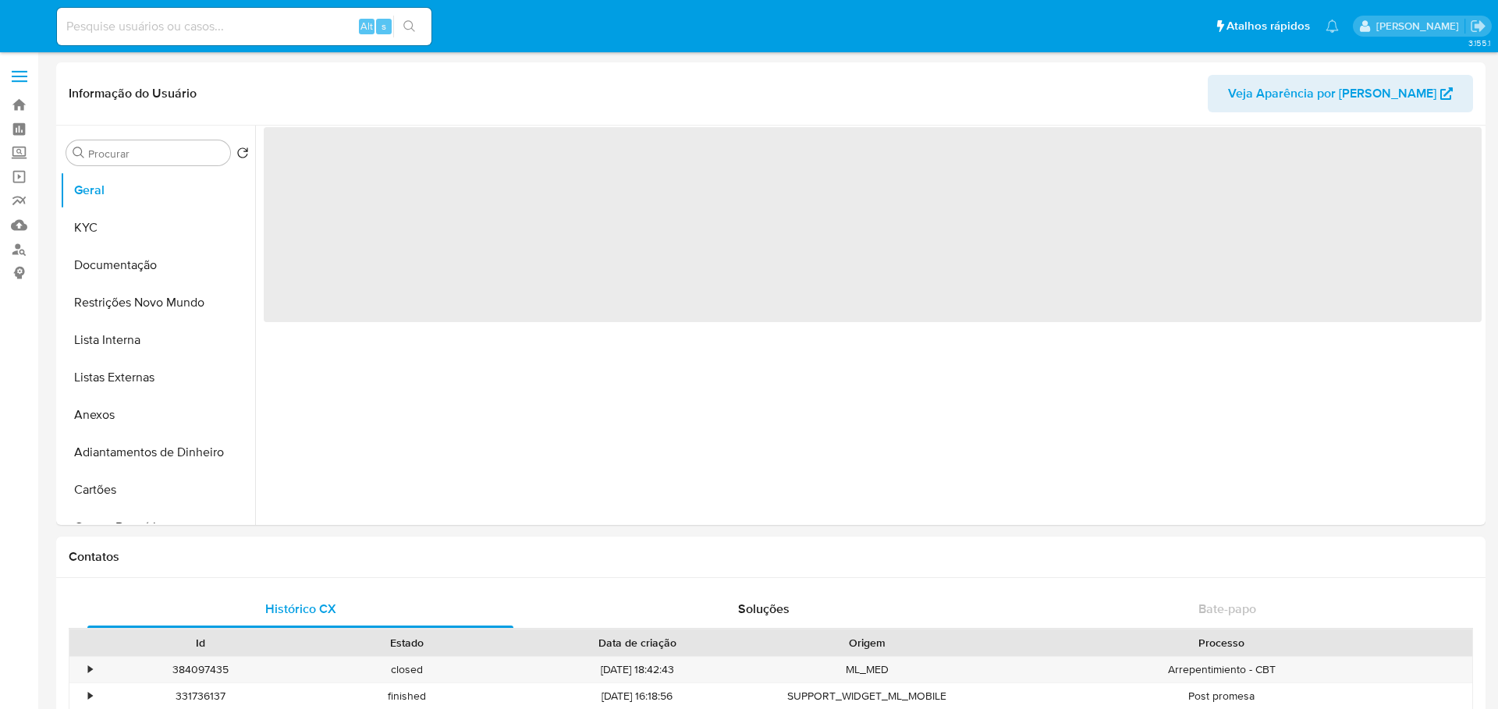
select select "10"
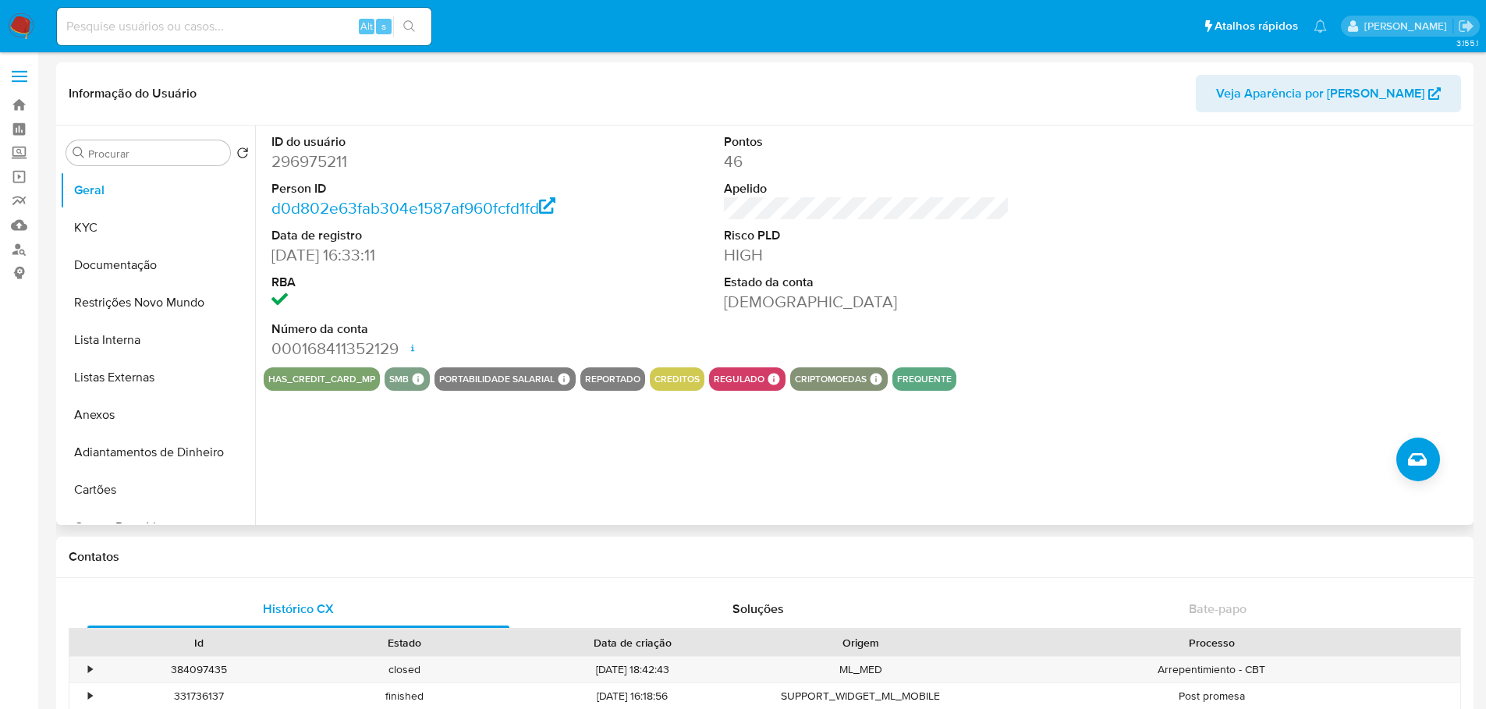
scroll to position [624, 0]
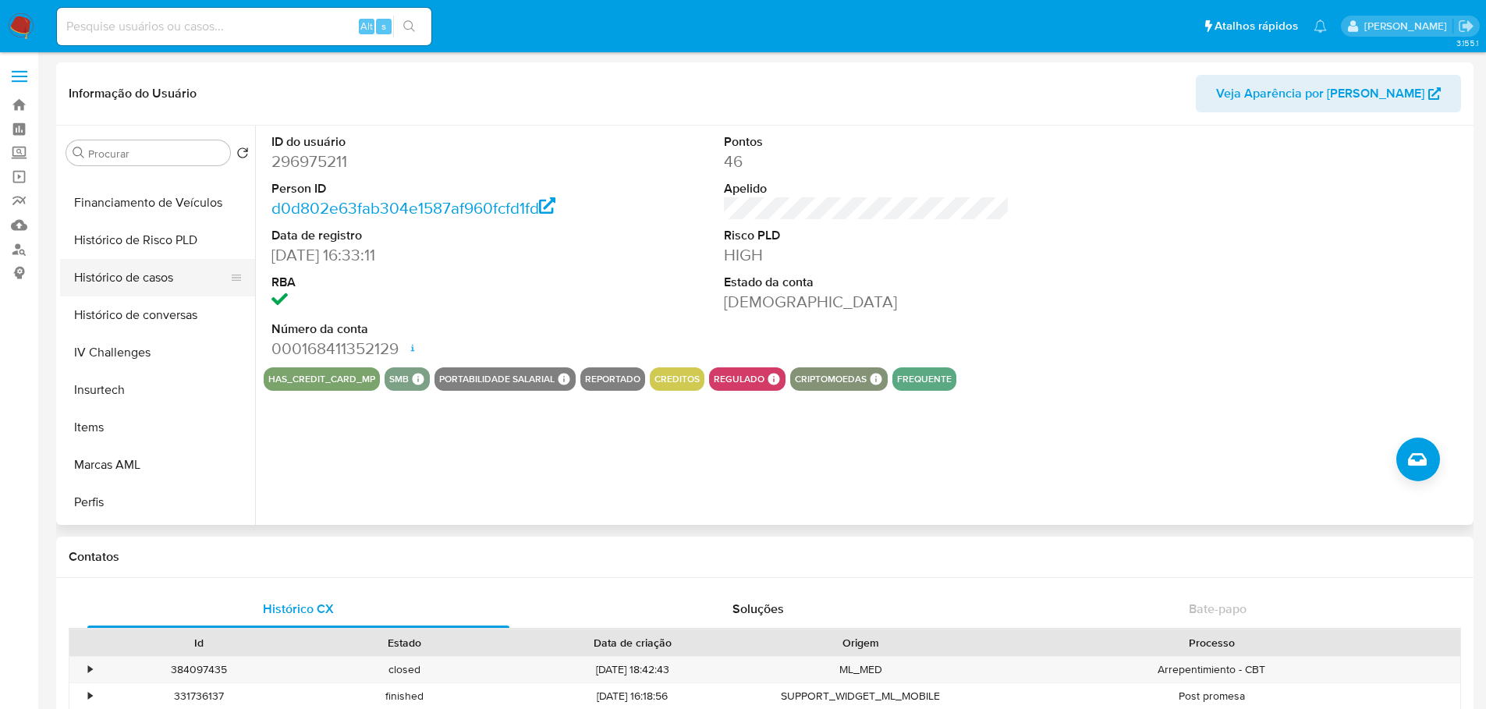
click at [119, 273] on button "Histórico de casos" at bounding box center [151, 277] width 183 height 37
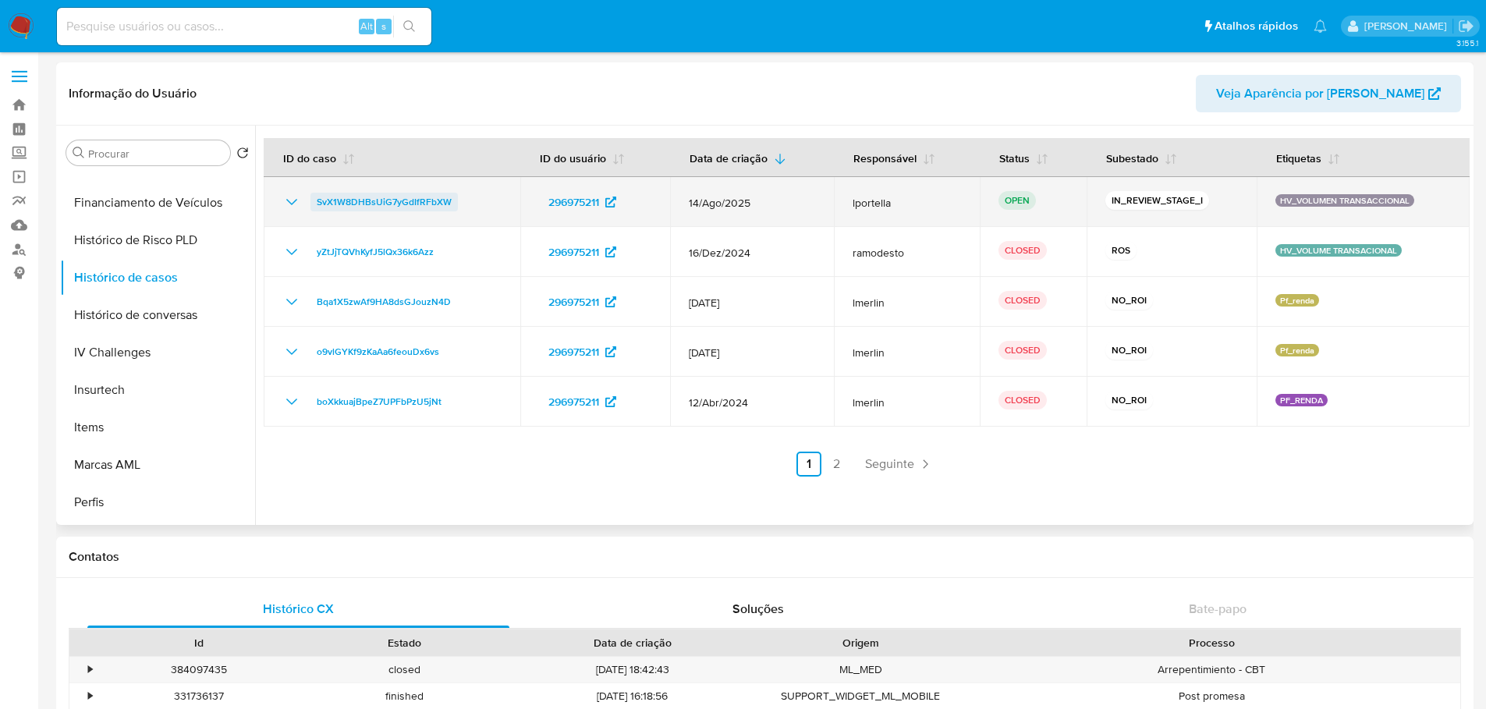
click at [370, 208] on span "SvX1W8DHBsUiG7yGdIfRFbXW" at bounding box center [384, 202] width 135 height 19
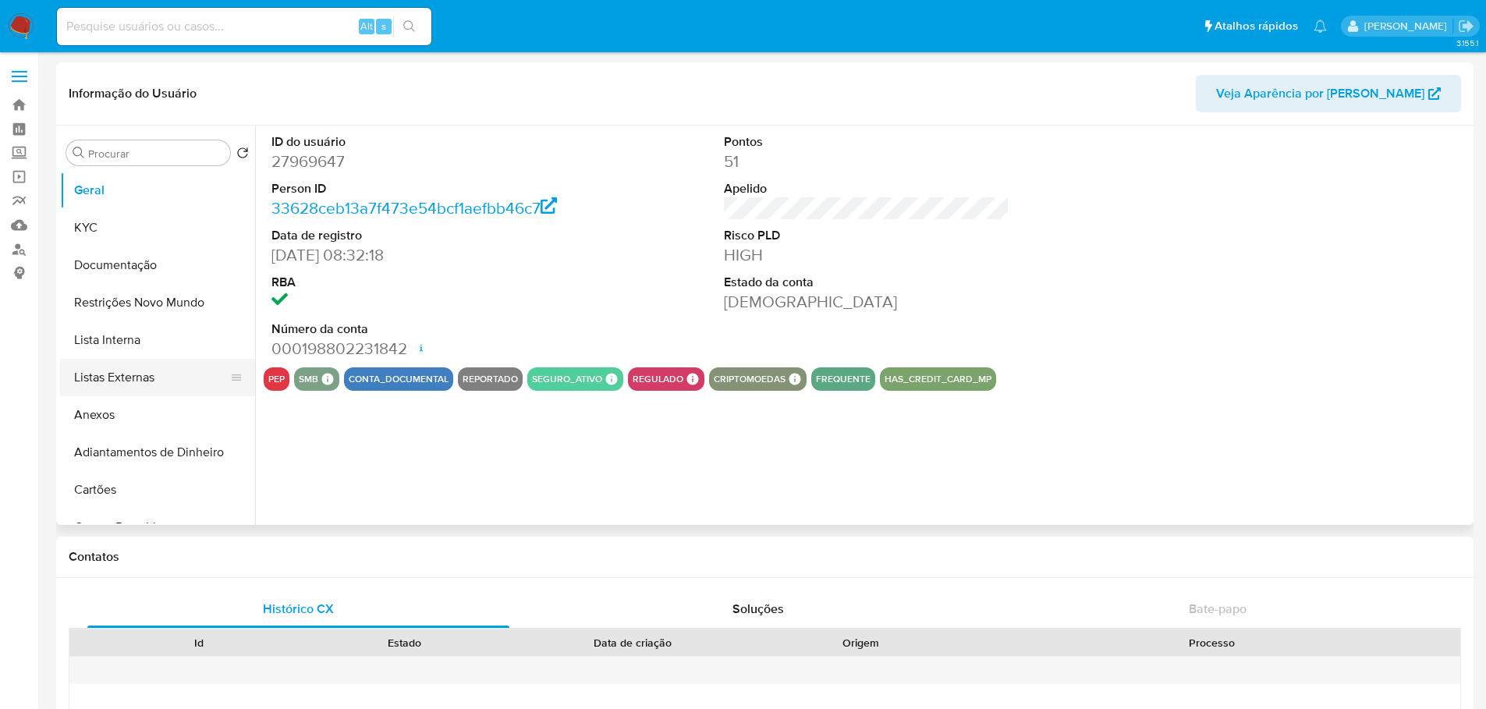
select select "10"
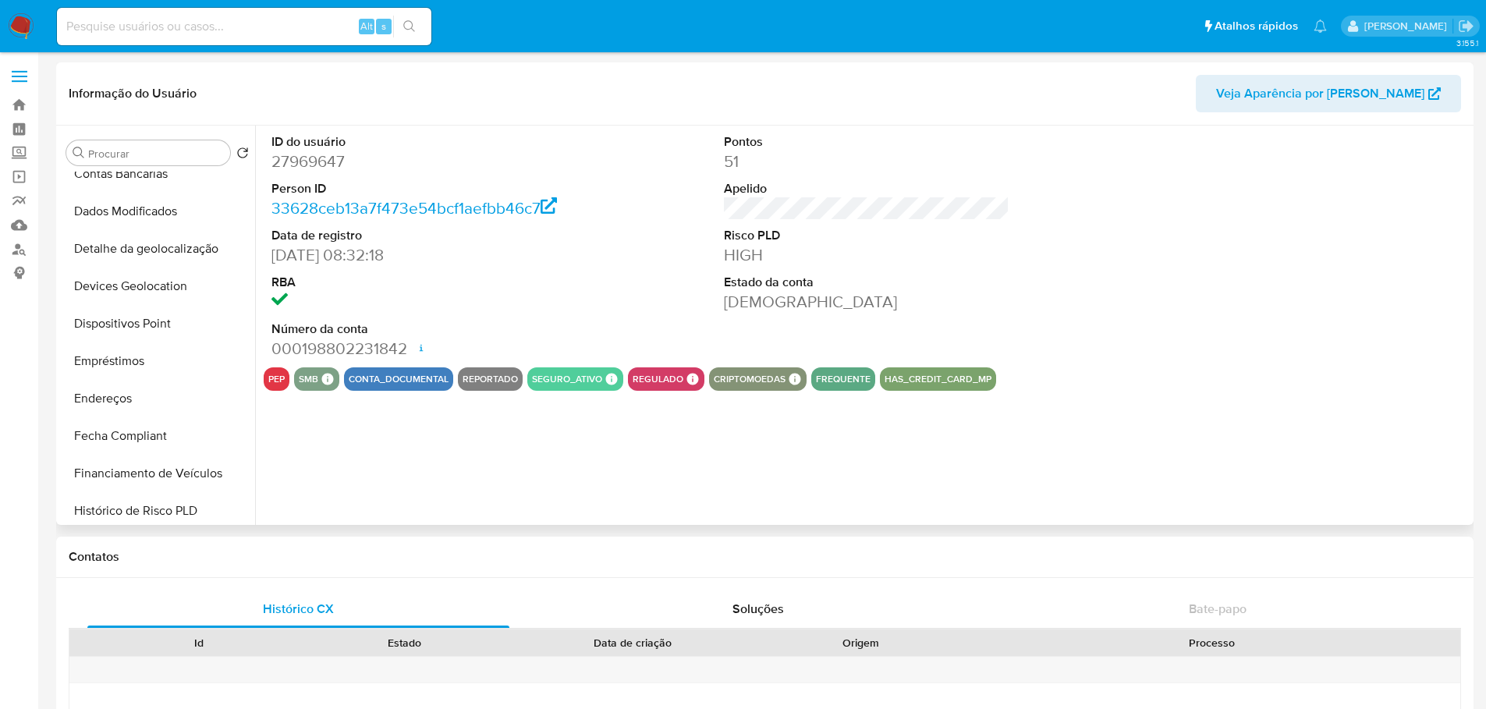
scroll to position [624, 0]
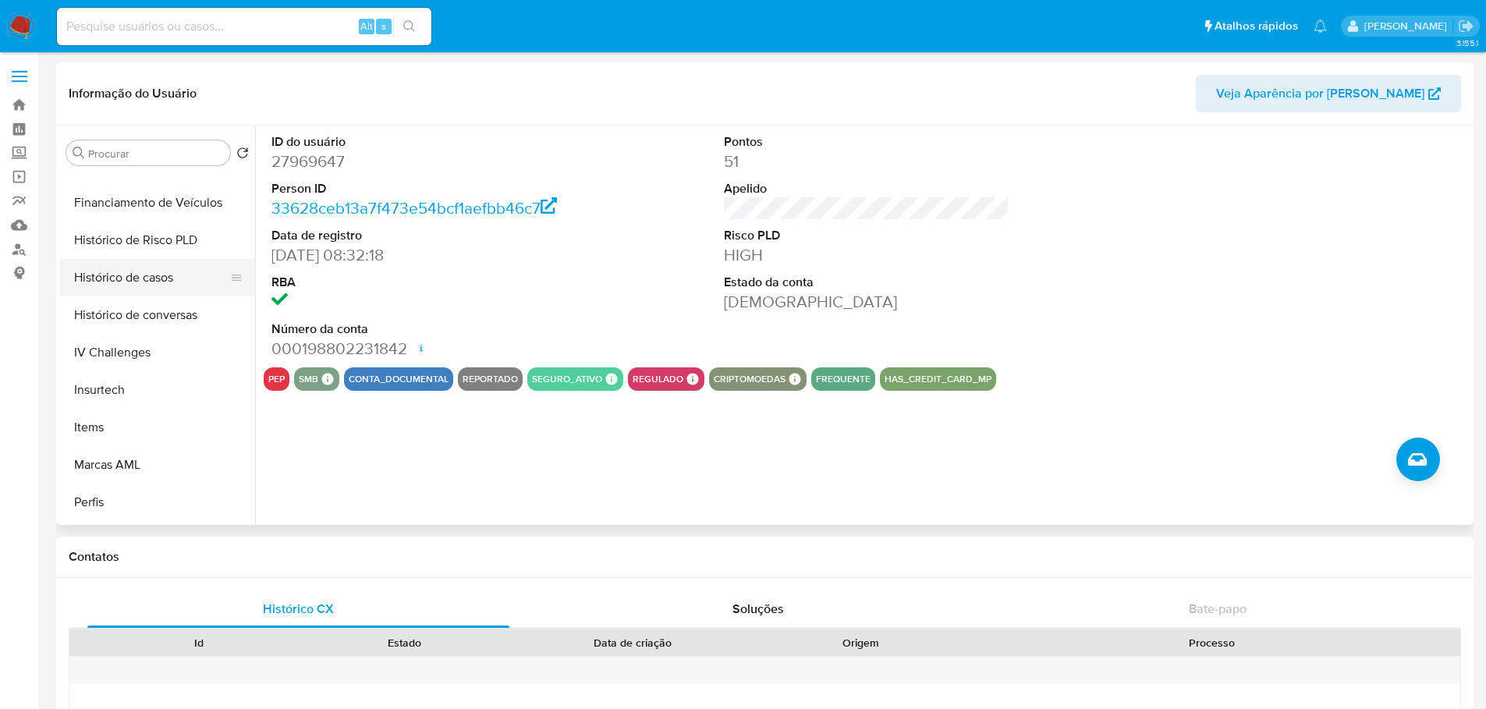
click at [115, 281] on button "Histórico de casos" at bounding box center [151, 277] width 183 height 37
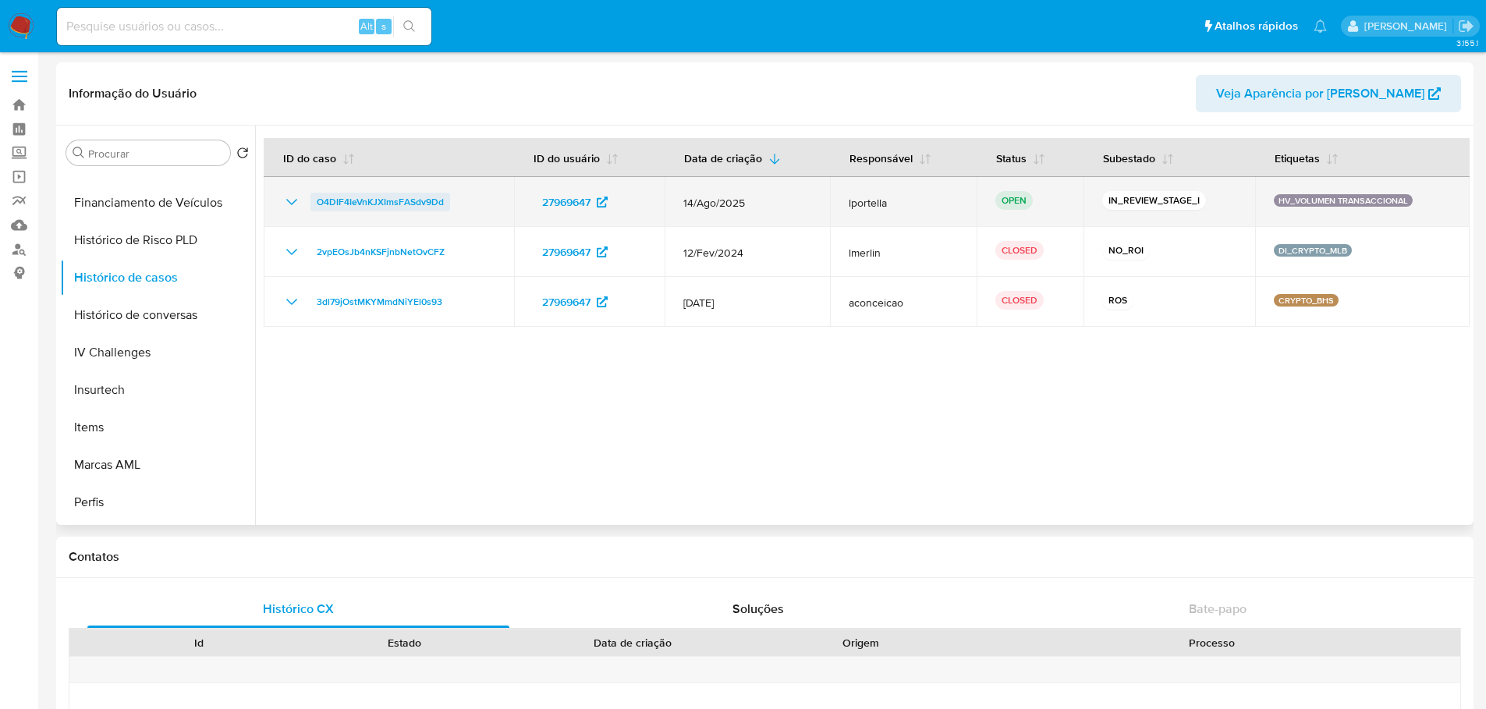
click at [388, 203] on span "O4DIF4IeVnKJXImsFASdv9Dd" at bounding box center [380, 202] width 127 height 19
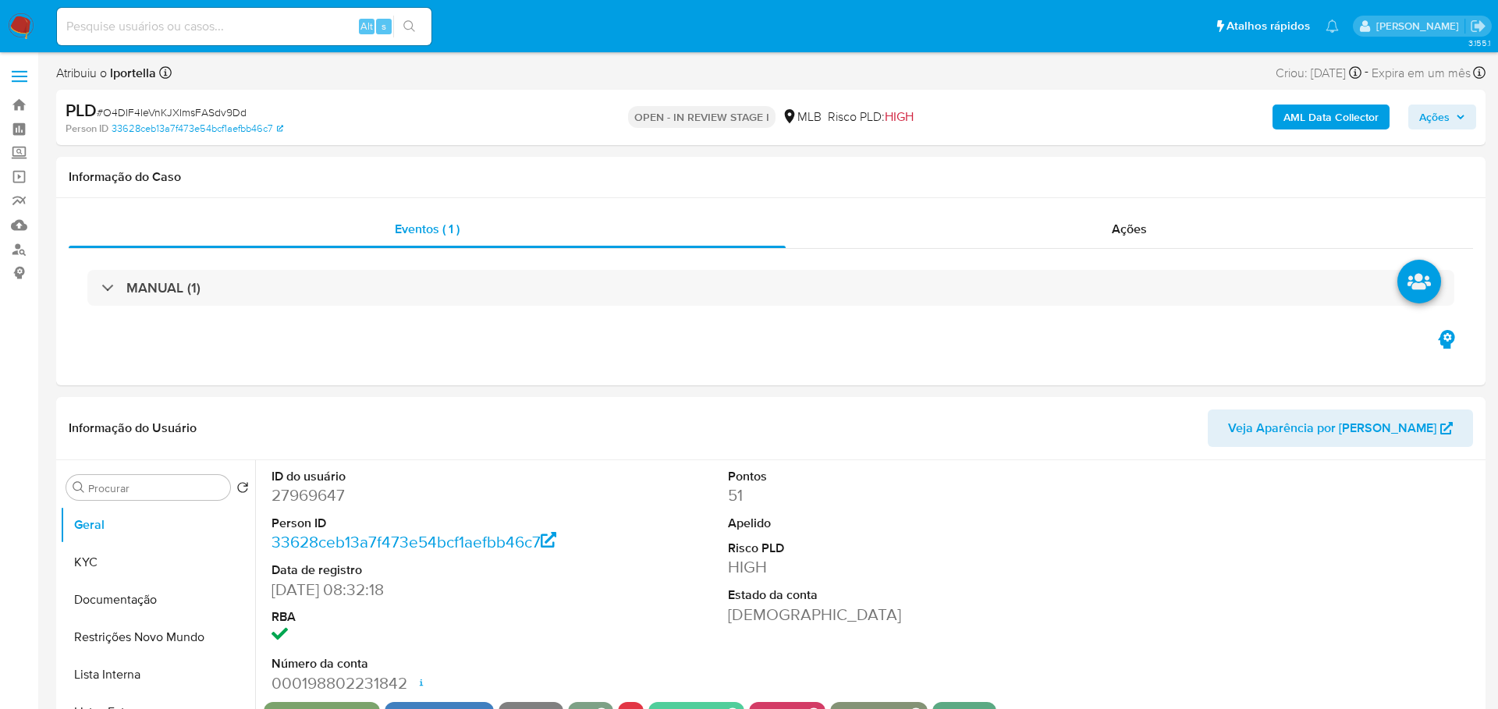
select select "10"
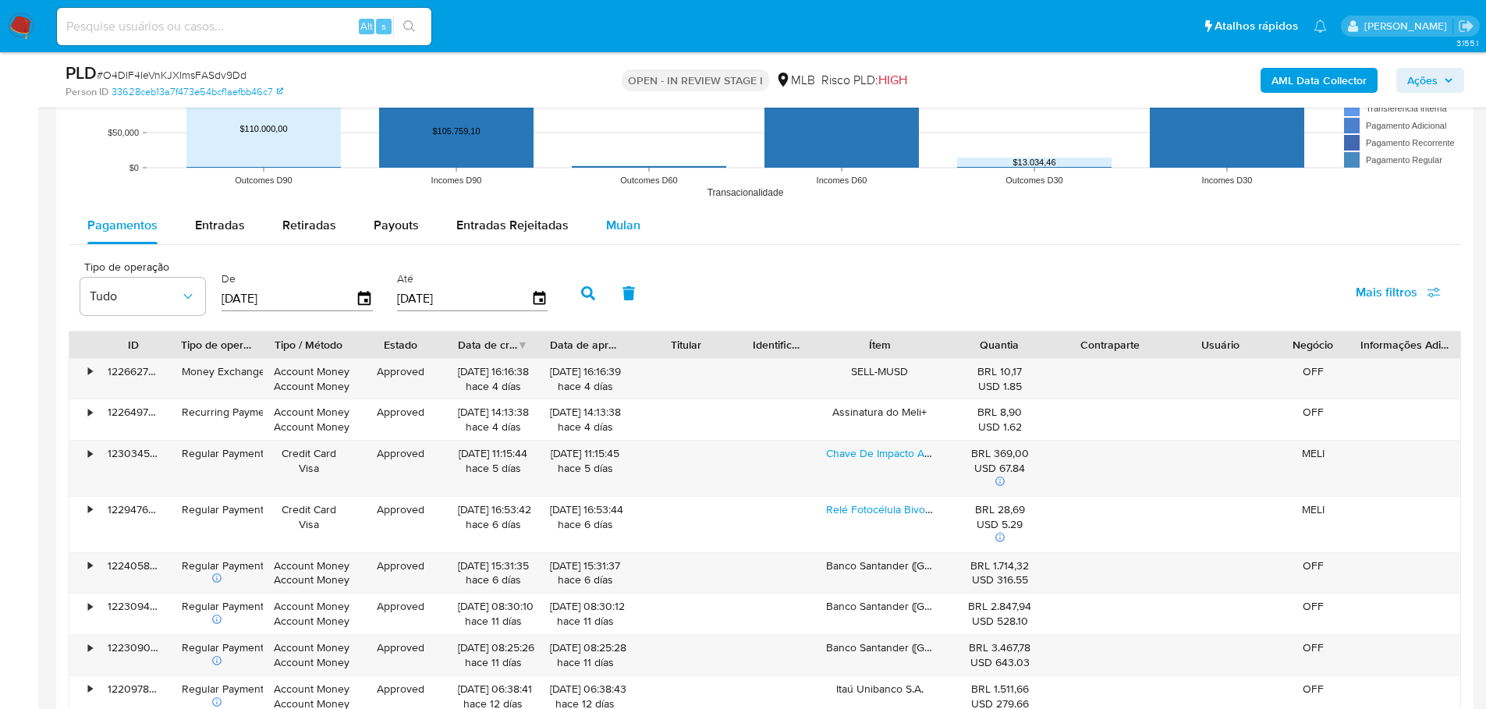
click at [606, 217] on span "Mulan" at bounding box center [623, 225] width 34 height 18
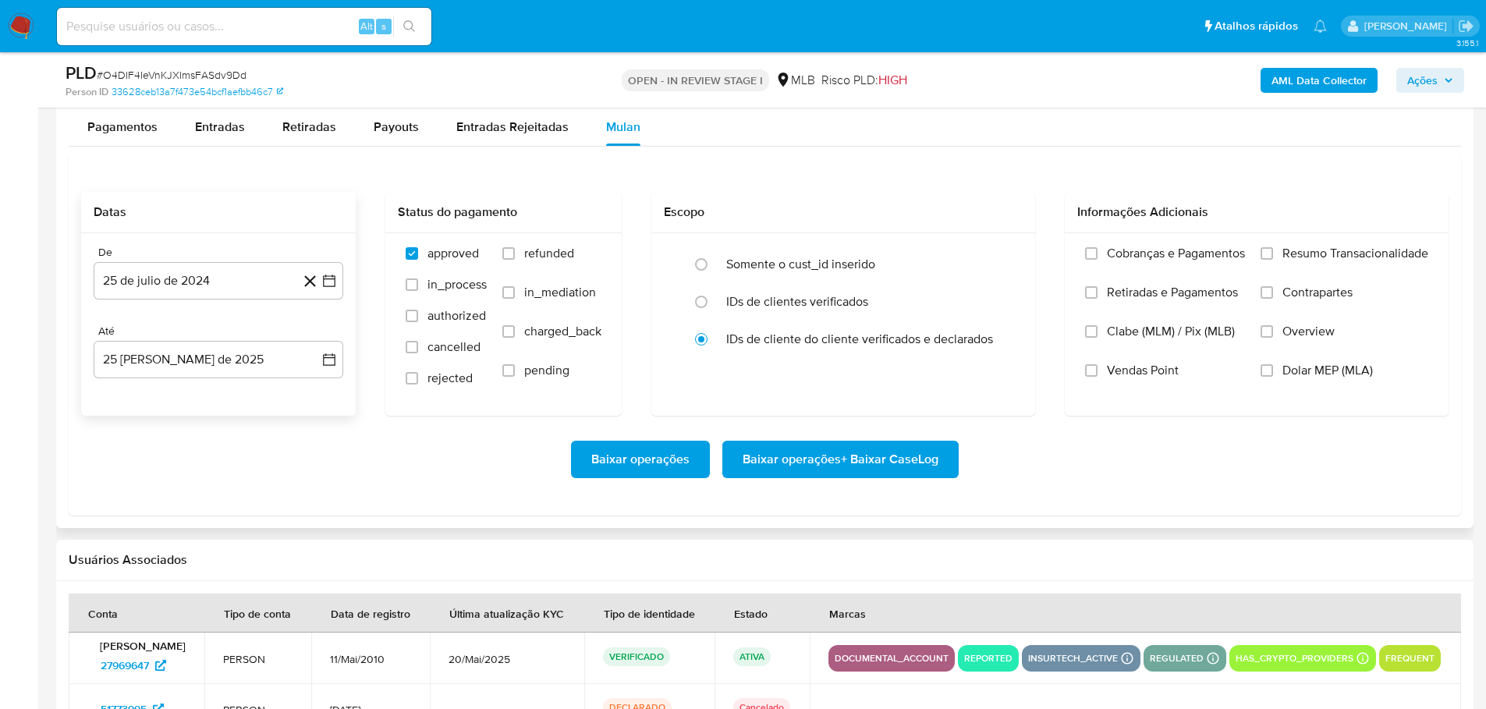
scroll to position [1794, 0]
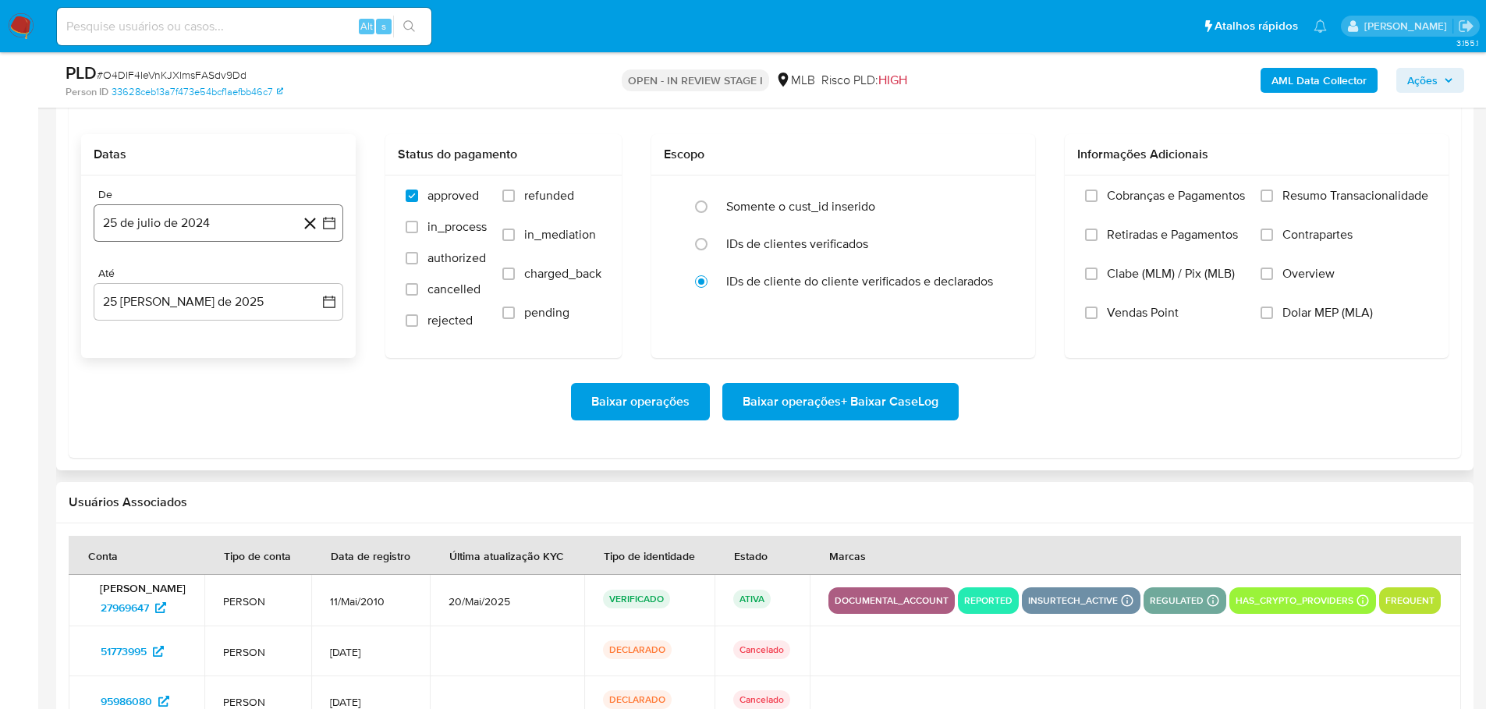
click at [263, 232] on button "25 de julio de 2024" at bounding box center [219, 222] width 250 height 37
click at [313, 281] on icon "Mes siguiente" at bounding box center [315, 279] width 19 height 19
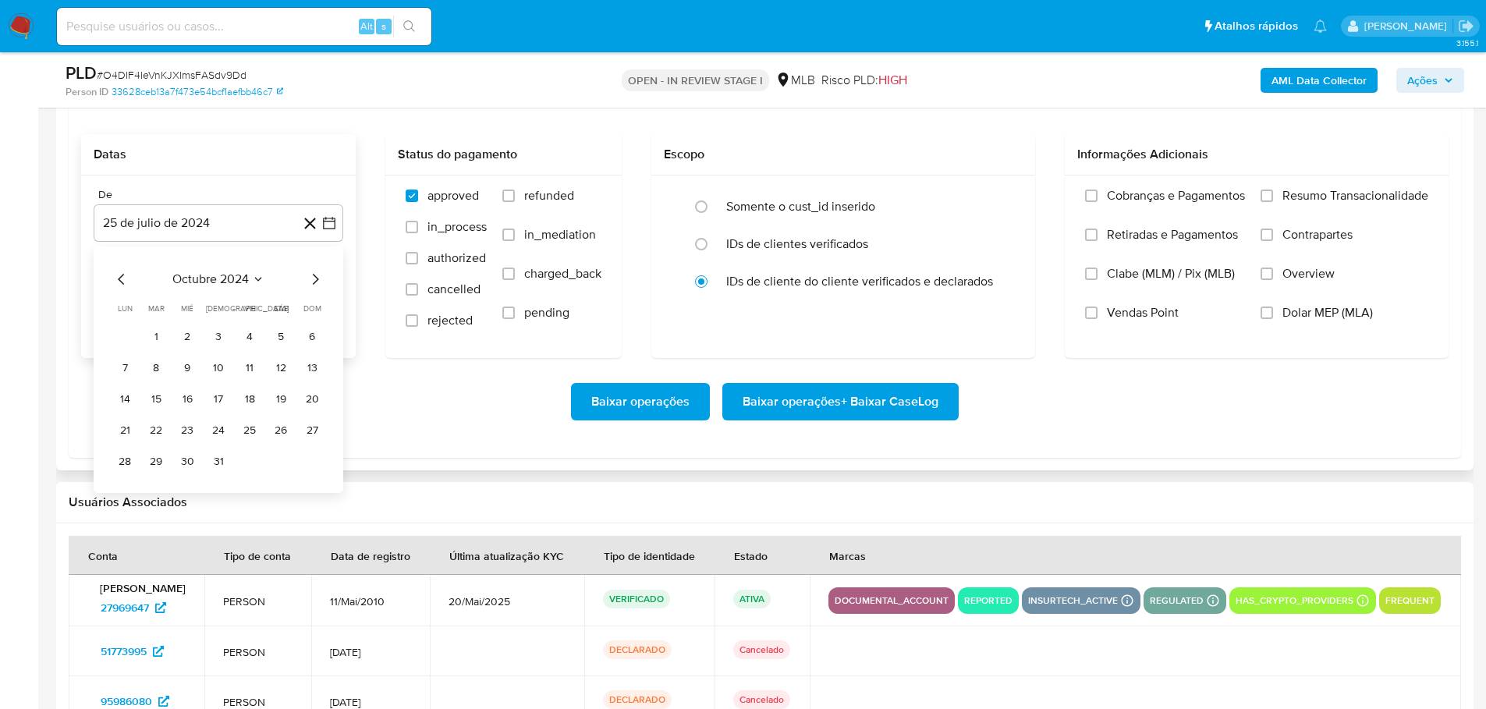
click at [313, 281] on icon "Mes siguiente" at bounding box center [315, 279] width 19 height 19
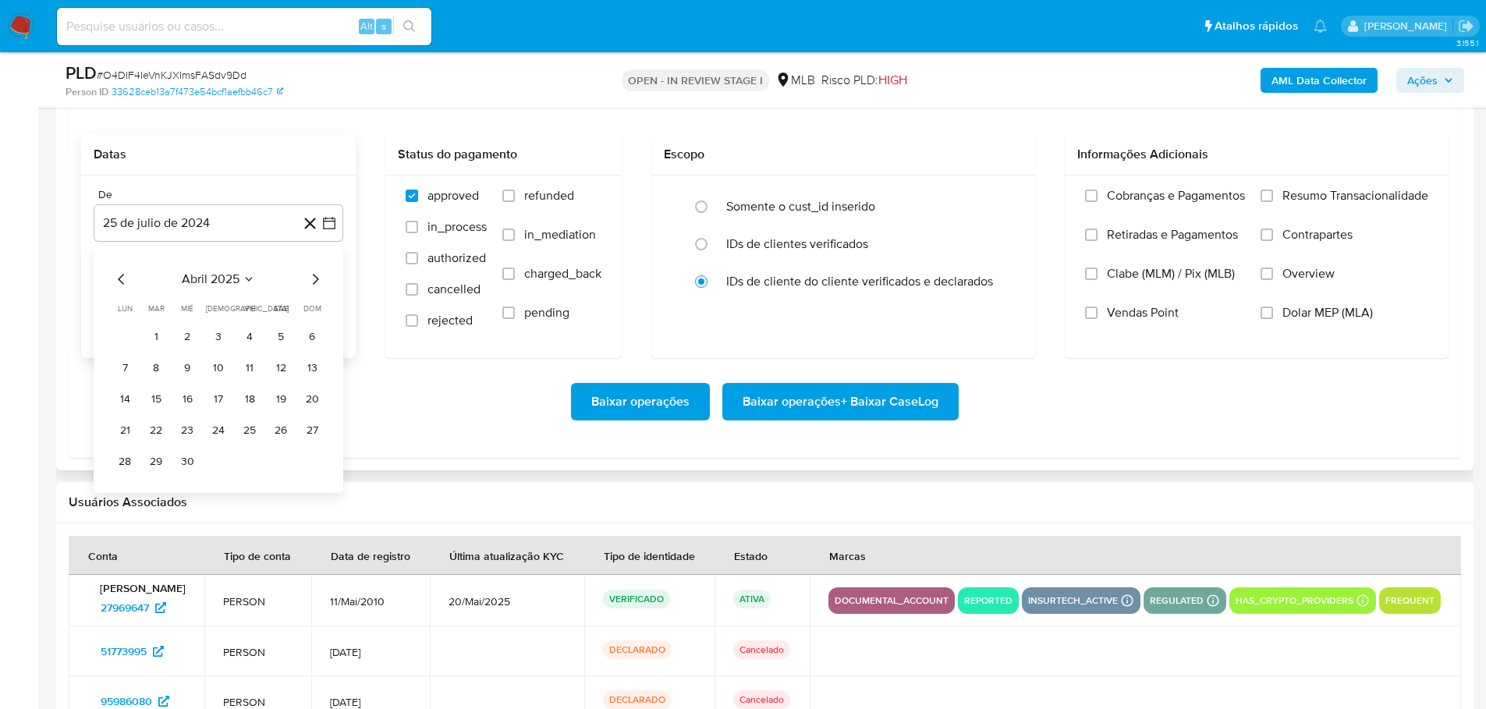
click at [310, 283] on icon "Mes siguiente" at bounding box center [315, 279] width 19 height 19
click at [319, 278] on icon "Mes siguiente" at bounding box center [315, 279] width 19 height 19
click at [116, 274] on icon "Mes anterior" at bounding box center [121, 279] width 19 height 19
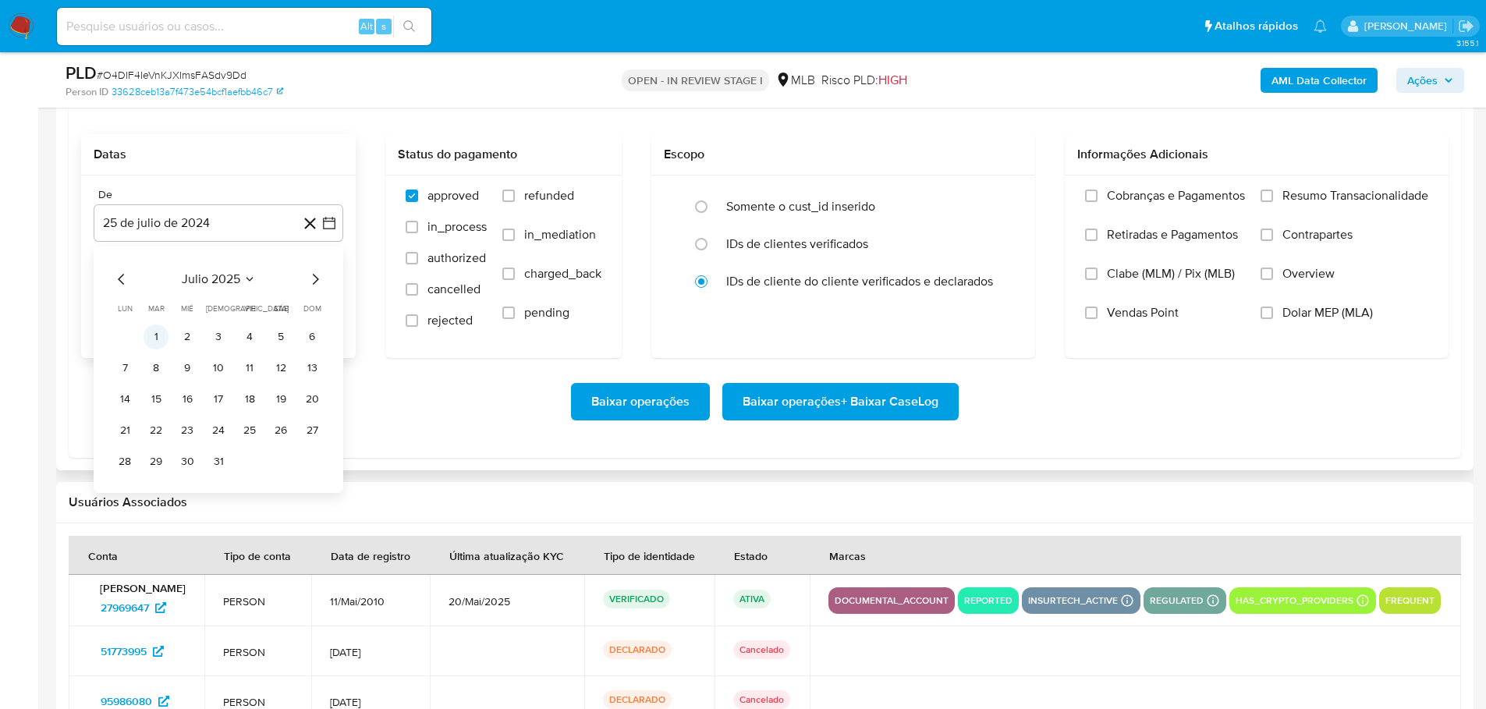
click at [151, 338] on button "1" at bounding box center [156, 337] width 25 height 25
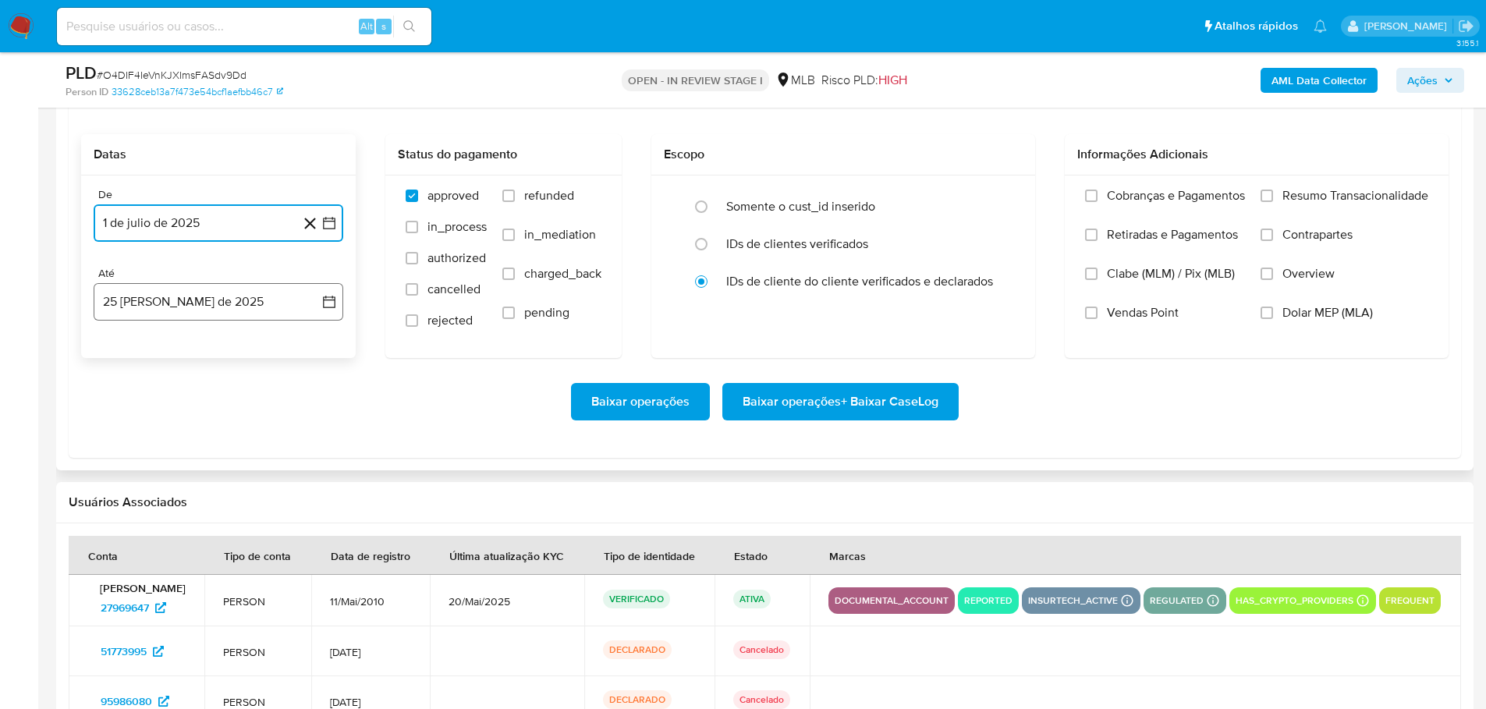
click at [194, 315] on button "25 [PERSON_NAME] de 2025" at bounding box center [219, 301] width 250 height 37
click at [282, 511] on button "23" at bounding box center [280, 509] width 25 height 25
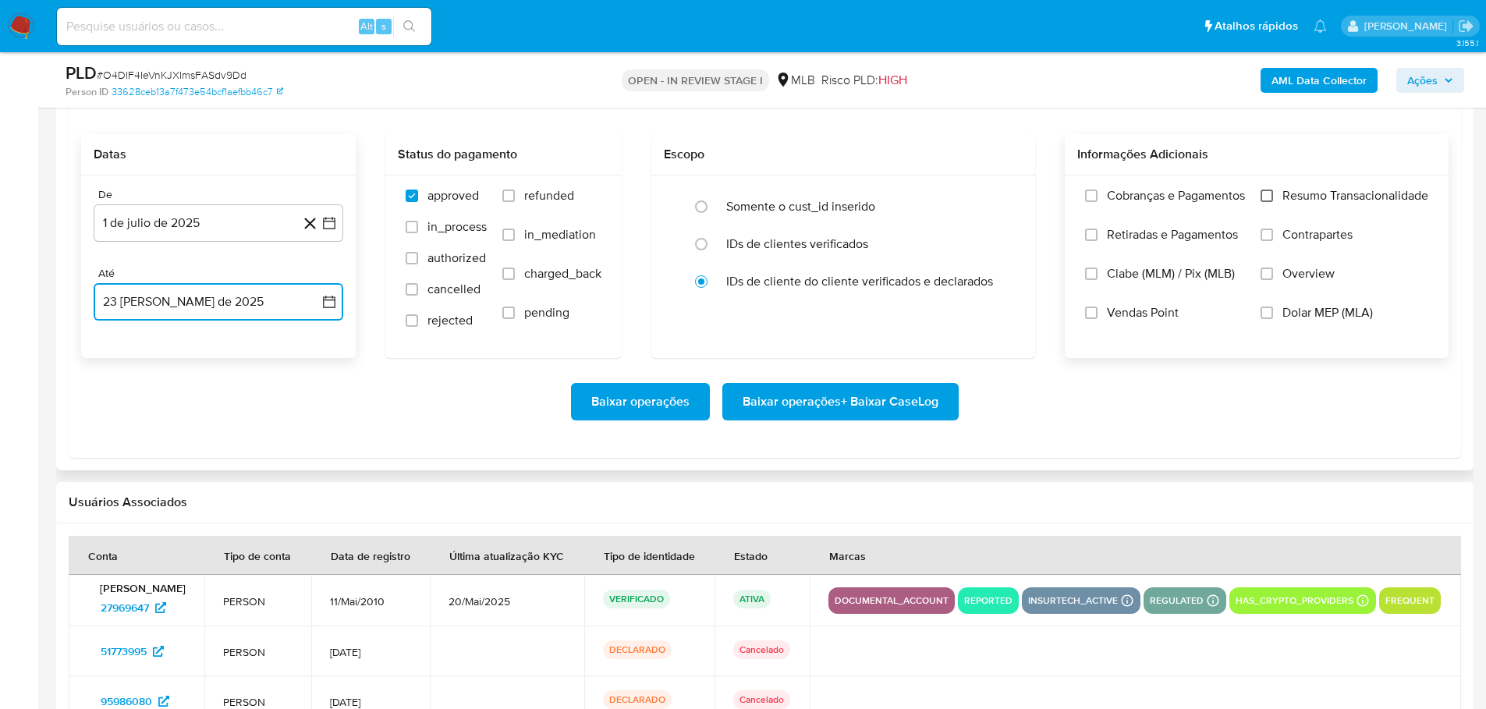
click at [1264, 198] on input "Resumo Transacionalidade" at bounding box center [1267, 196] width 12 height 12
click at [918, 400] on span "Baixar operações + Baixar CaseLog" at bounding box center [841, 402] width 196 height 34
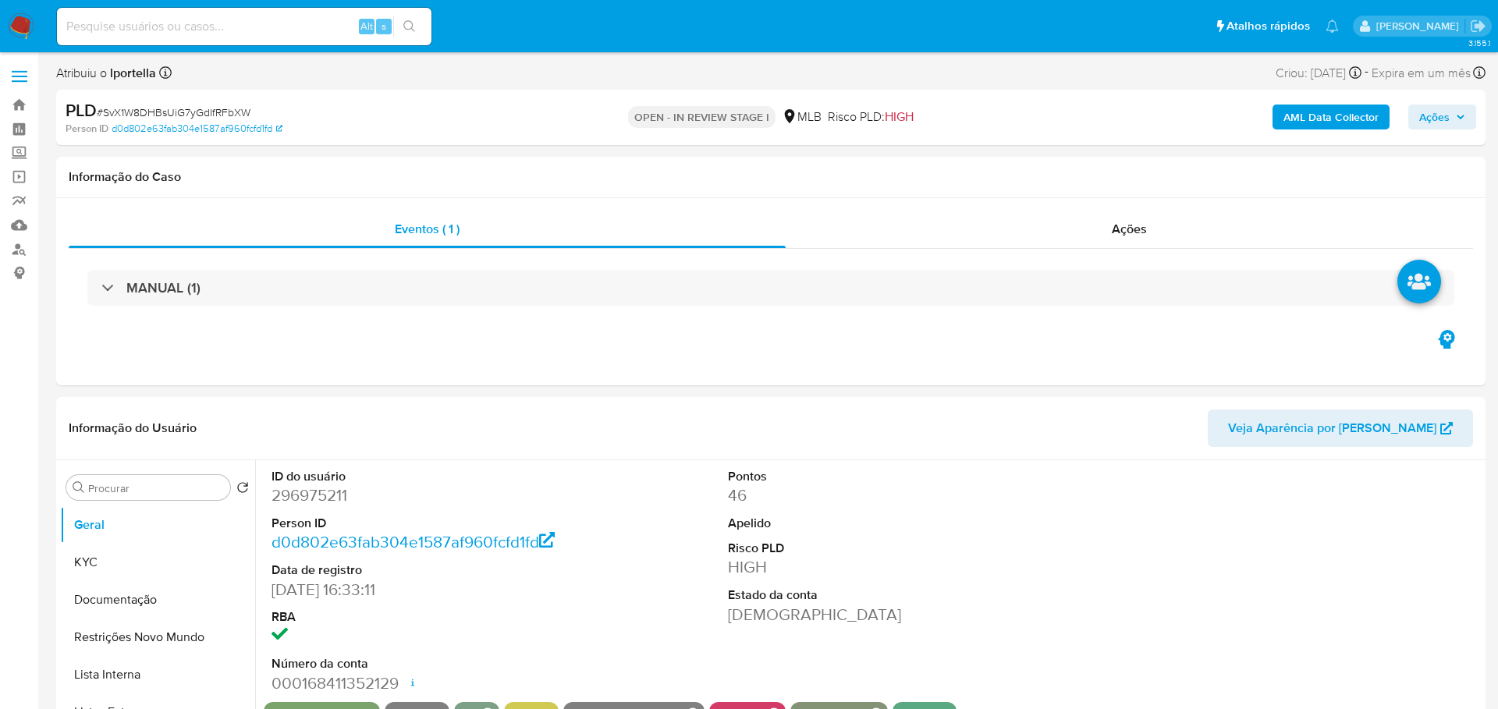
select select "10"
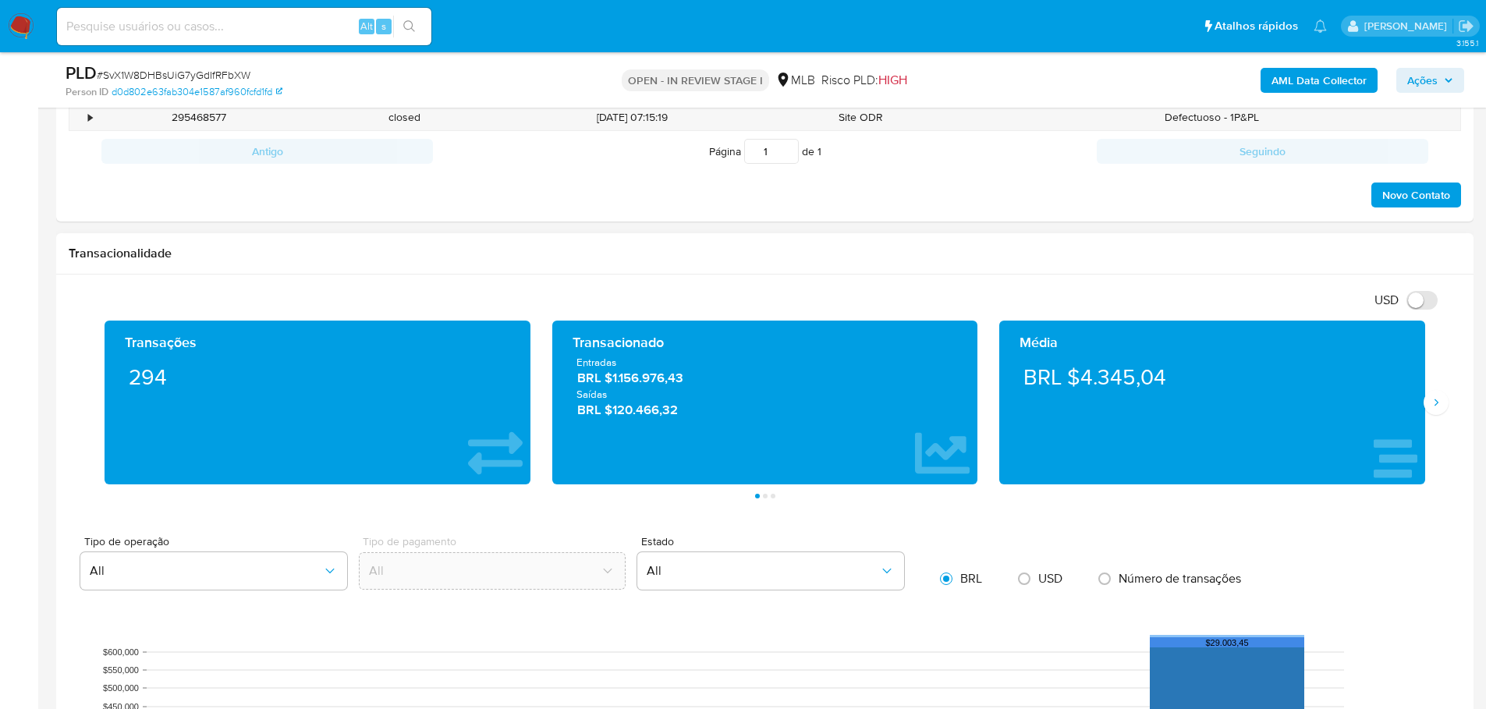
scroll to position [1482, 0]
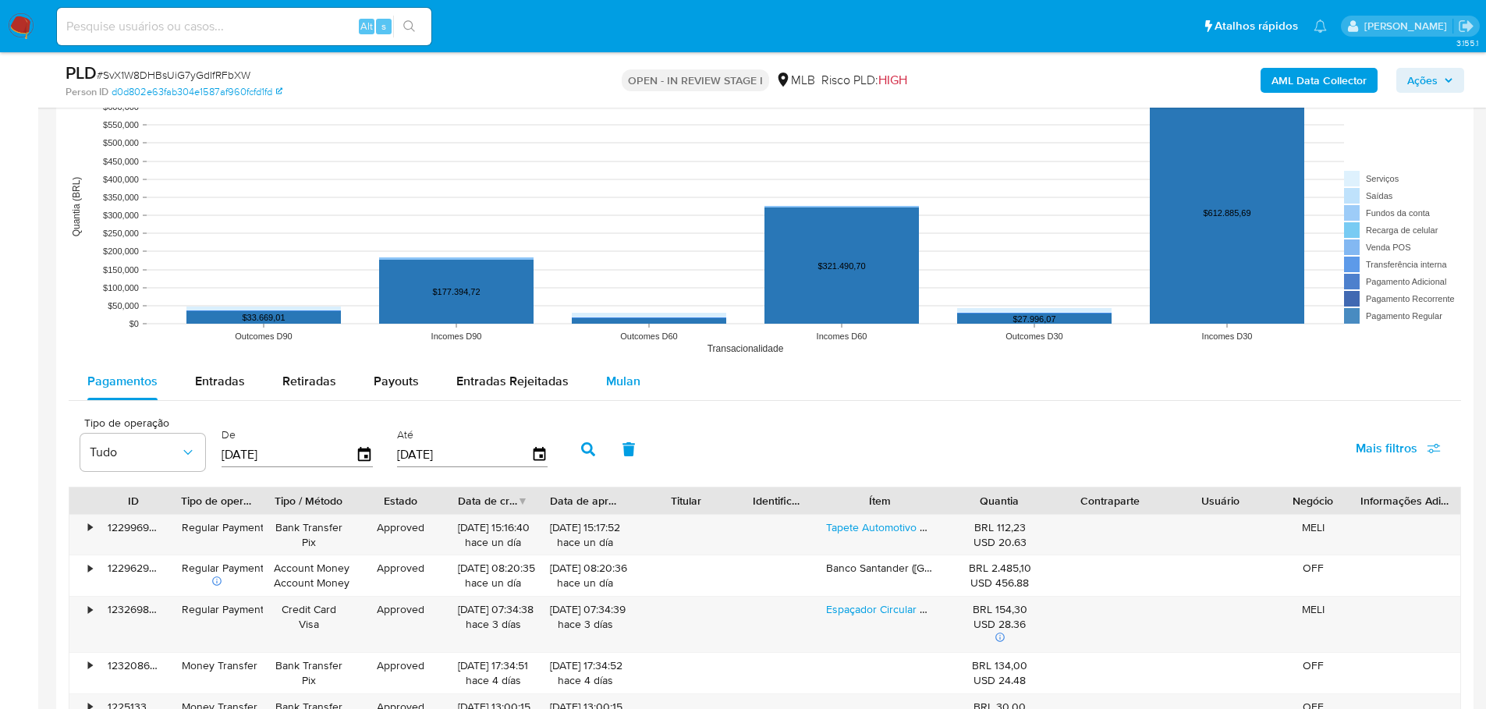
click at [619, 377] on span "Mulan" at bounding box center [623, 381] width 34 height 18
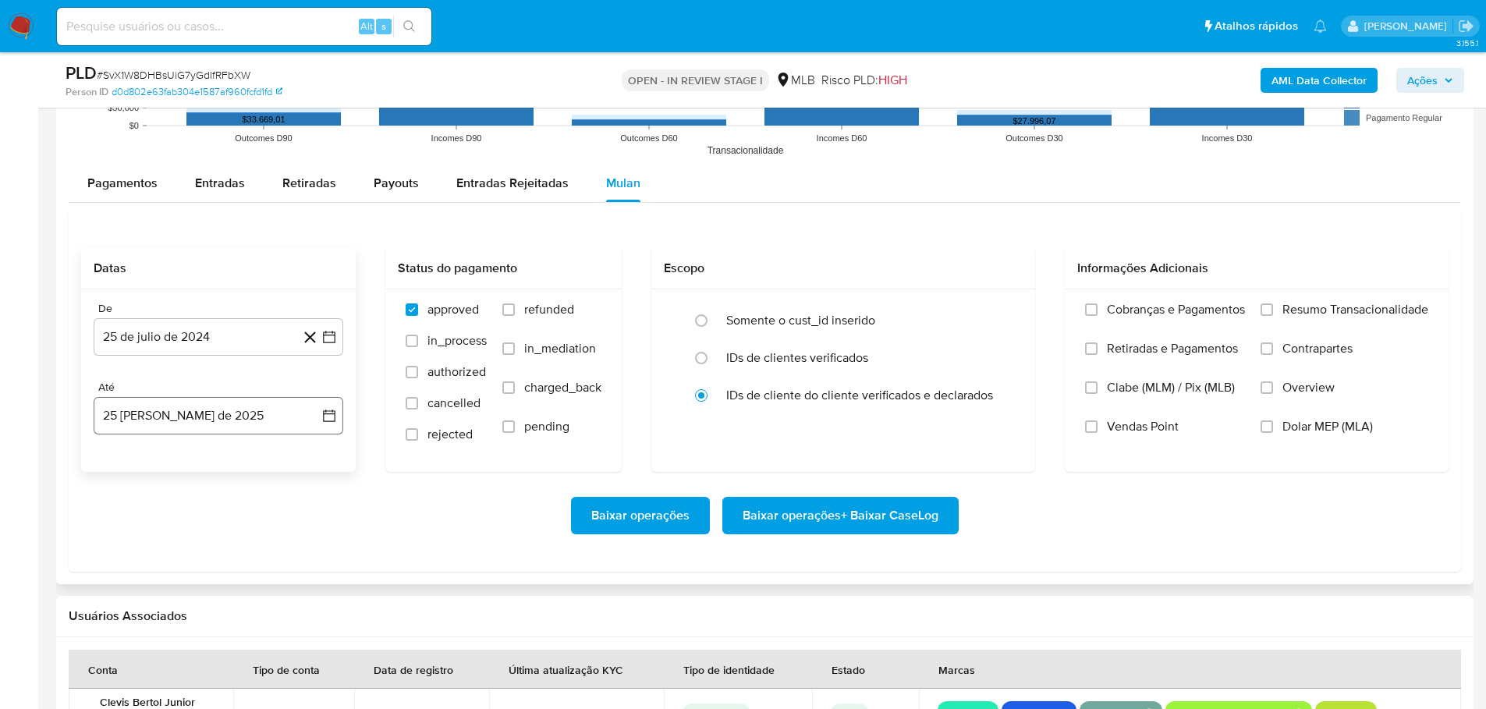
scroll to position [1794, 0]
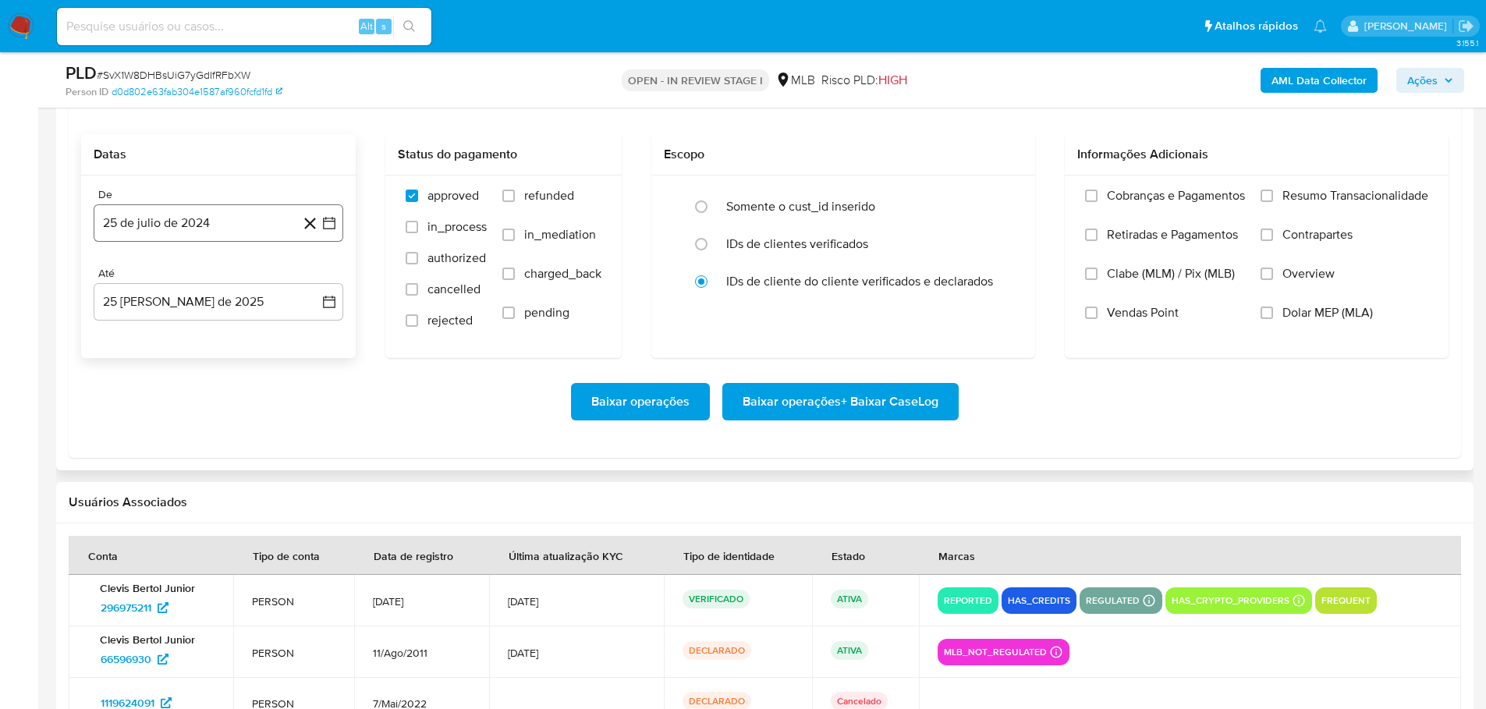
click at [163, 236] on button "25 de julio de 2024" at bounding box center [219, 222] width 250 height 37
click at [310, 284] on icon "Mes siguiente" at bounding box center [315, 279] width 19 height 19
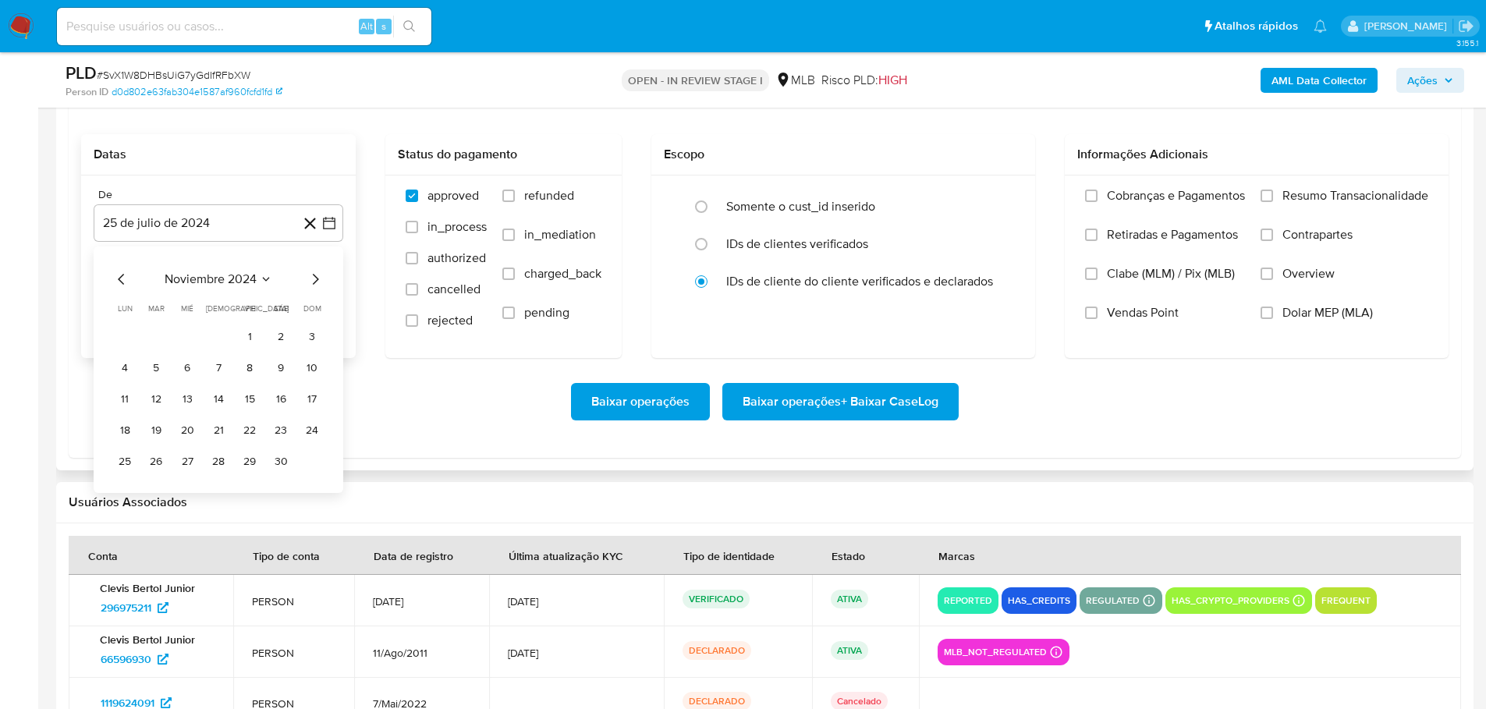
click at [310, 284] on icon "Mes siguiente" at bounding box center [315, 279] width 19 height 19
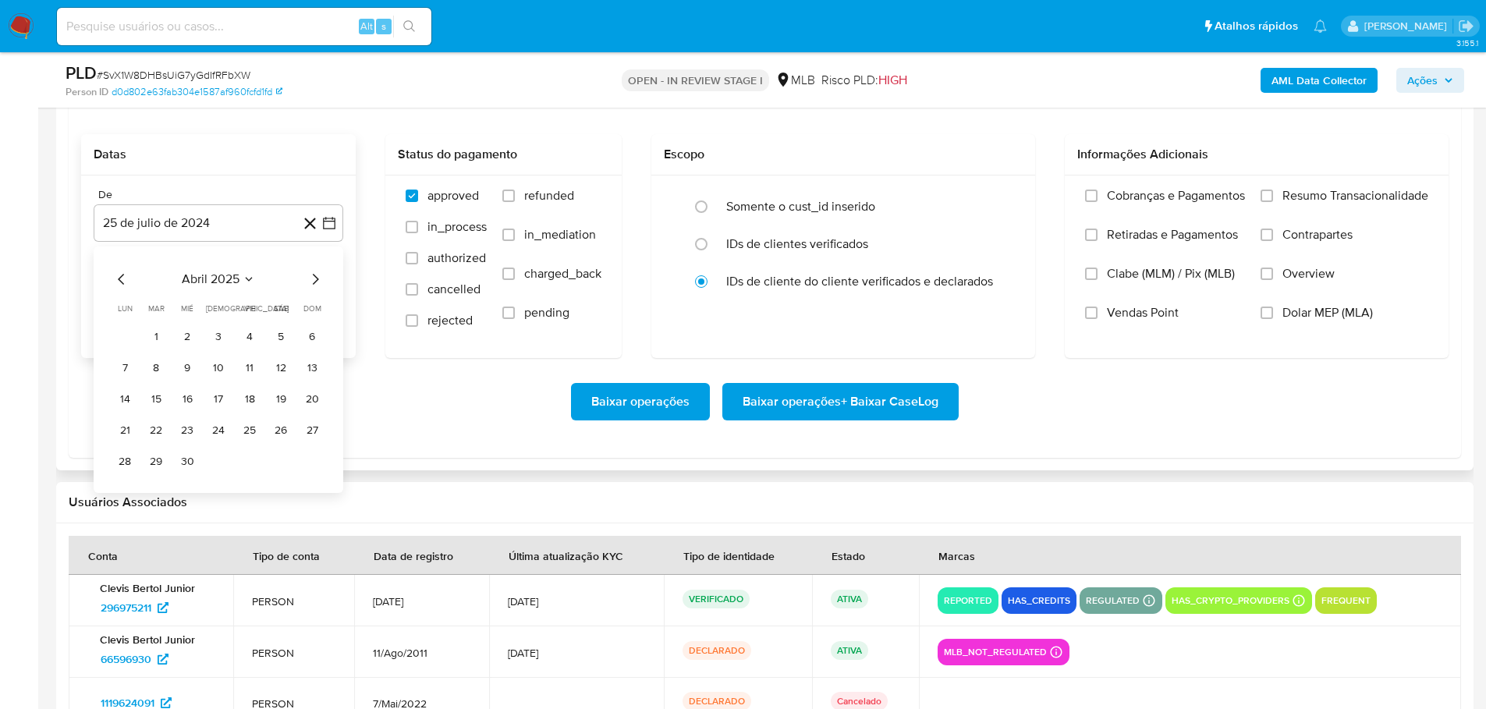
click at [310, 284] on icon "Mes siguiente" at bounding box center [315, 279] width 19 height 19
click at [126, 274] on icon "Mes anterior" at bounding box center [121, 279] width 19 height 19
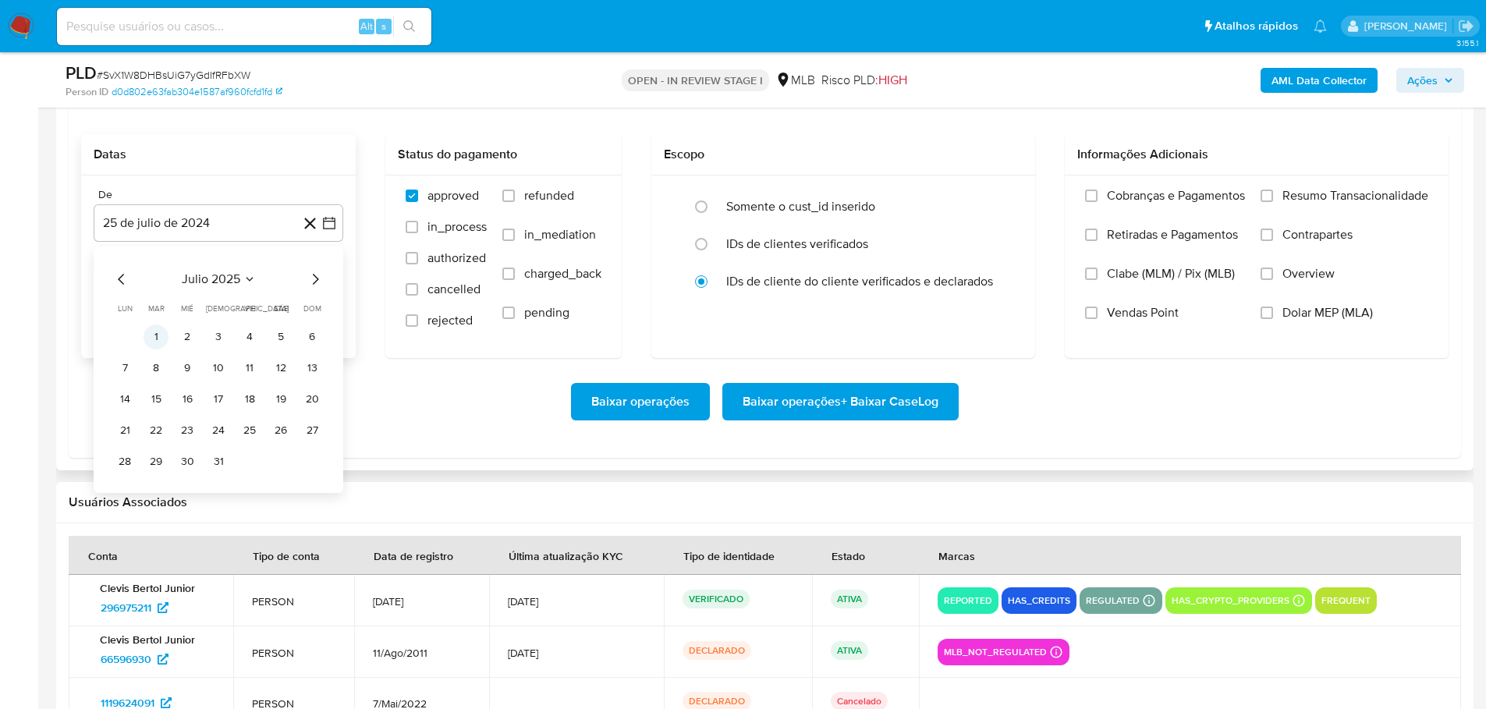
click at [155, 336] on button "1" at bounding box center [156, 337] width 25 height 25
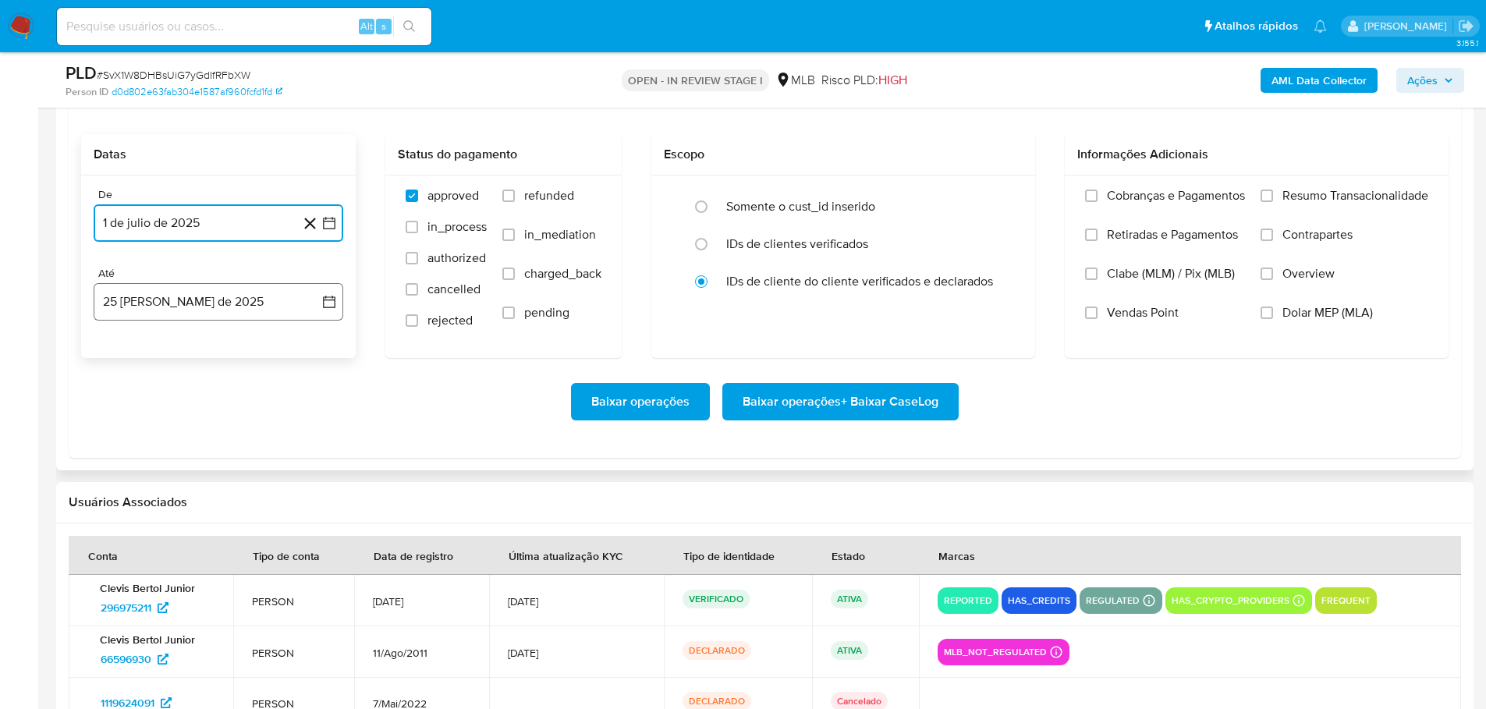
click at [190, 308] on button "25 [PERSON_NAME] de 2025" at bounding box center [219, 301] width 250 height 37
click at [289, 507] on button "23" at bounding box center [280, 509] width 25 height 25
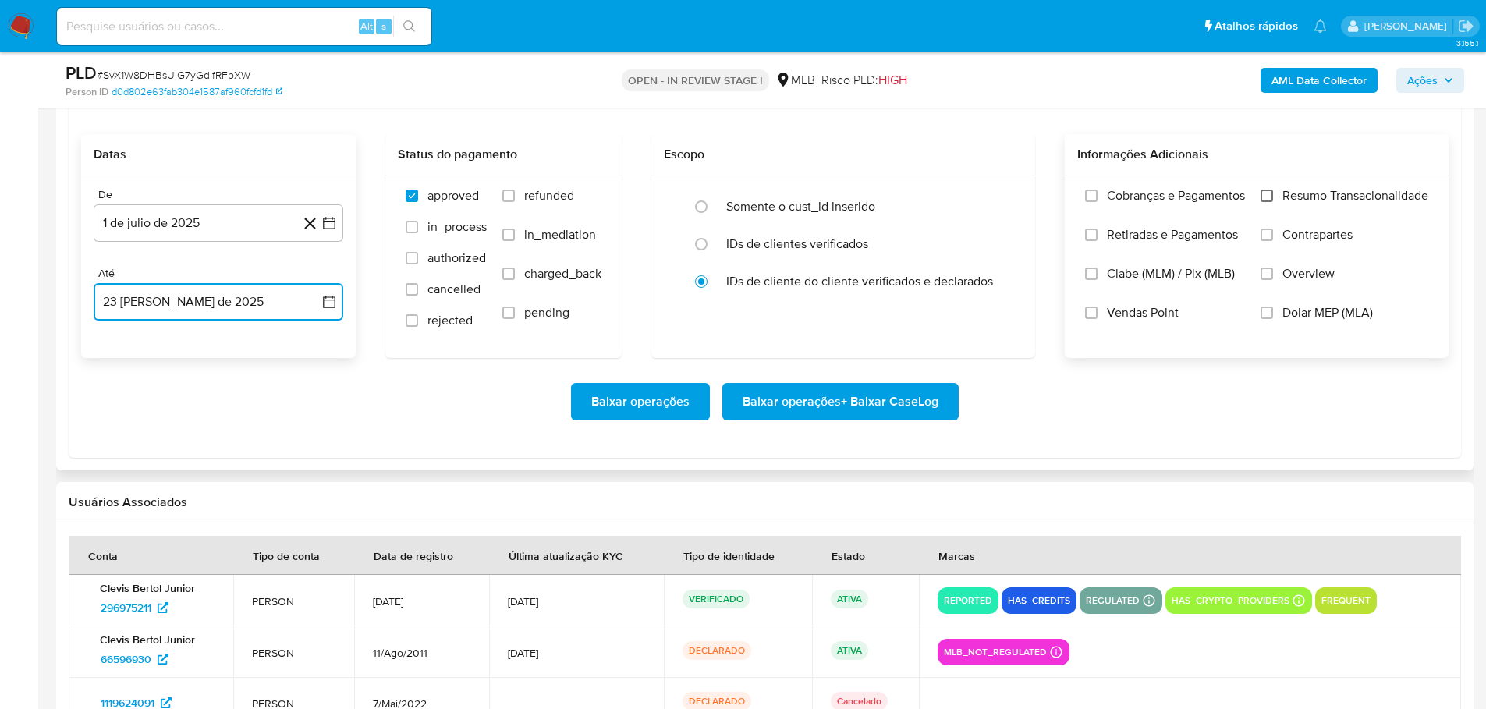
click at [1264, 198] on input "Resumo Transacionalidade" at bounding box center [1267, 196] width 12 height 12
click at [927, 388] on span "Baixar operações + Baixar CaseLog" at bounding box center [841, 402] width 196 height 34
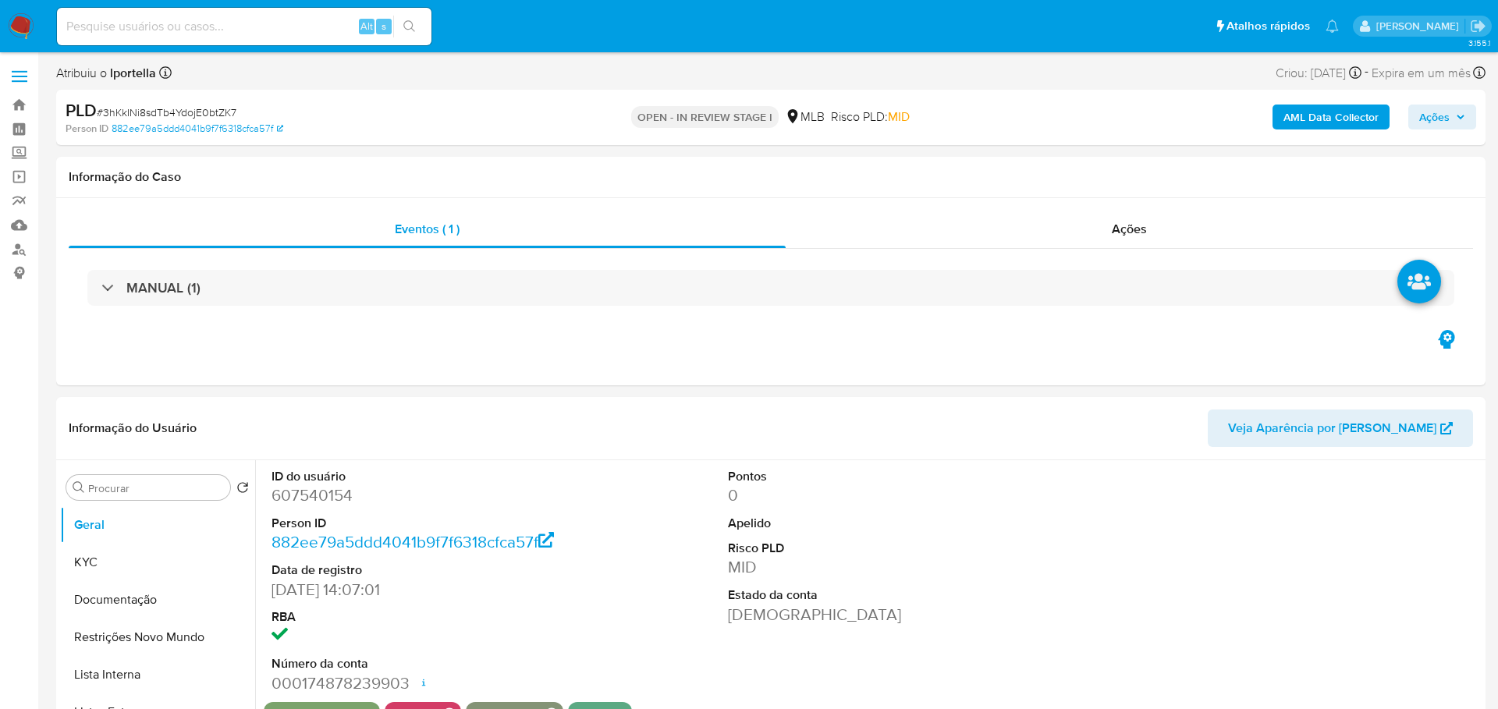
select select "10"
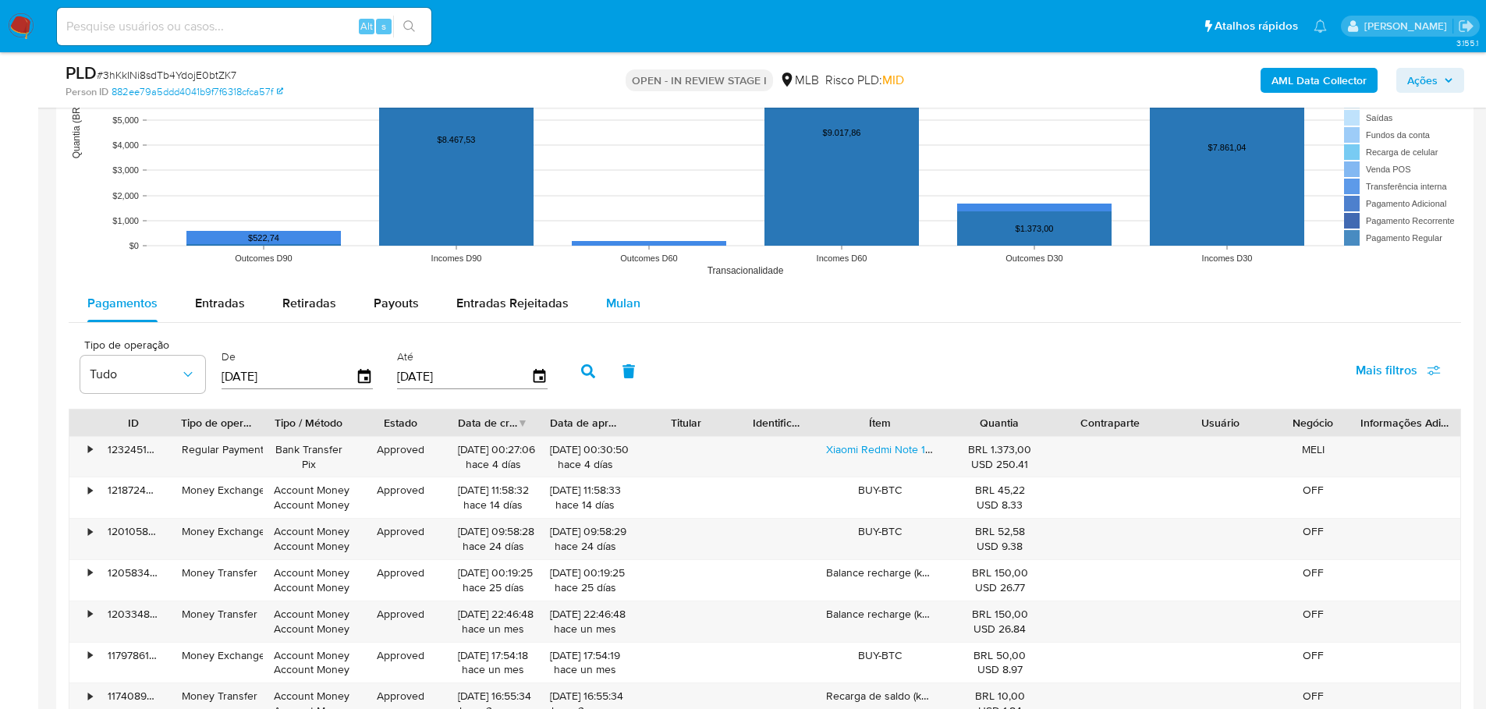
click at [606, 309] on span "Mulan" at bounding box center [623, 303] width 34 height 18
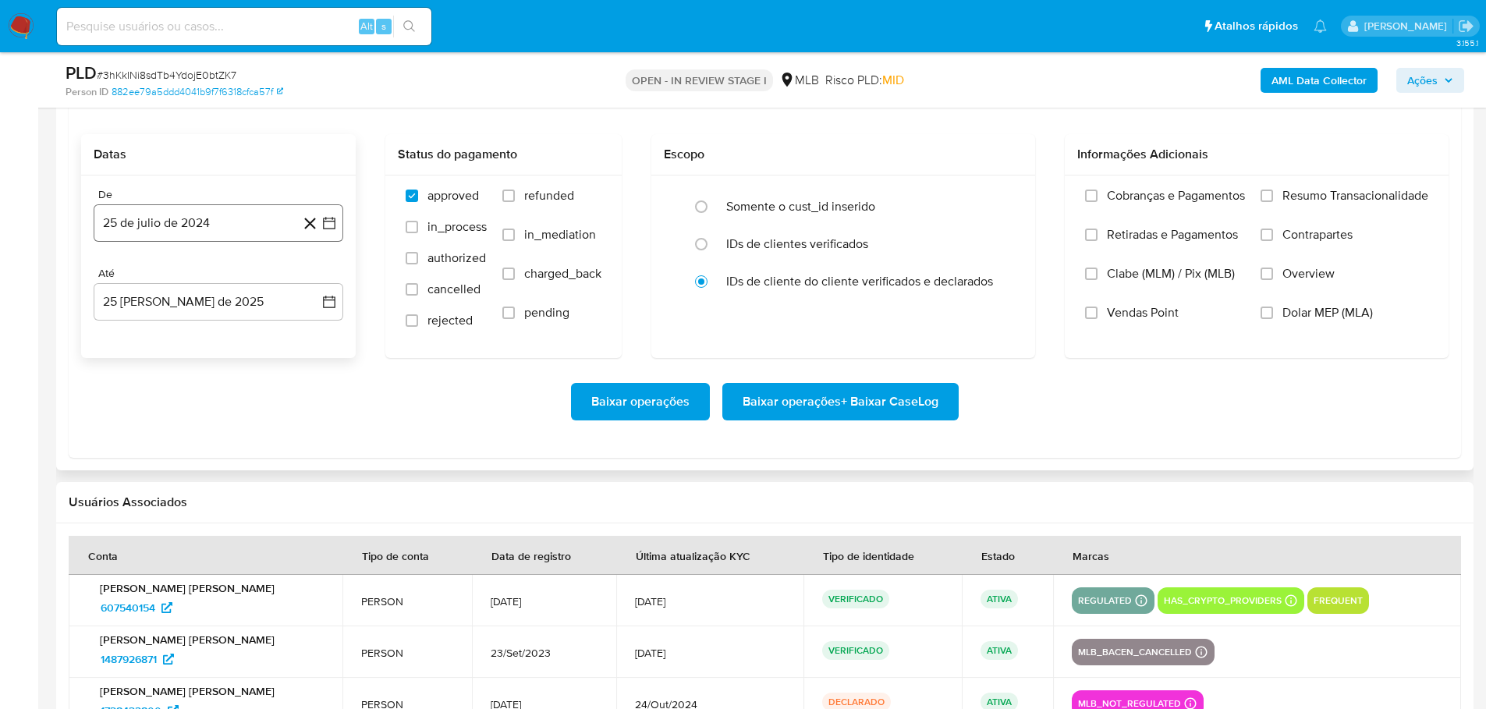
click at [165, 231] on button "25 de julio de 2024" at bounding box center [219, 222] width 250 height 37
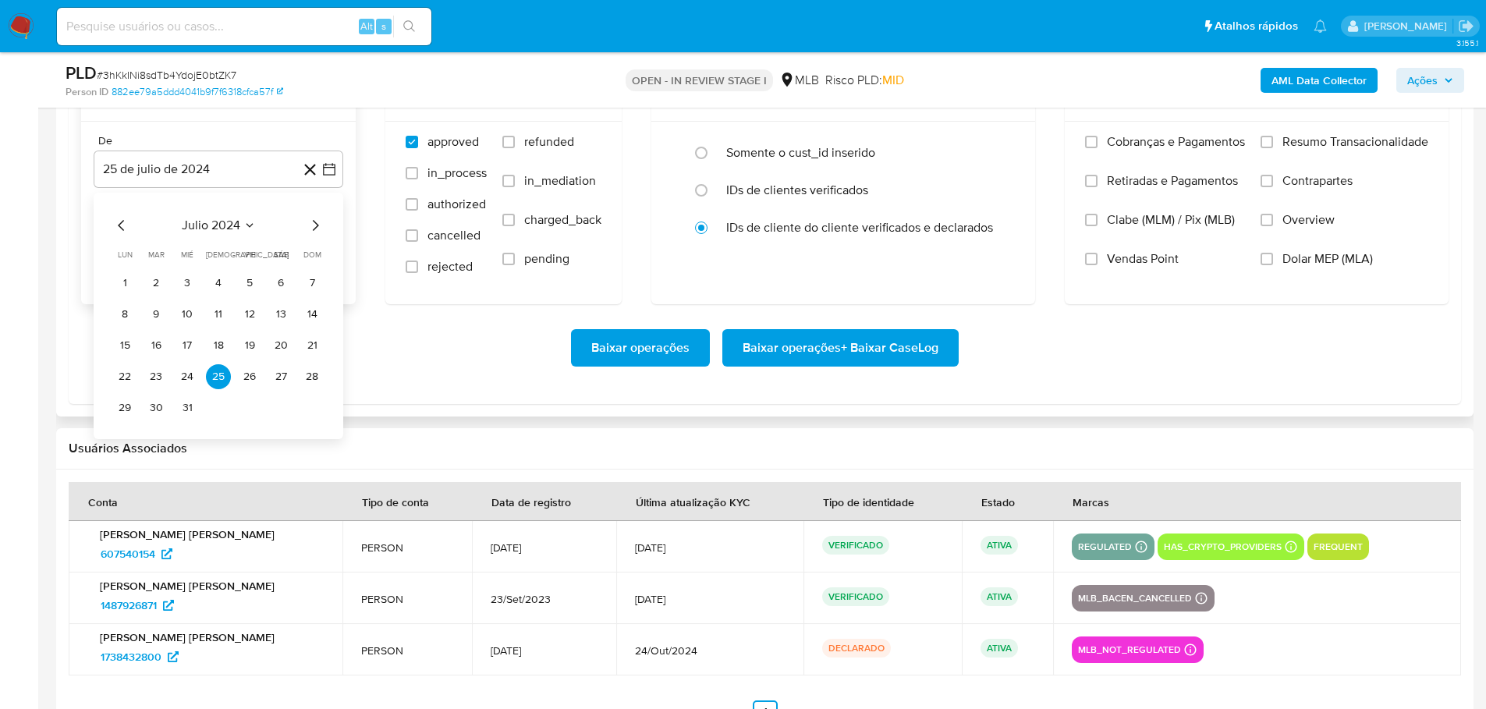
scroll to position [1872, 0]
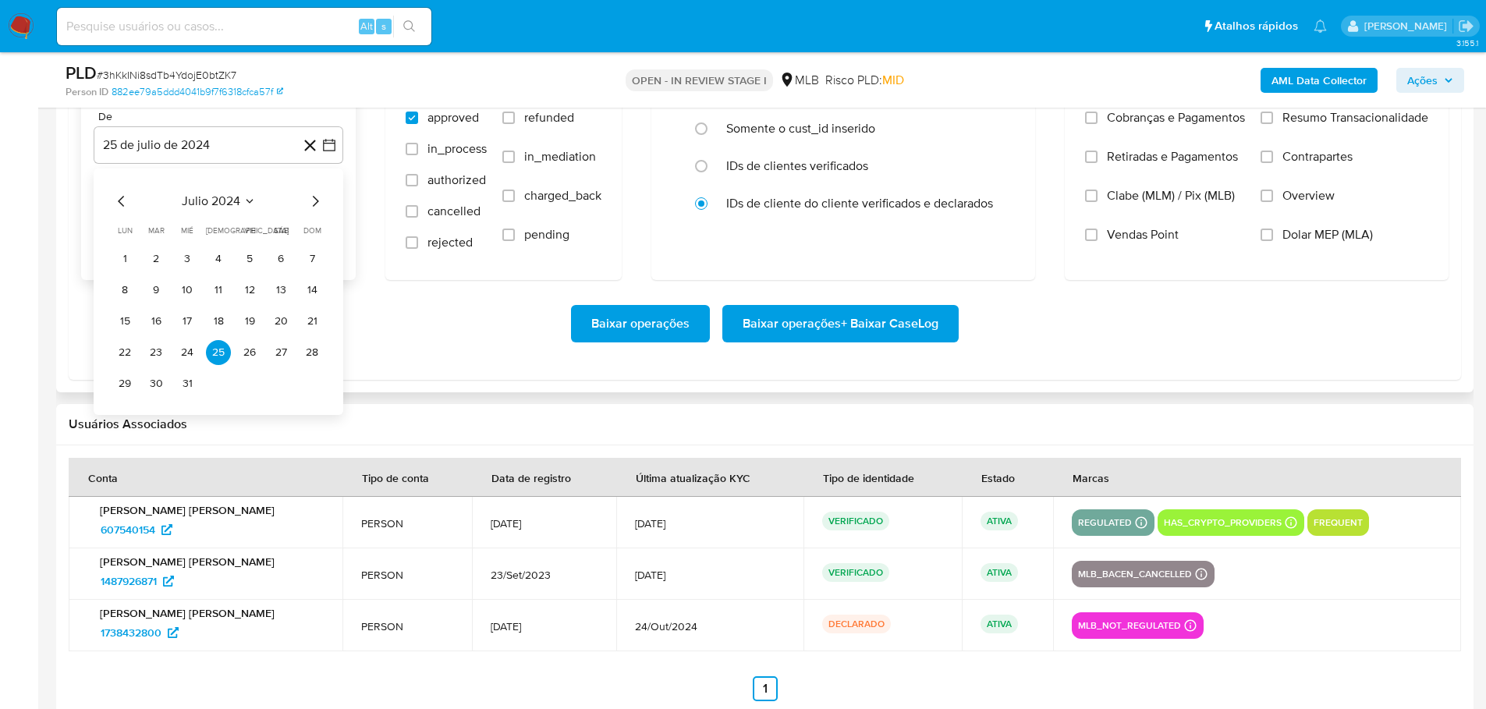
click at [325, 199] on div "julio 2024 julio 2024 lun lunes mar martes mié miércoles jue jueves vie viernes…" at bounding box center [219, 291] width 250 height 246
click at [325, 198] on div "julio 2024 julio 2024 lun lunes mar martes mié miércoles jue jueves vie viernes…" at bounding box center [219, 291] width 250 height 246
click at [313, 198] on icon "Mes siguiente" at bounding box center [315, 201] width 19 height 19
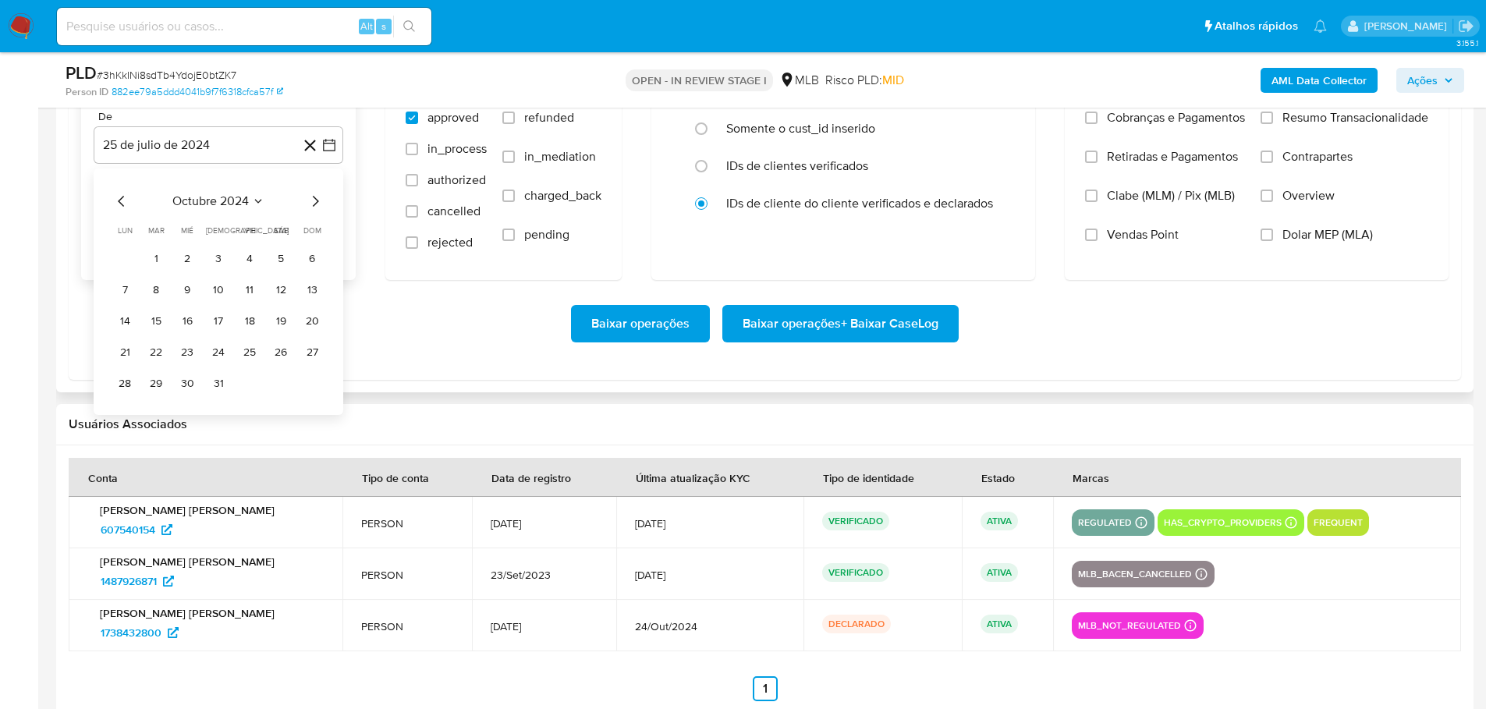
click at [313, 198] on icon "Mes siguiente" at bounding box center [315, 201] width 19 height 19
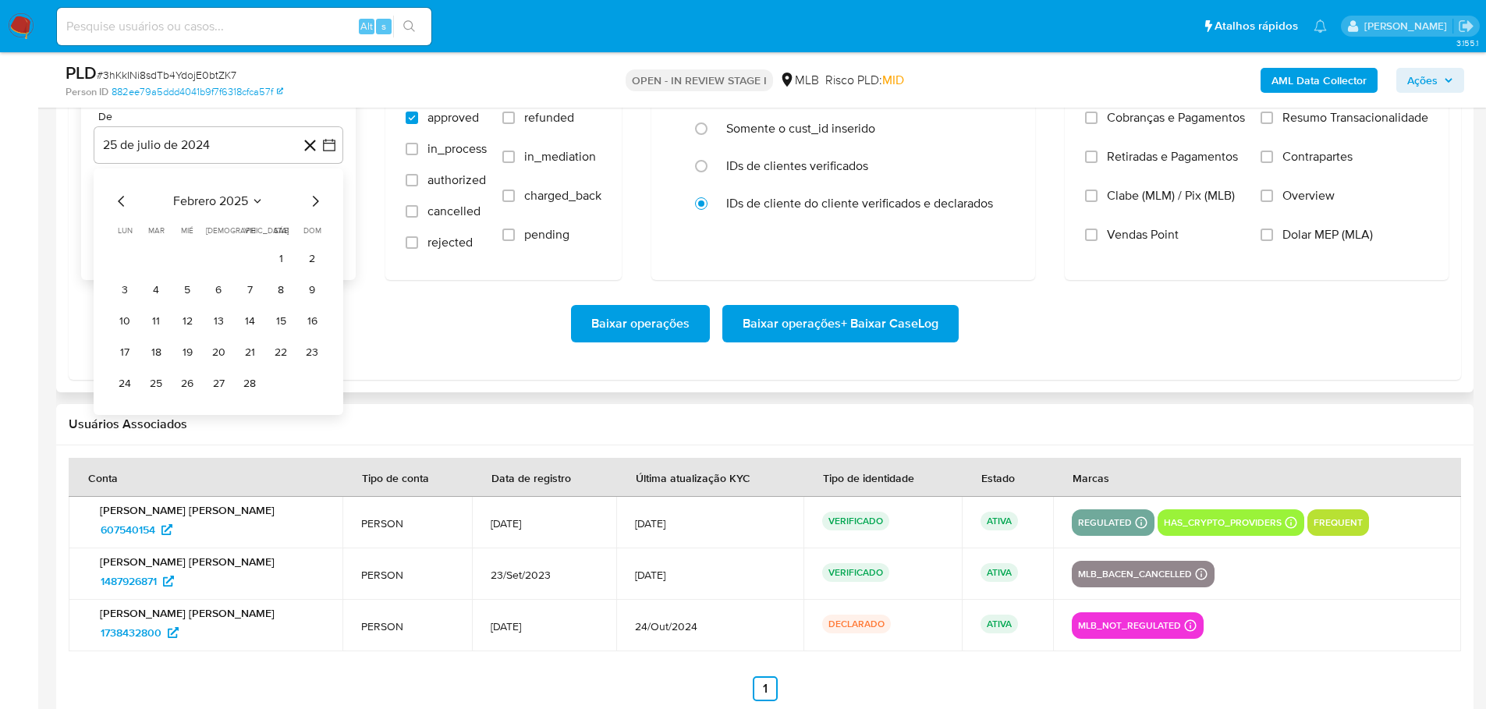
click at [313, 198] on icon "Mes siguiente" at bounding box center [315, 201] width 19 height 19
click at [159, 257] on button "1" at bounding box center [156, 258] width 25 height 25
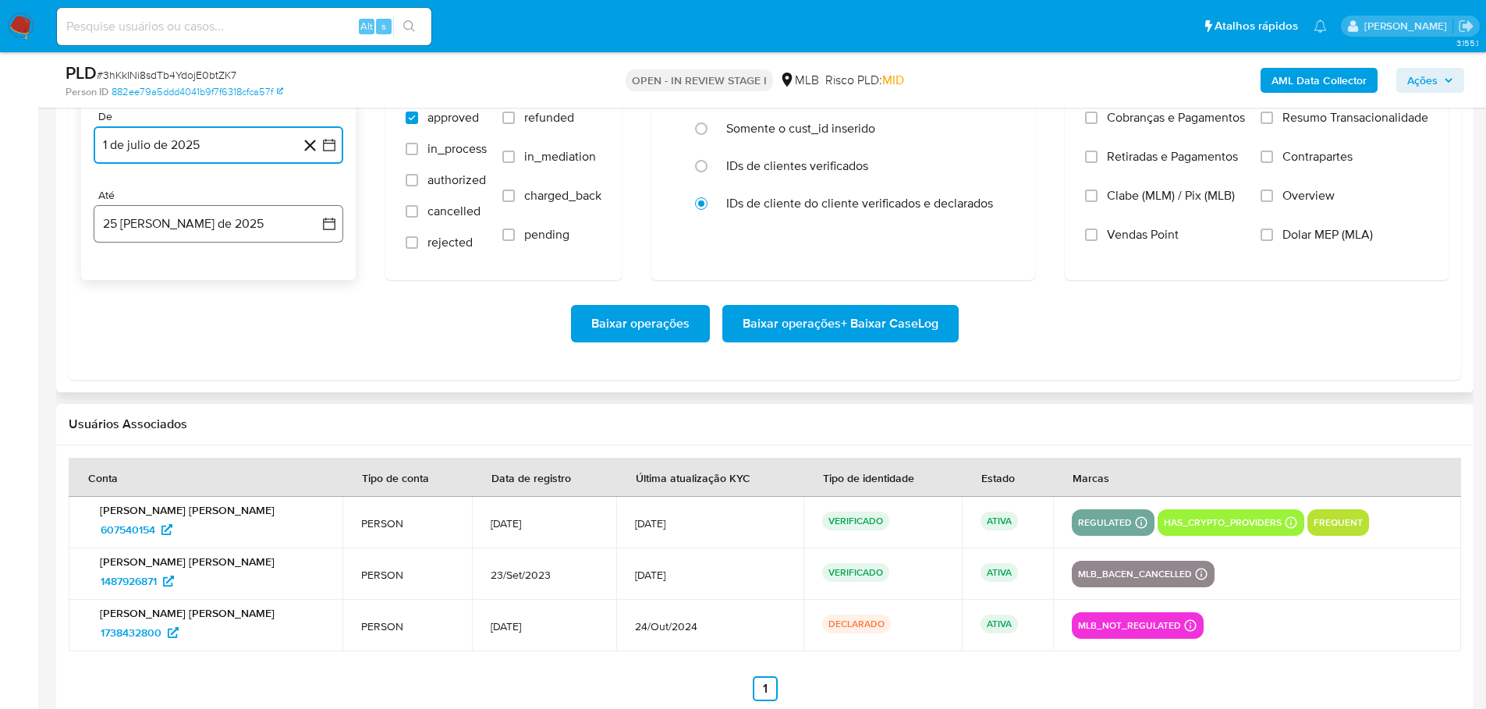
click at [166, 231] on button "25 [PERSON_NAME] de 2025" at bounding box center [219, 223] width 250 height 37
click at [276, 434] on button "23" at bounding box center [280, 431] width 25 height 25
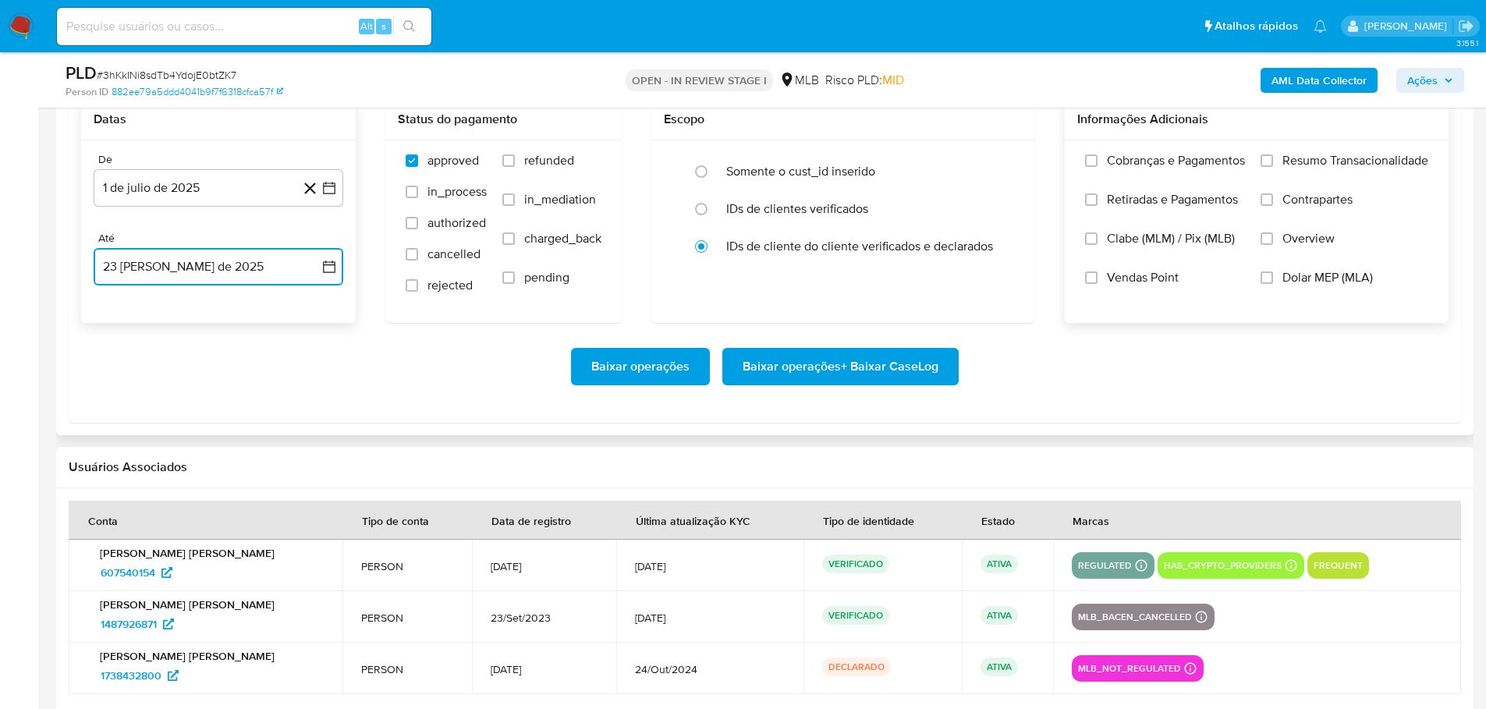
scroll to position [1794, 0]
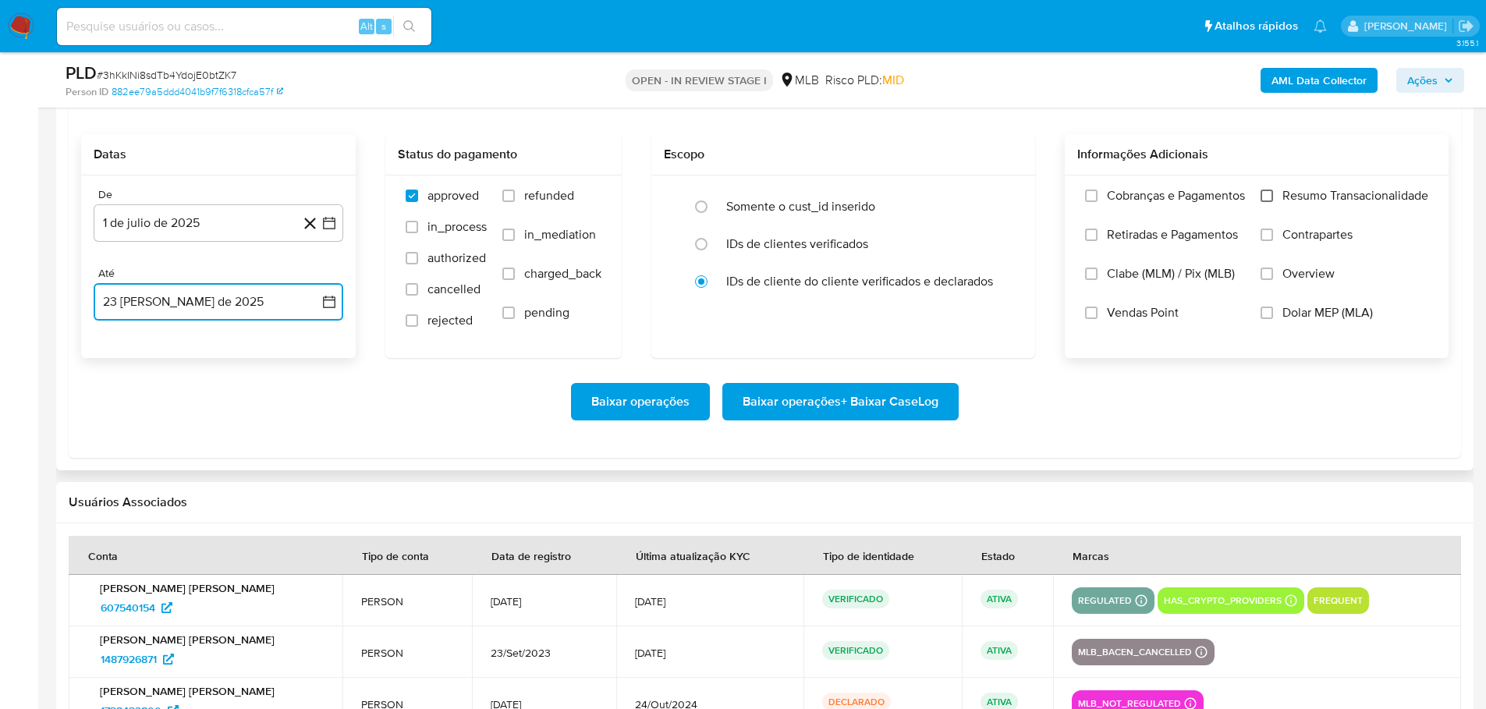
click at [1272, 195] on input "Resumo Transacionalidade" at bounding box center [1267, 196] width 12 height 12
click at [913, 400] on span "Baixar operações + Baixar CaseLog" at bounding box center [841, 402] width 196 height 34
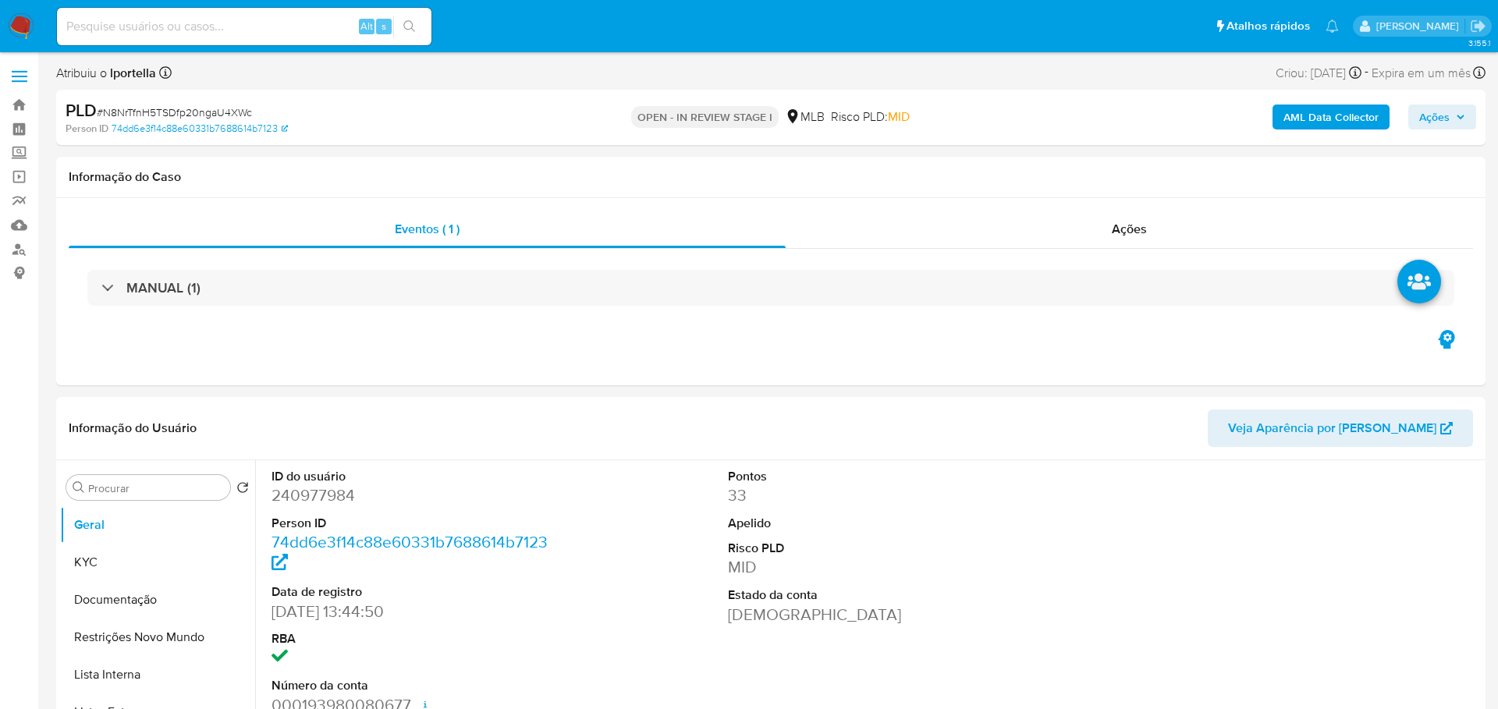
select select "10"
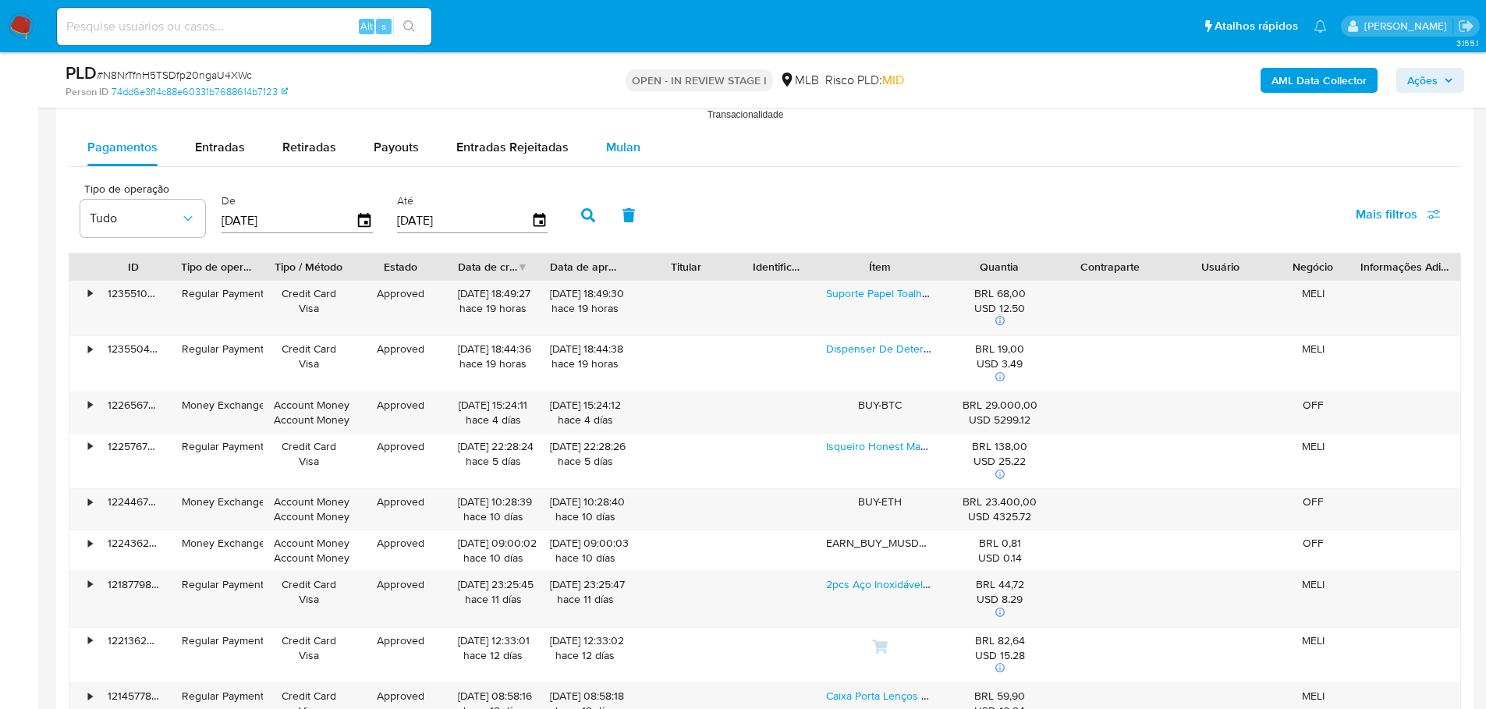
drag, startPoint x: 623, startPoint y: 147, endPoint x: 605, endPoint y: 154, distance: 19.6
click at [621, 146] on span "Mulan" at bounding box center [623, 147] width 34 height 18
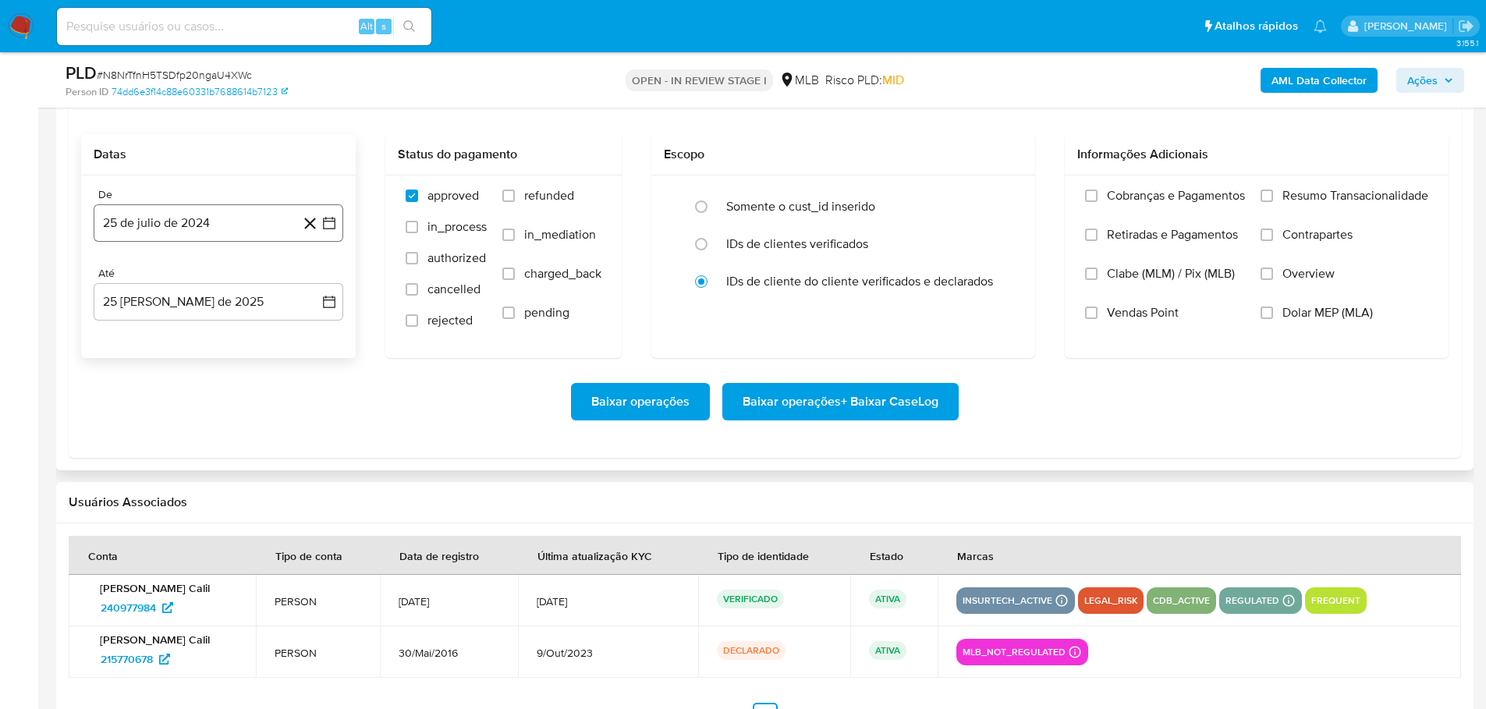
click at [229, 223] on button "25 de julio de 2024" at bounding box center [219, 222] width 250 height 37
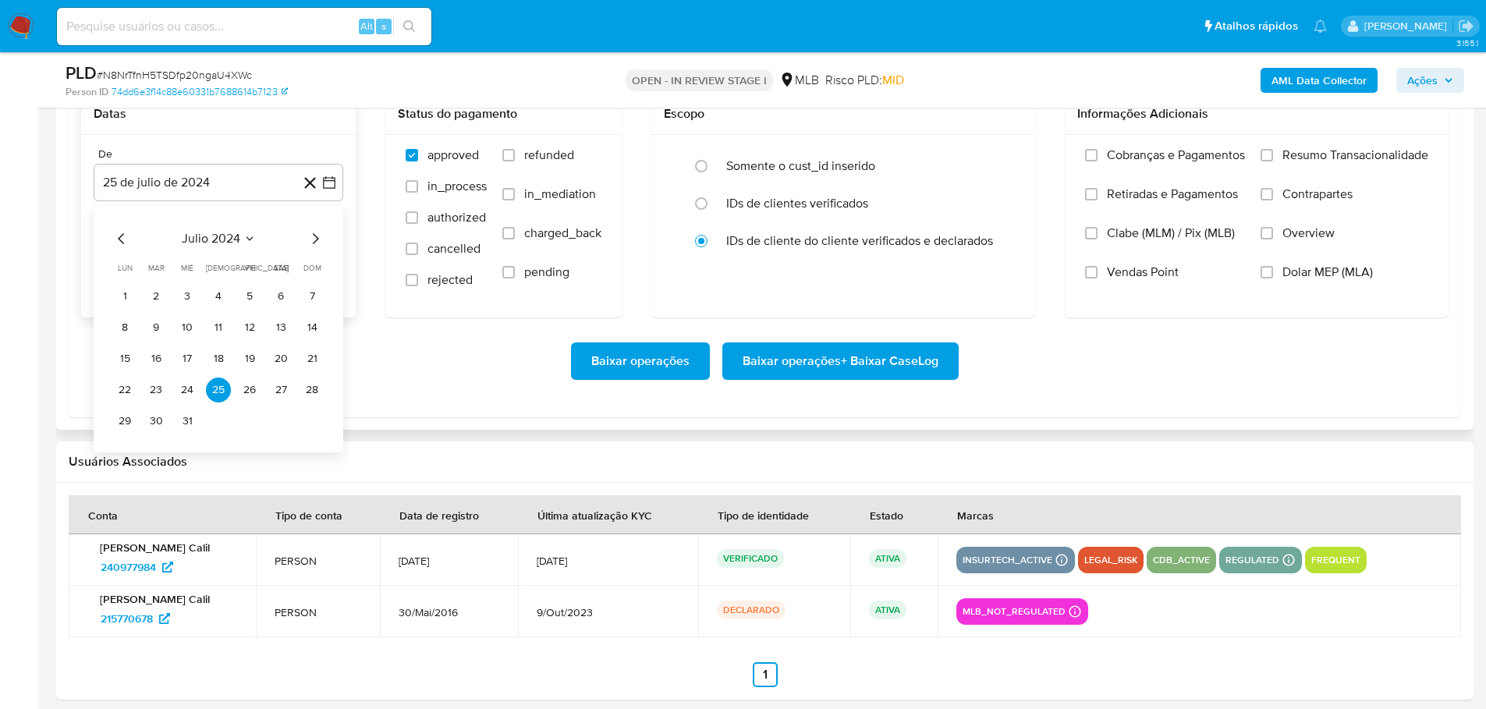
scroll to position [1872, 0]
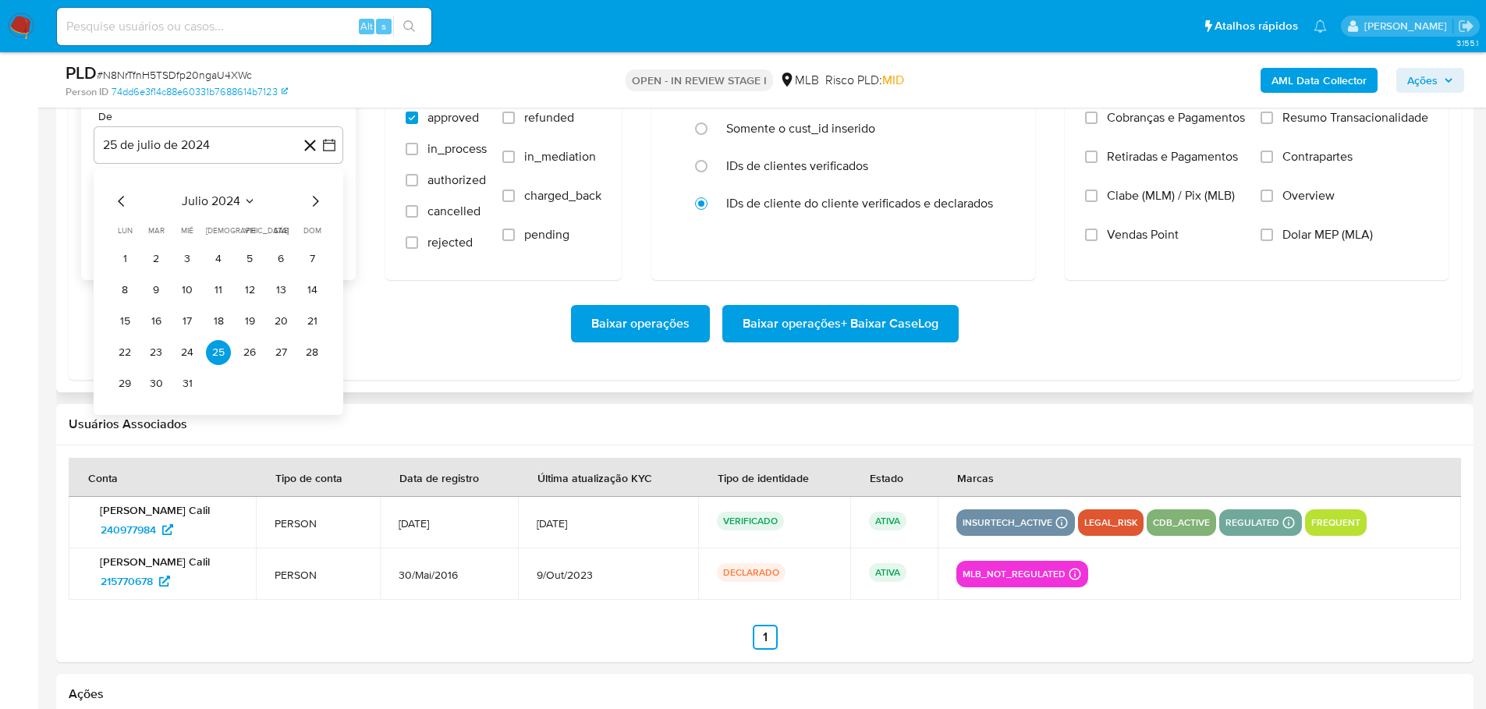
click at [312, 202] on icon "Mes siguiente" at bounding box center [315, 201] width 19 height 19
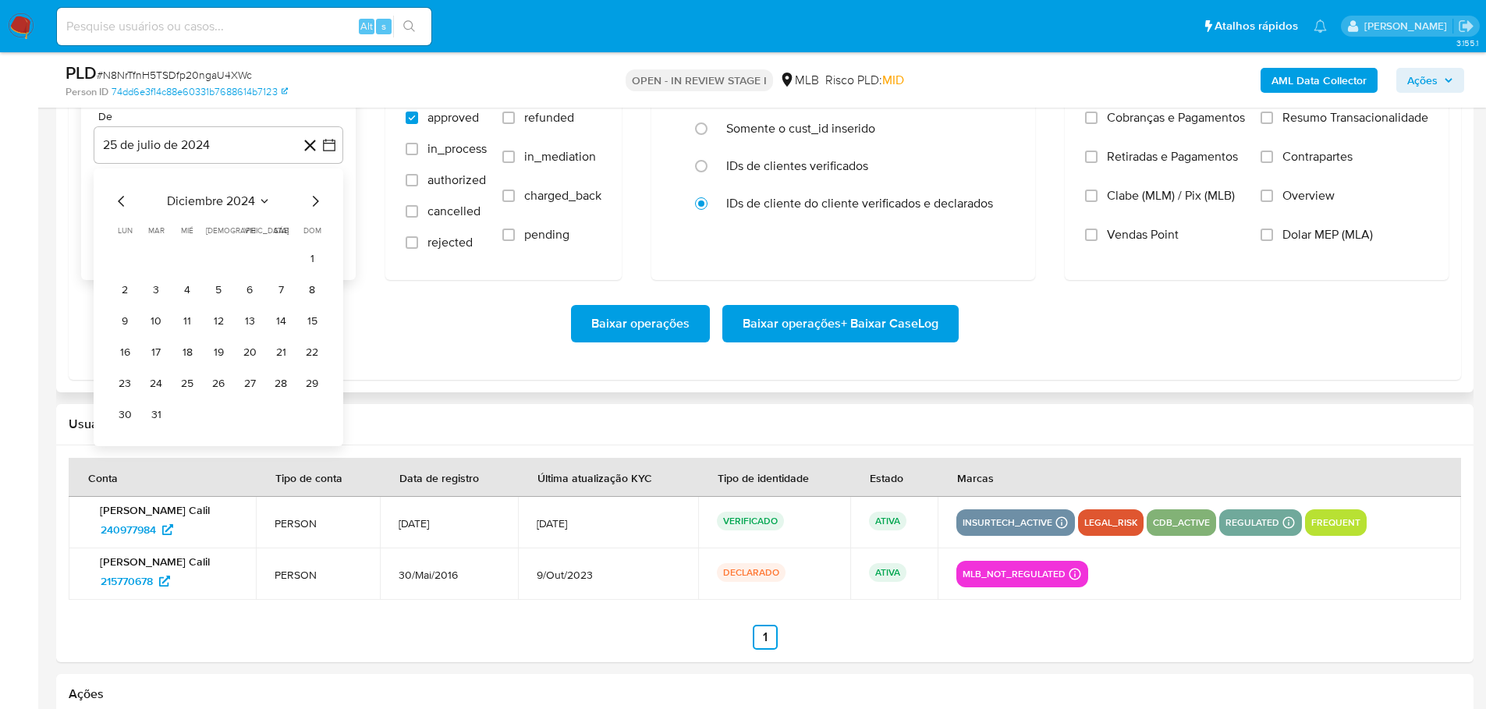
click at [312, 202] on icon "Mes siguiente" at bounding box center [315, 201] width 19 height 19
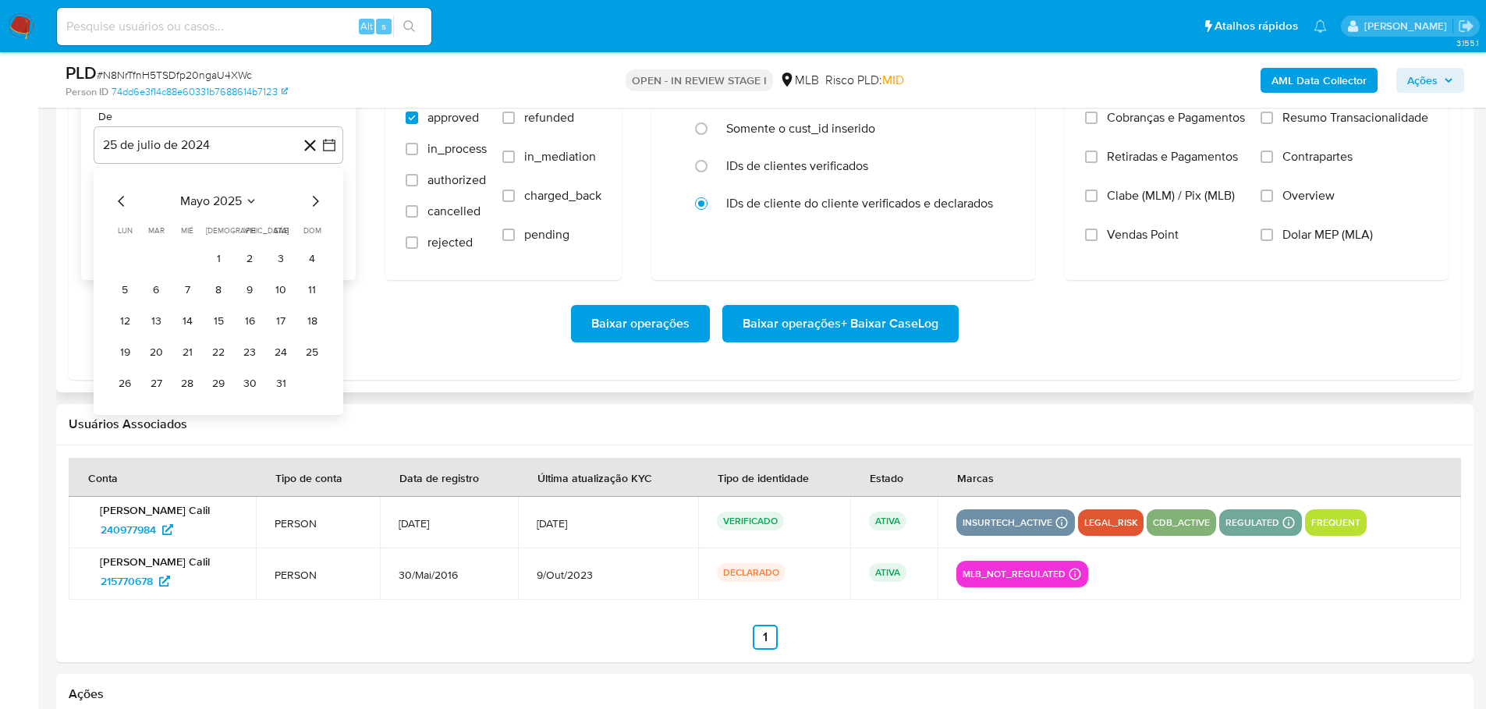
click at [312, 202] on icon "Mes siguiente" at bounding box center [315, 201] width 19 height 19
click at [153, 260] on button "1" at bounding box center [156, 258] width 25 height 25
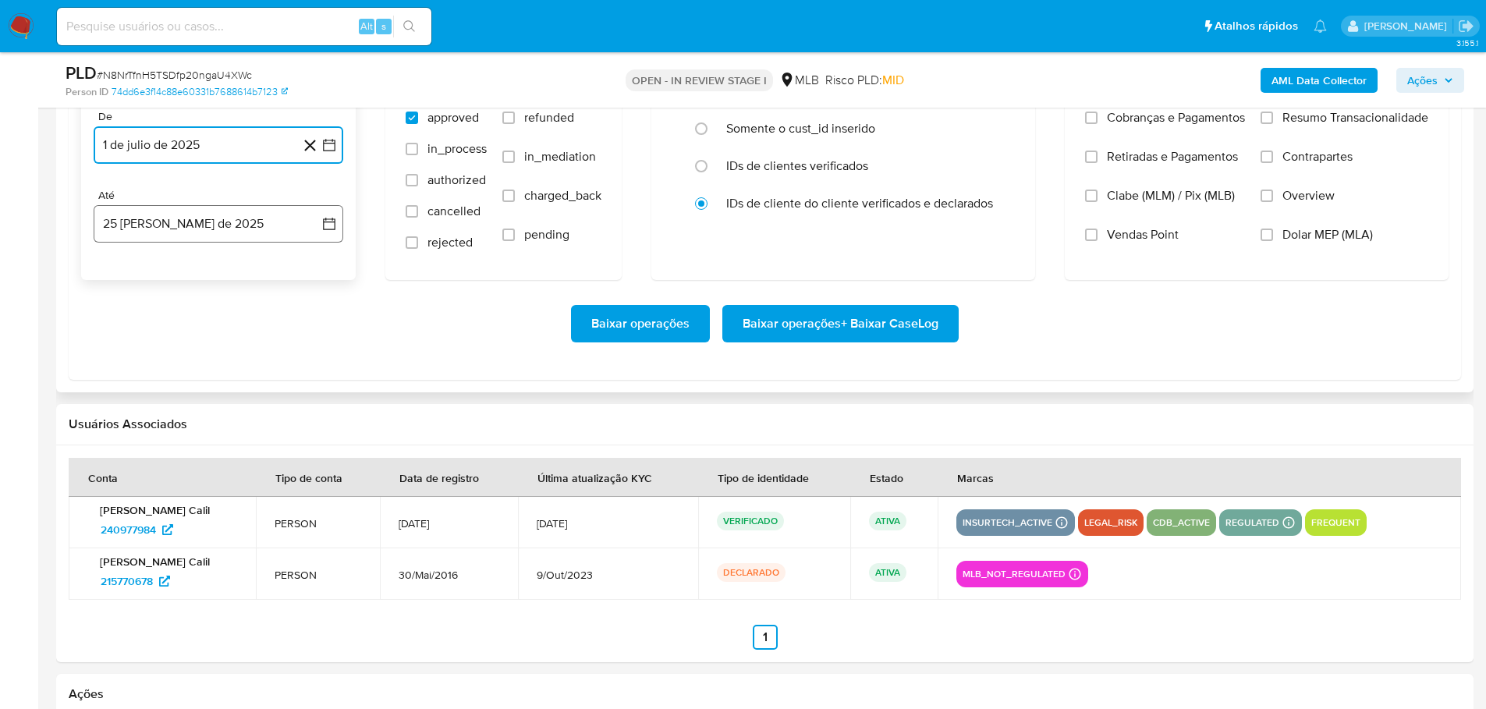
click at [161, 215] on button "25 [PERSON_NAME] de 2025" at bounding box center [219, 223] width 250 height 37
click at [274, 432] on button "23" at bounding box center [280, 431] width 25 height 25
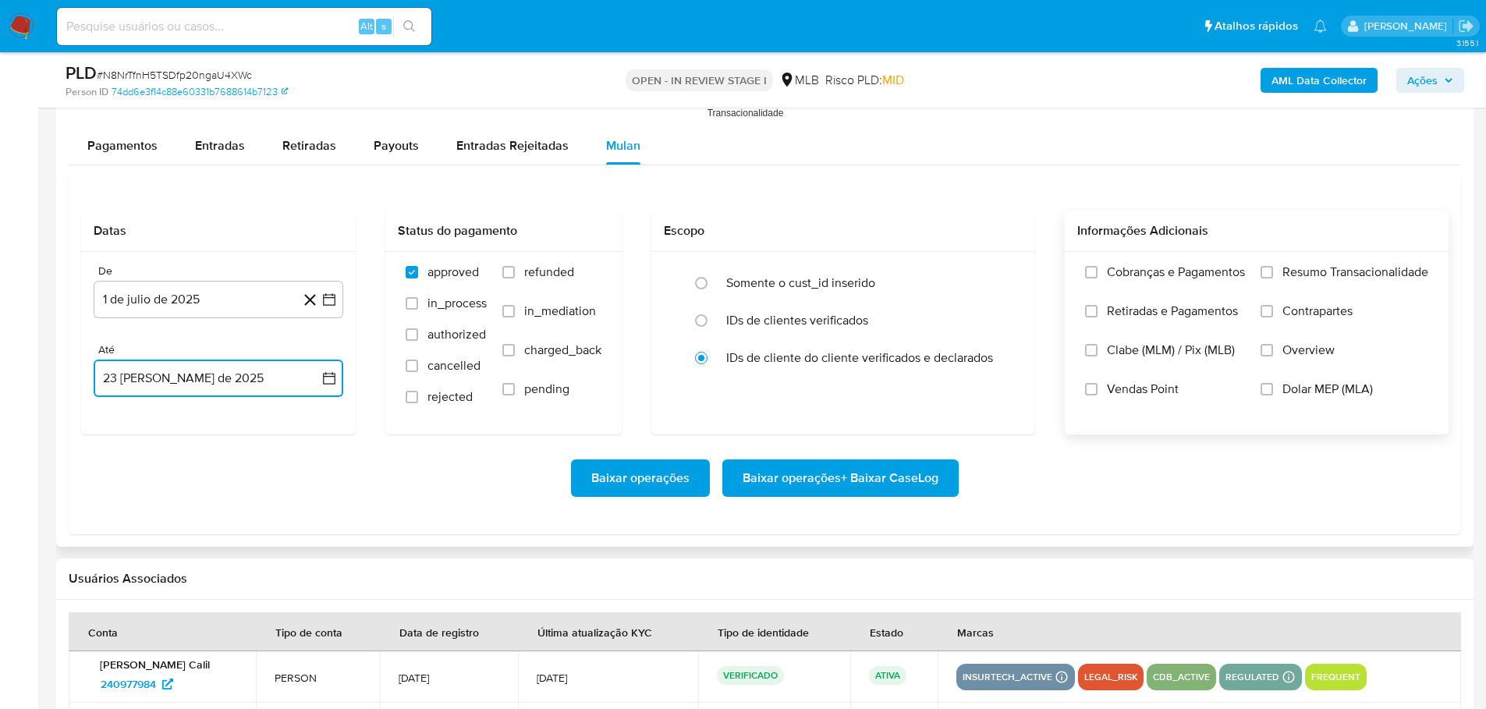
scroll to position [1716, 0]
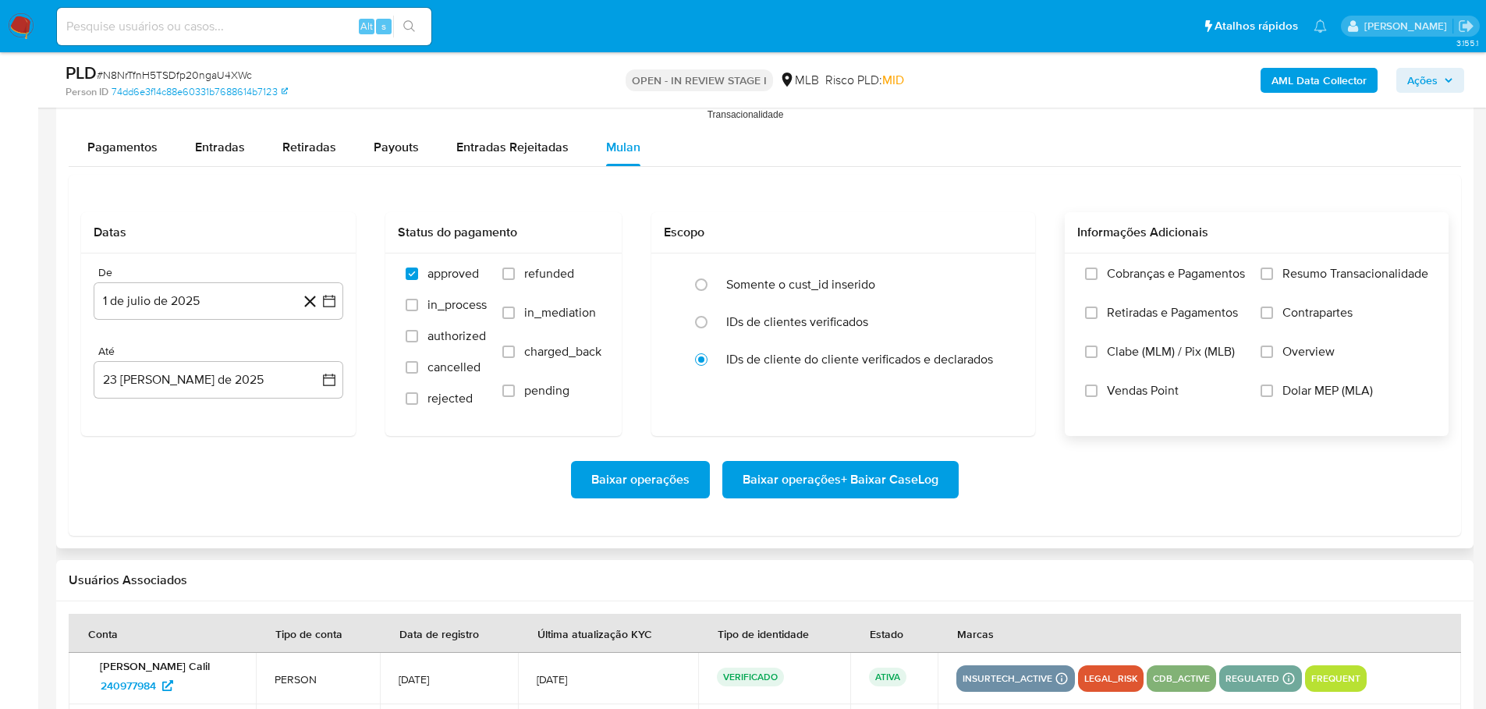
click at [1283, 277] on span "Resumo Transacionalidade" at bounding box center [1355, 274] width 146 height 16
click at [1273, 277] on input "Resumo Transacionalidade" at bounding box center [1267, 274] width 12 height 12
click at [903, 473] on span "Baixar operações + Baixar CaseLog" at bounding box center [841, 480] width 196 height 34
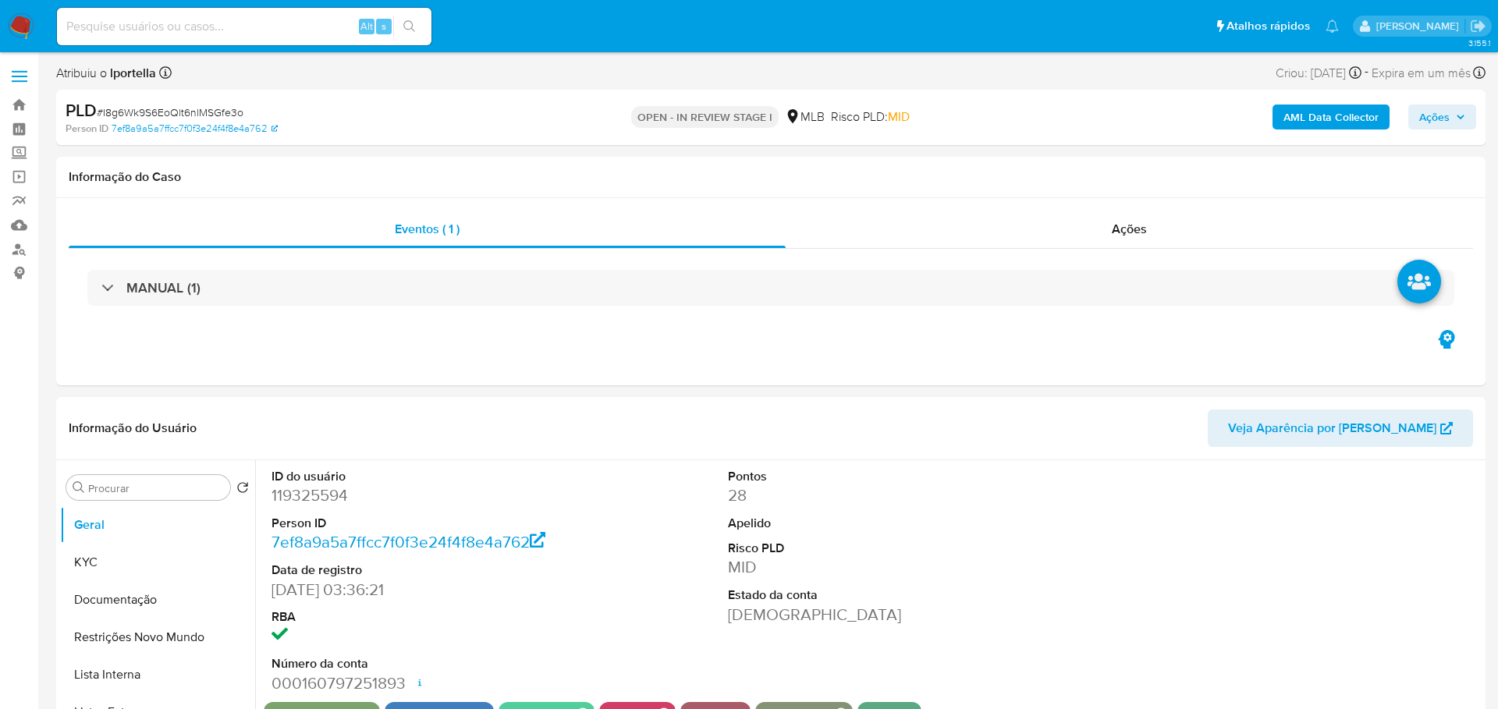
select select "10"
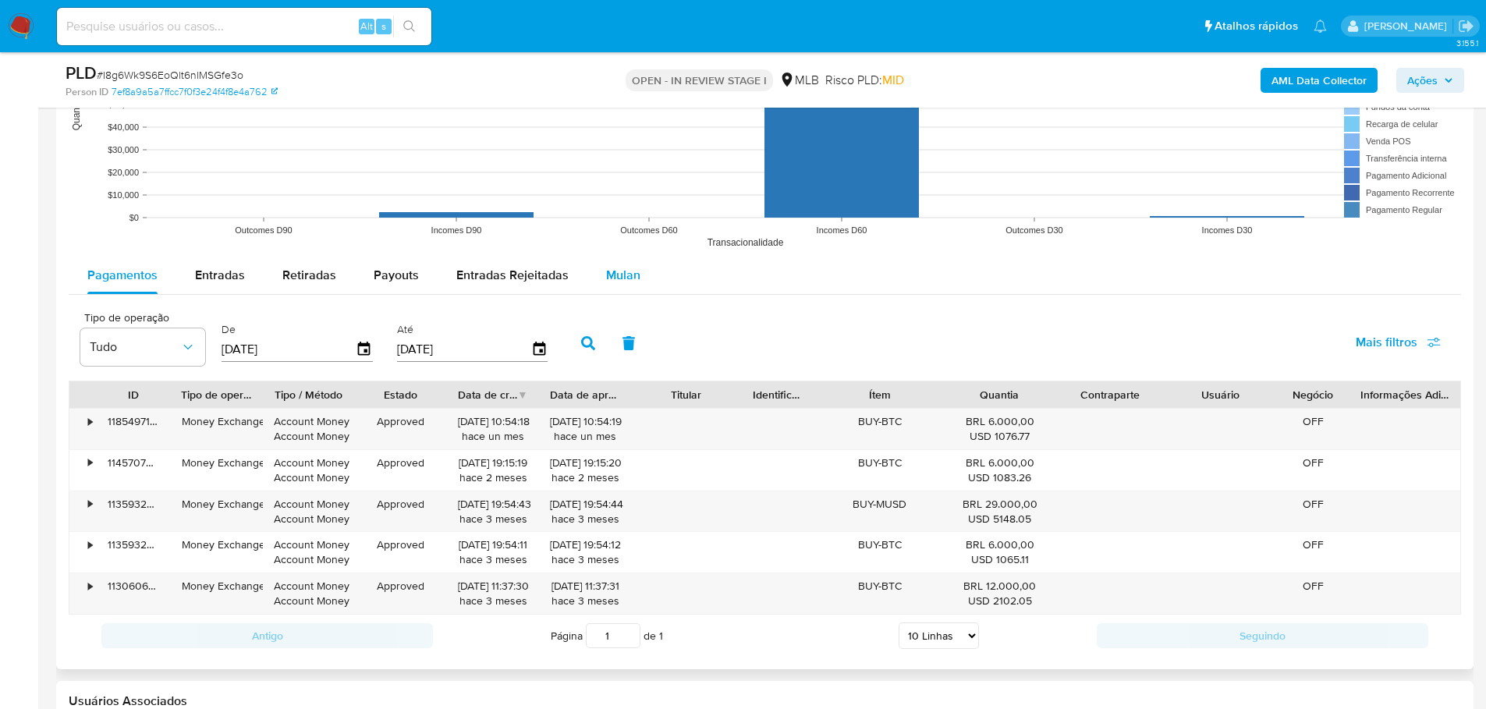
click at [608, 281] on span "Mulan" at bounding box center [623, 275] width 34 height 18
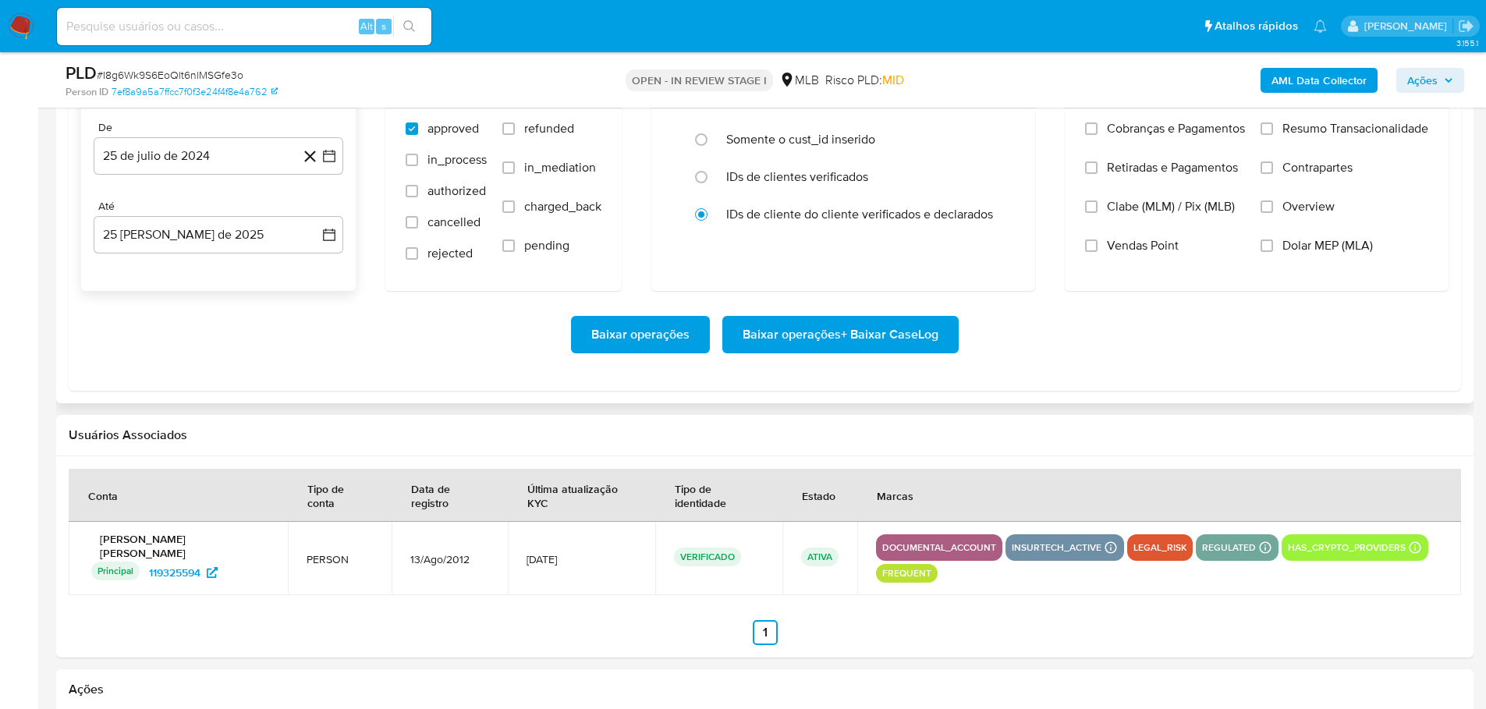
scroll to position [1716, 0]
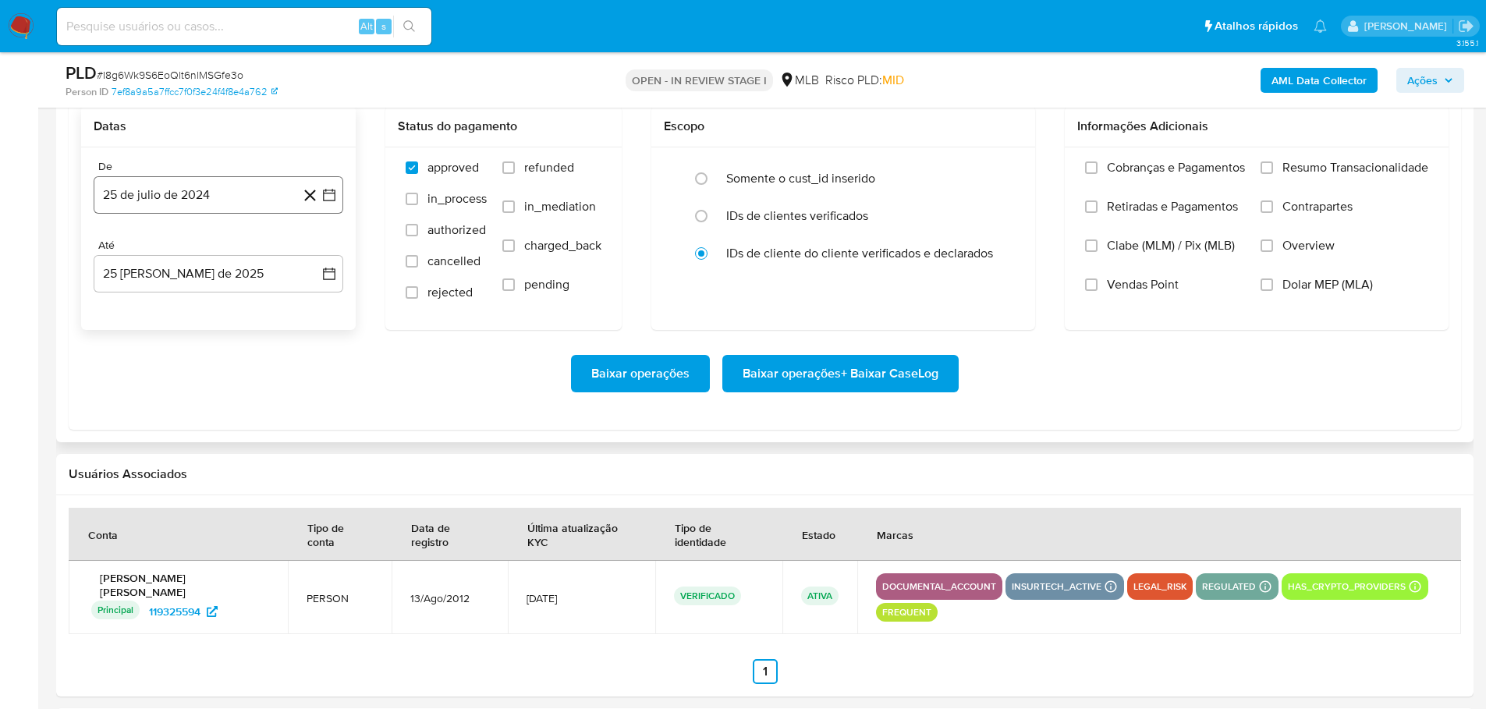
click at [153, 199] on button "25 de julio de 2024" at bounding box center [219, 194] width 250 height 37
click at [318, 248] on icon "Mes siguiente" at bounding box center [315, 251] width 19 height 19
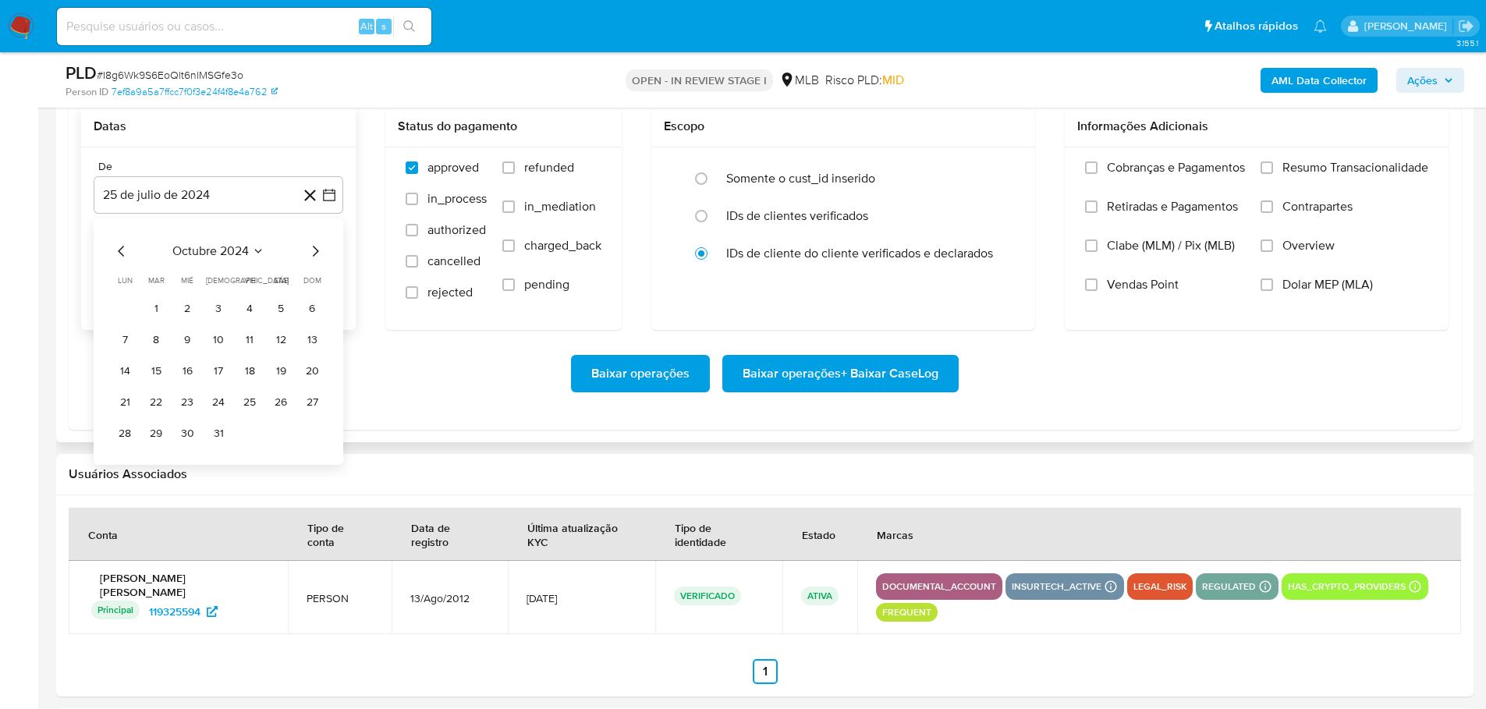
click at [318, 248] on icon "Mes siguiente" at bounding box center [315, 251] width 19 height 19
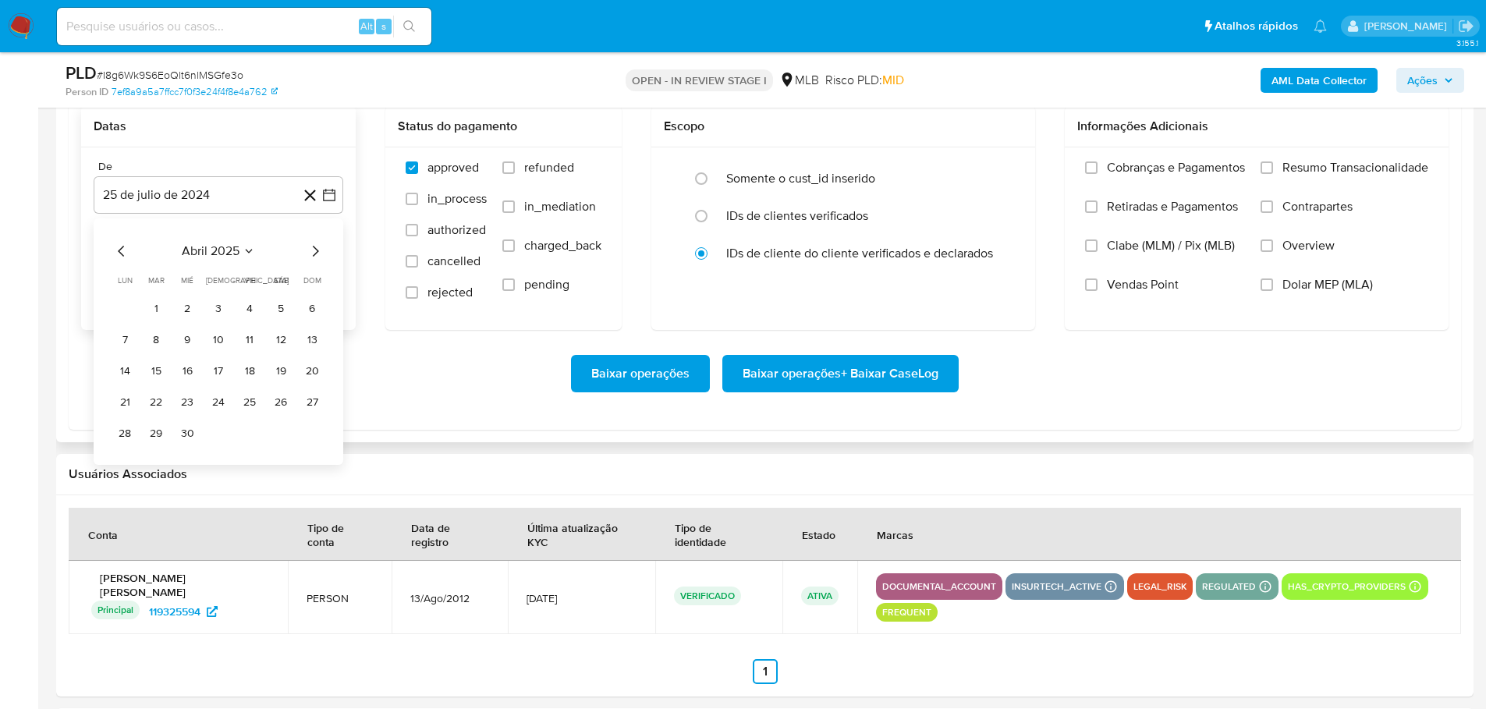
click at [318, 248] on icon "Mes siguiente" at bounding box center [315, 251] width 19 height 19
click at [147, 305] on button "1" at bounding box center [156, 308] width 25 height 25
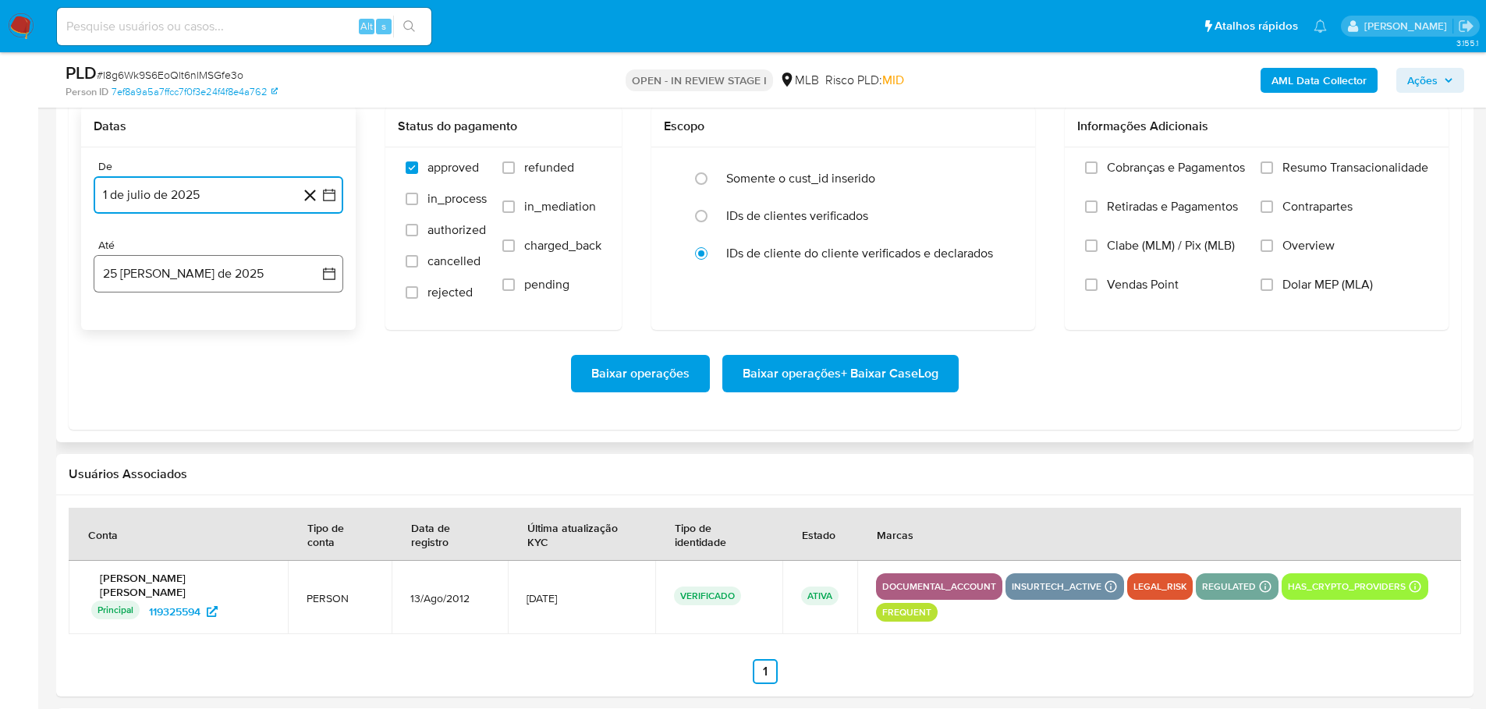
click at [159, 273] on button "25 [PERSON_NAME] de 2025" at bounding box center [219, 273] width 250 height 37
click at [278, 481] on button "23" at bounding box center [280, 481] width 25 height 25
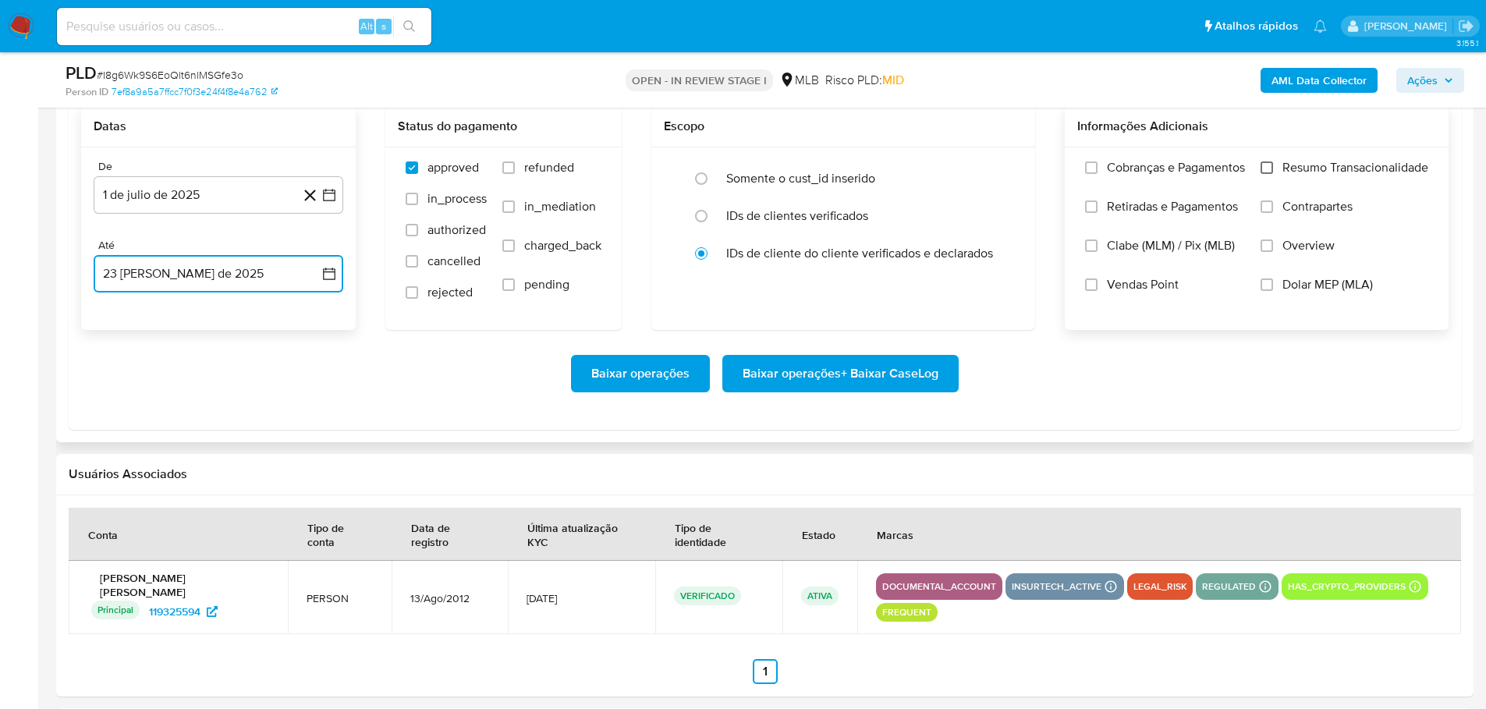
click at [1266, 168] on input "Resumo Transacionalidade" at bounding box center [1267, 167] width 12 height 12
click at [881, 382] on span "Baixar operações + Baixar CaseLog" at bounding box center [841, 373] width 196 height 34
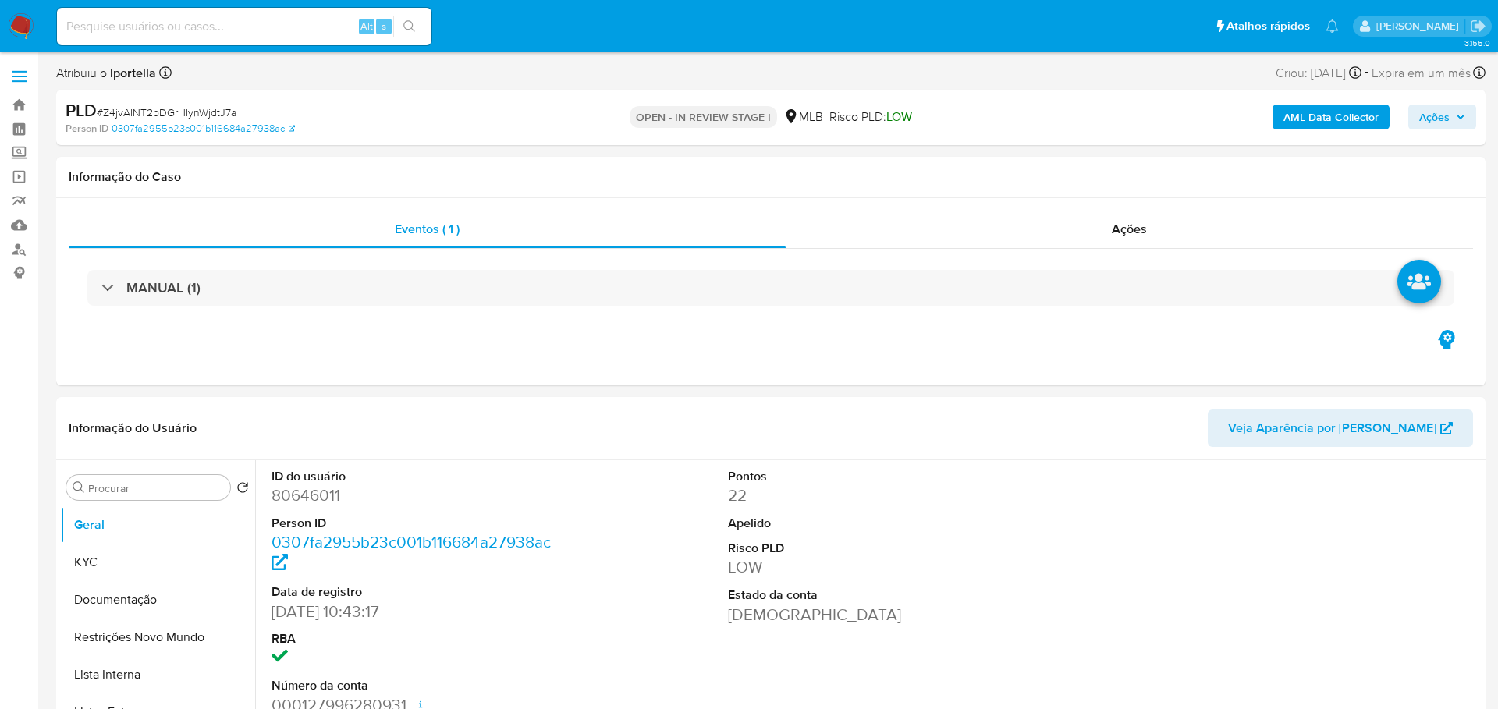
select select "10"
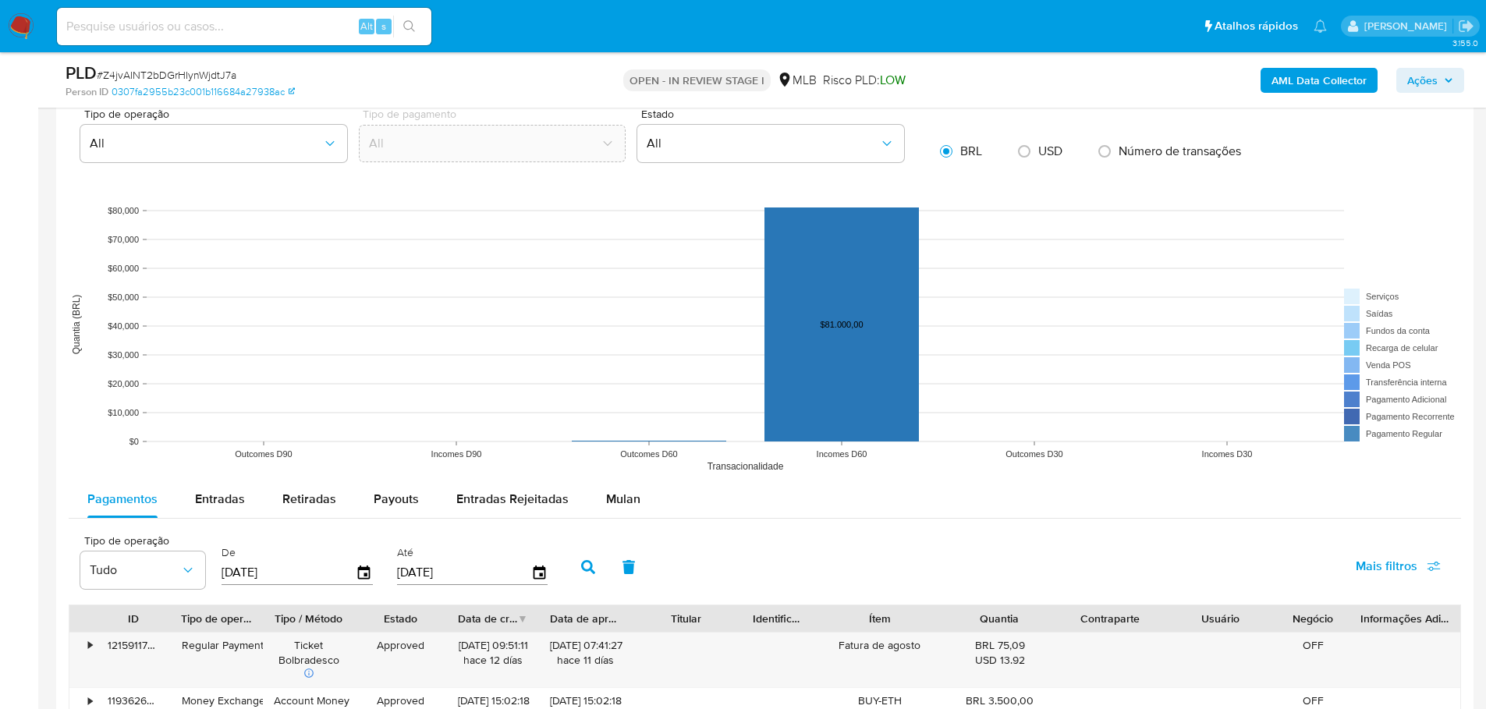
scroll to position [1482, 0]
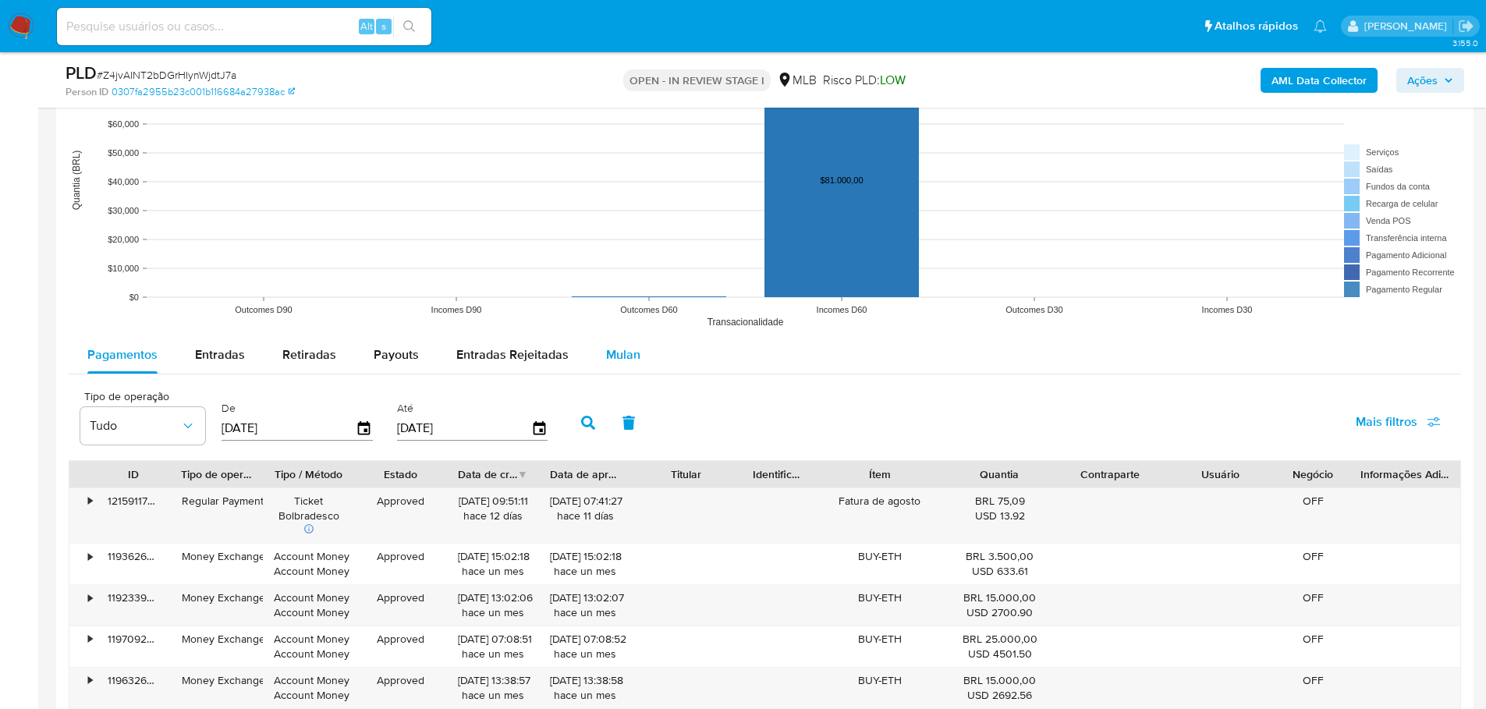
drag, startPoint x: 617, startPoint y: 329, endPoint x: 619, endPoint y: 346, distance: 16.5
click at [617, 334] on rect at bounding box center [765, 180] width 1392 height 312
click at [619, 346] on span "Mulan" at bounding box center [623, 355] width 34 height 18
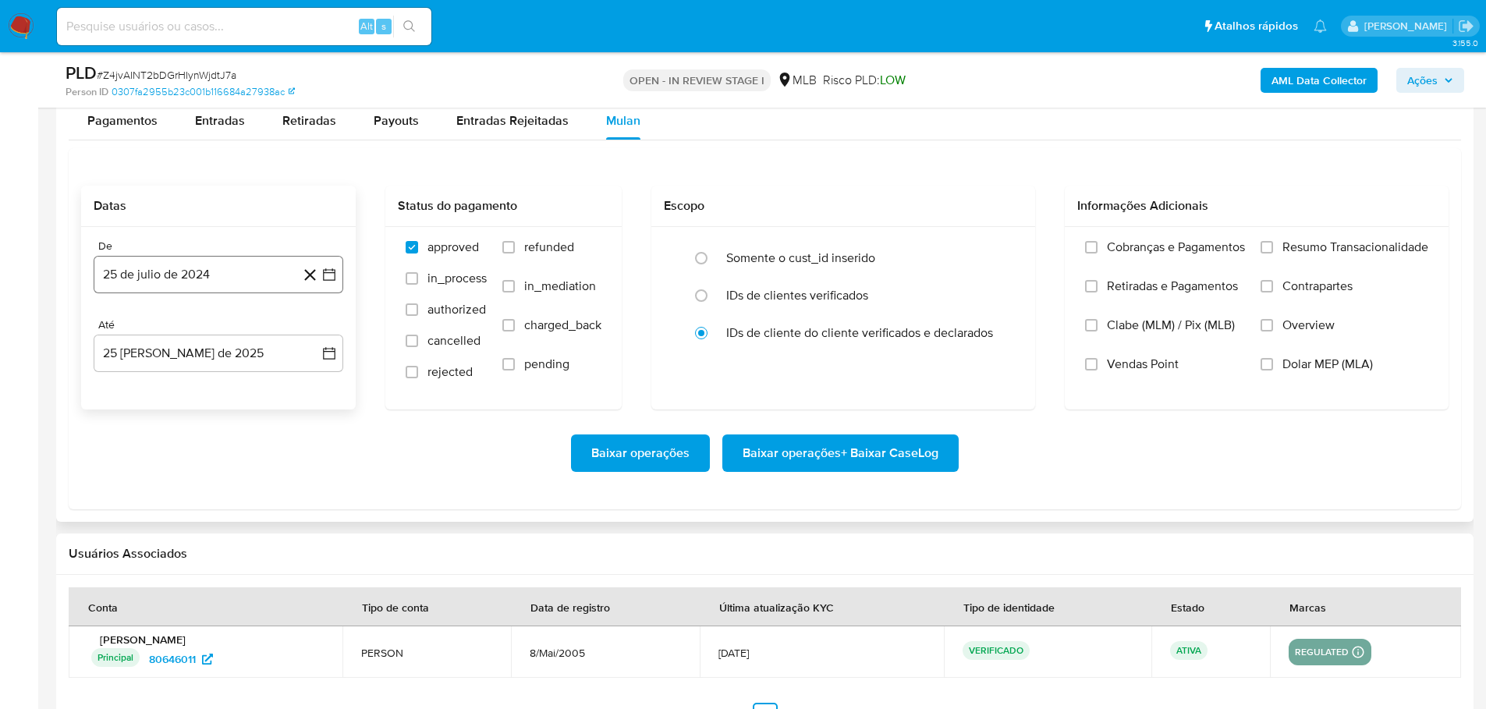
click at [141, 274] on button "25 de julio de 2024" at bounding box center [219, 274] width 250 height 37
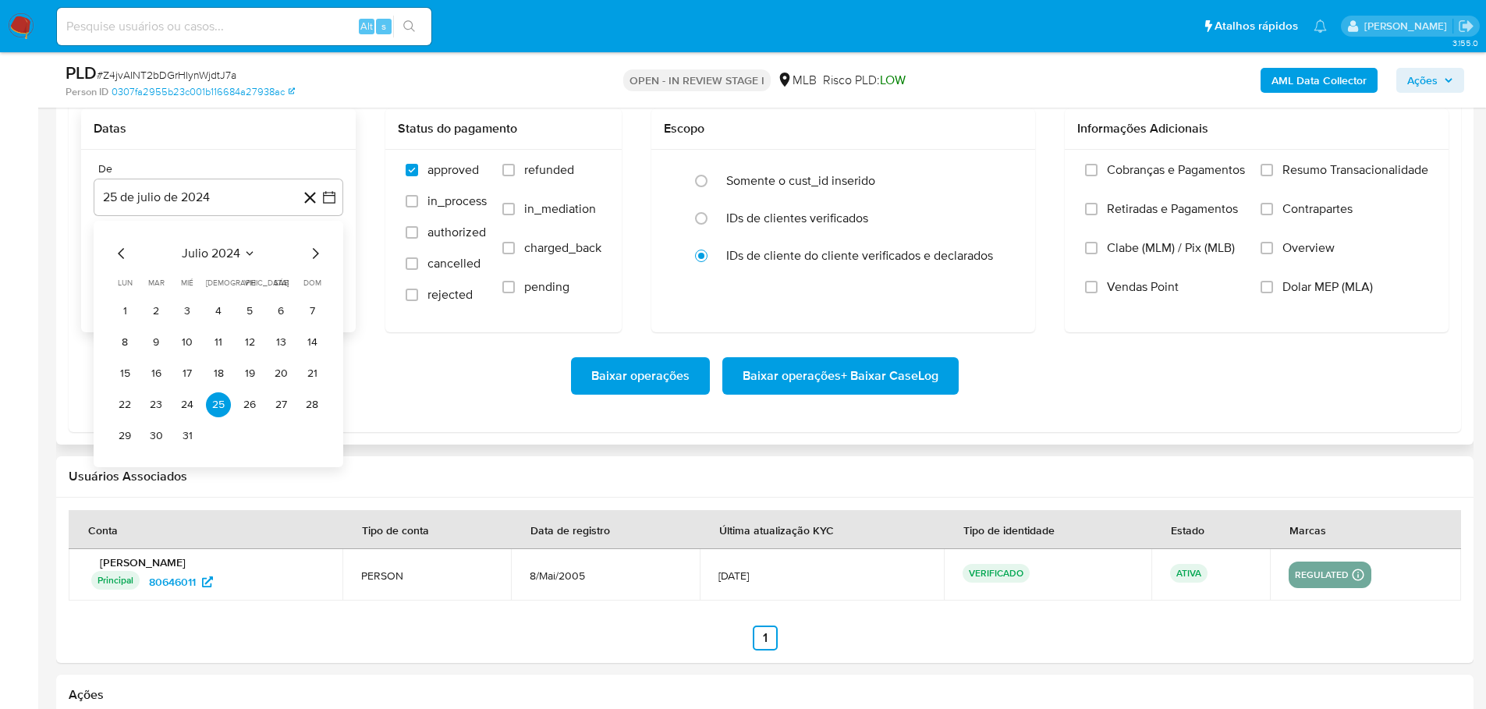
scroll to position [1794, 0]
click at [311, 253] on icon "Mes siguiente" at bounding box center [315, 252] width 19 height 19
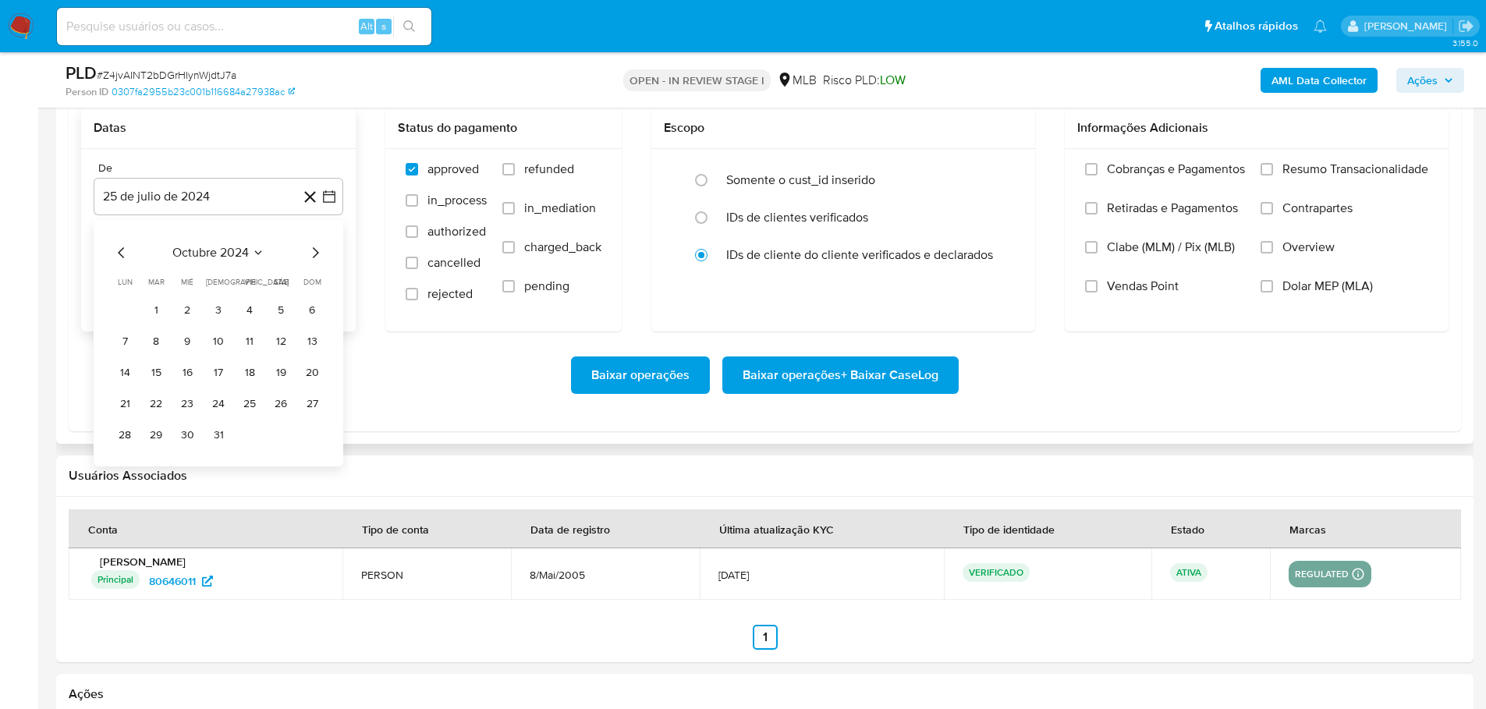
click at [311, 253] on icon "Mes siguiente" at bounding box center [315, 252] width 19 height 19
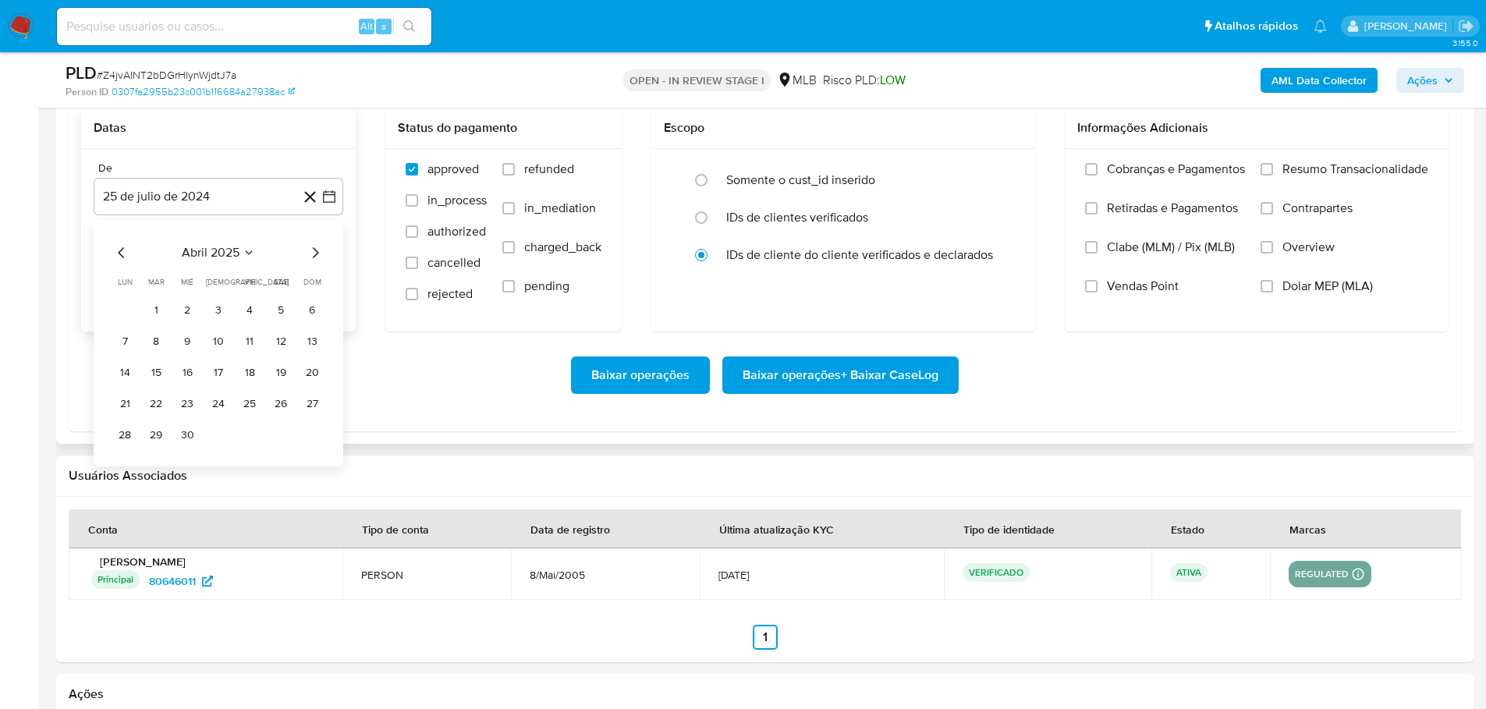
click at [311, 253] on icon "Mes siguiente" at bounding box center [315, 252] width 19 height 19
click at [158, 304] on button "1" at bounding box center [156, 310] width 25 height 25
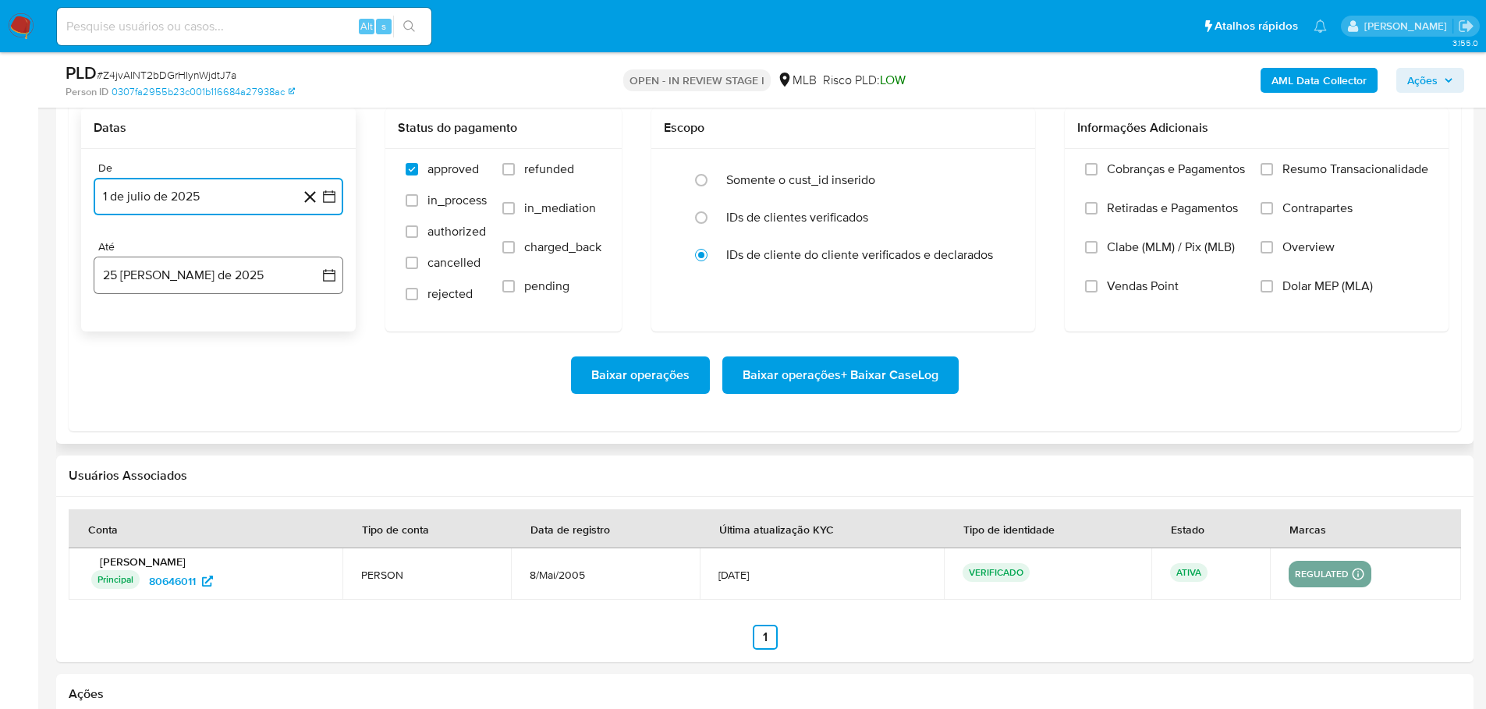
click at [188, 274] on button "25 [PERSON_NAME] de 2025" at bounding box center [219, 275] width 250 height 37
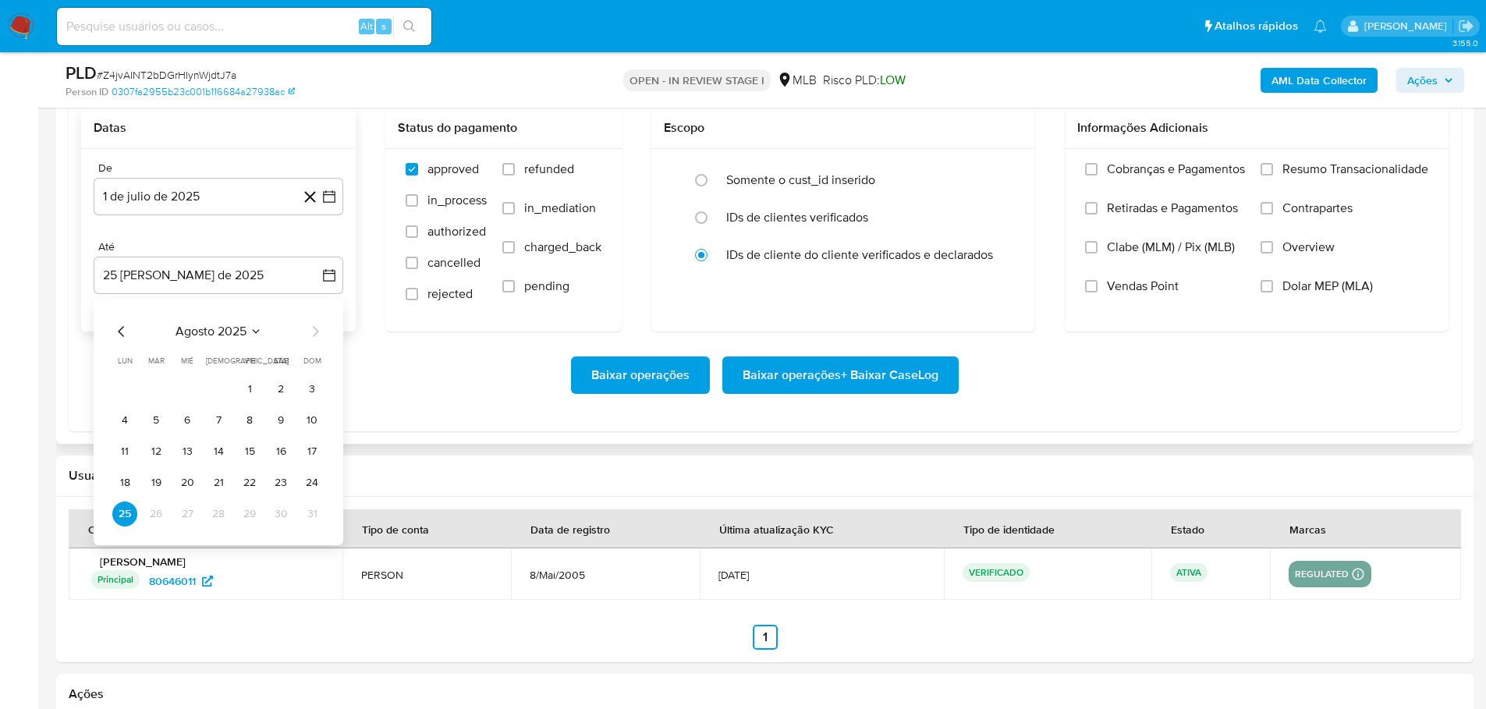
click at [278, 495] on tbody "1 2 3 4 5 6 7 8 9 10 11 12 13 14 15 16 17 18 19 20 21 22 23 24 25 26 27 28 29 3…" at bounding box center [218, 452] width 212 height 150
click at [278, 488] on button "23" at bounding box center [280, 482] width 25 height 25
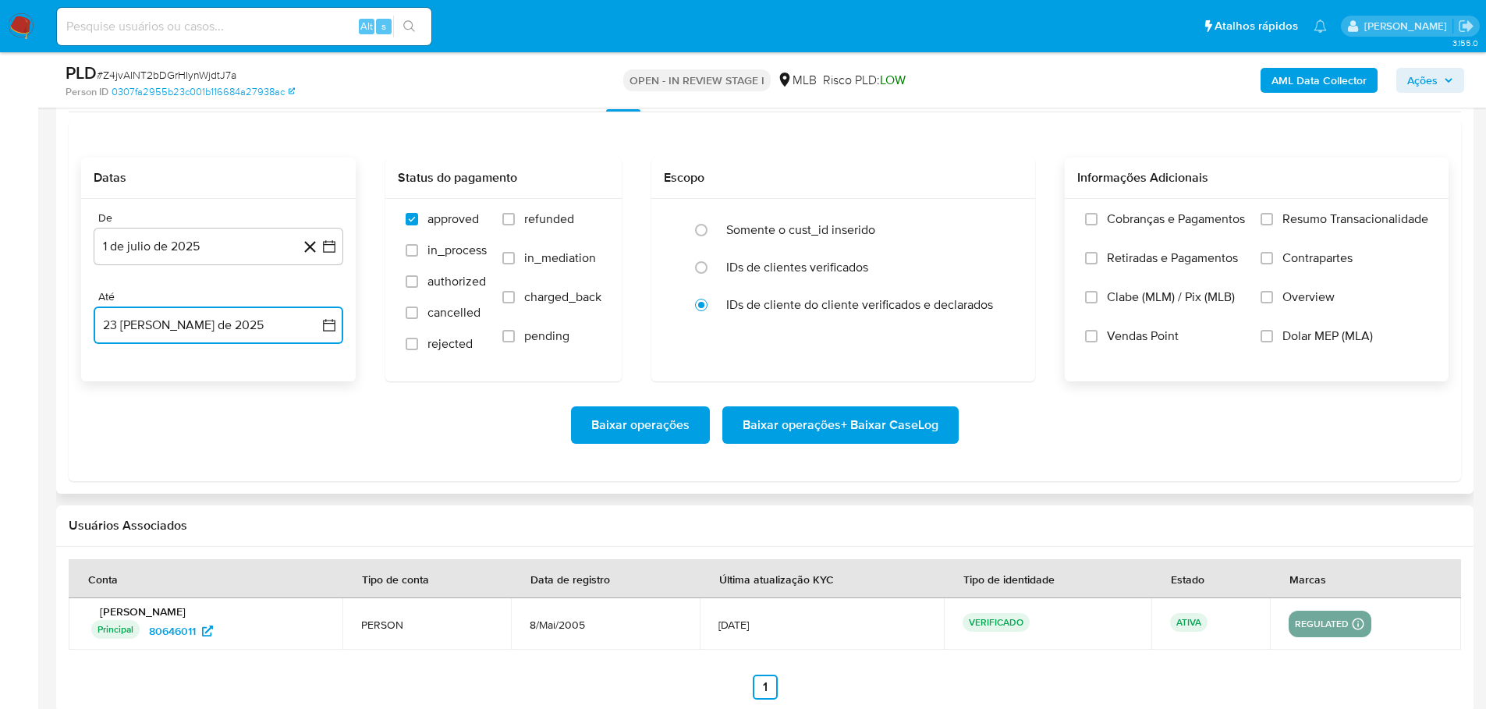
scroll to position [1716, 0]
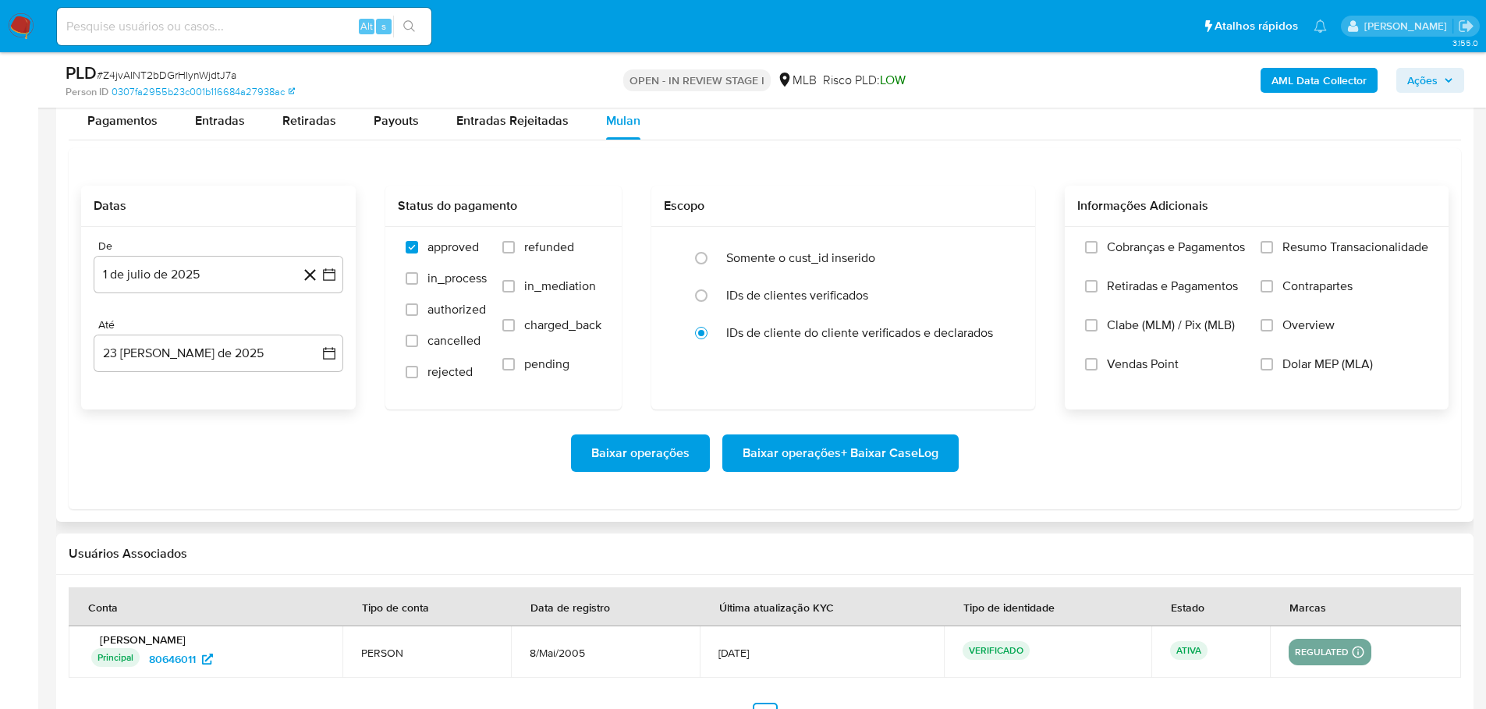
click at [1272, 242] on span at bounding box center [1267, 247] width 12 height 12
click at [1272, 242] on input "Resumo Transacionalidade" at bounding box center [1267, 247] width 12 height 12
click at [920, 452] on span "Baixar operações + Baixar CaseLog" at bounding box center [841, 453] width 196 height 34
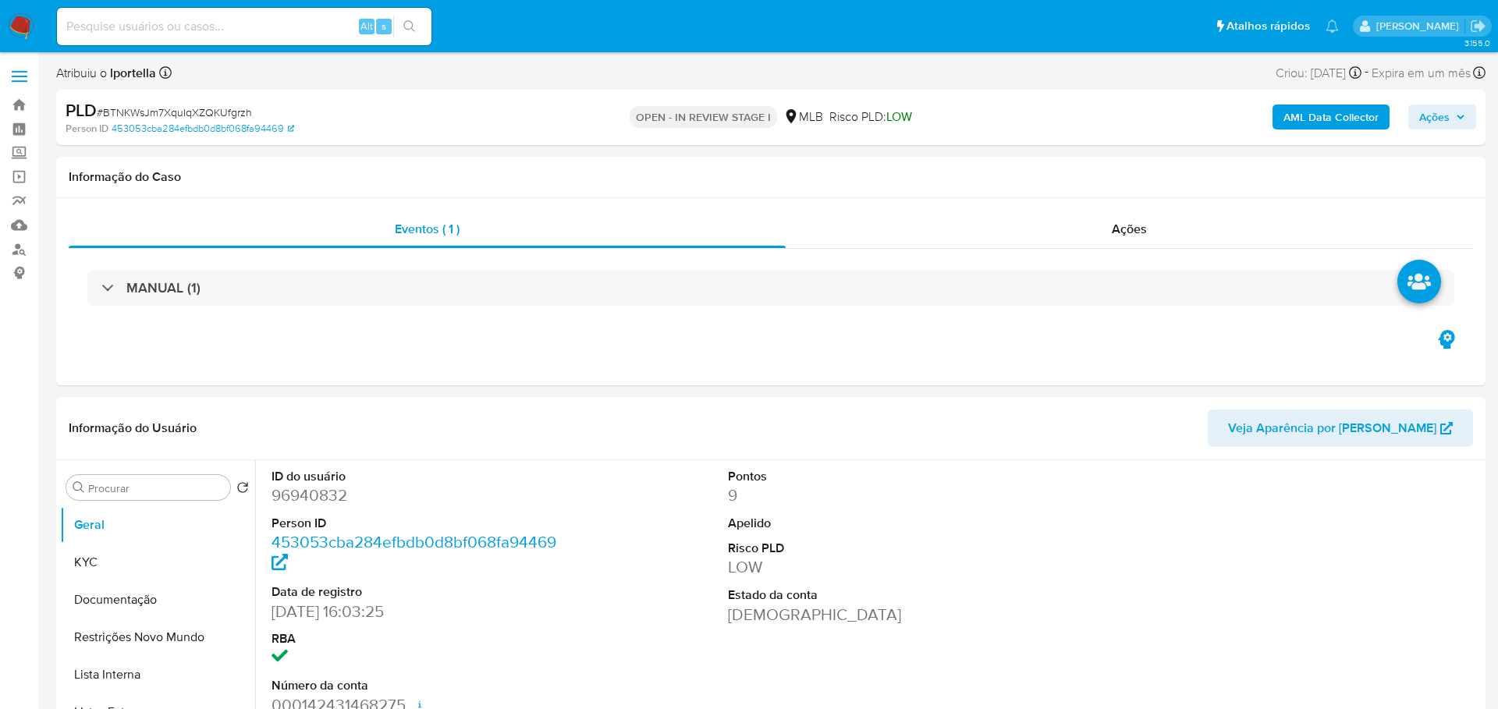
select select "10"
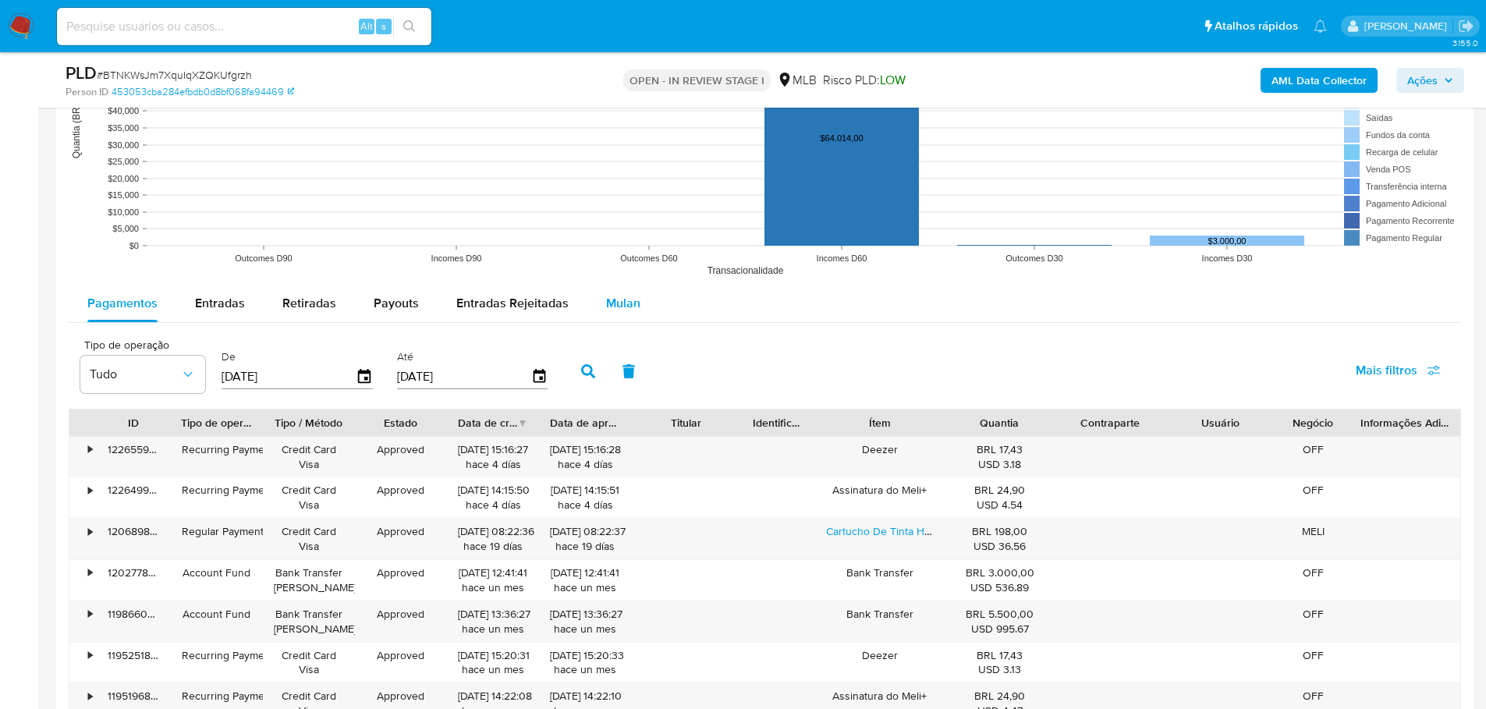
click at [633, 299] on span "Mulan" at bounding box center [623, 303] width 34 height 18
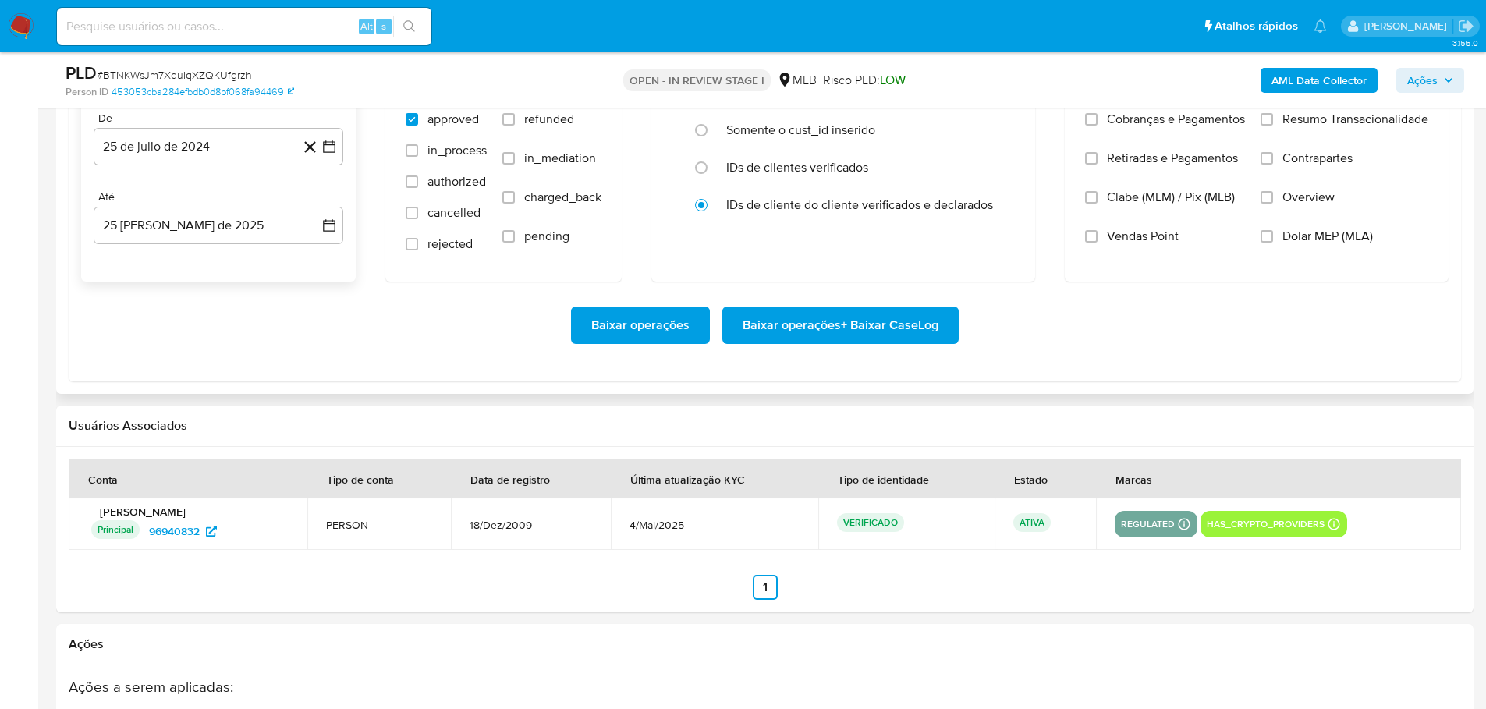
scroll to position [1872, 0]
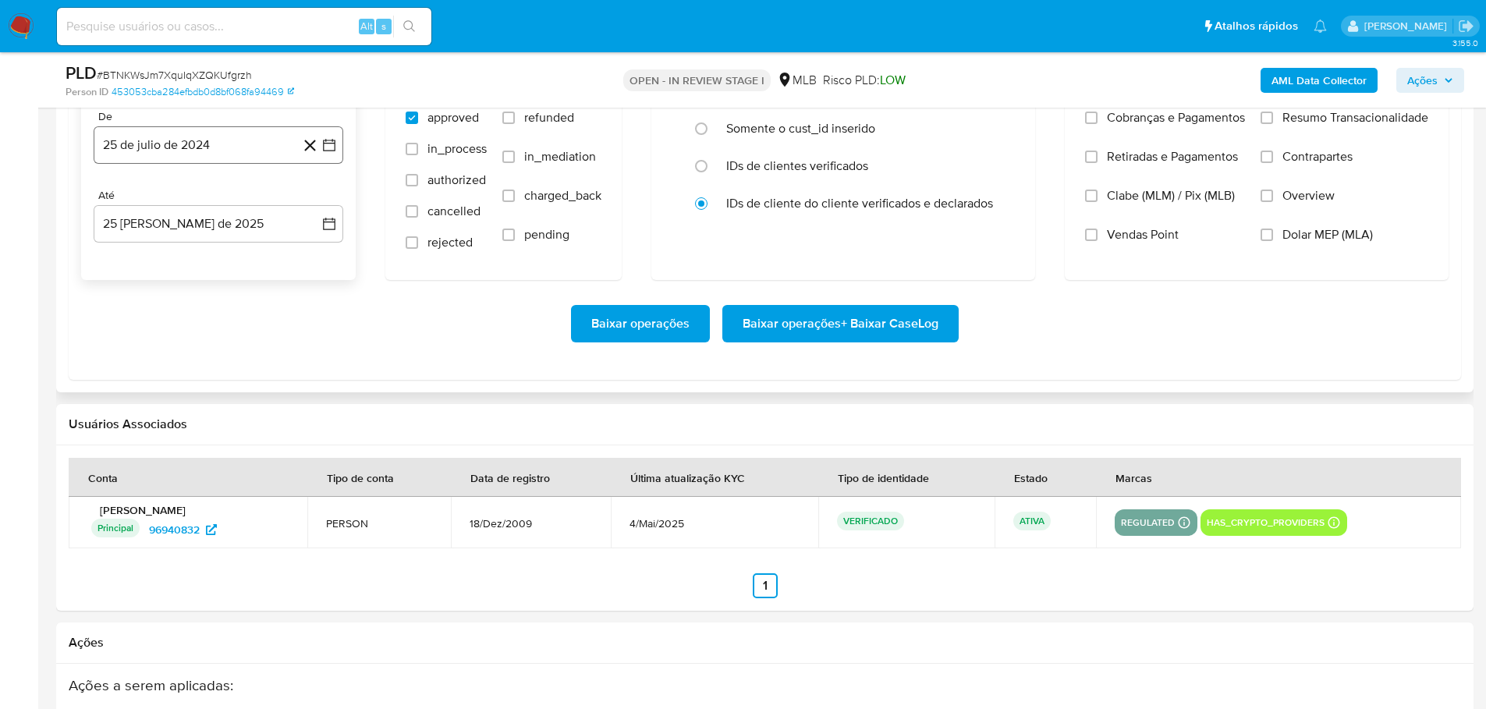
click at [137, 163] on button "25 de julio de 2024" at bounding box center [219, 144] width 250 height 37
click at [314, 197] on icon "Mes siguiente" at bounding box center [315, 201] width 19 height 19
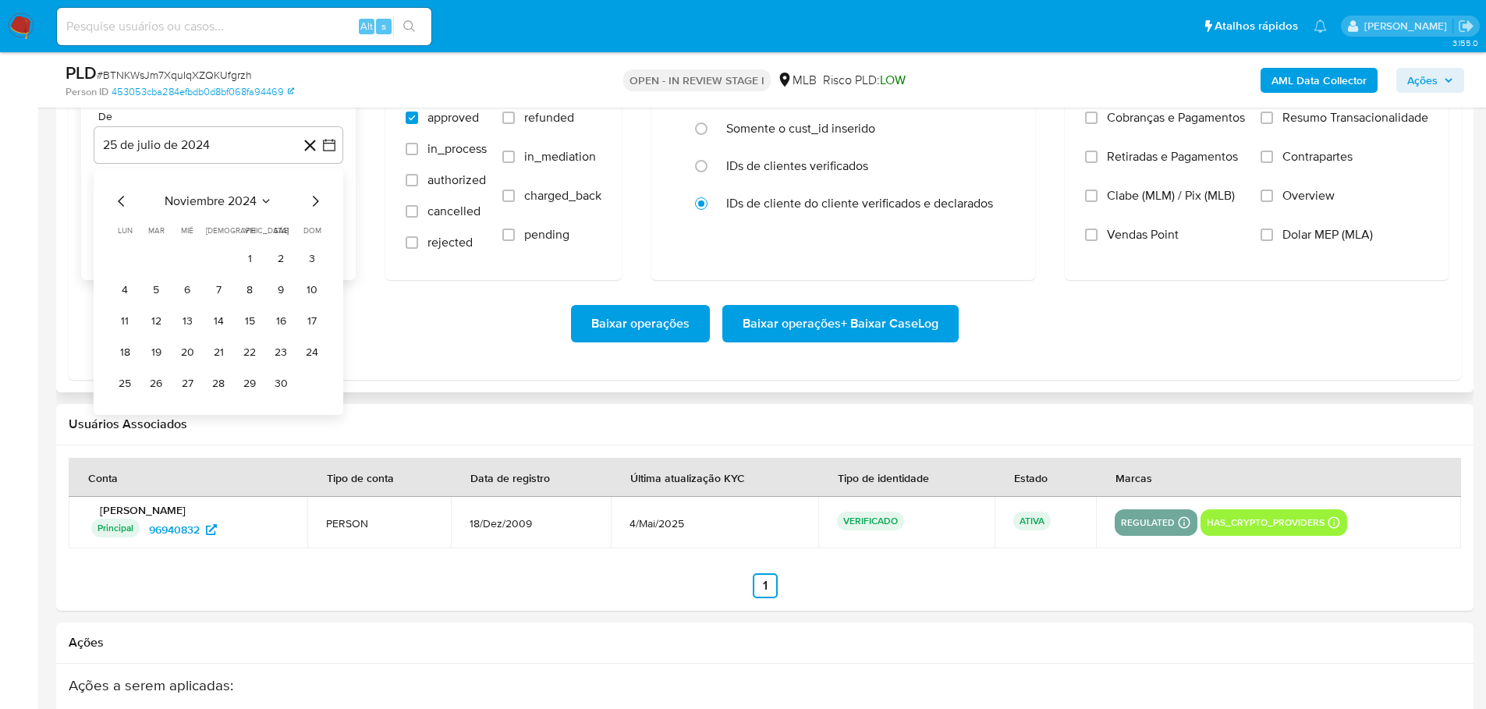
click at [314, 197] on icon "Mes siguiente" at bounding box center [315, 201] width 19 height 19
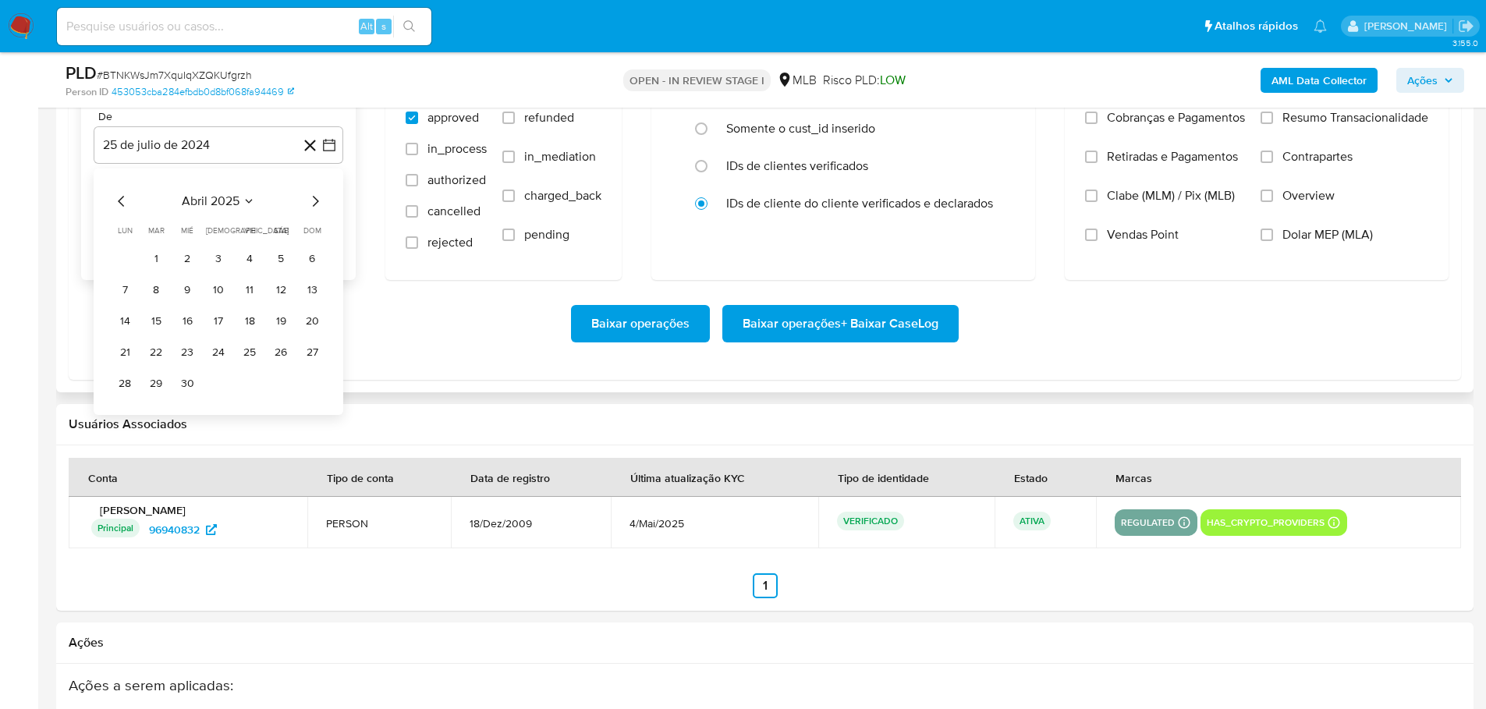
click at [314, 197] on icon "Mes siguiente" at bounding box center [315, 201] width 19 height 19
click at [146, 261] on button "1" at bounding box center [156, 258] width 25 height 25
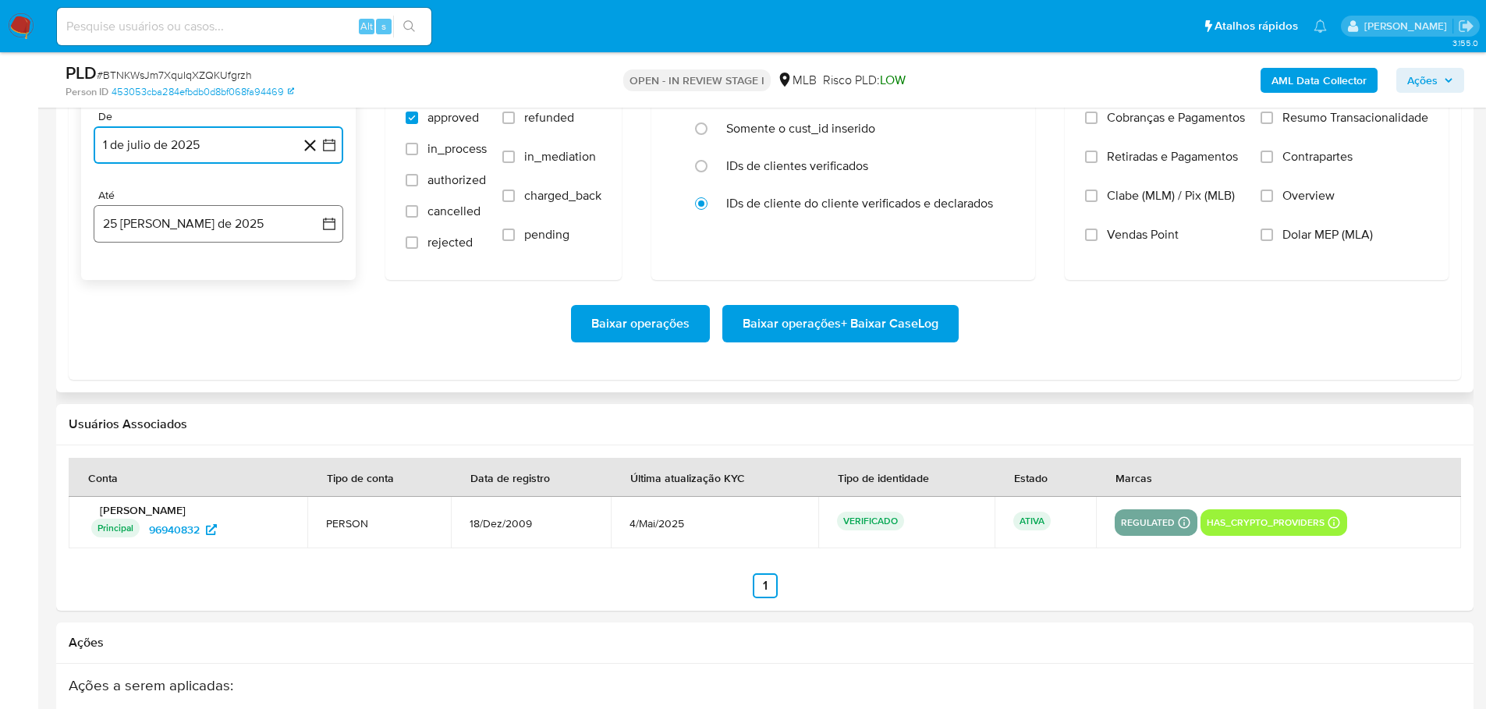
click at [173, 232] on button "25 [PERSON_NAME] de 2025" at bounding box center [219, 223] width 250 height 37
click at [278, 434] on button "23" at bounding box center [280, 431] width 25 height 25
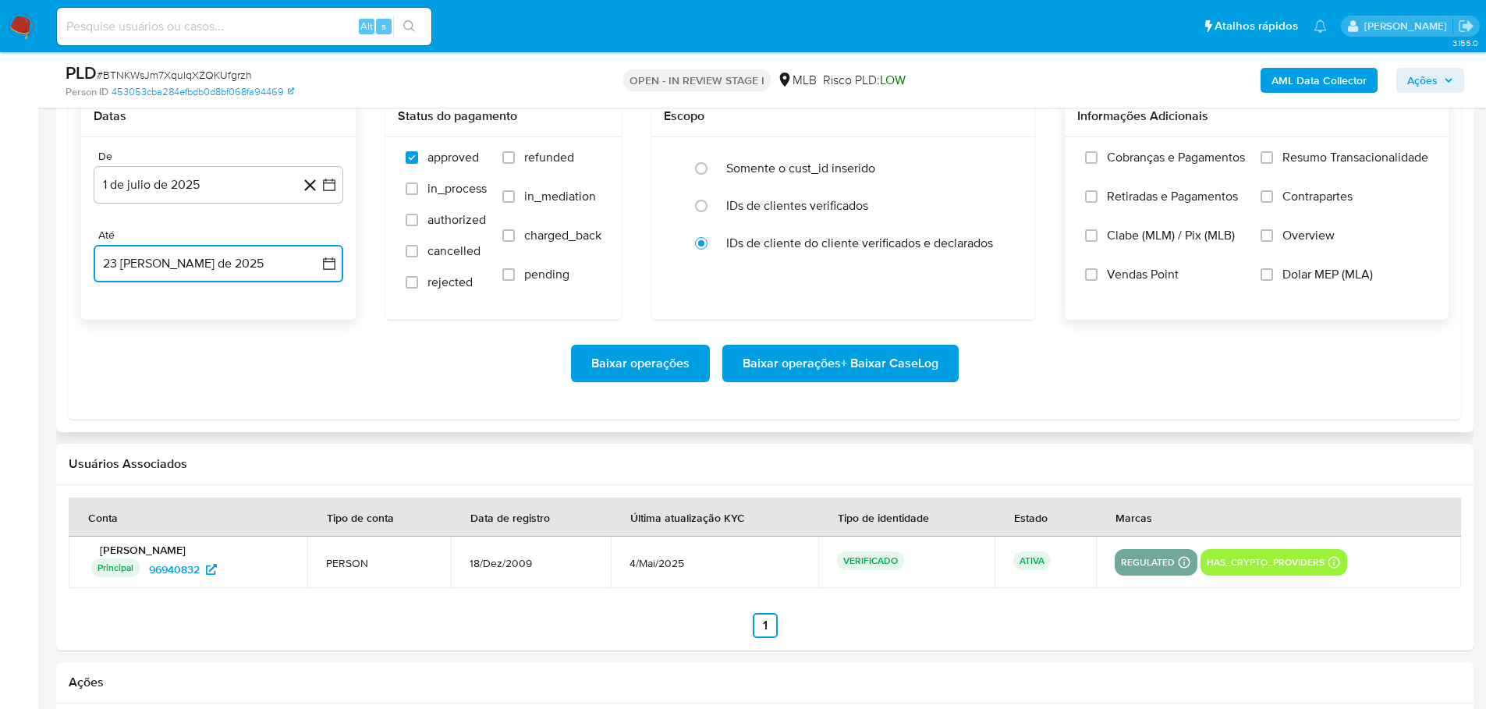
scroll to position [1794, 0]
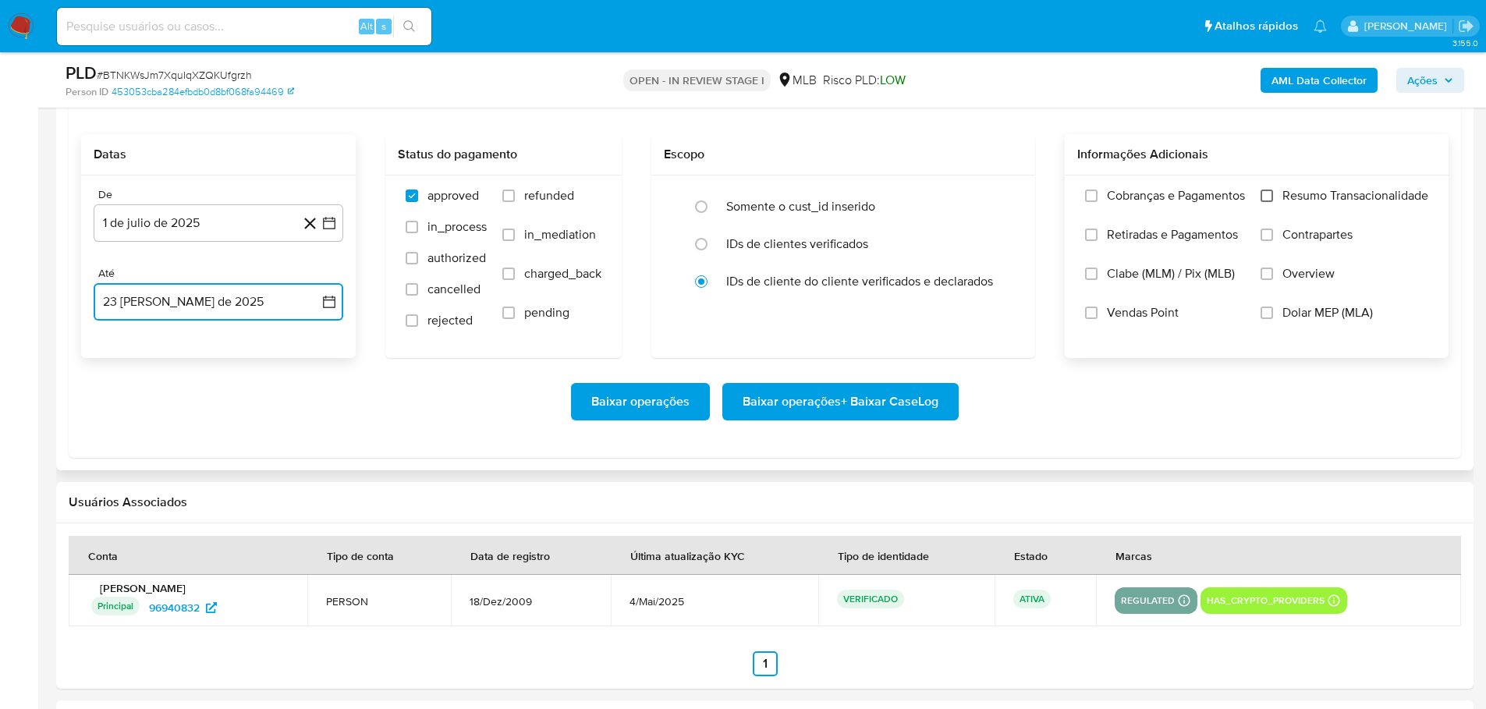
click at [1268, 198] on input "Resumo Transacionalidade" at bounding box center [1267, 196] width 12 height 12
click at [863, 413] on span "Baixar operações + Baixar CaseLog" at bounding box center [841, 402] width 196 height 34
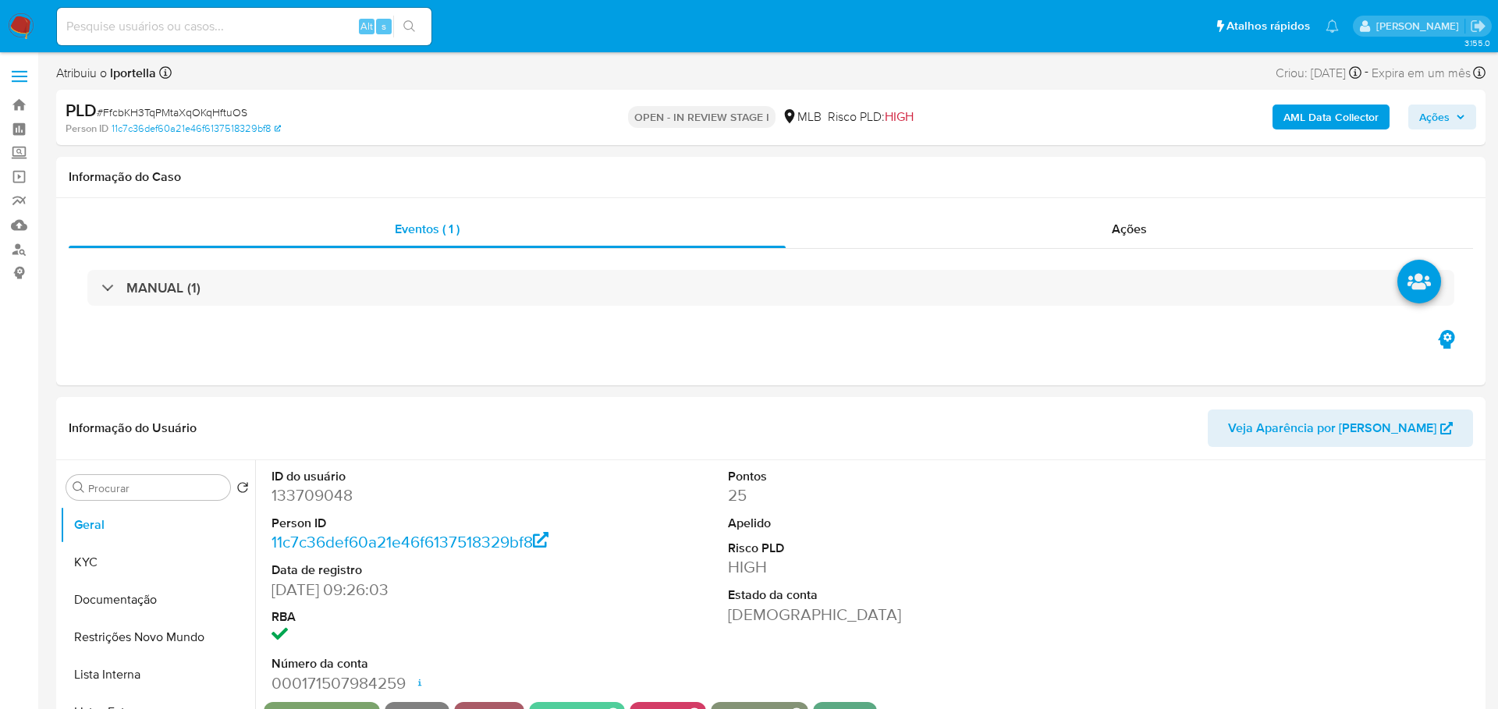
select select "10"
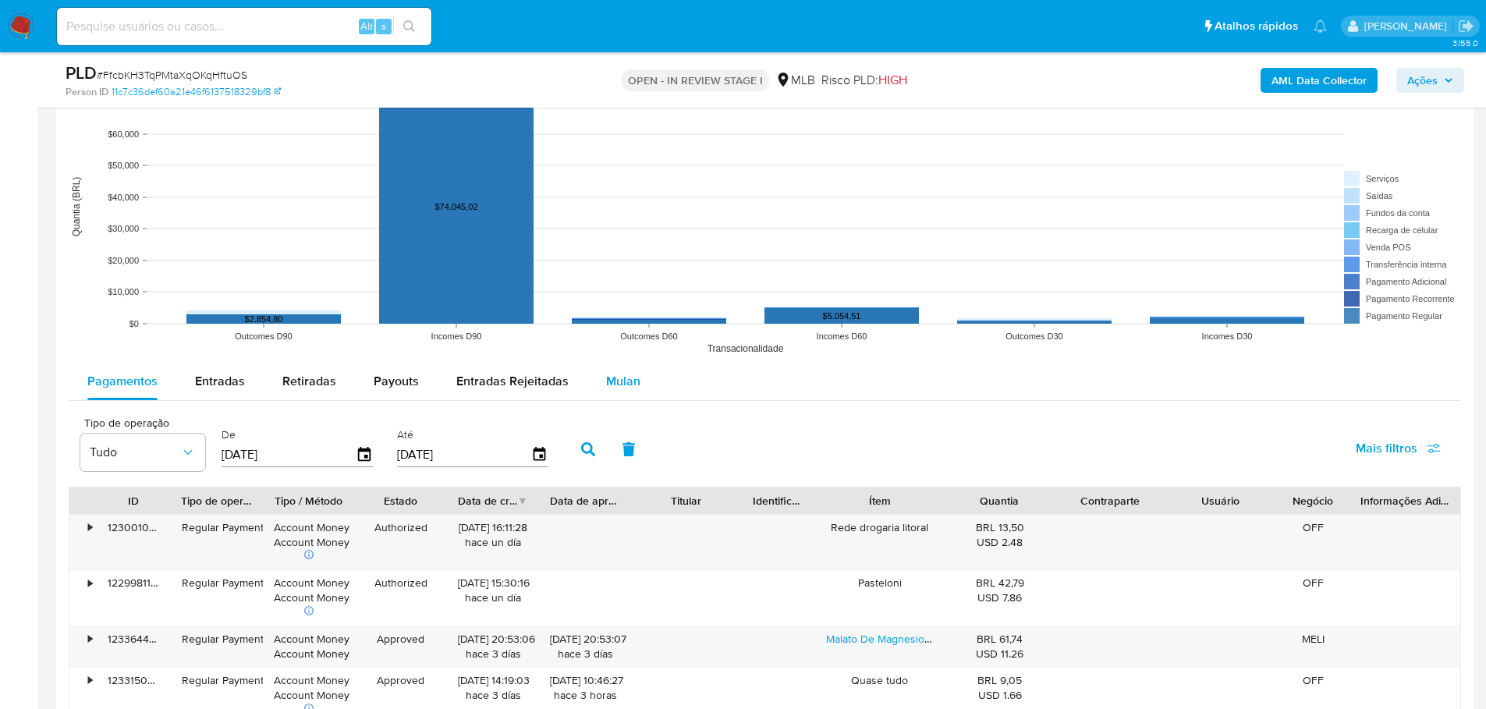
click at [614, 389] on span "Mulan" at bounding box center [623, 381] width 34 height 18
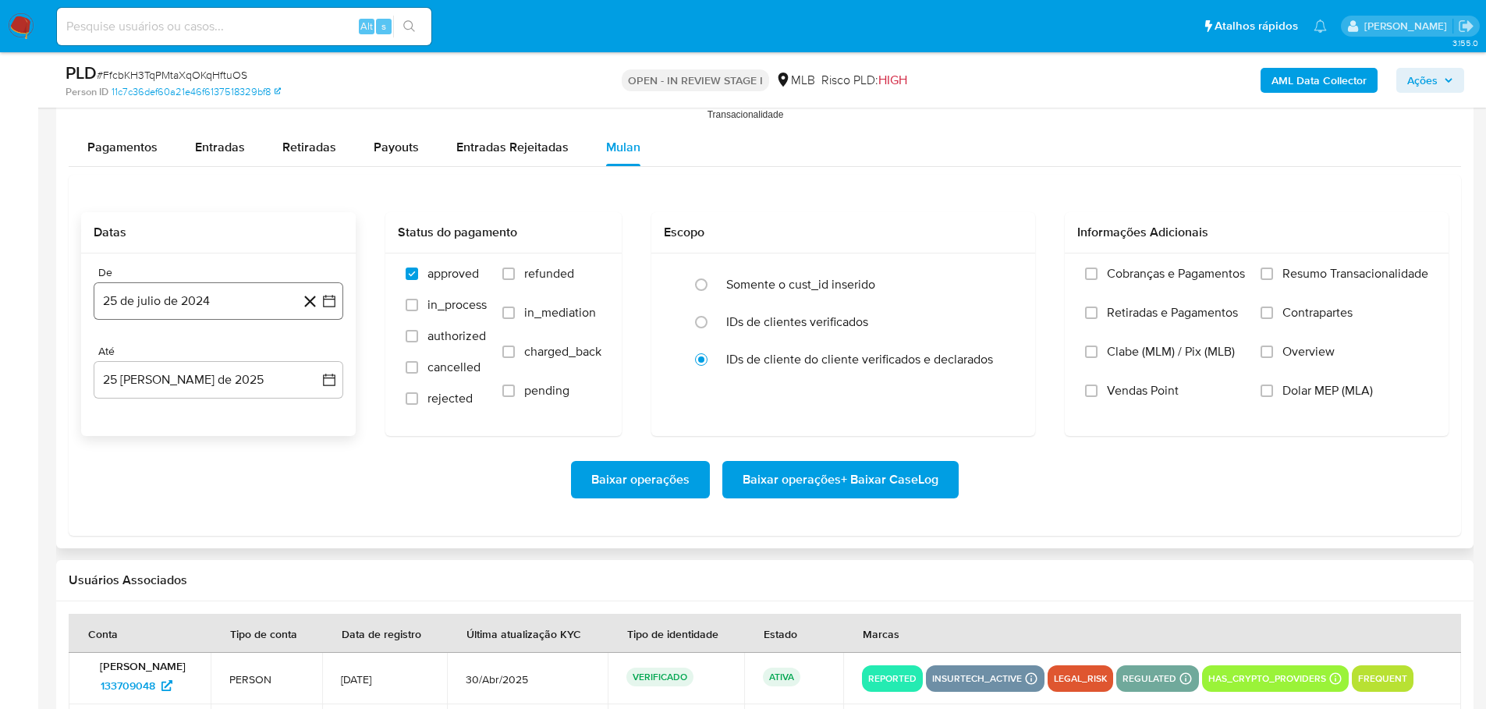
click at [140, 303] on button "25 de julio de 2024" at bounding box center [219, 300] width 250 height 37
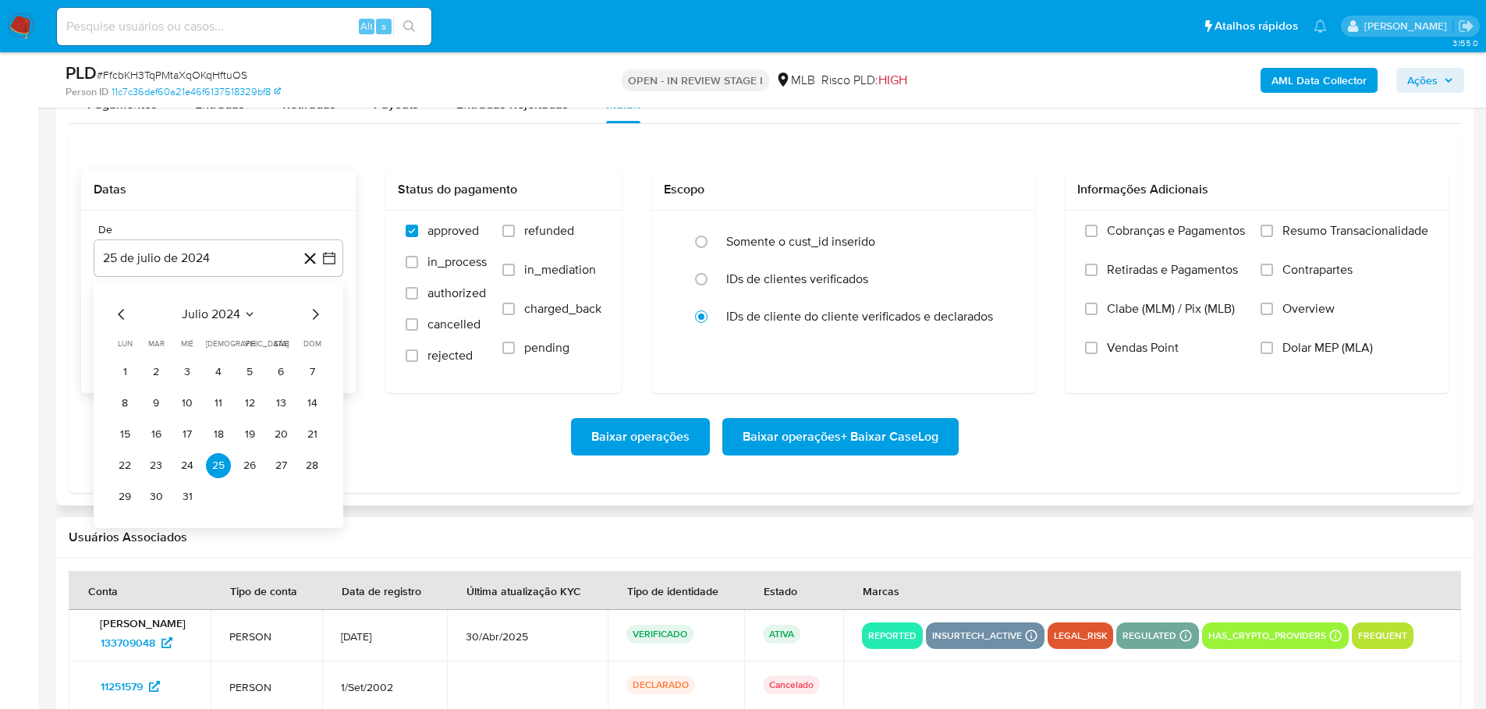
scroll to position [1872, 0]
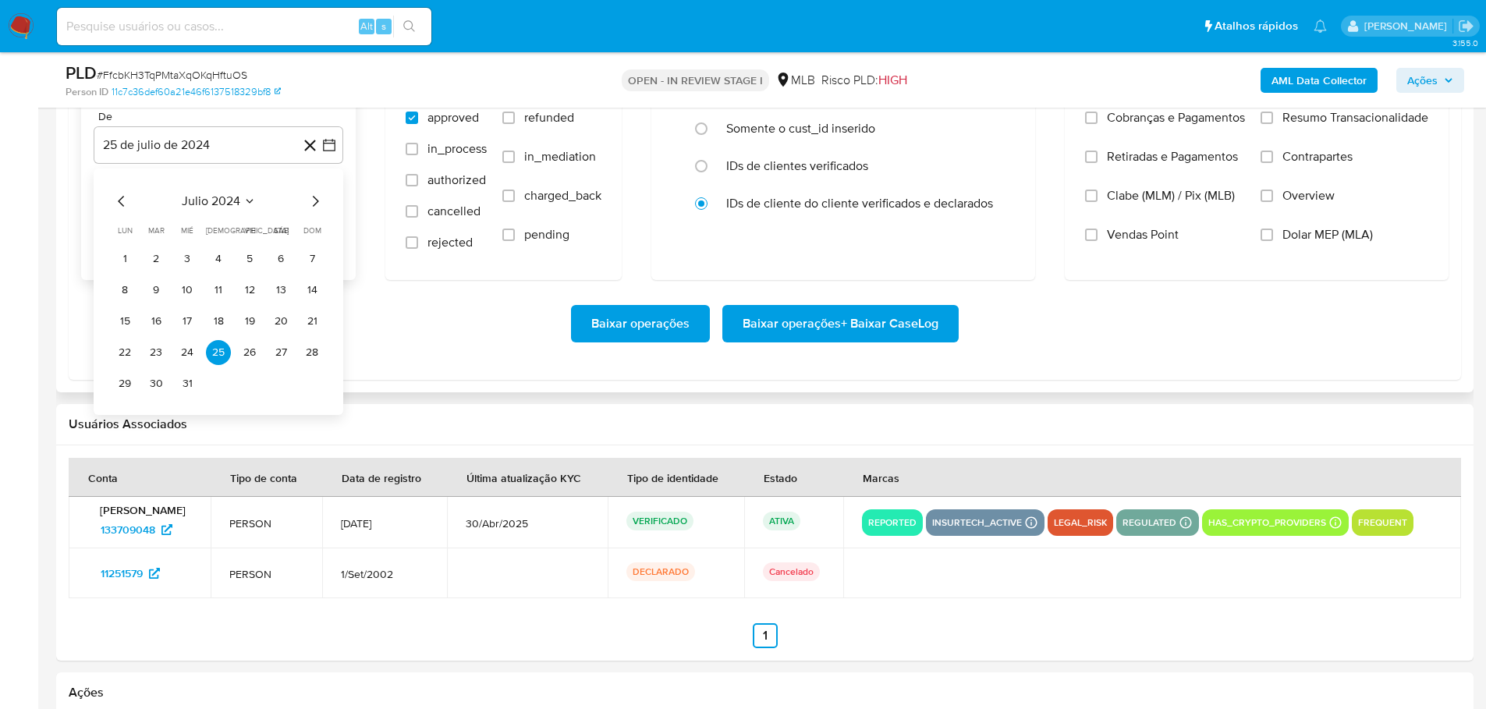
click at [307, 204] on icon "Mes siguiente" at bounding box center [315, 201] width 19 height 19
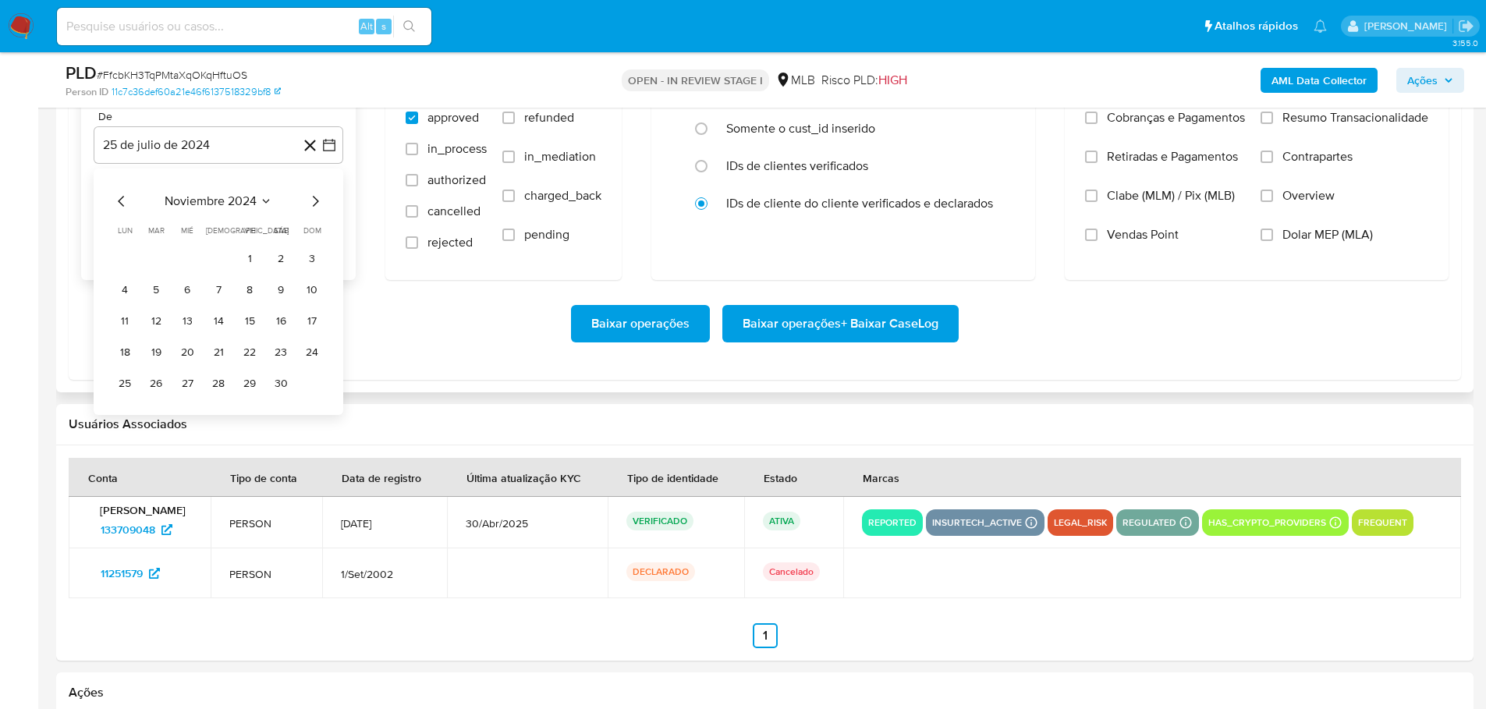
click at [307, 204] on icon "Mes siguiente" at bounding box center [315, 201] width 19 height 19
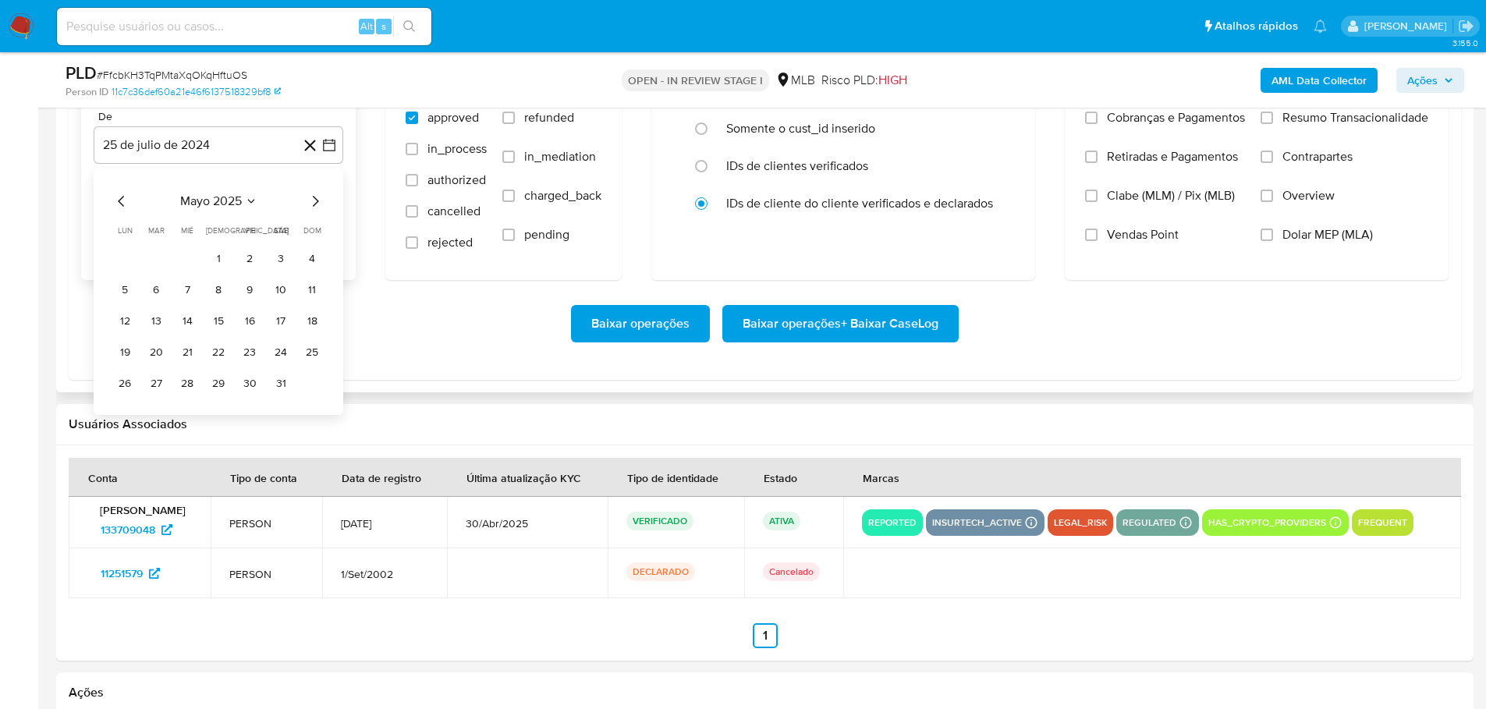
click at [307, 204] on icon "Mes siguiente" at bounding box center [315, 201] width 19 height 19
click at [154, 257] on button "1" at bounding box center [156, 258] width 25 height 25
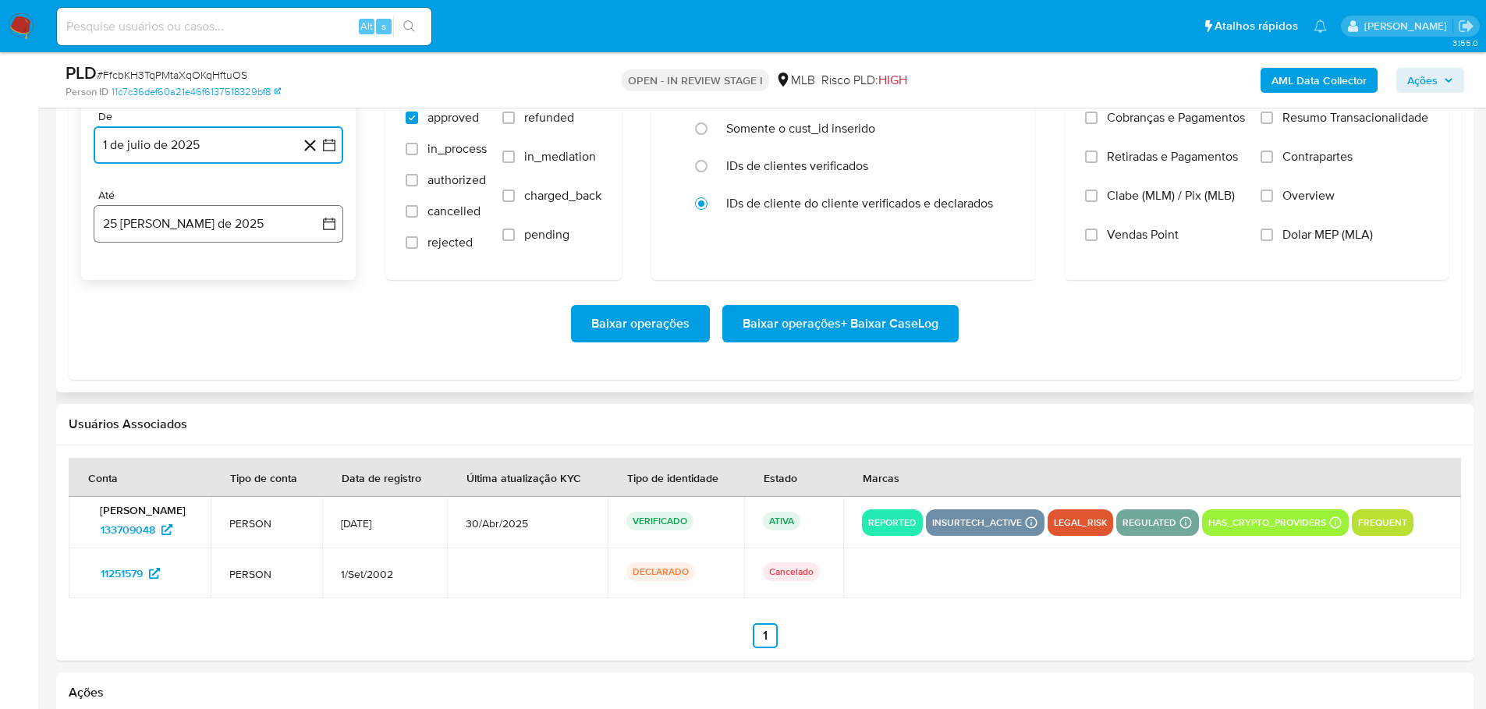
click at [222, 231] on button "25 [PERSON_NAME] de 2025" at bounding box center [219, 223] width 250 height 37
click at [276, 433] on button "23" at bounding box center [280, 431] width 25 height 25
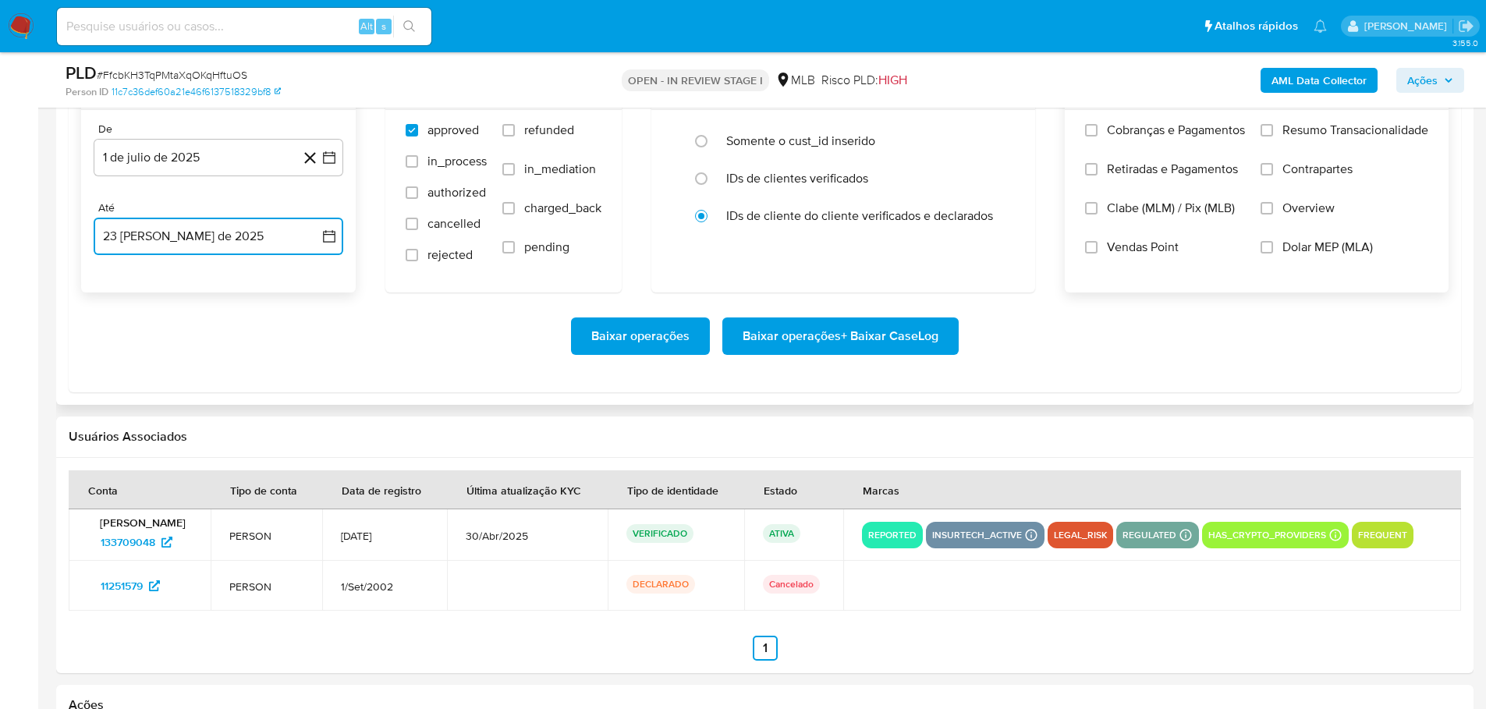
scroll to position [1716, 0]
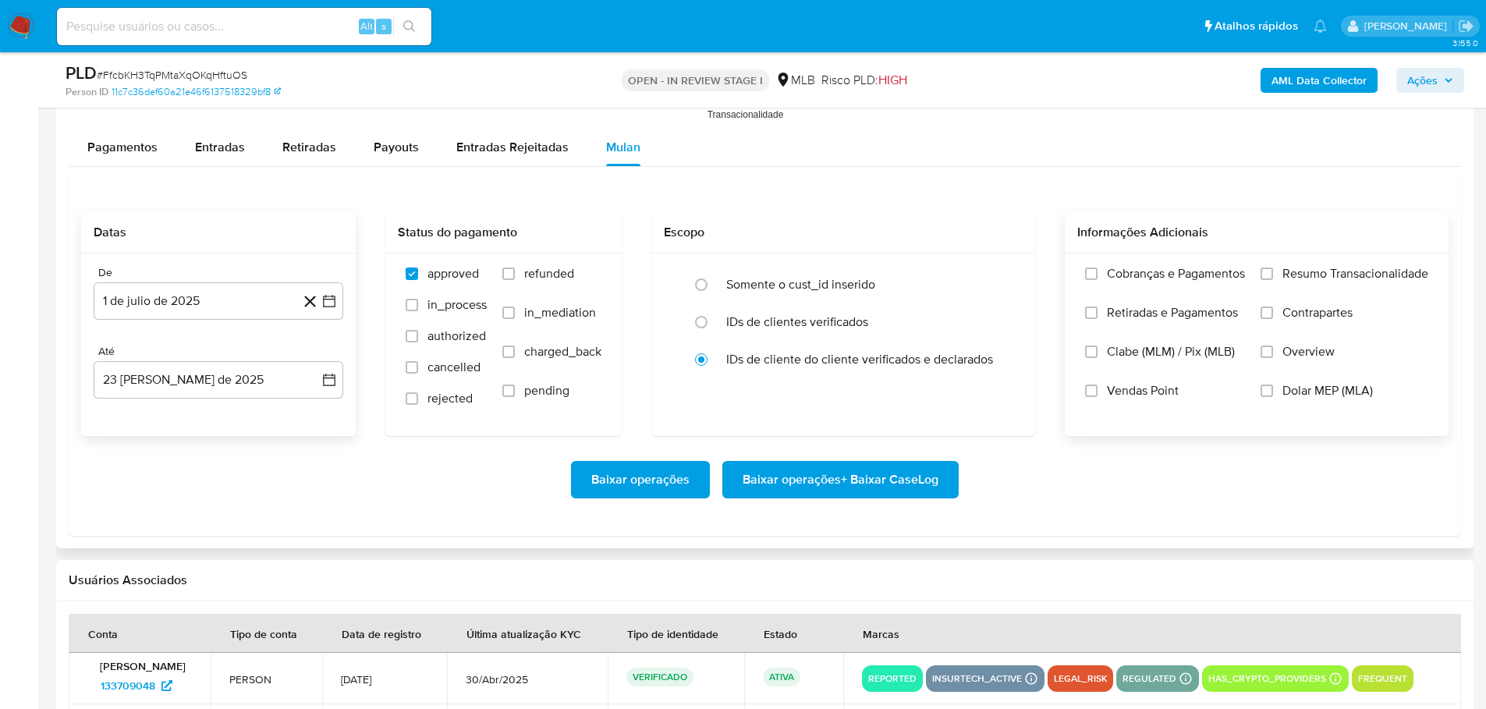
click at [1259, 271] on div "Cobranças e Pagamentos Retiradas e Pagamentos Clabe (MLM) / Pix (MLB) Vendas Po…" at bounding box center [1256, 344] width 359 height 156
click at [1265, 272] on input "Resumo Transacionalidade" at bounding box center [1267, 274] width 12 height 12
click at [908, 478] on span "Baixar operações + Baixar CaseLog" at bounding box center [841, 480] width 196 height 34
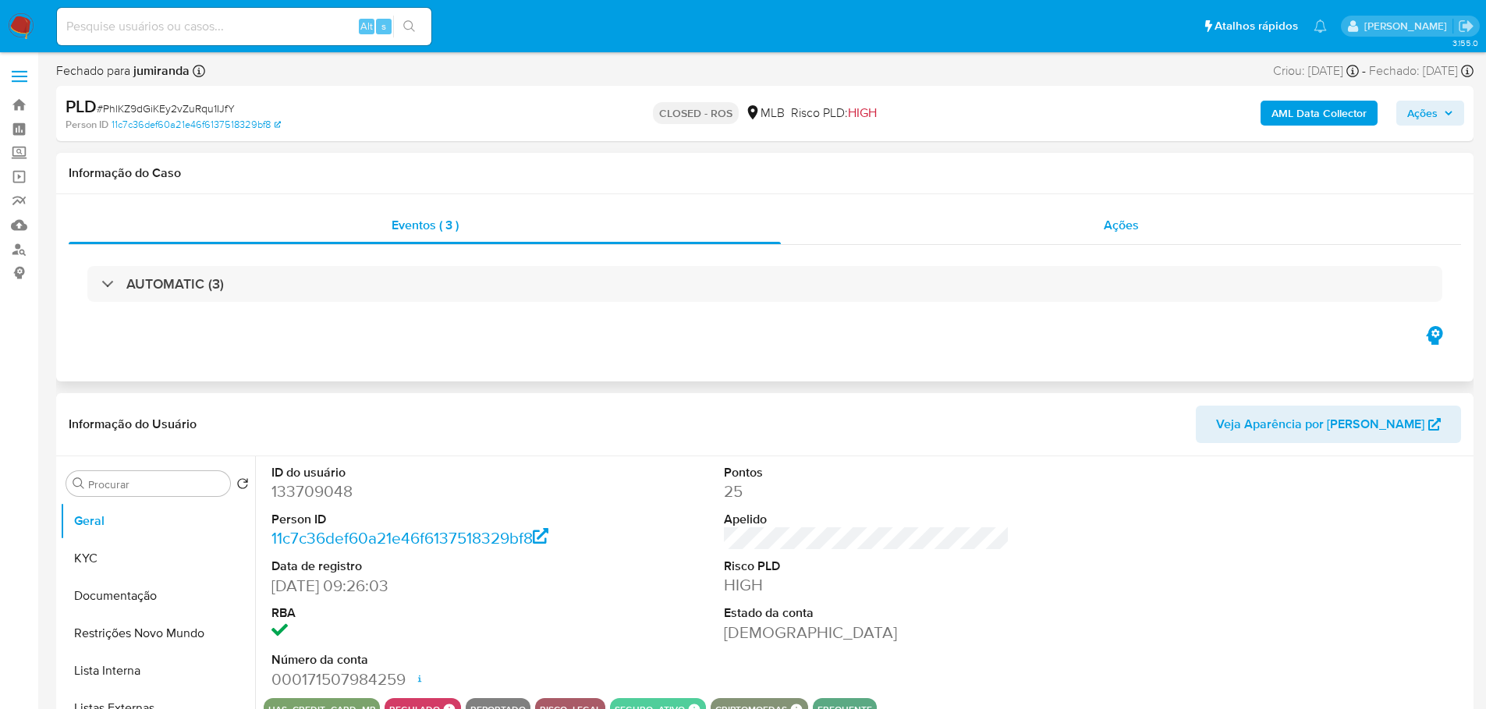
select select "10"
click at [1099, 233] on div "Ações" at bounding box center [1121, 225] width 680 height 37
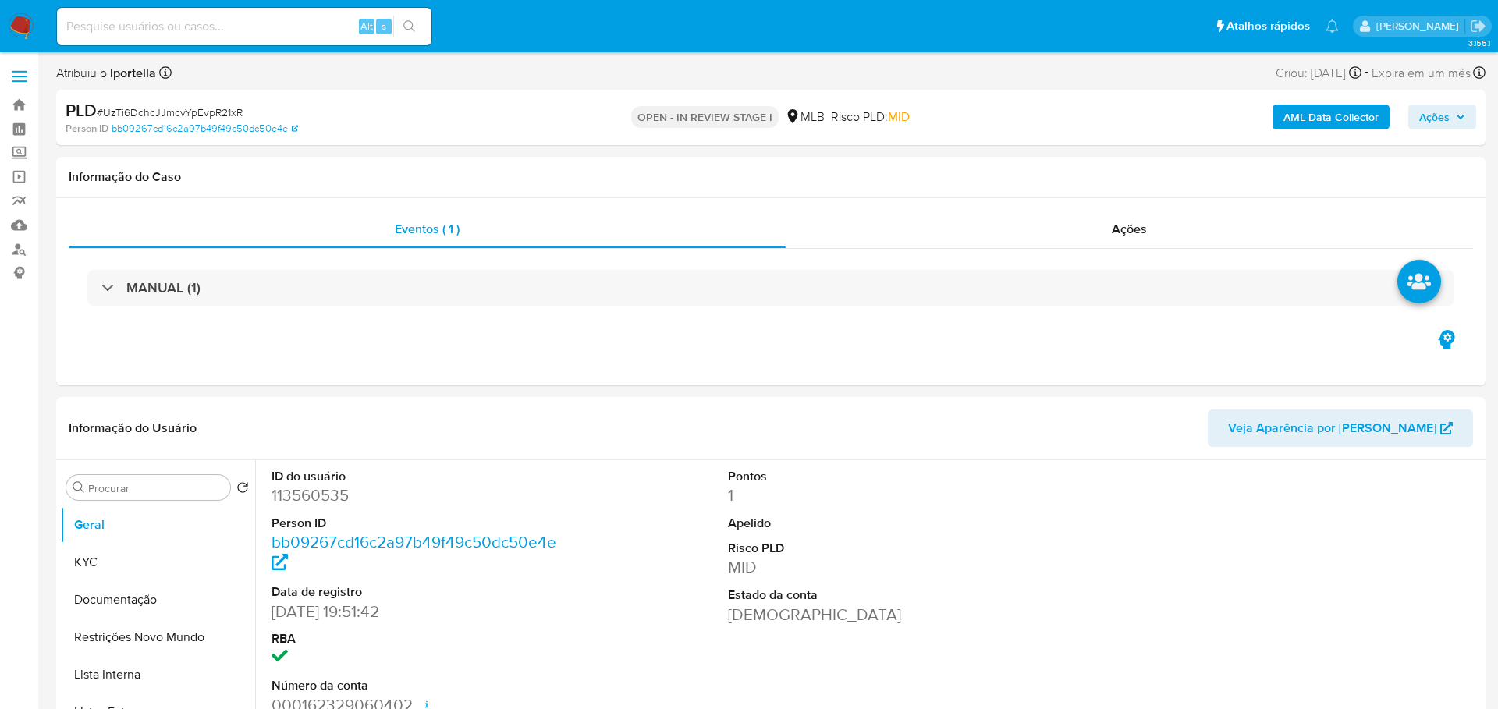
select select "10"
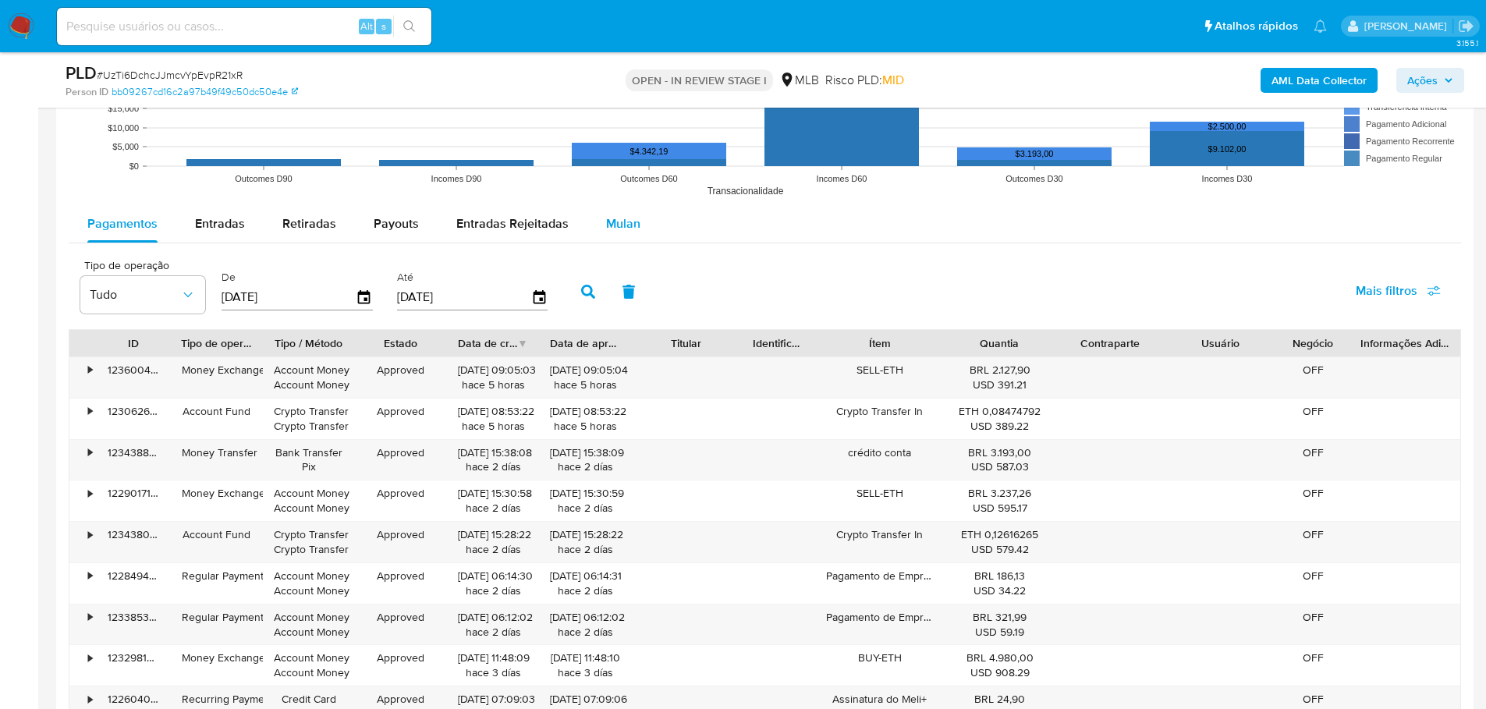
click at [618, 232] on span "Mulan" at bounding box center [623, 224] width 34 height 18
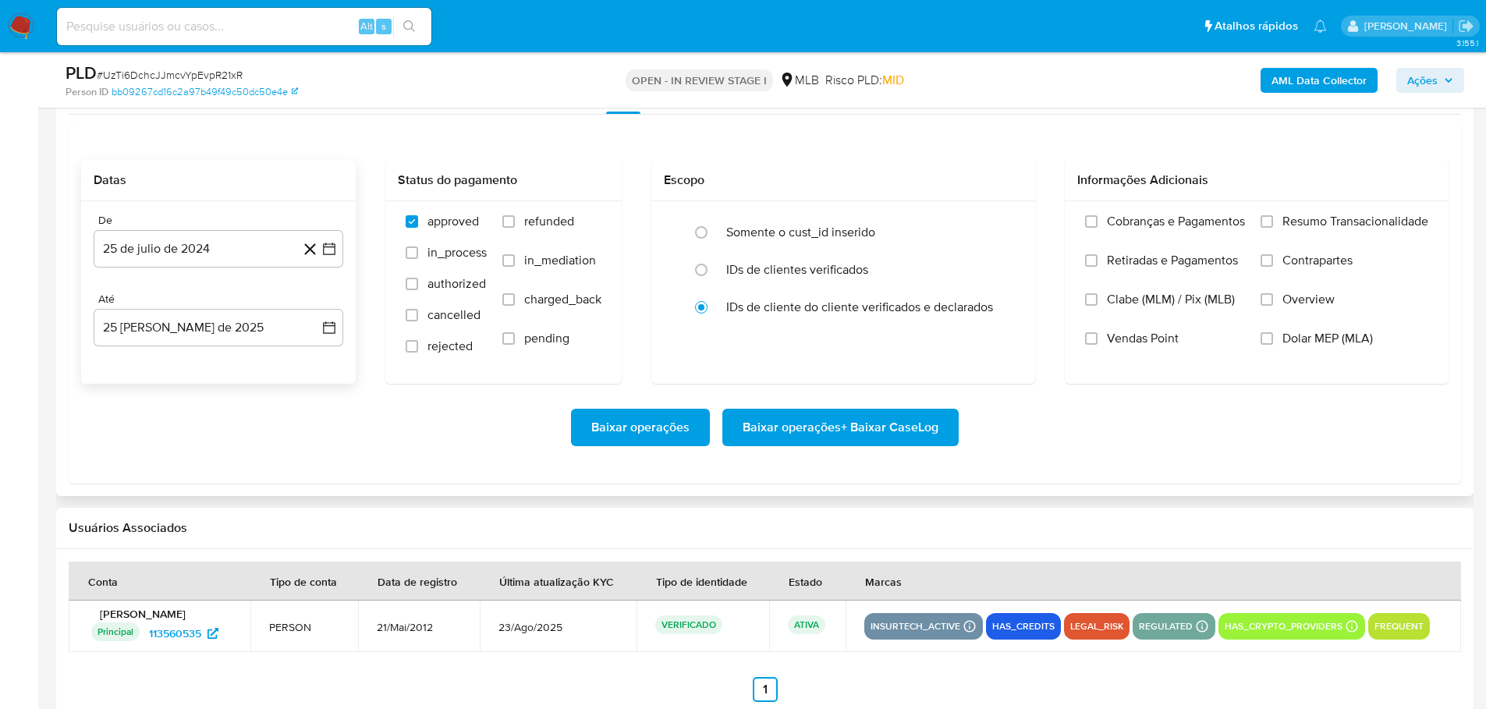
scroll to position [1716, 0]
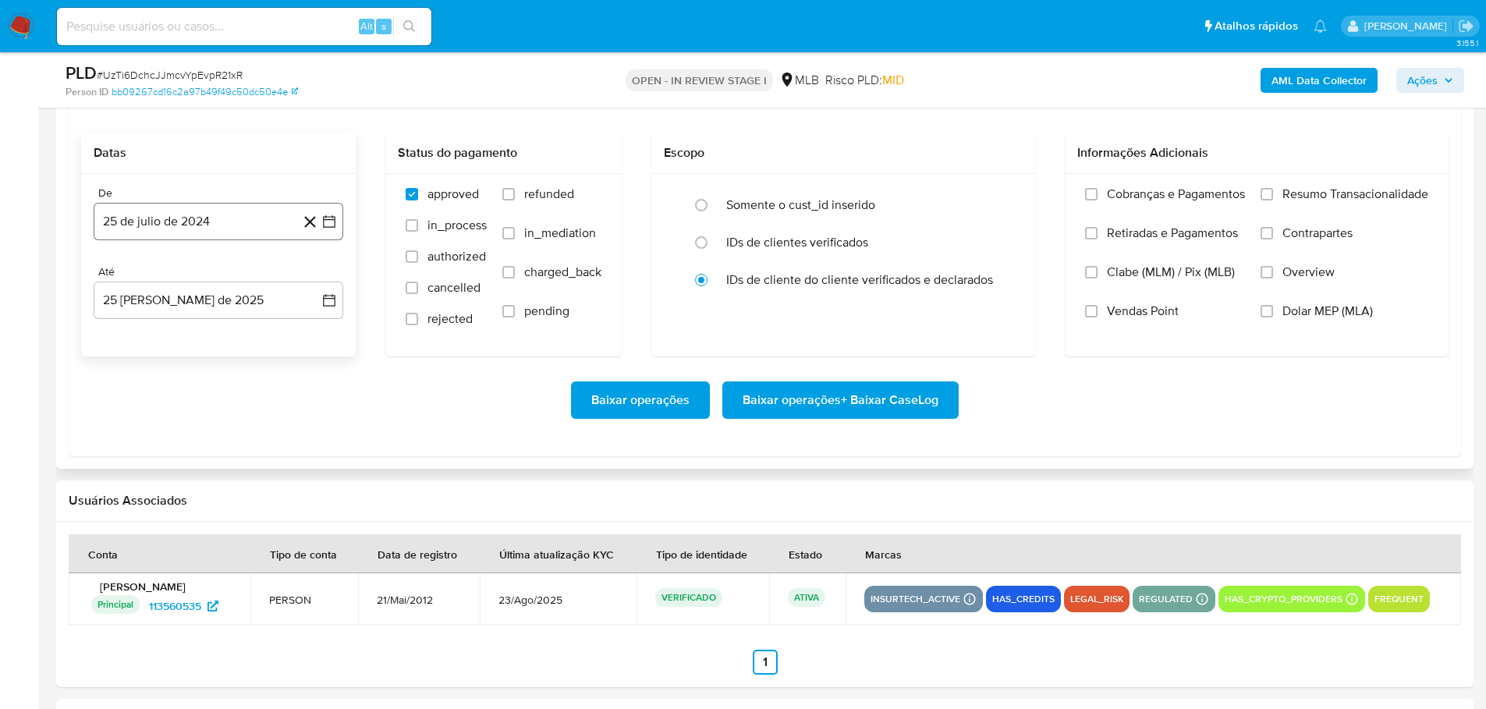
click at [236, 212] on button "25 de julio de 2024" at bounding box center [219, 221] width 250 height 37
click at [315, 275] on icon "Mes siguiente" at bounding box center [316, 277] width 6 height 11
click at [315, 276] on icon "Mes siguiente" at bounding box center [315, 277] width 19 height 19
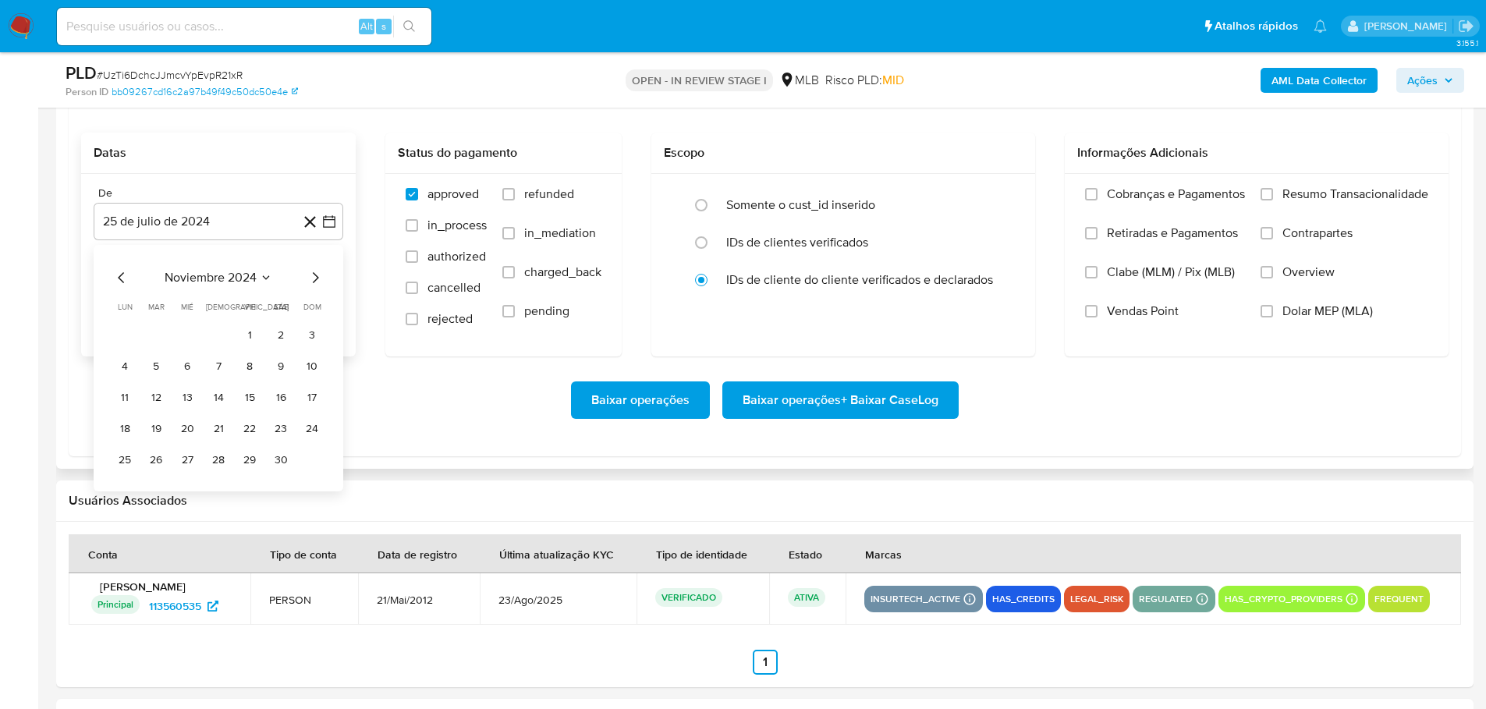
click at [315, 276] on icon "Mes siguiente" at bounding box center [315, 277] width 19 height 19
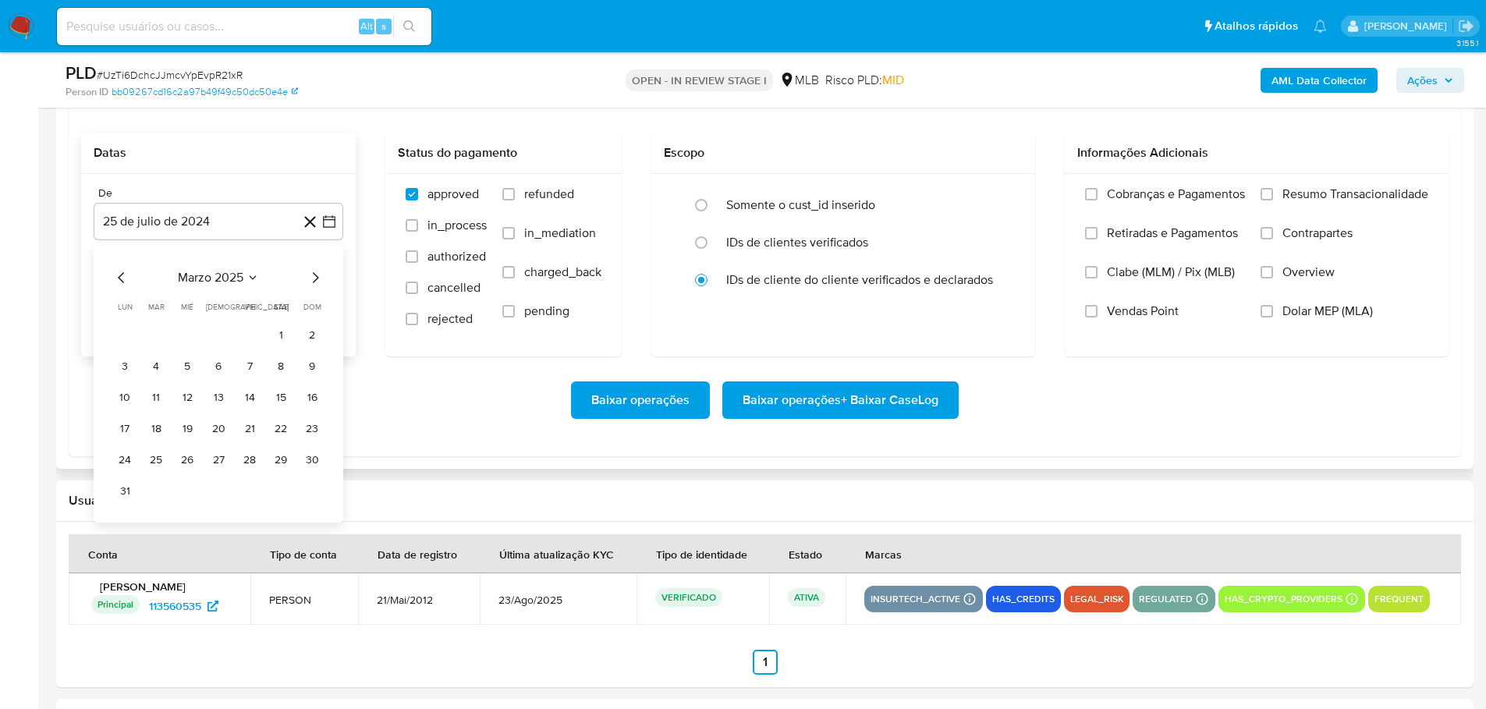
click at [315, 276] on icon "Mes siguiente" at bounding box center [315, 277] width 19 height 19
click at [315, 277] on icon "Mes siguiente" at bounding box center [315, 277] width 19 height 19
click at [163, 333] on button "1" at bounding box center [156, 335] width 25 height 25
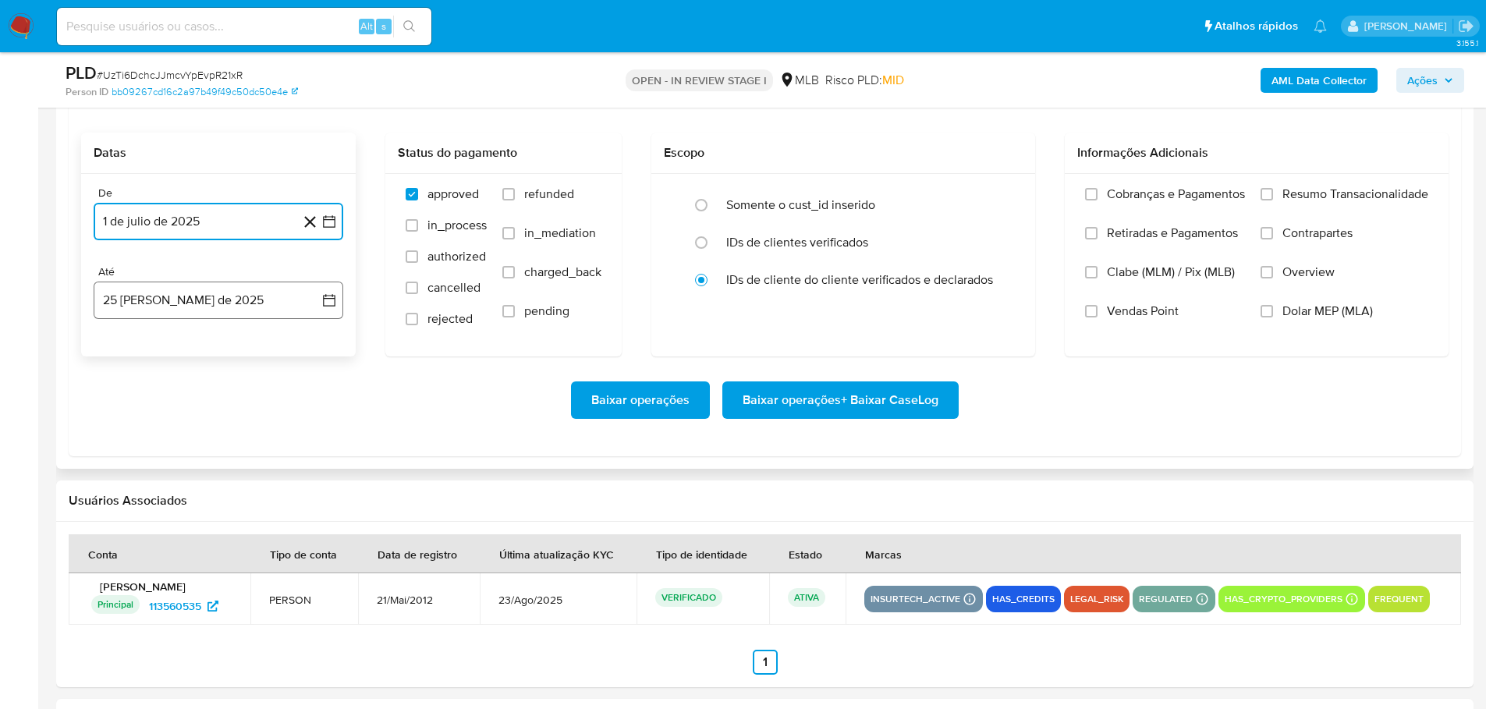
click at [172, 300] on button "25 [PERSON_NAME] de 2025" at bounding box center [219, 300] width 250 height 37
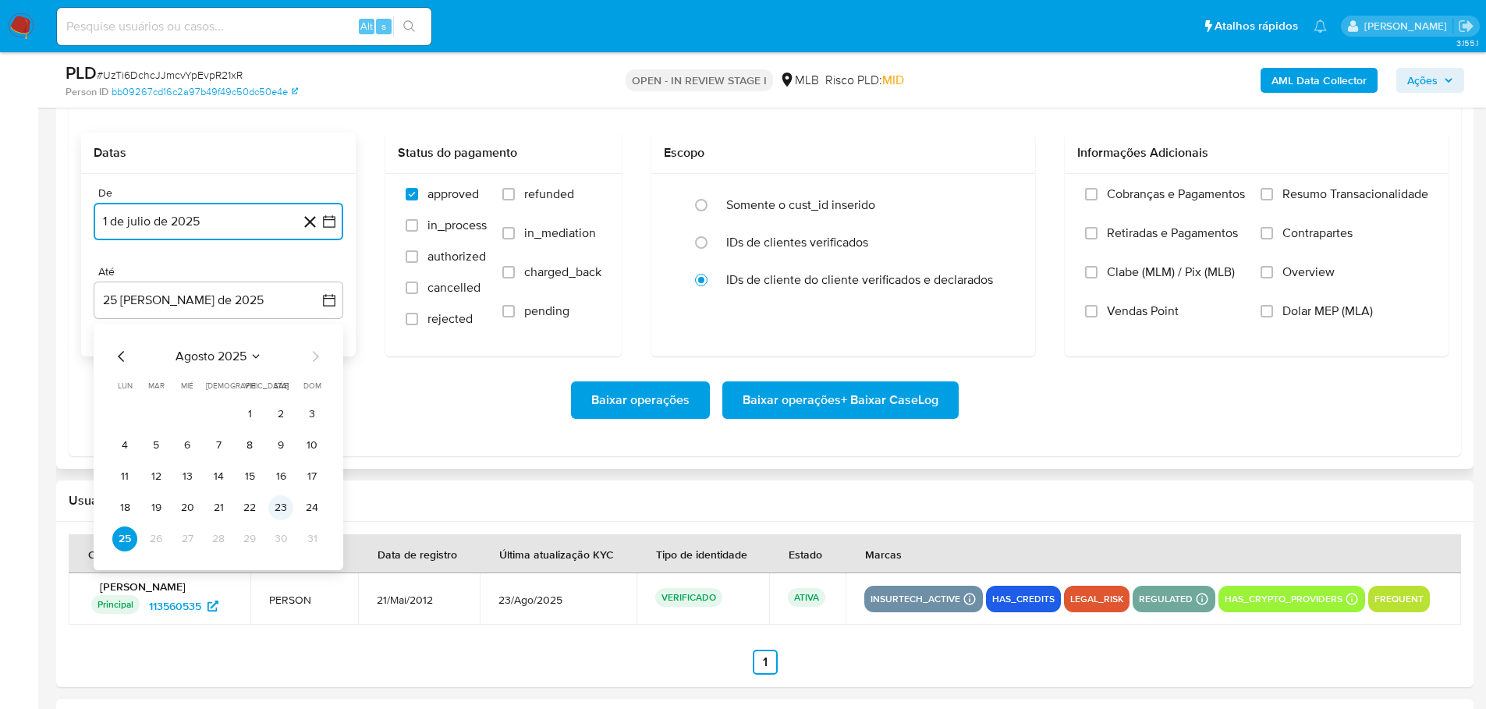
click at [271, 511] on button "23" at bounding box center [280, 507] width 25 height 25
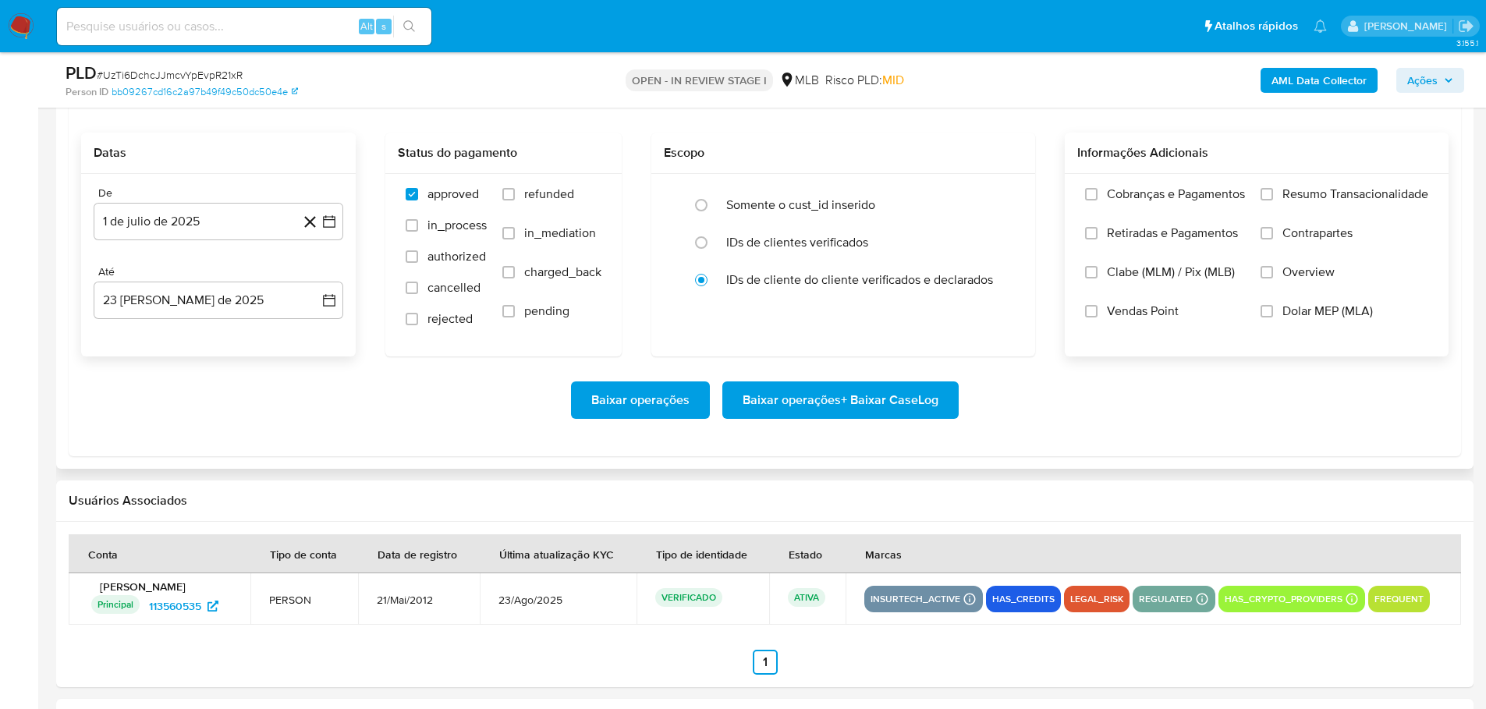
click at [1264, 185] on div "Cobranças e Pagamentos Retiradas e Pagamentos Clabe (MLM) / Pix (MLB) Vendas Po…" at bounding box center [1257, 264] width 384 height 181
drag, startPoint x: 1266, startPoint y: 191, endPoint x: 1254, endPoint y: 207, distance: 20.1
click at [1266, 192] on input "Resumo Transacionalidade" at bounding box center [1267, 194] width 12 height 12
click at [835, 410] on span "Baixar operações + Baixar CaseLog" at bounding box center [841, 400] width 196 height 34
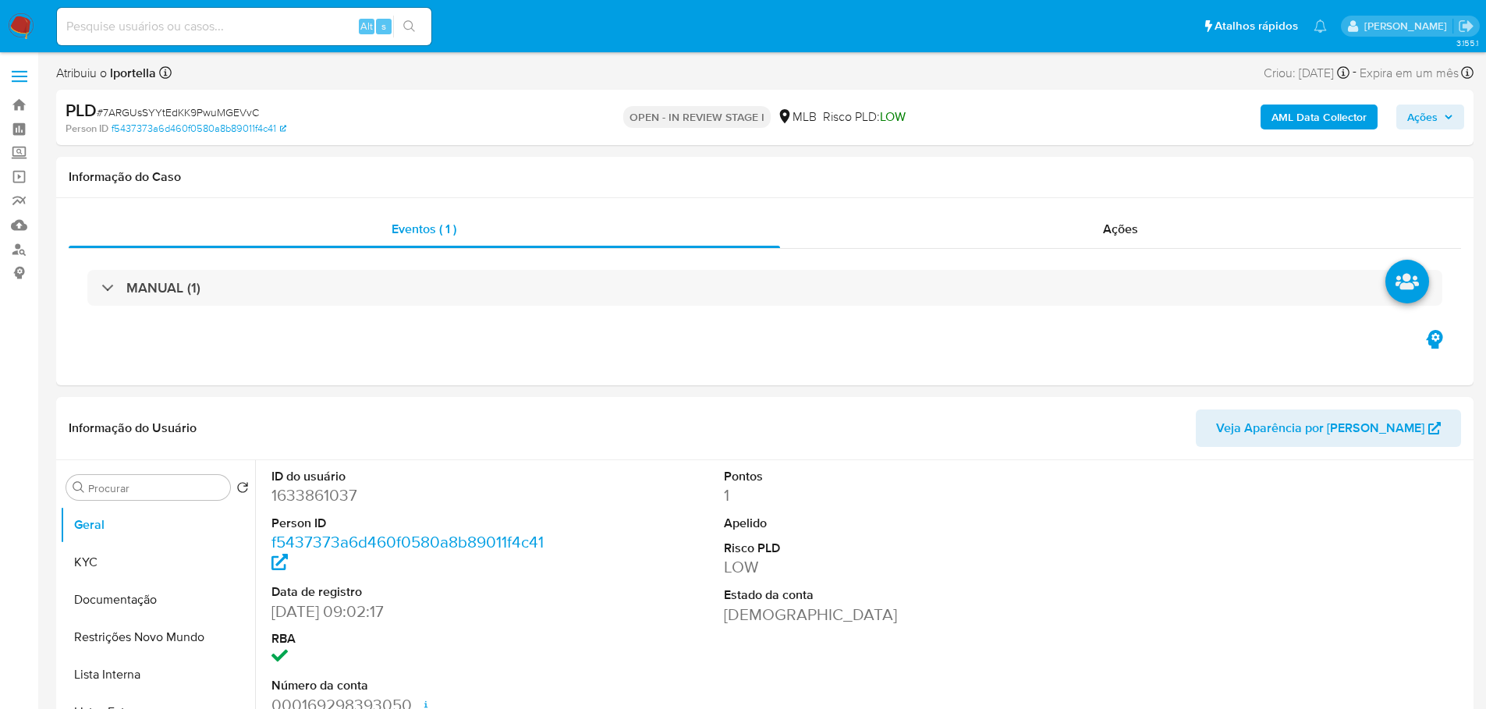
select select "10"
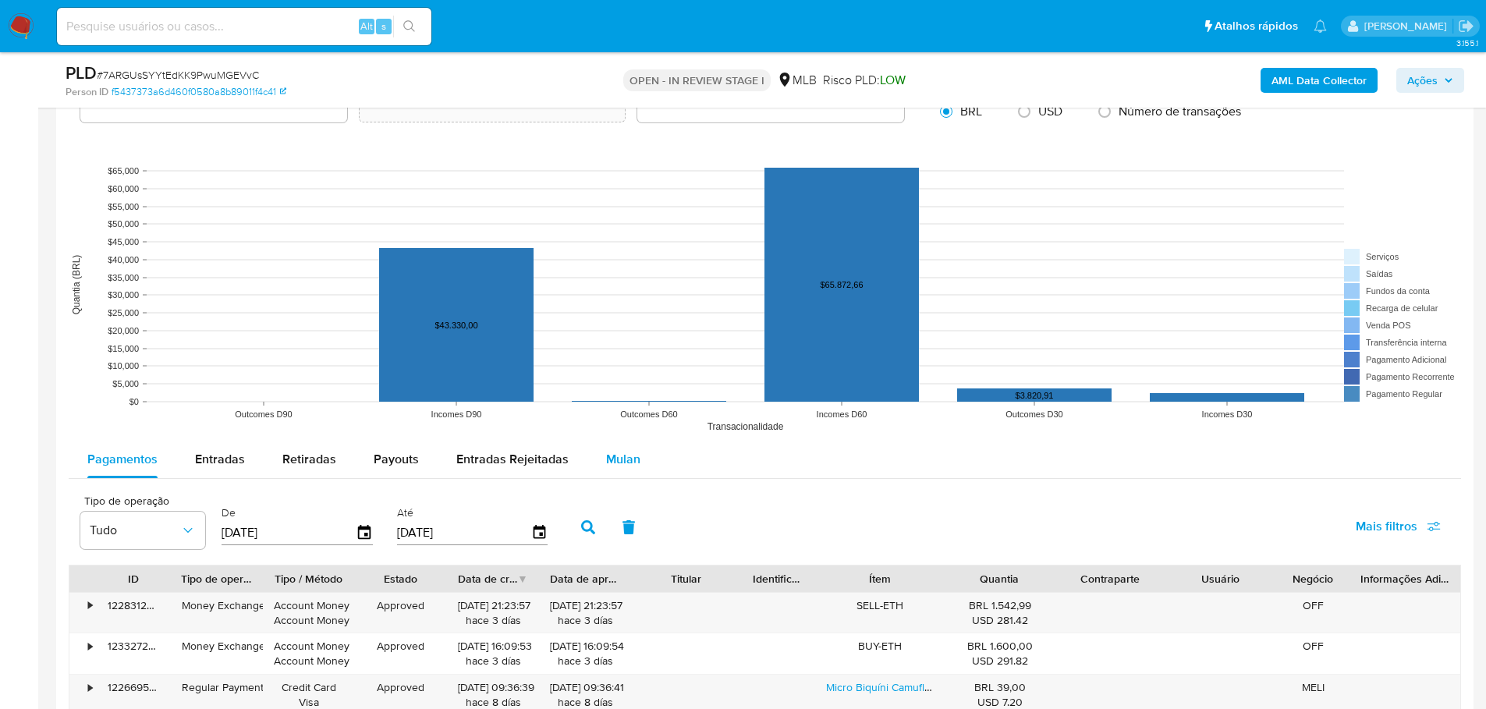
click at [615, 469] on div "Mulan" at bounding box center [623, 459] width 34 height 37
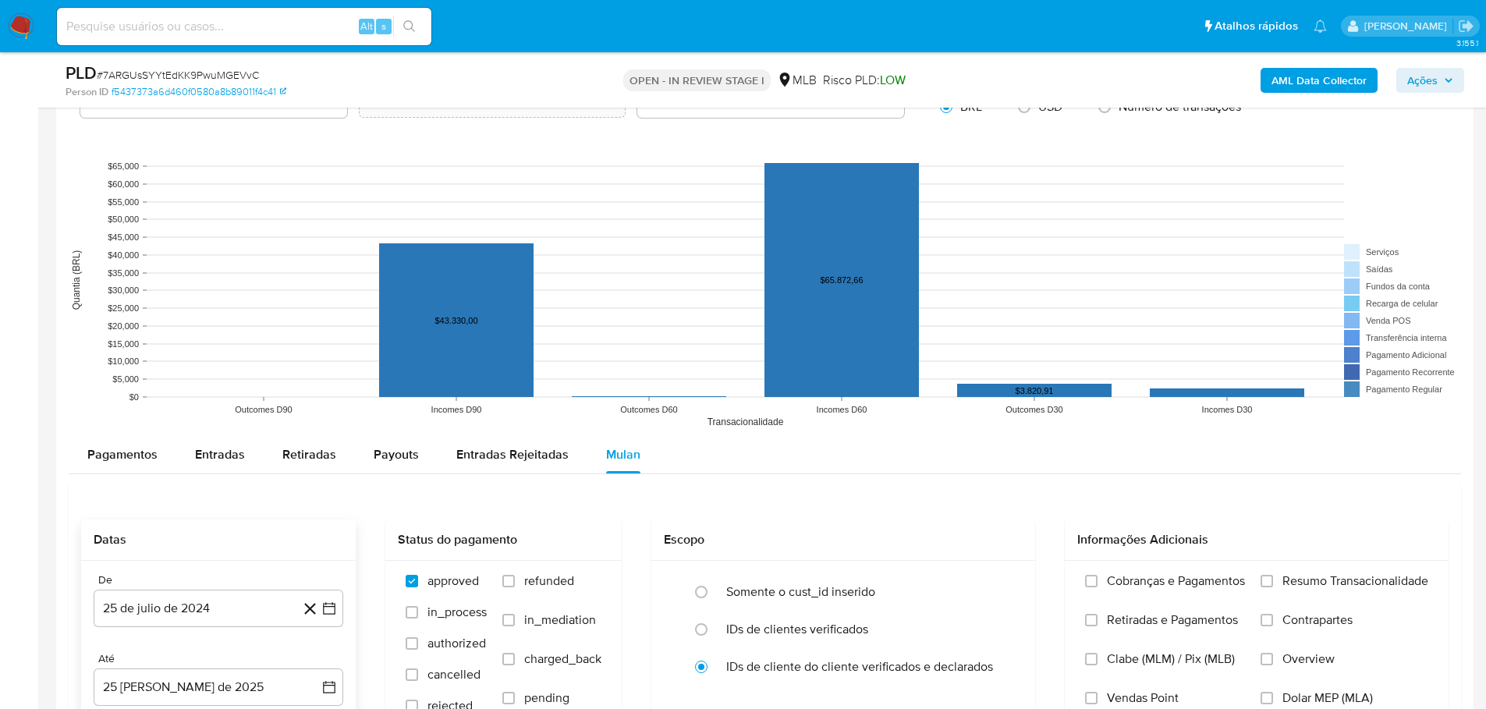
scroll to position [1716, 0]
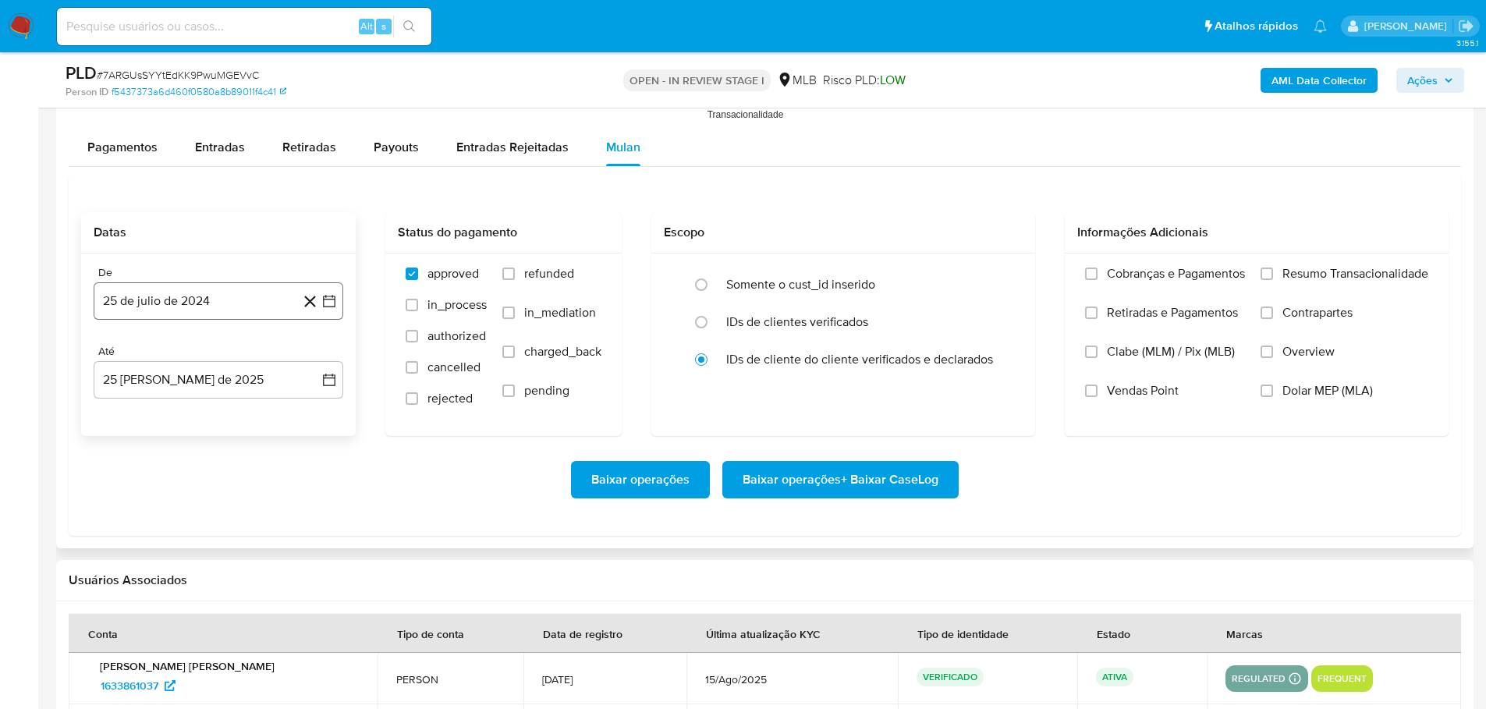
click at [198, 308] on button "25 de julio de 2024" at bounding box center [219, 300] width 250 height 37
click at [321, 360] on icon "Mes siguiente" at bounding box center [315, 357] width 19 height 19
click at [320, 360] on icon "Mes siguiente" at bounding box center [315, 357] width 19 height 19
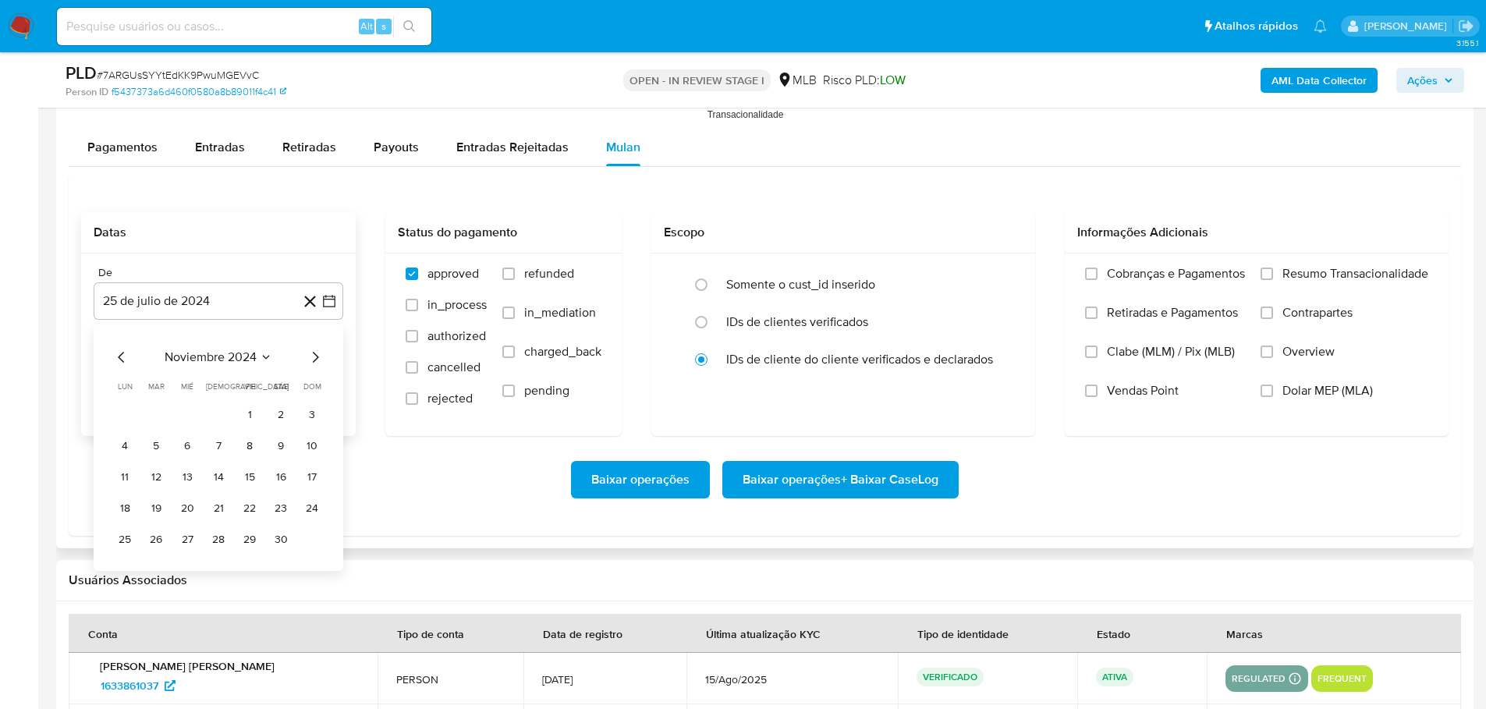
click at [320, 360] on icon "Mes siguiente" at bounding box center [315, 357] width 19 height 19
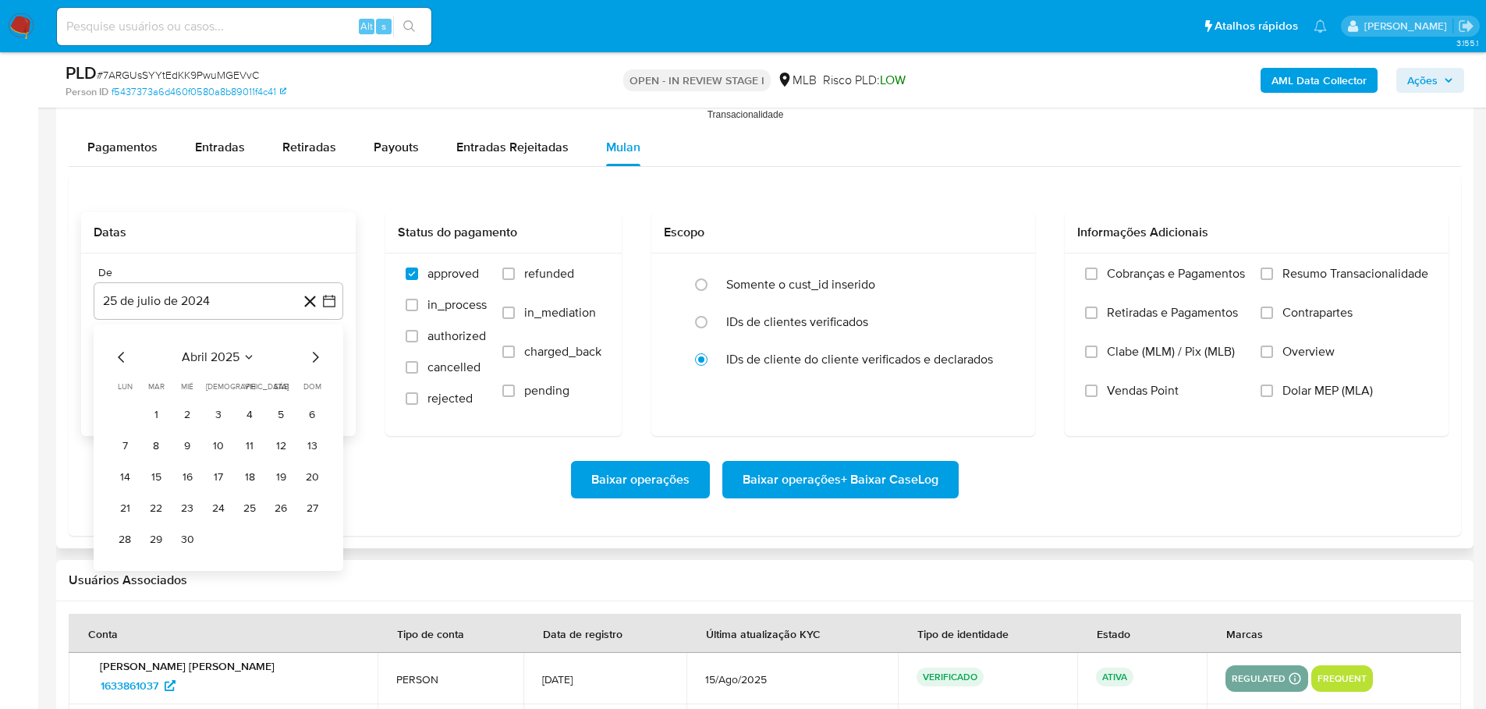
click at [320, 360] on icon "Mes siguiente" at bounding box center [315, 357] width 19 height 19
click at [163, 409] on button "1" at bounding box center [156, 415] width 25 height 25
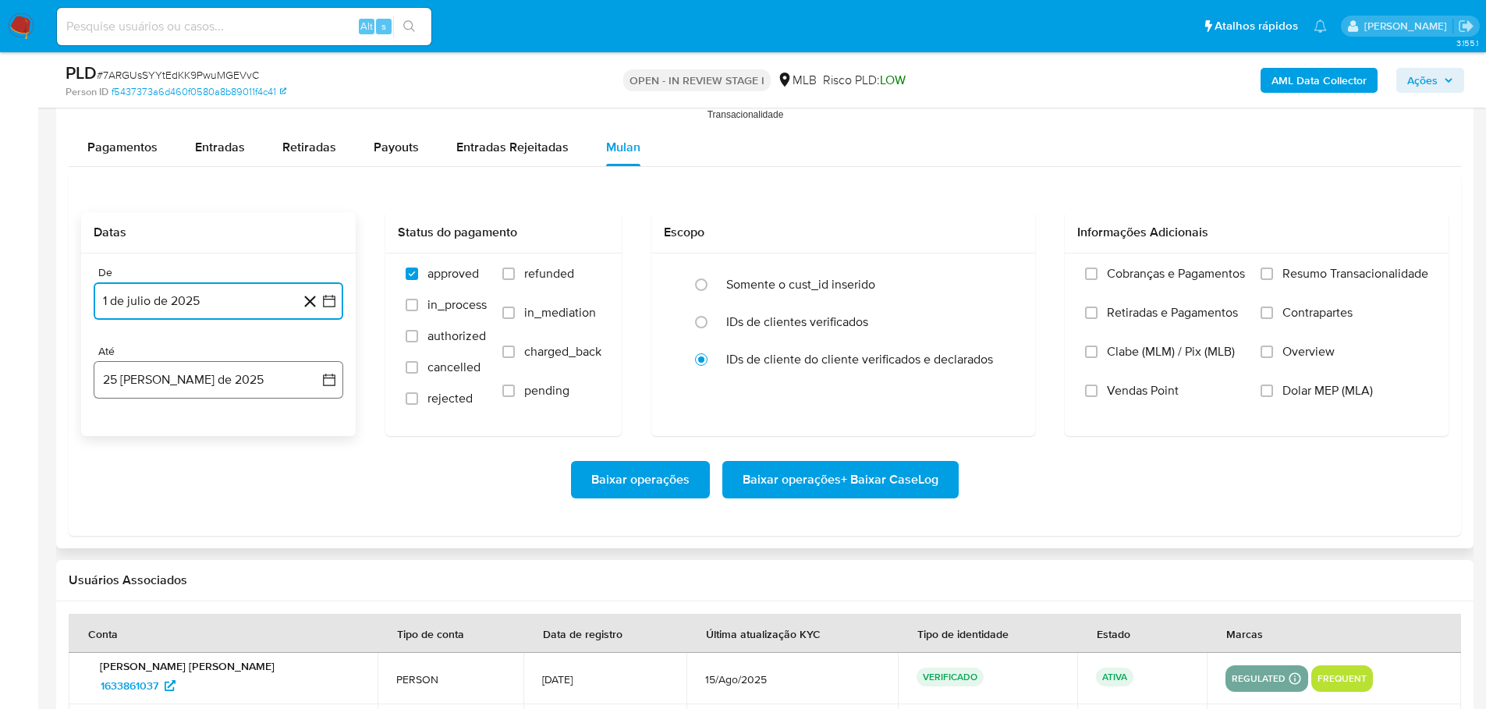
click at [197, 374] on button "25 [PERSON_NAME] de 2025" at bounding box center [219, 379] width 250 height 37
click at [281, 587] on button "23" at bounding box center [280, 587] width 25 height 25
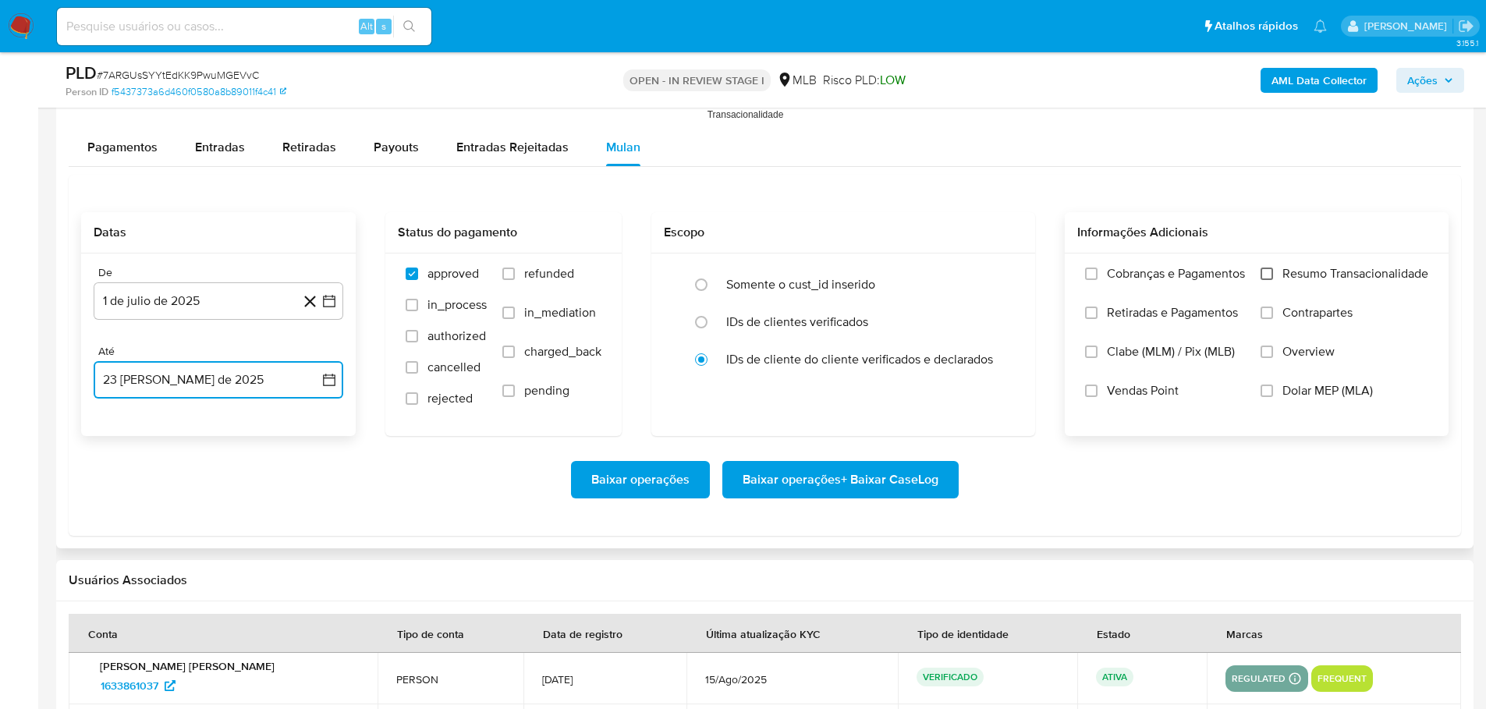
click at [1264, 271] on input "Resumo Transacionalidade" at bounding box center [1267, 274] width 12 height 12
click at [910, 483] on span "Baixar operações + Baixar CaseLog" at bounding box center [841, 480] width 196 height 34
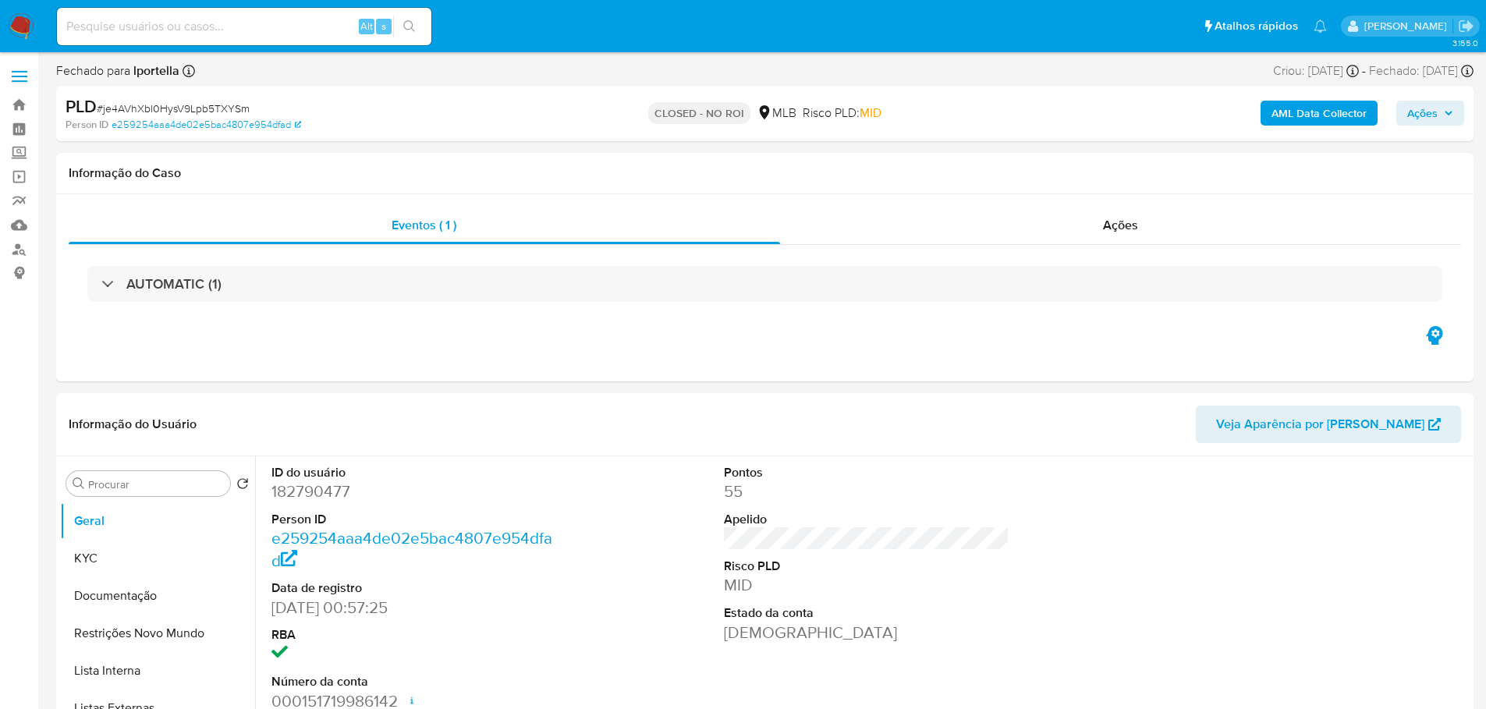
select select "10"
click at [142, 30] on input at bounding box center [244, 26] width 374 height 20
paste input "3lwXLU75L4npqLDsTLR4PtFz"
type input "3lwXLU75L4npqLDsTLR4PtFz"
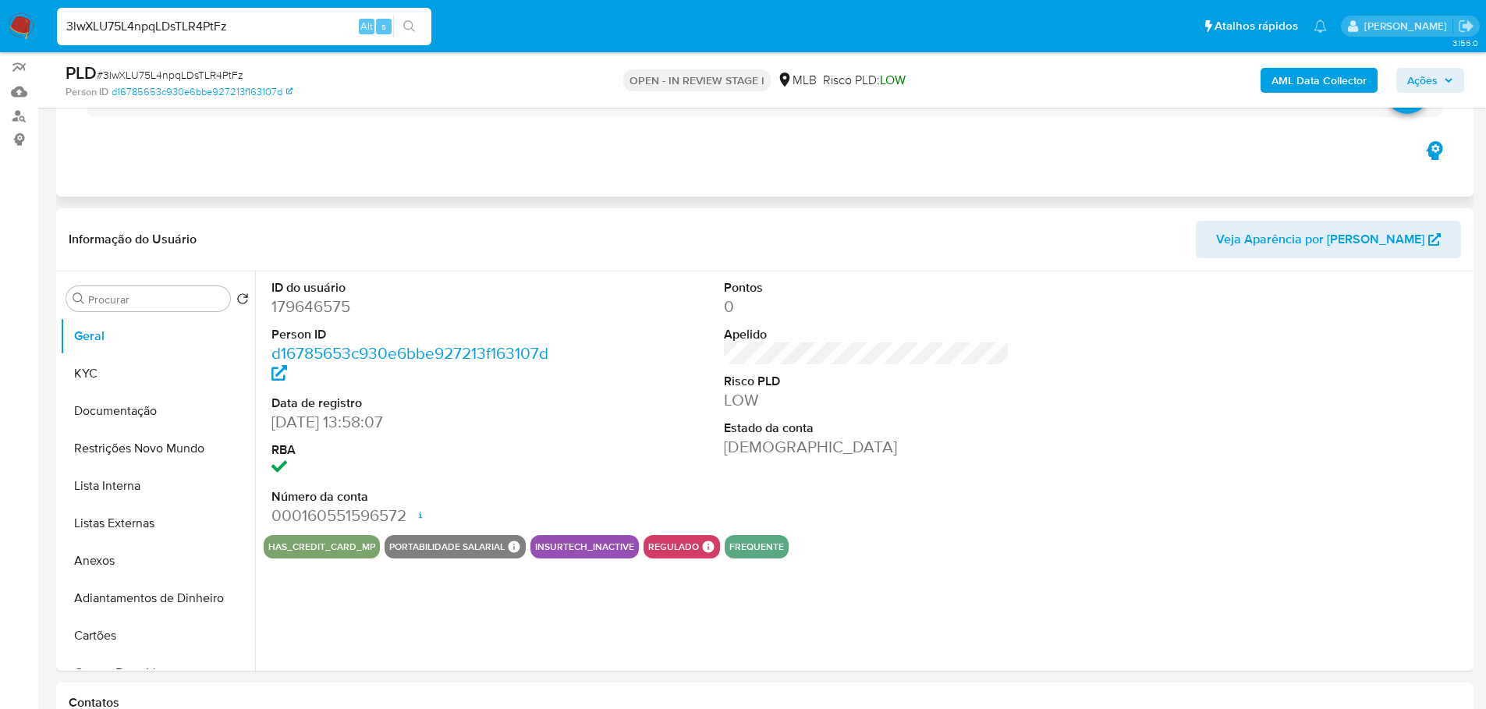
select select "10"
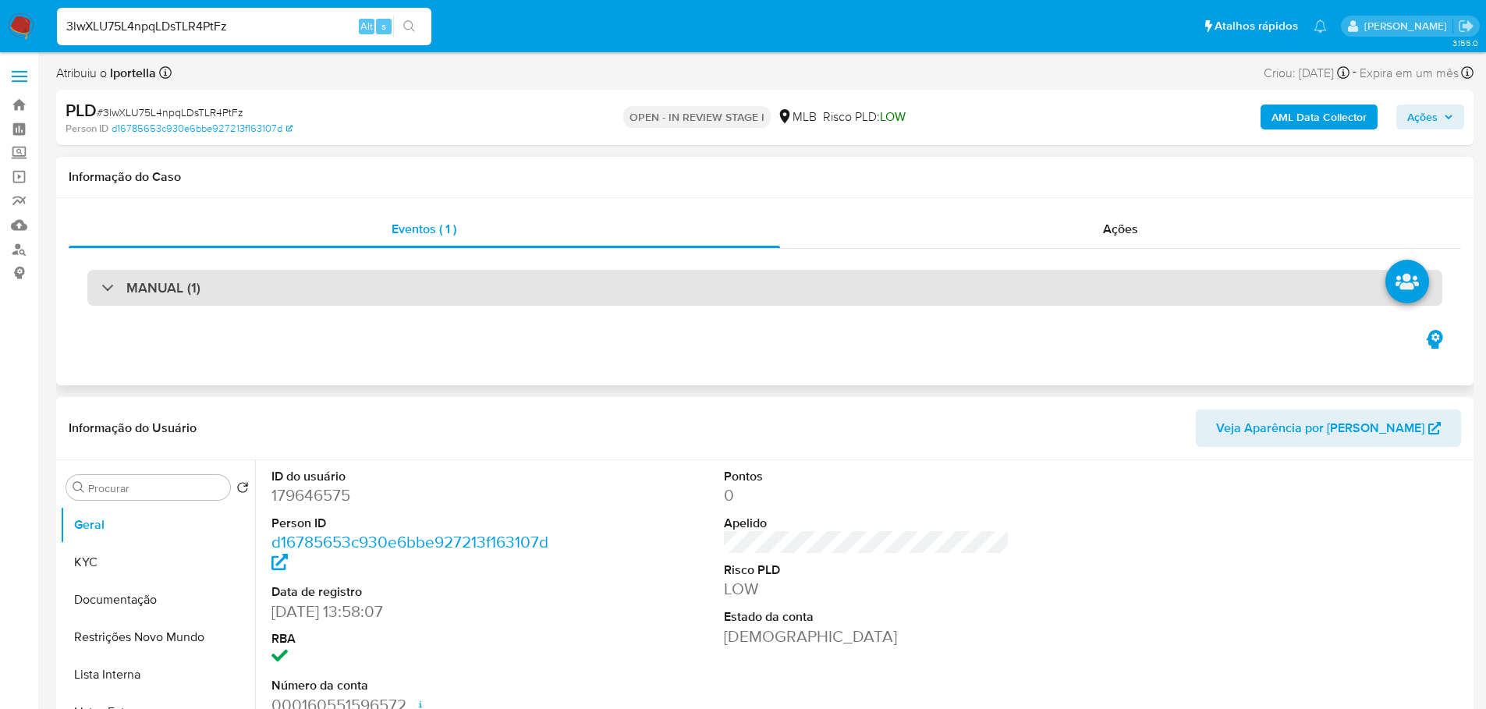
click at [398, 280] on div "MANUAL (1)" at bounding box center [764, 288] width 1355 height 36
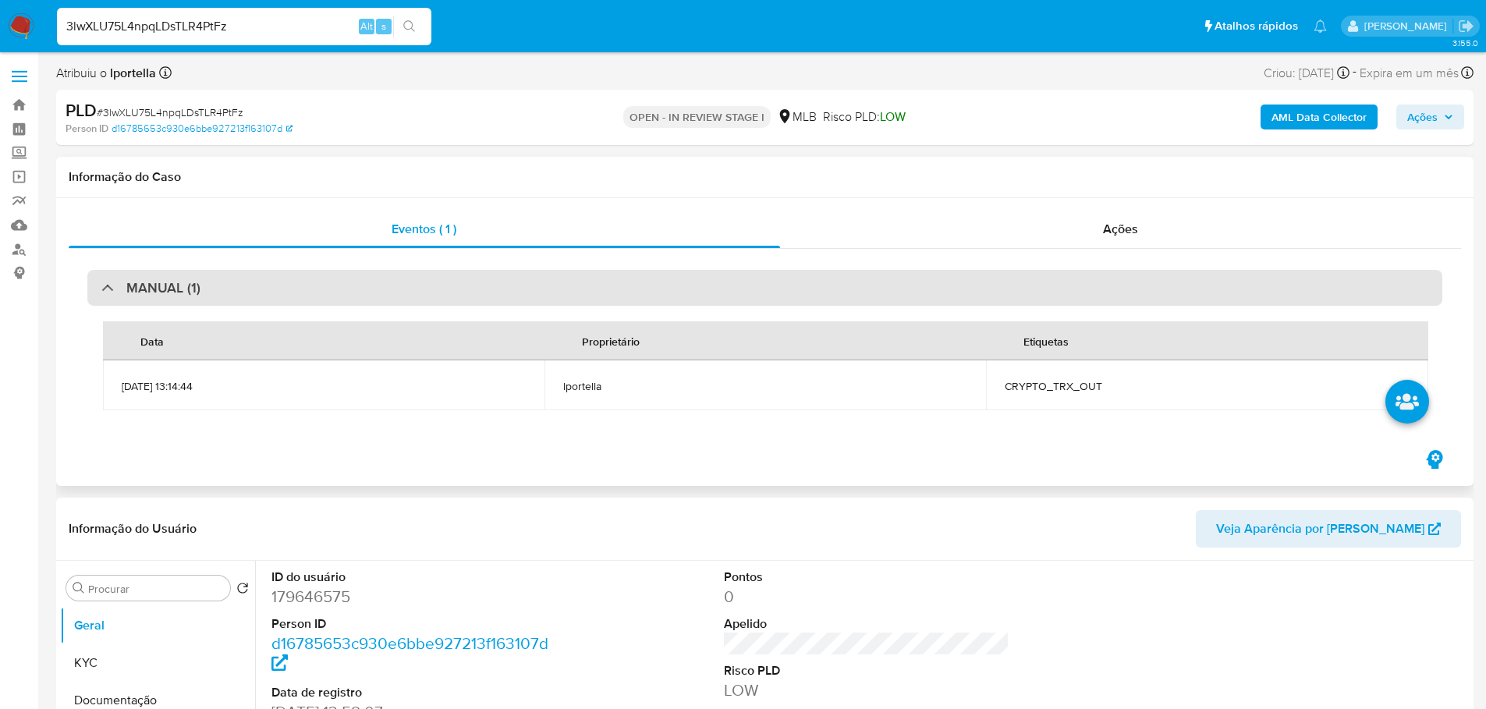
click at [399, 285] on div "MANUAL (1)" at bounding box center [764, 288] width 1355 height 36
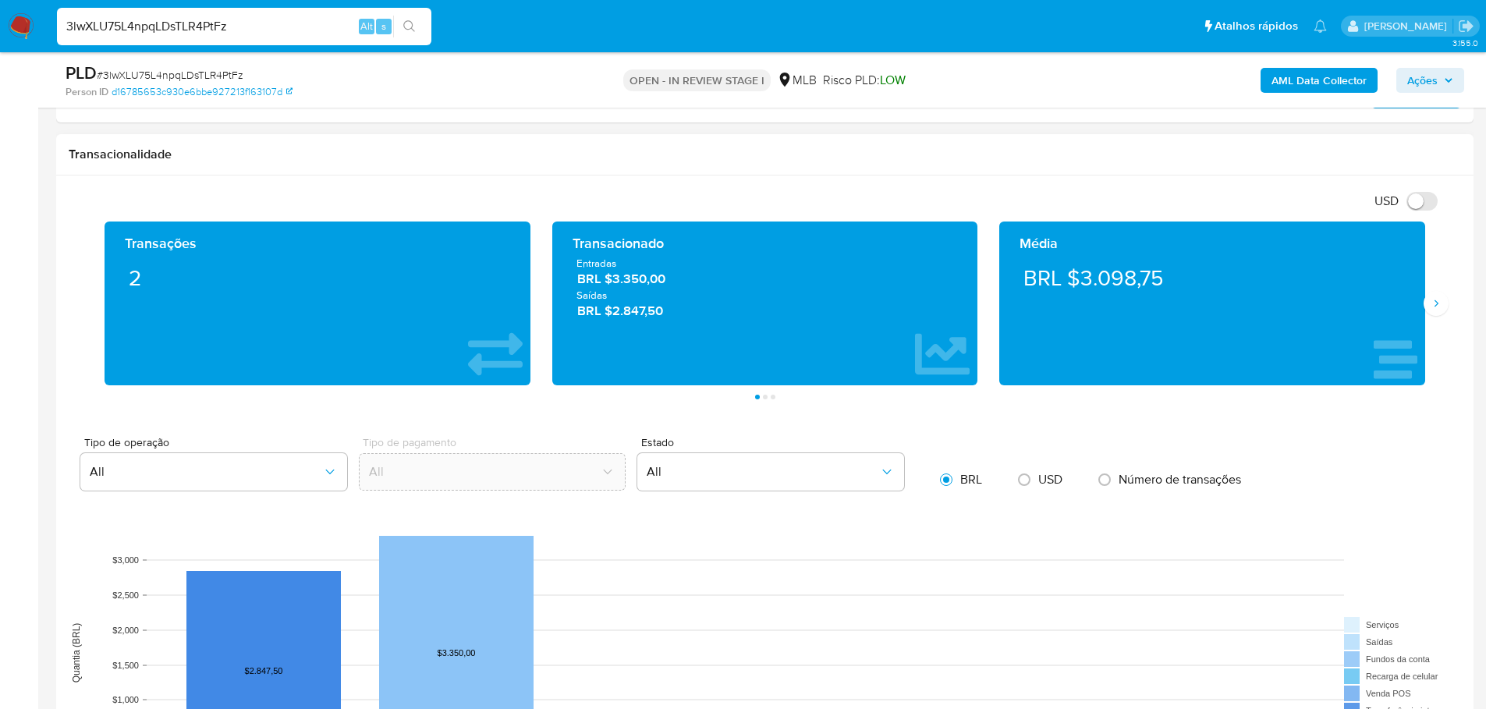
scroll to position [1404, 0]
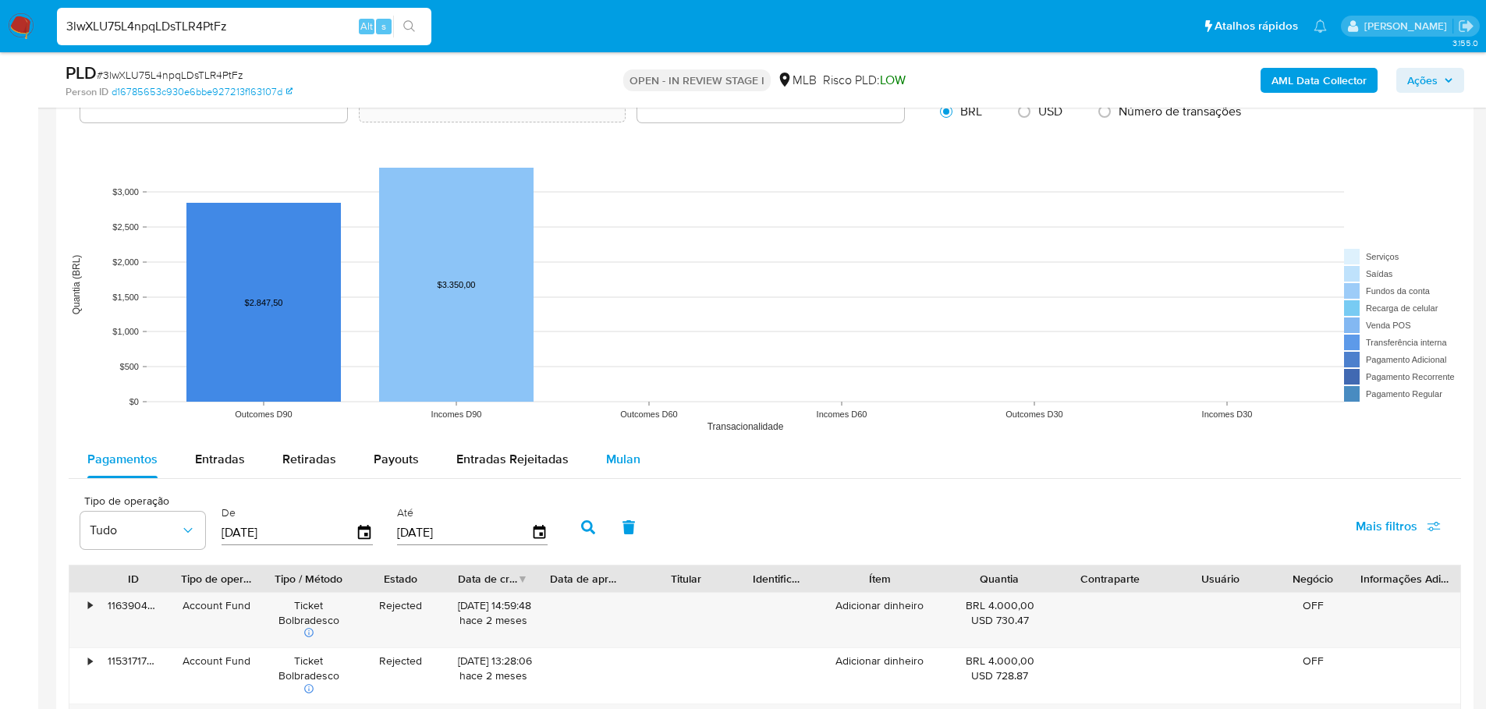
click at [633, 456] on span "Mulan" at bounding box center [623, 459] width 34 height 18
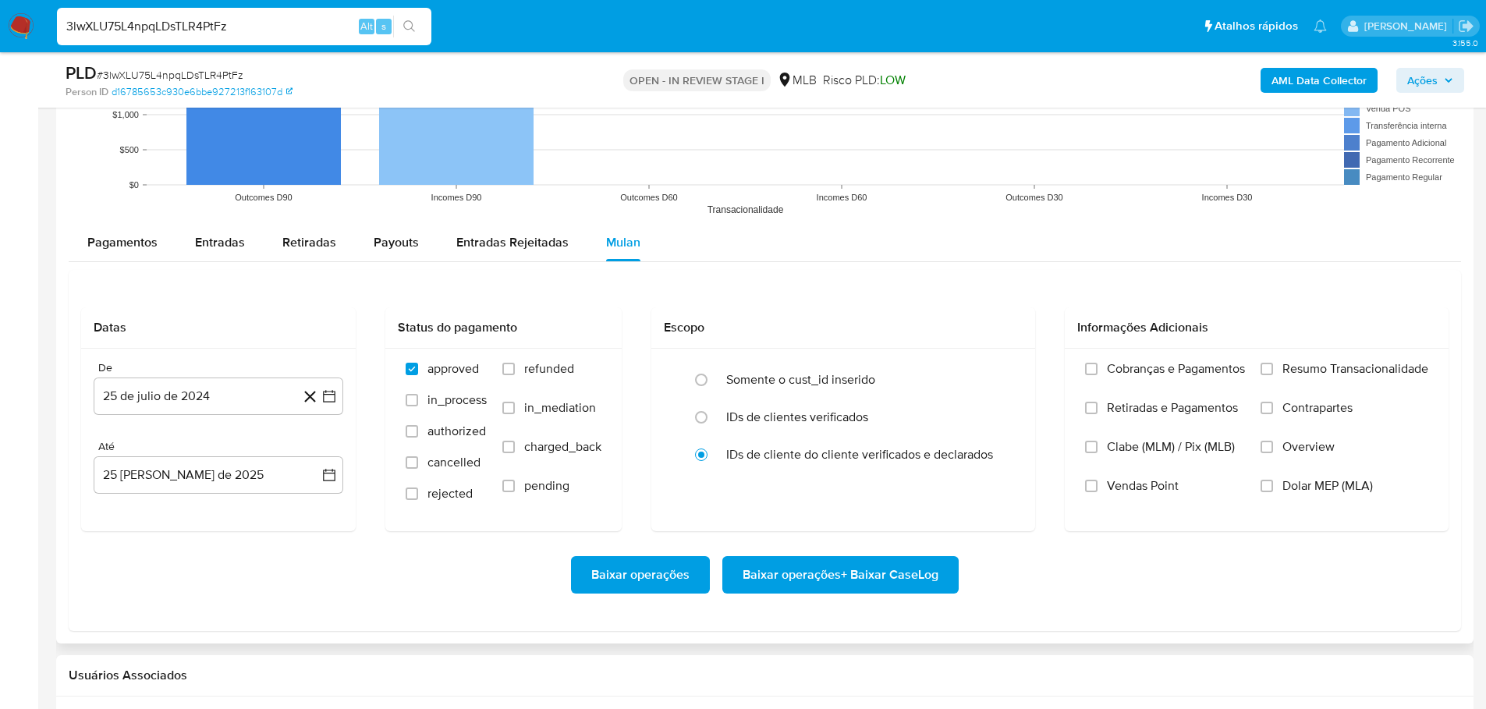
scroll to position [1638, 0]
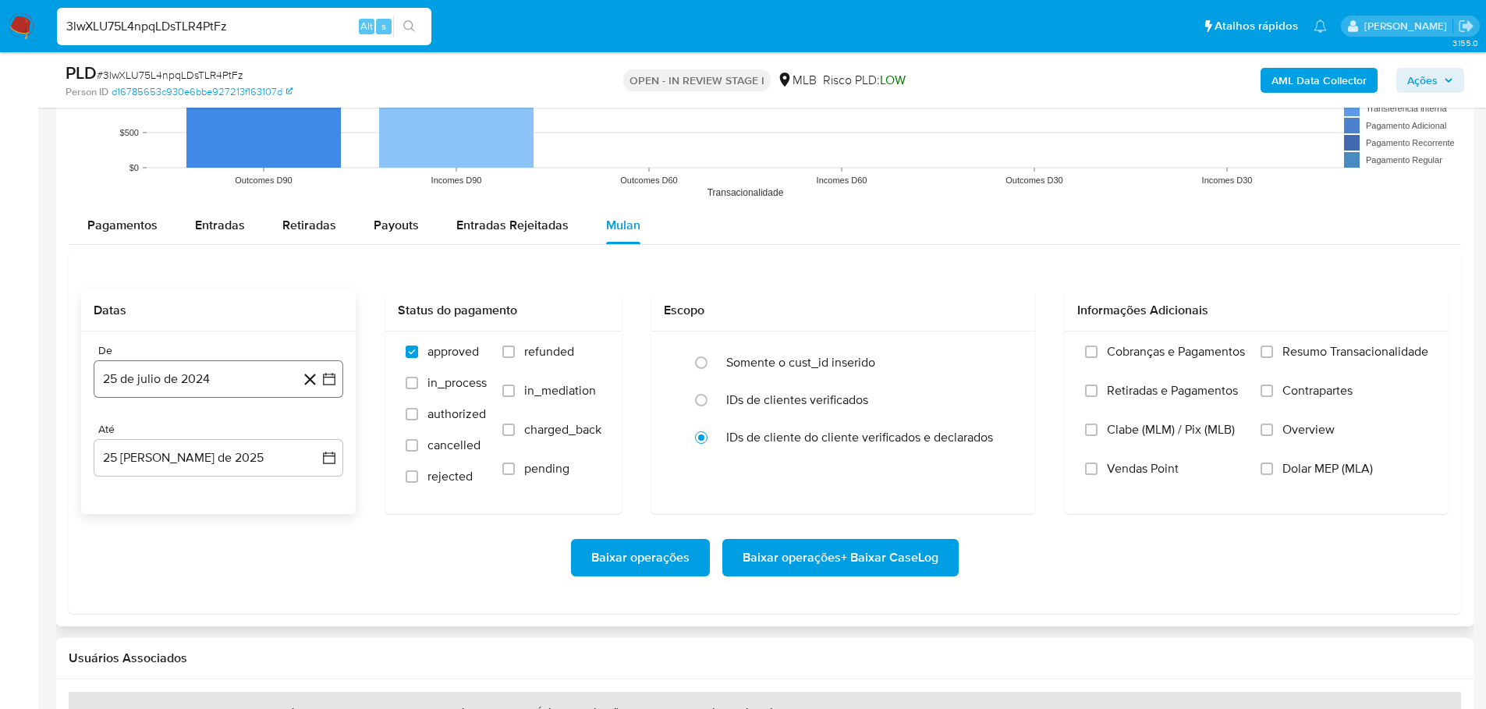
click at [236, 393] on button "25 de julio de 2024" at bounding box center [219, 378] width 250 height 37
click at [312, 435] on icon "Mes siguiente" at bounding box center [315, 435] width 19 height 19
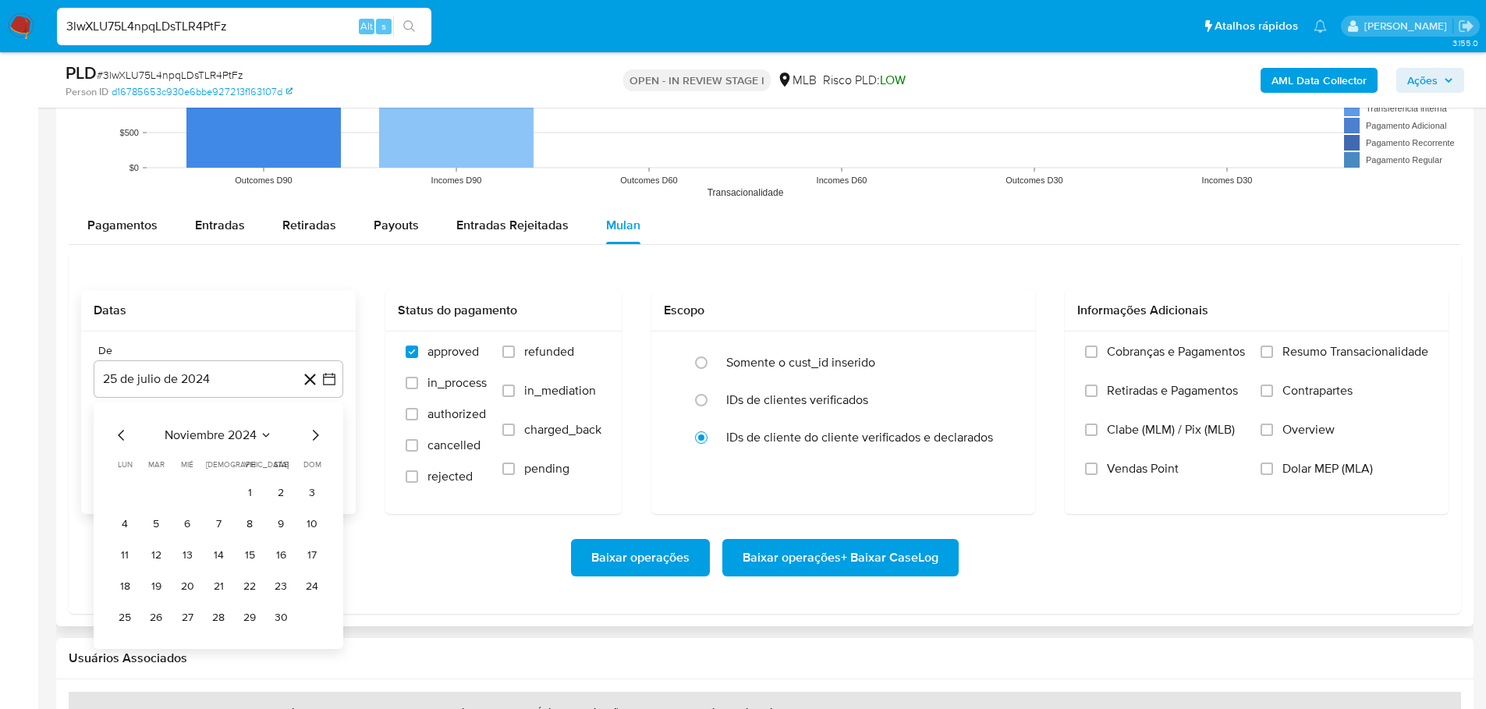
click at [312, 435] on icon "Mes siguiente" at bounding box center [315, 435] width 19 height 19
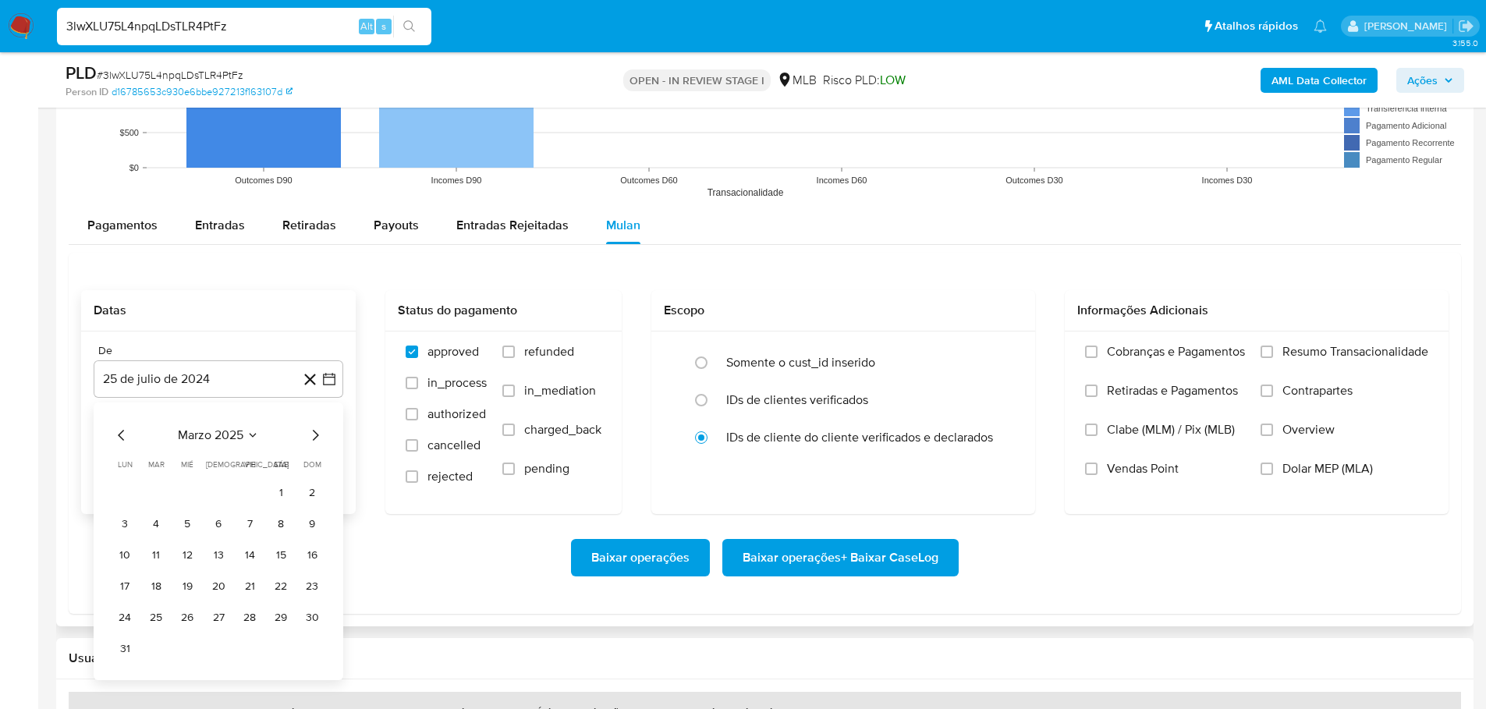
click at [312, 435] on icon "Mes siguiente" at bounding box center [315, 435] width 19 height 19
click at [125, 434] on icon "Mes anterior" at bounding box center [121, 435] width 19 height 19
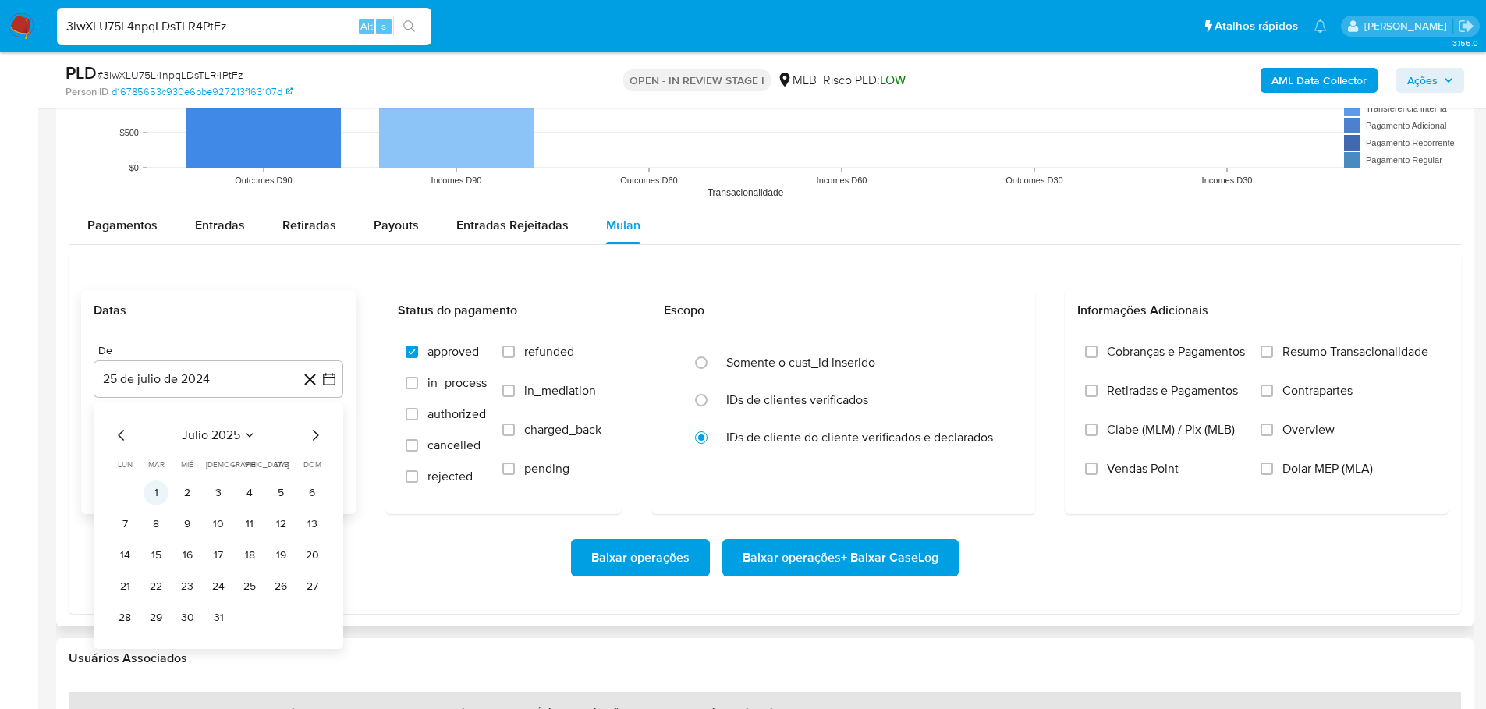
click at [158, 493] on button "1" at bounding box center [156, 493] width 25 height 25
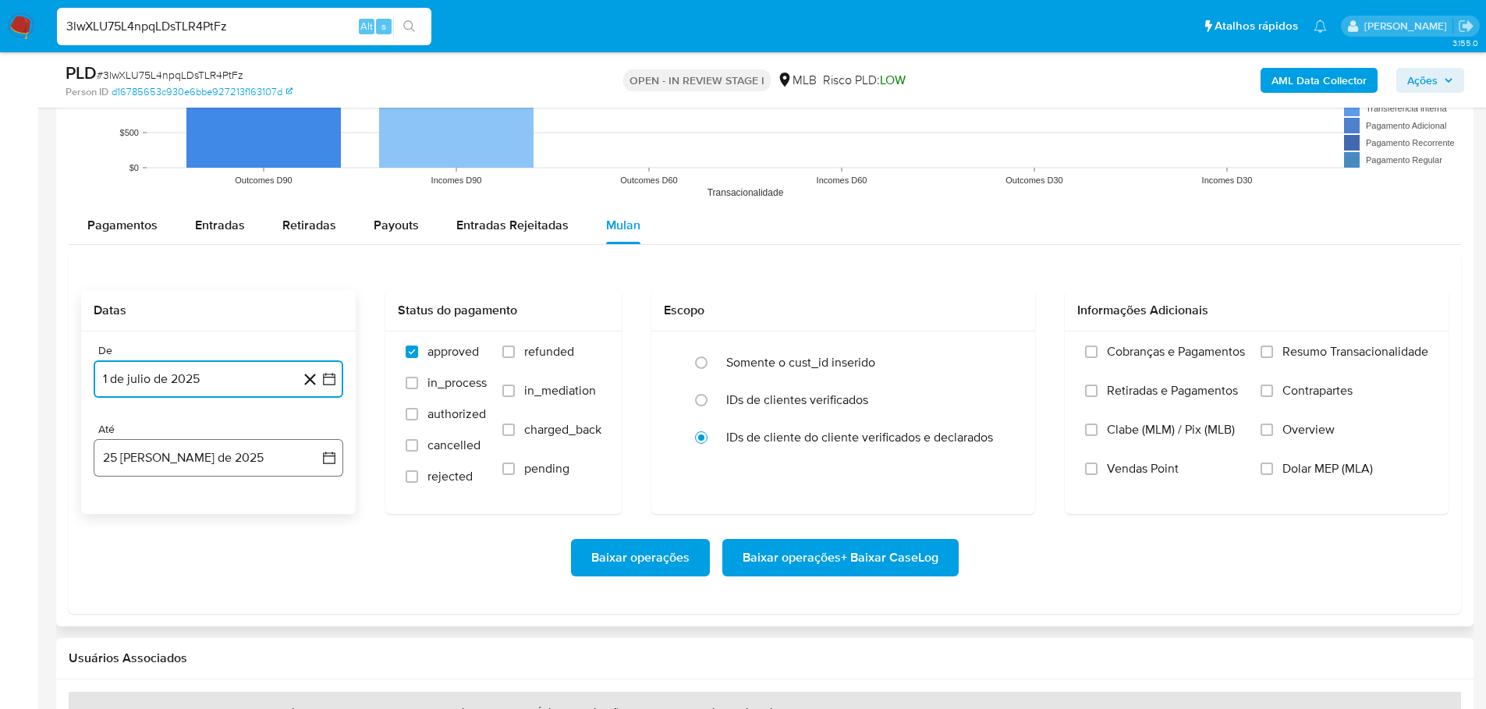
click at [214, 445] on button "25 [PERSON_NAME] de 2025" at bounding box center [219, 457] width 250 height 37
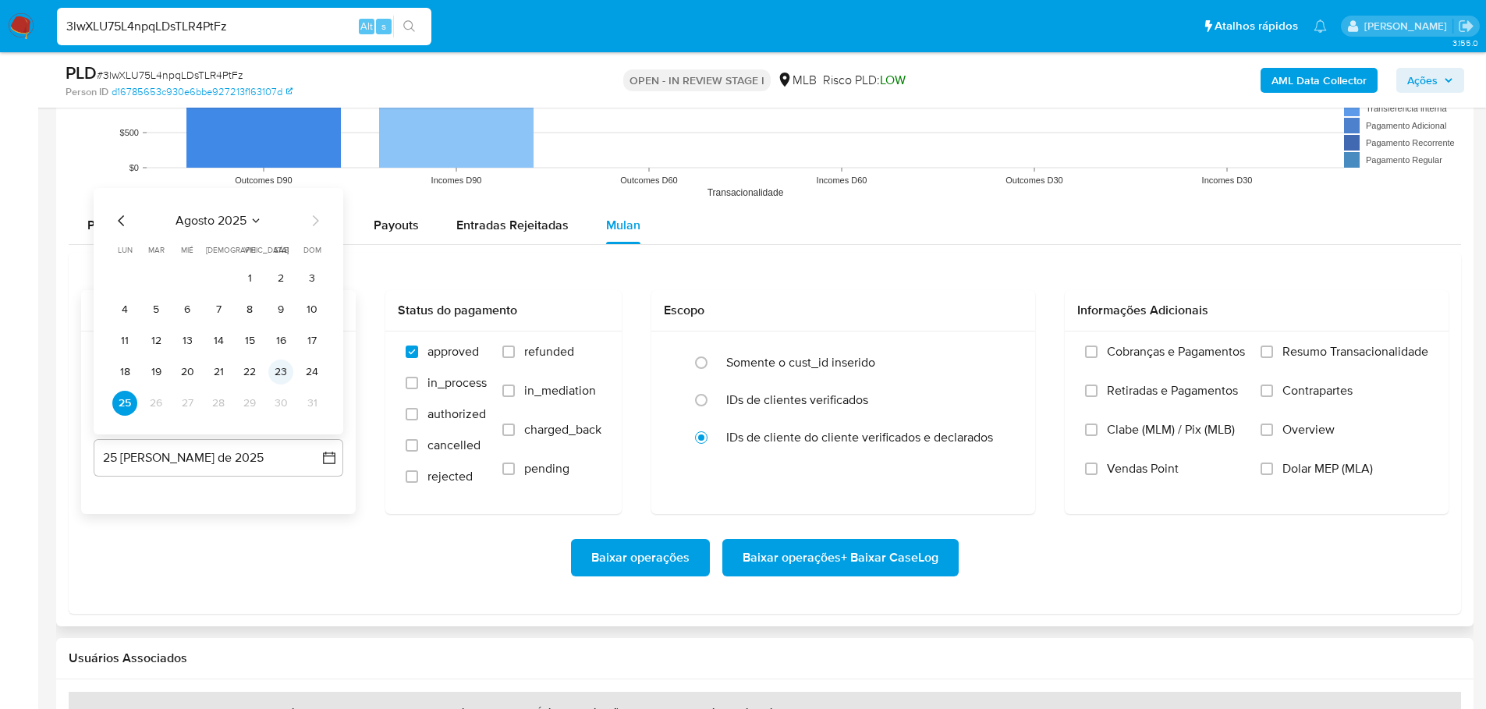
click at [271, 378] on button "23" at bounding box center [280, 372] width 25 height 25
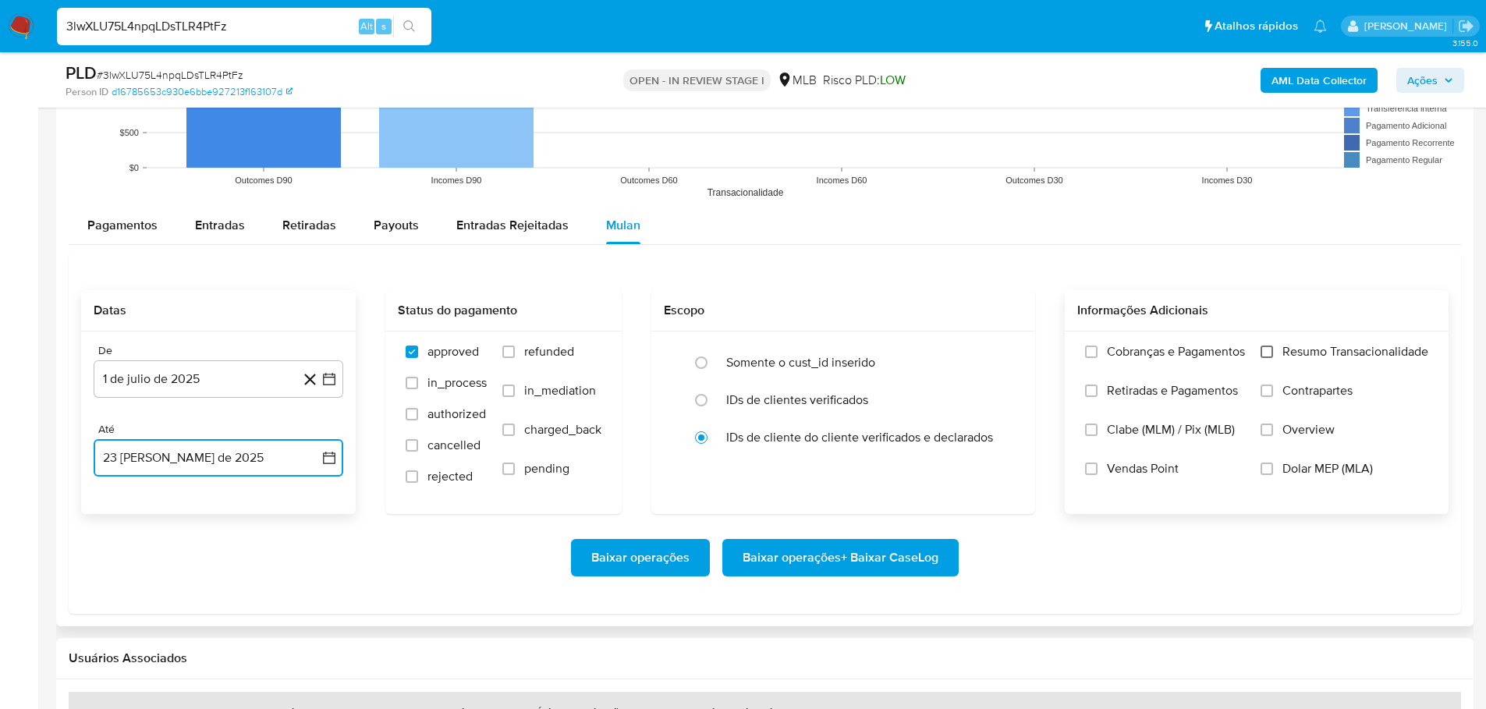
click at [1271, 352] on input "Resumo Transacionalidade" at bounding box center [1267, 352] width 12 height 12
click at [821, 570] on span "Baixar operações + Baixar CaseLog" at bounding box center [841, 558] width 196 height 34
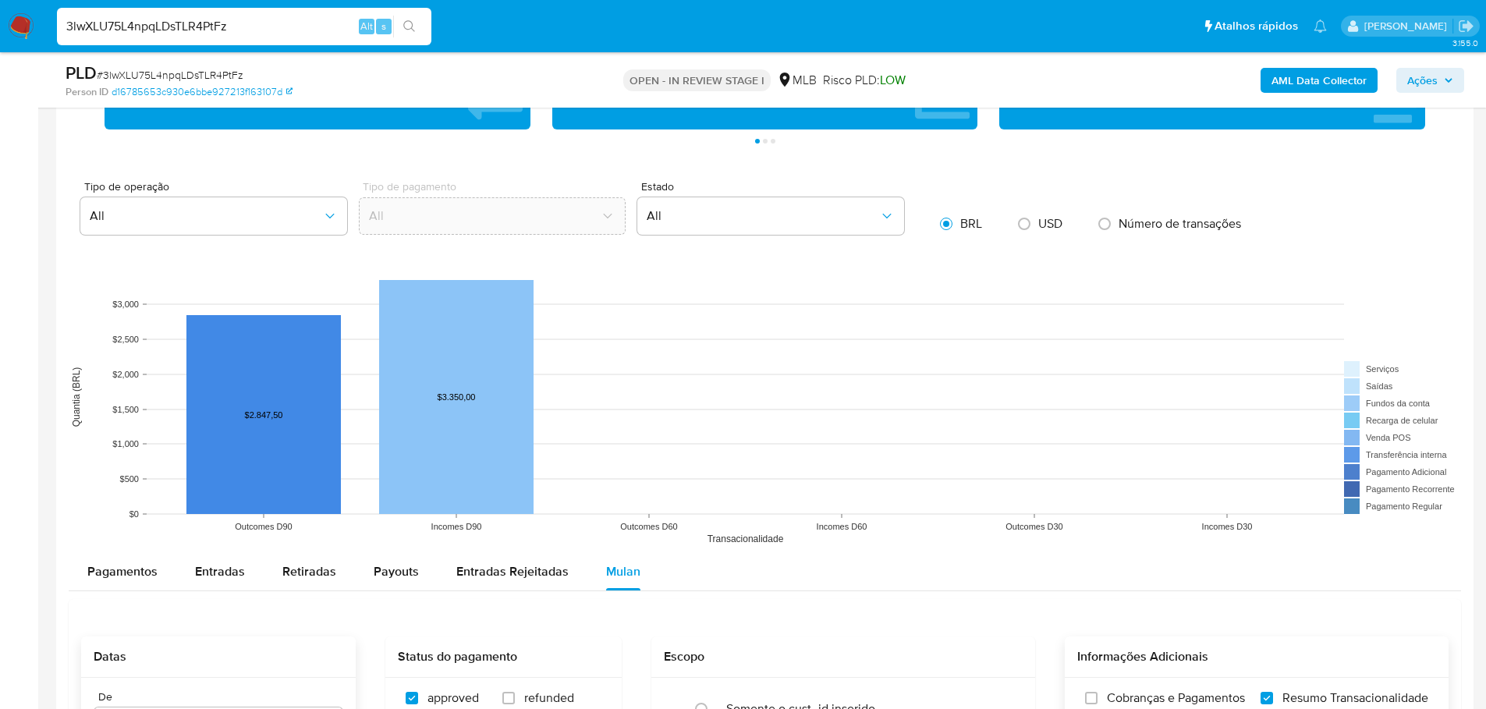
scroll to position [1092, 0]
